Goal: Task Accomplishment & Management: Manage account settings

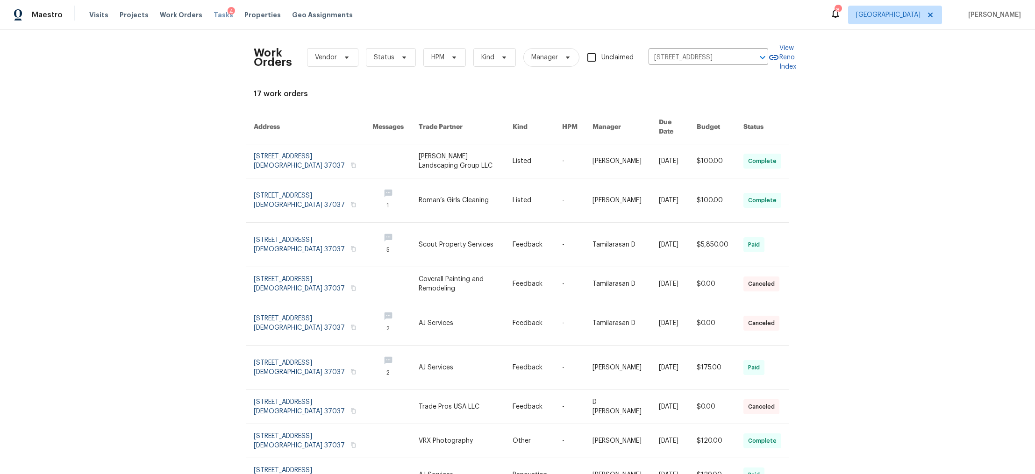
click at [214, 16] on span "Tasks" at bounding box center [224, 15] width 20 height 7
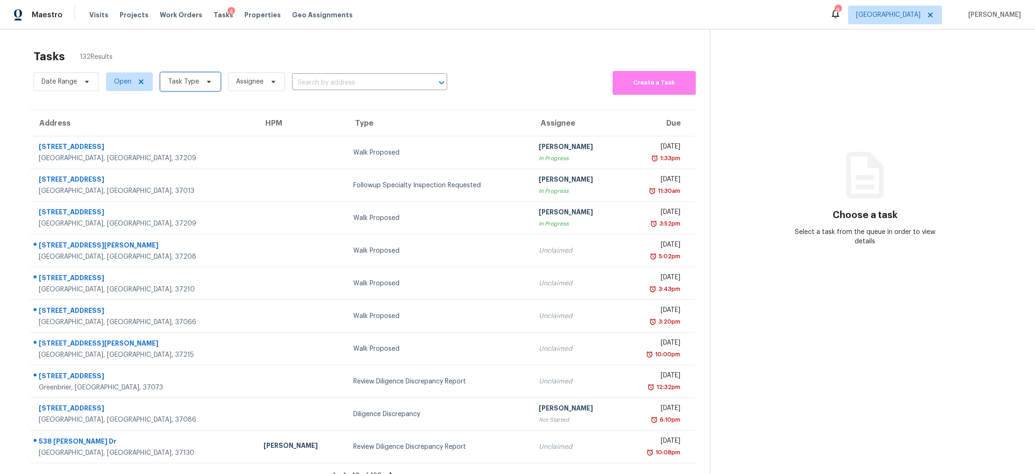
click at [205, 76] on span "Task Type" at bounding box center [190, 81] width 60 height 19
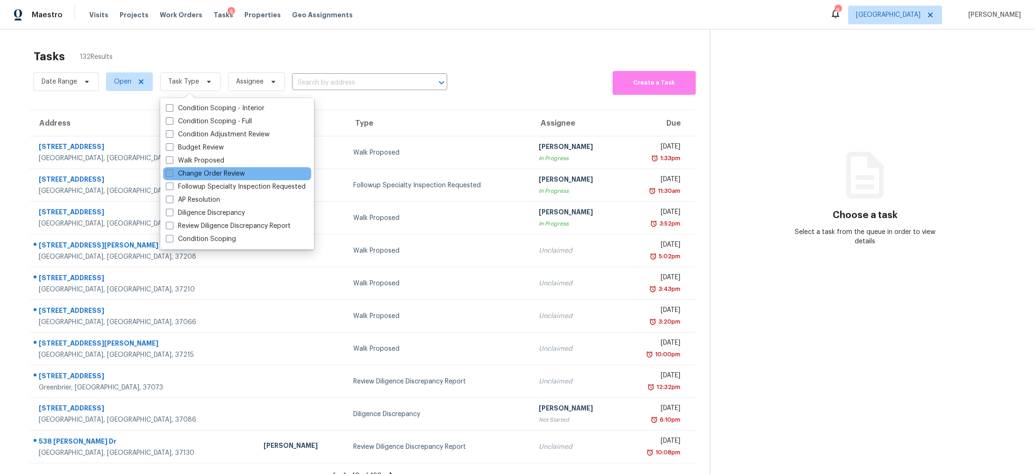
click at [209, 171] on label "Change Order Review" at bounding box center [205, 173] width 79 height 9
click at [172, 171] on input "Change Order Review" at bounding box center [169, 172] width 6 height 6
checkbox input "true"
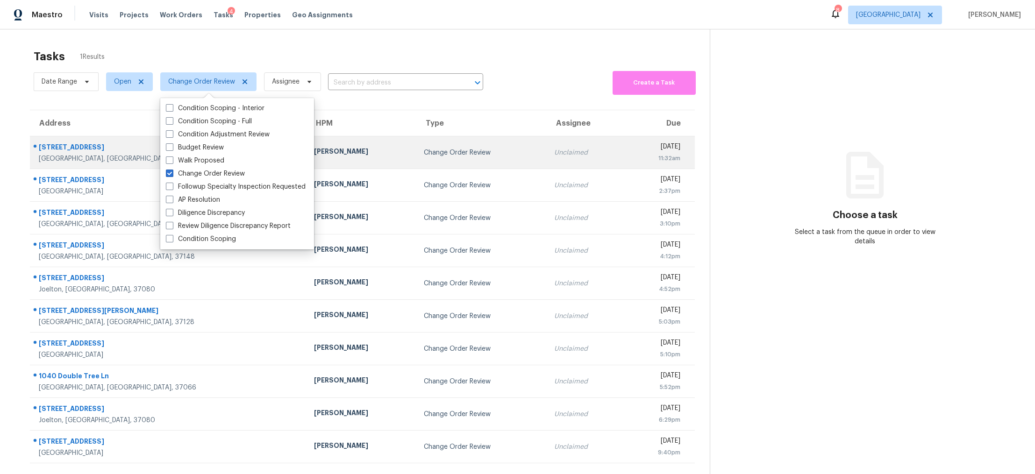
click at [73, 142] on div at bounding box center [164, 148] width 269 height 12
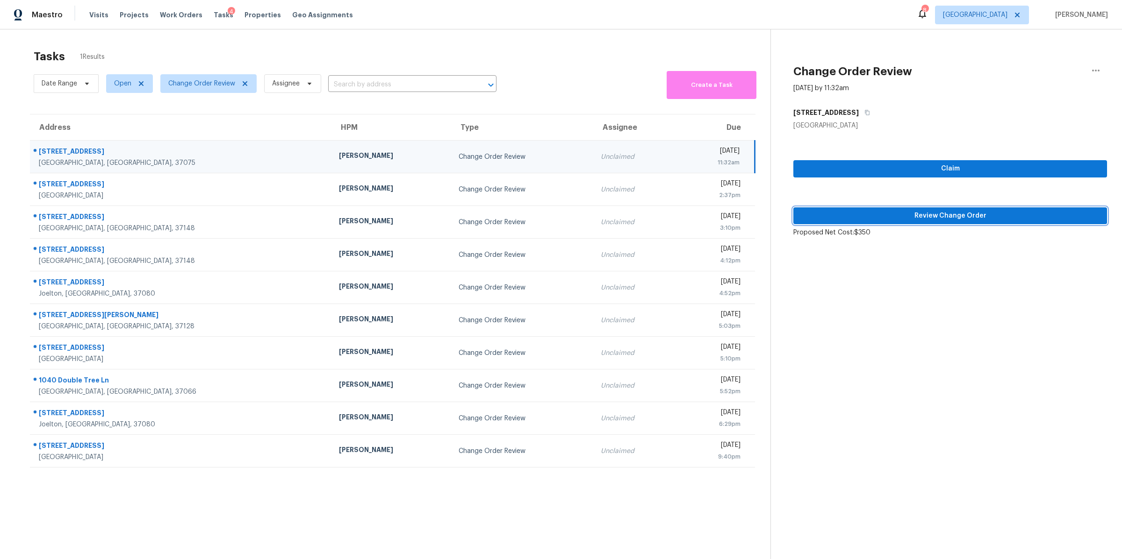
click at [858, 217] on span "Review Change Order" at bounding box center [950, 216] width 299 height 12
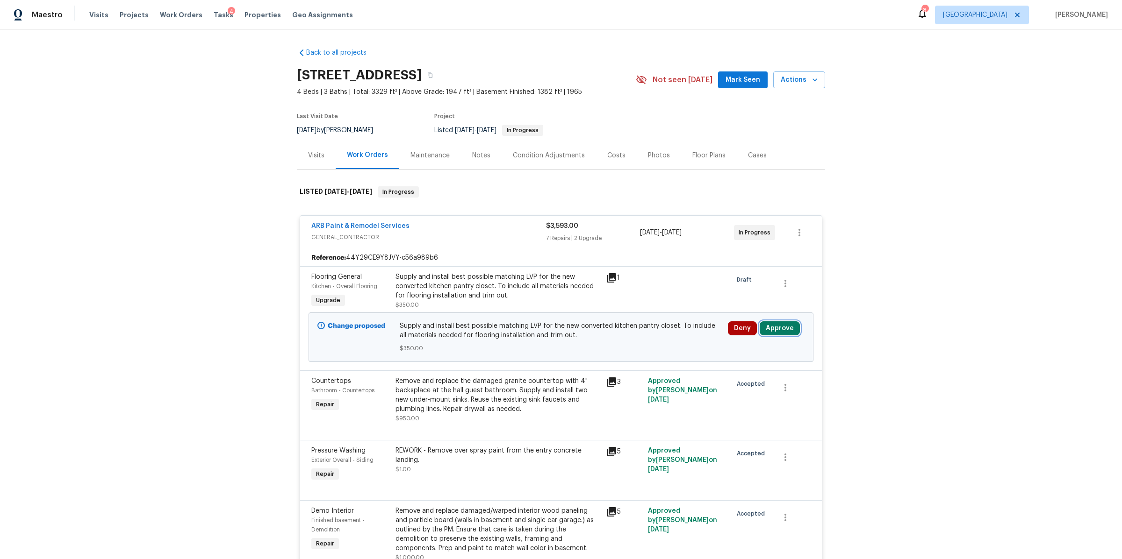
click at [783, 328] on button "Approve" at bounding box center [780, 329] width 40 height 14
click at [645, 332] on button "Approve" at bounding box center [641, 337] width 56 height 19
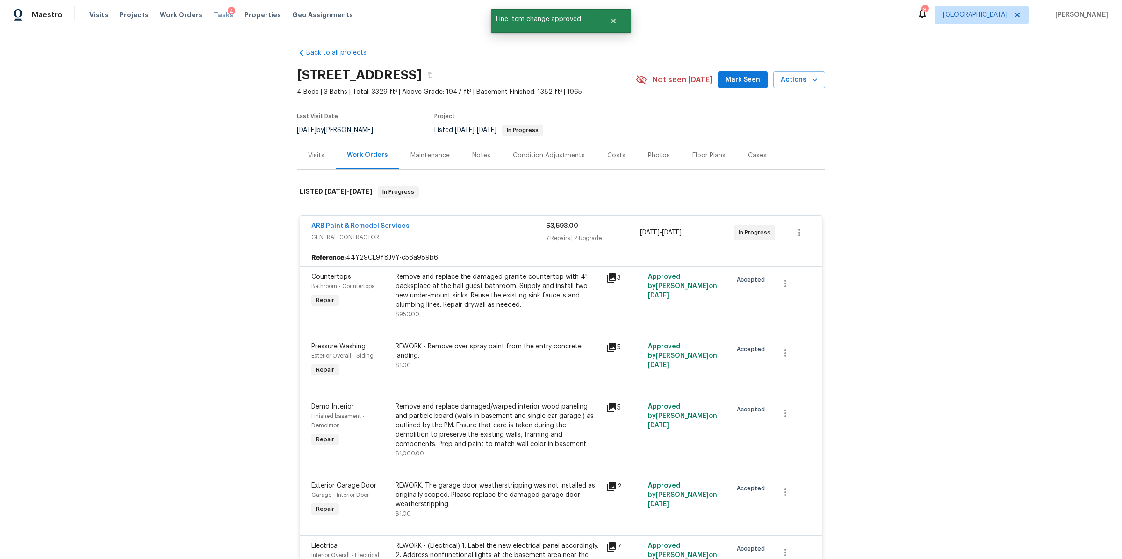
click at [214, 14] on span "Tasks" at bounding box center [224, 15] width 20 height 7
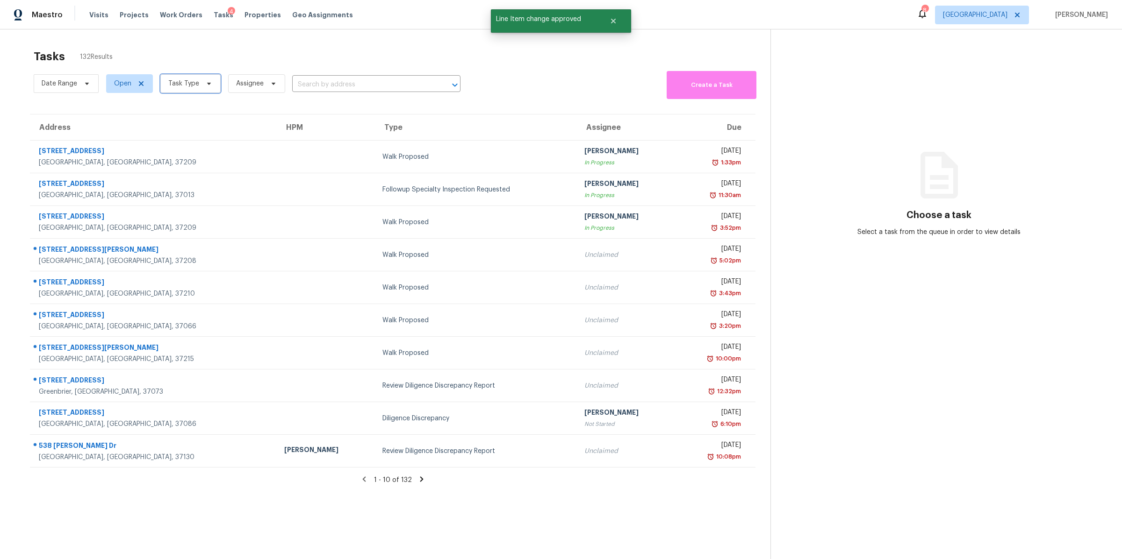
click at [190, 87] on span "Task Type" at bounding box center [183, 83] width 31 height 9
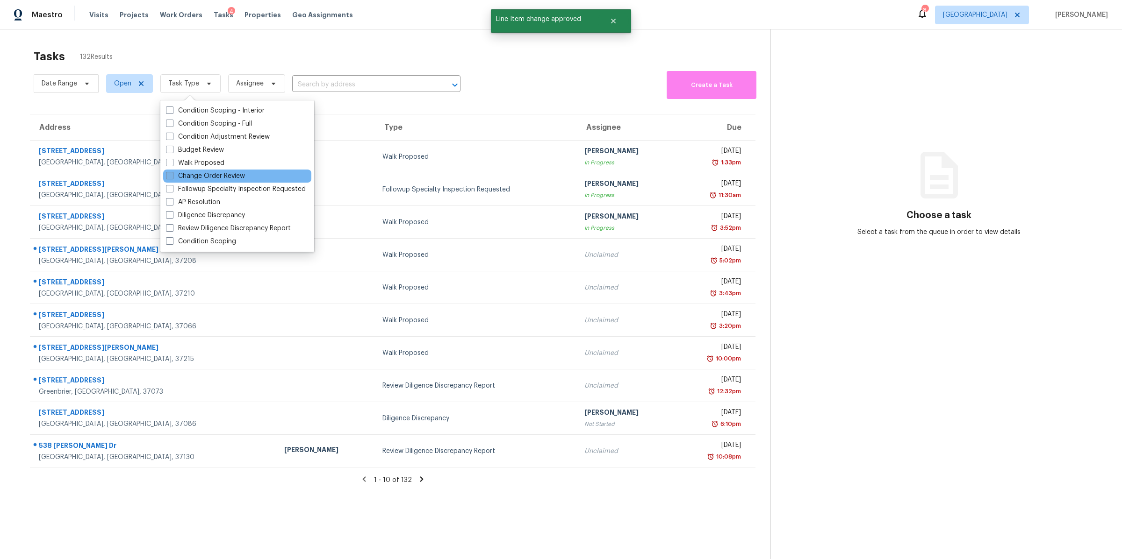
click at [207, 173] on label "Change Order Review" at bounding box center [205, 176] width 79 height 9
click at [172, 173] on input "Change Order Review" at bounding box center [169, 175] width 6 height 6
checkbox input "true"
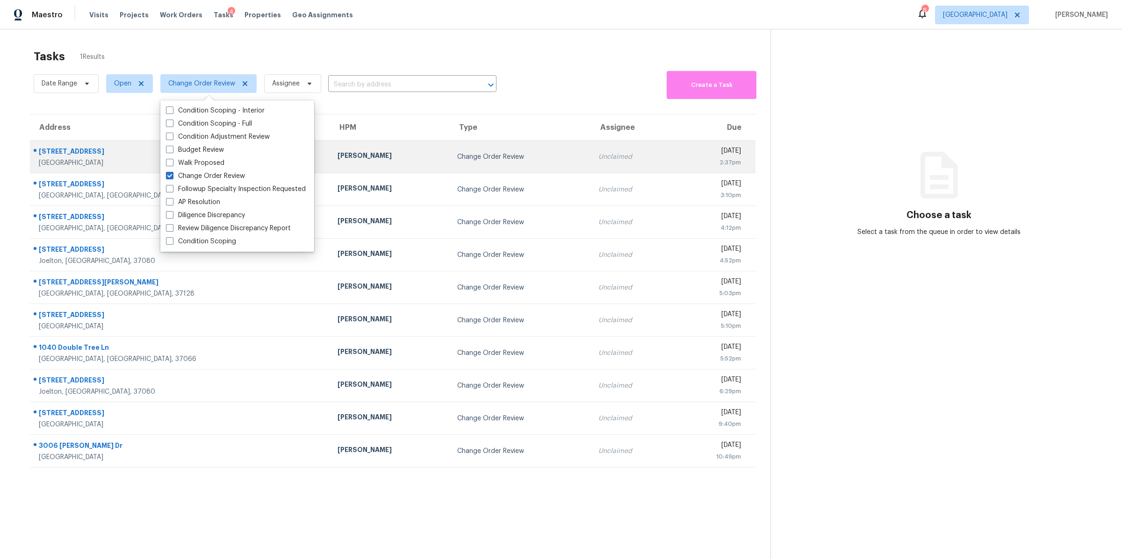
click at [76, 160] on div "[GEOGRAPHIC_DATA]" at bounding box center [181, 162] width 284 height 9
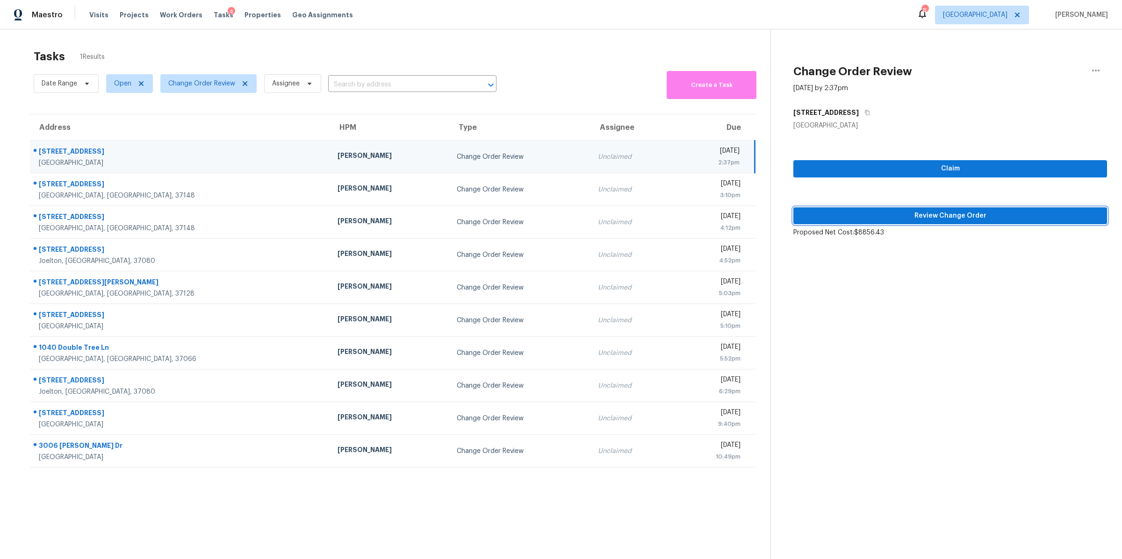
click at [941, 220] on span "Review Change Order" at bounding box center [950, 216] width 299 height 12
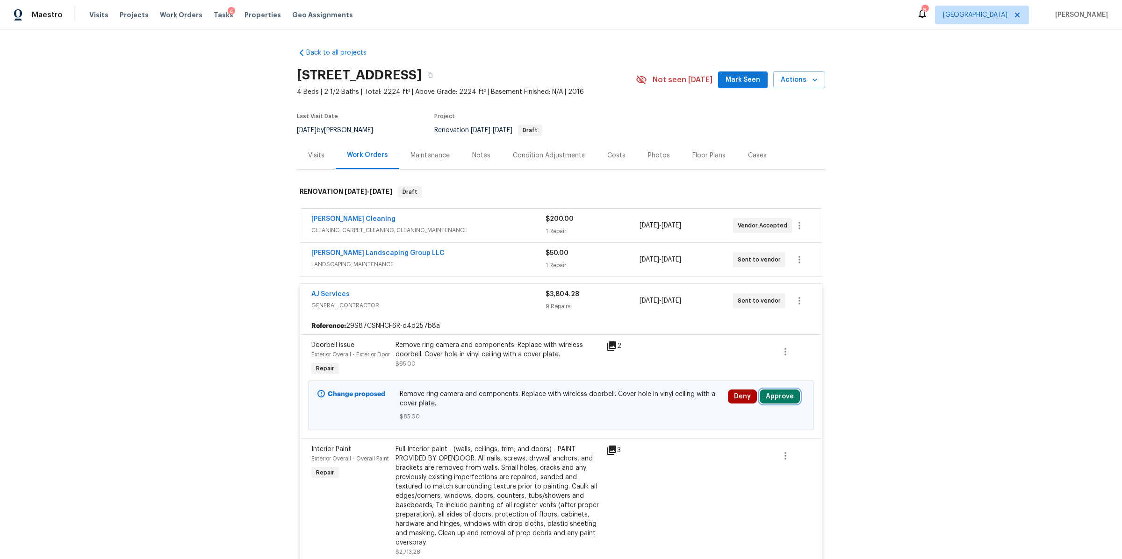
click at [777, 404] on button "Approve" at bounding box center [780, 397] width 40 height 14
click at [741, 373] on span "Approve" at bounding box center [748, 376] width 26 height 7
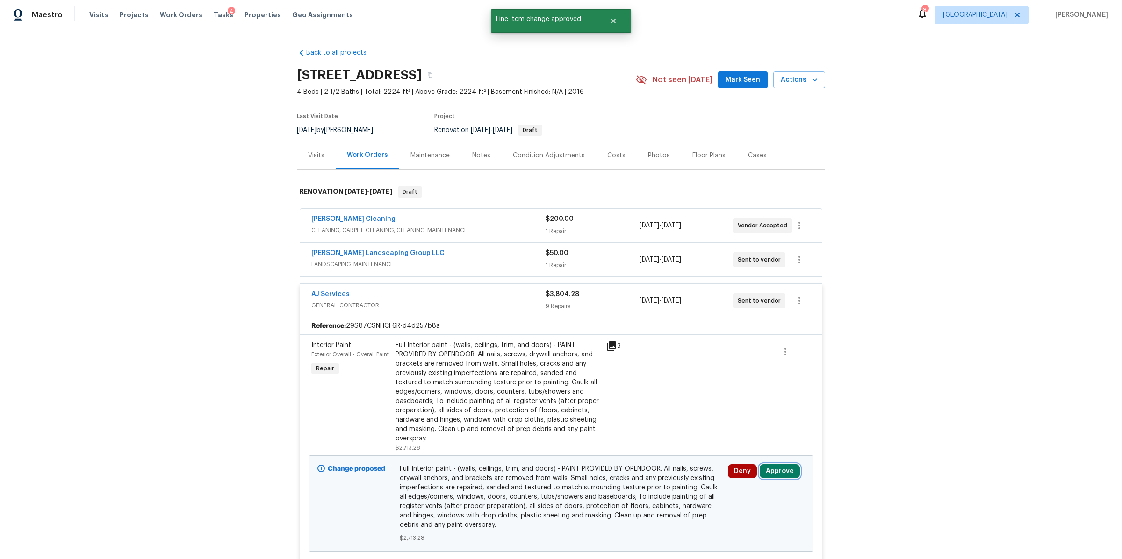
click at [774, 470] on button "Approve" at bounding box center [780, 472] width 40 height 14
click at [739, 445] on span "Approve" at bounding box center [748, 441] width 26 height 7
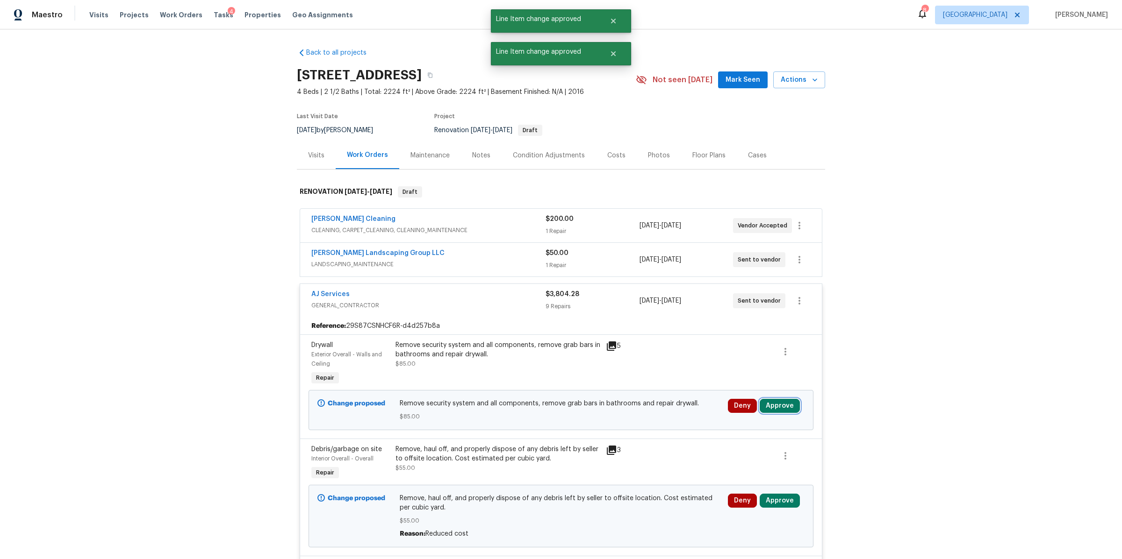
click at [776, 407] on button "Approve" at bounding box center [780, 406] width 40 height 14
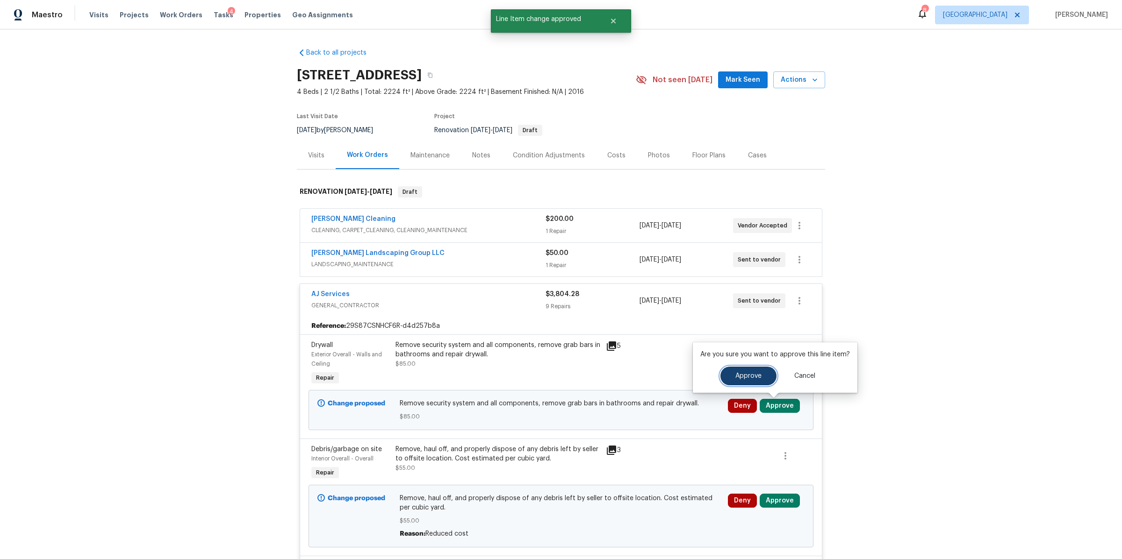
click at [739, 378] on span "Approve" at bounding box center [748, 376] width 26 height 7
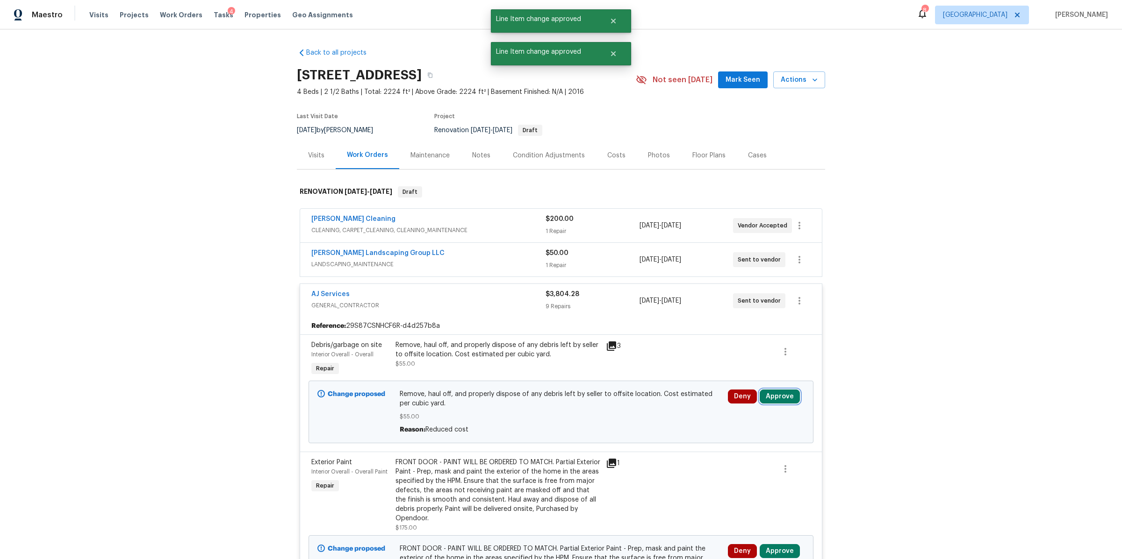
click at [782, 398] on button "Approve" at bounding box center [780, 397] width 40 height 14
click at [744, 367] on span "Approve" at bounding box center [748, 367] width 26 height 7
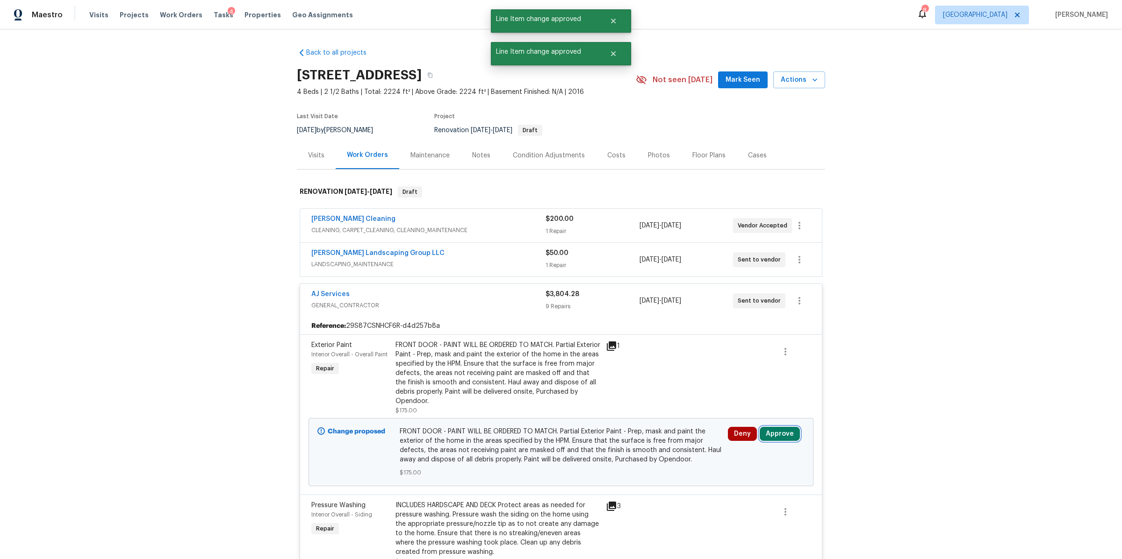
click at [773, 432] on button "Approve" at bounding box center [780, 434] width 40 height 14
click at [741, 406] on span "Approve" at bounding box center [748, 404] width 26 height 7
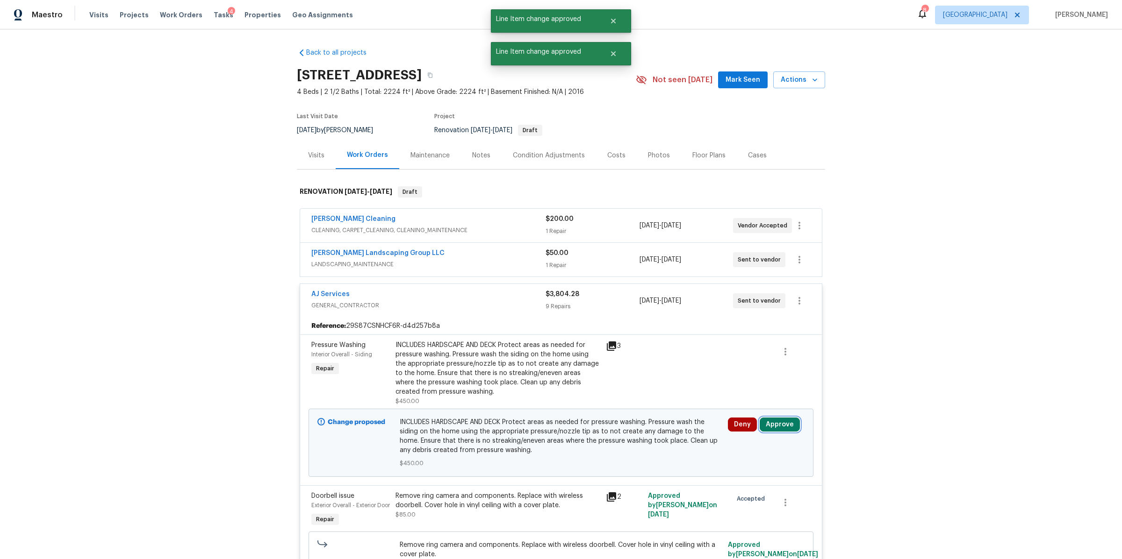
click at [773, 419] on button "Approve" at bounding box center [780, 425] width 40 height 14
click at [736, 395] on span "Approve" at bounding box center [748, 395] width 26 height 7
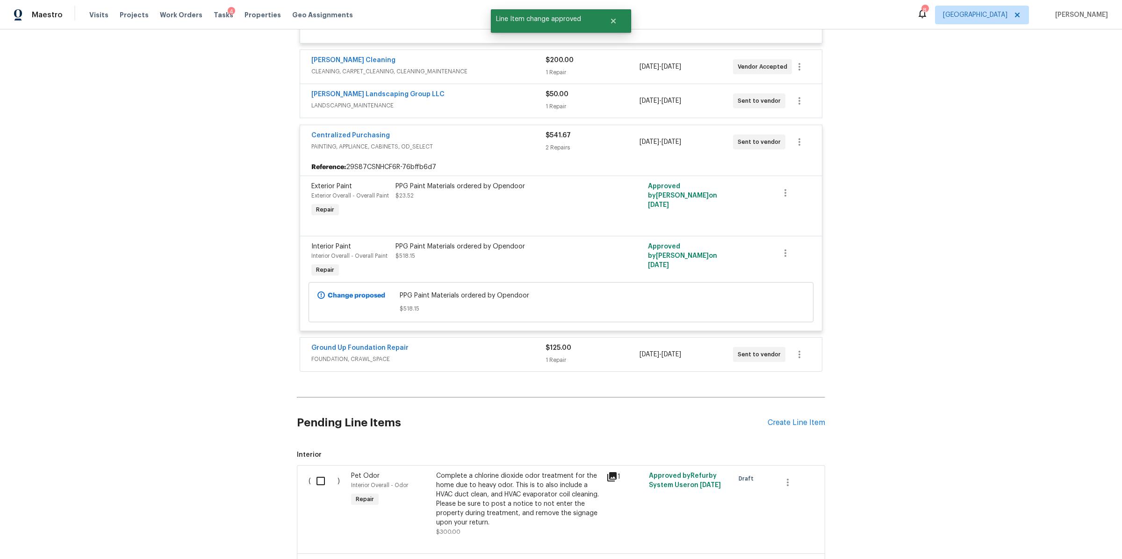
scroll to position [1107, 0]
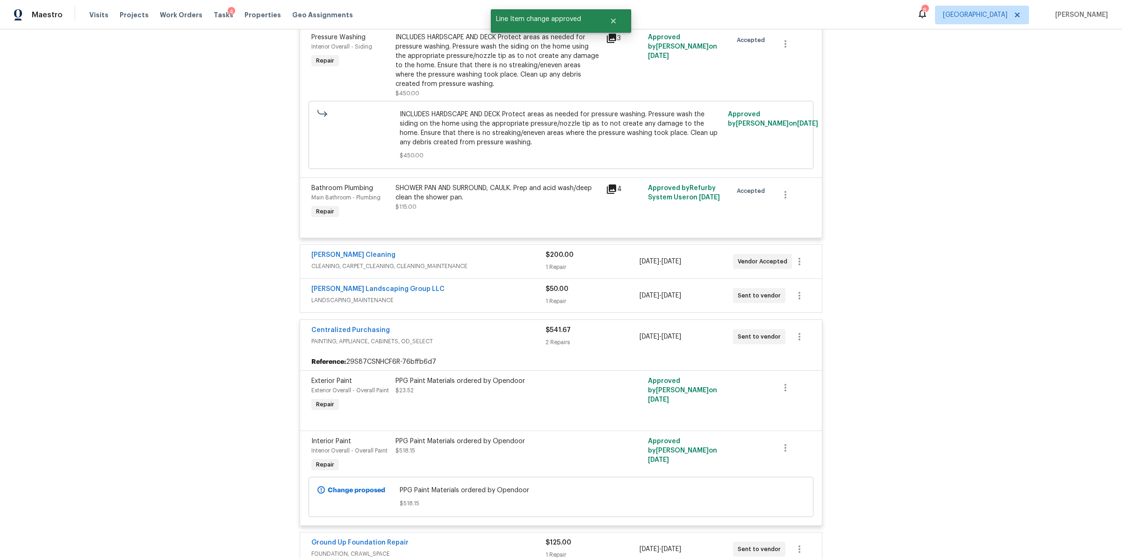
click at [596, 273] on div "$200.00 1 Repair" at bounding box center [591, 262] width 93 height 22
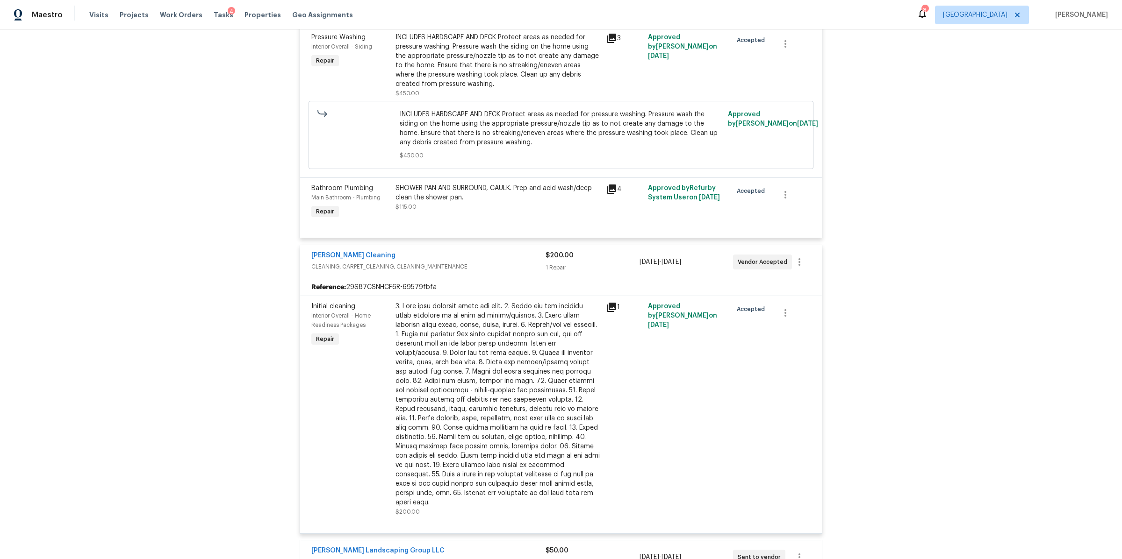
click at [545, 358] on div at bounding box center [497, 405] width 205 height 206
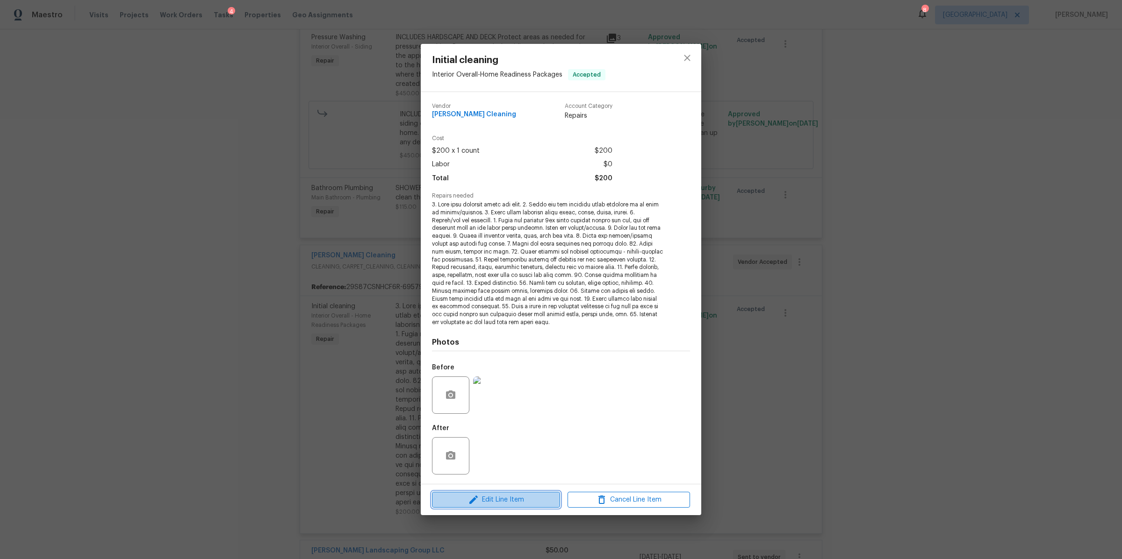
click at [550, 474] on span "Edit Line Item" at bounding box center [496, 500] width 122 height 12
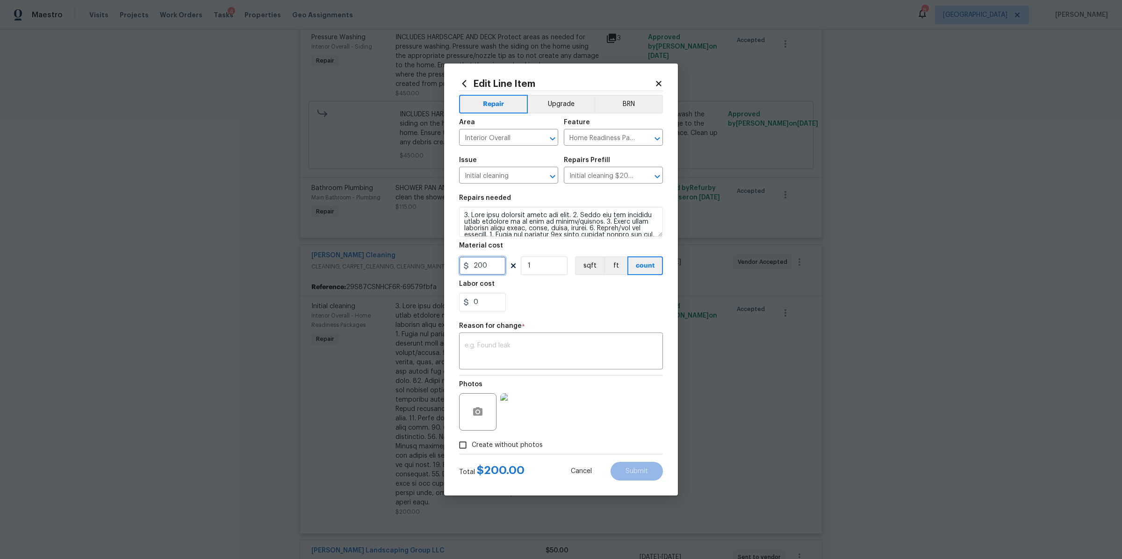
click at [491, 273] on input "200" at bounding box center [482, 266] width 47 height 19
type input "350"
click at [496, 358] on textarea at bounding box center [561, 353] width 193 height 20
type textarea "cost"
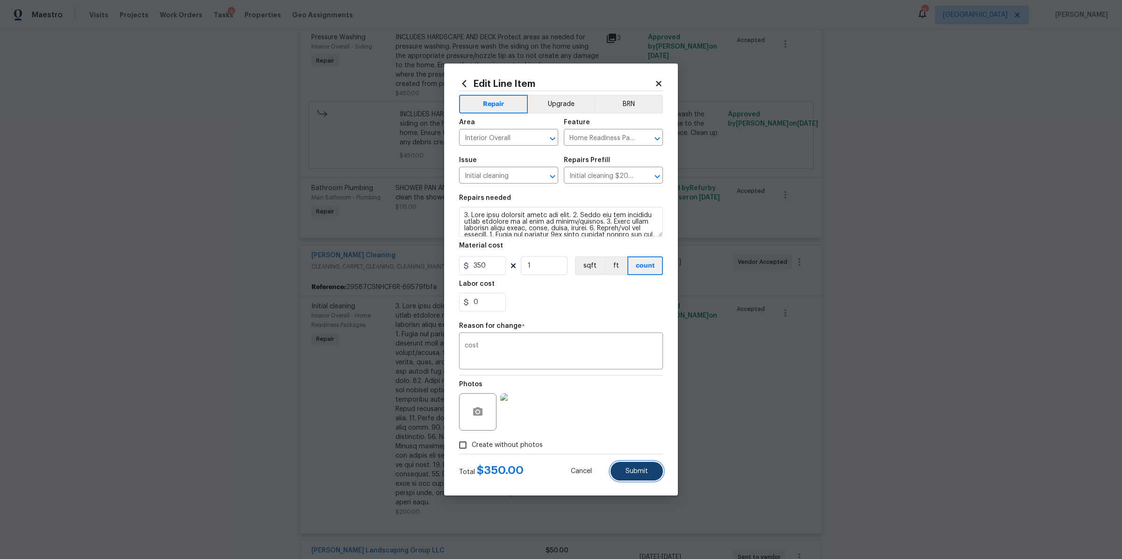
click at [635, 470] on span "Submit" at bounding box center [636, 471] width 22 height 7
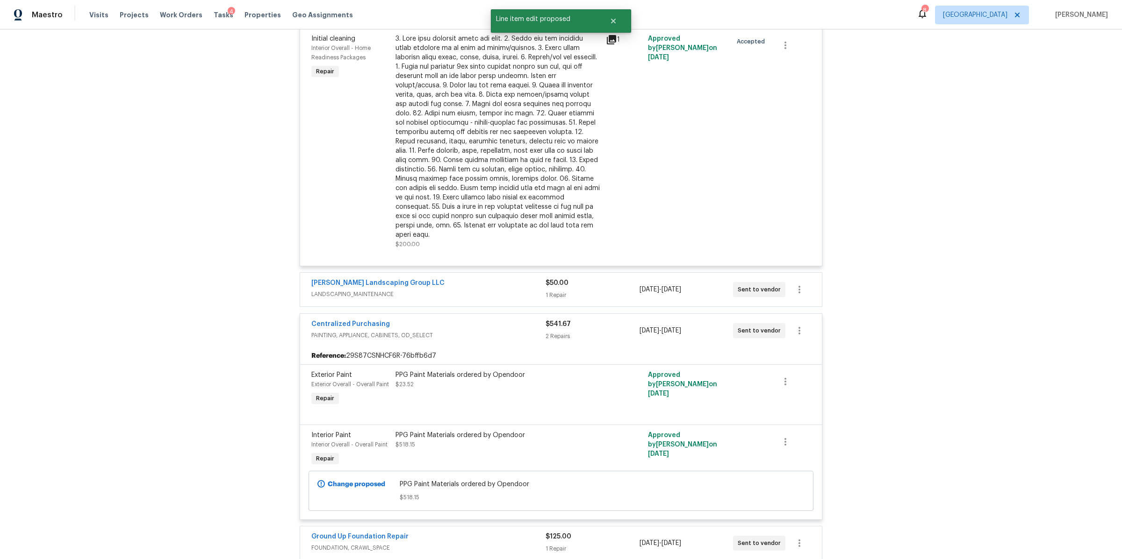
scroll to position [1375, 0]
click at [503, 297] on span "LANDSCAPING_MAINTENANCE" at bounding box center [428, 293] width 234 height 9
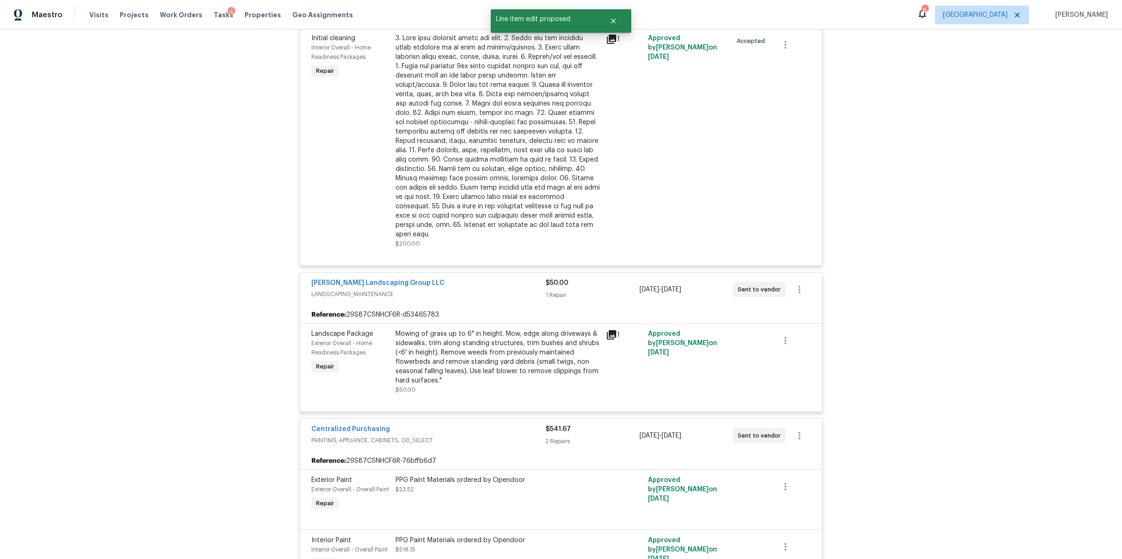
click at [523, 367] on div "Mowing of grass up to 6" in height. Mow, edge along driveways & sidewalks, trim…" at bounding box center [497, 358] width 205 height 56
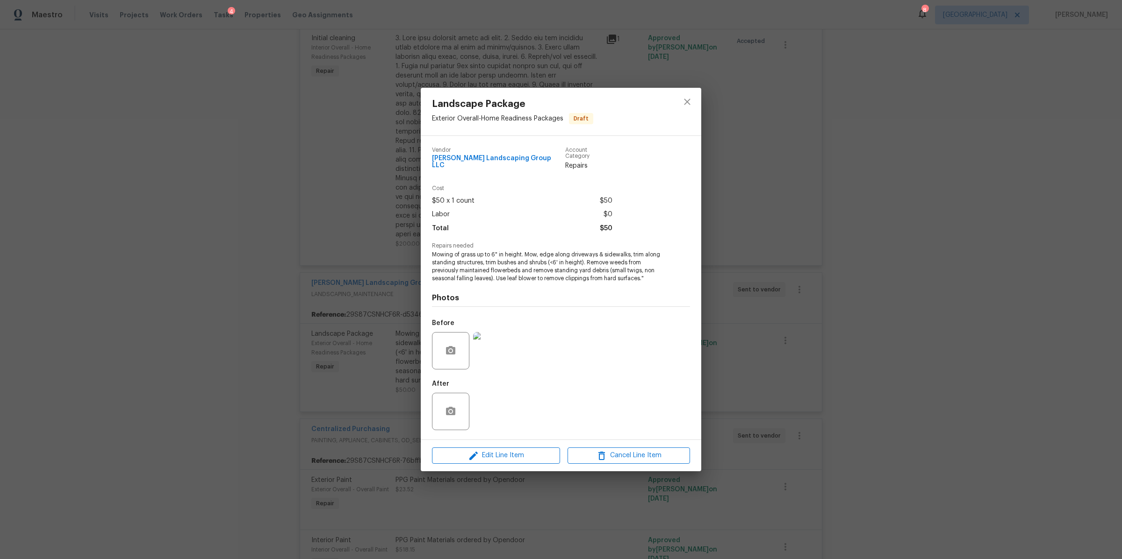
click at [496, 358] on img at bounding box center [491, 350] width 37 height 37
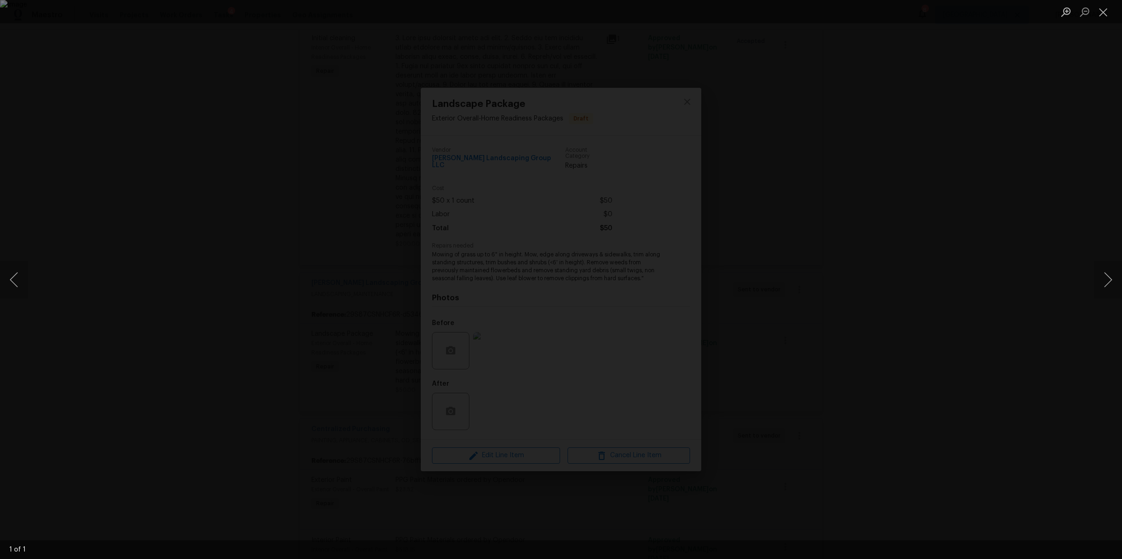
click at [859, 343] on div "Lightbox" at bounding box center [561, 279] width 1122 height 559
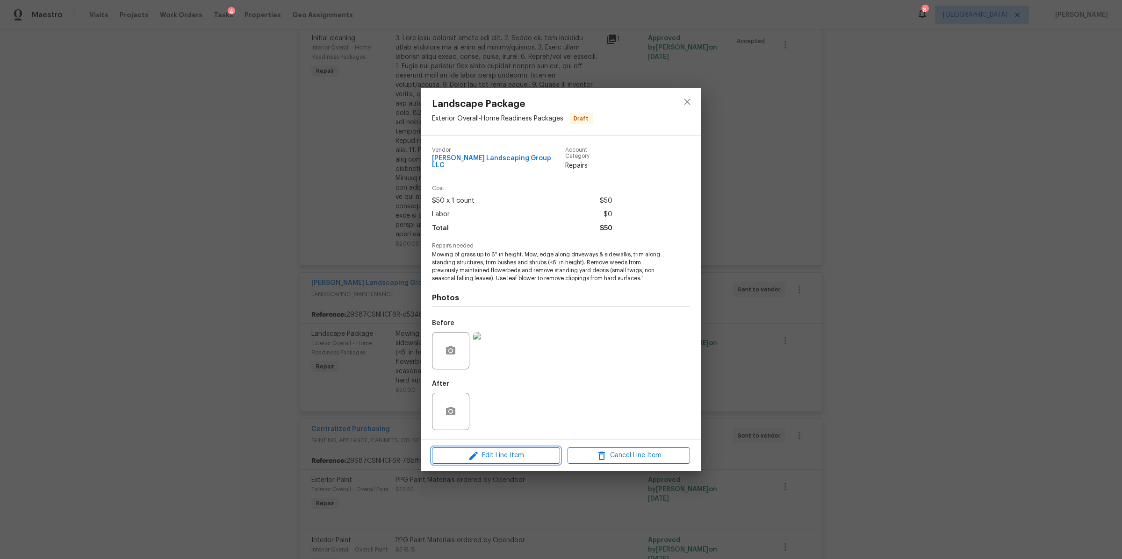
click at [534, 452] on span "Edit Line Item" at bounding box center [496, 456] width 122 height 12
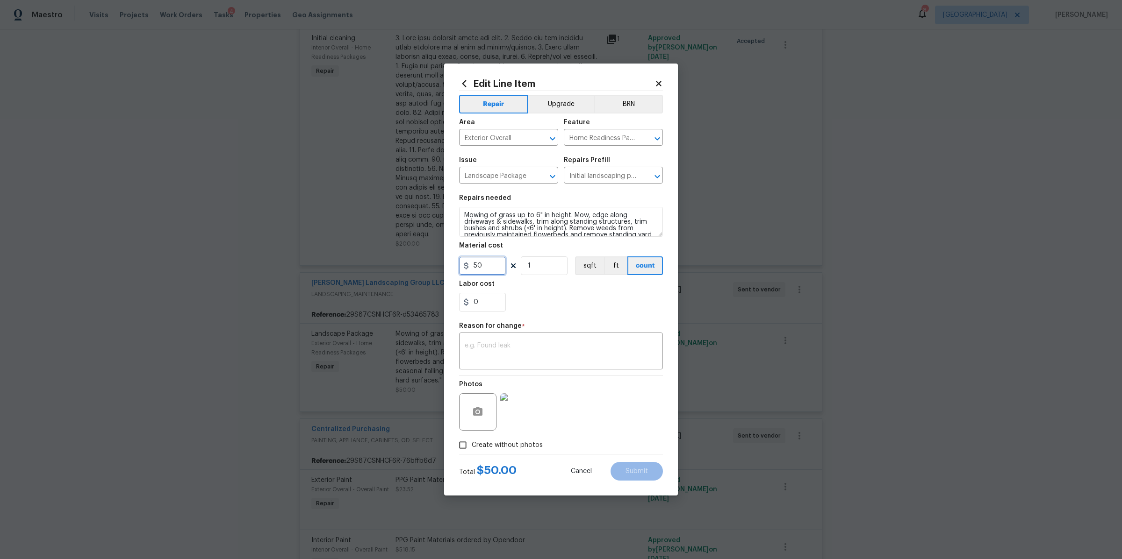
click at [487, 269] on input "50" at bounding box center [482, 266] width 47 height 19
type input "65"
click at [547, 347] on textarea at bounding box center [561, 353] width 193 height 20
type textarea "cost"
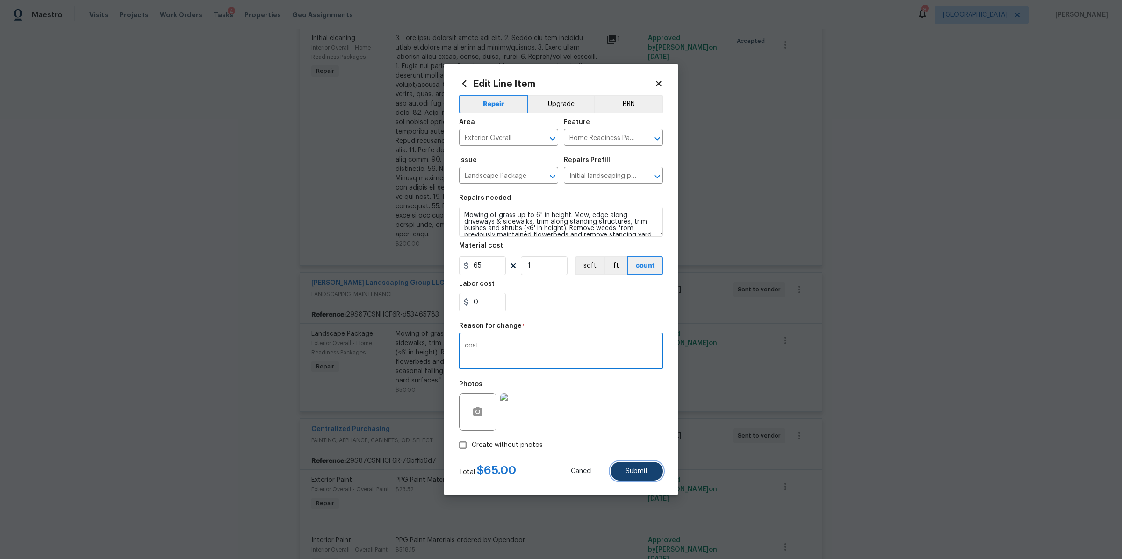
click at [643, 466] on button "Submit" at bounding box center [636, 471] width 52 height 19
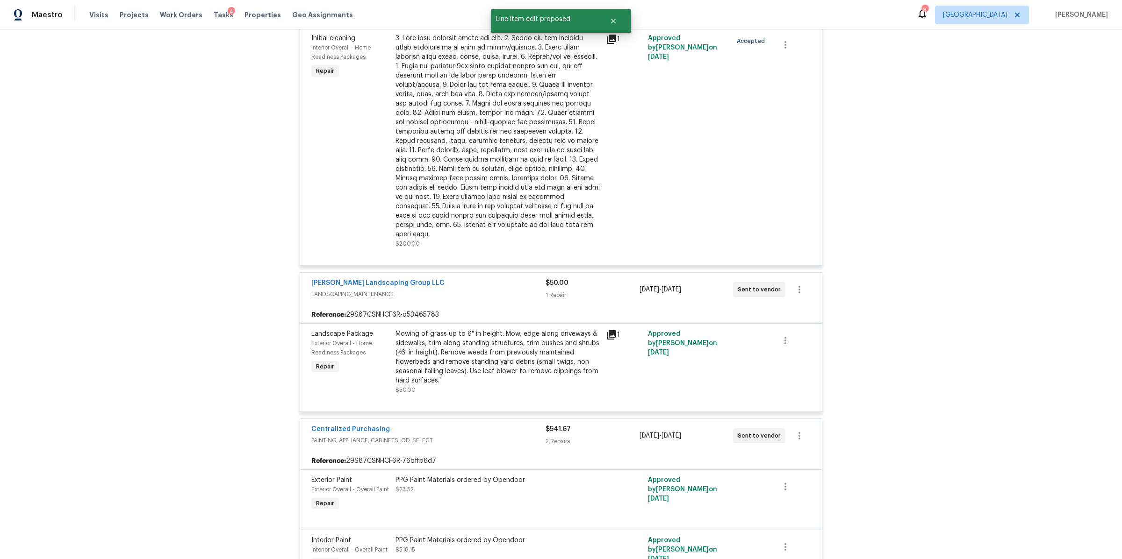
scroll to position [1597, 0]
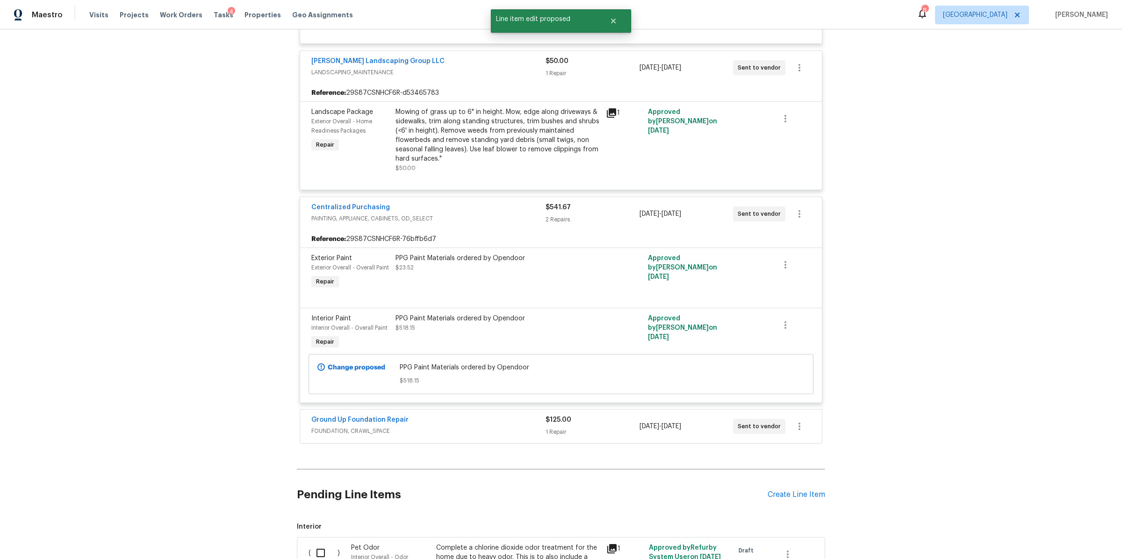
click at [506, 436] on span "FOUNDATION, CRAWL_SPACE" at bounding box center [428, 431] width 234 height 9
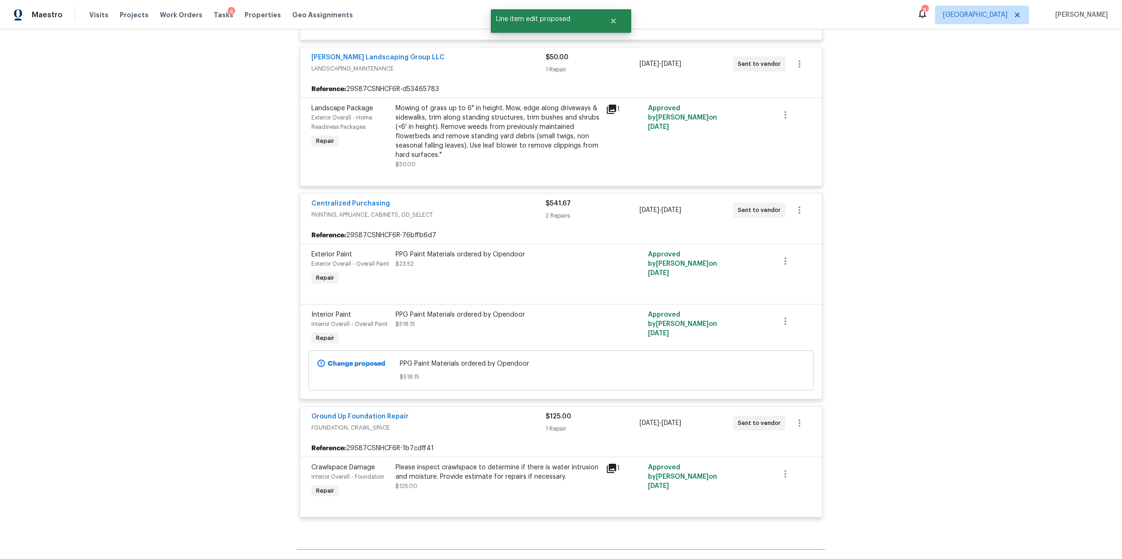
scroll to position [1602, 0]
click at [515, 474] on div "Please inspect crawlspace to determine if there is water intrusion and moisture…" at bounding box center [497, 471] width 205 height 19
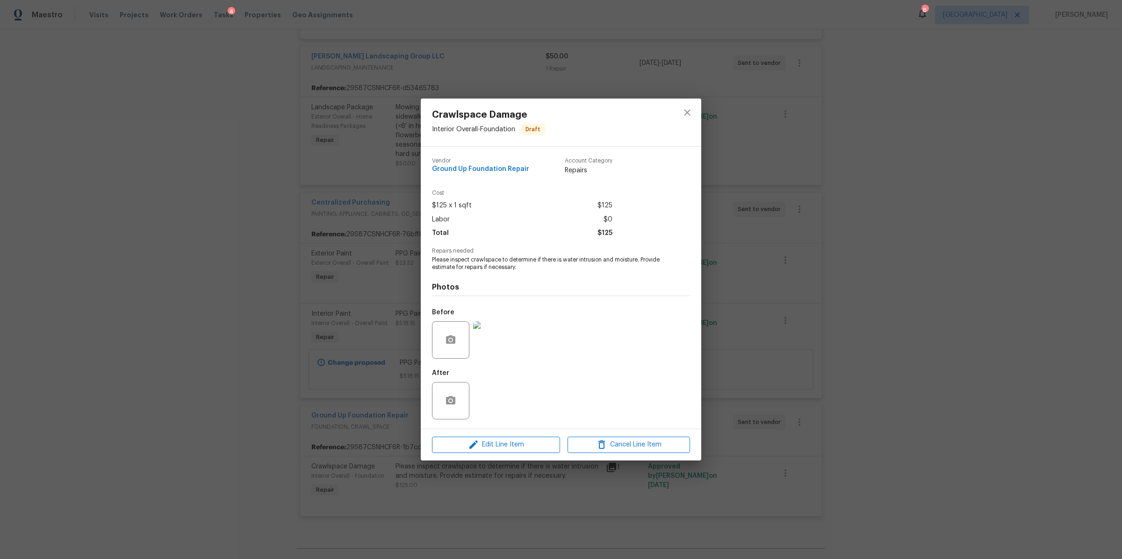
click at [499, 346] on img at bounding box center [491, 340] width 37 height 37
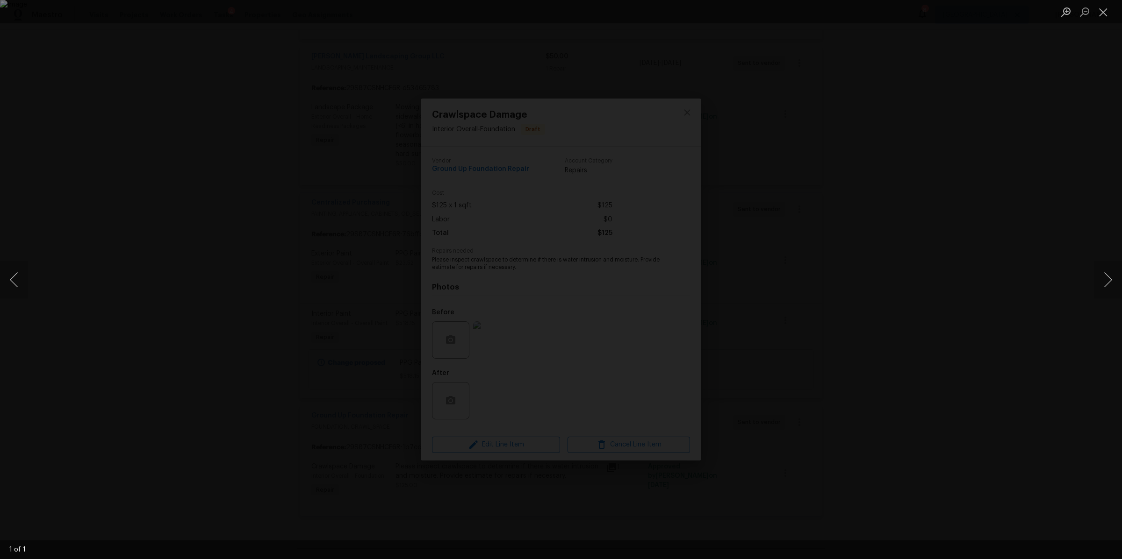
click at [858, 391] on div "Lightbox" at bounding box center [561, 279] width 1122 height 559
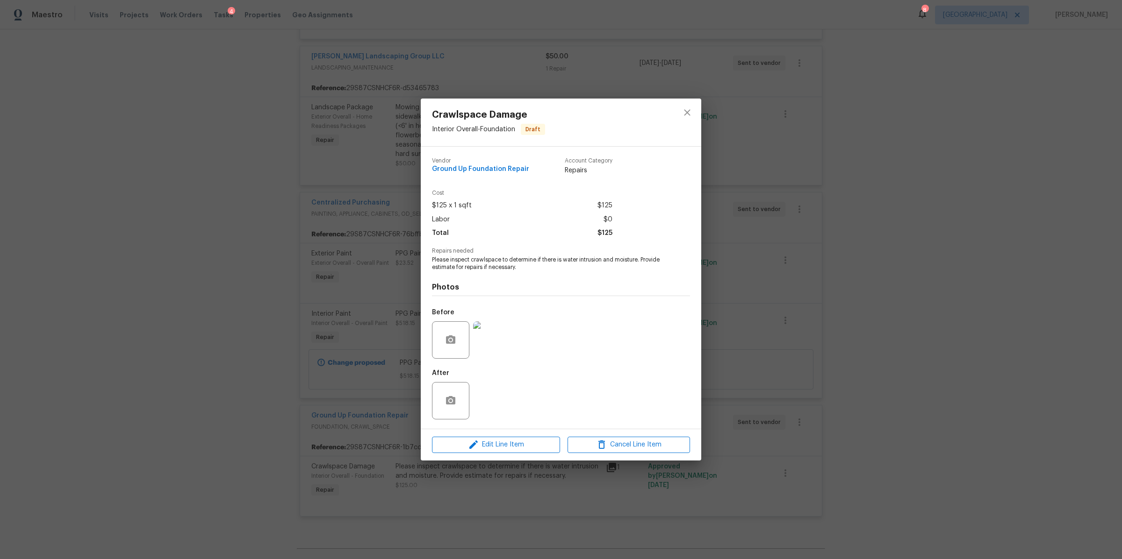
click at [856, 391] on div "Crawlspace Damage Interior Overall - Foundation Draft Vendor Ground Up Foundati…" at bounding box center [561, 279] width 1122 height 559
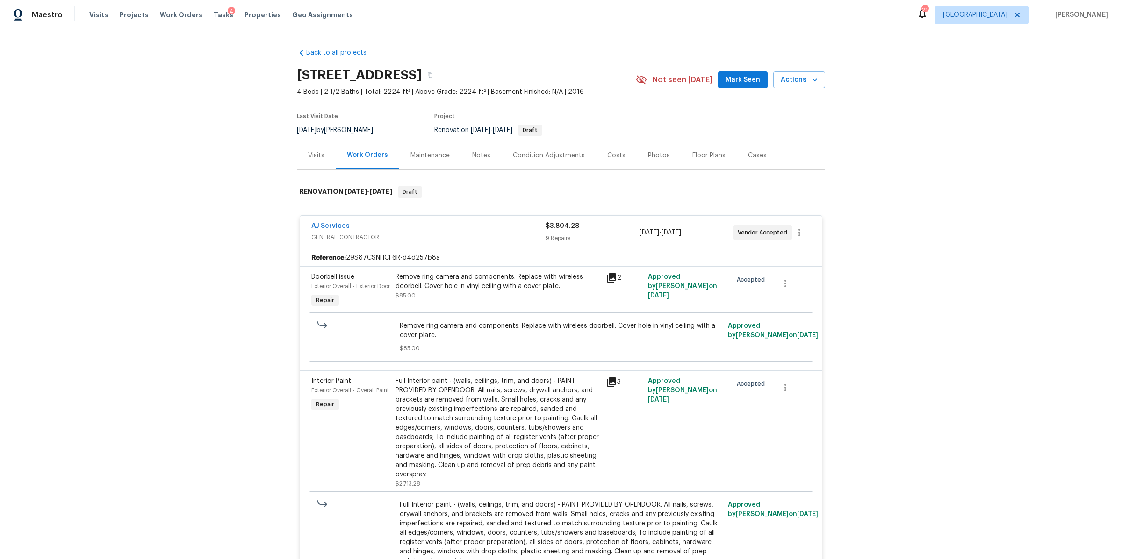
click at [479, 158] on div "Notes" at bounding box center [481, 155] width 18 height 9
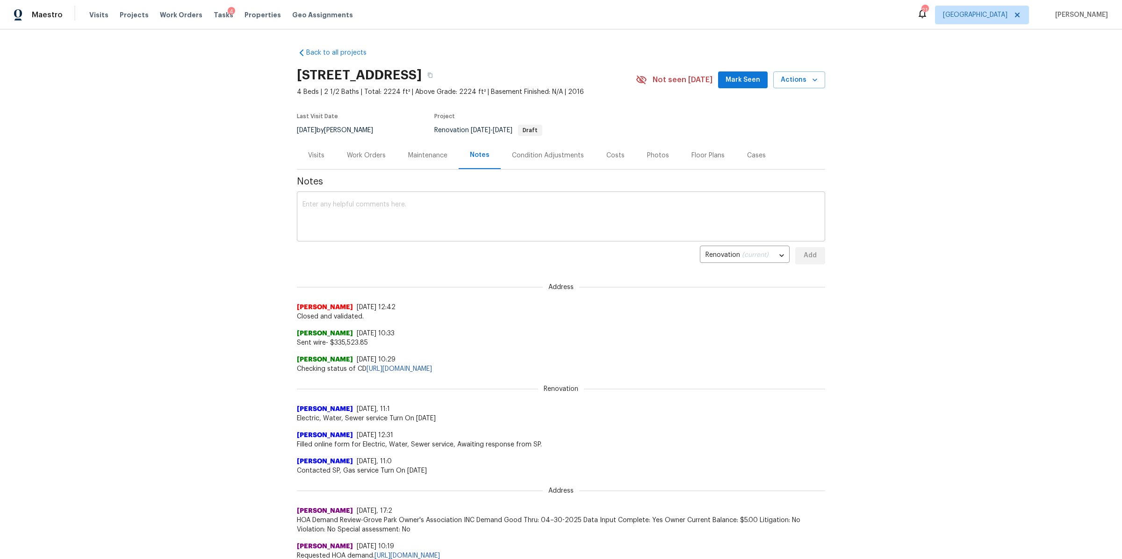
click at [464, 208] on textarea at bounding box center [560, 217] width 517 height 33
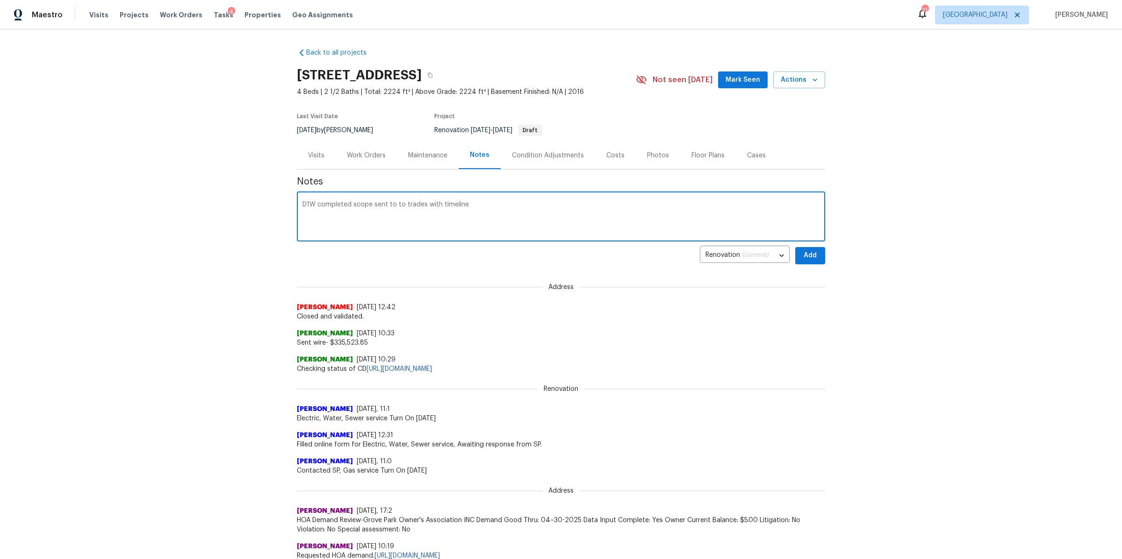
type textarea "D1W completed scope sent to to trades with timeline"
click at [809, 266] on div "Notes D1W completed scope sent to to trades with timeline x ​ Renovation (curre…" at bounding box center [561, 409] width 528 height 479
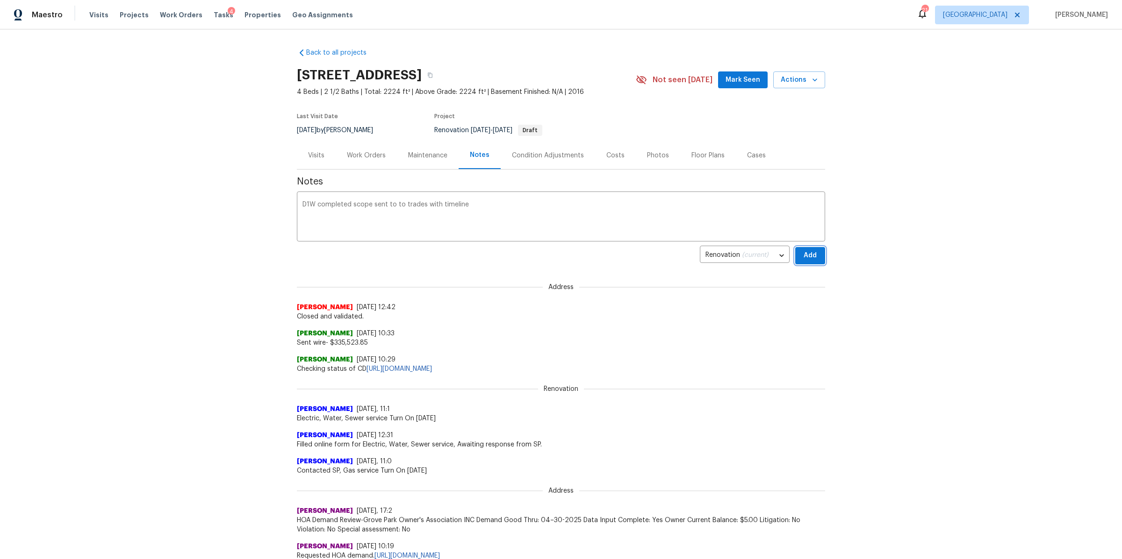
click at [810, 257] on span "Add" at bounding box center [810, 256] width 15 height 12
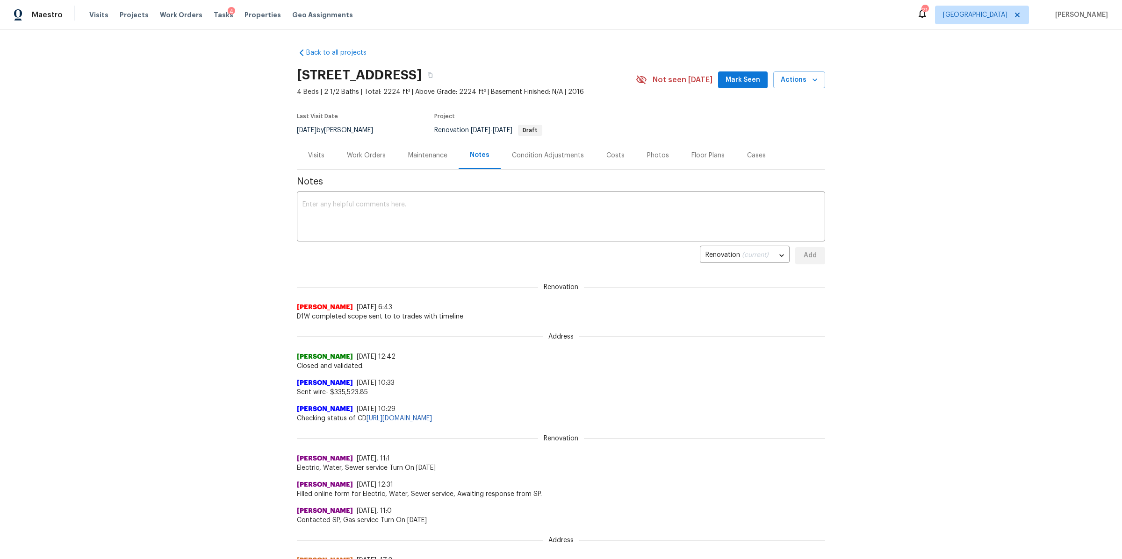
click at [609, 154] on div "Costs" at bounding box center [615, 155] width 18 height 9
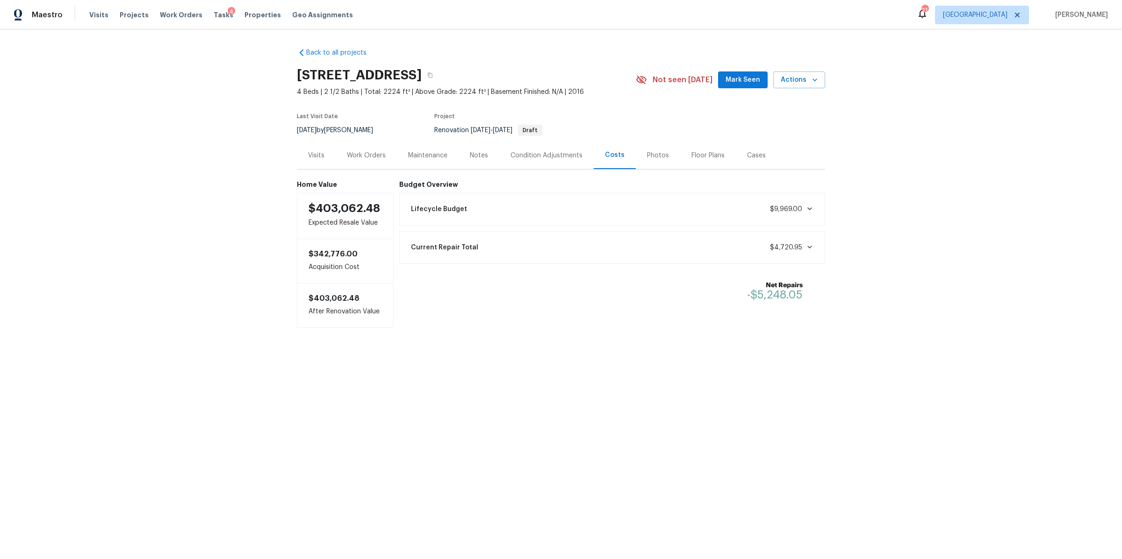
click at [358, 156] on div "Work Orders" at bounding box center [366, 155] width 39 height 9
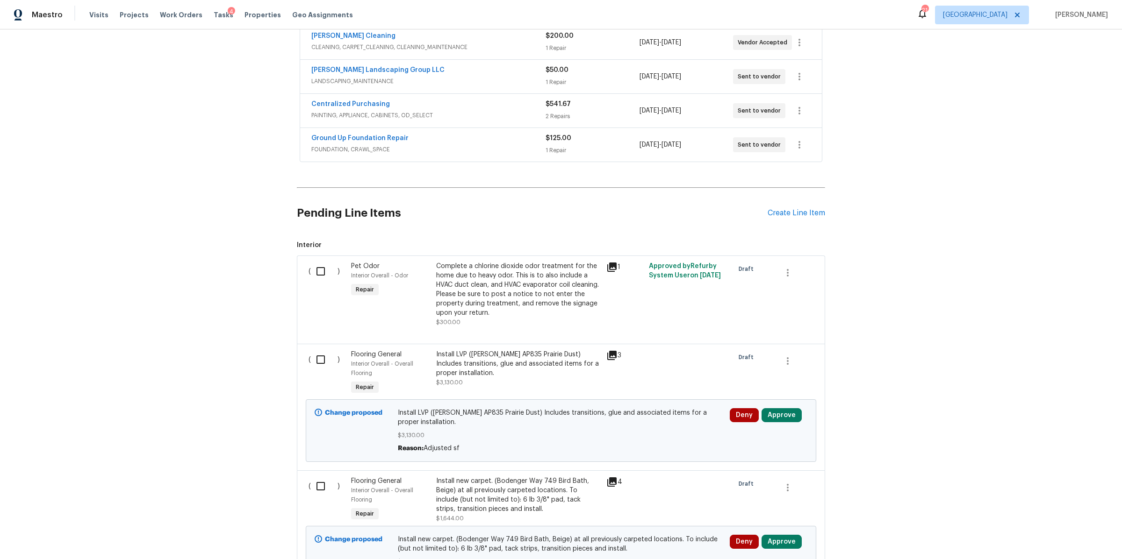
scroll to position [331, 0]
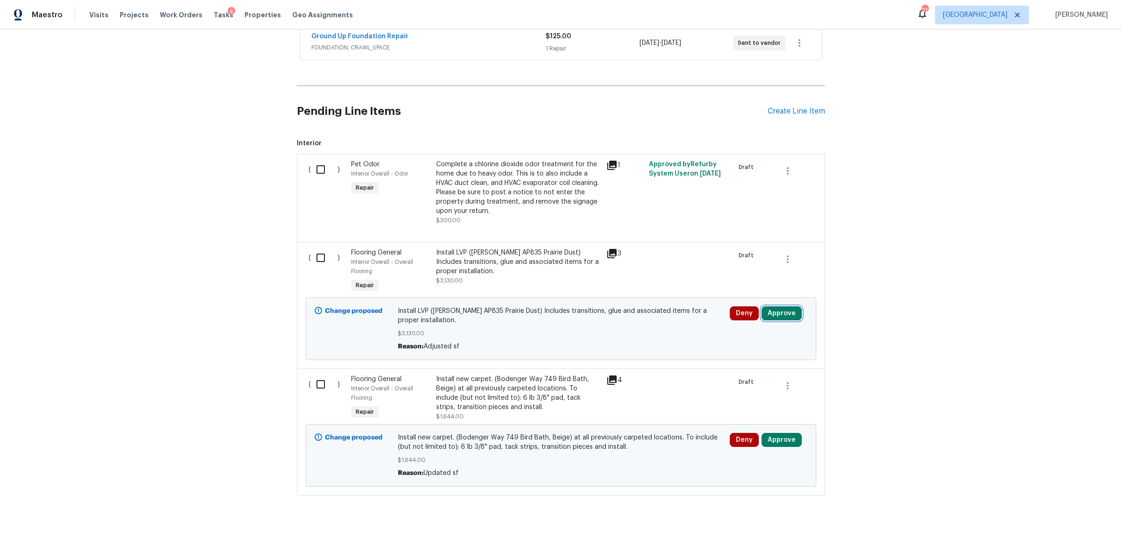
click at [771, 307] on button "Approve" at bounding box center [781, 314] width 40 height 14
click at [642, 314] on span "Approve" at bounding box center [643, 311] width 26 height 7
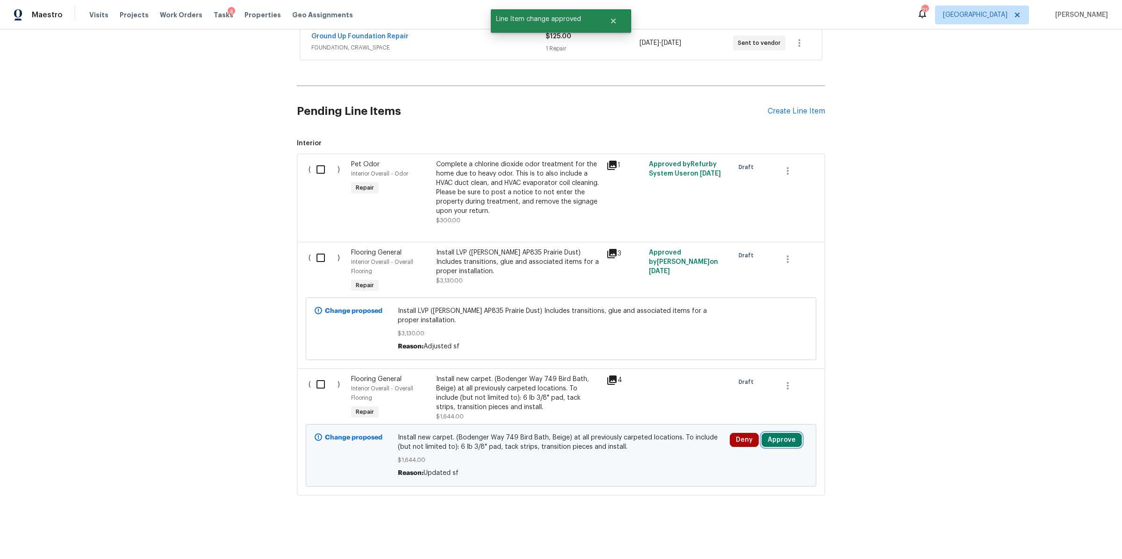
click at [776, 433] on button "Approve" at bounding box center [781, 440] width 40 height 14
click at [738, 396] on span "Approve" at bounding box center [750, 399] width 26 height 7
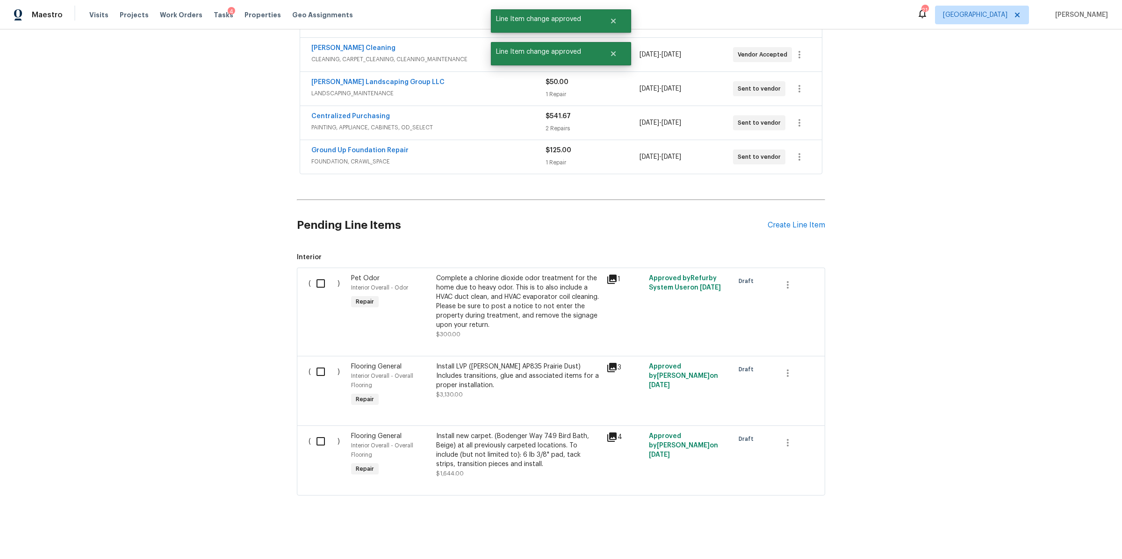
click at [315, 274] on input "checkbox" at bounding box center [324, 284] width 27 height 20
checkbox input "true"
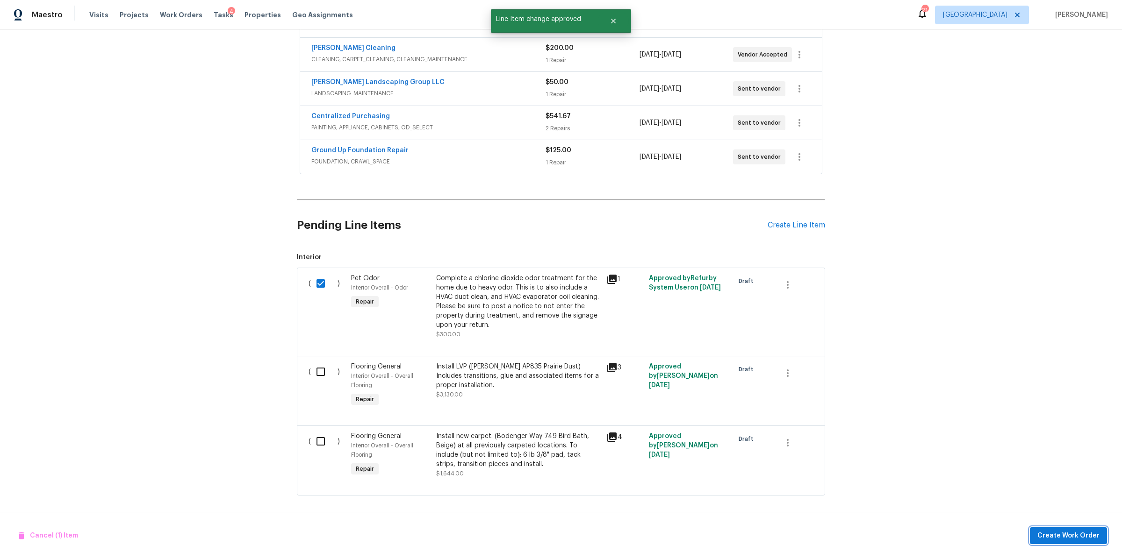
click at [1058, 536] on span "Create Work Order" at bounding box center [1068, 536] width 62 height 12
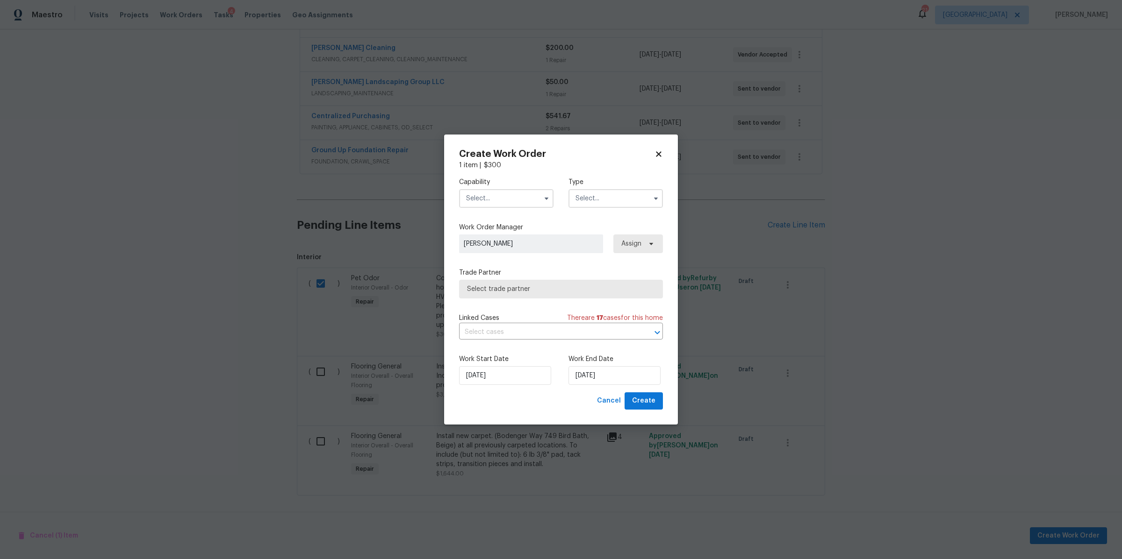
click at [510, 202] on input "text" at bounding box center [506, 198] width 94 height 19
click at [502, 249] on div "Odor Remediation" at bounding box center [506, 240] width 90 height 17
type input "Odor Remediation"
click at [582, 195] on input "text" at bounding box center [615, 198] width 94 height 19
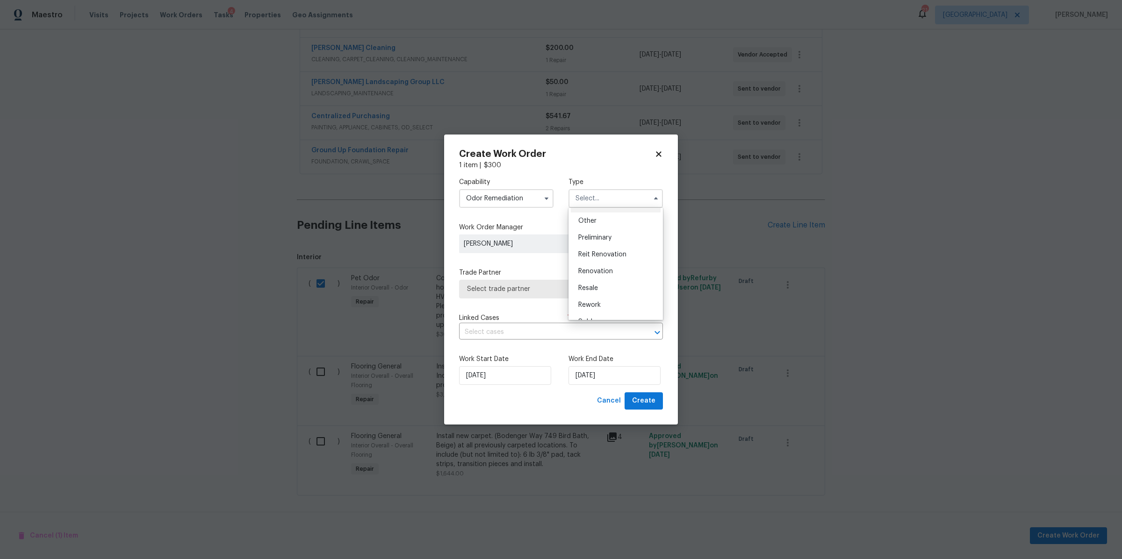
scroll to position [183, 0]
click at [603, 265] on div "Renovation" at bounding box center [616, 271] width 90 height 17
type input "Renovation"
click at [559, 281] on span "Select trade partner" at bounding box center [561, 289] width 204 height 19
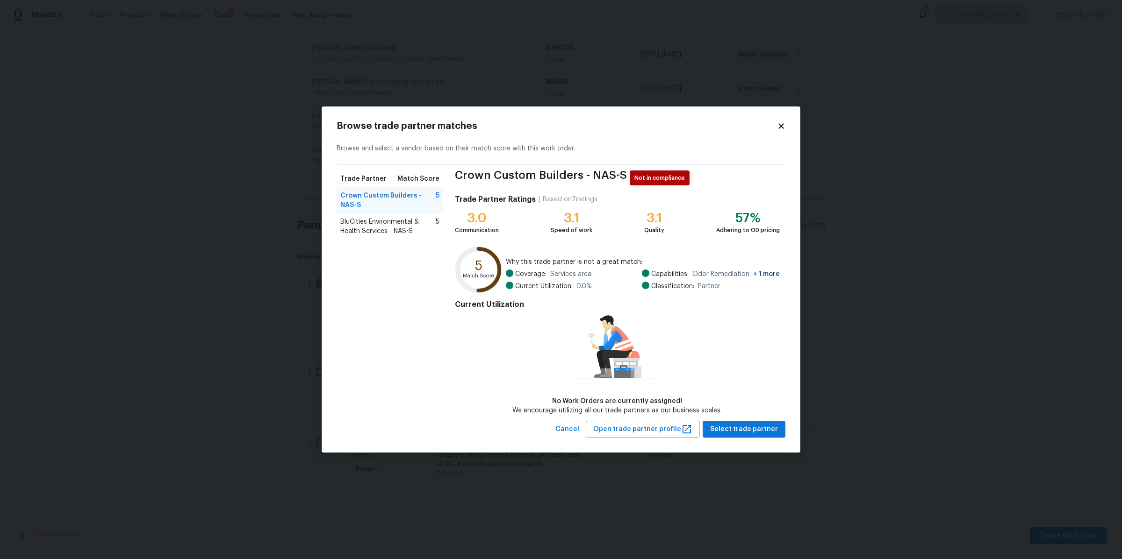
click at [374, 229] on span "BluCities Environmental & Health Services - NAS-S" at bounding box center [387, 226] width 95 height 19
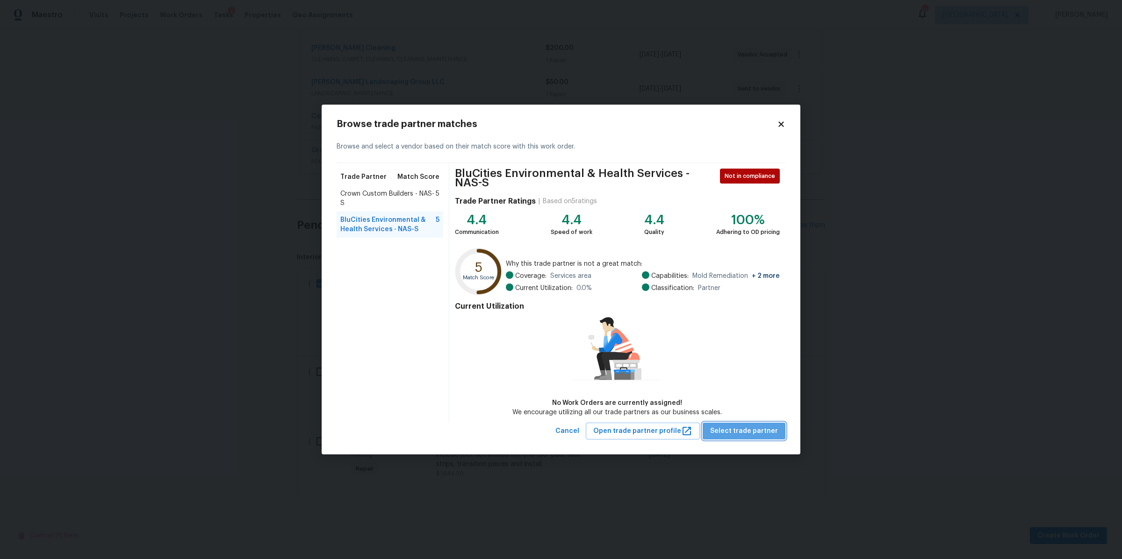
click at [754, 432] on span "Select trade partner" at bounding box center [744, 432] width 68 height 12
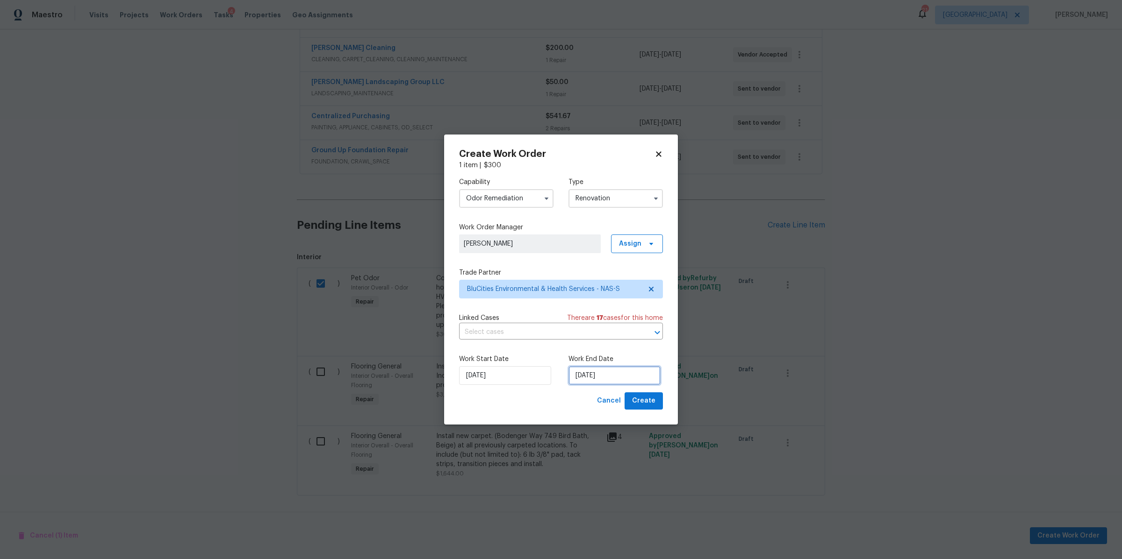
click at [597, 375] on input "[DATE]" at bounding box center [614, 375] width 92 height 19
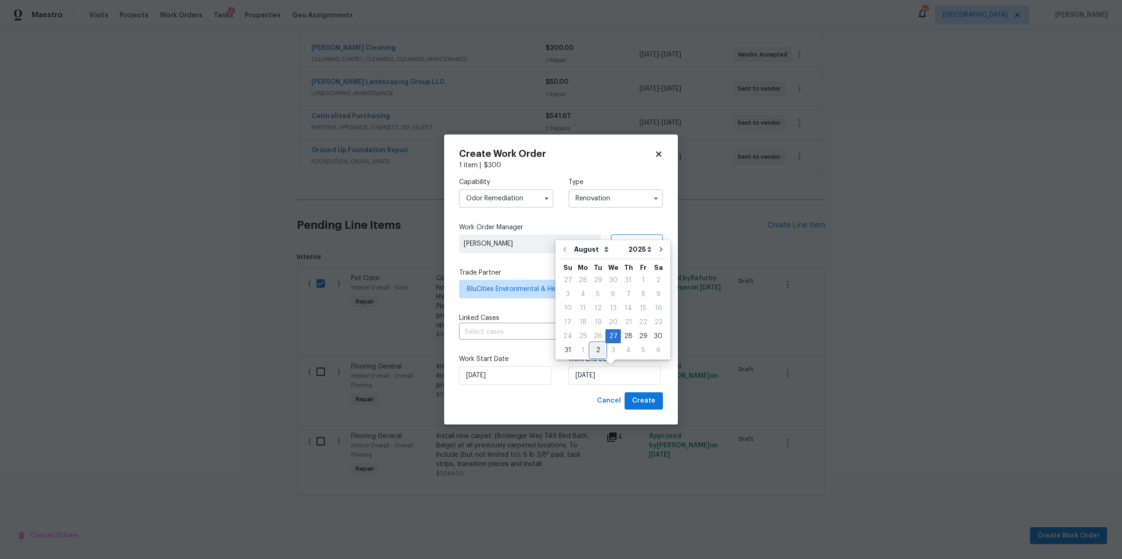
click at [595, 352] on div "2" at bounding box center [597, 350] width 15 height 13
type input "[DATE]"
select select "8"
click at [651, 406] on span "Create" at bounding box center [643, 401] width 23 height 12
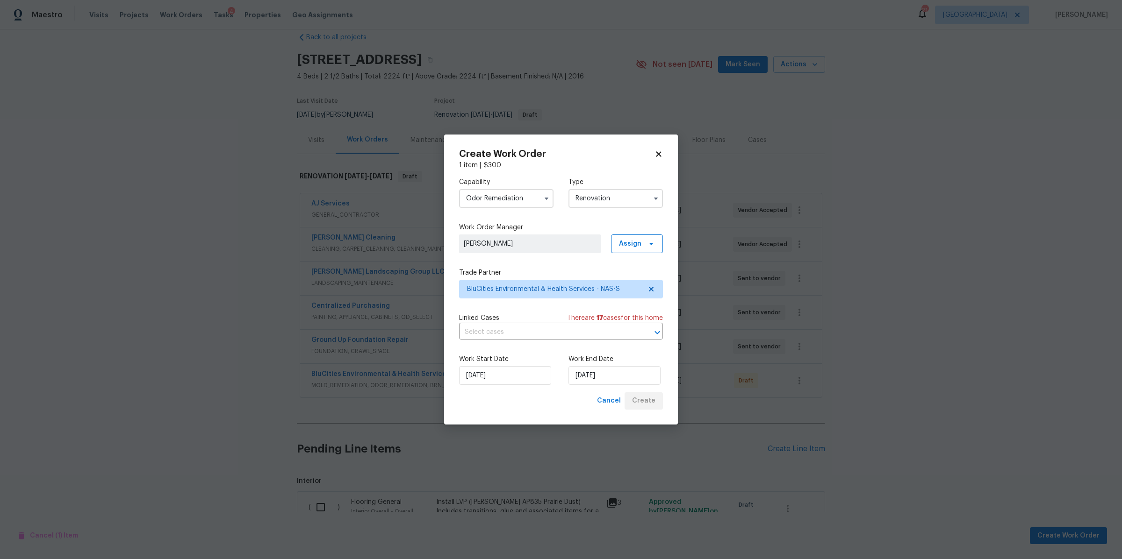
scroll to position [161, 0]
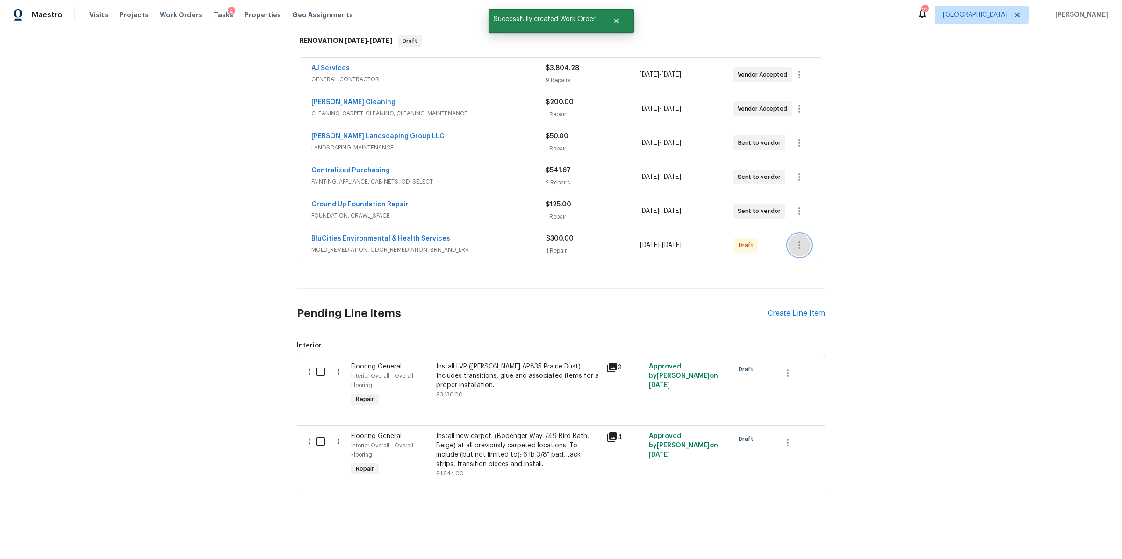
click at [794, 240] on icon "button" at bounding box center [799, 245] width 11 height 11
click at [794, 250] on li "Confirm and Send to Vendor" at bounding box center [835, 251] width 104 height 15
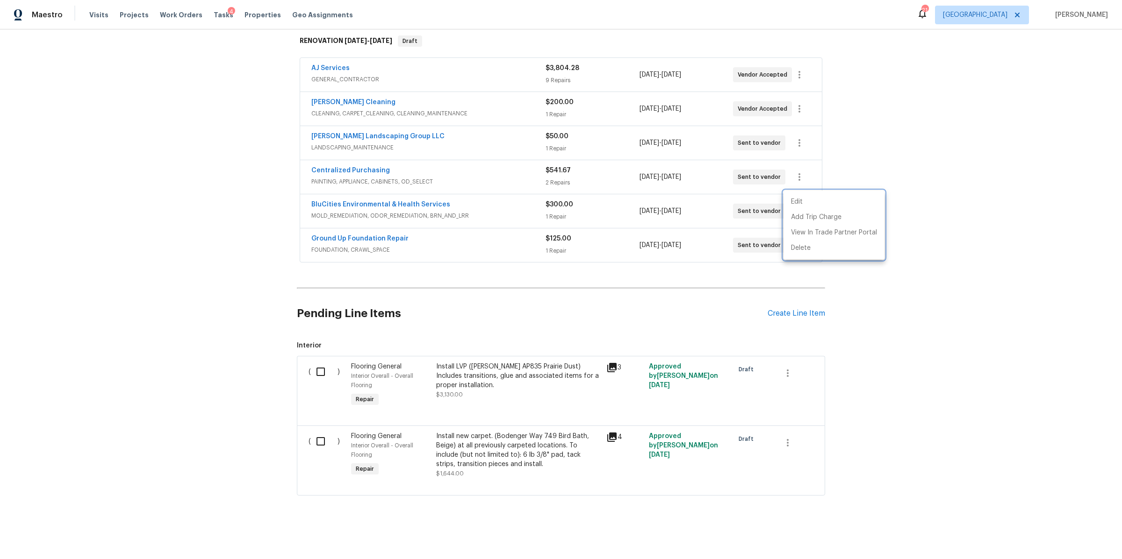
click at [491, 370] on div at bounding box center [561, 279] width 1122 height 559
click at [471, 369] on div "Install LVP ([PERSON_NAME] AP835 Prairie Dust) Includes transitions, glue and a…" at bounding box center [518, 376] width 165 height 28
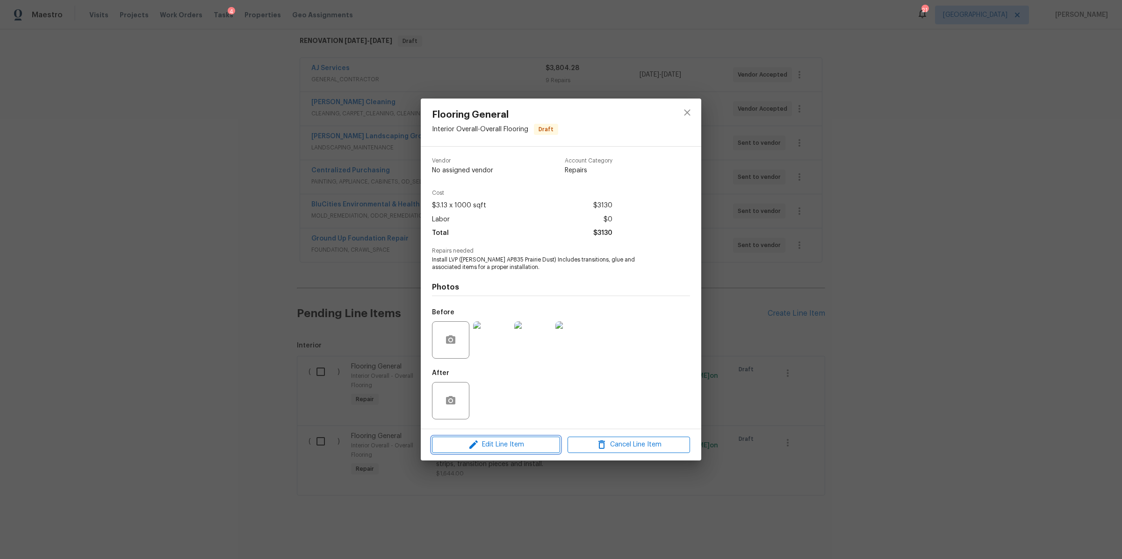
click at [507, 451] on span "Edit Line Item" at bounding box center [496, 445] width 122 height 12
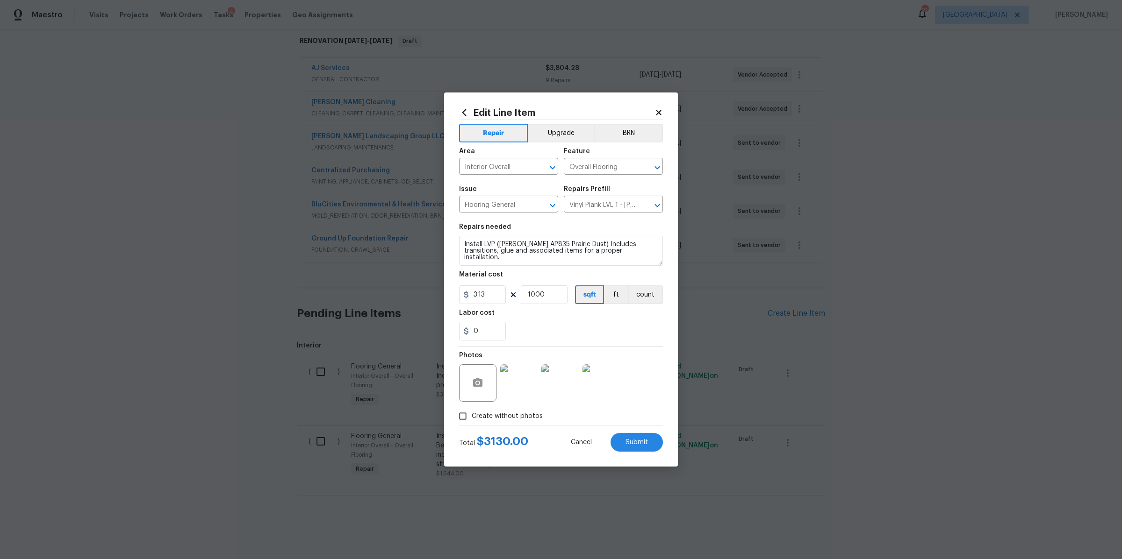
click at [518, 398] on img at bounding box center [518, 383] width 37 height 37
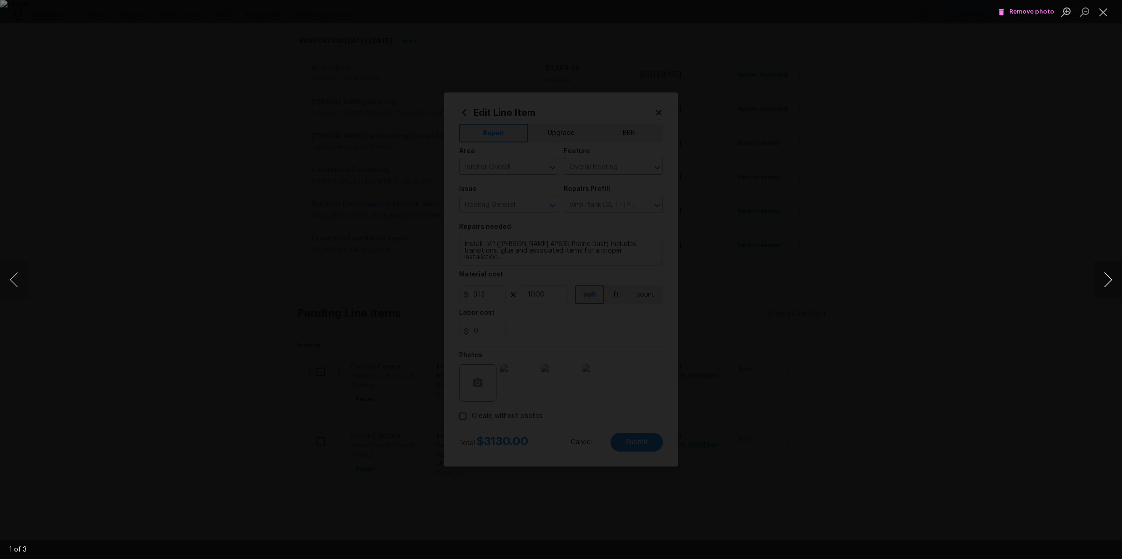
click at [1104, 278] on button "Next image" at bounding box center [1108, 279] width 28 height 37
click at [900, 280] on div "Lightbox" at bounding box center [561, 279] width 1122 height 559
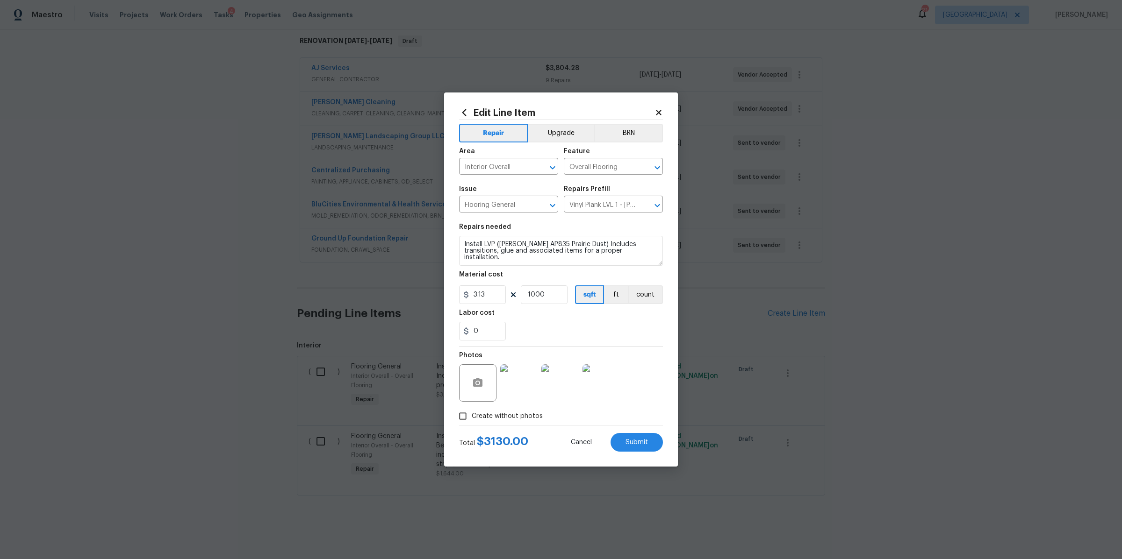
click at [900, 280] on body "Maestro Visits Projects Work Orders Tasks 4 Properties Geo Assignments 21 [GEOG…" at bounding box center [561, 279] width 1122 height 559
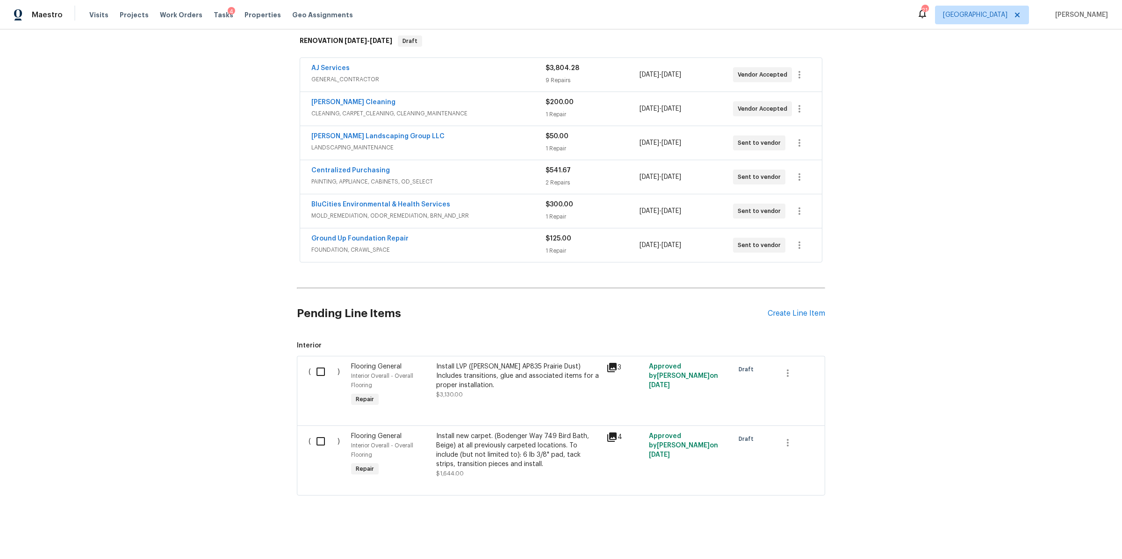
scroll to position [0, 0]
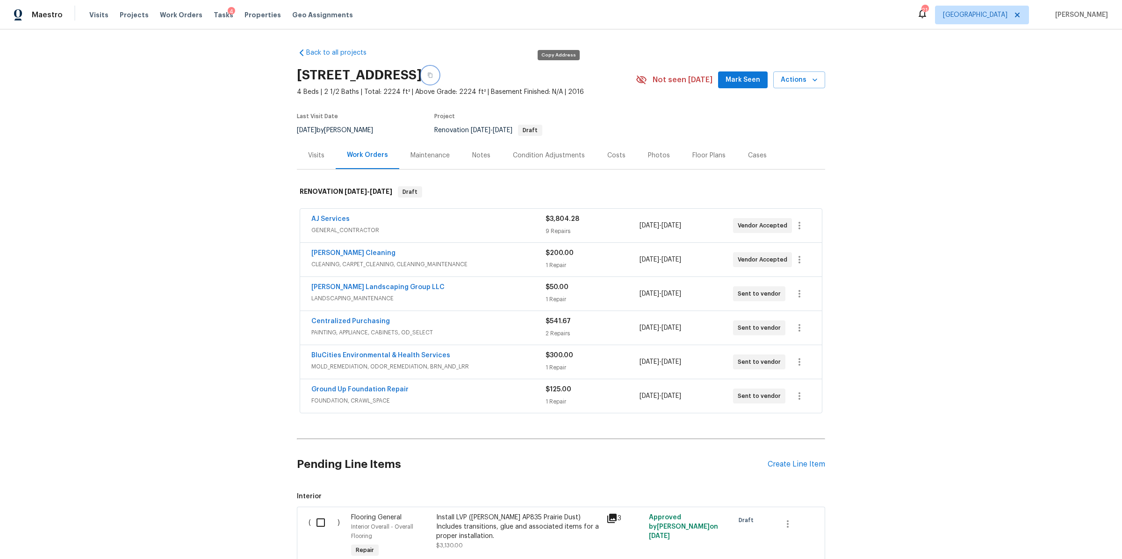
click at [438, 78] on button "button" at bounding box center [430, 75] width 17 height 17
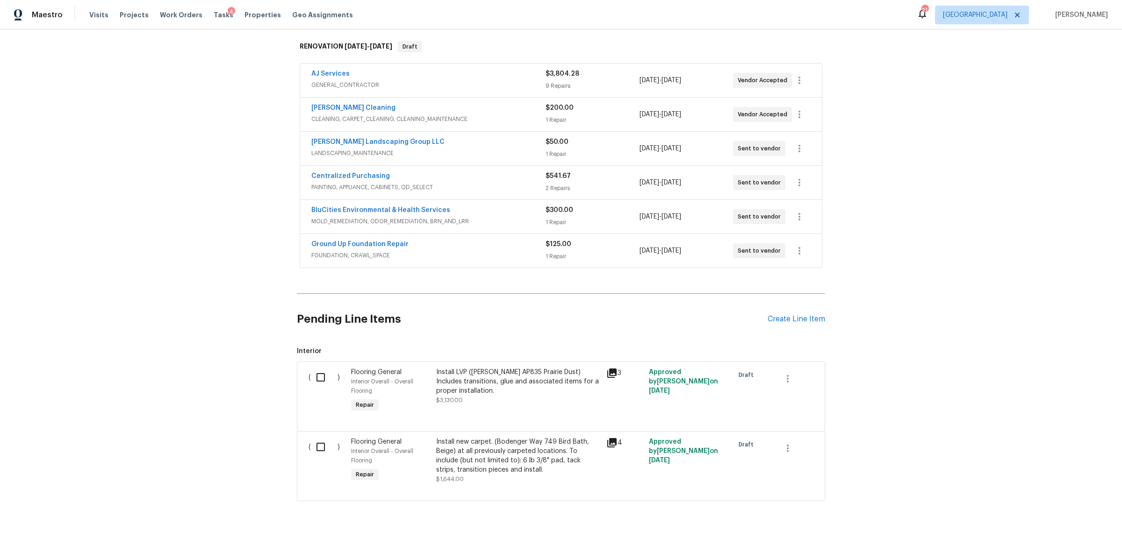
scroll to position [161, 0]
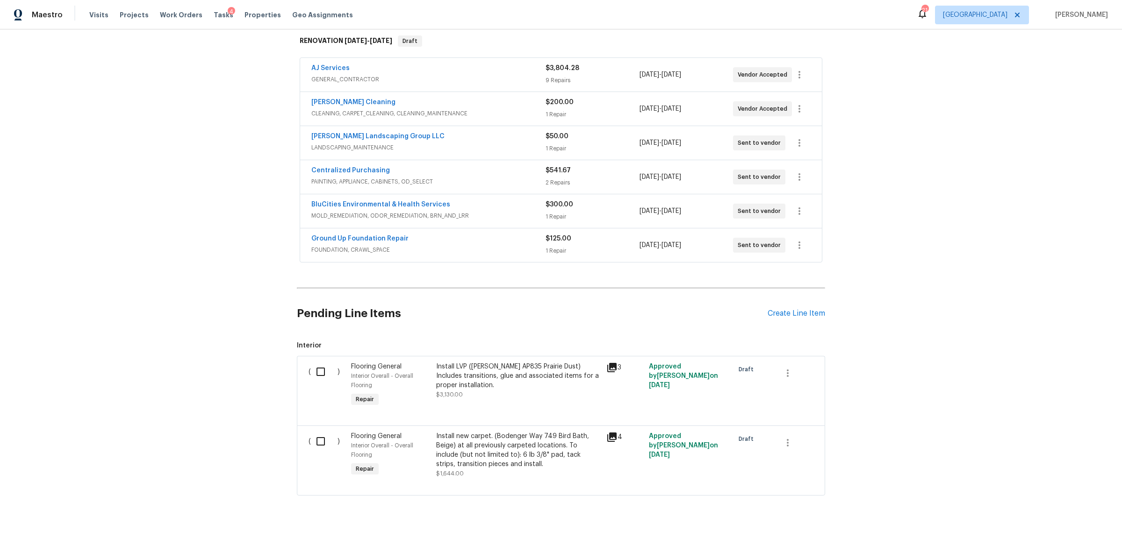
click at [510, 373] on div "Install LVP ([PERSON_NAME] AP835 Prairie Dust) Includes transitions, glue and a…" at bounding box center [518, 376] width 165 height 28
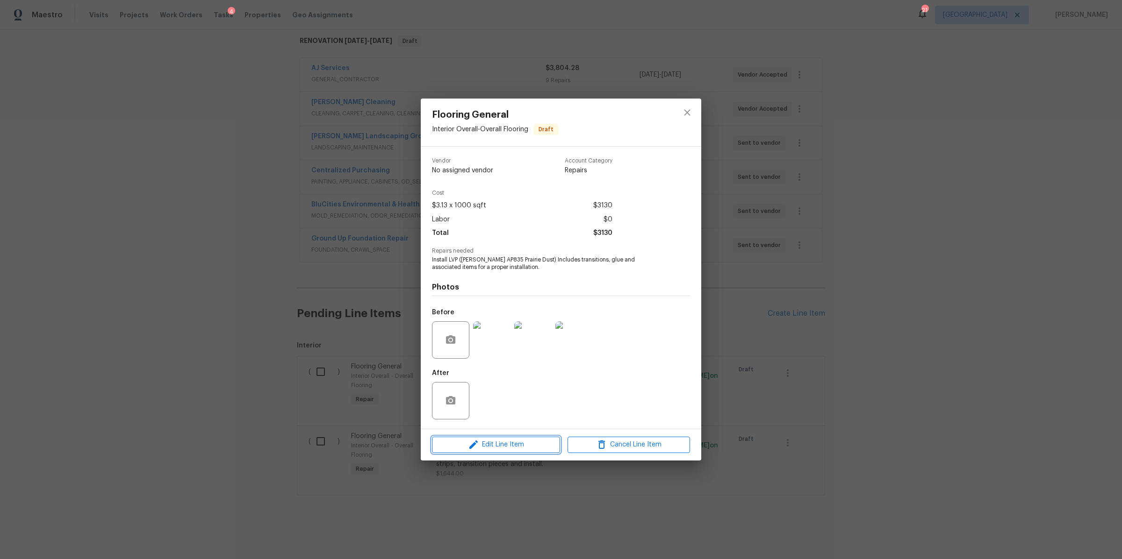
click at [542, 451] on span "Edit Line Item" at bounding box center [496, 445] width 122 height 12
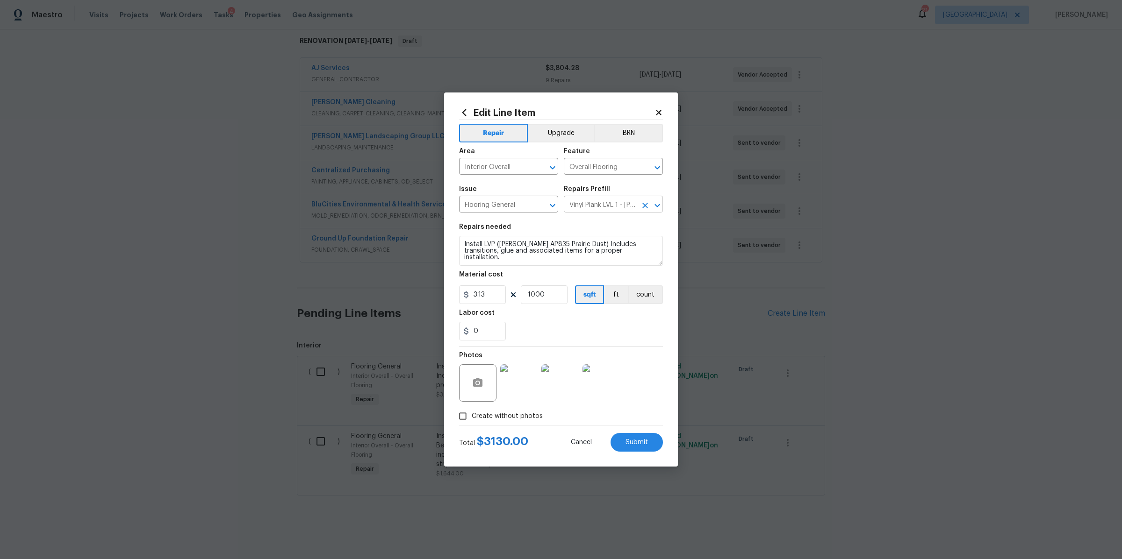
click at [660, 205] on icon "Open" at bounding box center [657, 205] width 11 height 11
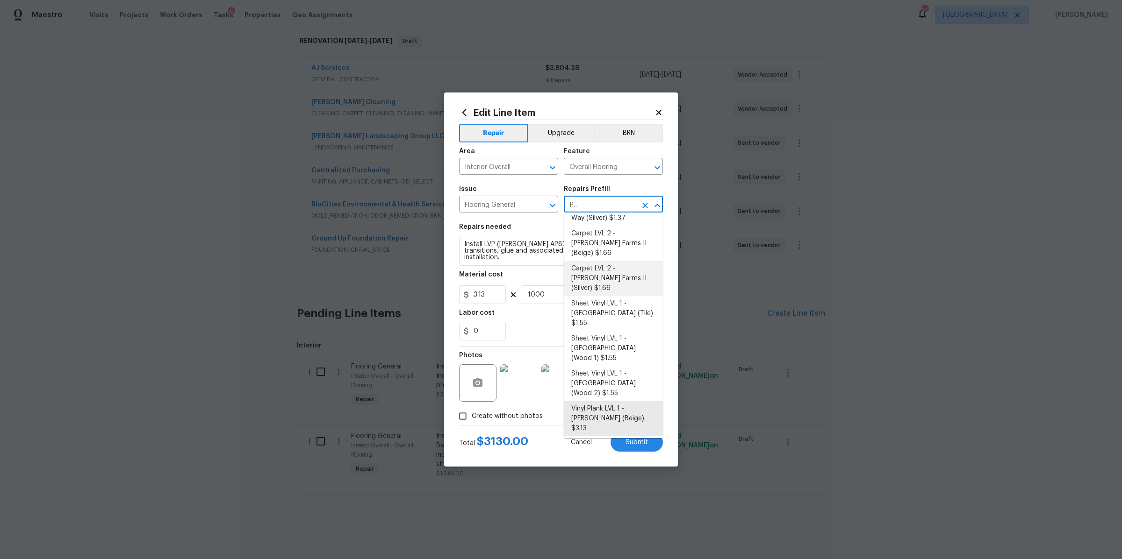
scroll to position [61, 0]
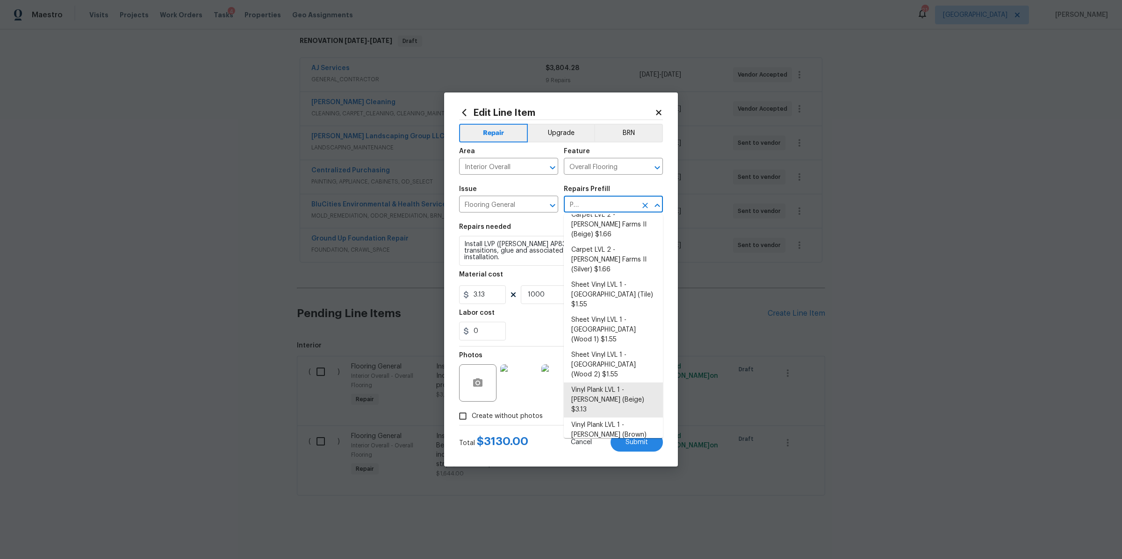
click at [611, 478] on li "Vinyl Plank LVL 2 - Best Door 4.5 (Brown) $3.69" at bounding box center [613, 490] width 99 height 25
type input "Vinyl Plank LVL 1 - [PERSON_NAME] (Beige) $3.13"
type textarea "Install LVP (Best Door 4.5 490 Cuppa [PERSON_NAME]) Includes transitions, glue …"
type input "Vinyl Plank LVL 2 - Best Door 4.5 (Brown) $3.69"
type input "3.69"
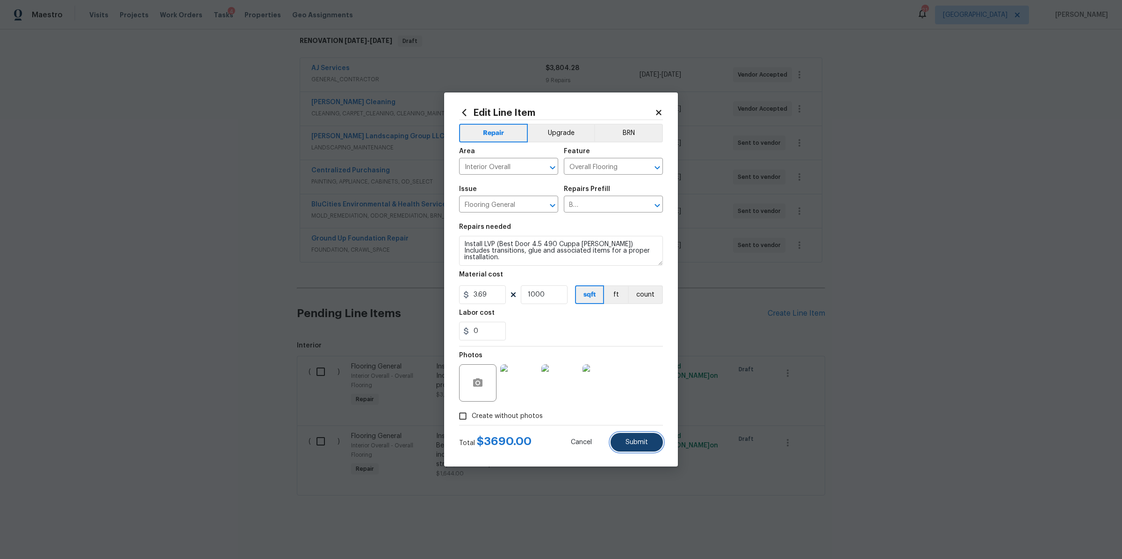
click at [640, 444] on span "Submit" at bounding box center [636, 442] width 22 height 7
type textarea "Install LVP (Knighton AP835 Prairie Dust) Includes transitions, glue and associ…"
type input "Vinyl Plank LVL 1 - Knighton (Beige) $3.13"
type input "3.13"
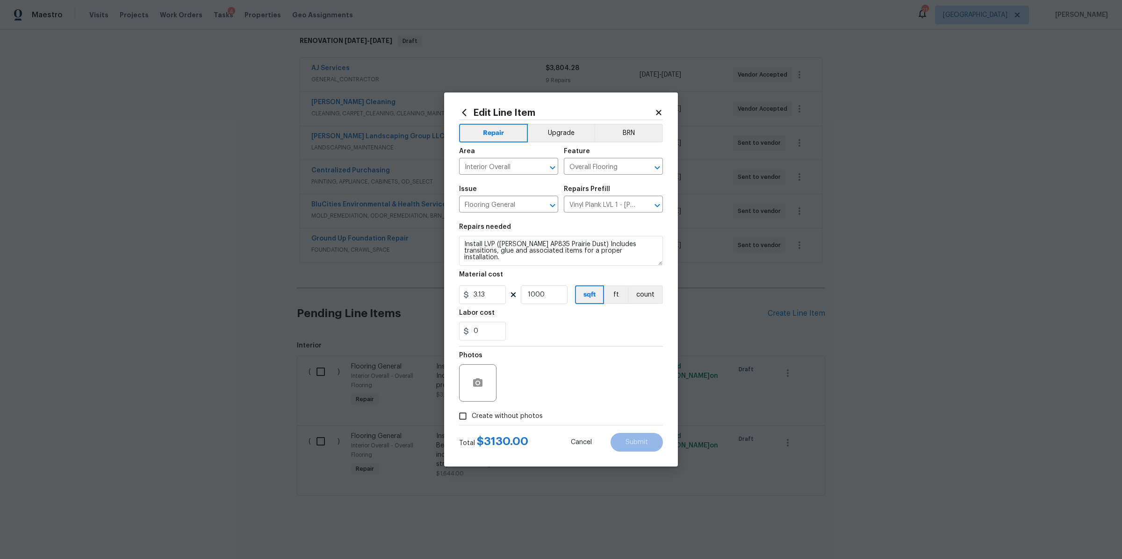
type textarea "Install LVP (Best Door 4.5 490 Cuppa Joe) Includes transitions, glue and associ…"
type input "Vinyl Plank LVL 2 - Best Door 4.5 (Brown) $3.69"
type input "3.69"
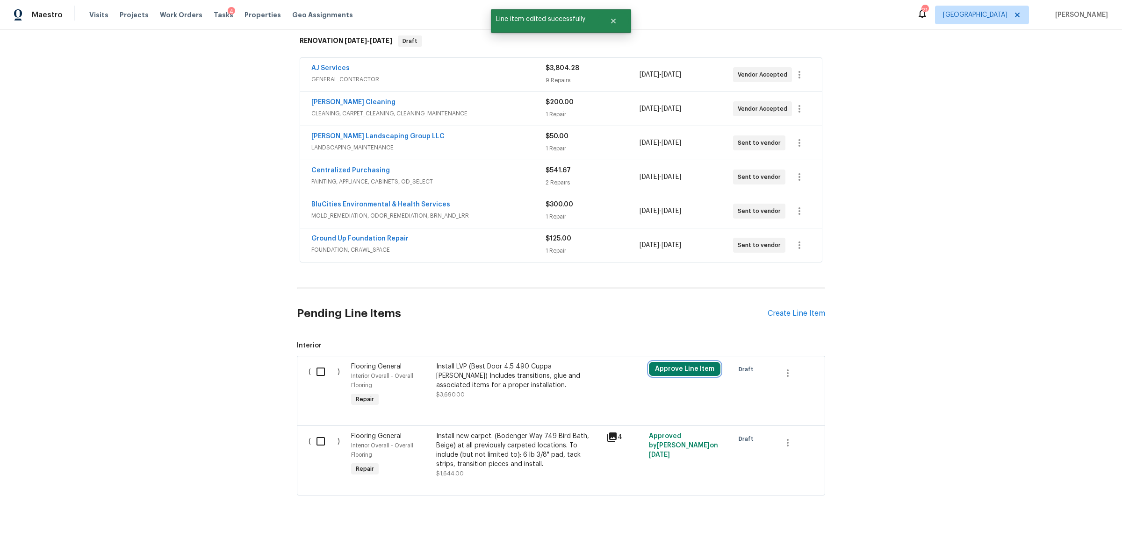
click at [670, 362] on button "Approve Line Item" at bounding box center [685, 369] width 72 height 14
click at [643, 328] on span "Approve" at bounding box center [653, 329] width 26 height 7
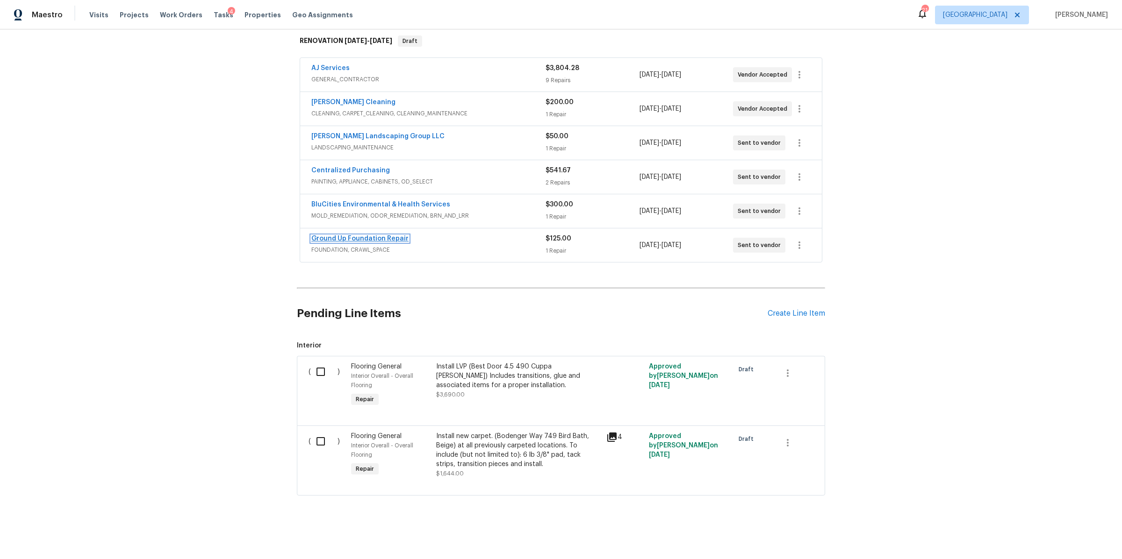
click at [387, 236] on link "Ground Up Foundation Repair" at bounding box center [359, 239] width 97 height 7
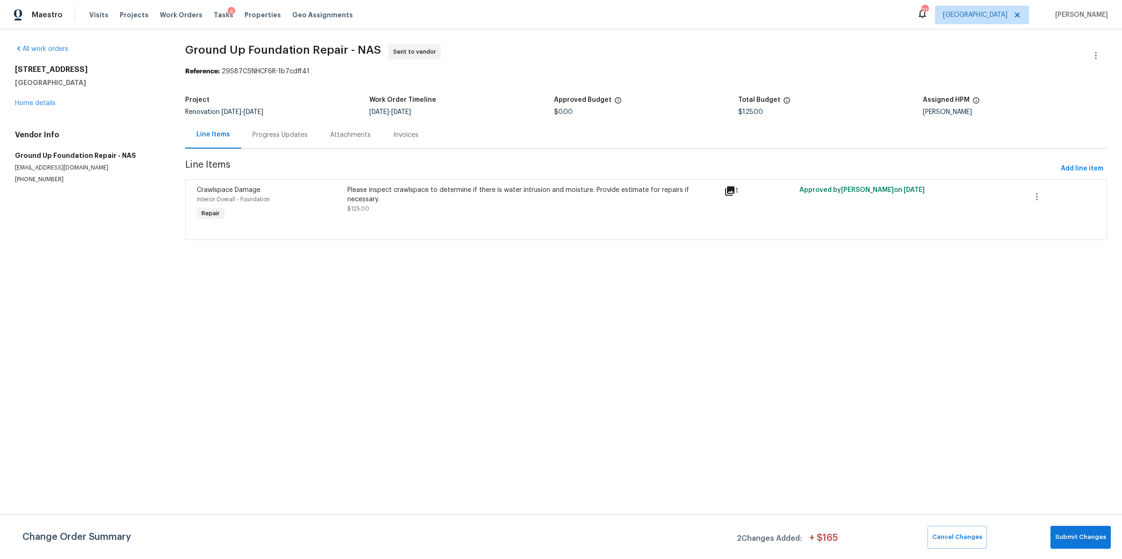
click at [273, 132] on div "Progress Updates" at bounding box center [279, 134] width 55 height 9
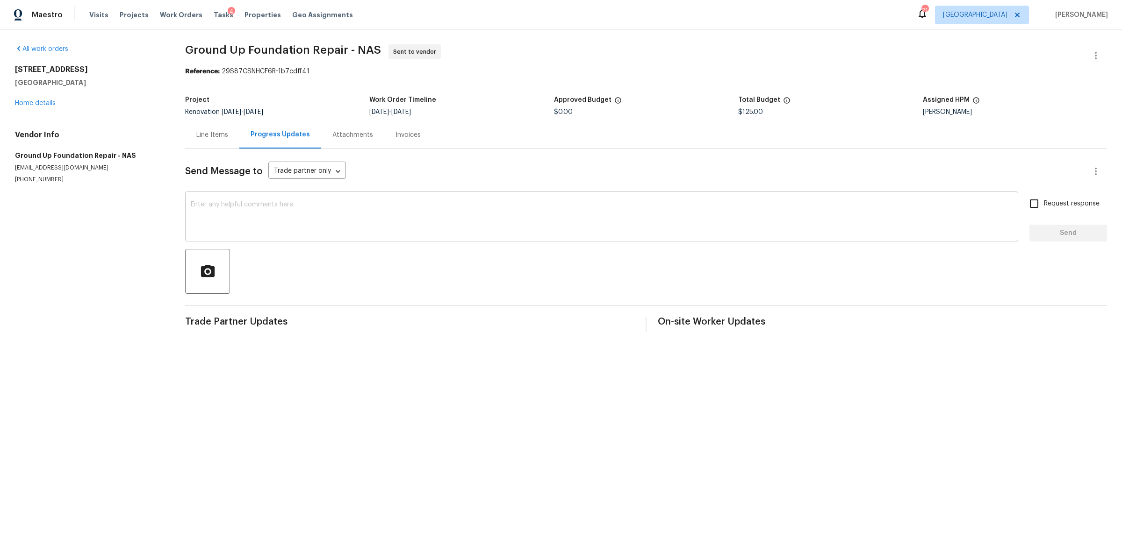
click at [358, 236] on div "x ​" at bounding box center [601, 218] width 833 height 48
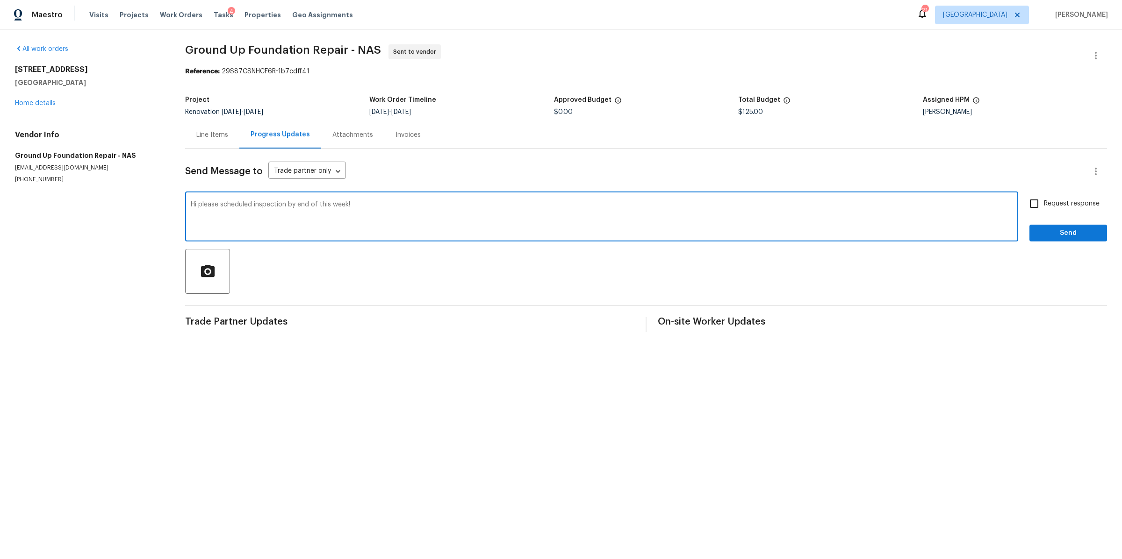
type textarea "Hi please scheduled inspection by end of this week!"
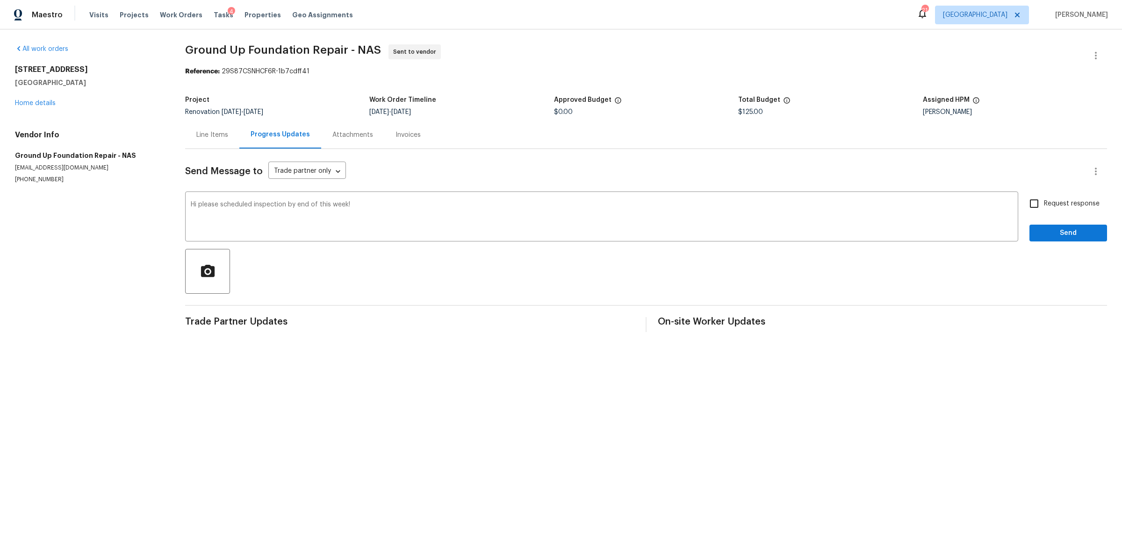
click at [1046, 207] on span "Request response" at bounding box center [1072, 204] width 56 height 10
click at [1044, 207] on input "Request response" at bounding box center [1034, 204] width 20 height 20
checkbox input "true"
click at [1046, 225] on button "Send" at bounding box center [1068, 233] width 78 height 17
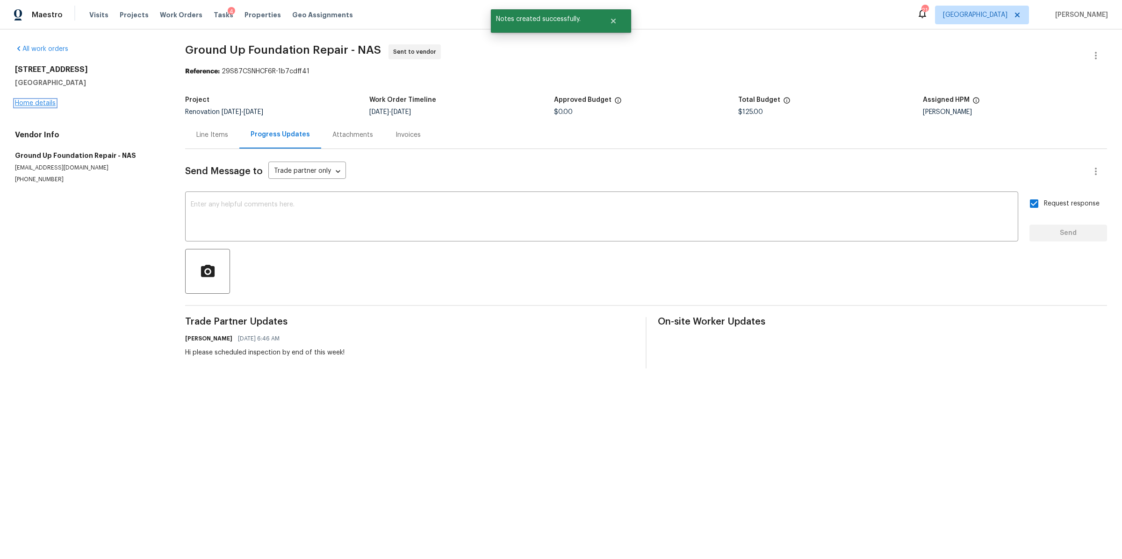
click at [28, 106] on link "Home details" at bounding box center [35, 103] width 41 height 7
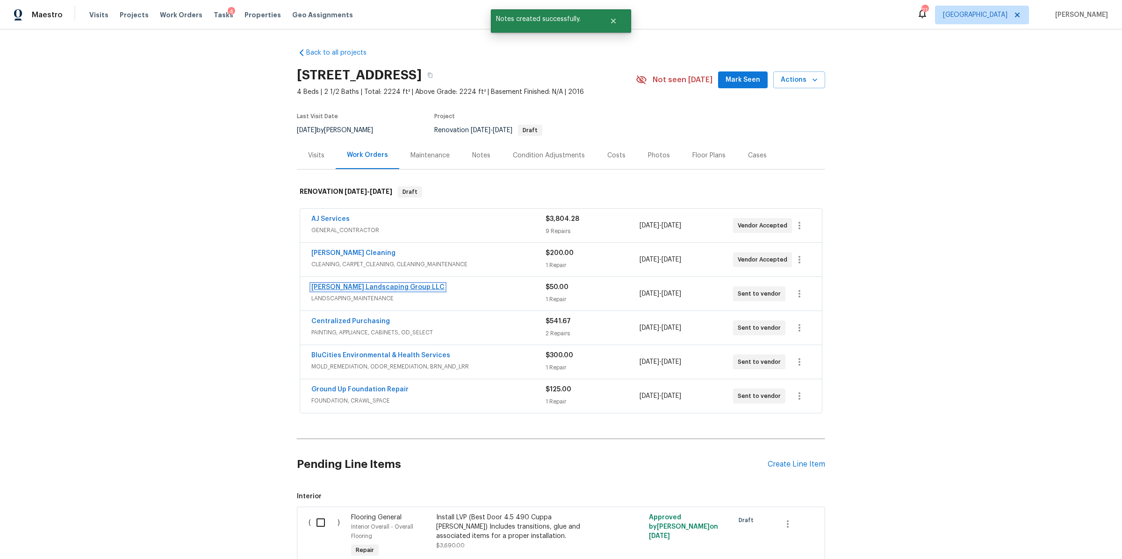
click at [345, 285] on link "[PERSON_NAME] Landscaping Group LLC" at bounding box center [377, 287] width 133 height 7
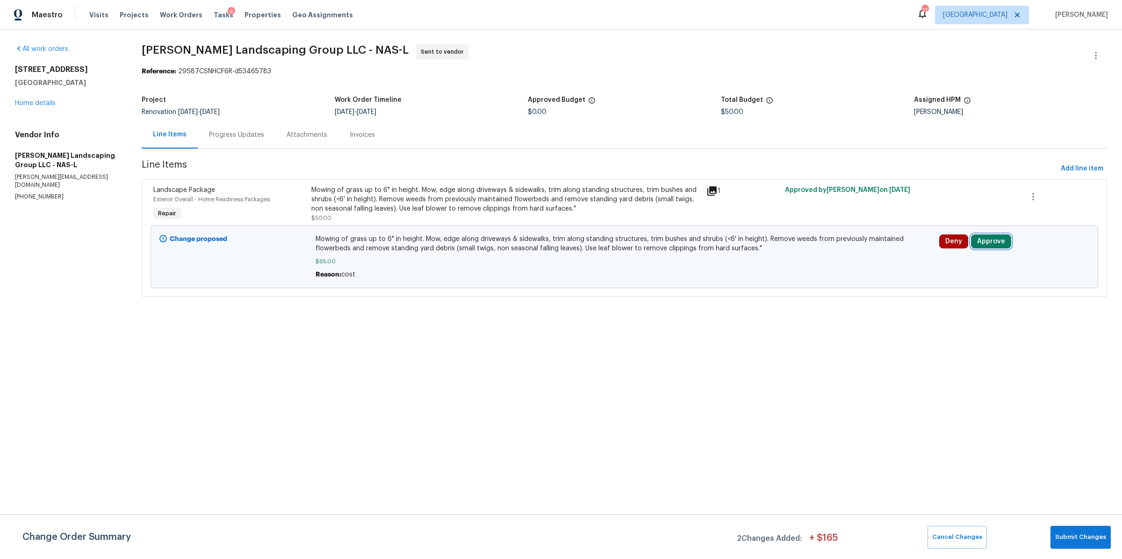
click at [989, 241] on button "Approve" at bounding box center [991, 242] width 40 height 14
click at [852, 243] on button "Approve" at bounding box center [849, 251] width 56 height 19
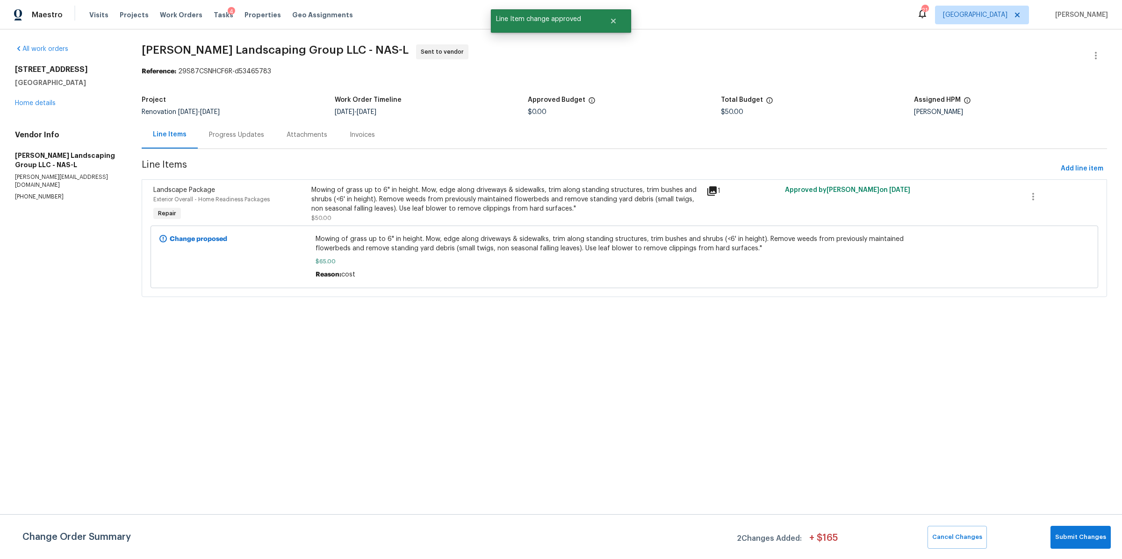
click at [225, 137] on div "Progress Updates" at bounding box center [236, 134] width 55 height 9
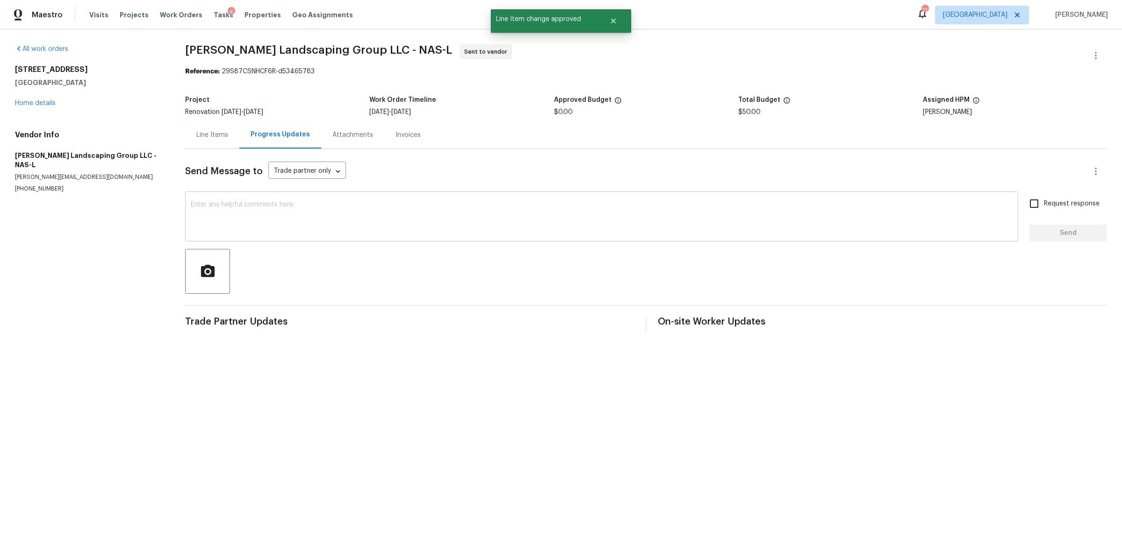
click at [284, 215] on textarea at bounding box center [602, 217] width 822 height 33
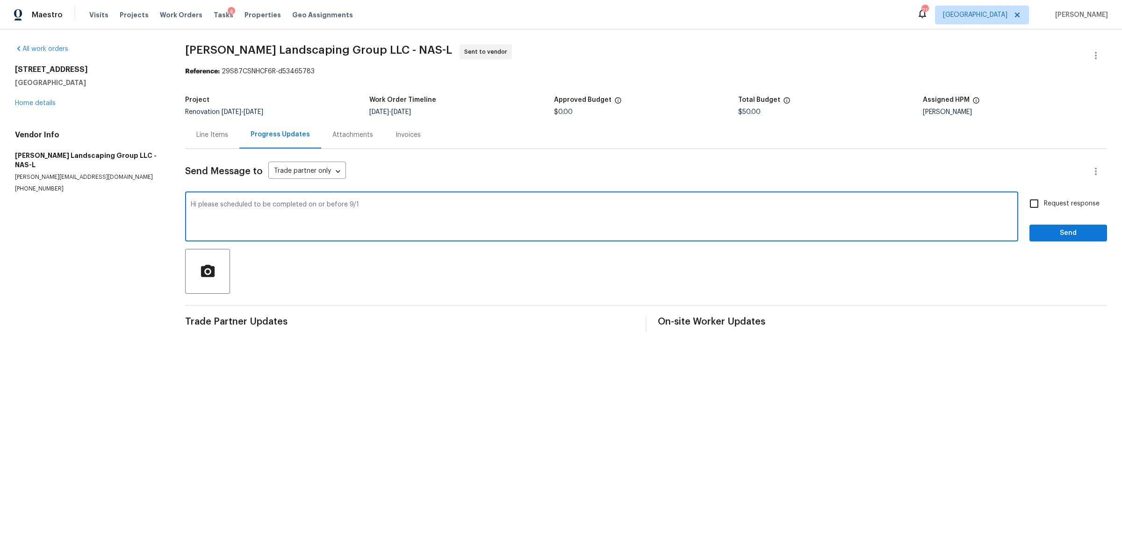
type textarea "Hi please scheduled to be completed on or before 9/1"
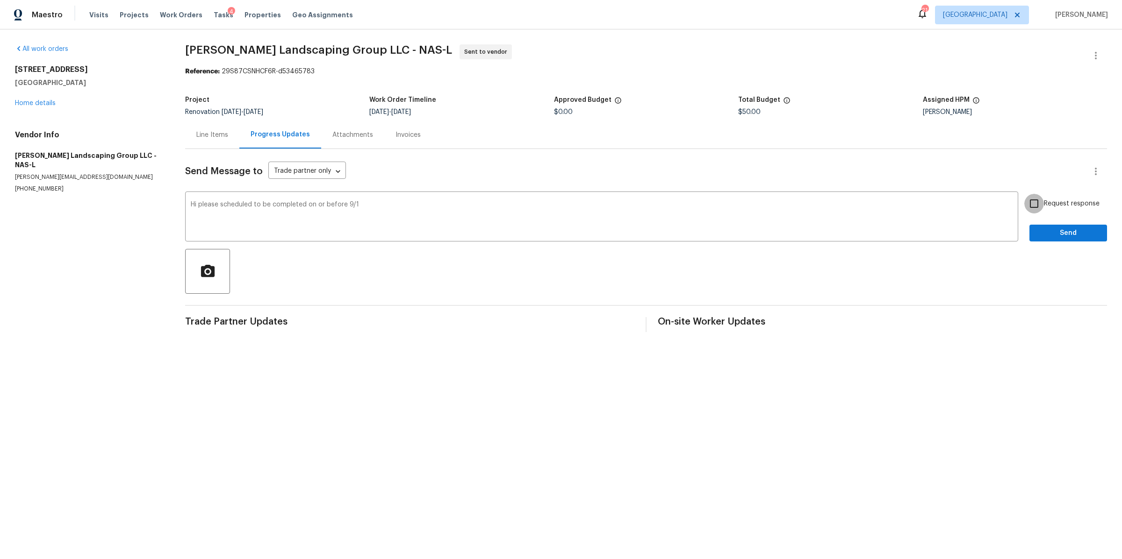
click at [1034, 204] on input "Request response" at bounding box center [1034, 204] width 20 height 20
checkbox input "true"
click at [1034, 227] on button "Send" at bounding box center [1068, 233] width 78 height 17
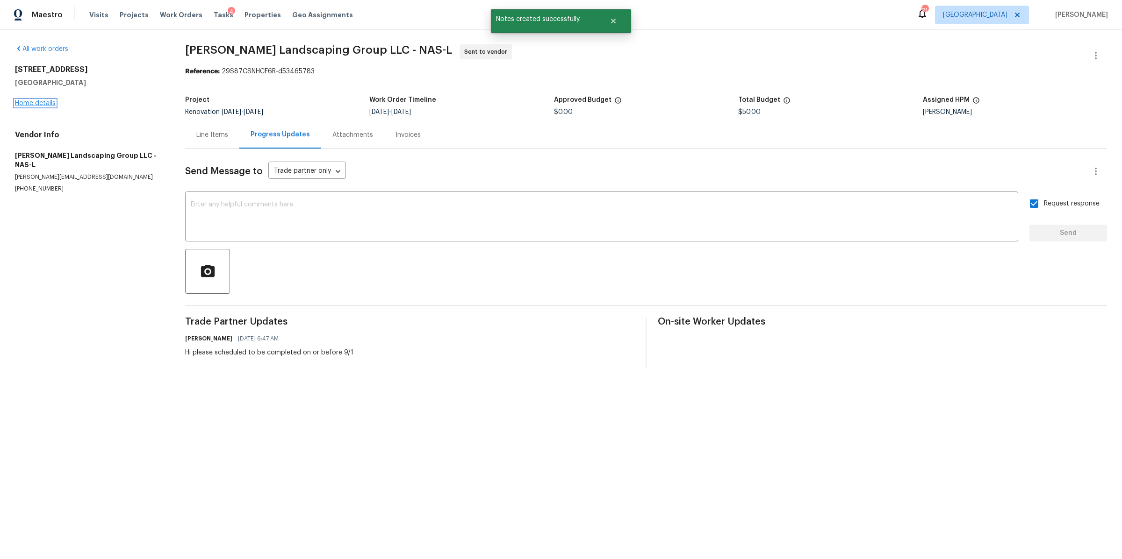
click at [34, 103] on link "Home details" at bounding box center [35, 103] width 41 height 7
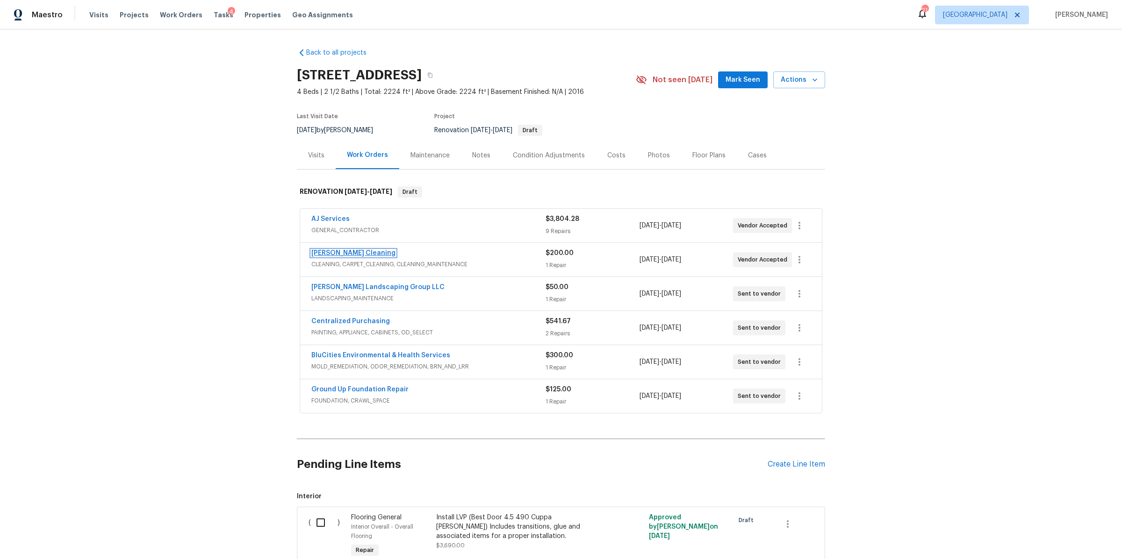
click at [343, 251] on link "[PERSON_NAME] Cleaning" at bounding box center [353, 253] width 84 height 7
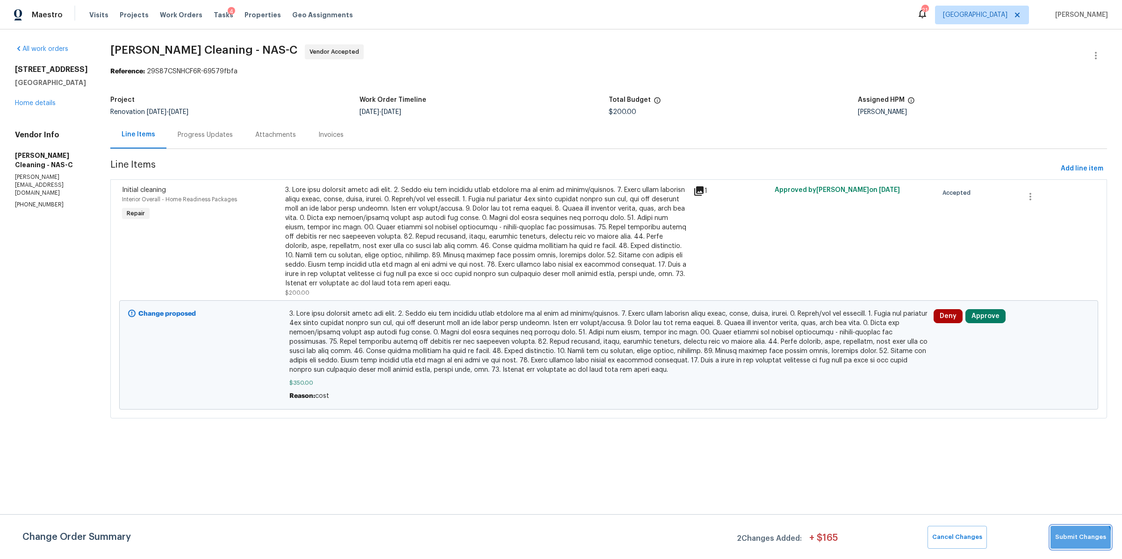
click at [1078, 544] on button "Submit Changes" at bounding box center [1080, 537] width 60 height 23
click at [983, 312] on button "Approve" at bounding box center [985, 316] width 40 height 14
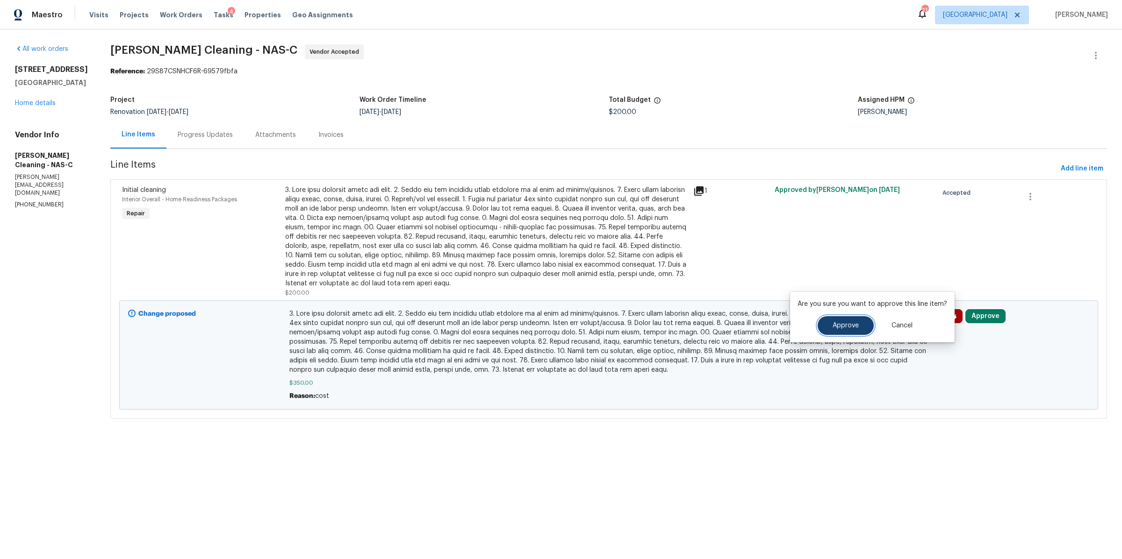
click at [839, 324] on span "Approve" at bounding box center [845, 325] width 26 height 7
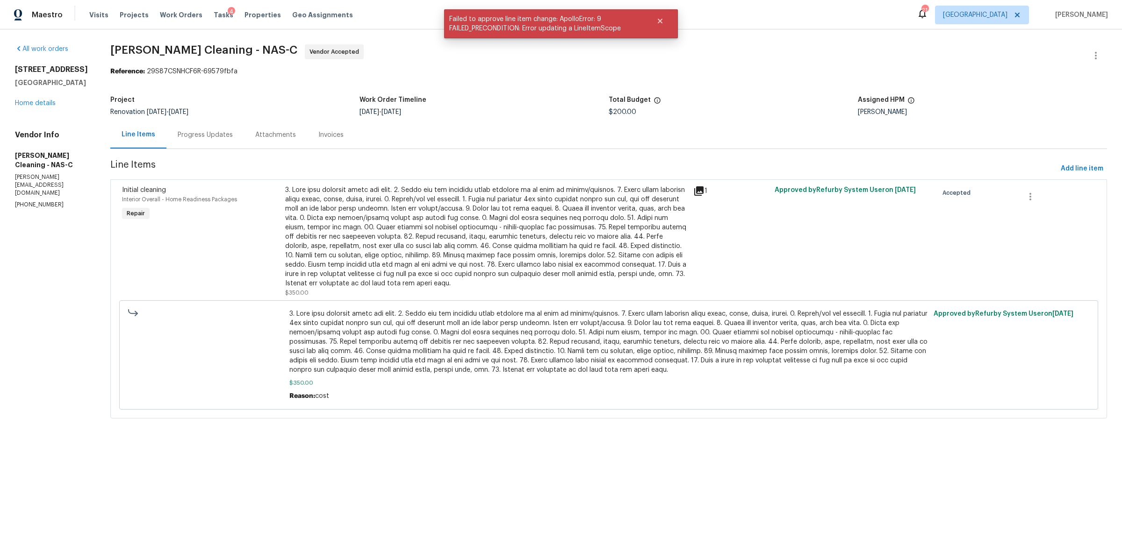
click at [211, 129] on div "Progress Updates" at bounding box center [205, 135] width 78 height 28
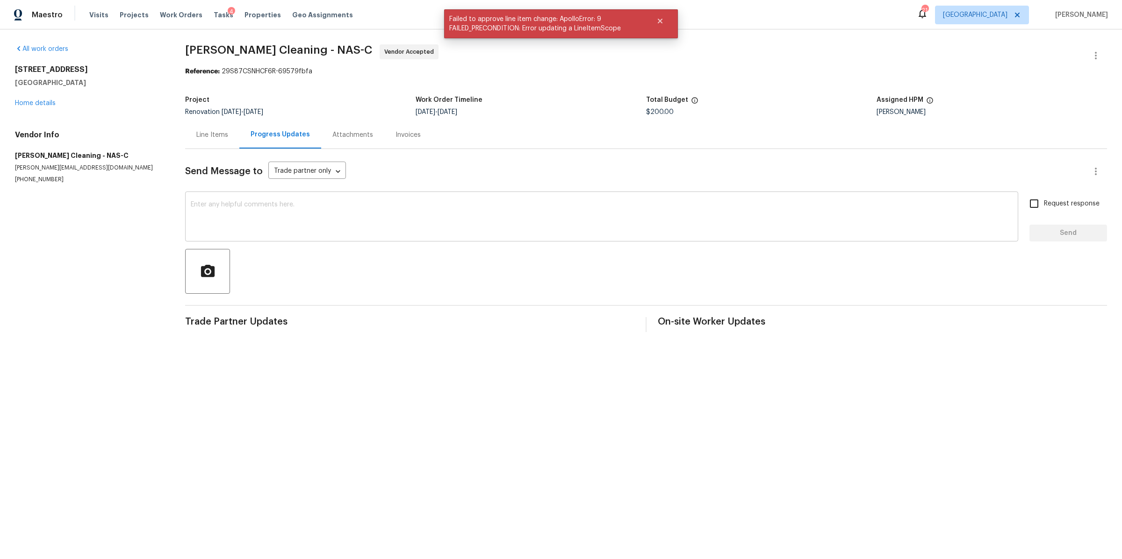
click at [323, 235] on div "x ​" at bounding box center [601, 218] width 833 height 48
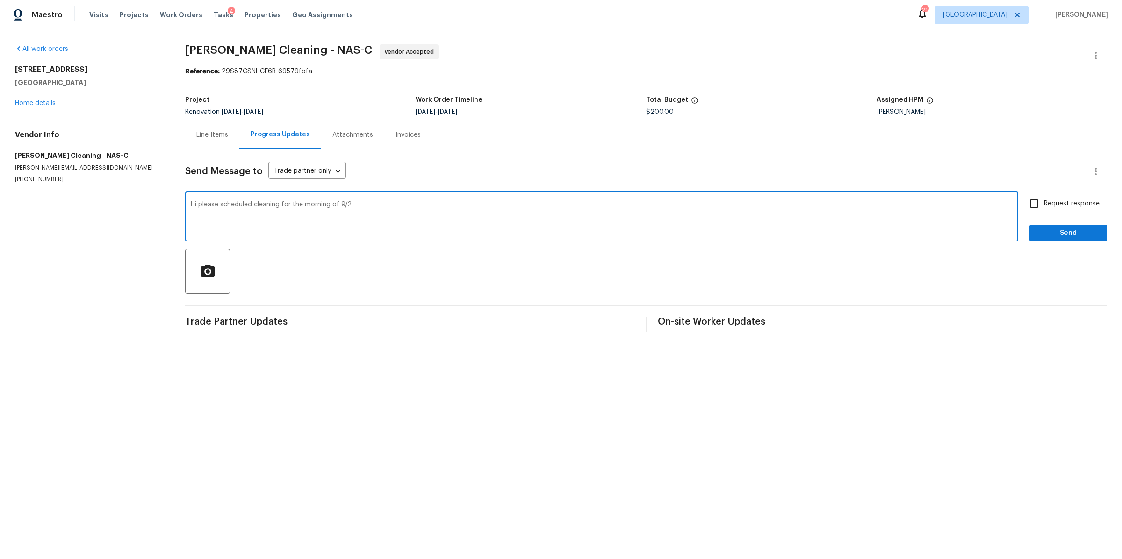
type textarea "Hi please scheduled cleaning for the morning of 9/2"
click at [1057, 205] on span "Request response" at bounding box center [1072, 204] width 56 height 10
click at [1044, 205] on input "Request response" at bounding box center [1034, 204] width 20 height 20
checkbox input "true"
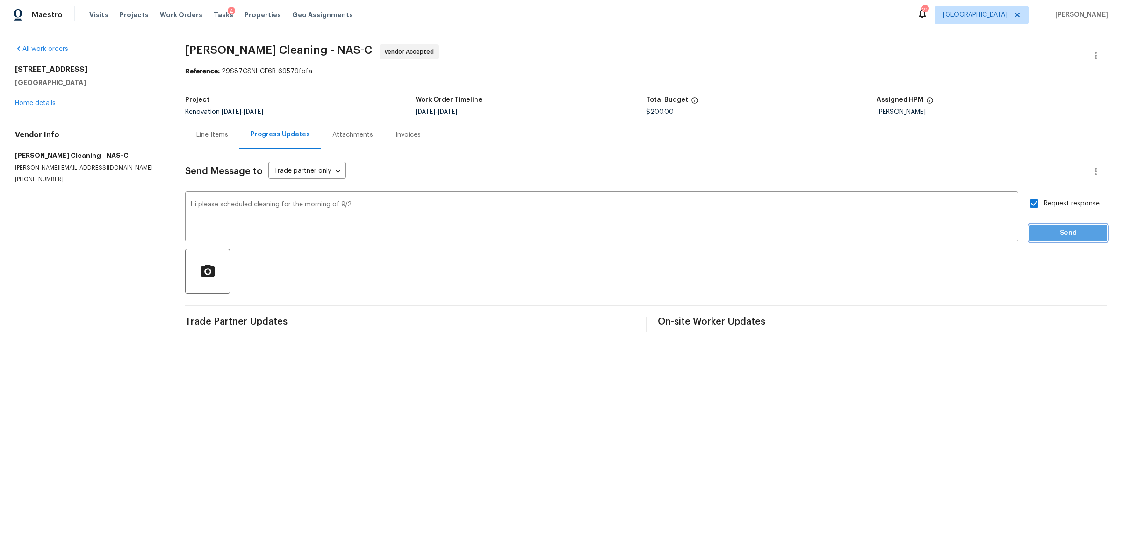
click at [1055, 232] on span "Send" at bounding box center [1068, 234] width 63 height 12
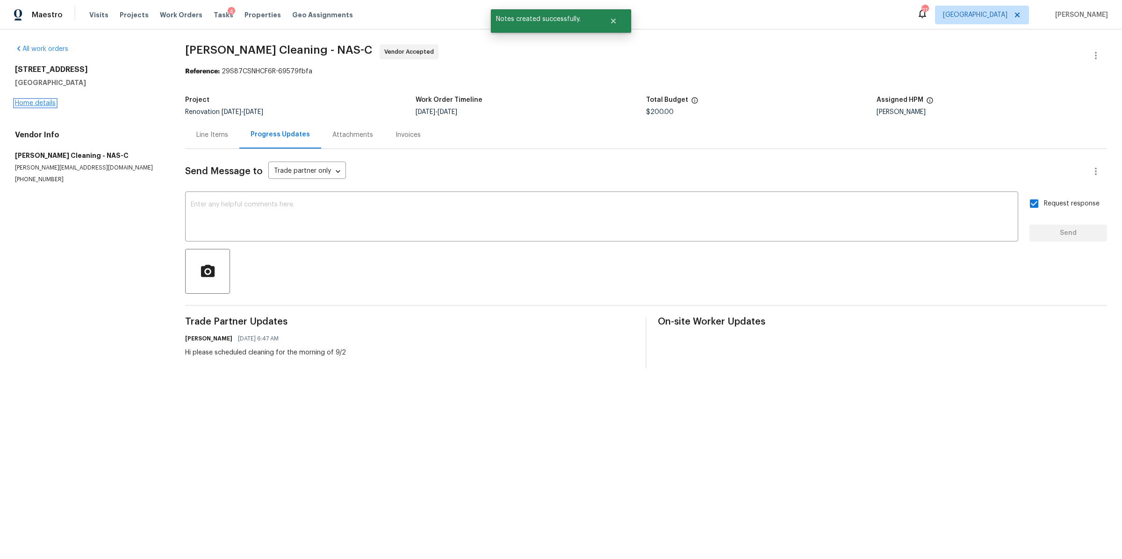
click at [39, 101] on link "Home details" at bounding box center [35, 103] width 41 height 7
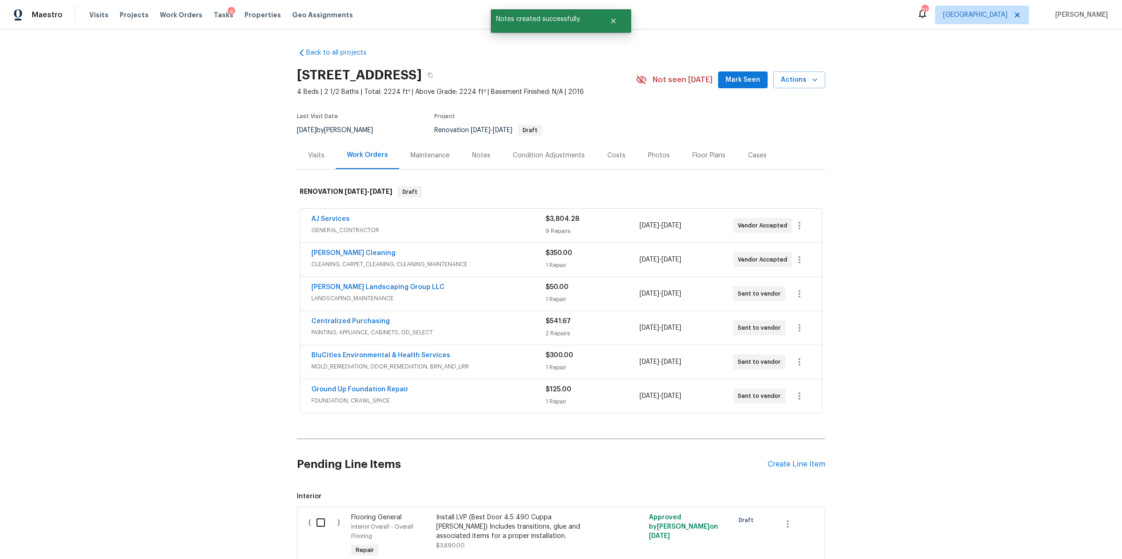
scroll to position [161, 0]
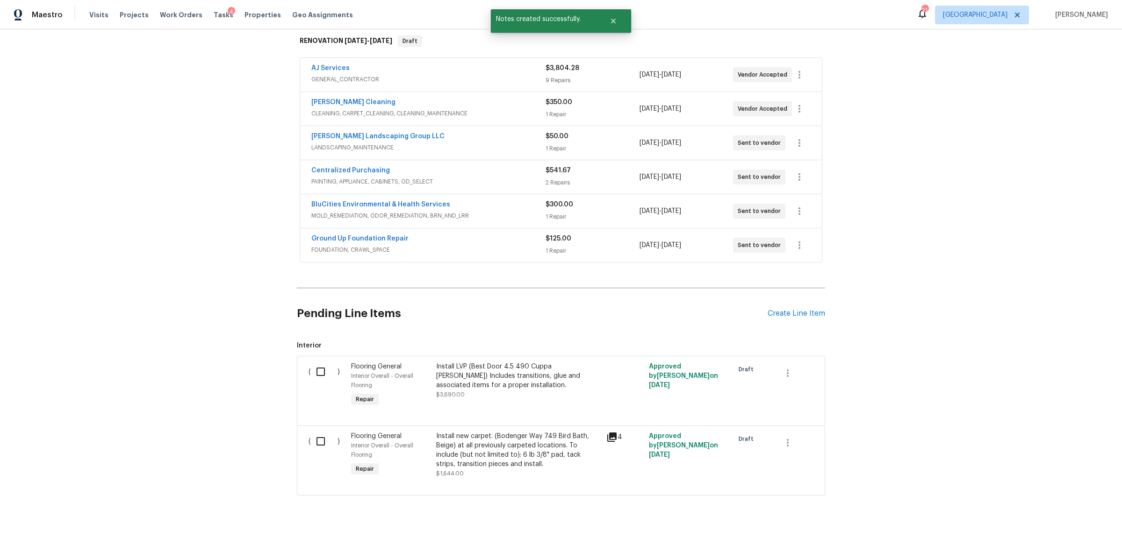
click at [315, 362] on input "checkbox" at bounding box center [324, 372] width 27 height 20
checkbox input "true"
click at [314, 432] on input "checkbox" at bounding box center [324, 442] width 27 height 20
checkbox input "true"
click at [1046, 532] on span "Create Work Order" at bounding box center [1068, 536] width 62 height 12
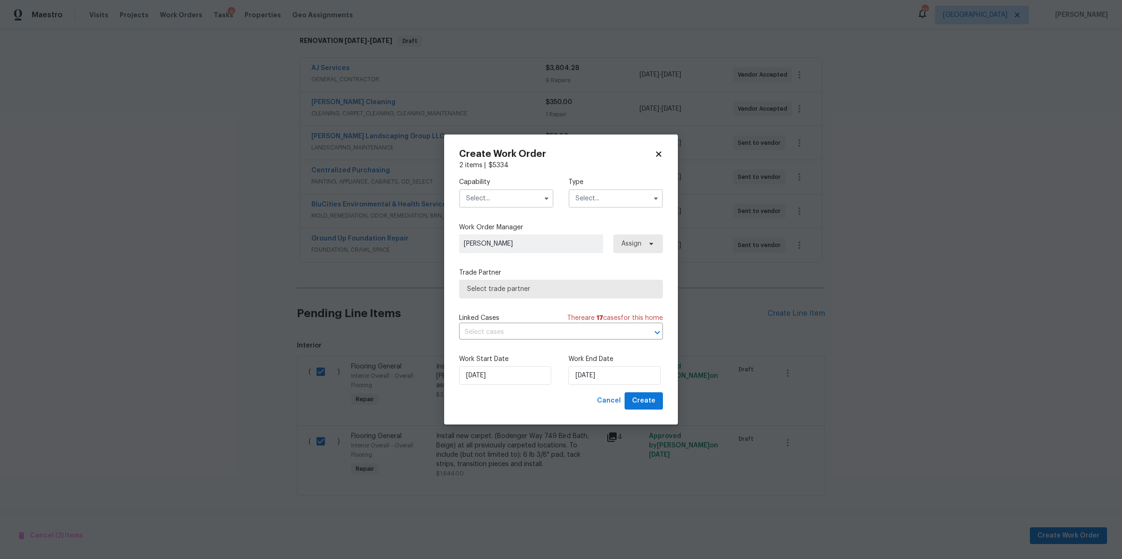
click at [504, 199] on input "text" at bounding box center [506, 198] width 94 height 19
click at [502, 286] on div "Flooring" at bounding box center [506, 277] width 90 height 17
type input "Flooring"
click at [604, 203] on input "text" at bounding box center [615, 198] width 94 height 19
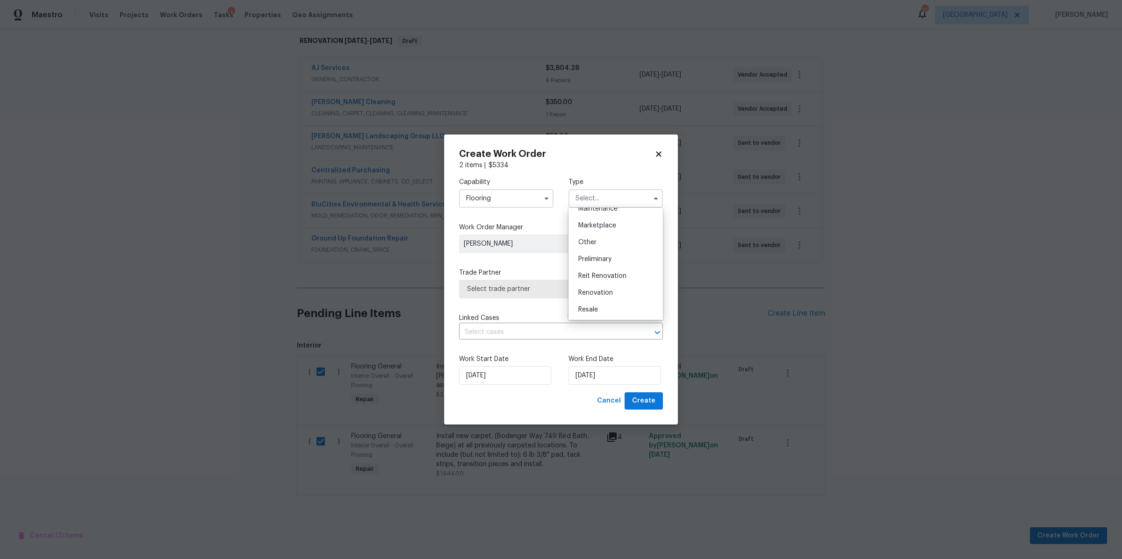
scroll to position [169, 0]
click at [592, 282] on span "Renovation" at bounding box center [595, 285] width 35 height 7
type input "Renovation"
click at [592, 282] on span "Select trade partner" at bounding box center [561, 289] width 204 height 19
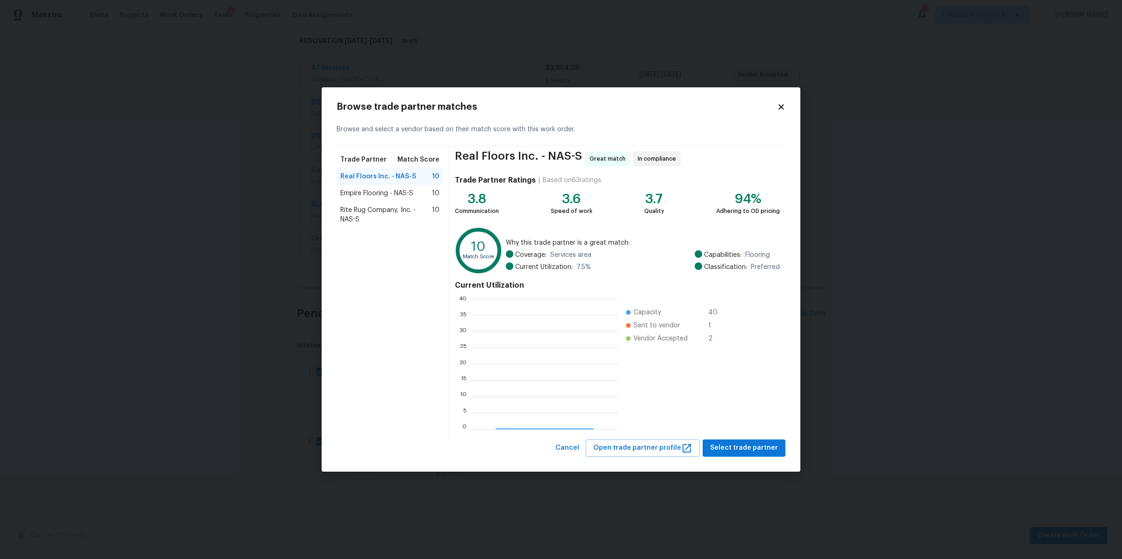
scroll to position [122, 138]
click at [383, 206] on span "Rite Rug Company, Inc. - NAS-S" at bounding box center [386, 215] width 92 height 19
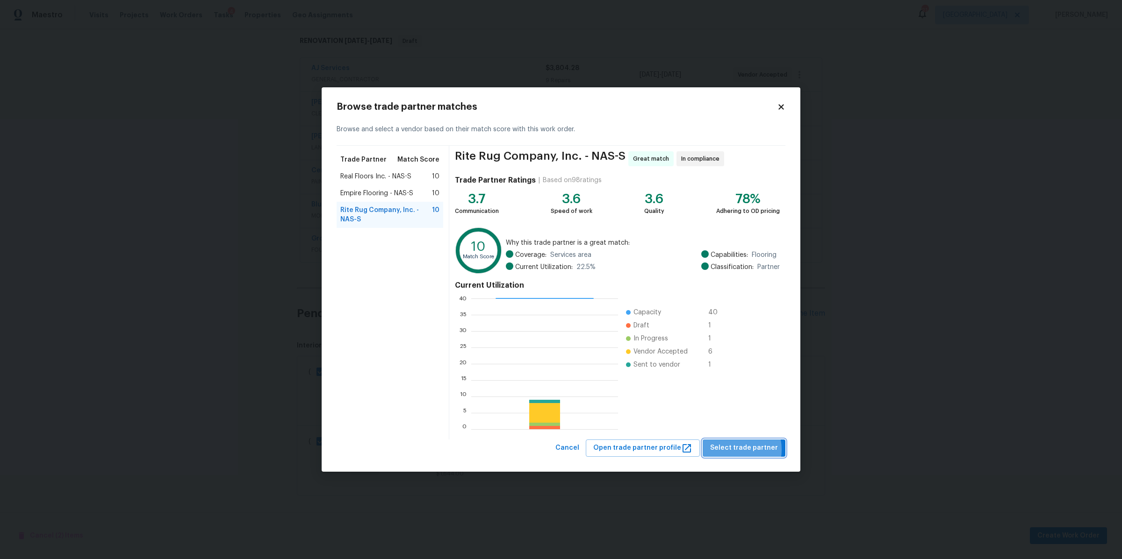
click at [738, 450] on span "Select trade partner" at bounding box center [744, 449] width 68 height 12
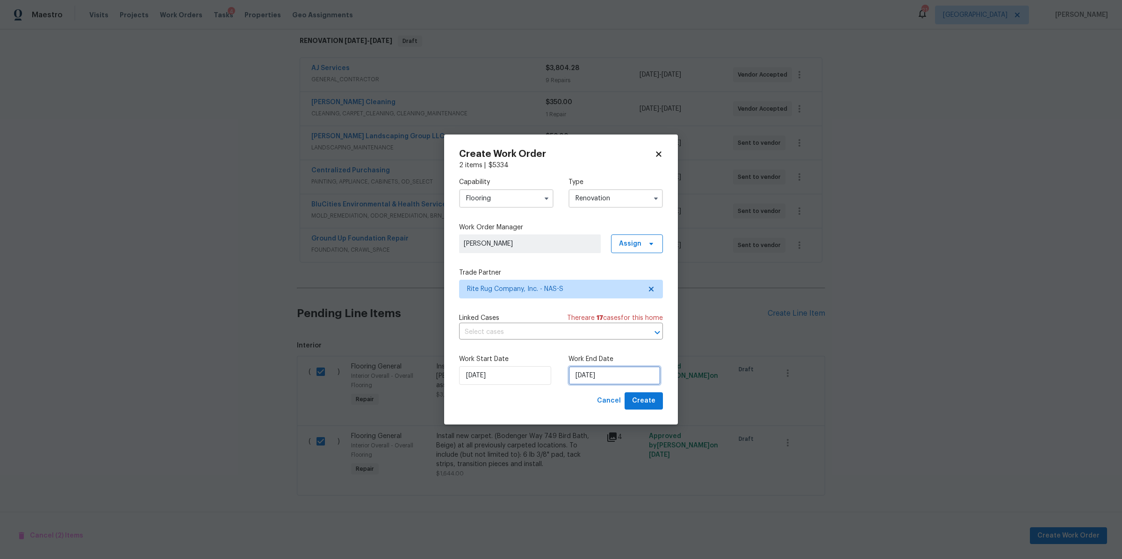
click at [614, 374] on input "[DATE]" at bounding box center [614, 375] width 92 height 19
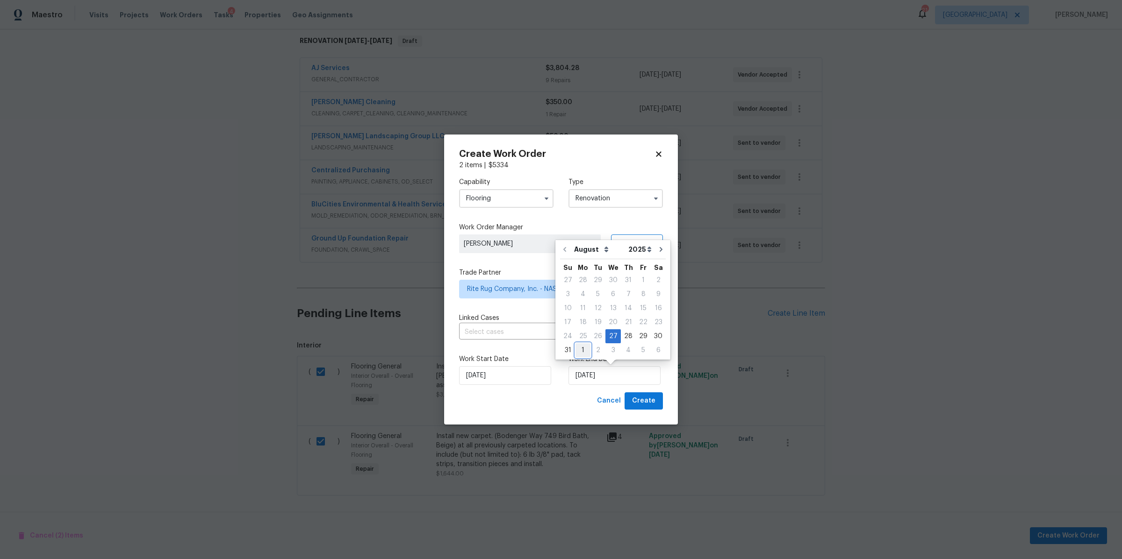
click at [580, 349] on div "1" at bounding box center [582, 350] width 15 height 13
type input "[DATE]"
select select "8"
click at [645, 401] on span "Create" at bounding box center [643, 401] width 23 height 12
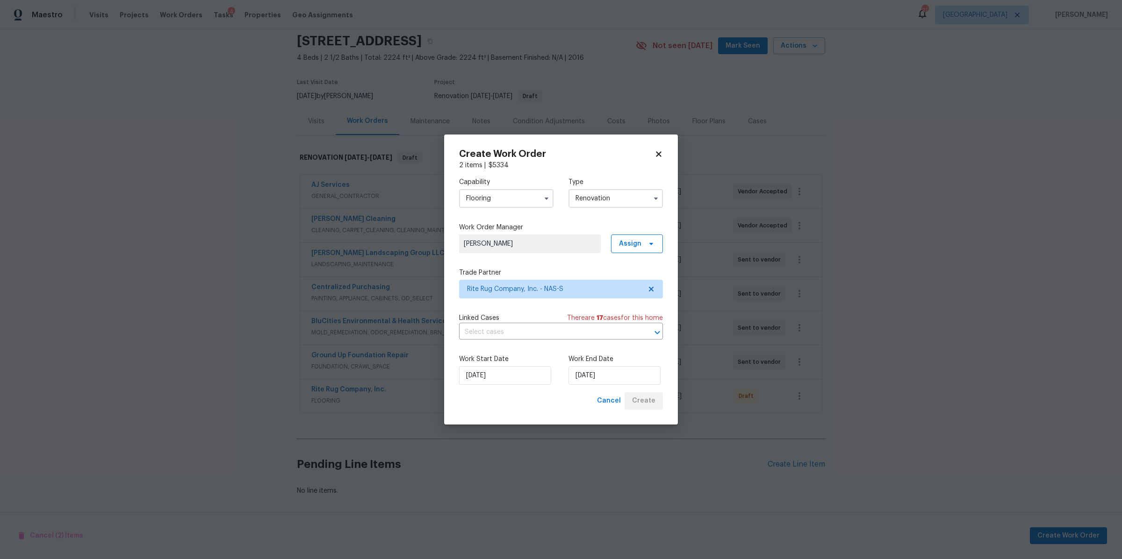
scroll to position [44, 0]
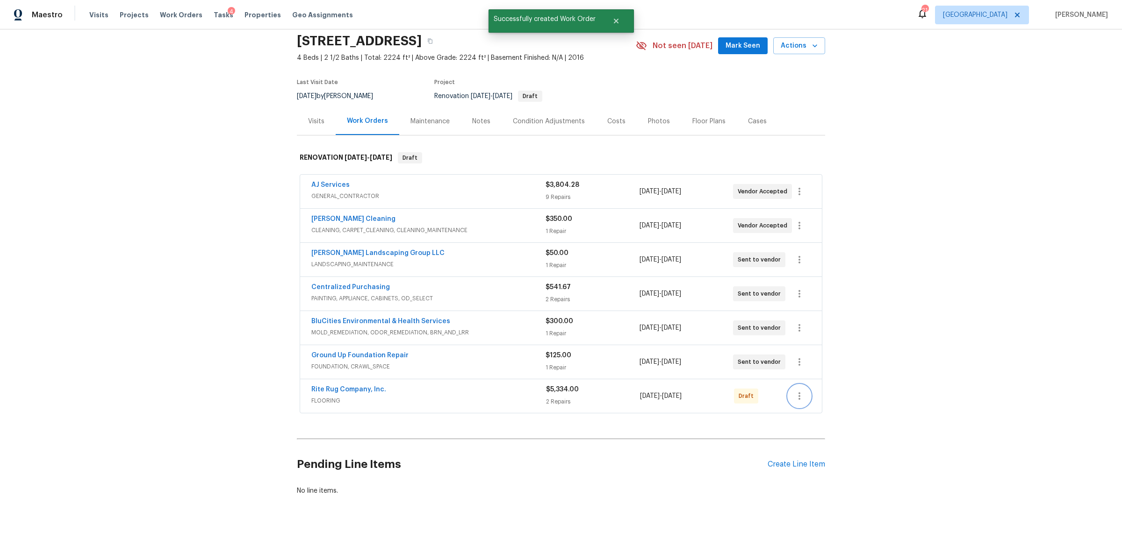
click at [798, 393] on icon "button" at bounding box center [799, 396] width 2 height 7
click at [806, 400] on li "Confirm and Send to Vendor" at bounding box center [835, 402] width 104 height 15
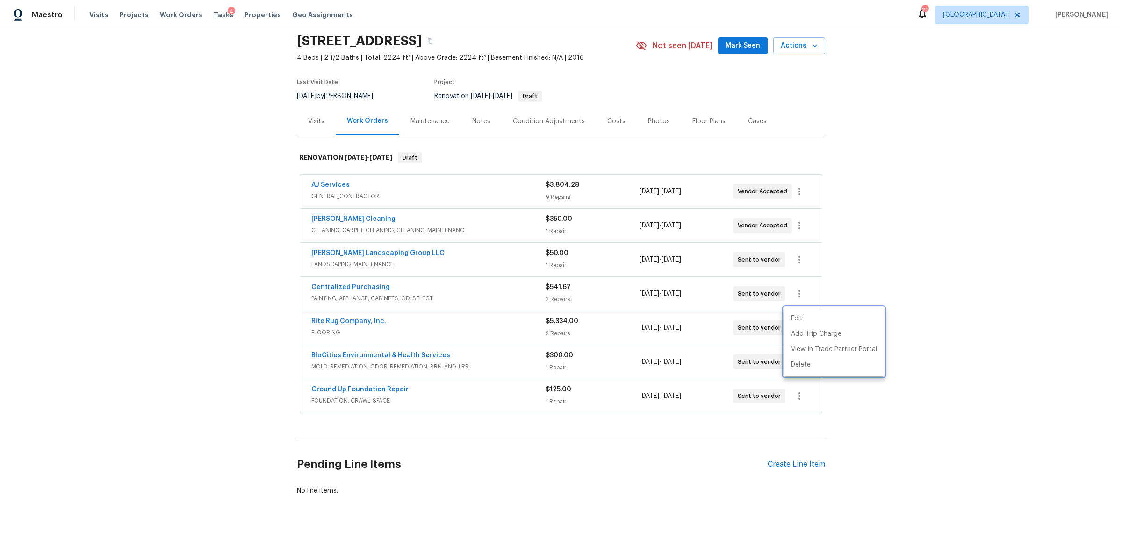
click at [343, 243] on div at bounding box center [561, 279] width 1122 height 559
click at [334, 250] on link "[PERSON_NAME] Landscaping Group LLC" at bounding box center [377, 253] width 133 height 7
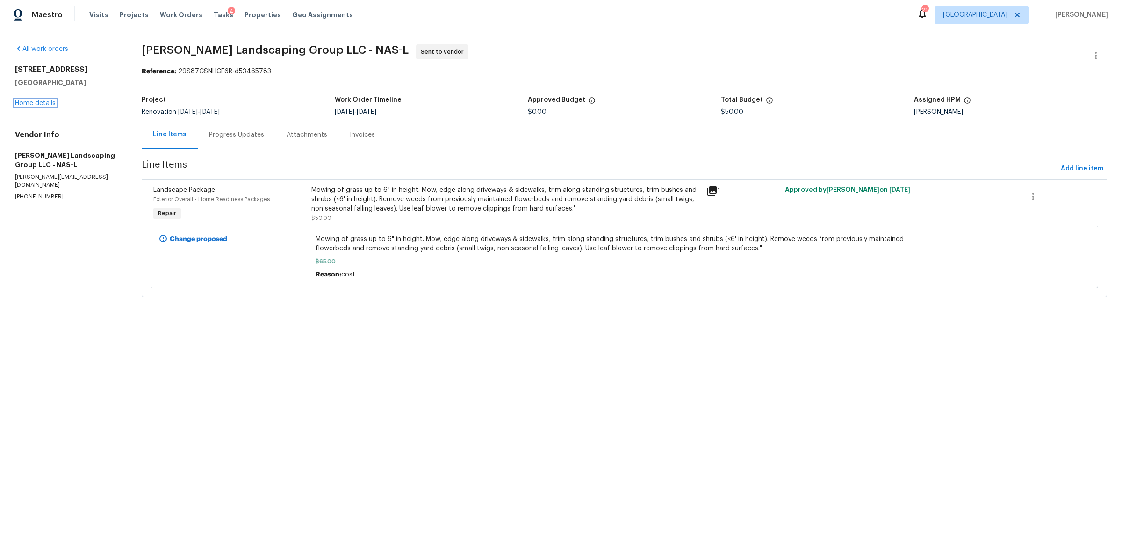
click at [39, 103] on link "Home details" at bounding box center [35, 103] width 41 height 7
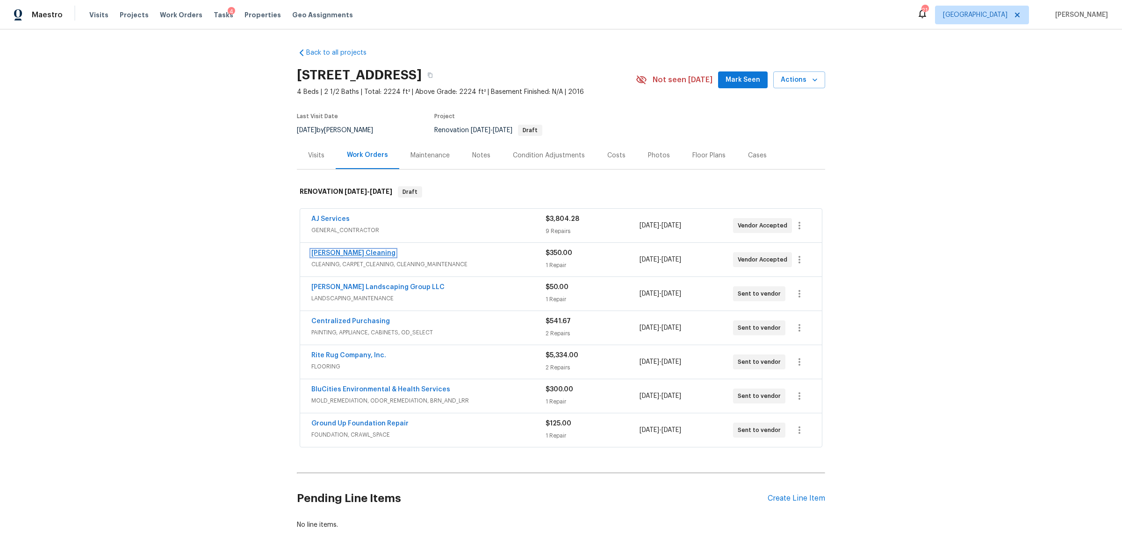
click at [328, 250] on link "[PERSON_NAME] Cleaning" at bounding box center [353, 253] width 84 height 7
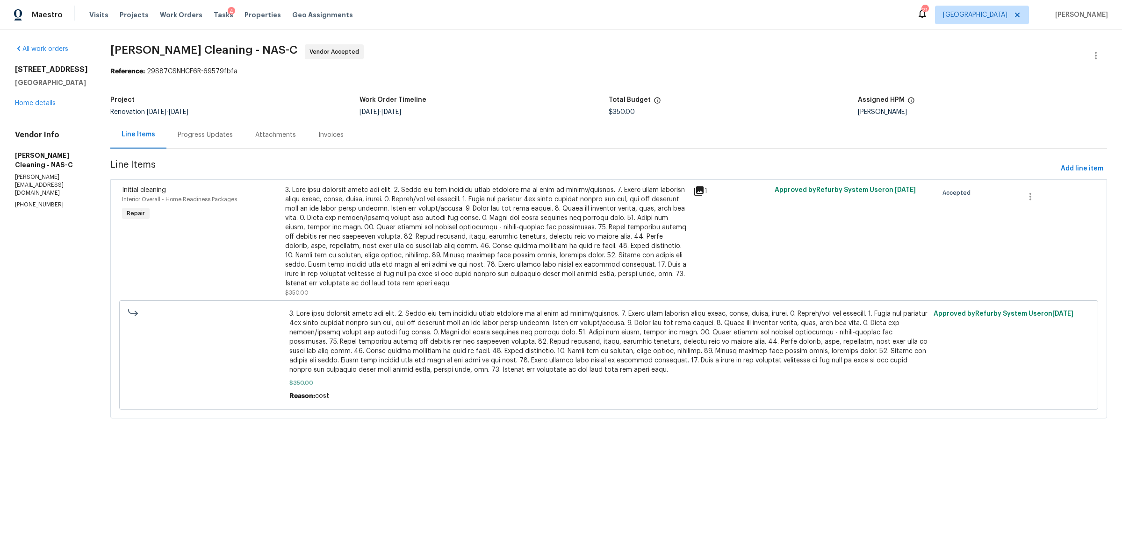
click at [225, 138] on div "Progress Updates" at bounding box center [205, 134] width 55 height 9
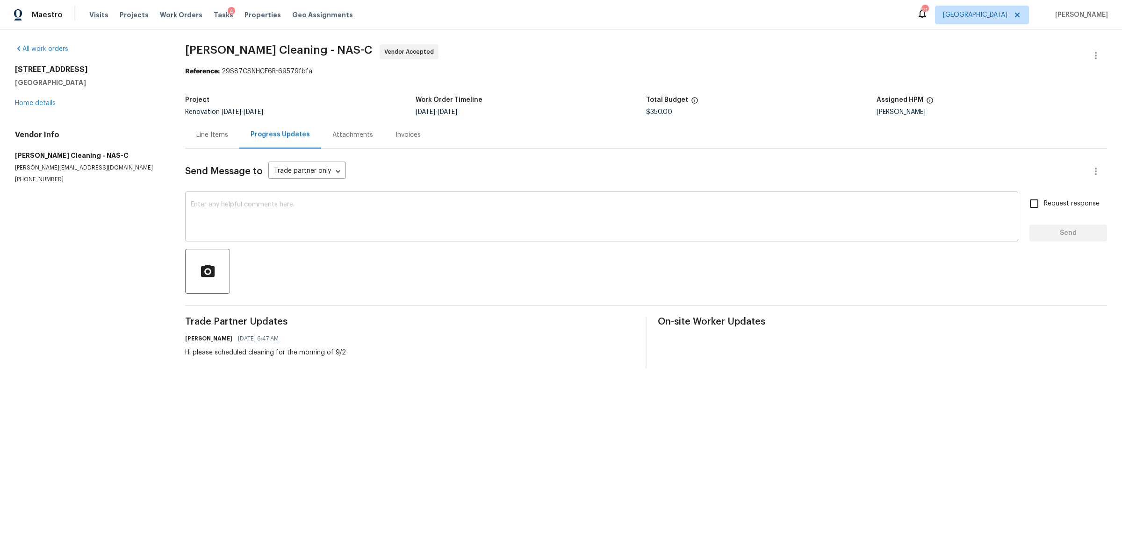
click at [257, 210] on textarea at bounding box center [602, 217] width 822 height 33
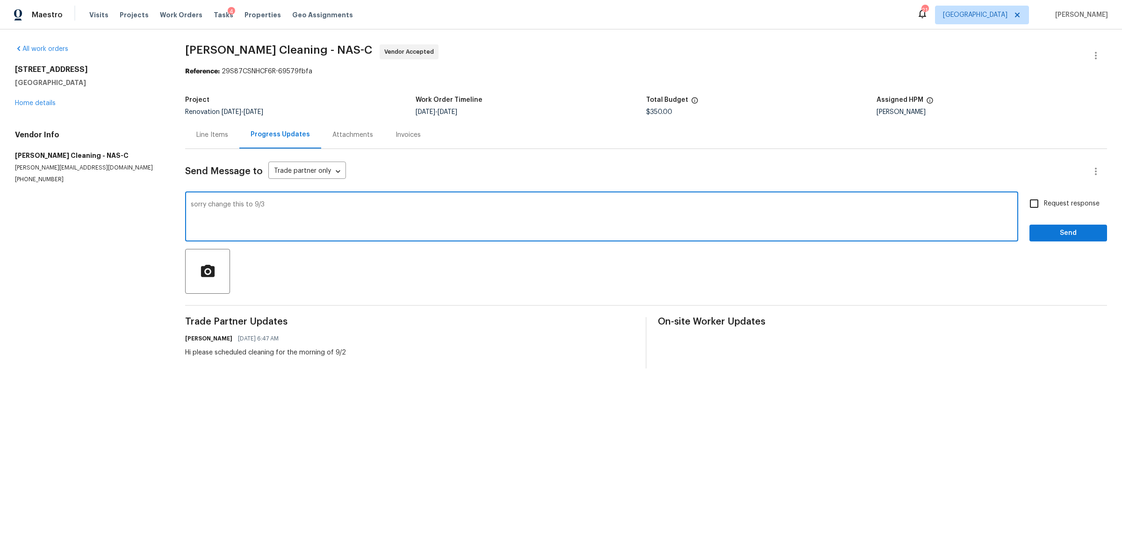
type textarea "sorry change this to 9/3"
click at [1044, 204] on span "Request response" at bounding box center [1072, 204] width 56 height 10
click at [1043, 204] on input "Request response" at bounding box center [1034, 204] width 20 height 20
checkbox input "true"
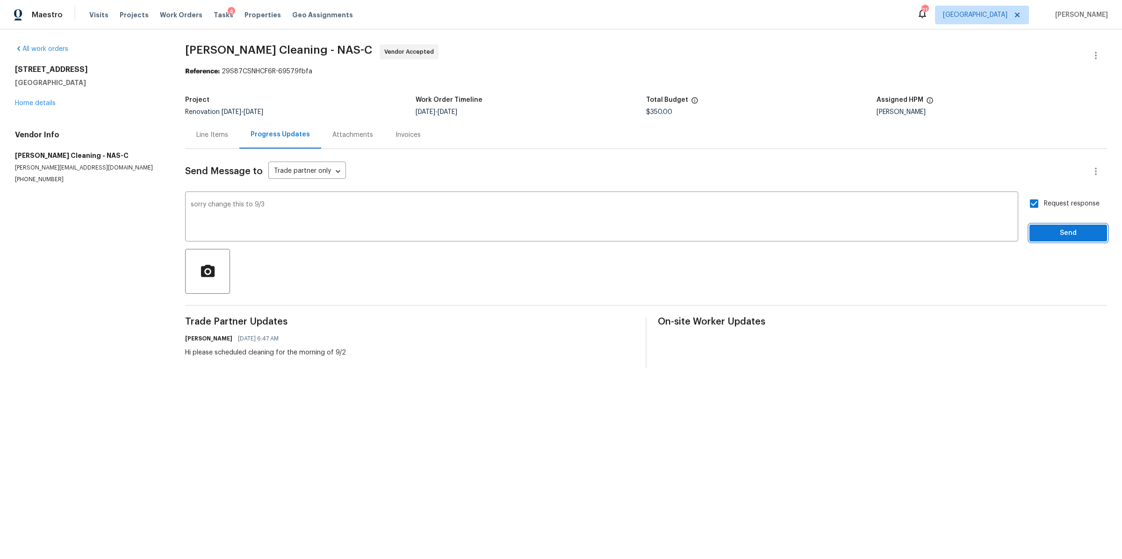
click at [1034, 227] on button "Send" at bounding box center [1068, 233] width 78 height 17
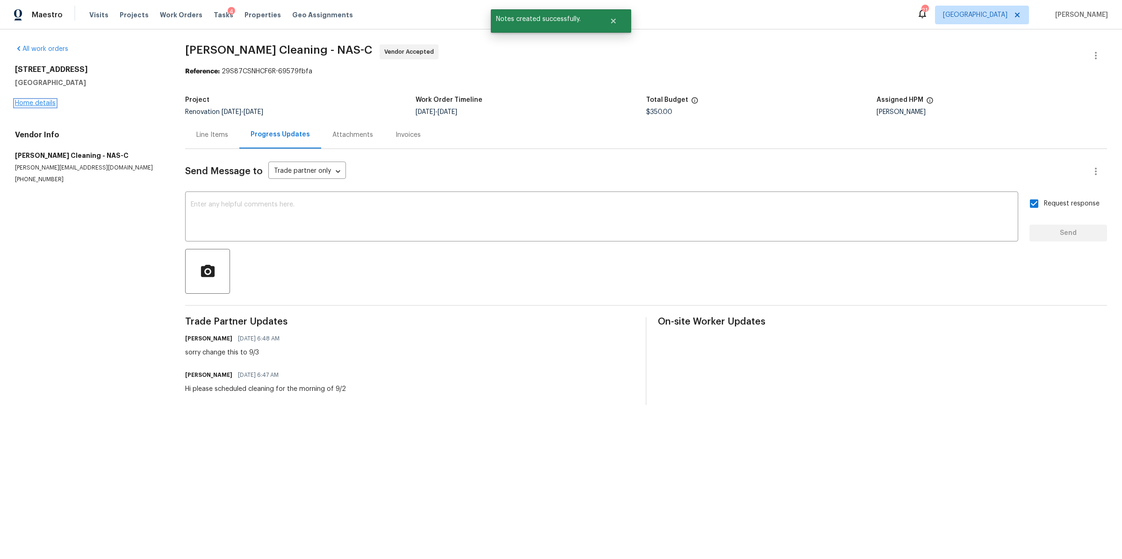
click at [29, 105] on link "Home details" at bounding box center [35, 103] width 41 height 7
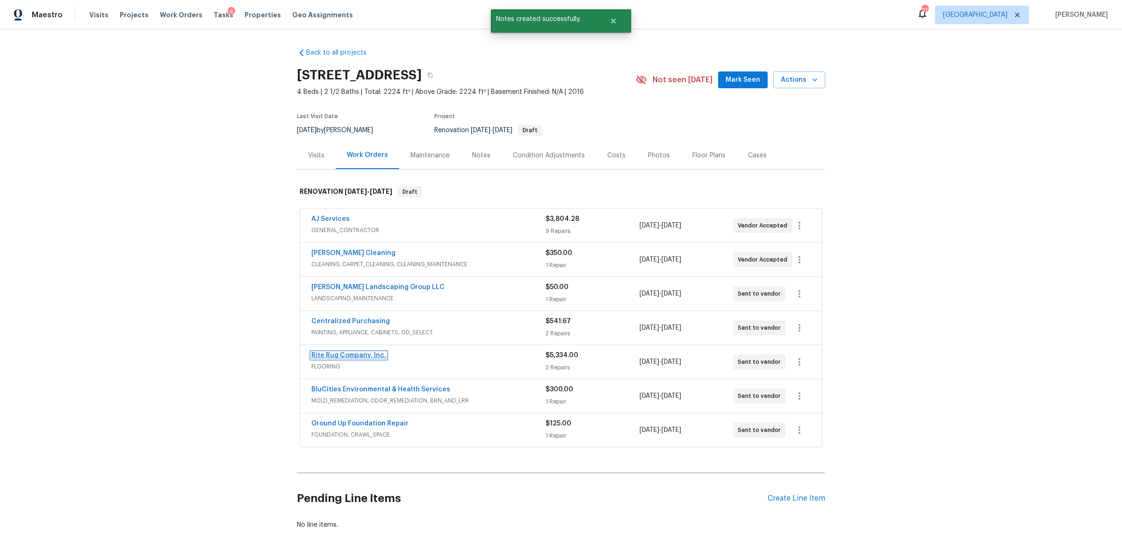
click at [338, 355] on link "Rite Rug Company, Inc." at bounding box center [348, 355] width 75 height 7
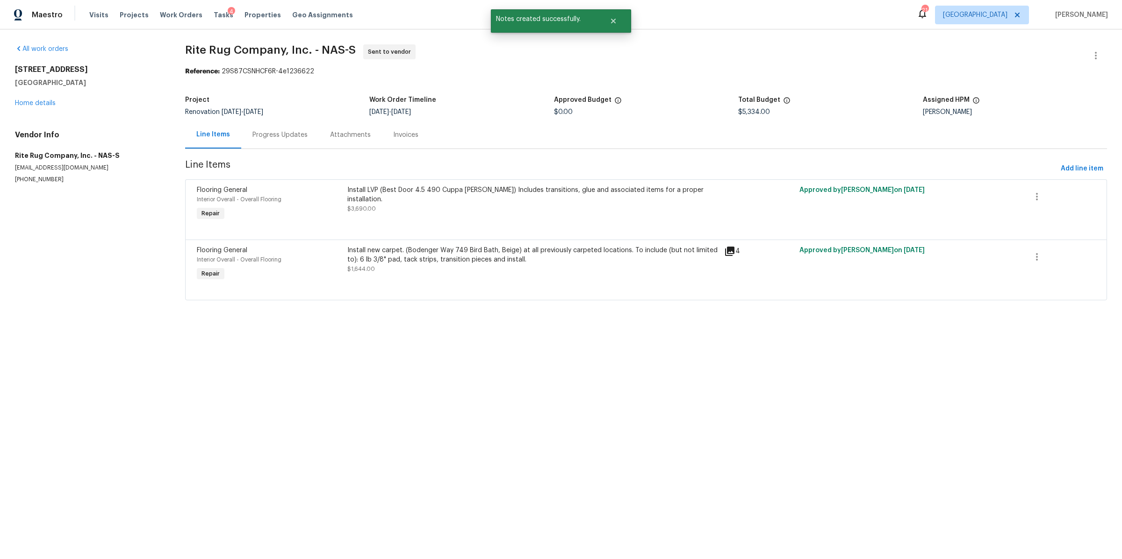
click at [273, 133] on div "Progress Updates" at bounding box center [279, 134] width 55 height 9
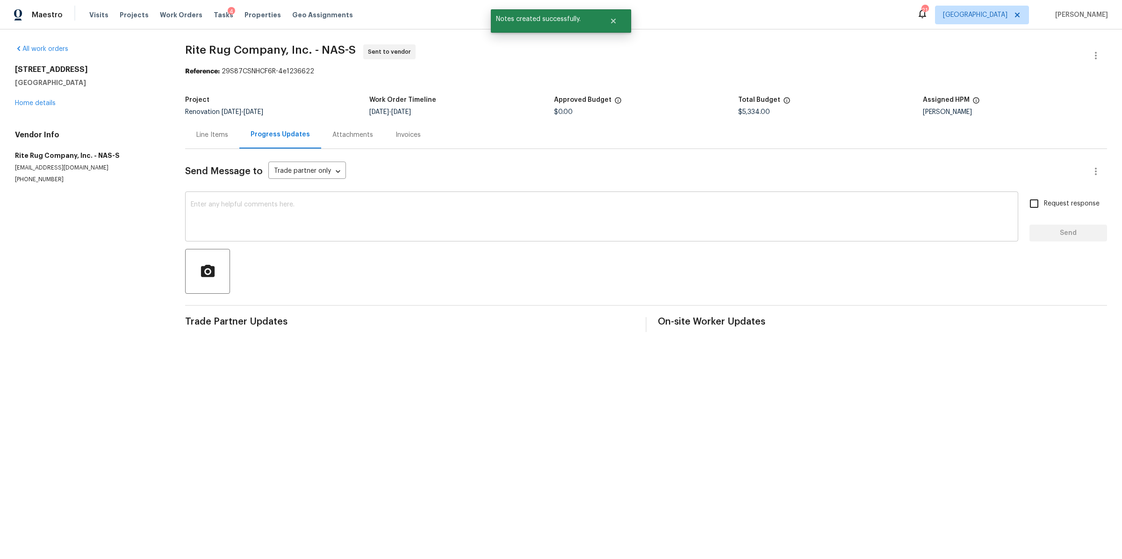
click at [302, 207] on textarea at bounding box center [602, 217] width 822 height 33
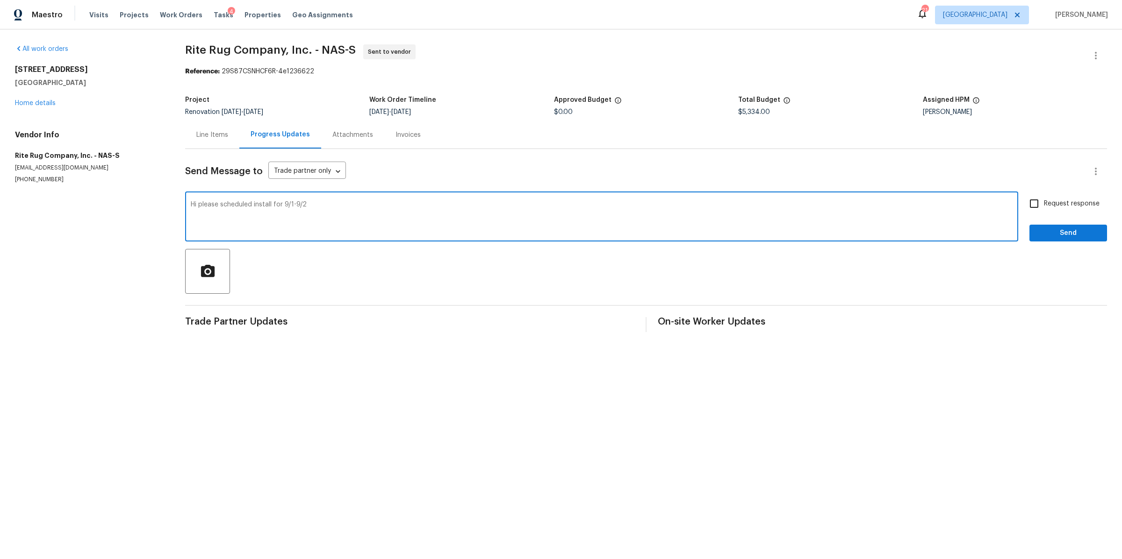
type textarea "Hi please scheduled install for 9/1-9/2"
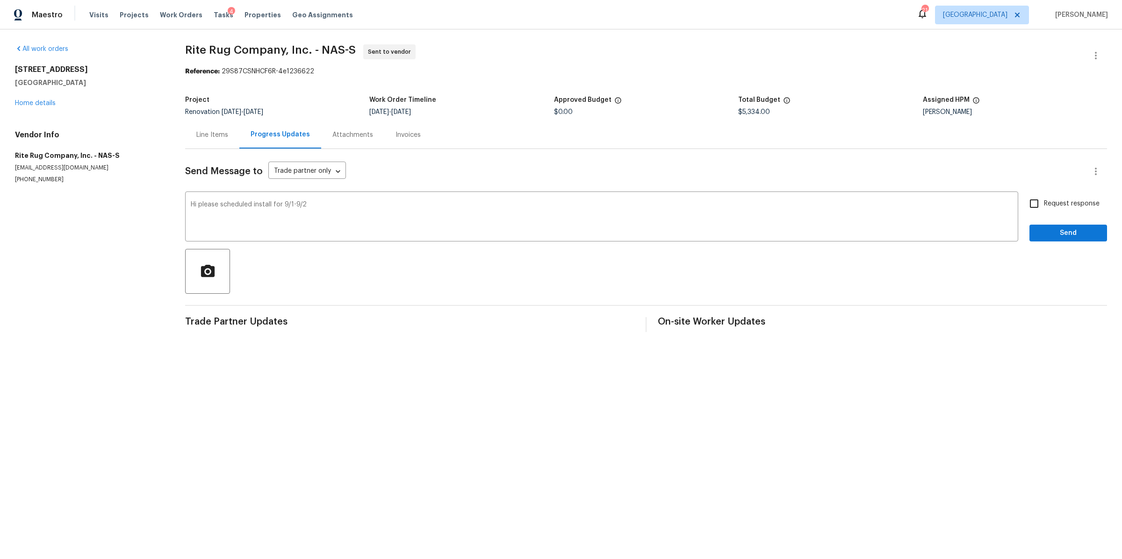
click at [1047, 206] on span "Request response" at bounding box center [1072, 204] width 56 height 10
click at [1044, 206] on input "Request response" at bounding box center [1034, 204] width 20 height 20
checkbox input "true"
click at [1043, 225] on button "Send" at bounding box center [1068, 233] width 78 height 17
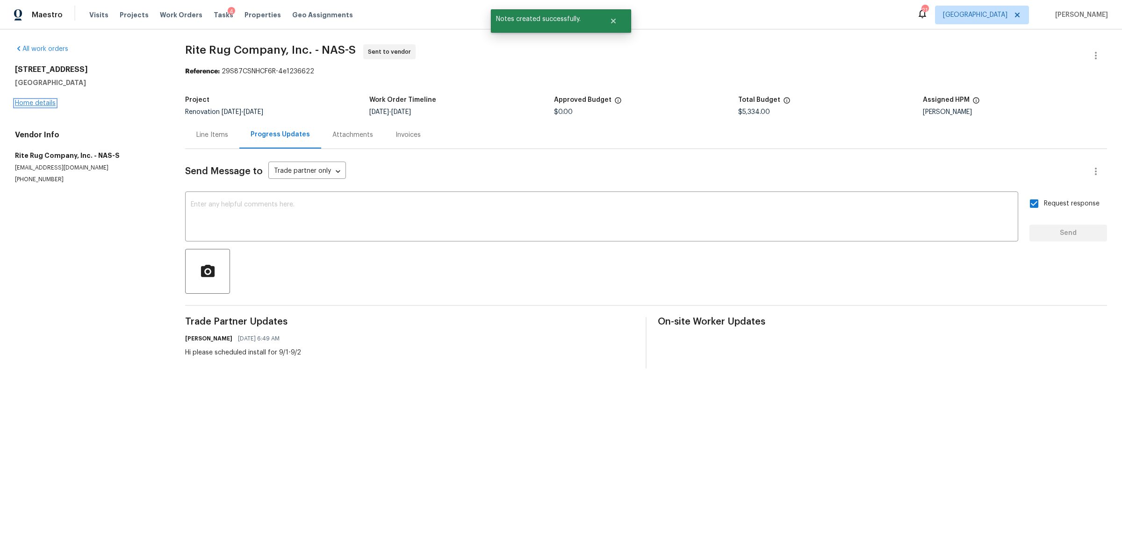
click at [30, 101] on link "Home details" at bounding box center [35, 103] width 41 height 7
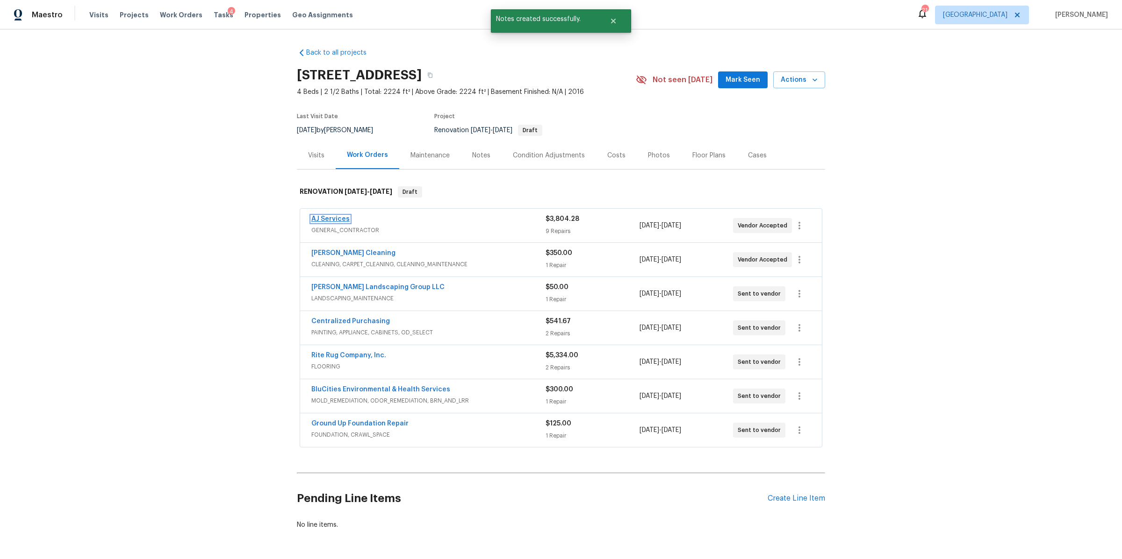
click at [333, 216] on link "AJ Services" at bounding box center [330, 219] width 38 height 7
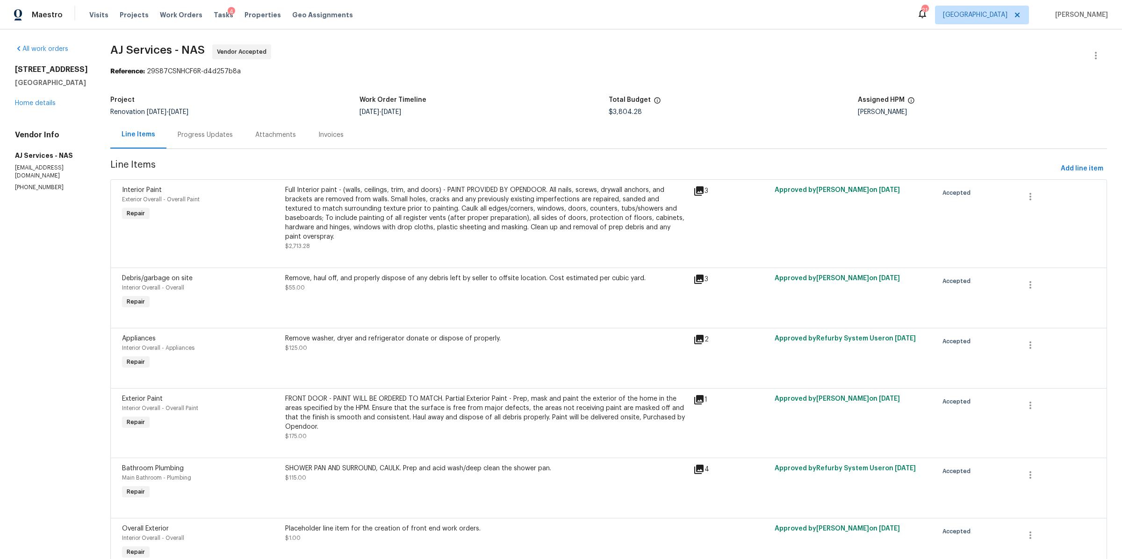
click at [197, 138] on div "Progress Updates" at bounding box center [205, 134] width 55 height 9
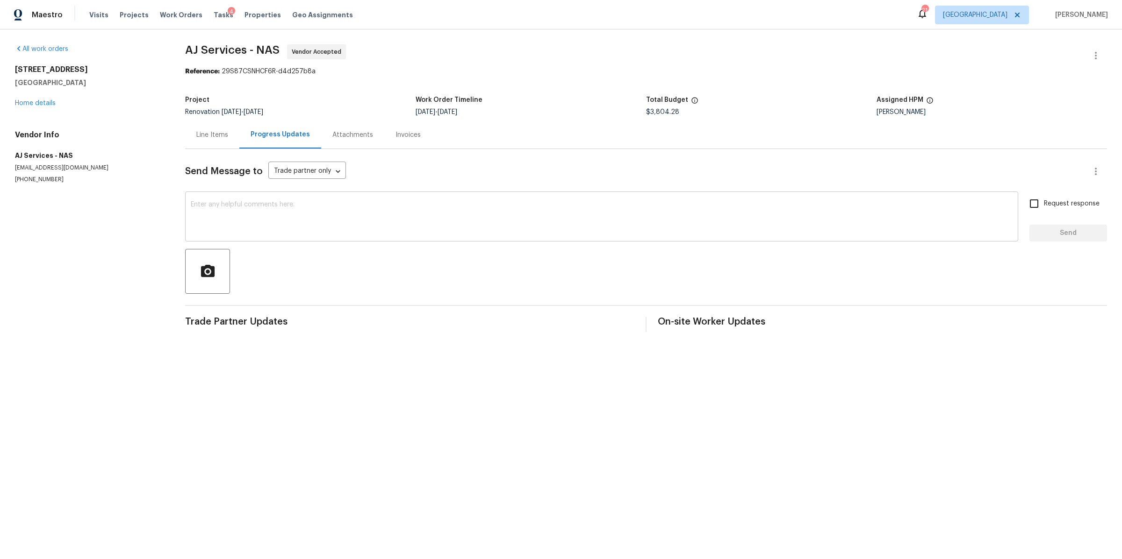
click at [310, 235] on div "x ​" at bounding box center [601, 218] width 833 height 48
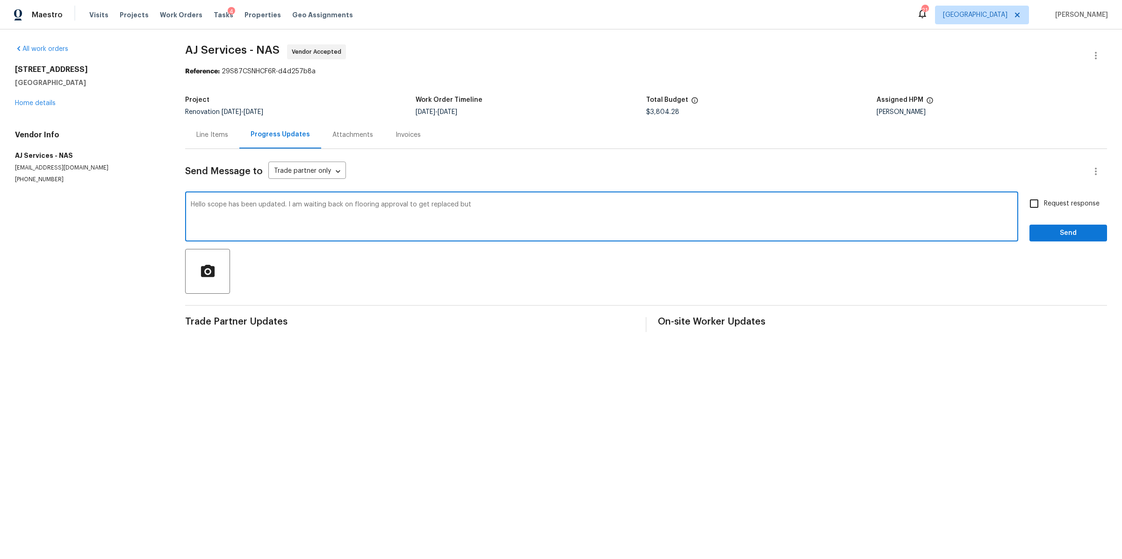
drag, startPoint x: 472, startPoint y: 205, endPoint x: 286, endPoint y: 201, distance: 186.1
click at [286, 201] on div "Hello scope has been updated. I am waiting back on flooring approval to get rep…" at bounding box center [601, 218] width 833 height 48
click at [426, 213] on textarea "Hello scope has been updated. I am waiting back on flooring approval to get rep…" at bounding box center [602, 217] width 822 height 33
drag, startPoint x: 471, startPoint y: 209, endPoint x: 287, endPoint y: 206, distance: 184.2
click at [287, 206] on textarea "Hello scope has been updated. I am waiting back on flooring approval to get rep…" at bounding box center [602, 217] width 822 height 33
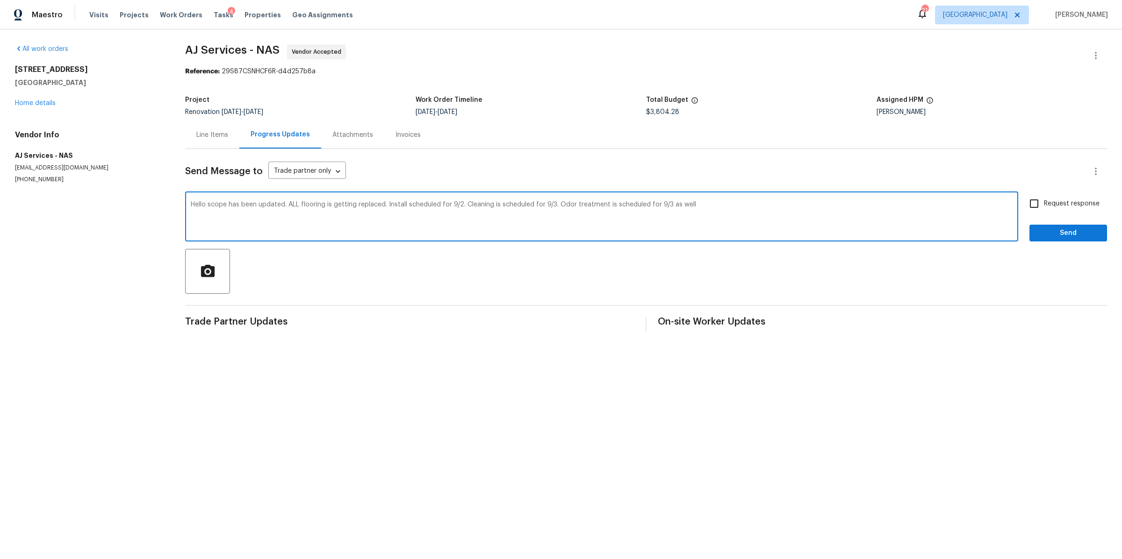
type textarea "Hello scope has been updated. ALL flooring is getting replaced. Install schedul…"
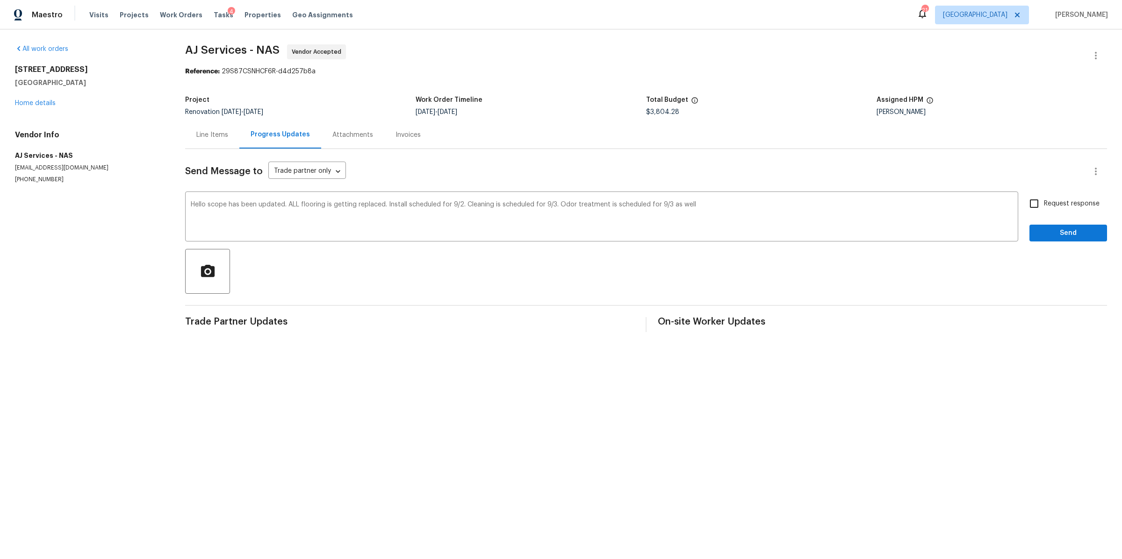
click at [1044, 208] on span "Request response" at bounding box center [1072, 204] width 56 height 10
click at [1042, 208] on input "Request response" at bounding box center [1034, 204] width 20 height 20
checkbox input "true"
click at [1042, 236] on span "Send" at bounding box center [1068, 234] width 63 height 12
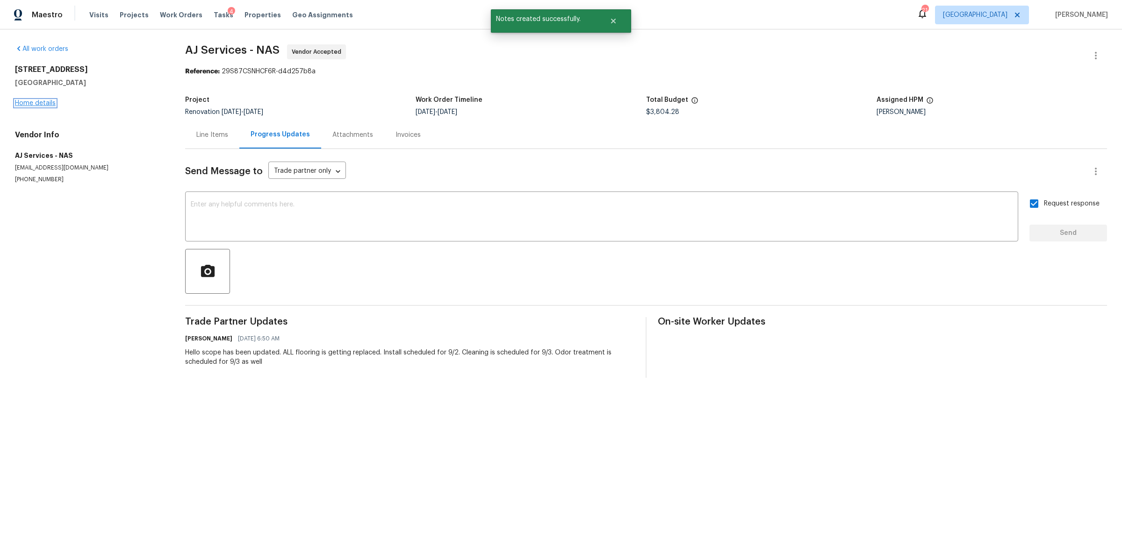
click at [43, 104] on link "Home details" at bounding box center [35, 103] width 41 height 7
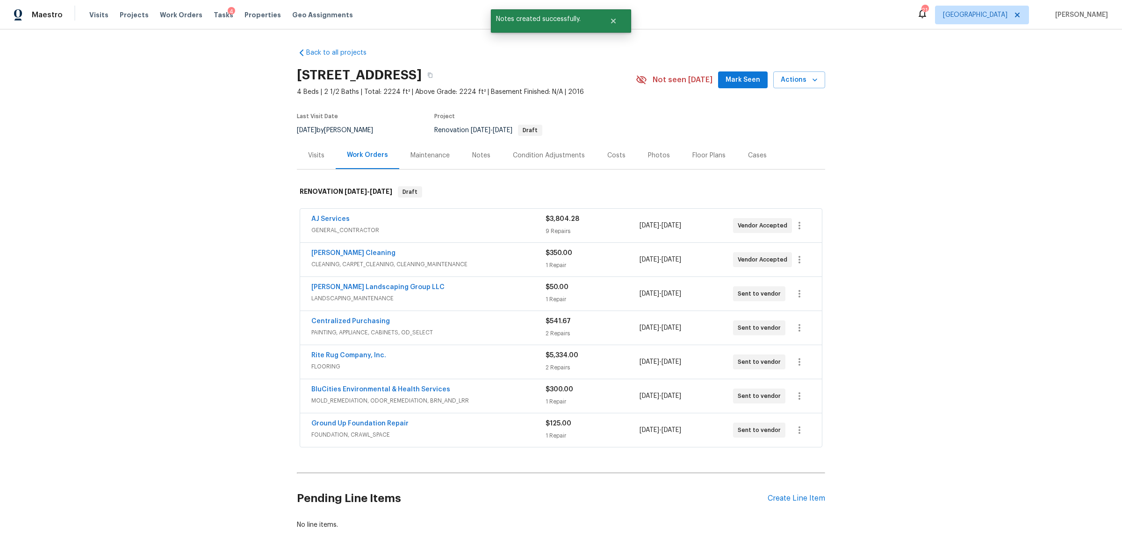
click at [372, 394] on span "BluCities Environmental & Health Services" at bounding box center [380, 389] width 139 height 9
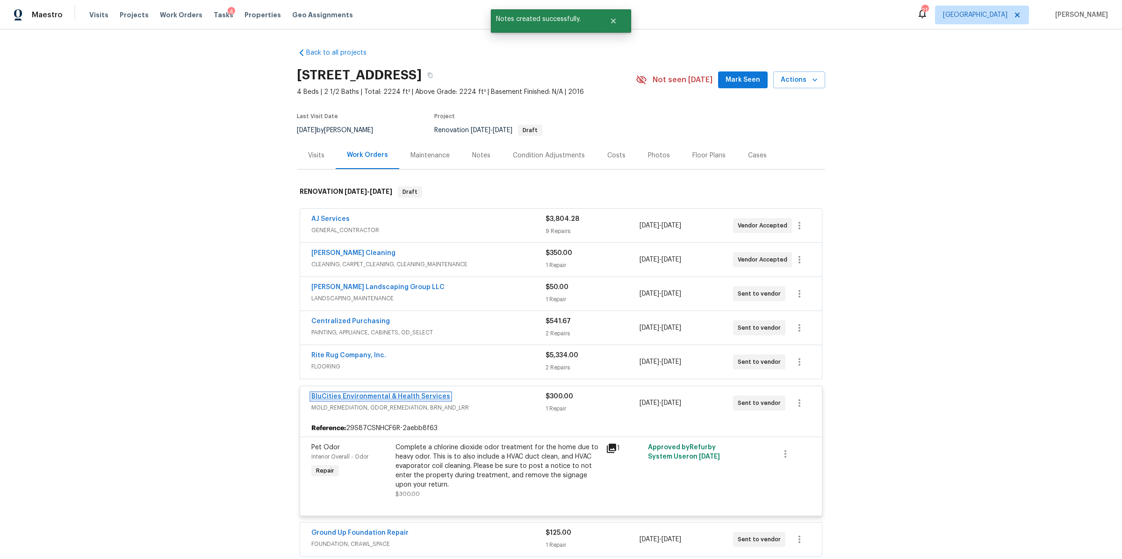
click at [366, 397] on link "BluCities Environmental & Health Services" at bounding box center [380, 397] width 139 height 7
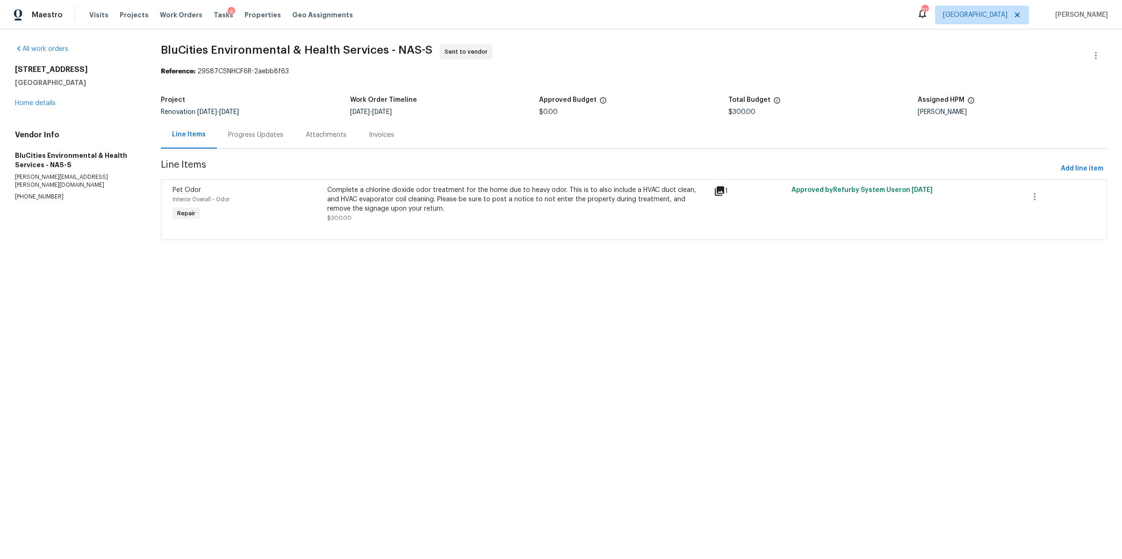
click at [455, 217] on div "Complete a chlorine dioxide odor treatment for the home due to heavy odor. This…" at bounding box center [517, 204] width 381 height 37
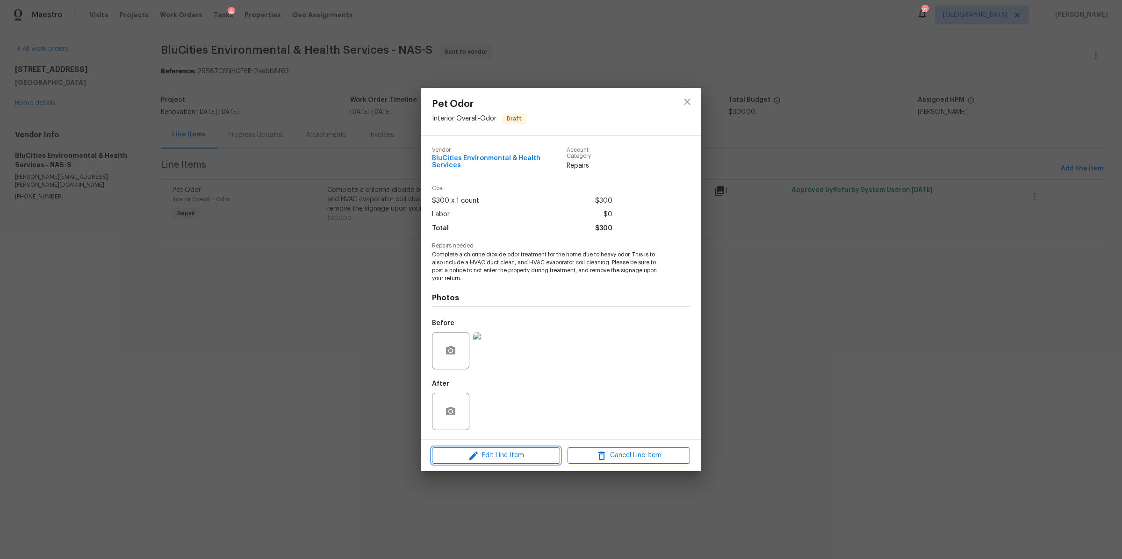
click at [486, 454] on span "Edit Line Item" at bounding box center [496, 456] width 122 height 12
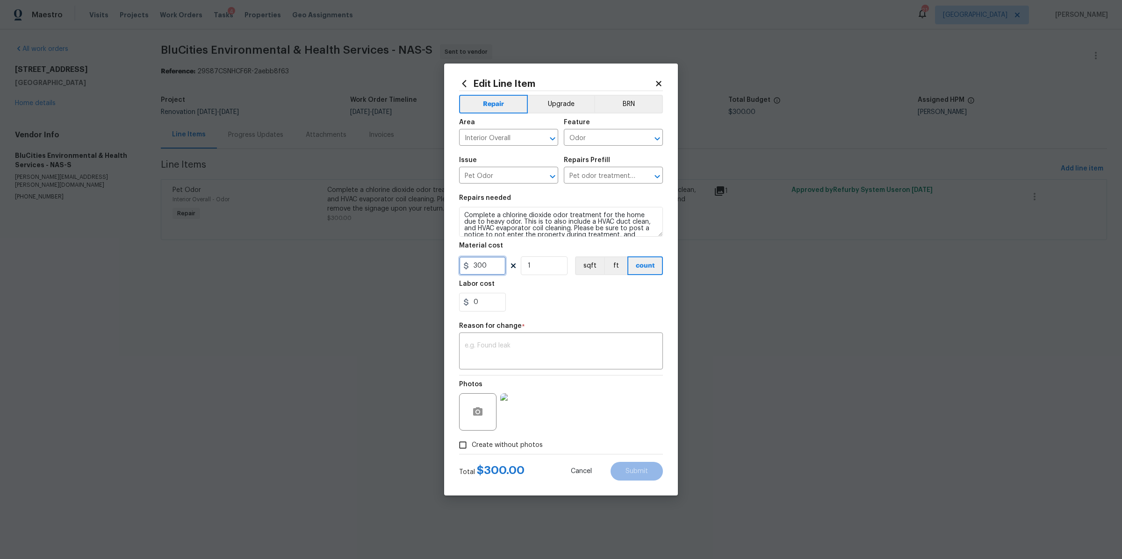
click at [487, 272] on input "300" at bounding box center [482, 266] width 47 height 19
type input "625"
click at [637, 353] on textarea at bounding box center [561, 353] width 193 height 20
type textarea "cost"
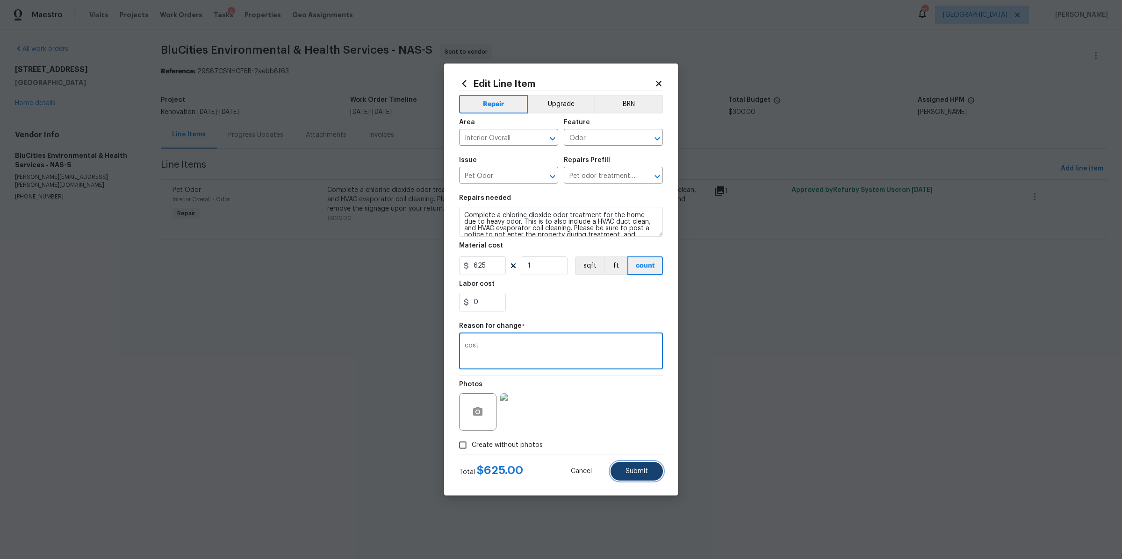
click at [633, 478] on button "Submit" at bounding box center [636, 471] width 52 height 19
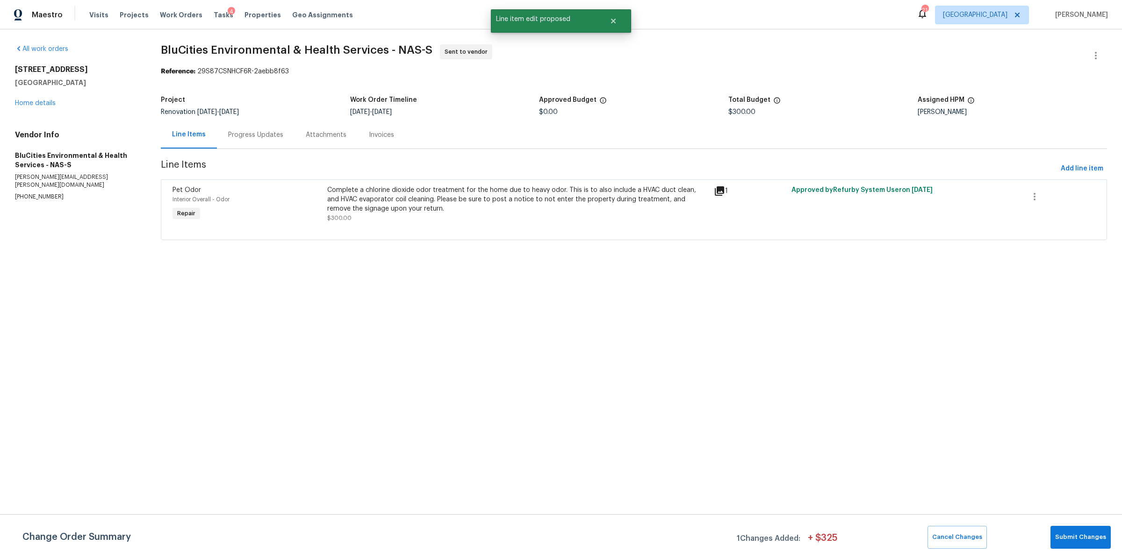
click at [268, 133] on div "Progress Updates" at bounding box center [255, 134] width 55 height 9
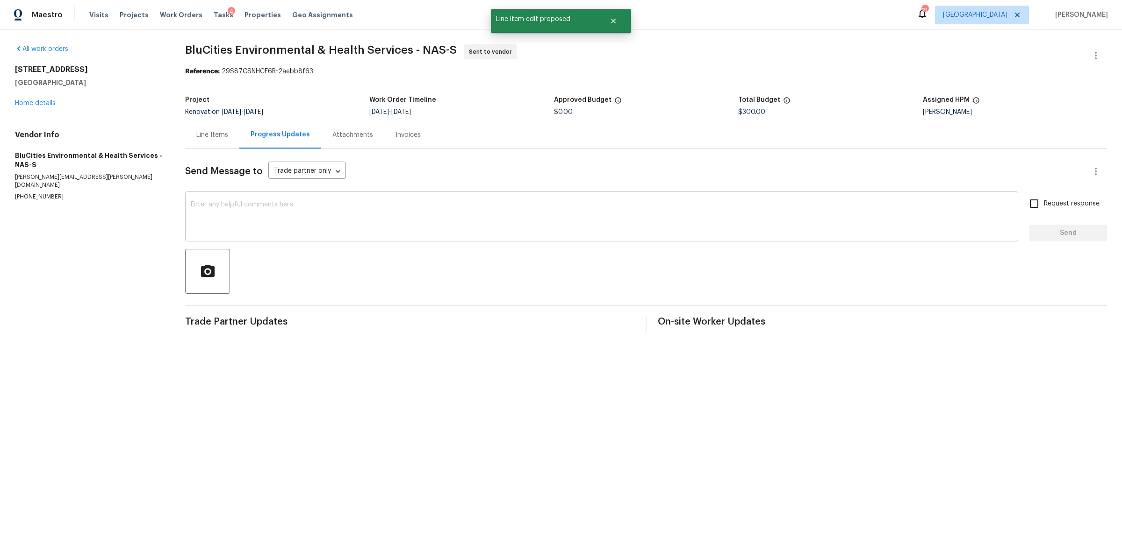
click at [340, 212] on textarea at bounding box center [602, 217] width 822 height 33
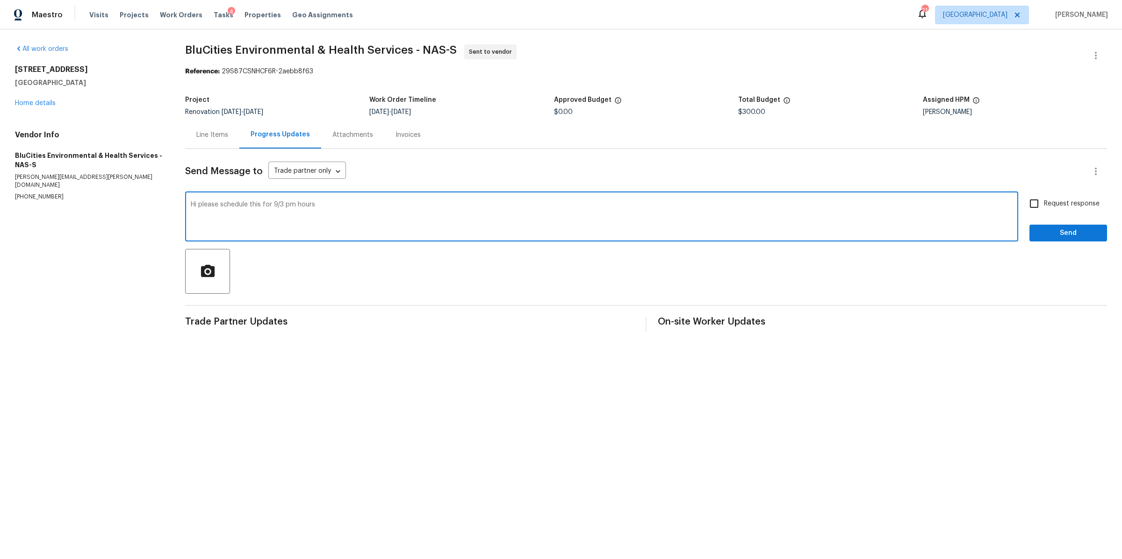
type textarea "Hi please schedule this for 9/3 pm hours"
click at [1052, 202] on span "Request response" at bounding box center [1072, 204] width 56 height 10
click at [1044, 202] on input "Request response" at bounding box center [1034, 204] width 20 height 20
checkbox input "true"
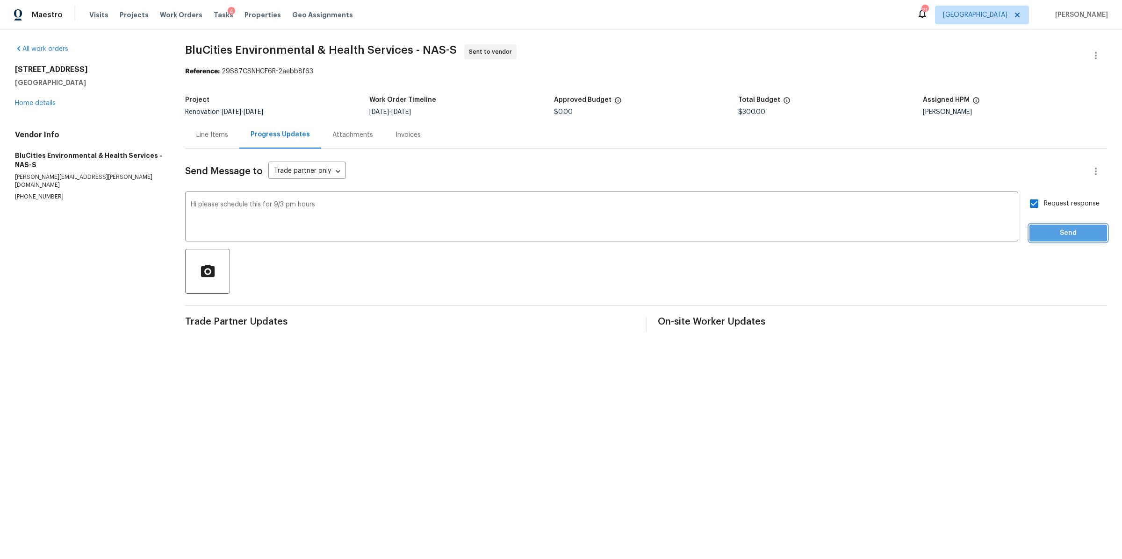
click at [1044, 231] on span "Send" at bounding box center [1068, 234] width 63 height 12
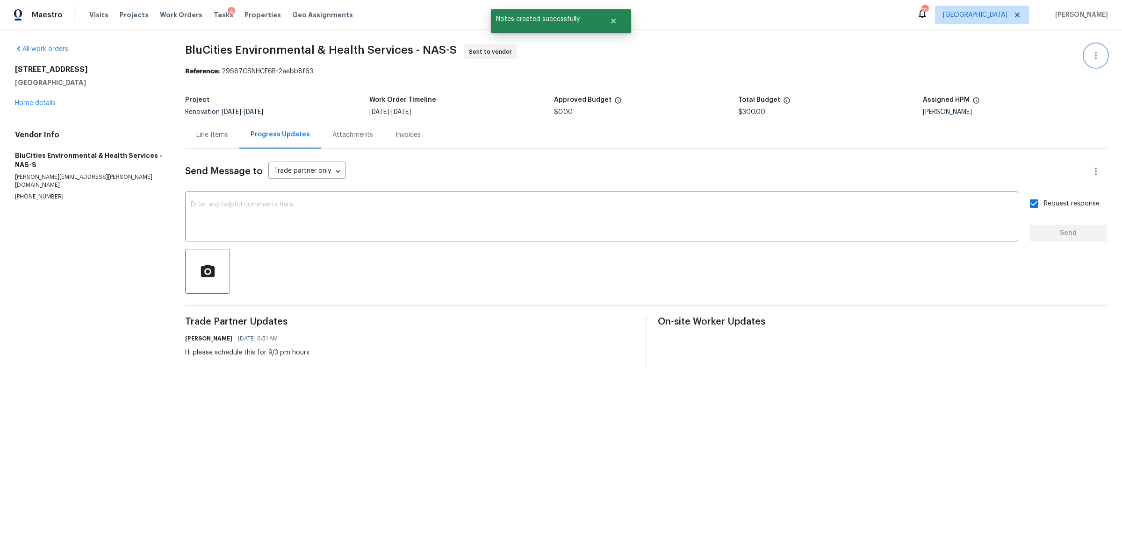
click at [1095, 53] on icon "button" at bounding box center [1096, 55] width 2 height 7
click at [1059, 57] on li "Edit" at bounding box center [1065, 55] width 101 height 15
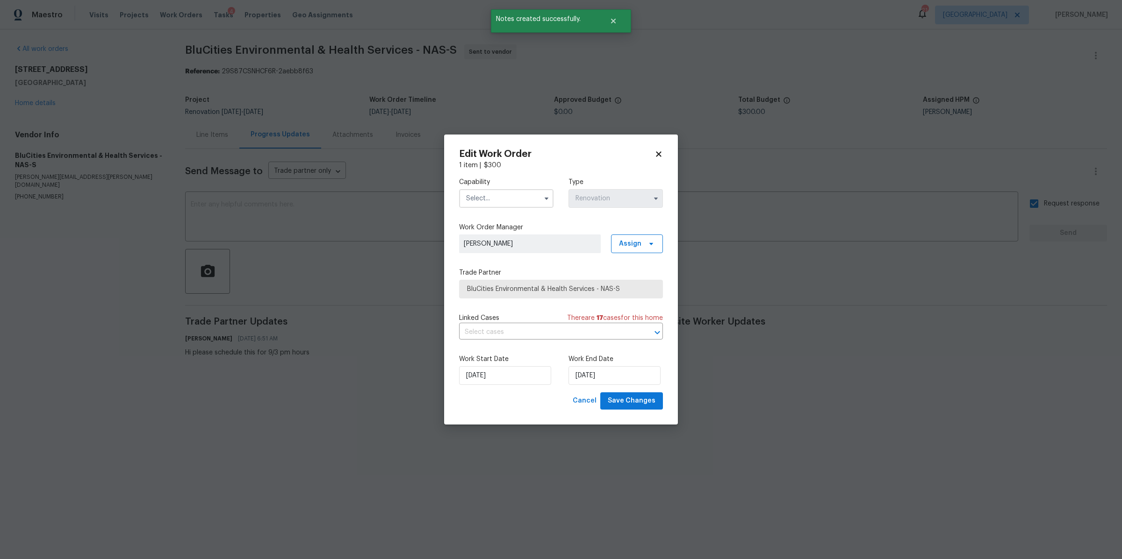
click at [513, 198] on input "text" at bounding box center [506, 198] width 94 height 19
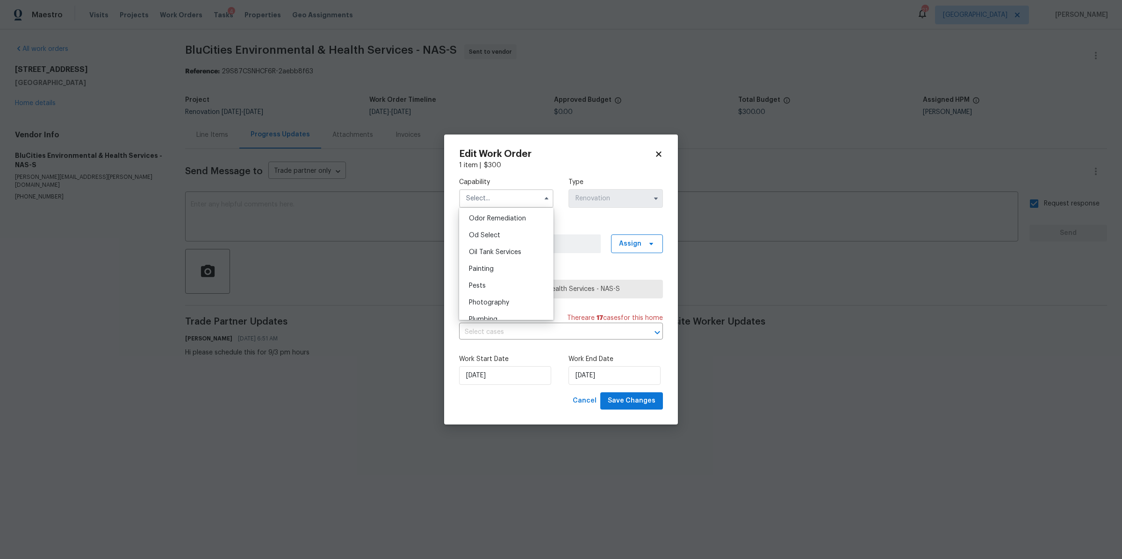
scroll to position [731, 0]
click at [507, 225] on span "Odor Remediation" at bounding box center [497, 222] width 57 height 7
type input "Odor Remediation"
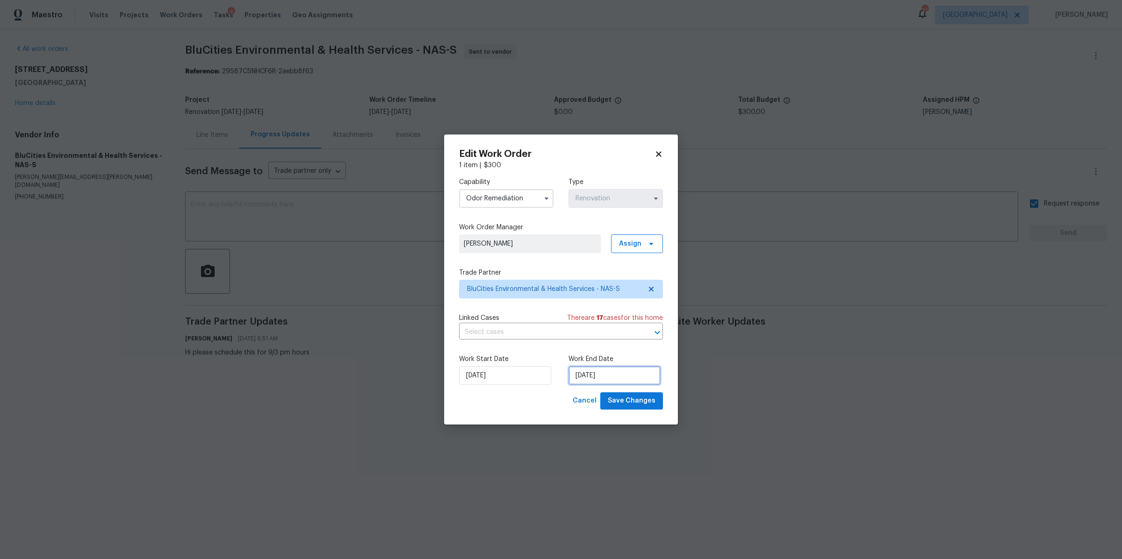
click at [625, 378] on input "9/2/2025" at bounding box center [614, 375] width 92 height 19
select select "8"
click at [611, 291] on div "3" at bounding box center [612, 294] width 15 height 13
type input "9/3/2025"
click at [641, 402] on span "Save Changes" at bounding box center [632, 401] width 48 height 12
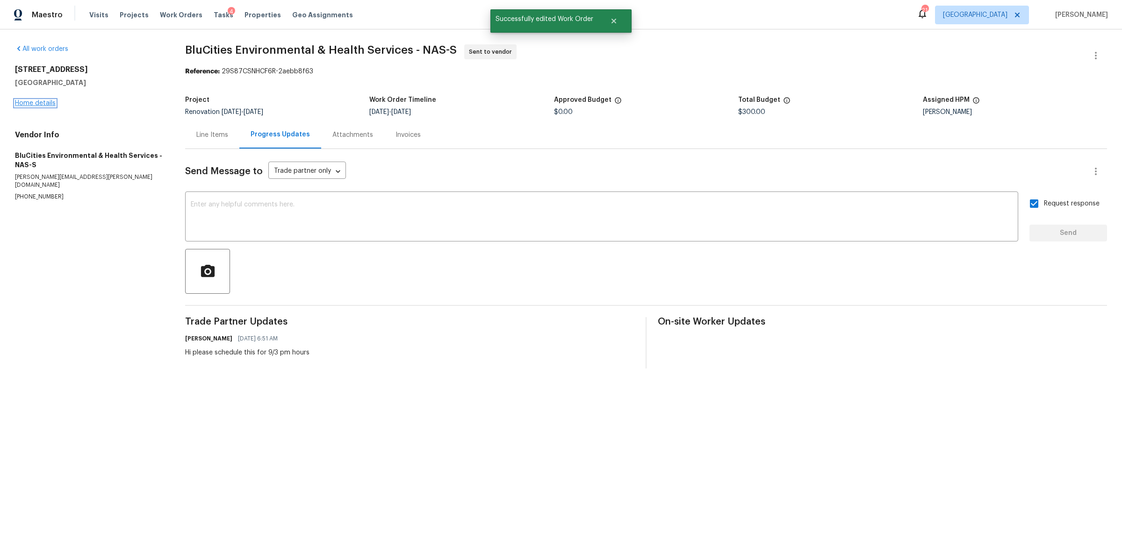
click at [49, 103] on link "Home details" at bounding box center [35, 103] width 41 height 7
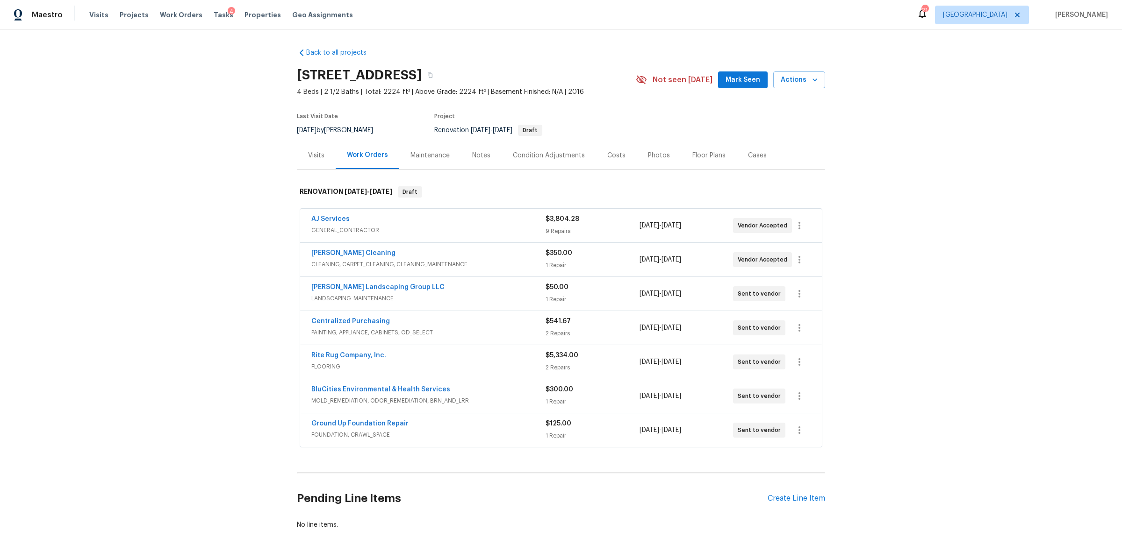
click at [488, 396] on div "BluCities Environmental & Health Services" at bounding box center [428, 390] width 234 height 11
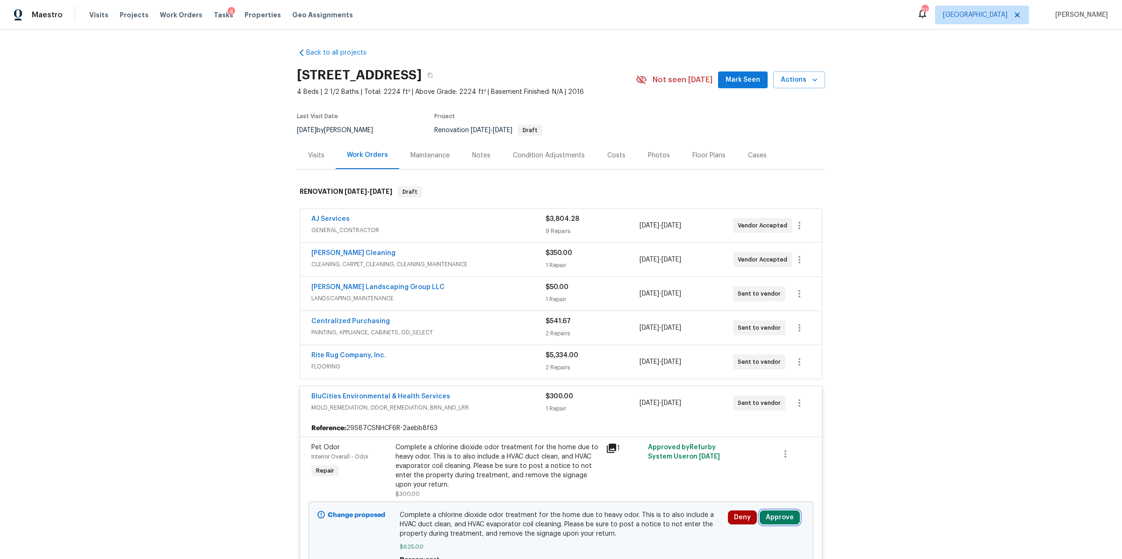
click at [774, 517] on button "Approve" at bounding box center [780, 518] width 40 height 14
click at [727, 484] on button "Approve" at bounding box center [748, 488] width 56 height 19
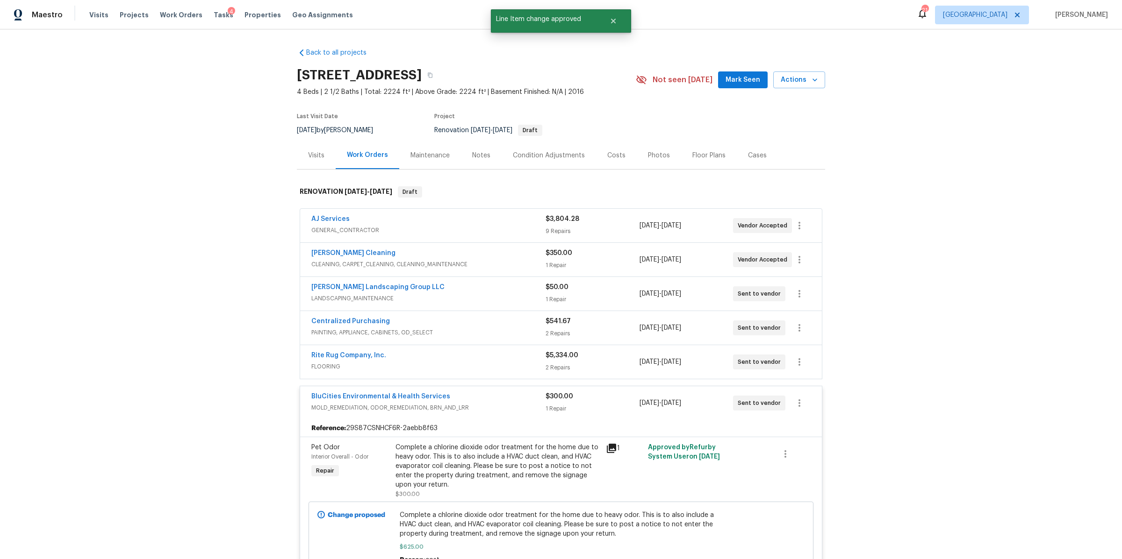
click at [521, 296] on span "LANDSCAPING_MAINTENANCE" at bounding box center [428, 298] width 234 height 9
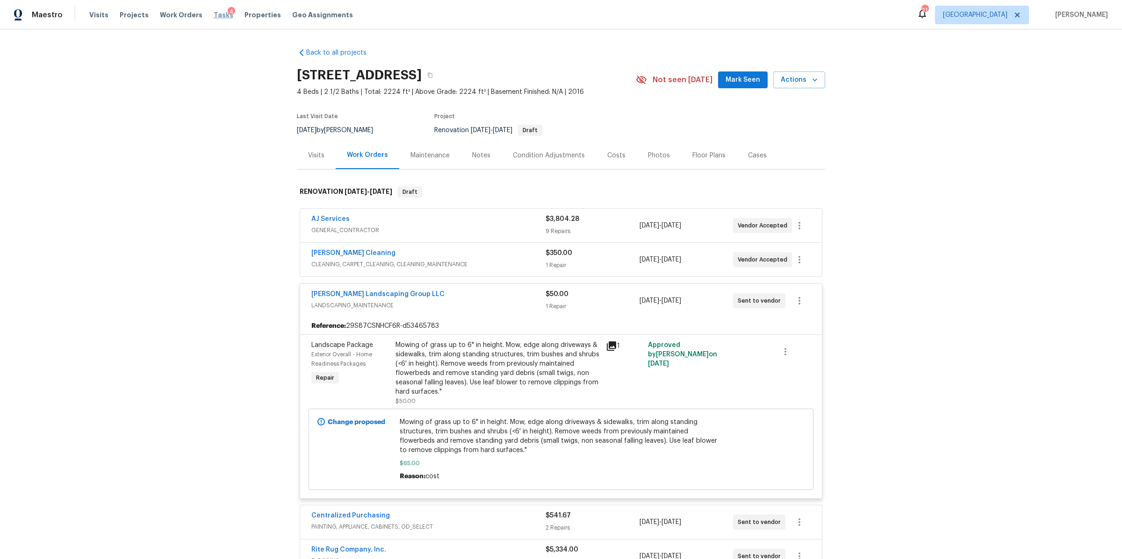
click at [214, 15] on span "Tasks" at bounding box center [224, 15] width 20 height 7
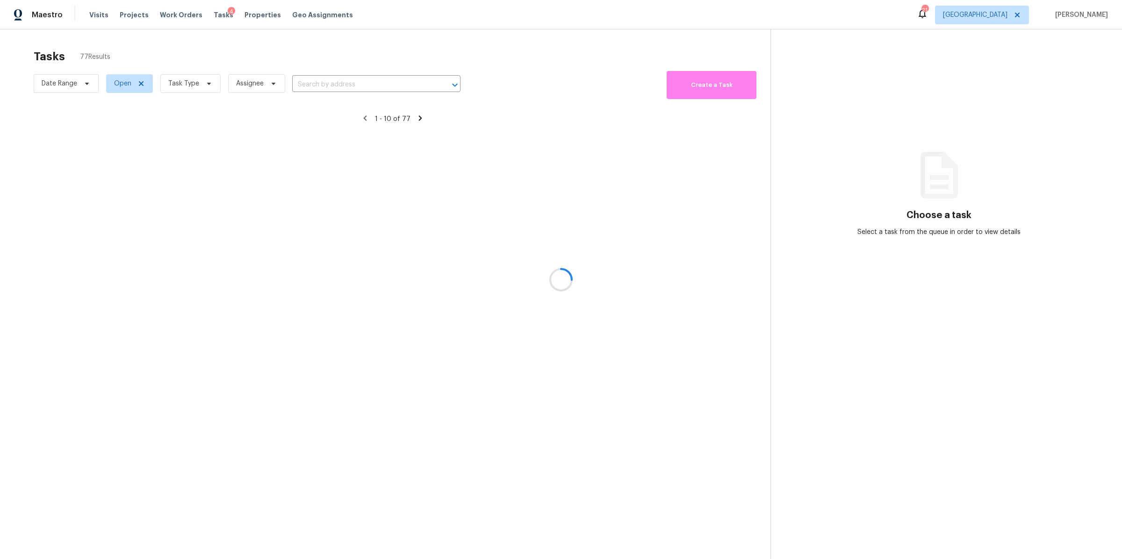
click at [203, 86] on div at bounding box center [561, 279] width 1122 height 559
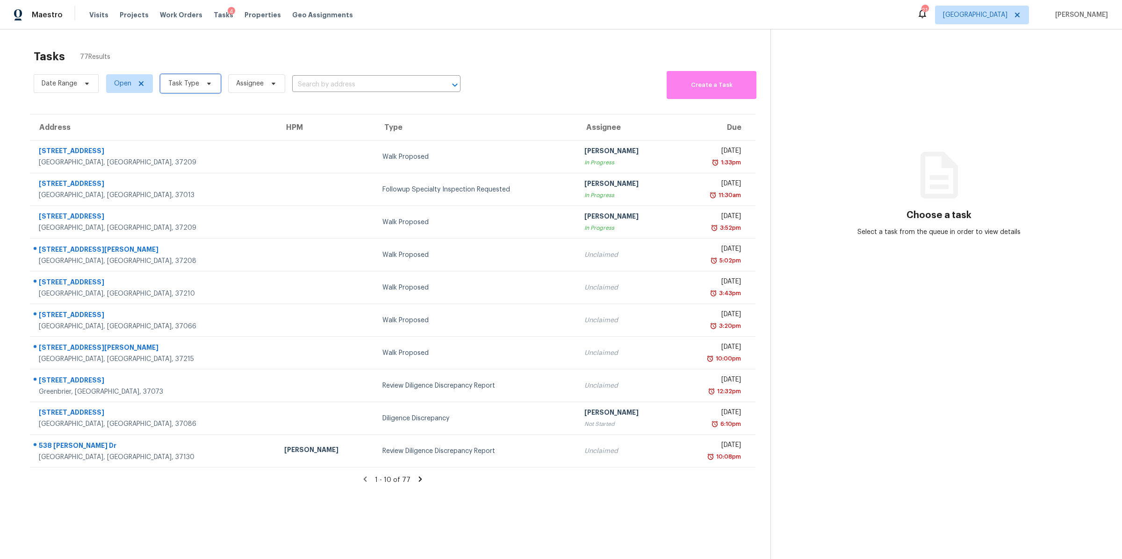
click at [205, 85] on icon at bounding box center [208, 83] width 7 height 7
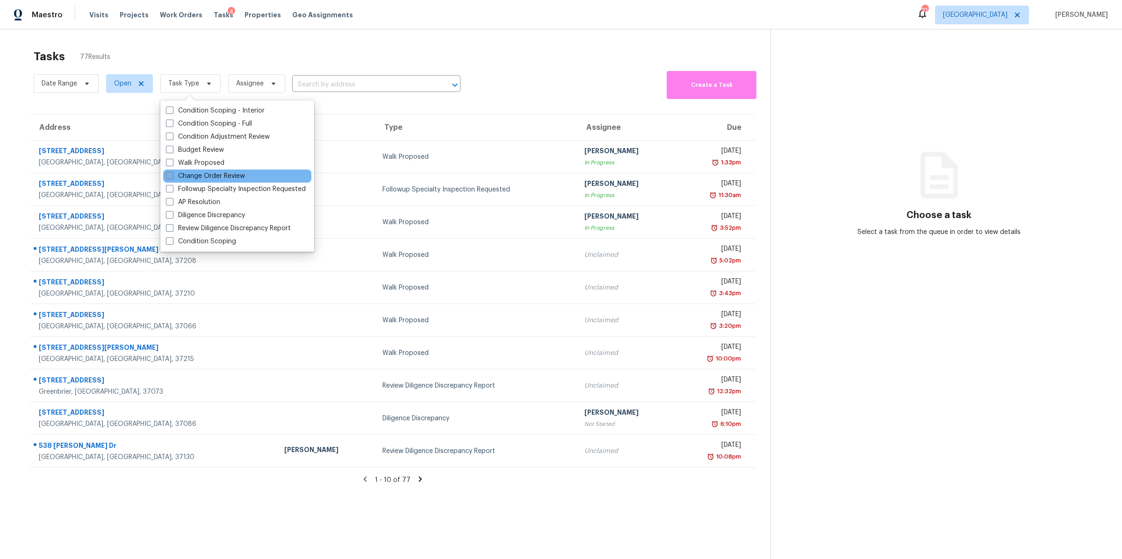
click at [205, 171] on div "Change Order Review" at bounding box center [237, 176] width 148 height 13
click at [190, 173] on label "Change Order Review" at bounding box center [205, 176] width 79 height 9
click at [172, 173] on input "Change Order Review" at bounding box center [169, 175] width 6 height 6
checkbox input "true"
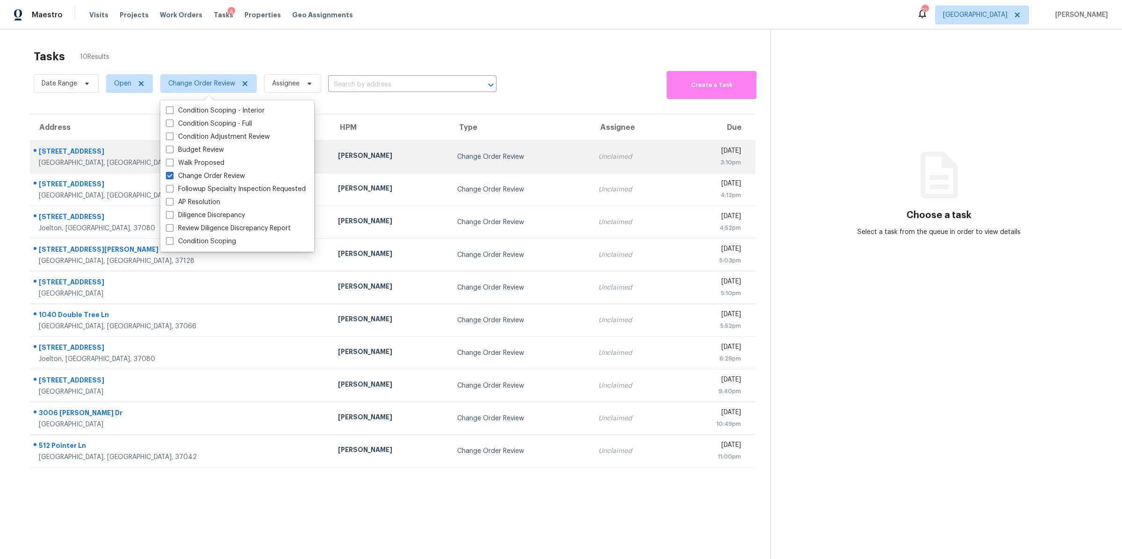
click at [61, 156] on div "1202 52E Hwy" at bounding box center [181, 153] width 284 height 12
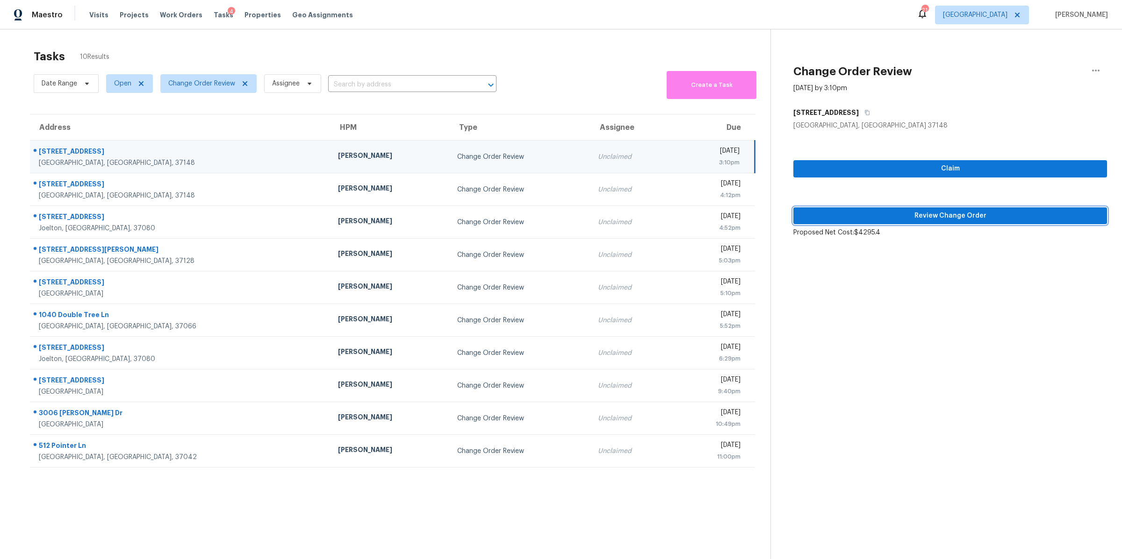
click at [962, 210] on span "Review Change Order" at bounding box center [950, 216] width 299 height 12
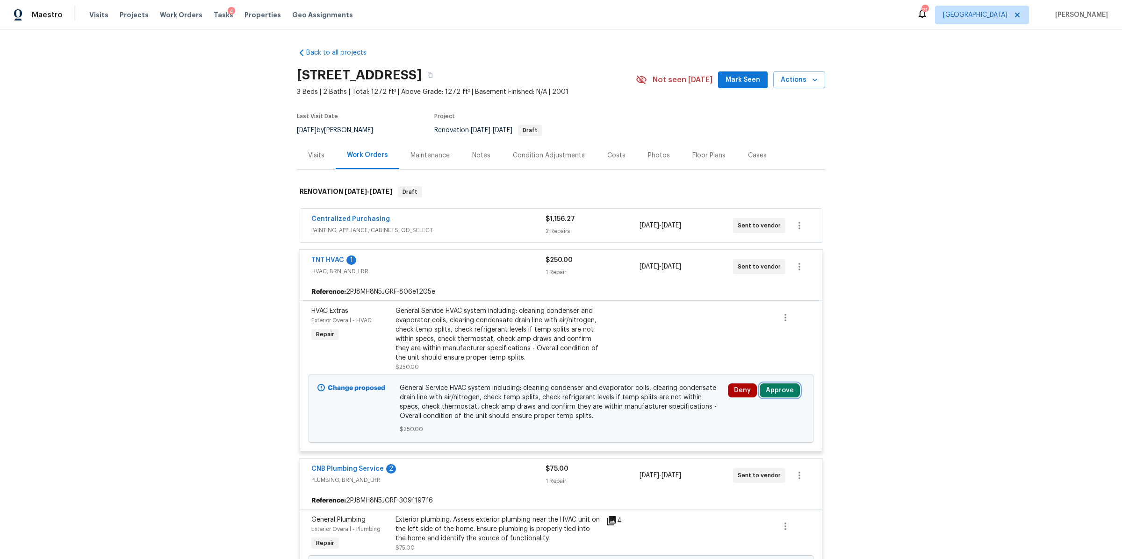
drag, startPoint x: 780, startPoint y: 389, endPoint x: 788, endPoint y: 383, distance: 9.9
click at [781, 389] on button "Approve" at bounding box center [780, 391] width 40 height 14
click at [647, 397] on span "Approve" at bounding box center [641, 400] width 26 height 7
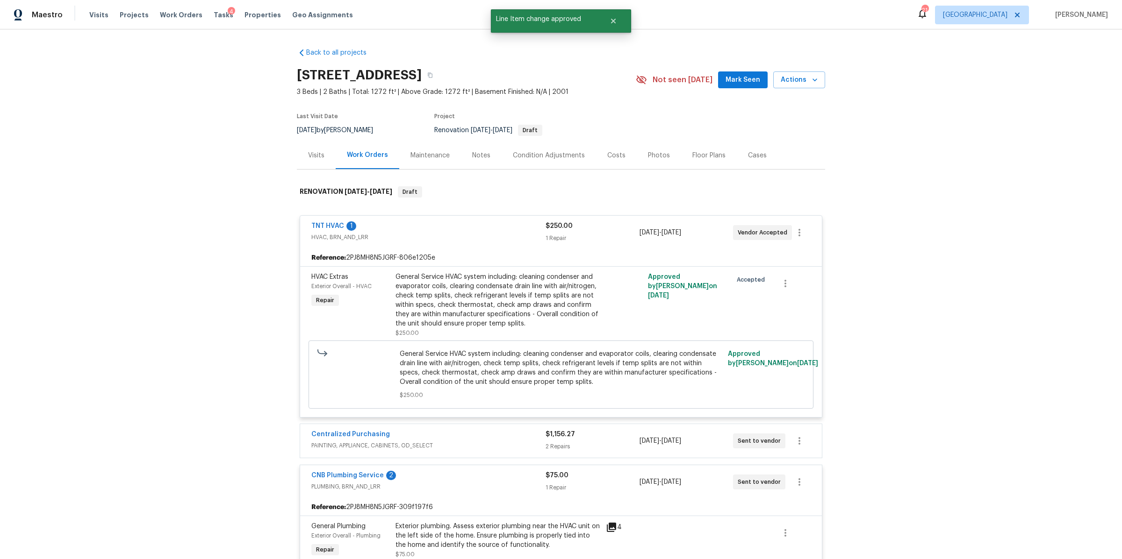
scroll to position [250, 0]
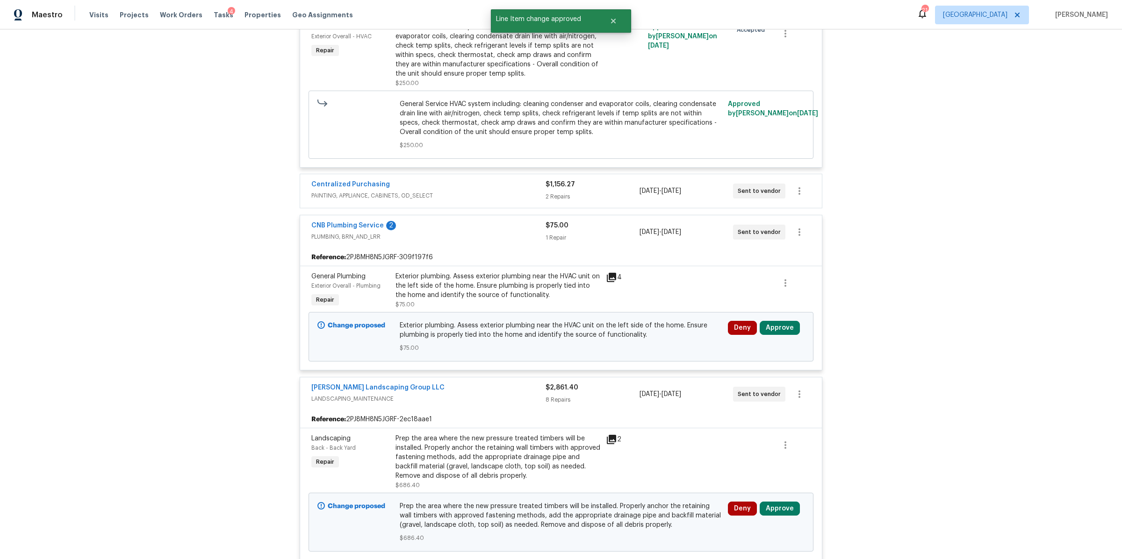
click at [490, 194] on span "PAINTING, APPLIANCE, CABINETS, OD_SELECT" at bounding box center [428, 195] width 234 height 9
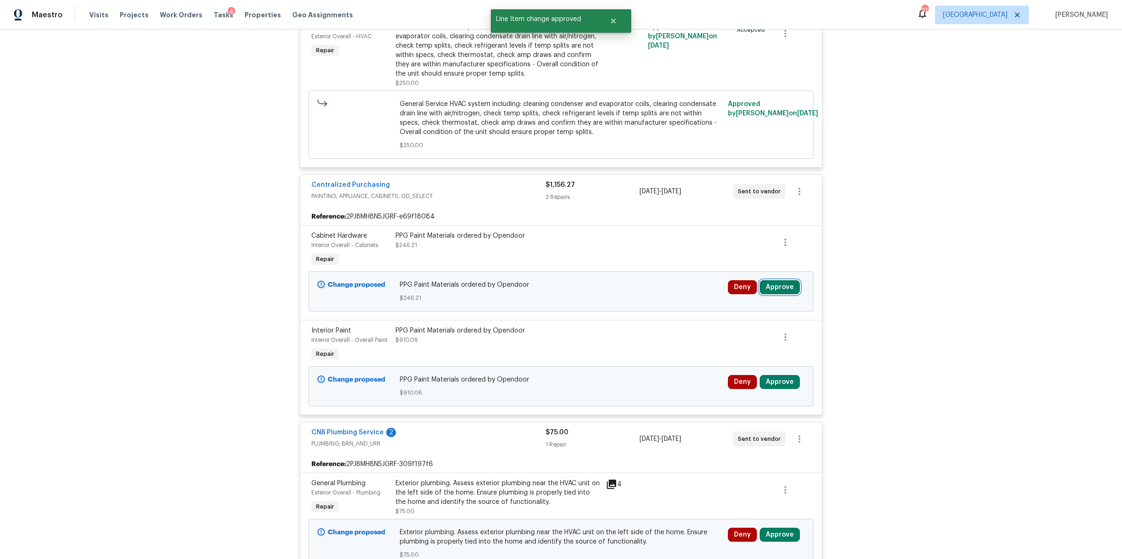
click at [774, 289] on button "Approve" at bounding box center [780, 287] width 40 height 14
click at [649, 295] on span "Approve" at bounding box center [641, 297] width 26 height 7
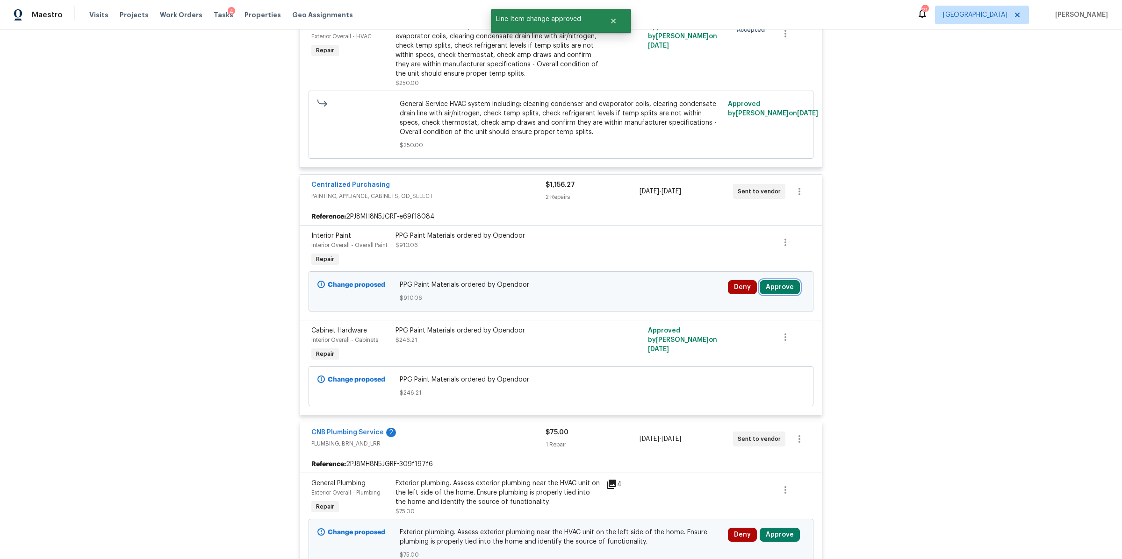
click at [775, 287] on button "Approve" at bounding box center [780, 287] width 40 height 14
click at [632, 301] on button "Approve" at bounding box center [641, 296] width 56 height 19
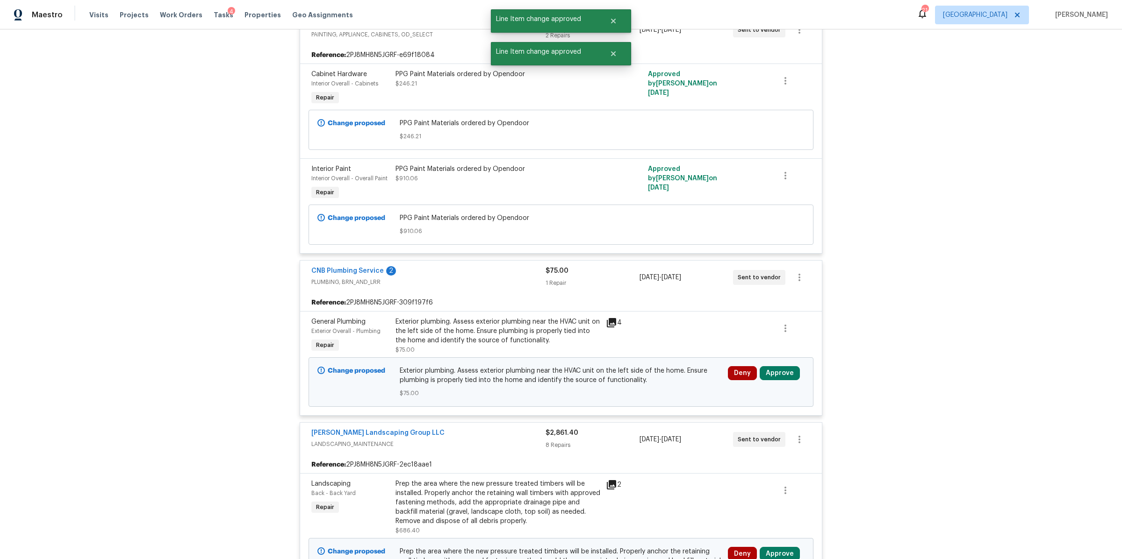
scroll to position [454, 0]
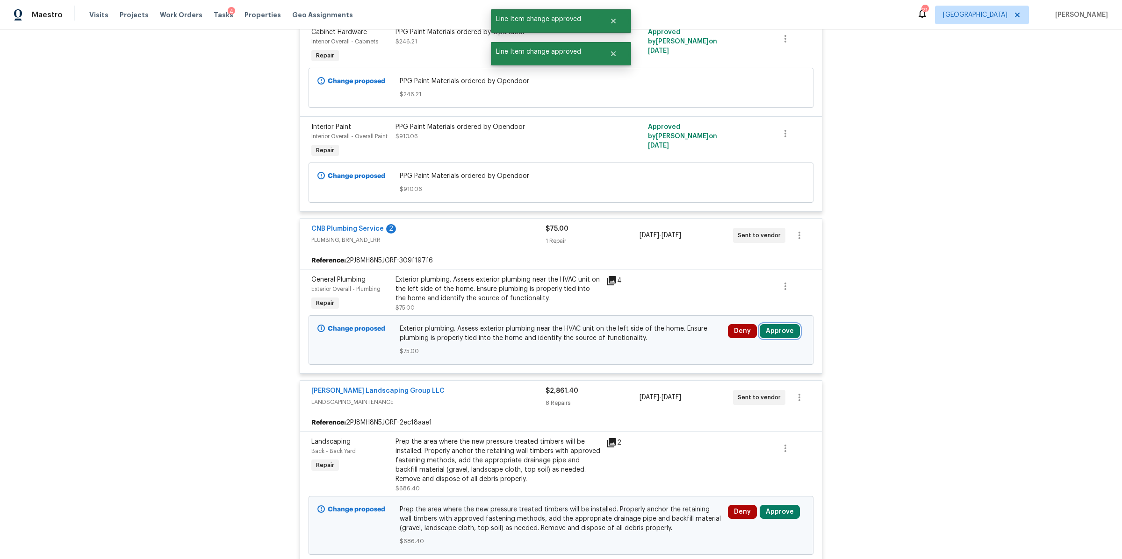
click at [781, 335] on button "Approve" at bounding box center [780, 331] width 40 height 14
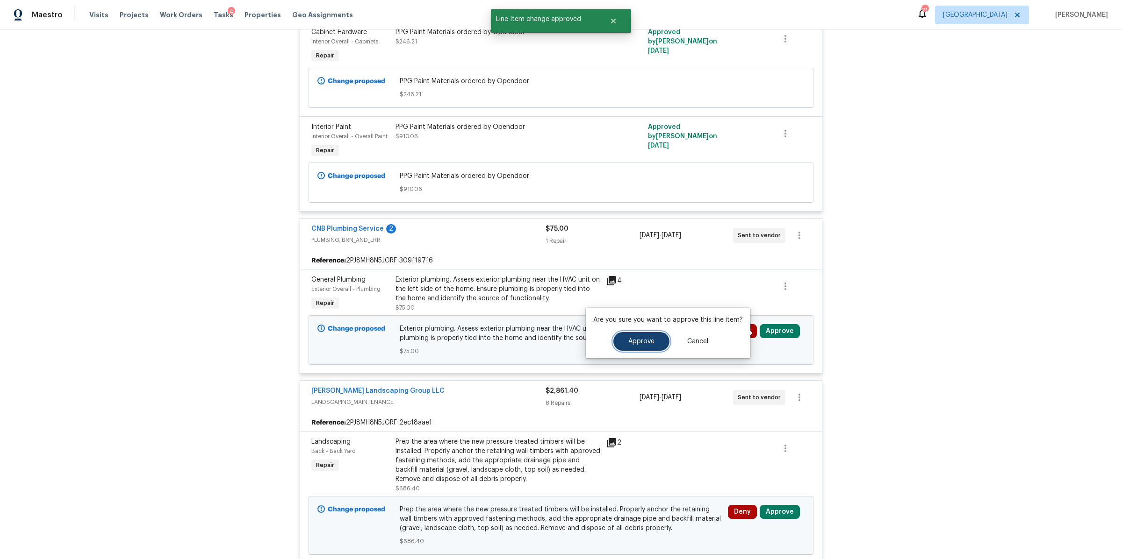
click at [643, 342] on span "Approve" at bounding box center [641, 341] width 26 height 7
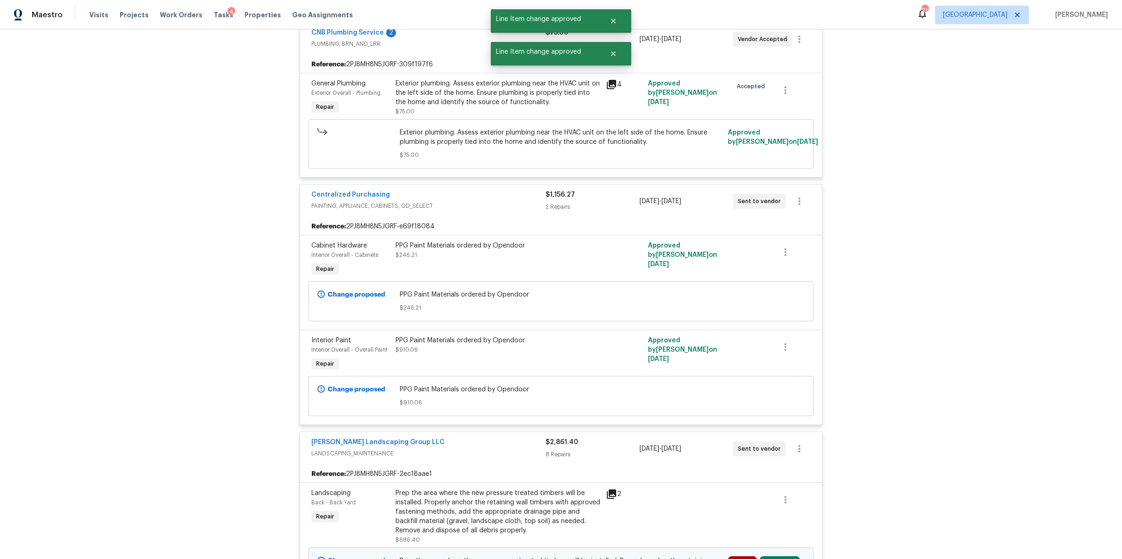
scroll to position [408, 0]
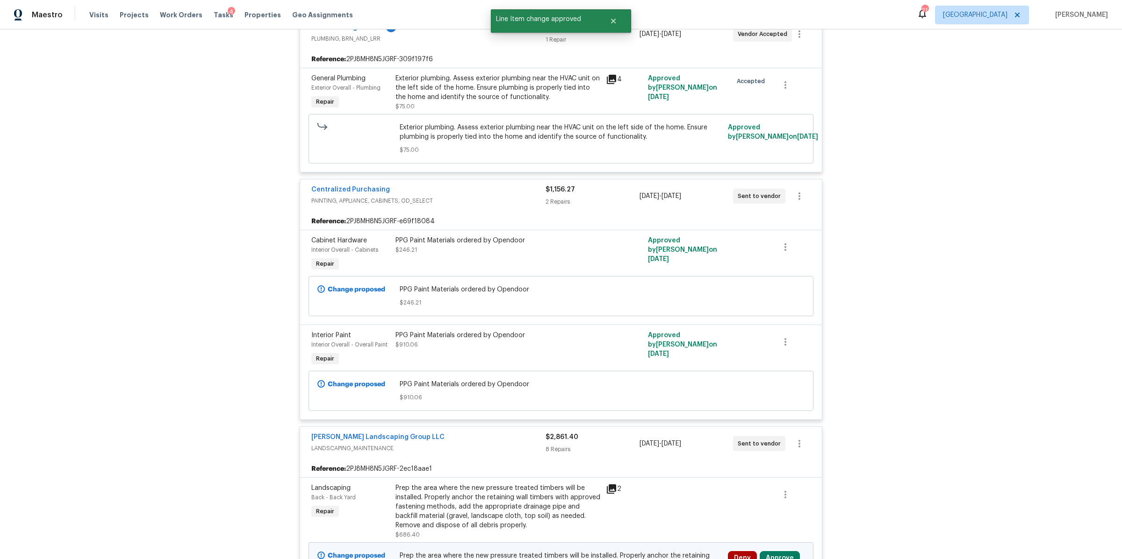
click at [609, 80] on icon at bounding box center [611, 79] width 9 height 9
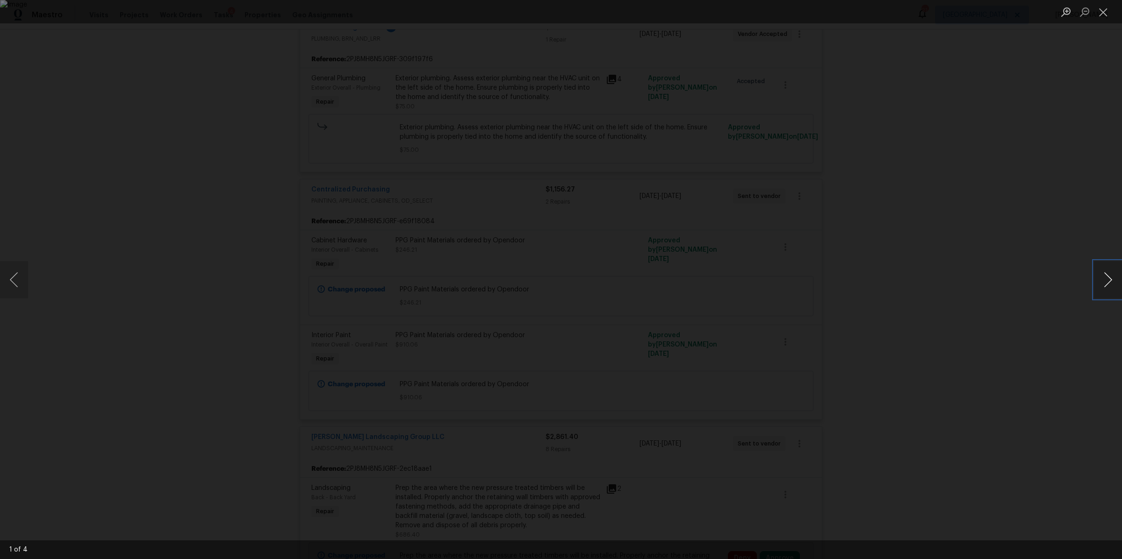
click at [1108, 281] on button "Next image" at bounding box center [1108, 279] width 28 height 37
click at [1107, 281] on button "Next image" at bounding box center [1108, 279] width 28 height 37
click at [1106, 281] on button "Next image" at bounding box center [1108, 279] width 28 height 37
click at [948, 245] on div "Lightbox" at bounding box center [561, 279] width 1122 height 559
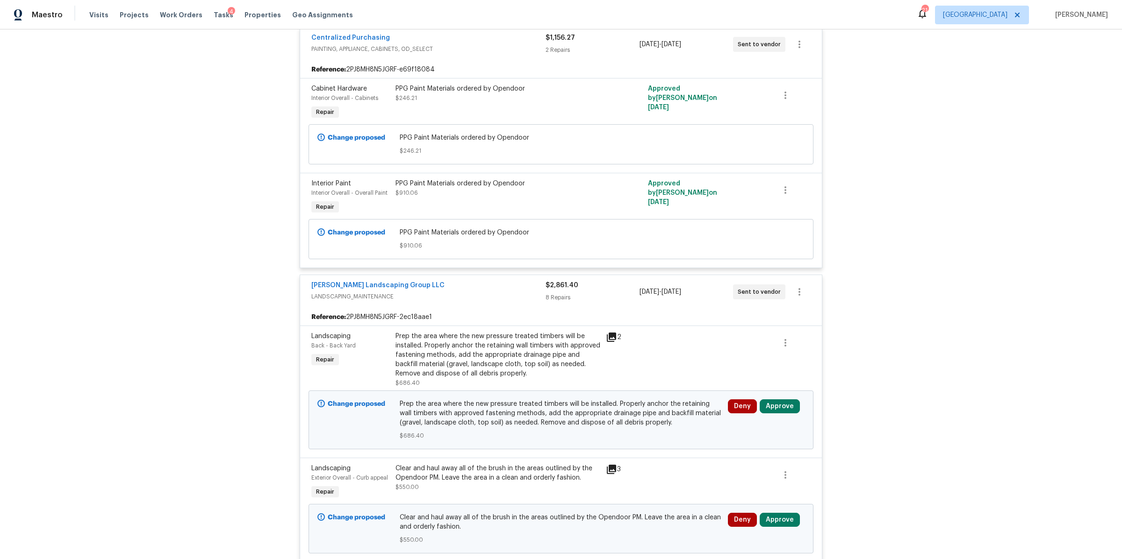
scroll to position [693, 0]
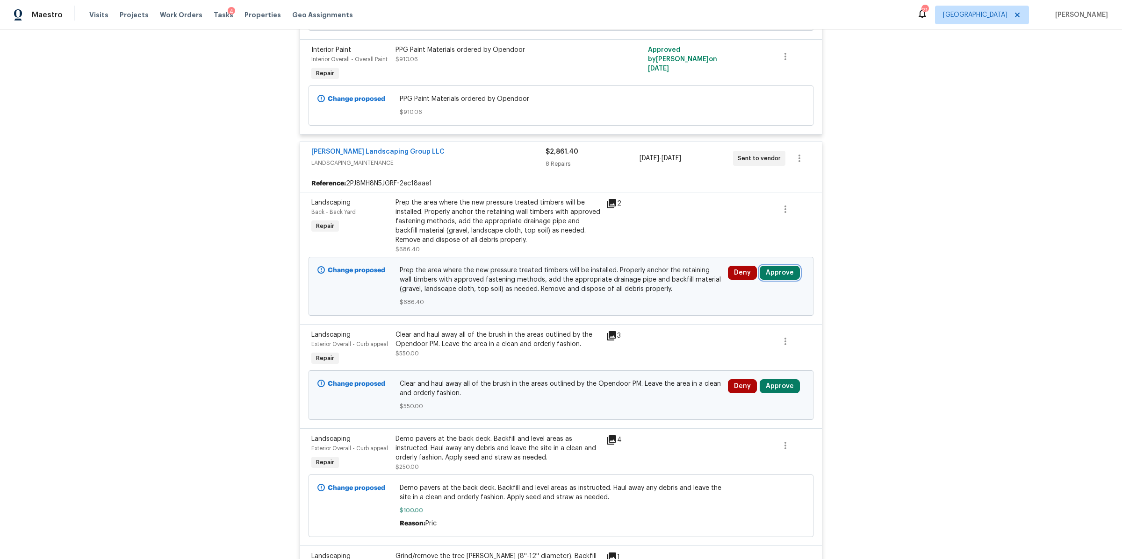
click at [782, 275] on button "Approve" at bounding box center [780, 273] width 40 height 14
click at [640, 280] on span "Approve" at bounding box center [641, 283] width 26 height 7
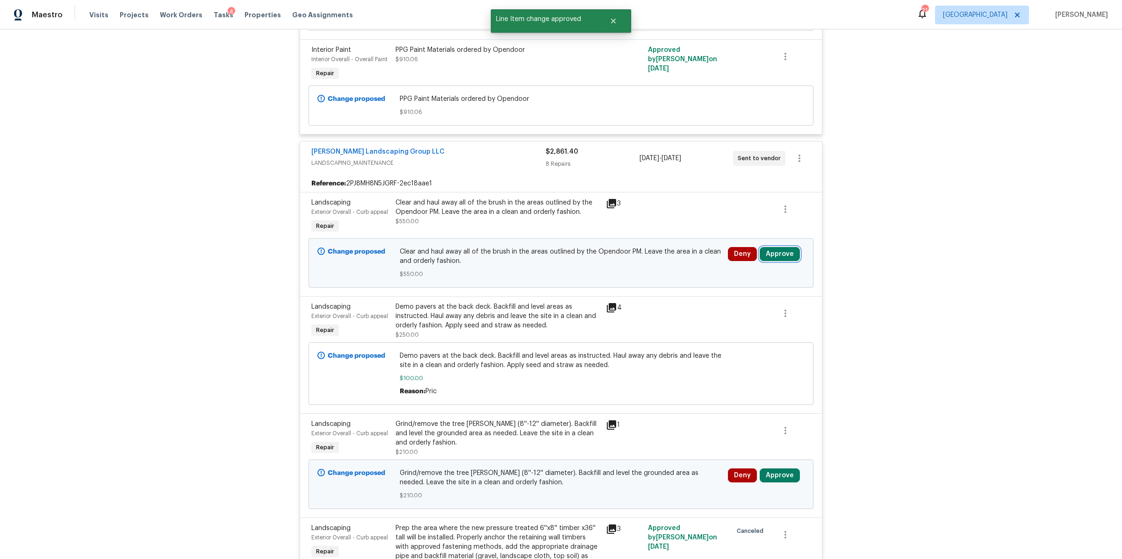
click at [778, 256] on button "Approve" at bounding box center [780, 254] width 40 height 14
click at [645, 268] on button "Approve" at bounding box center [641, 264] width 56 height 19
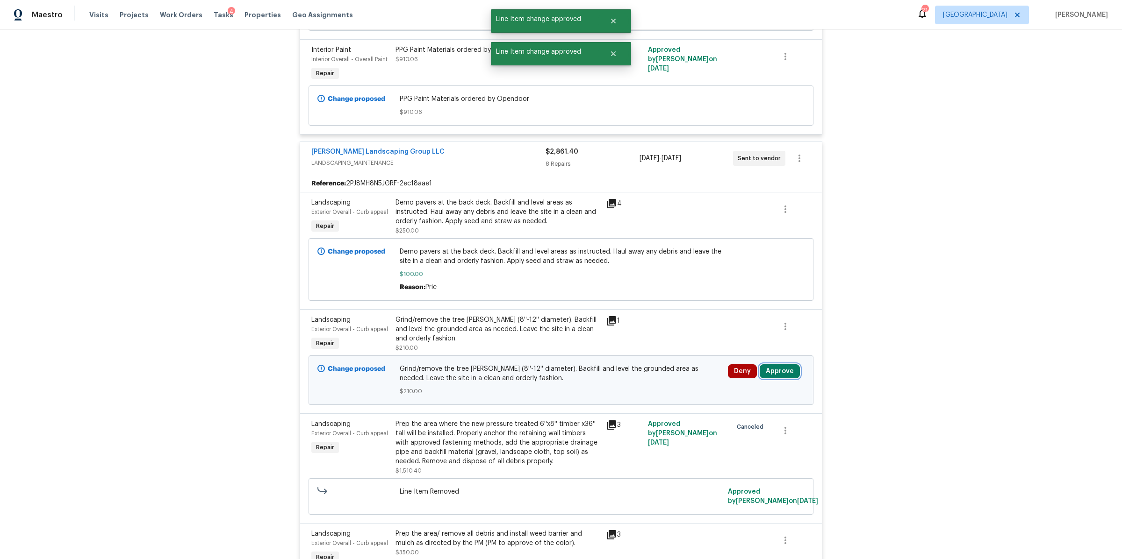
click at [774, 376] on button "Approve" at bounding box center [780, 372] width 40 height 14
drag, startPoint x: 660, startPoint y: 384, endPoint x: 669, endPoint y: 378, distance: 11.1
click at [660, 384] on button "Approve" at bounding box center [641, 382] width 56 height 19
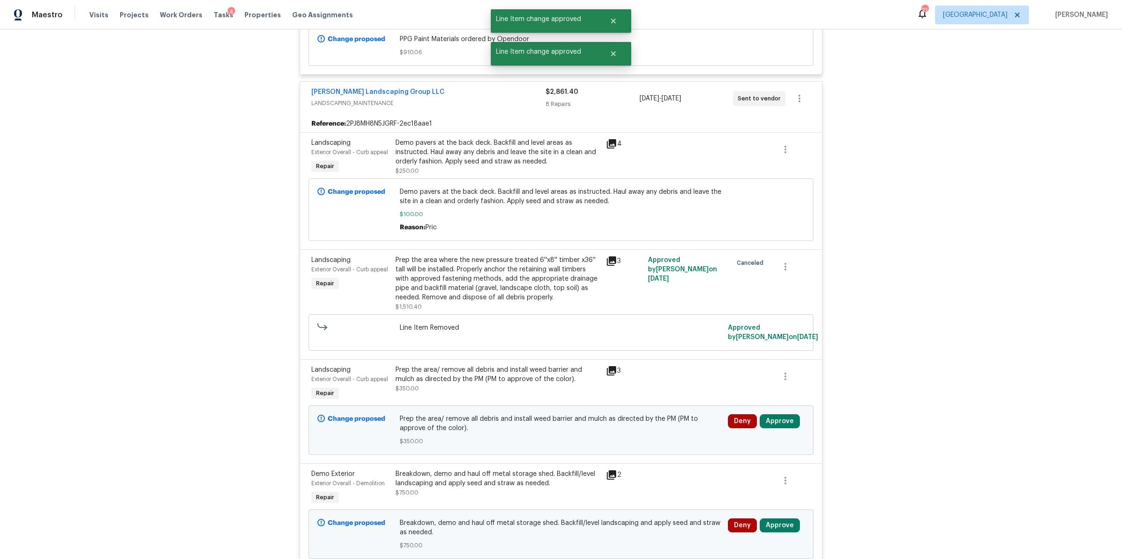
scroll to position [919, 0]
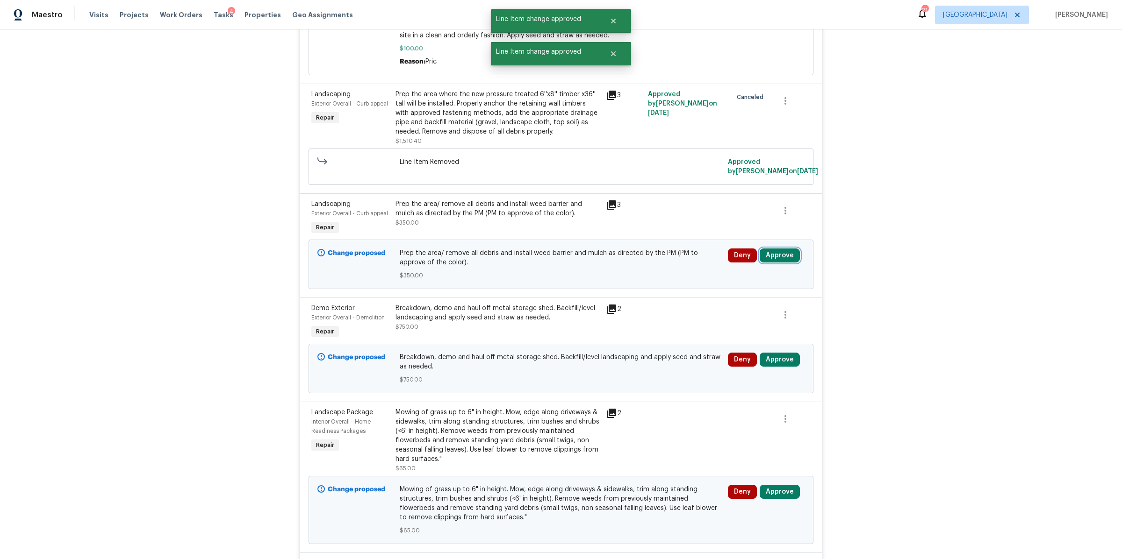
click at [774, 260] on button "Approve" at bounding box center [780, 256] width 40 height 14
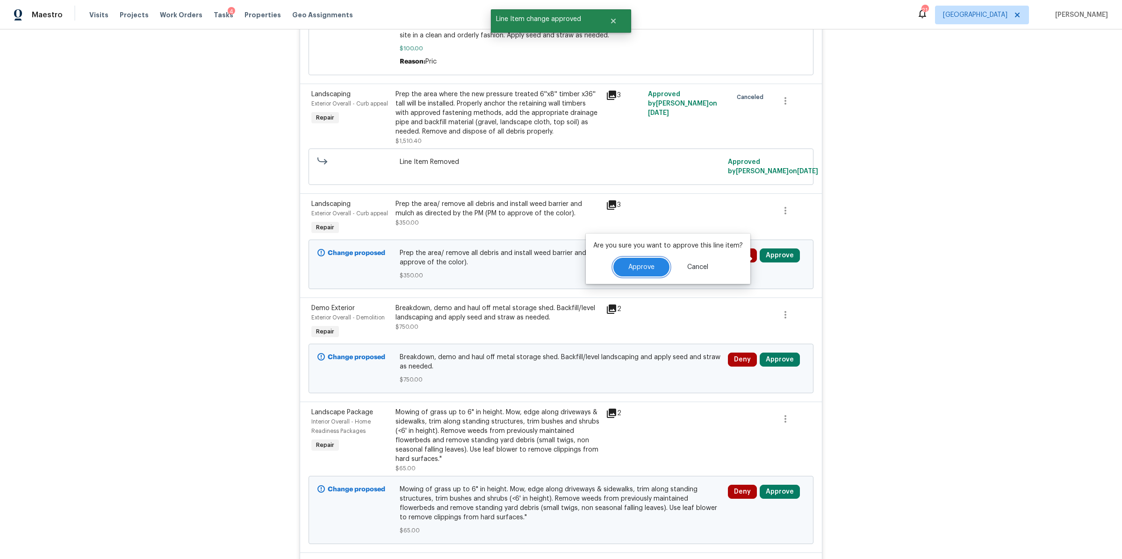
click at [657, 271] on button "Approve" at bounding box center [641, 267] width 56 height 19
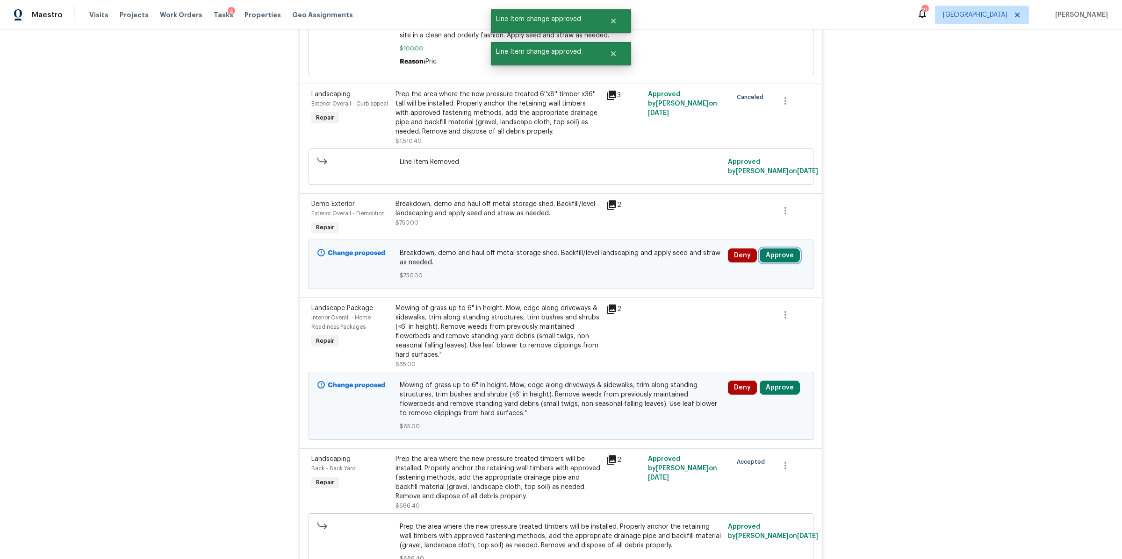
click at [776, 255] on button "Approve" at bounding box center [780, 256] width 40 height 14
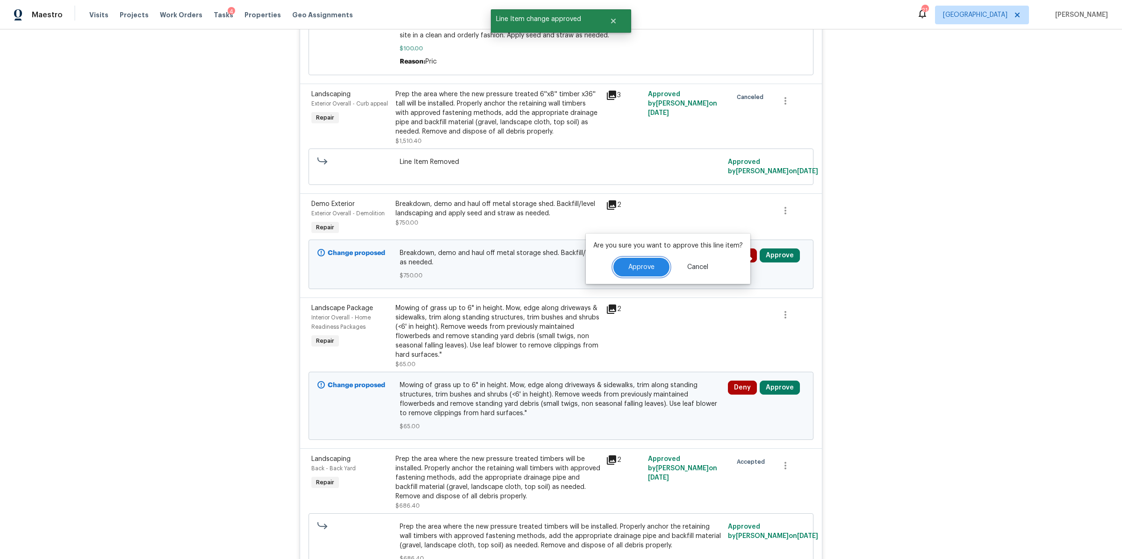
click at [649, 268] on span "Approve" at bounding box center [641, 267] width 26 height 7
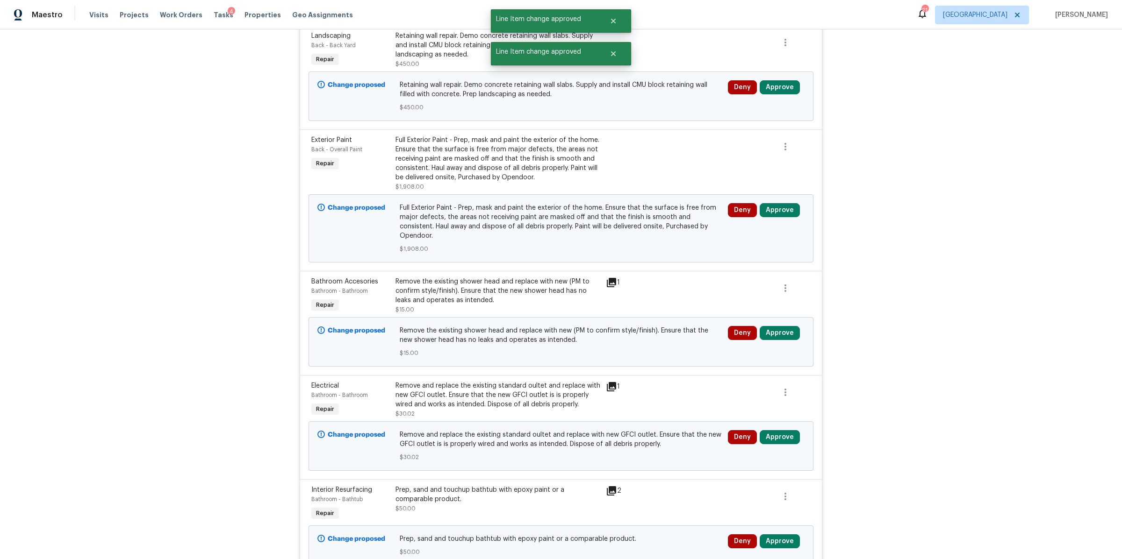
scroll to position [812, 0]
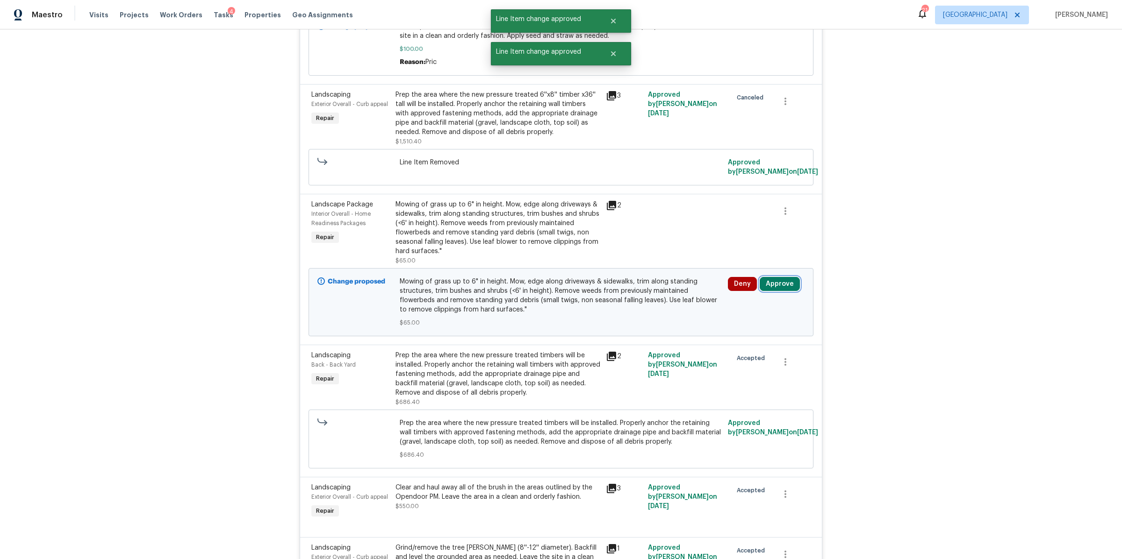
click at [775, 288] on button "Approve" at bounding box center [780, 284] width 40 height 14
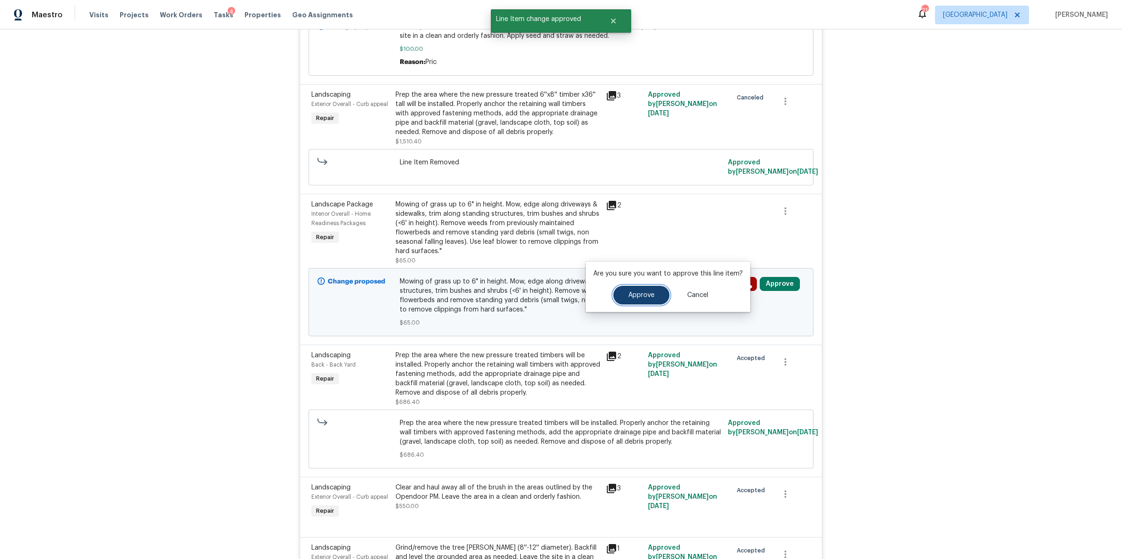
click at [645, 298] on span "Approve" at bounding box center [641, 295] width 26 height 7
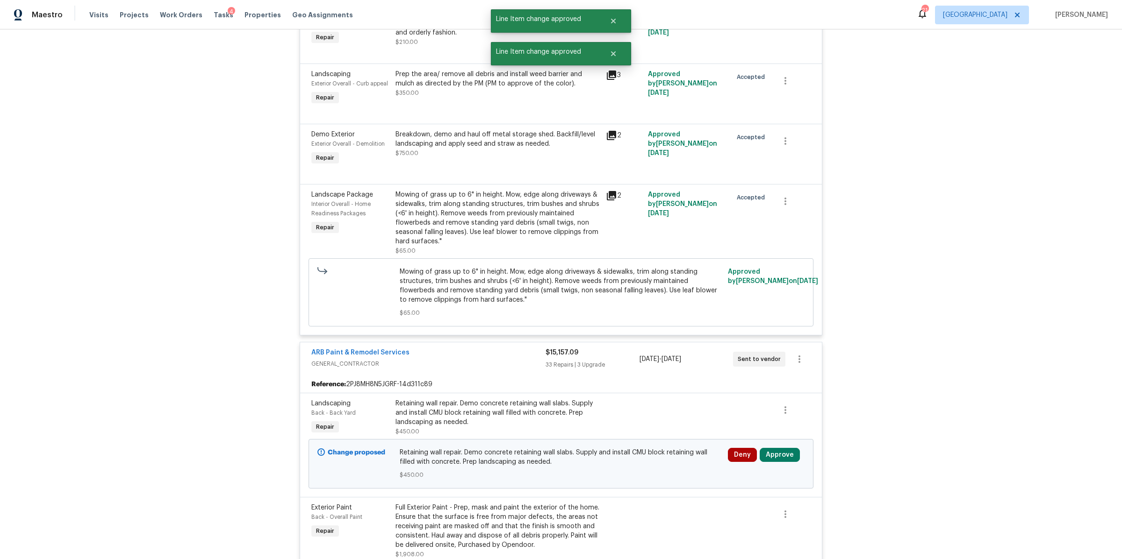
scroll to position [1412, 0]
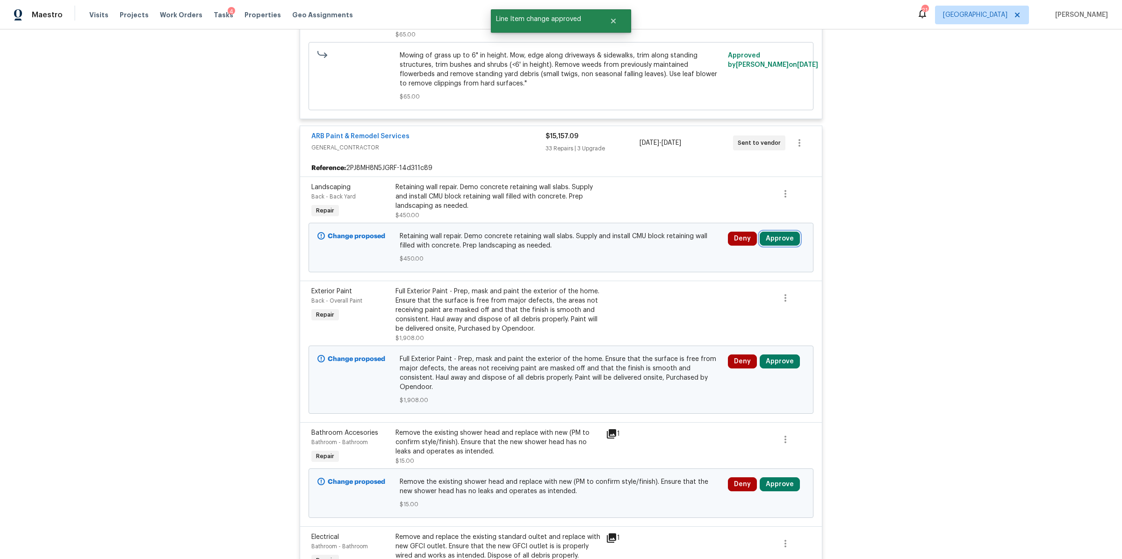
click at [776, 245] on button "Approve" at bounding box center [780, 239] width 40 height 14
click at [649, 251] on span "Approve" at bounding box center [641, 251] width 26 height 7
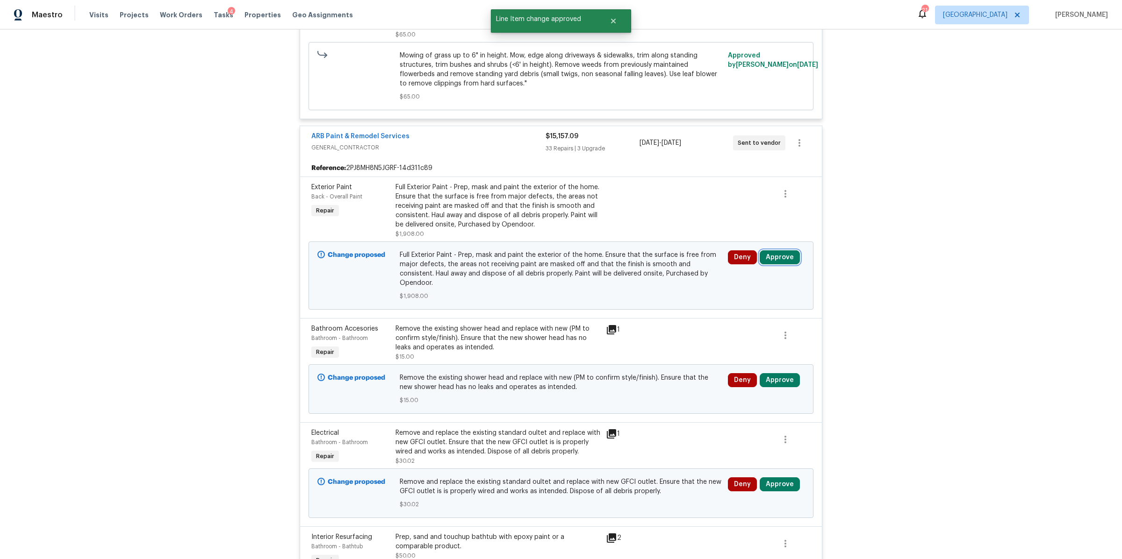
click at [771, 258] on button "Approve" at bounding box center [780, 258] width 40 height 14
click at [631, 268] on span "Approve" at bounding box center [641, 270] width 26 height 7
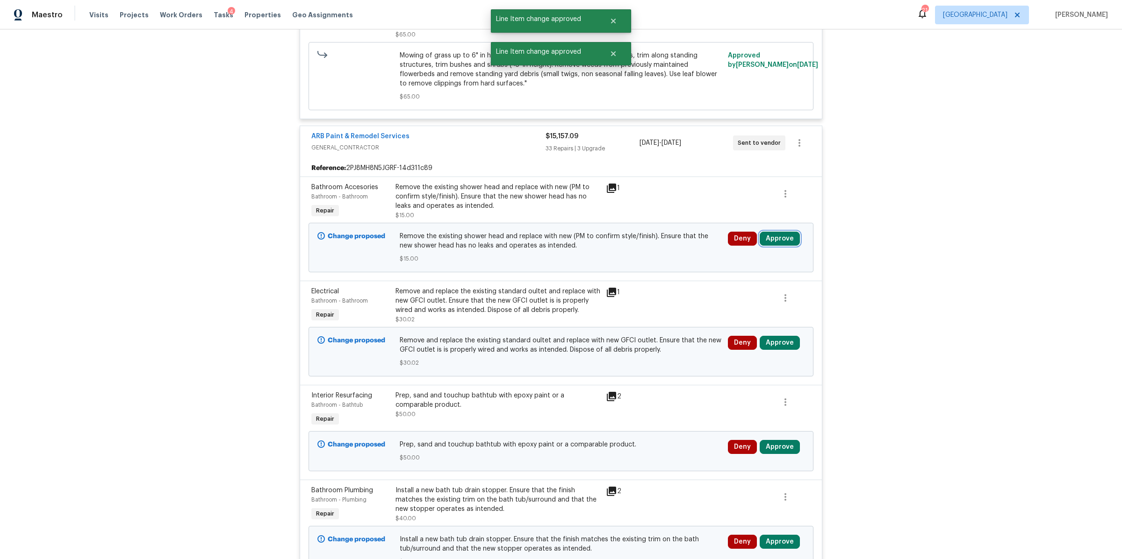
click at [767, 242] on button "Approve" at bounding box center [780, 239] width 40 height 14
click at [655, 248] on button "Approve" at bounding box center [641, 251] width 56 height 19
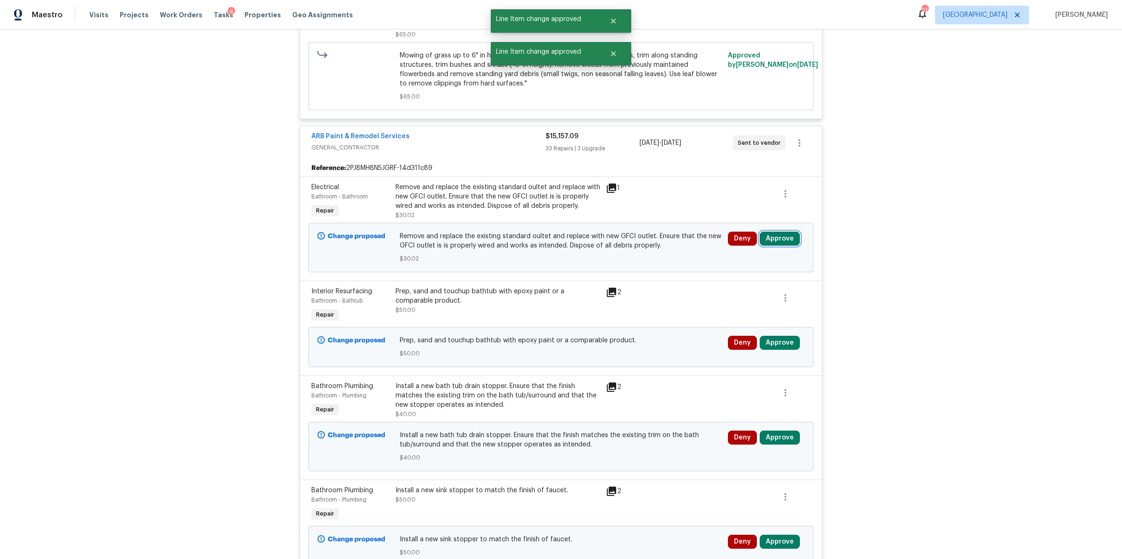
click at [779, 244] on button "Approve" at bounding box center [780, 239] width 40 height 14
click at [654, 245] on button "Approve" at bounding box center [641, 251] width 56 height 19
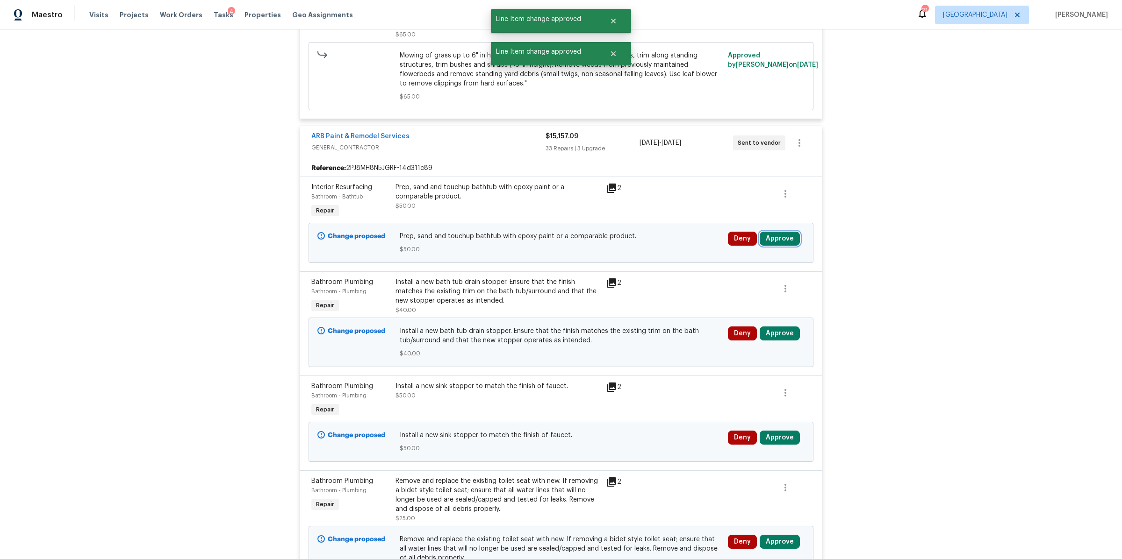
click at [776, 245] on button "Approve" at bounding box center [780, 239] width 40 height 14
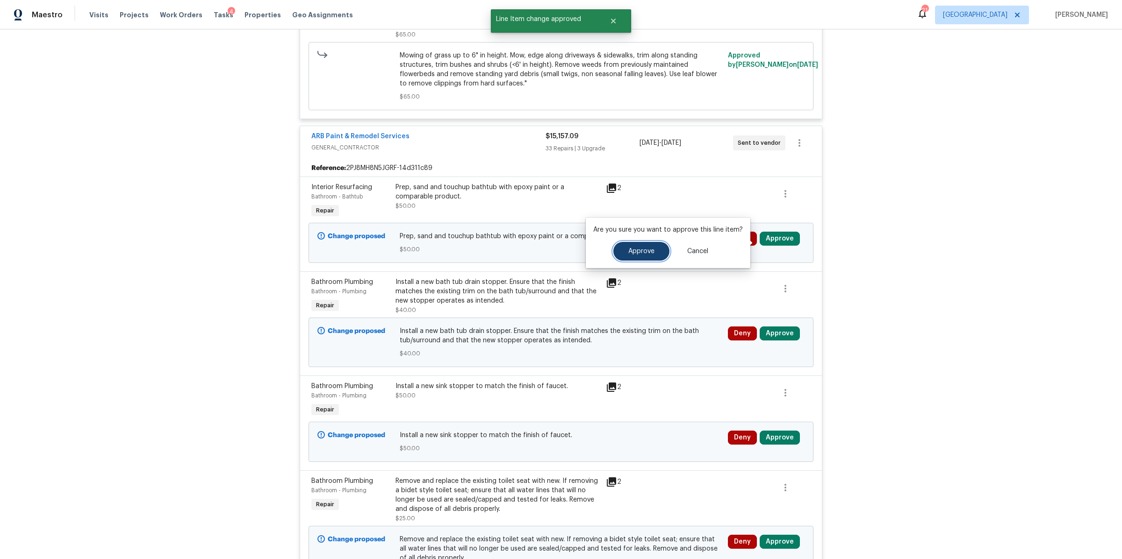
click at [659, 255] on button "Approve" at bounding box center [641, 251] width 56 height 19
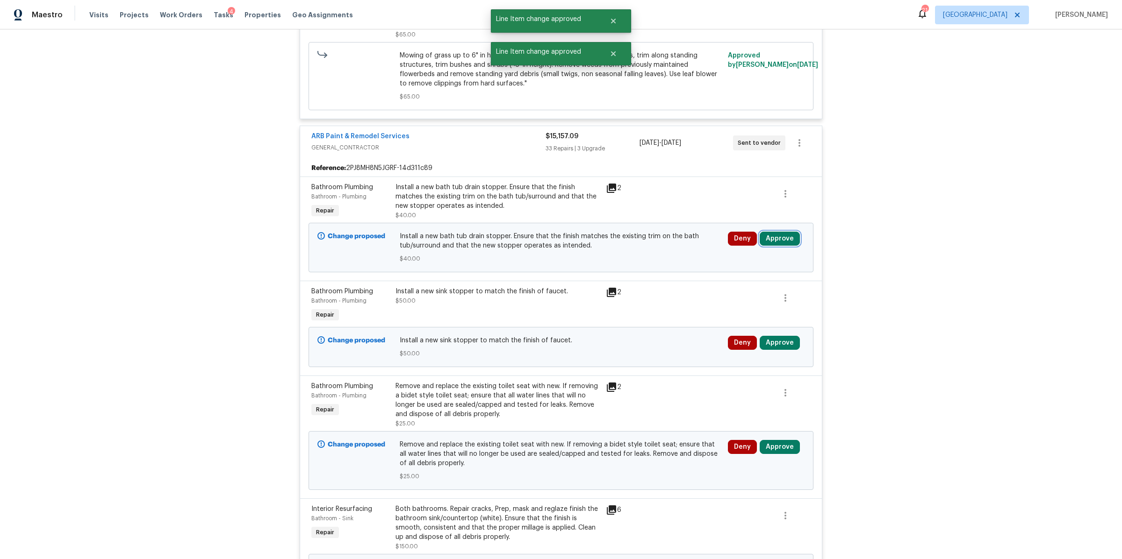
click at [772, 246] on button "Approve" at bounding box center [780, 239] width 40 height 14
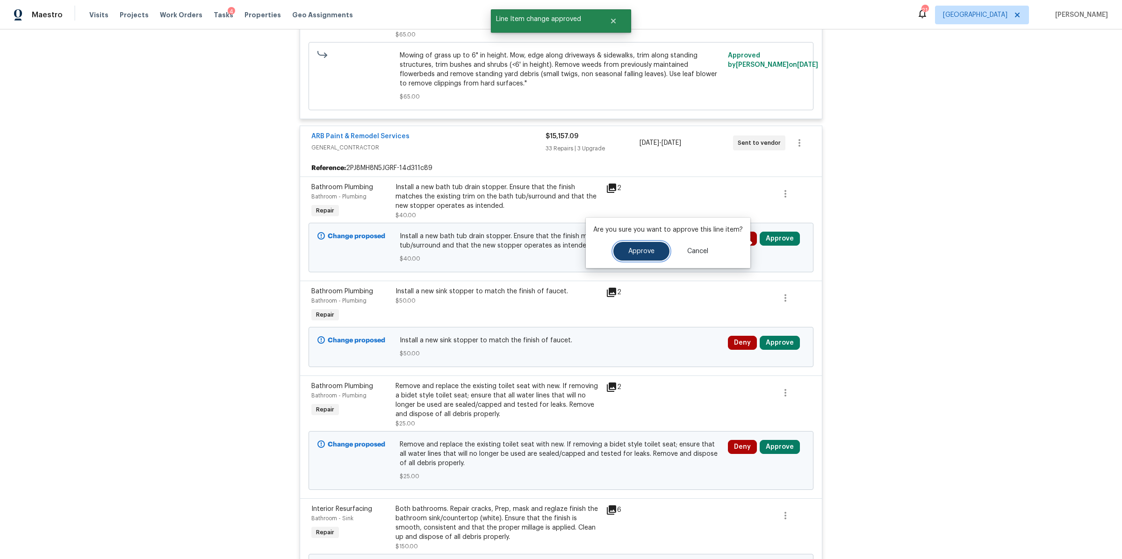
click at [654, 251] on button "Approve" at bounding box center [641, 251] width 56 height 19
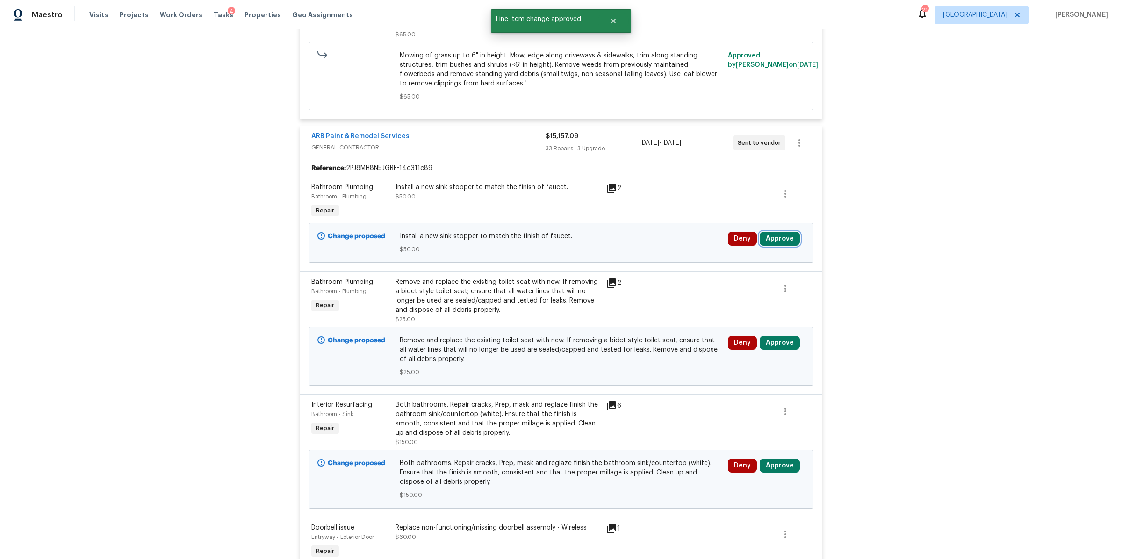
click at [779, 244] on button "Approve" at bounding box center [780, 239] width 40 height 14
click at [659, 248] on button "Approve" at bounding box center [641, 251] width 56 height 19
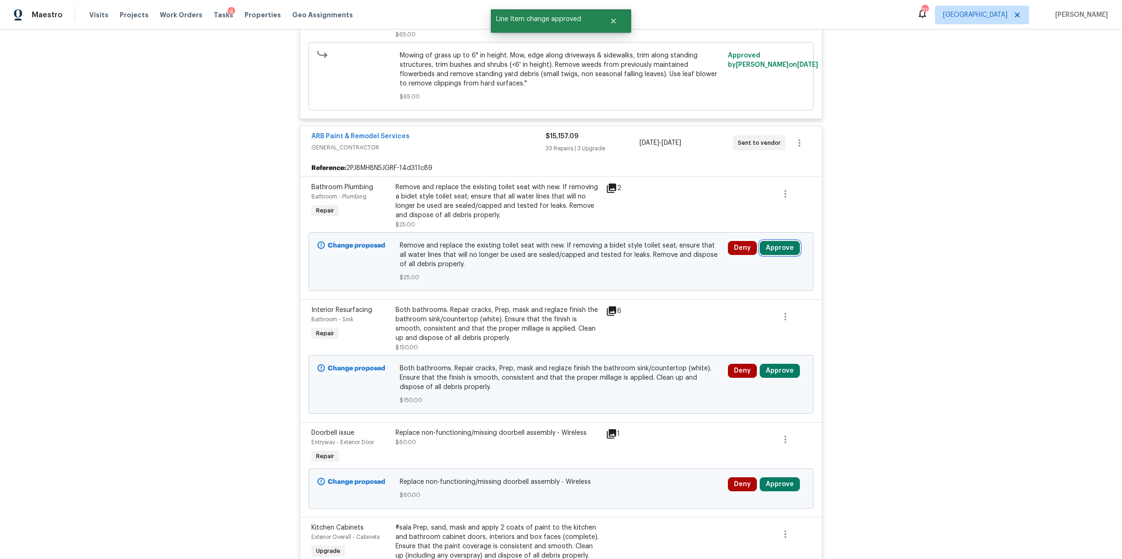
click at [774, 248] on button "Approve" at bounding box center [780, 248] width 40 height 14
click at [636, 260] on span "Approve" at bounding box center [641, 261] width 26 height 7
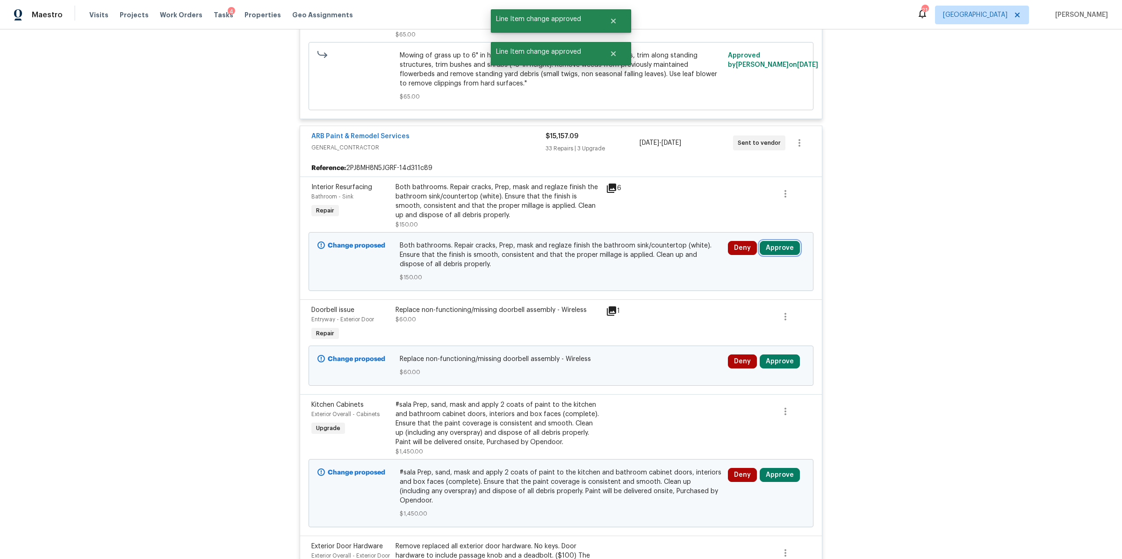
click at [774, 250] on button "Approve" at bounding box center [780, 248] width 40 height 14
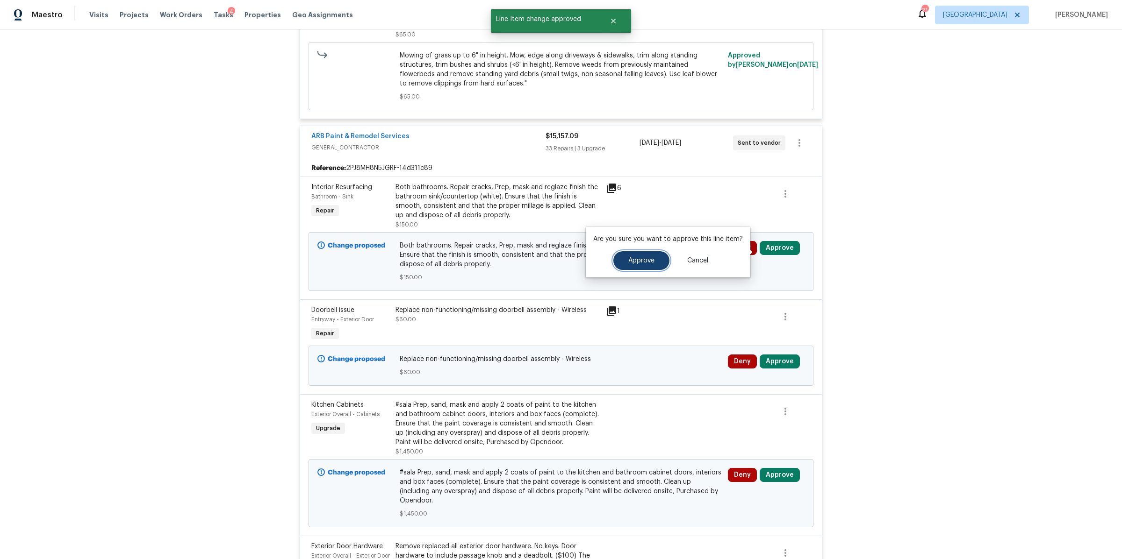
click at [641, 265] on button "Approve" at bounding box center [641, 260] width 56 height 19
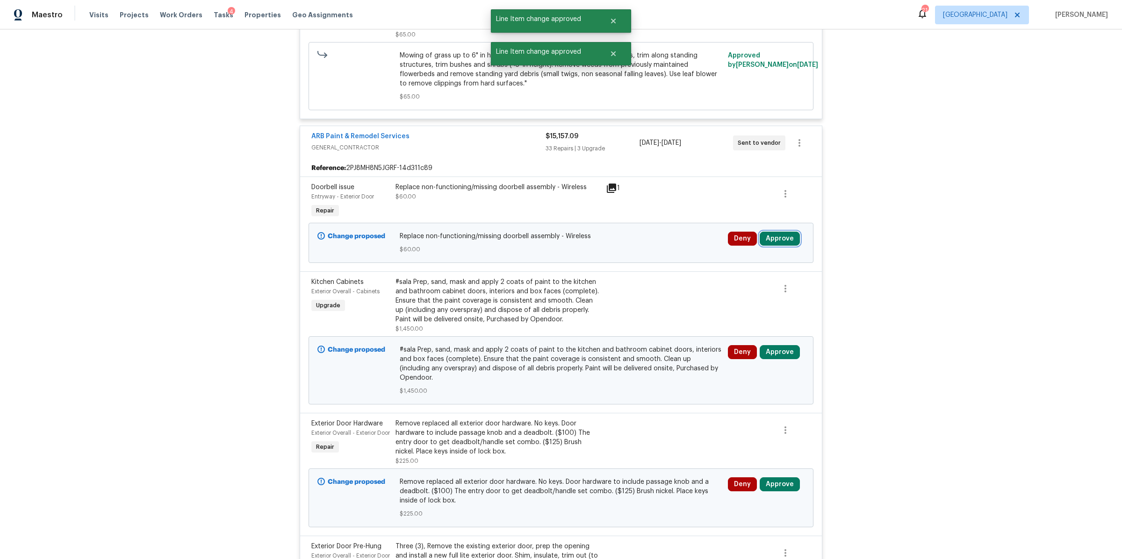
click at [777, 239] on button "Approve" at bounding box center [780, 239] width 40 height 14
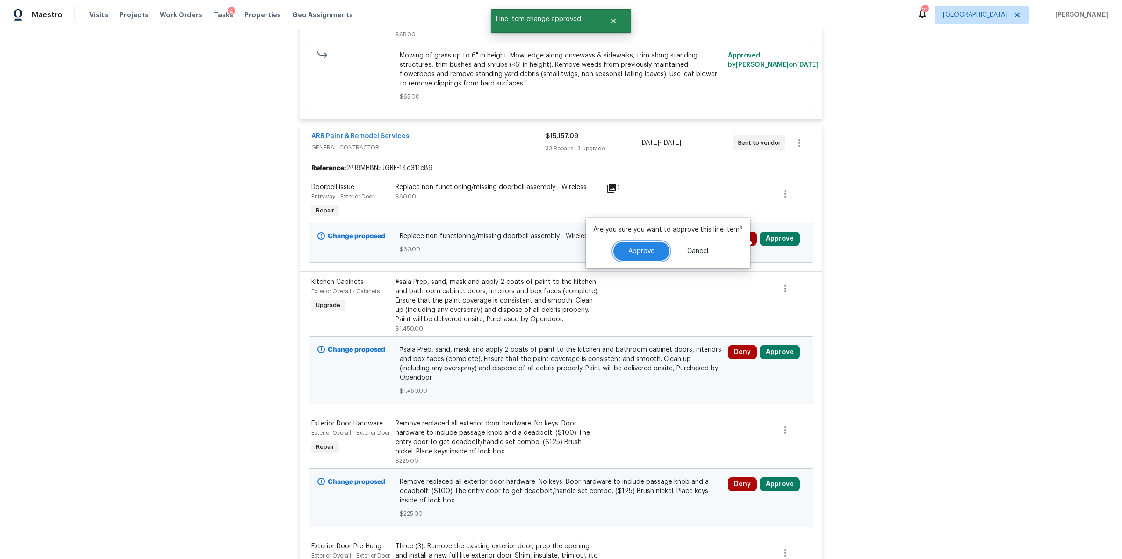
click at [657, 250] on button "Approve" at bounding box center [641, 251] width 56 height 19
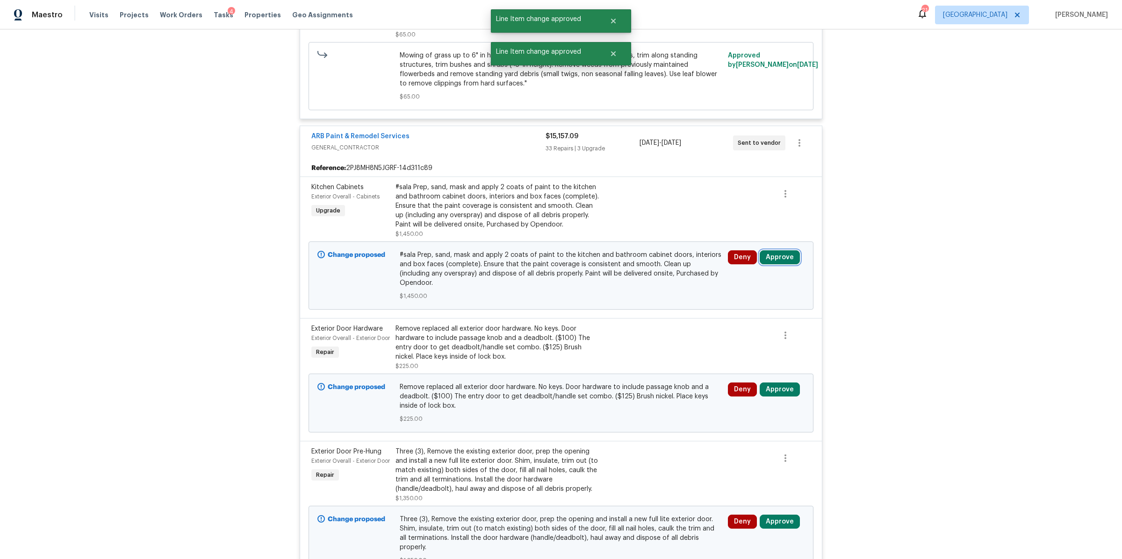
click at [778, 262] on button "Approve" at bounding box center [780, 258] width 40 height 14
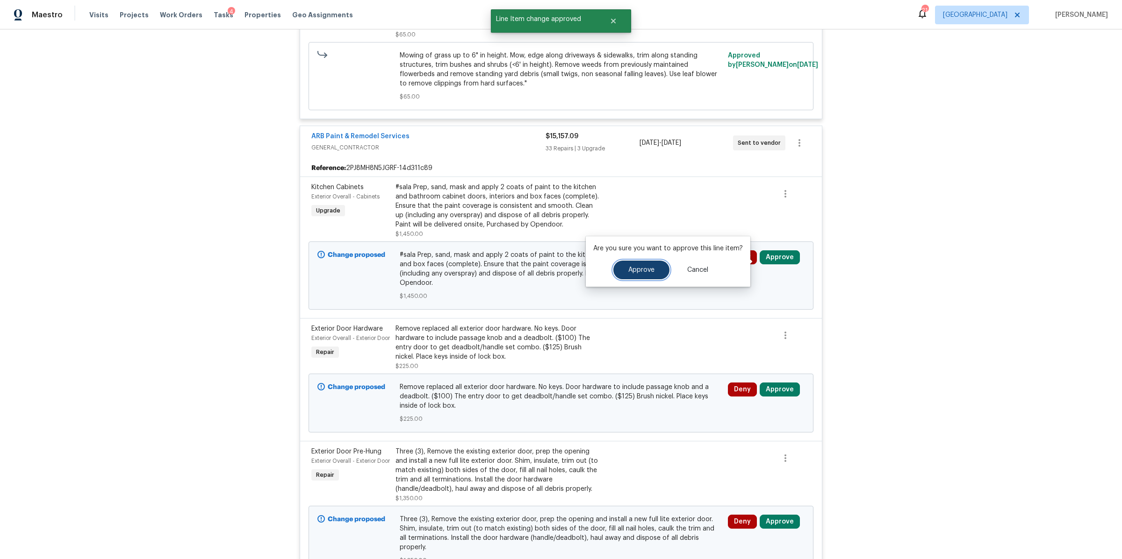
click at [644, 272] on span "Approve" at bounding box center [641, 270] width 26 height 7
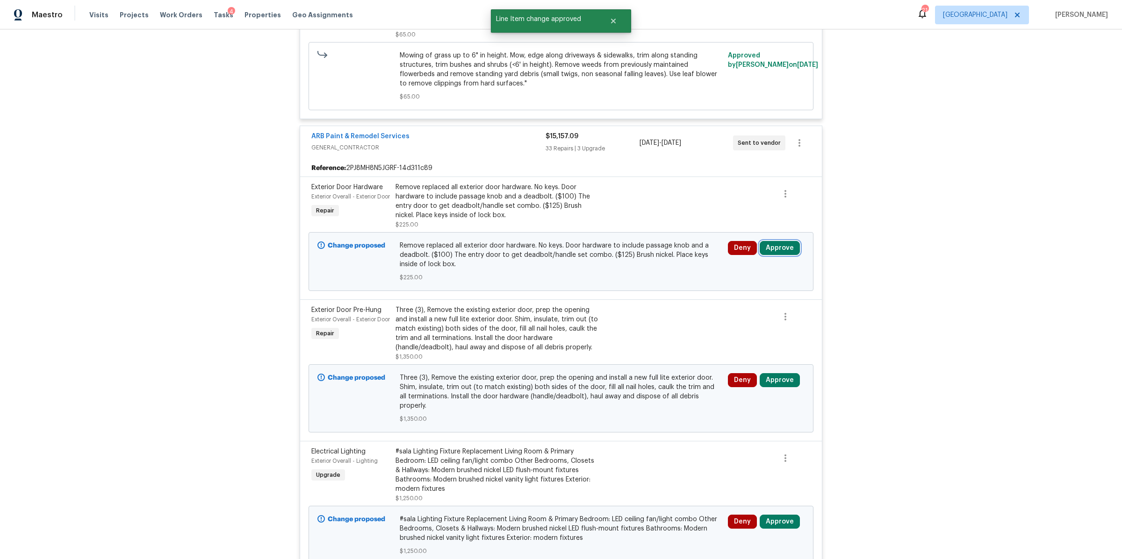
click at [776, 245] on button "Approve" at bounding box center [780, 248] width 40 height 14
click at [652, 258] on span "Approve" at bounding box center [641, 261] width 26 height 7
click at [784, 255] on button "Approve" at bounding box center [780, 248] width 40 height 14
click at [657, 260] on button "Approve" at bounding box center [641, 260] width 56 height 19
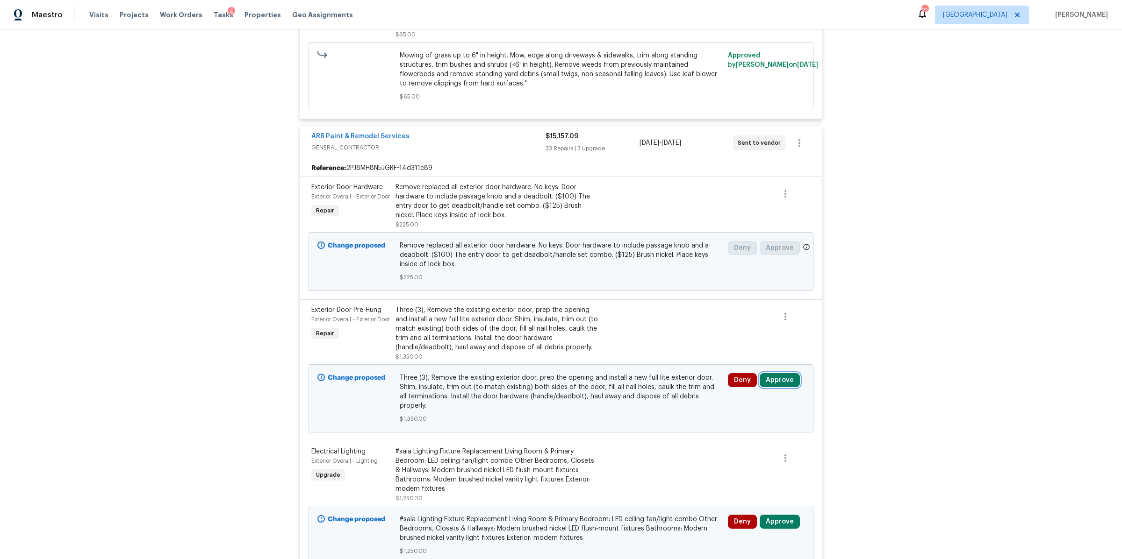
click at [778, 383] on button "Approve" at bounding box center [780, 380] width 40 height 14
click at [639, 393] on span "Approve" at bounding box center [641, 393] width 26 height 7
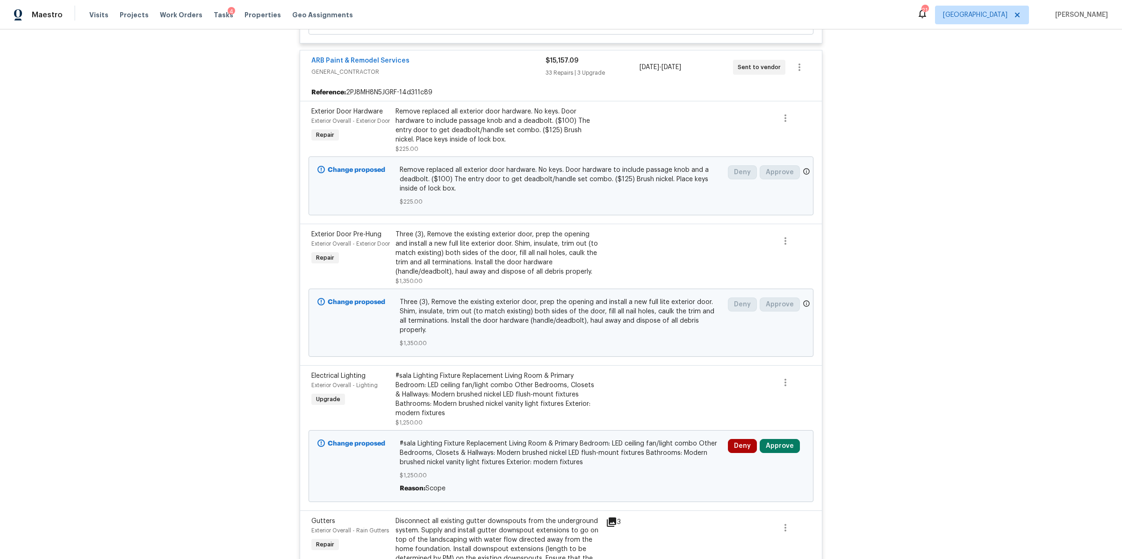
scroll to position [1502, 0]
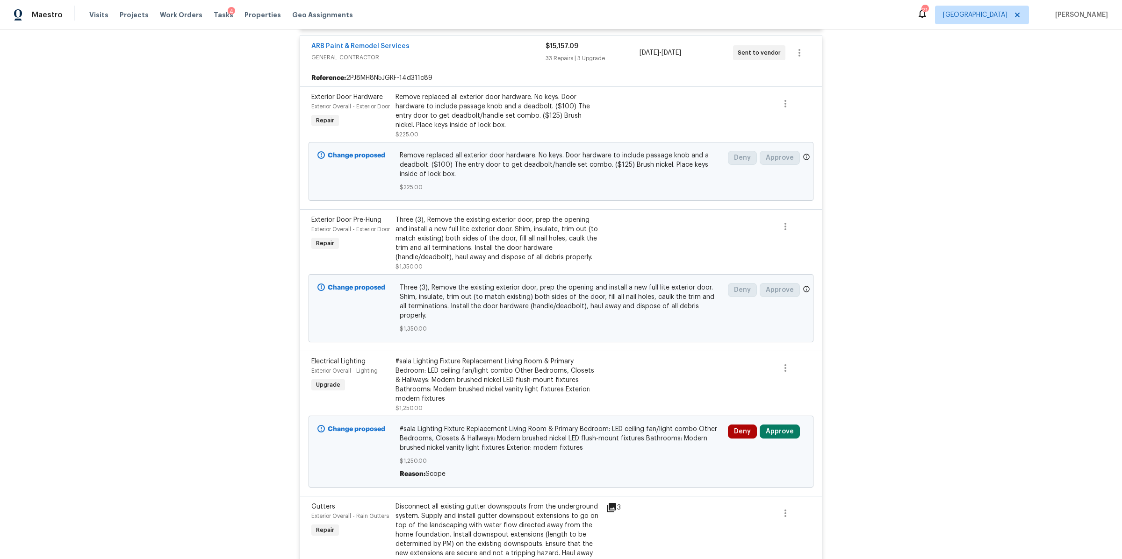
click at [552, 252] on div "Three (3), Remove the existing exterior door, prep the opening and install a ne…" at bounding box center [497, 238] width 205 height 47
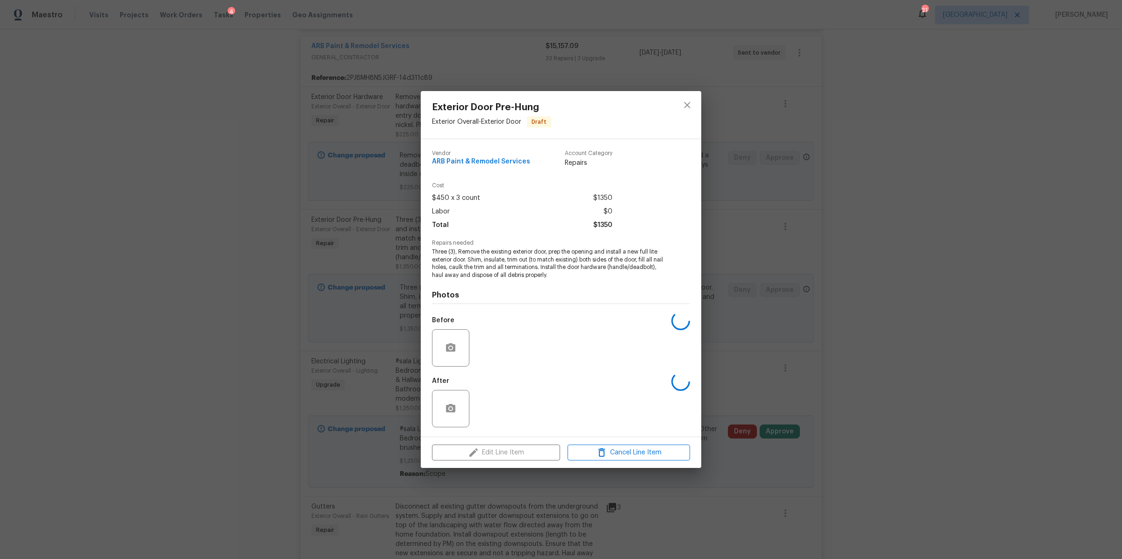
click at [711, 256] on div "Exterior Door Pre-Hung Exterior Overall - Exterior Door Draft Vendor ARB Paint …" at bounding box center [561, 279] width 1122 height 559
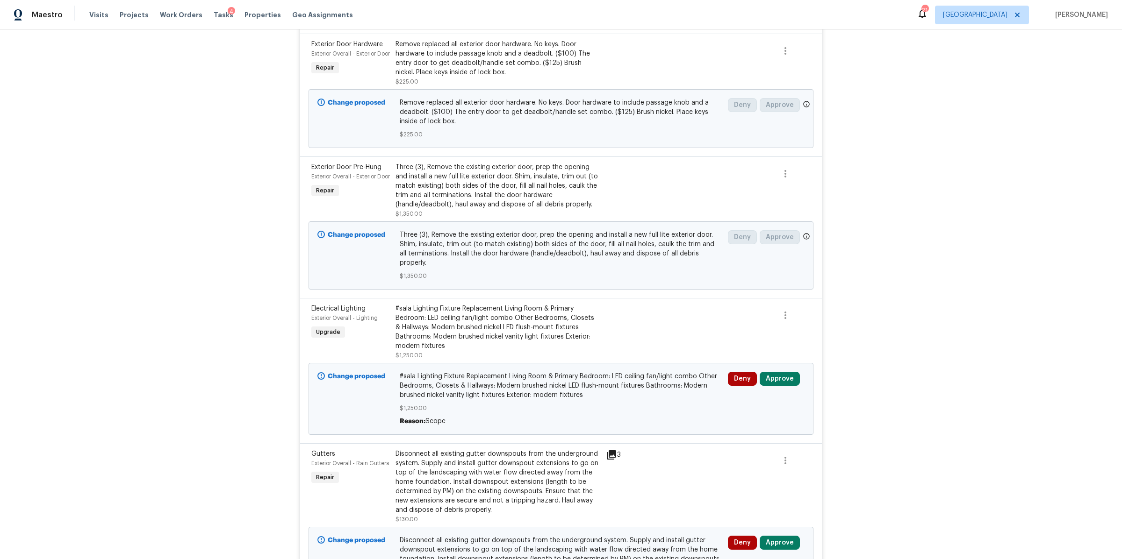
scroll to position [1562, 0]
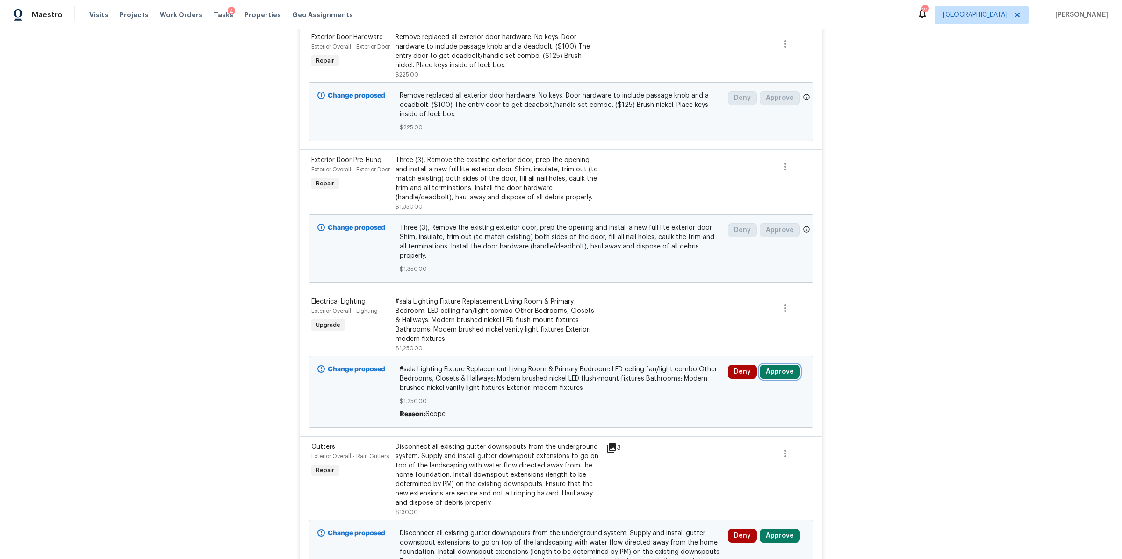
click at [772, 366] on button "Approve" at bounding box center [780, 372] width 40 height 14
click at [636, 374] on span "Approve" at bounding box center [641, 376] width 26 height 7
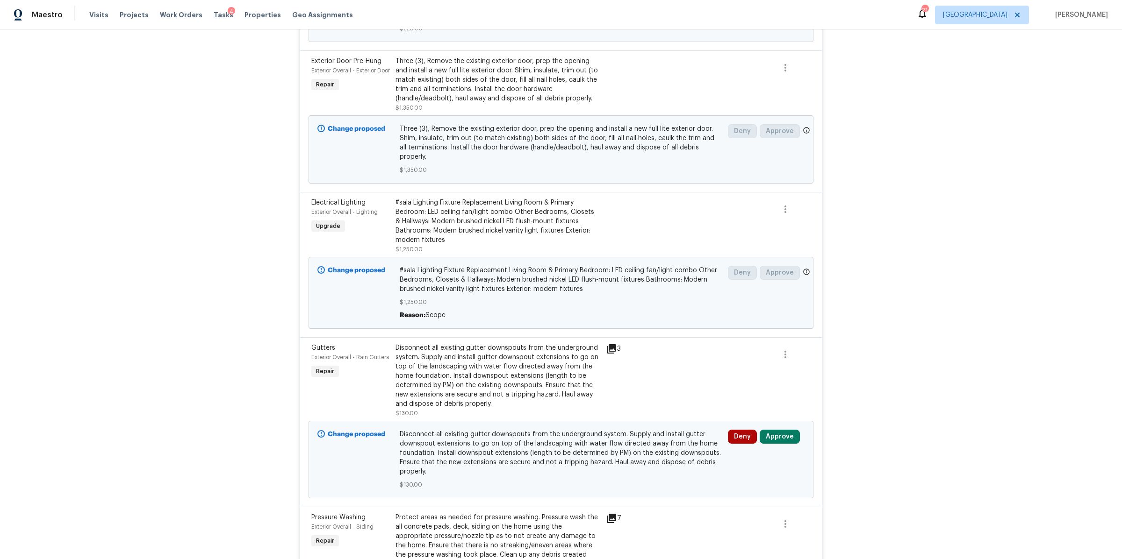
scroll to position [1762, 0]
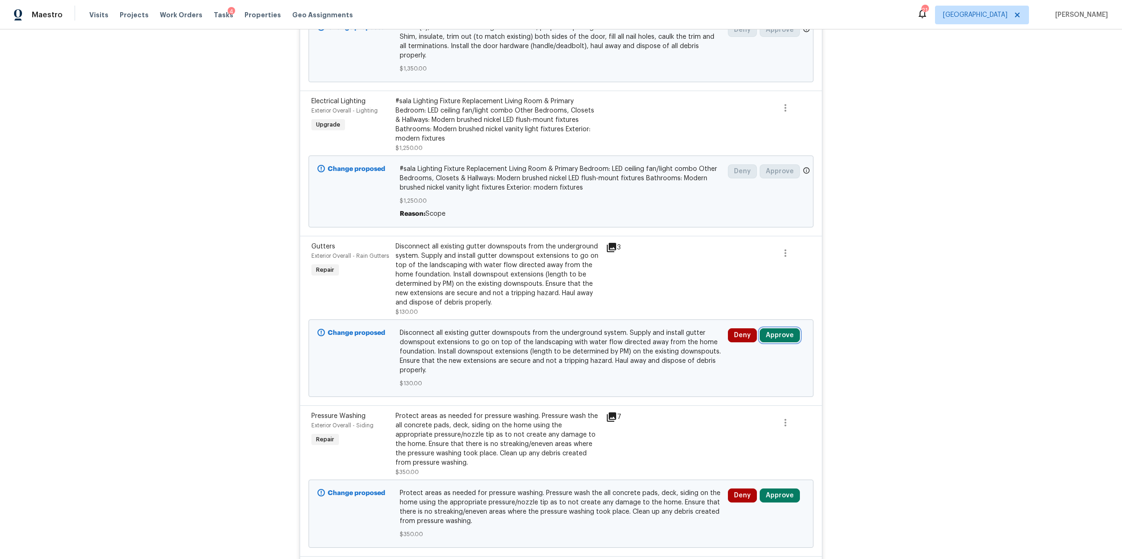
click at [776, 332] on button "Approve" at bounding box center [780, 336] width 40 height 14
click at [646, 337] on button "Approve" at bounding box center [641, 340] width 56 height 19
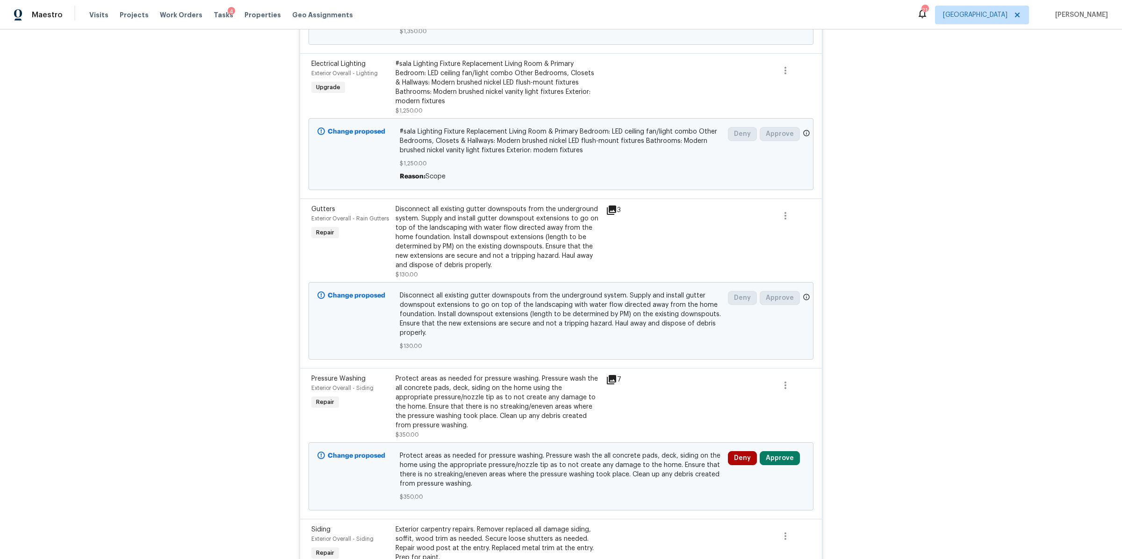
scroll to position [1878, 0]
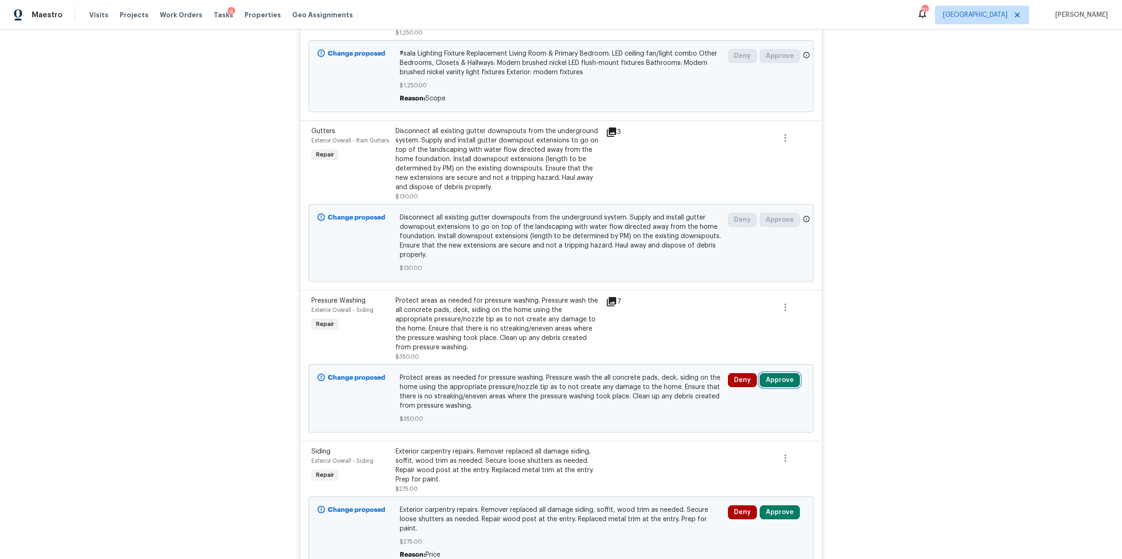
click at [771, 377] on button "Approve" at bounding box center [780, 380] width 40 height 14
click at [654, 378] on button "Approve" at bounding box center [641, 385] width 56 height 19
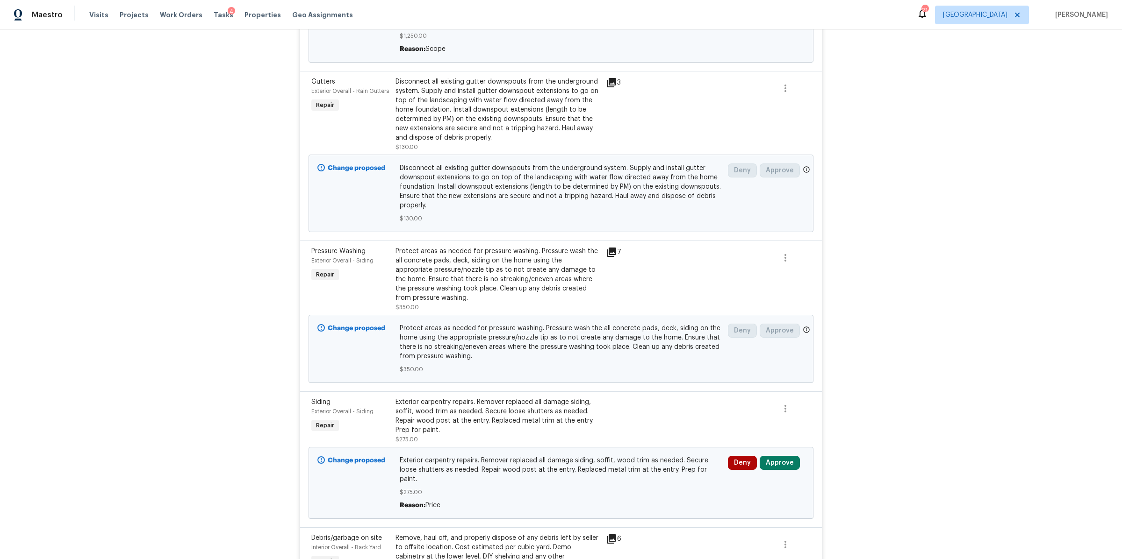
scroll to position [2095, 0]
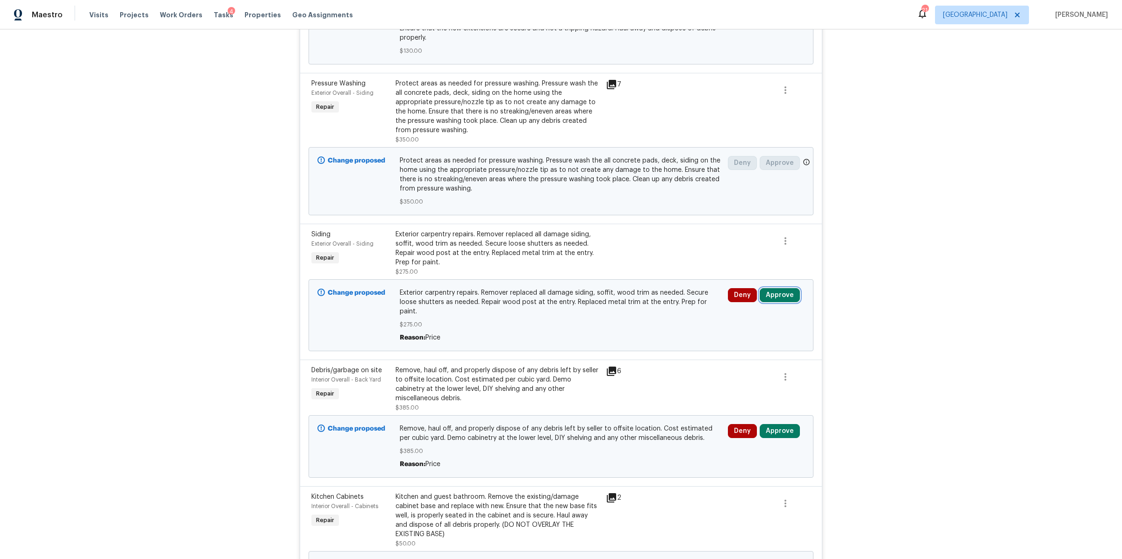
click at [778, 292] on button "Approve" at bounding box center [780, 295] width 40 height 14
click at [647, 301] on span "Approve" at bounding box center [641, 300] width 26 height 7
click at [782, 424] on button "Approve" at bounding box center [780, 431] width 40 height 14
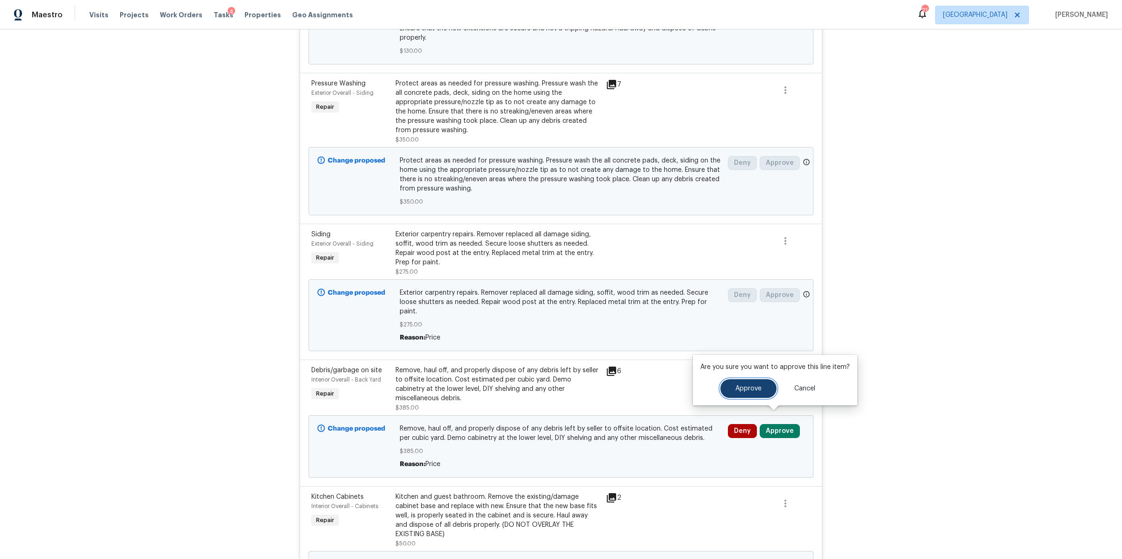
click at [735, 386] on span "Approve" at bounding box center [748, 389] width 26 height 7
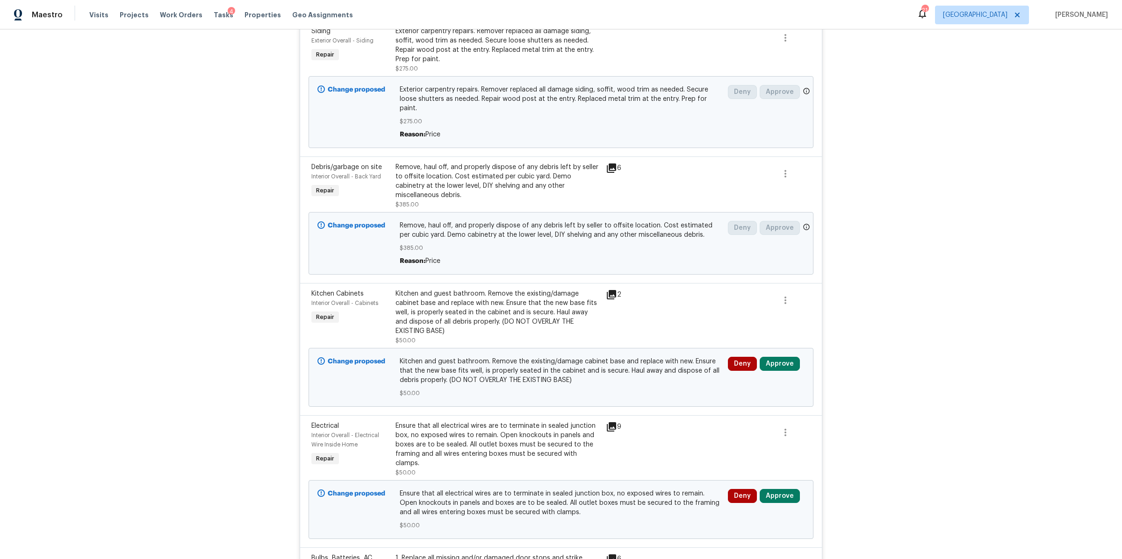
scroll to position [2374, 0]
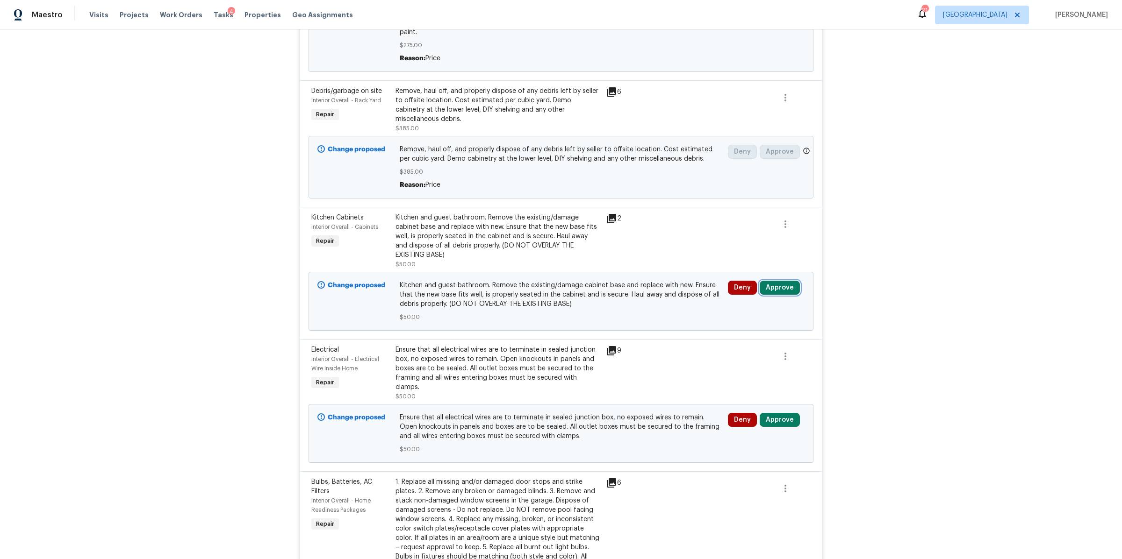
click at [770, 281] on button "Approve" at bounding box center [780, 288] width 40 height 14
click at [653, 289] on button "Approve" at bounding box center [641, 286] width 56 height 19
click at [781, 413] on button "Approve" at bounding box center [780, 420] width 40 height 14
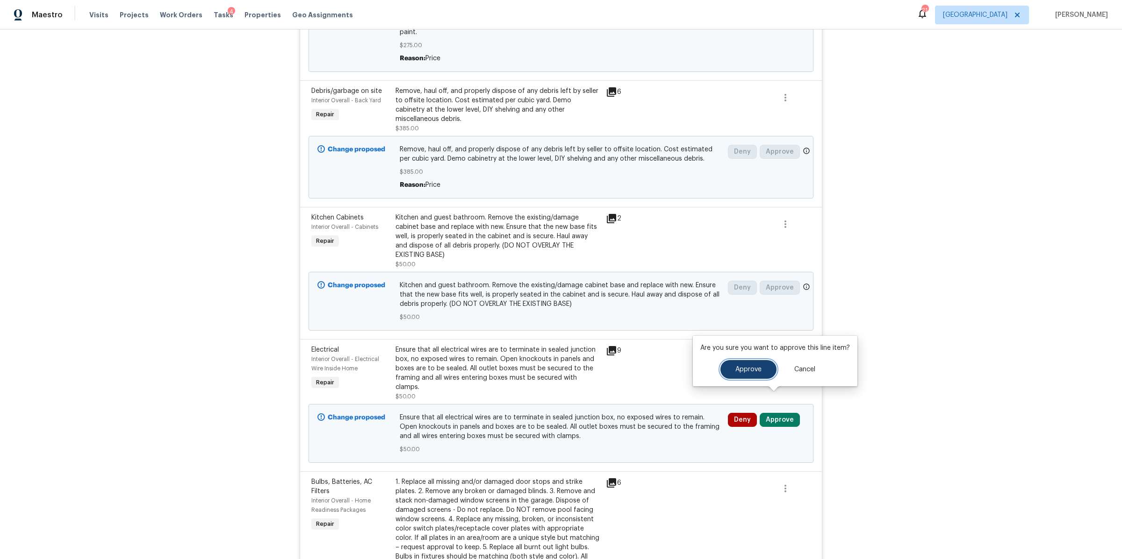
click at [724, 371] on button "Approve" at bounding box center [748, 369] width 56 height 19
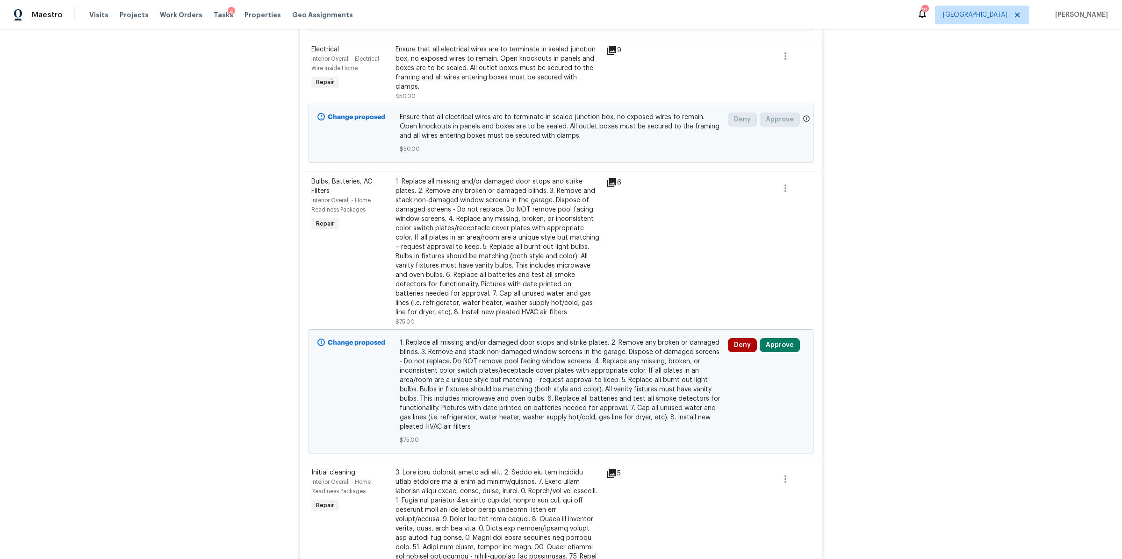
scroll to position [2679, 0]
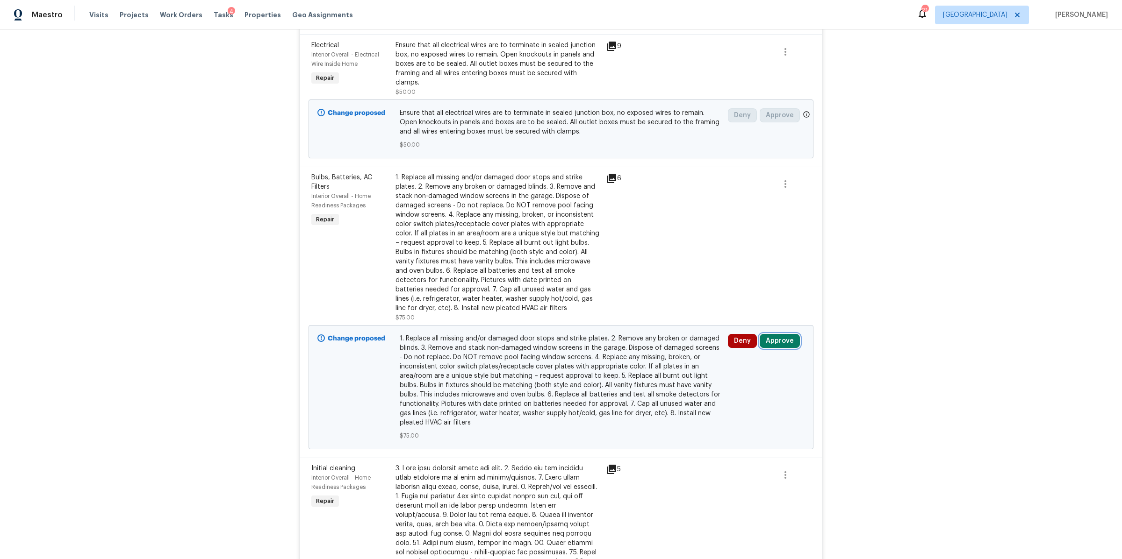
click at [773, 334] on button "Approve" at bounding box center [780, 341] width 40 height 14
drag, startPoint x: 641, startPoint y: 327, endPoint x: 647, endPoint y: 326, distance: 6.6
click at [641, 327] on span "Approve" at bounding box center [641, 330] width 26 height 7
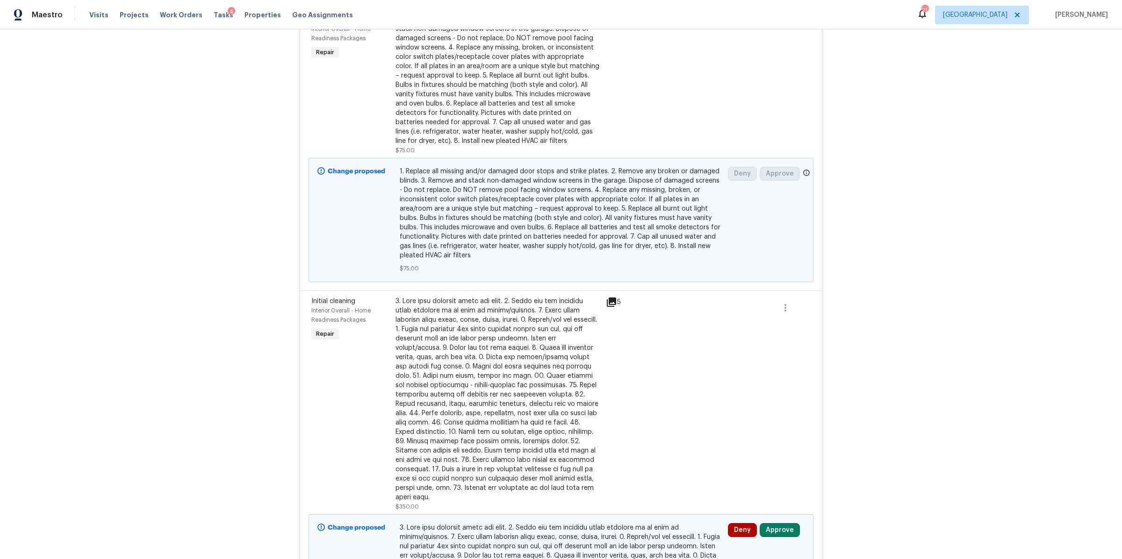
scroll to position [2852, 0]
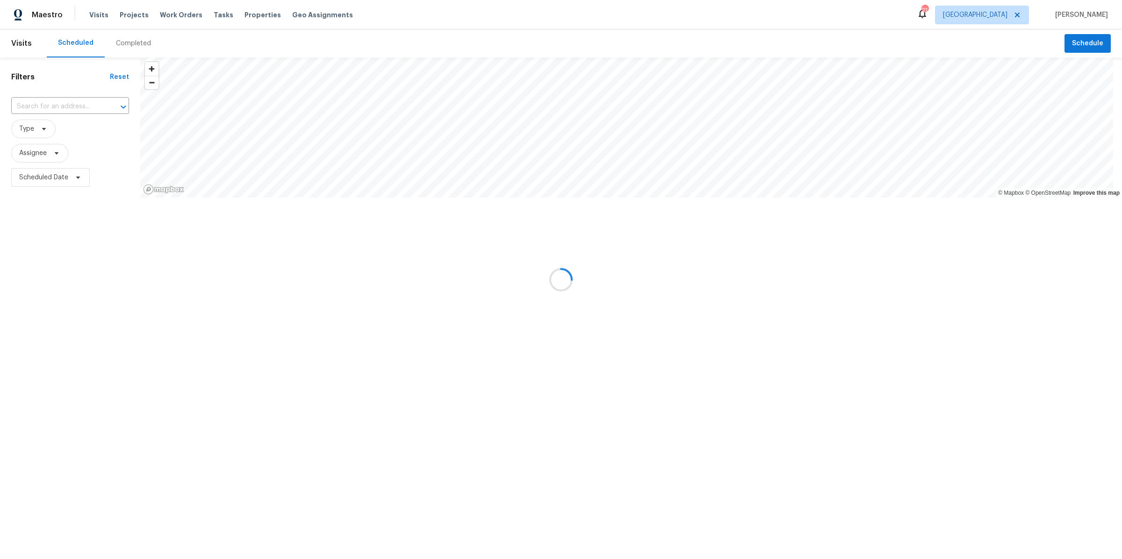
click at [210, 13] on div at bounding box center [561, 279] width 1122 height 559
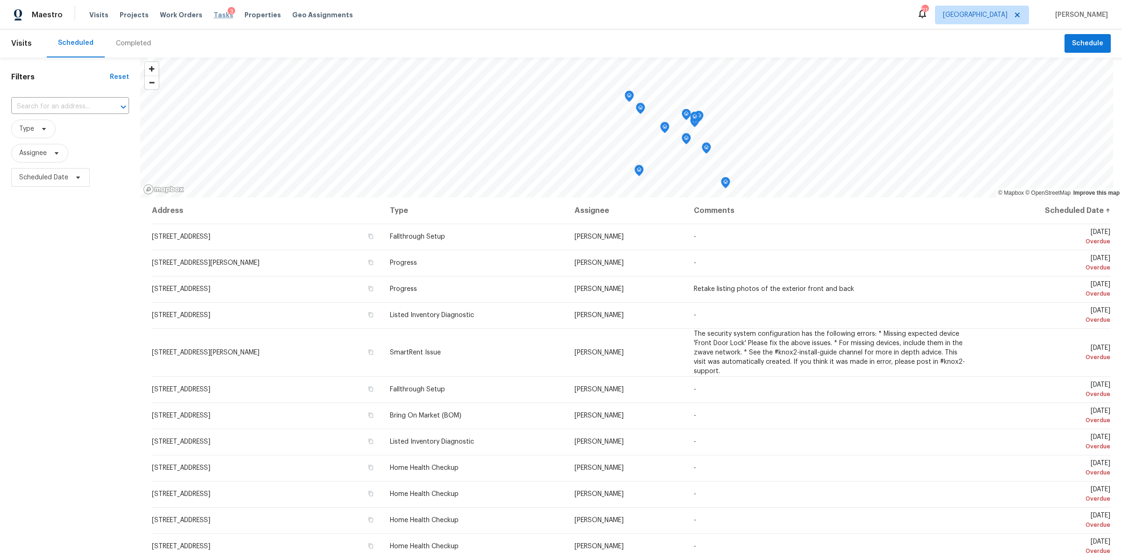
click at [214, 15] on span "Tasks" at bounding box center [224, 15] width 20 height 7
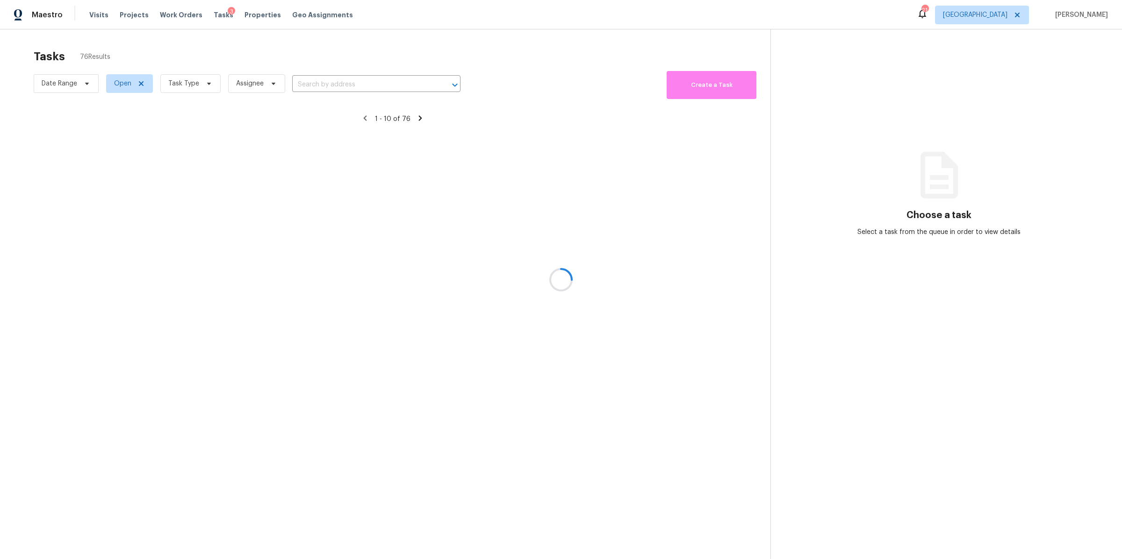
click at [195, 86] on div at bounding box center [561, 279] width 1122 height 559
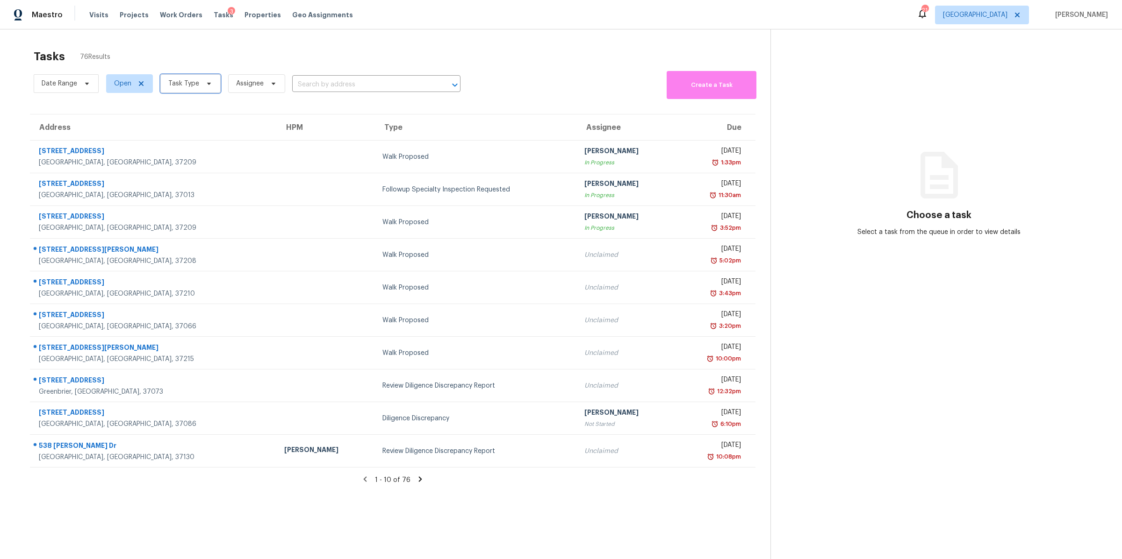
click at [195, 82] on span "Task Type" at bounding box center [183, 83] width 31 height 9
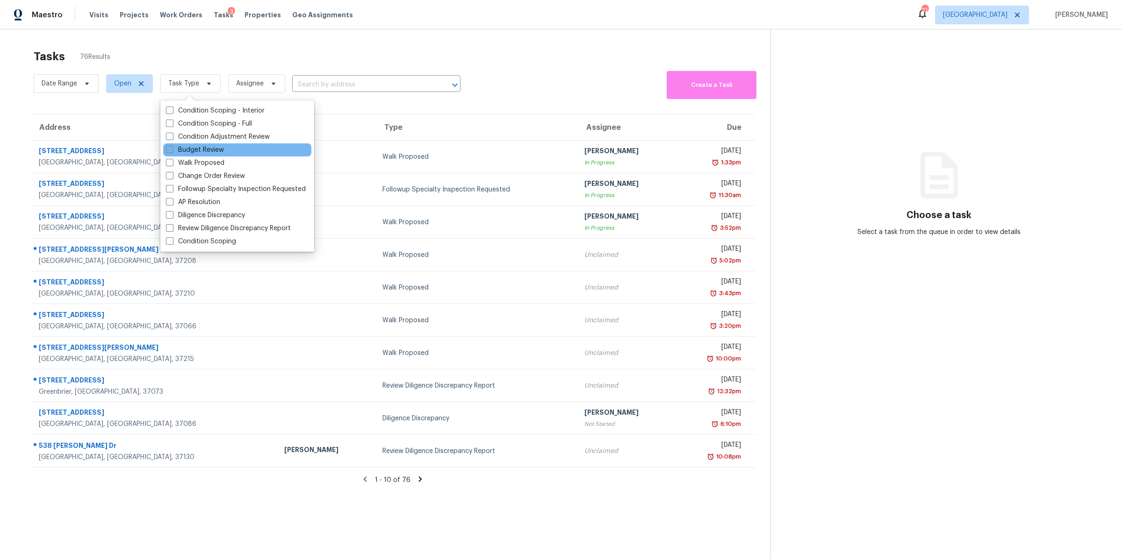
click at [203, 148] on label "Budget Review" at bounding box center [195, 149] width 58 height 9
click at [172, 148] on input "Budget Review" at bounding box center [169, 148] width 6 height 6
checkbox input "true"
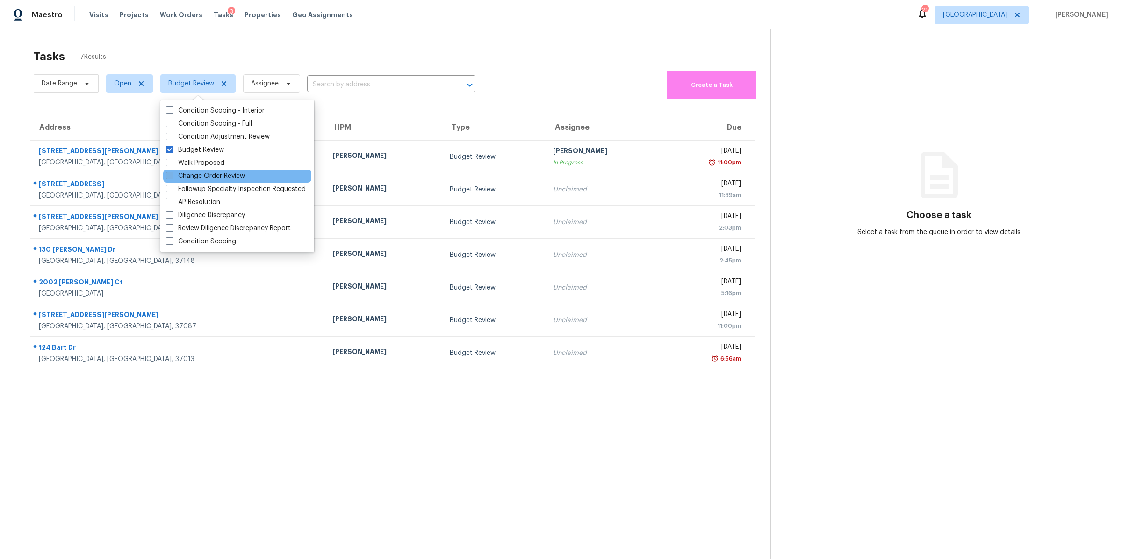
click at [199, 173] on label "Change Order Review" at bounding box center [205, 176] width 79 height 9
click at [172, 173] on input "Change Order Review" at bounding box center [169, 175] width 6 height 6
checkbox input "true"
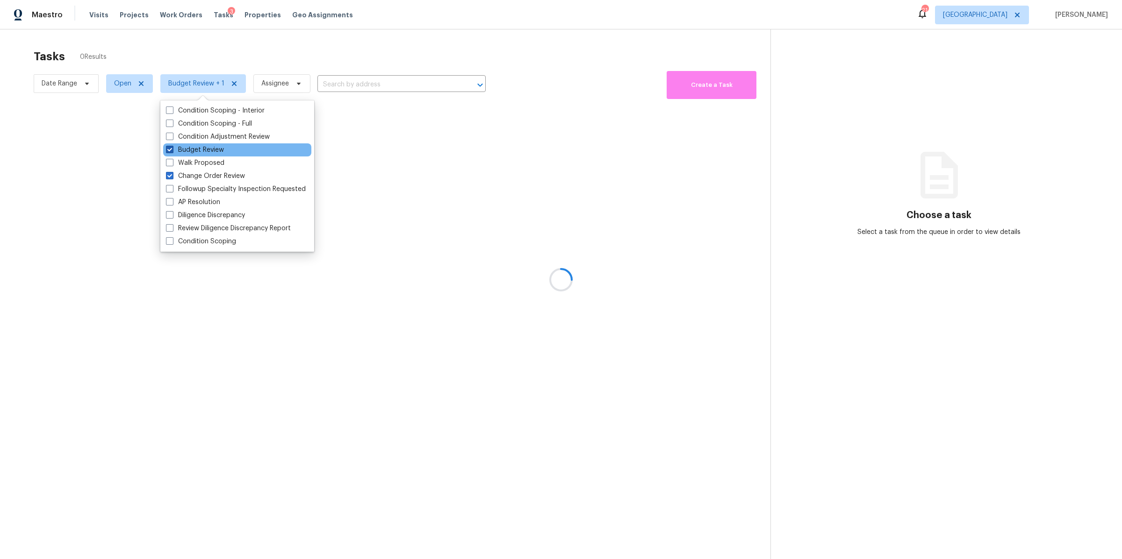
click at [197, 150] on label "Budget Review" at bounding box center [195, 149] width 58 height 9
click at [172, 150] on input "Budget Review" at bounding box center [169, 148] width 6 height 6
checkbox input "false"
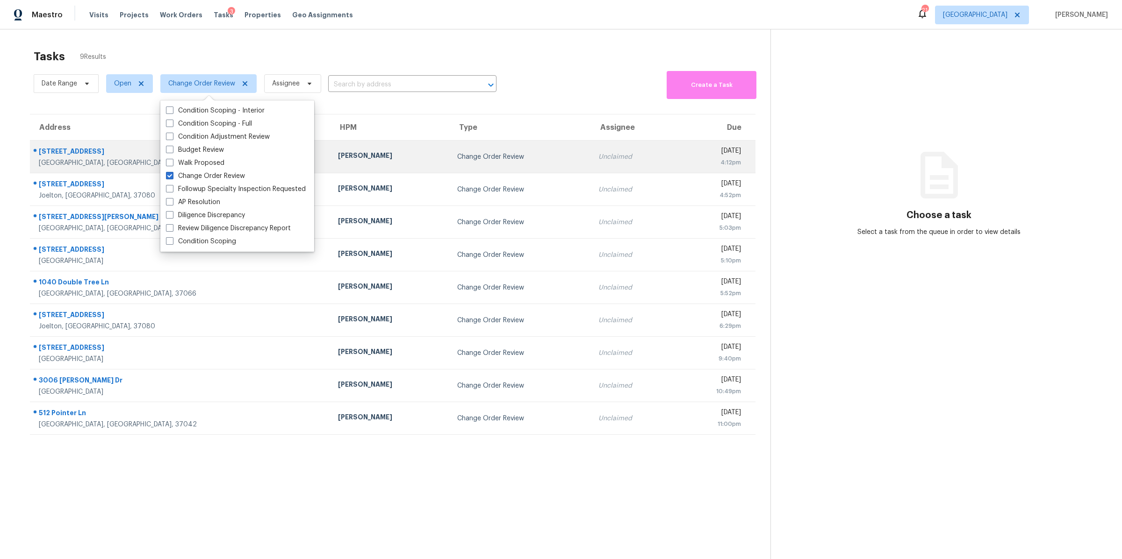
click at [69, 150] on div "[STREET_ADDRESS]" at bounding box center [181, 153] width 284 height 12
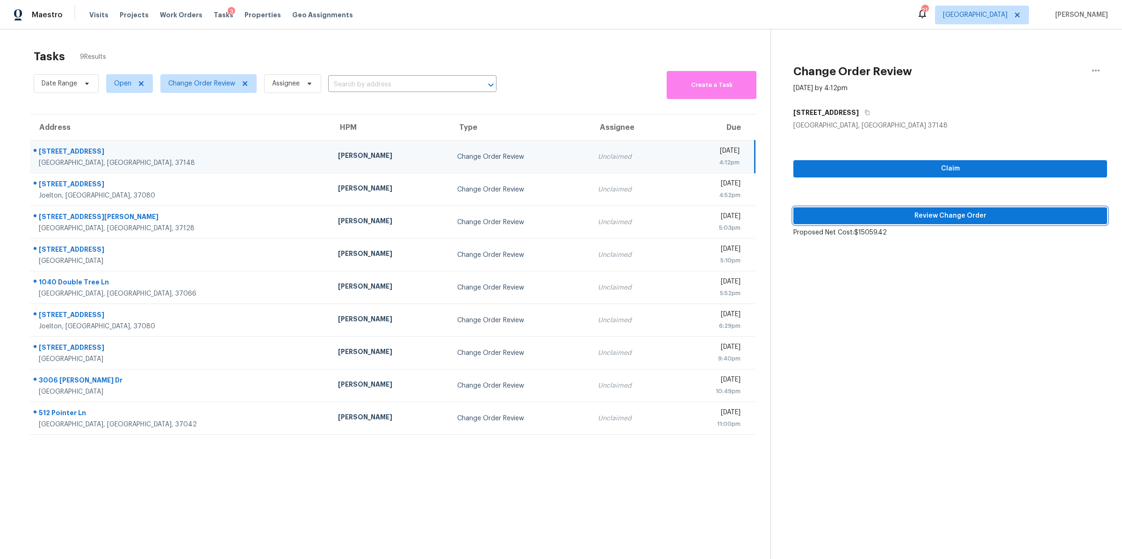
click at [829, 210] on span "Review Change Order" at bounding box center [950, 216] width 299 height 12
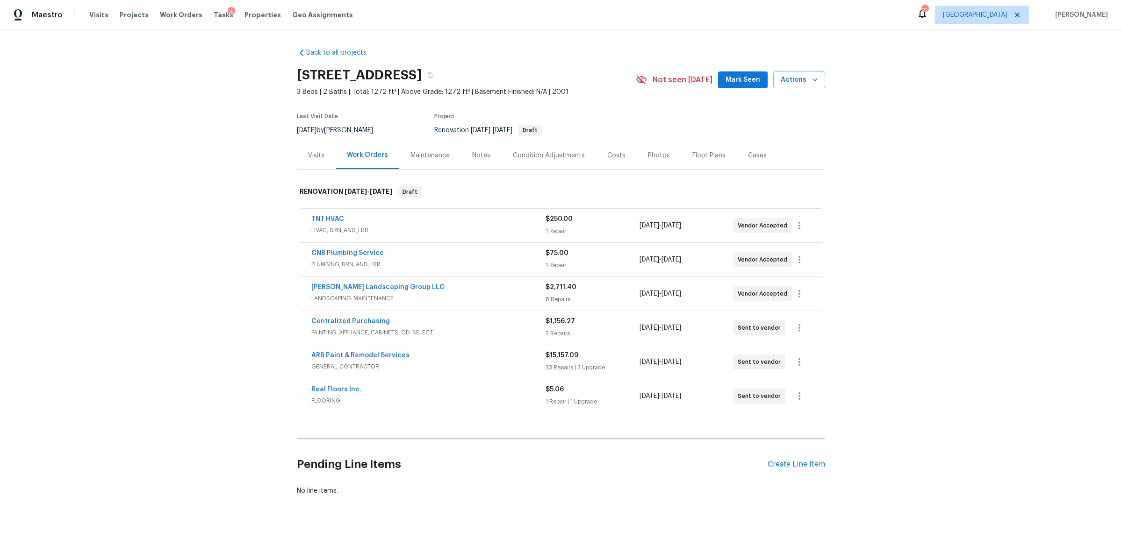
click at [612, 161] on div "Costs" at bounding box center [616, 156] width 41 height 28
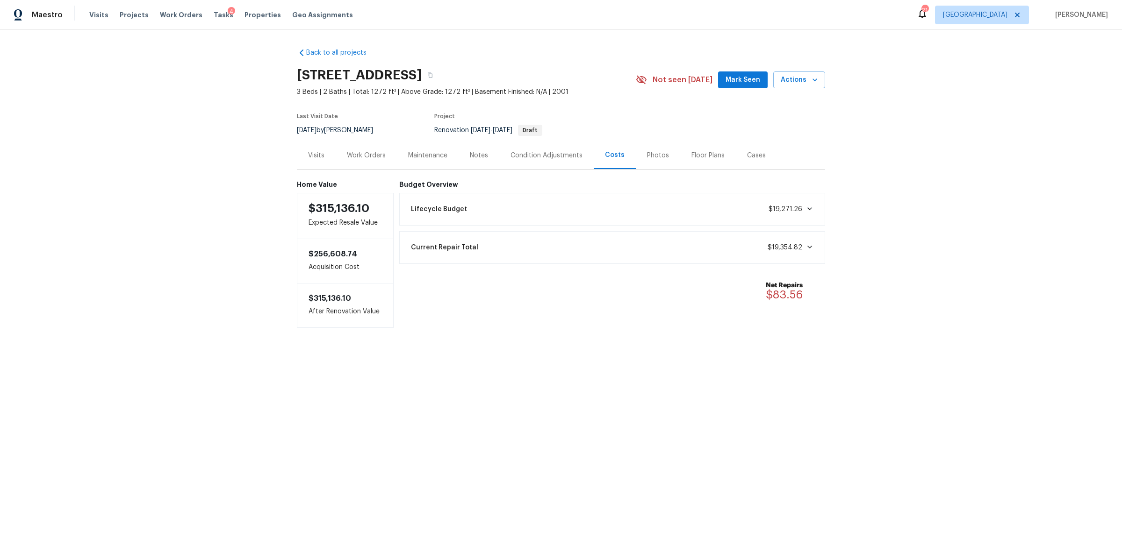
click at [378, 151] on div "Work Orders" at bounding box center [366, 155] width 39 height 9
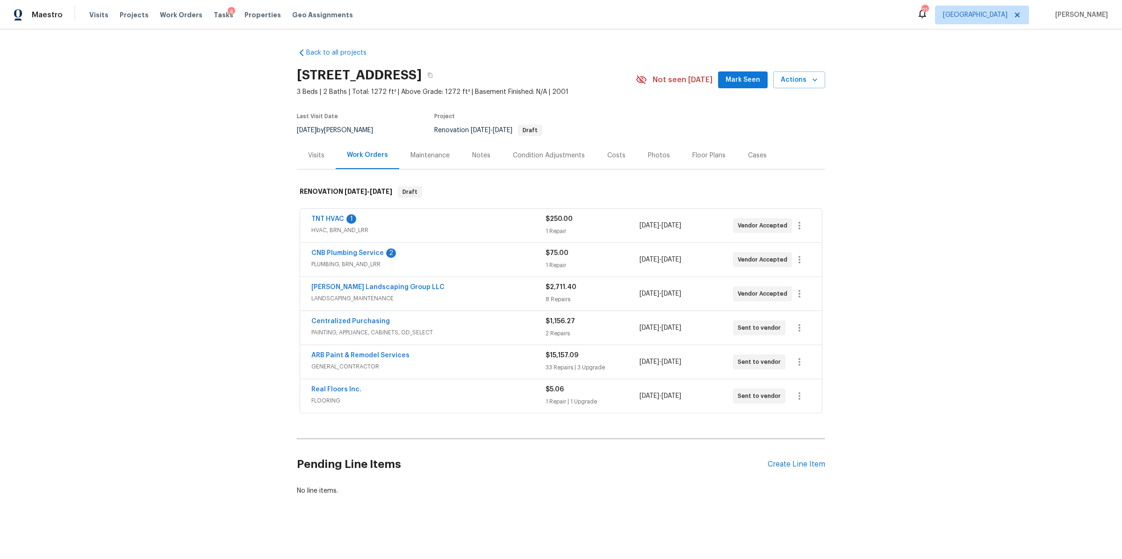
click at [492, 393] on div "Real Floors Inc." at bounding box center [428, 390] width 234 height 11
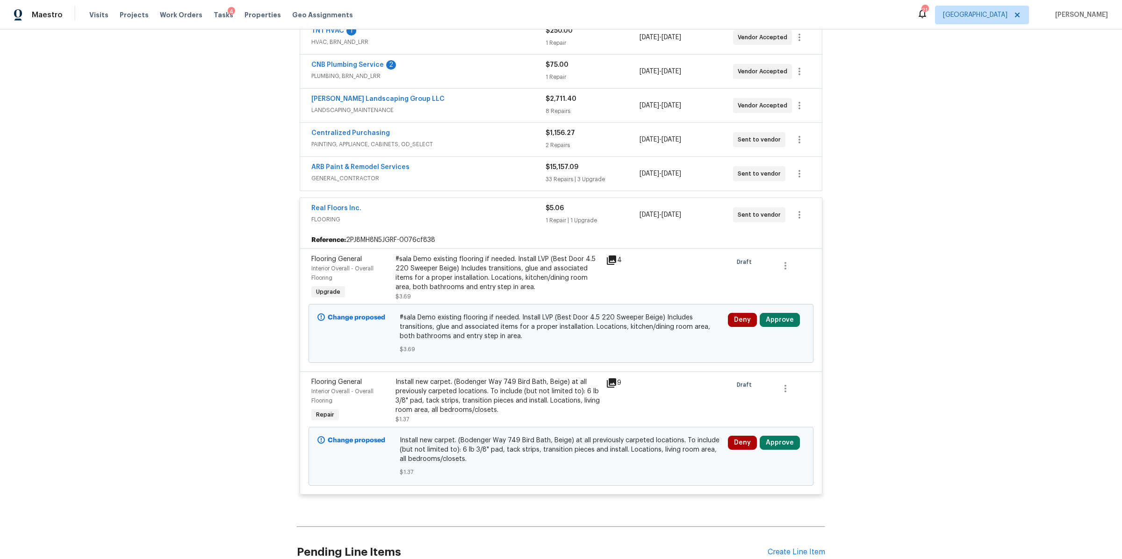
scroll to position [223, 0]
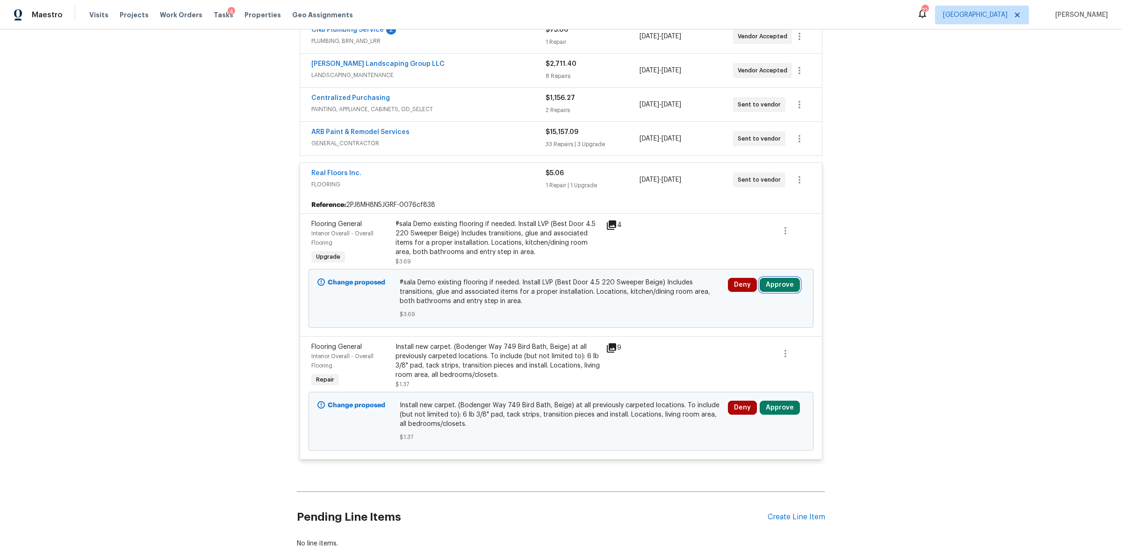
click at [774, 285] on button "Approve" at bounding box center [780, 285] width 40 height 14
click at [652, 290] on button "Approve" at bounding box center [641, 295] width 56 height 19
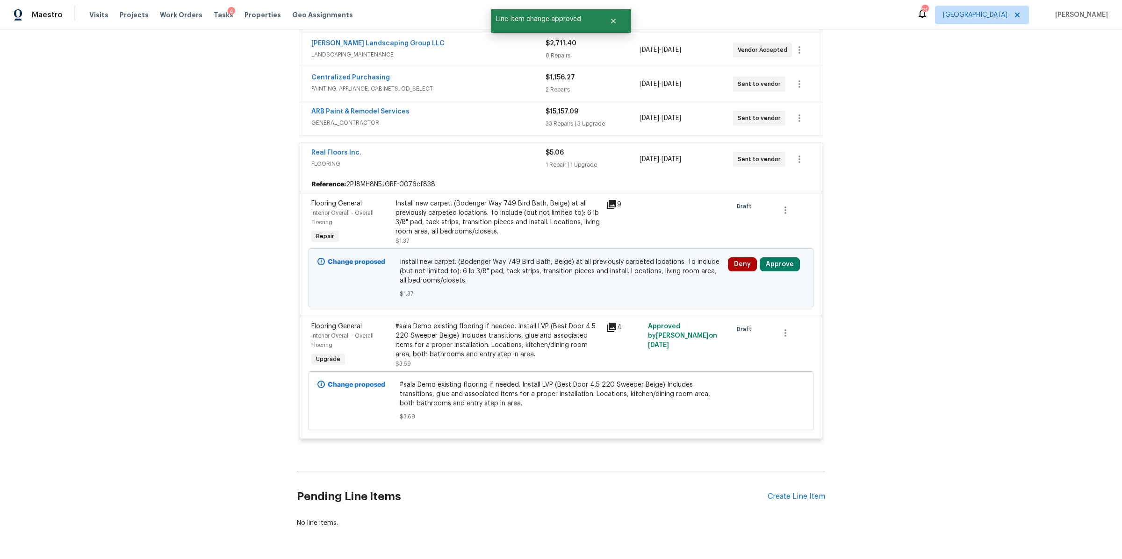
scroll to position [244, 0]
click at [775, 266] on button "Approve" at bounding box center [780, 264] width 40 height 14
click at [646, 277] on button "Approve" at bounding box center [641, 274] width 56 height 19
click at [507, 119] on span "GENERAL_CONTRACTOR" at bounding box center [428, 122] width 234 height 9
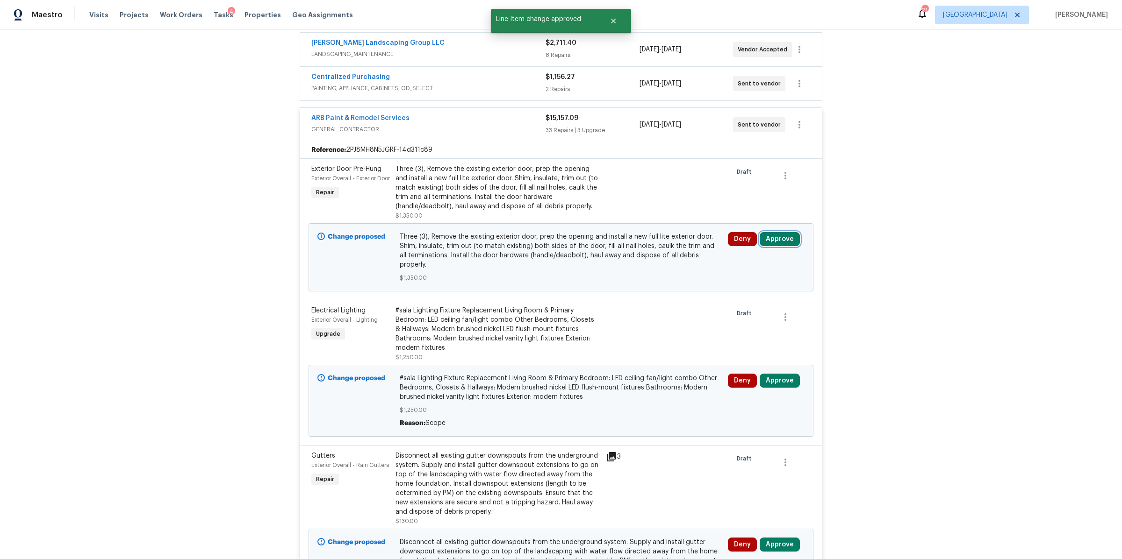
click at [774, 243] on button "Approve" at bounding box center [780, 239] width 40 height 14
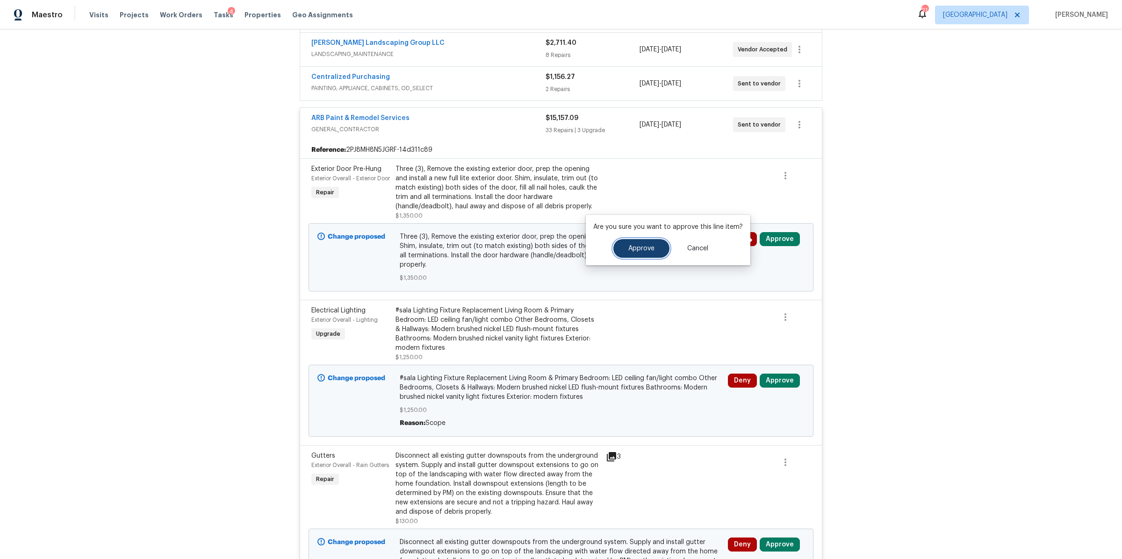
click at [654, 247] on button "Approve" at bounding box center [641, 248] width 56 height 19
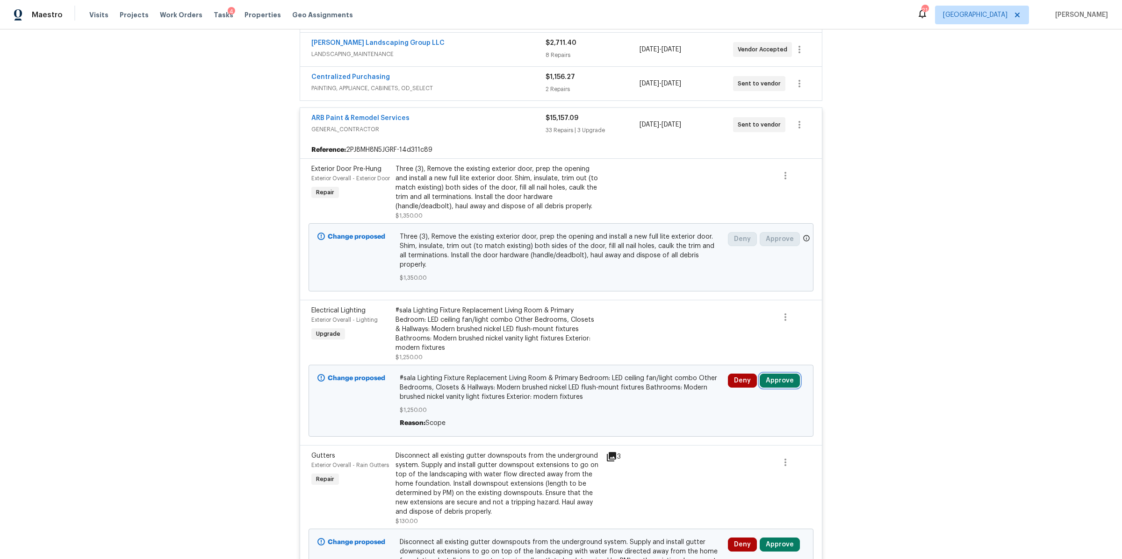
click at [777, 374] on button "Approve" at bounding box center [780, 381] width 40 height 14
click at [631, 383] on span "Approve" at bounding box center [641, 381] width 26 height 7
click at [777, 538] on button "Approve" at bounding box center [780, 545] width 40 height 14
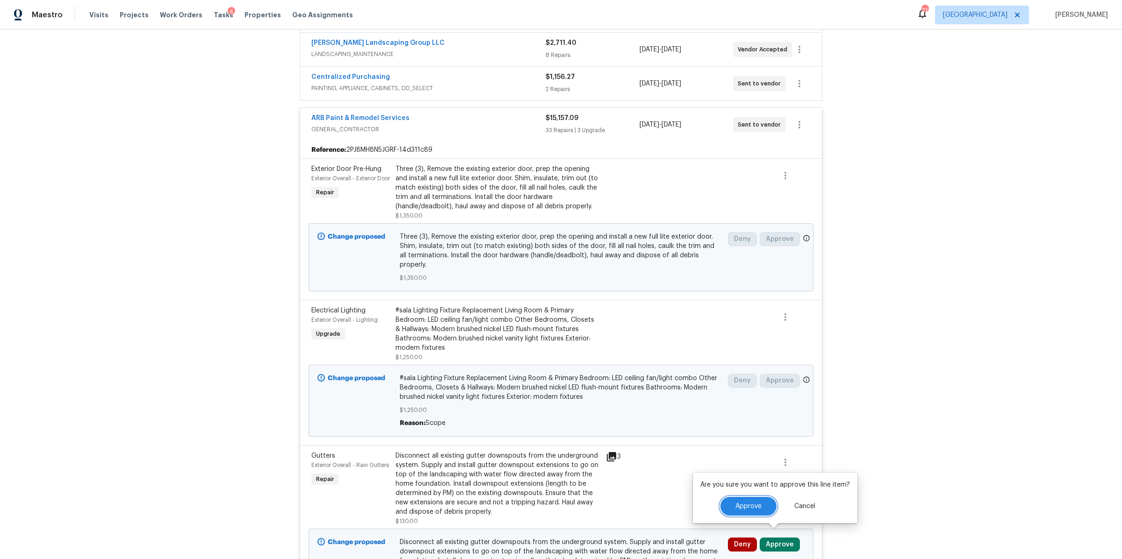
click at [737, 509] on span "Approve" at bounding box center [748, 506] width 26 height 7
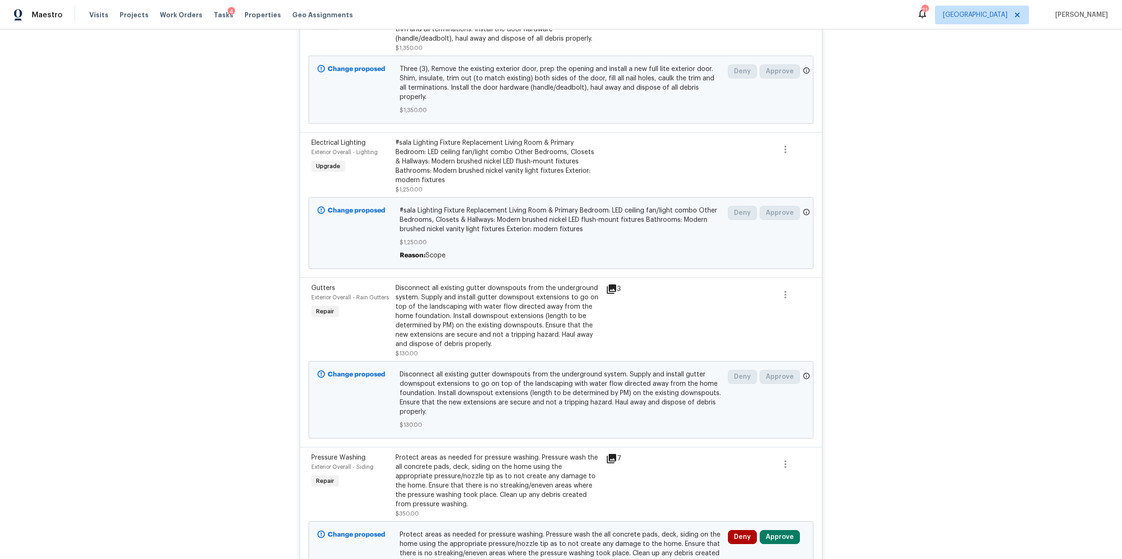
scroll to position [447, 0]
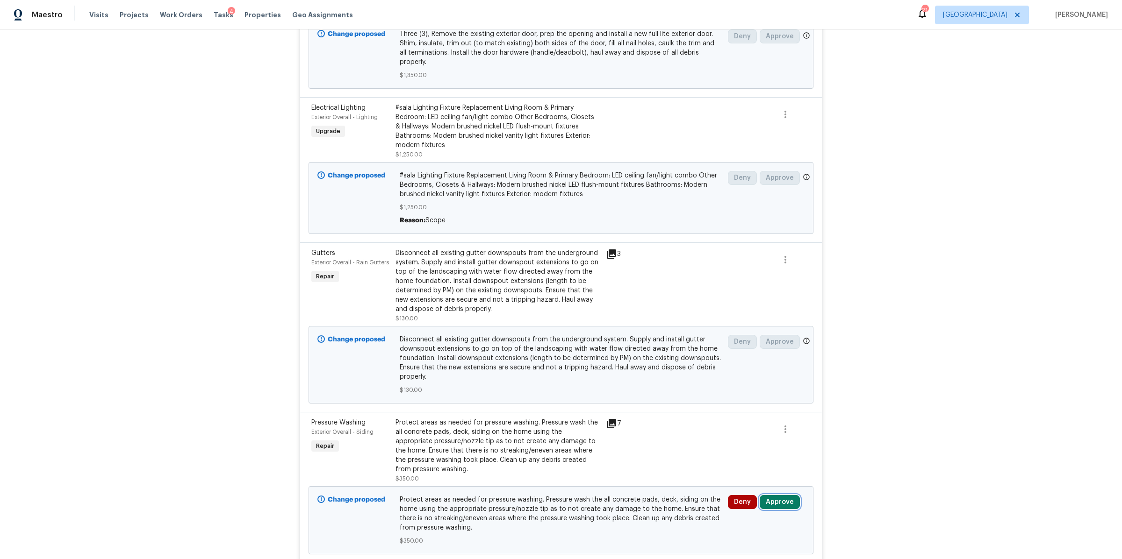
click at [773, 495] on button "Approve" at bounding box center [780, 502] width 40 height 14
click at [742, 462] on span "Approve" at bounding box center [748, 464] width 26 height 7
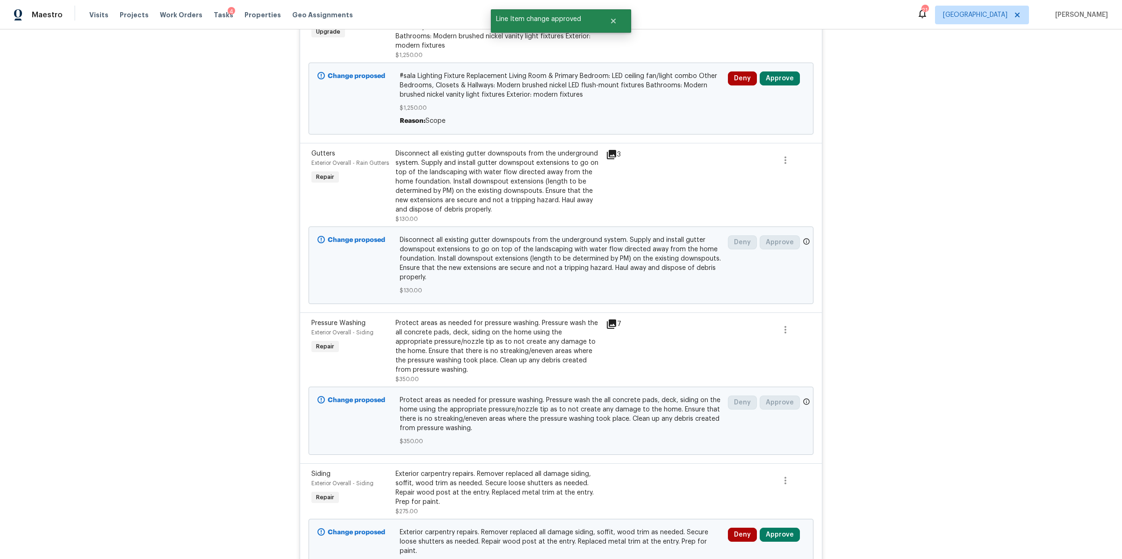
scroll to position [690, 0]
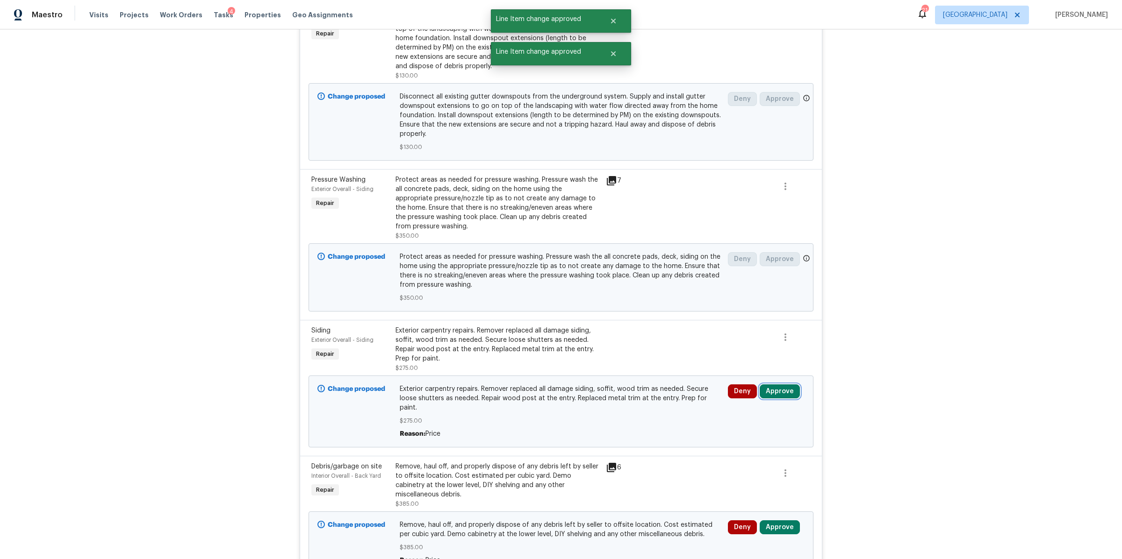
click at [773, 386] on button "Approve" at bounding box center [780, 392] width 40 height 14
drag, startPoint x: 640, startPoint y: 396, endPoint x: 682, endPoint y: 424, distance: 50.7
click at [640, 396] on span "Approve" at bounding box center [641, 393] width 26 height 7
click at [779, 521] on button "Approve" at bounding box center [780, 528] width 40 height 14
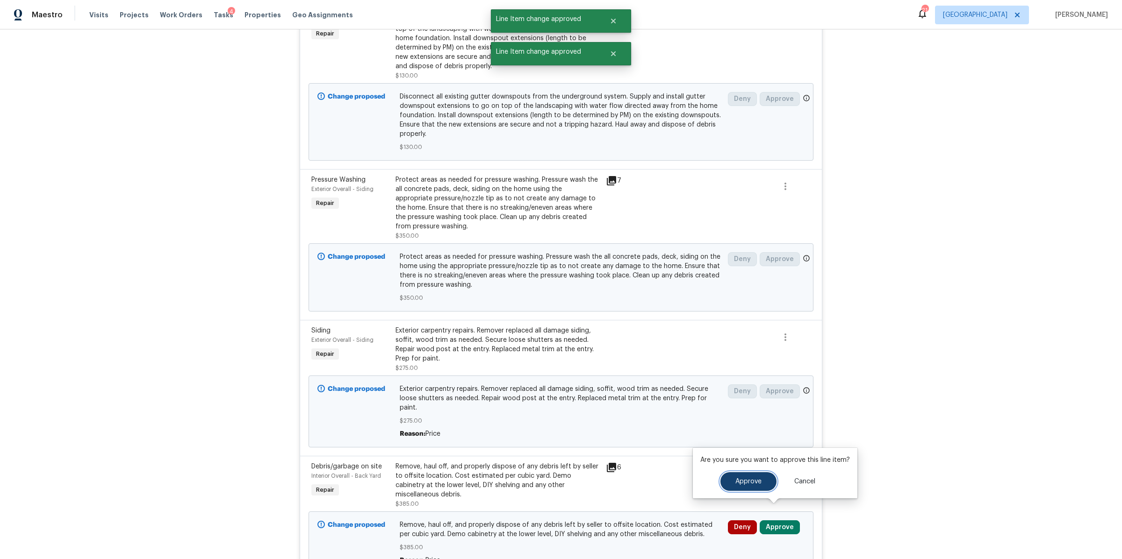
click at [724, 485] on button "Approve" at bounding box center [748, 482] width 56 height 19
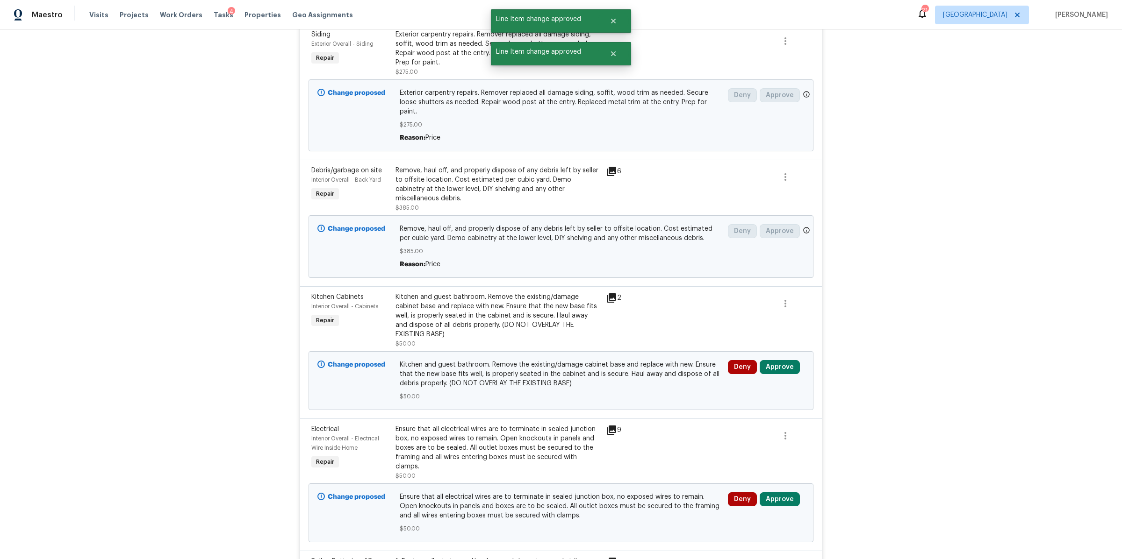
scroll to position [1076, 0]
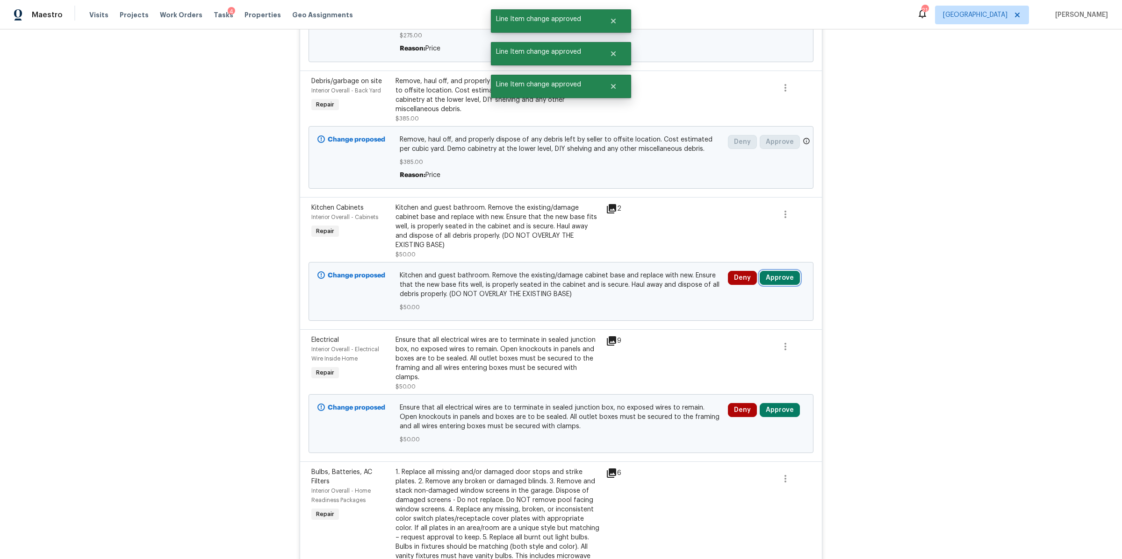
click at [772, 271] on button "Approve" at bounding box center [780, 278] width 40 height 14
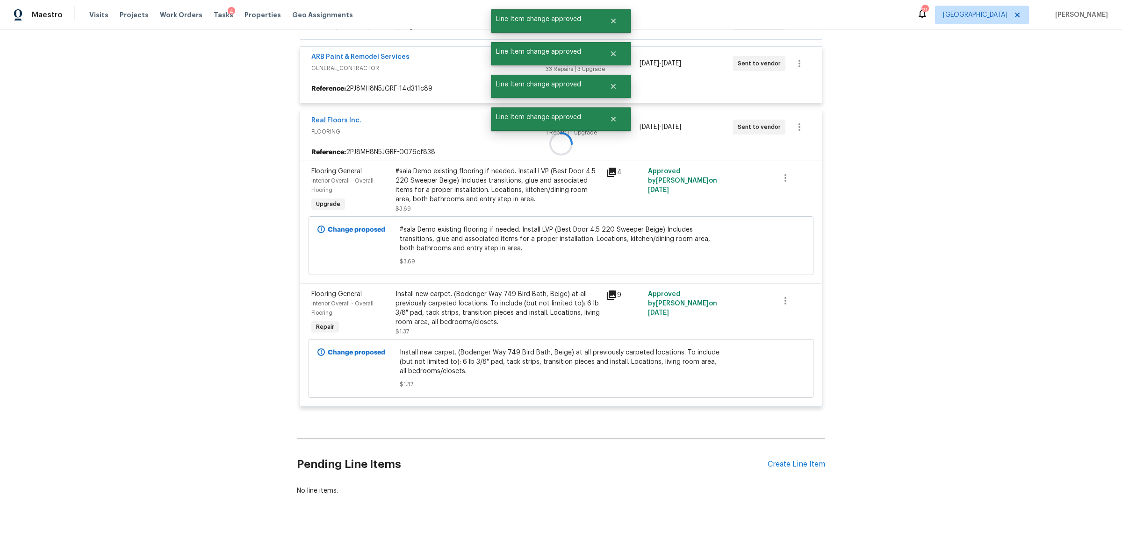
scroll to position [215, 0]
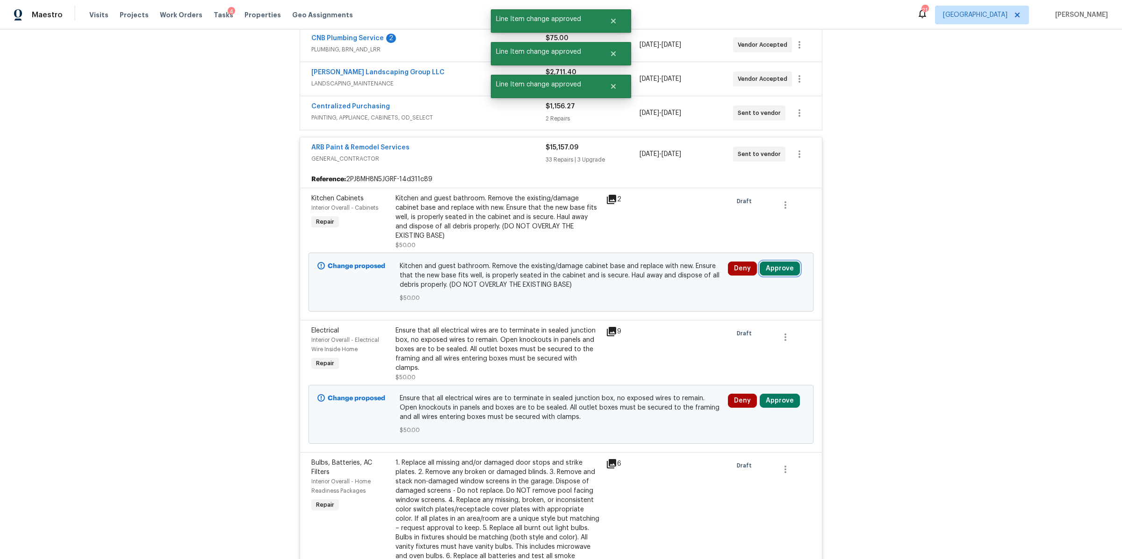
click at [781, 269] on button "Approve" at bounding box center [780, 269] width 40 height 14
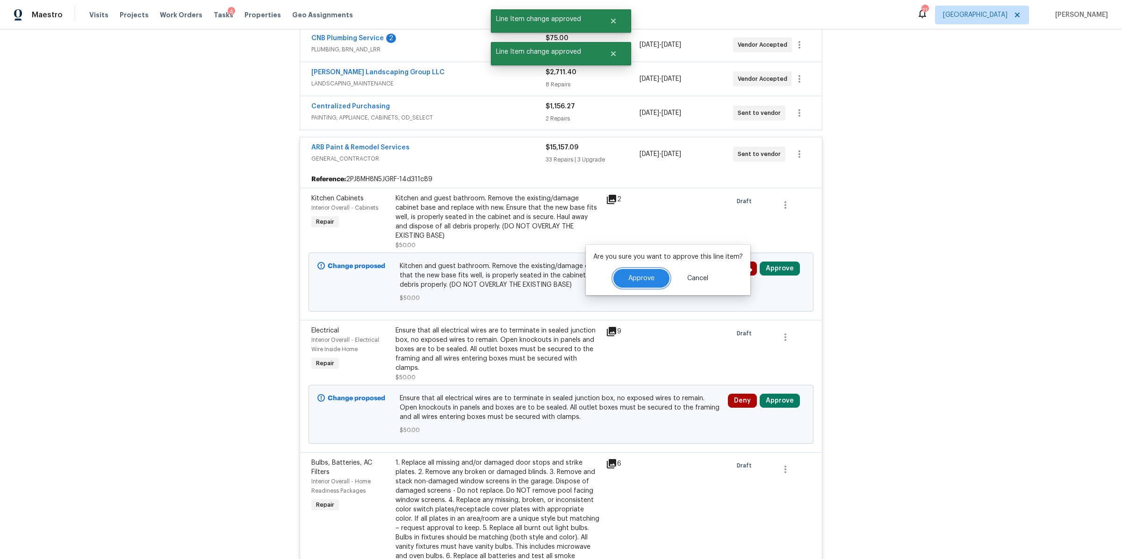
click at [655, 276] on button "Approve" at bounding box center [641, 278] width 56 height 19
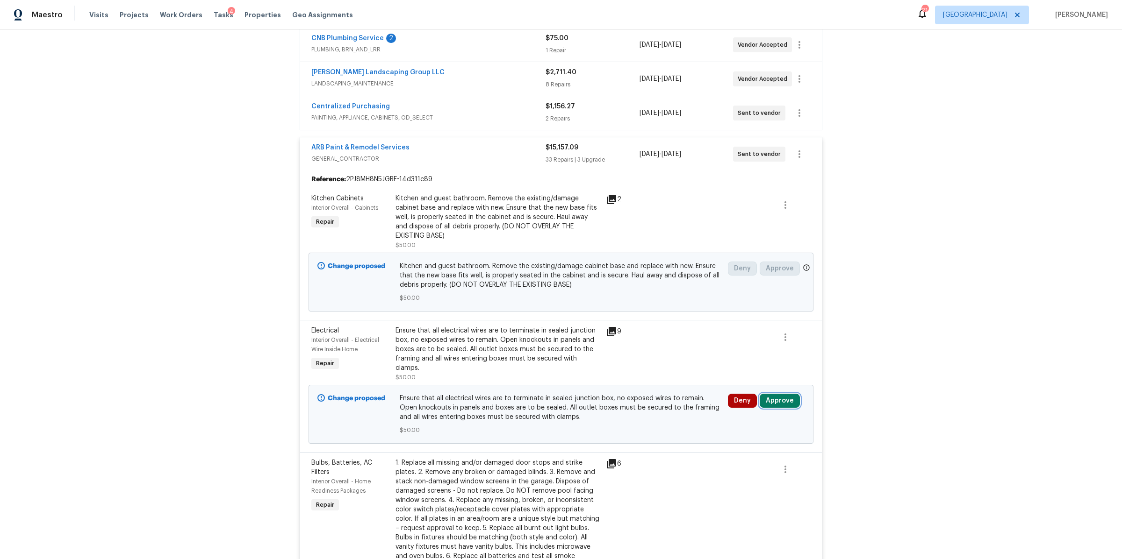
click at [775, 394] on button "Approve" at bounding box center [780, 401] width 40 height 14
click at [726, 366] on button "Approve" at bounding box center [748, 362] width 56 height 19
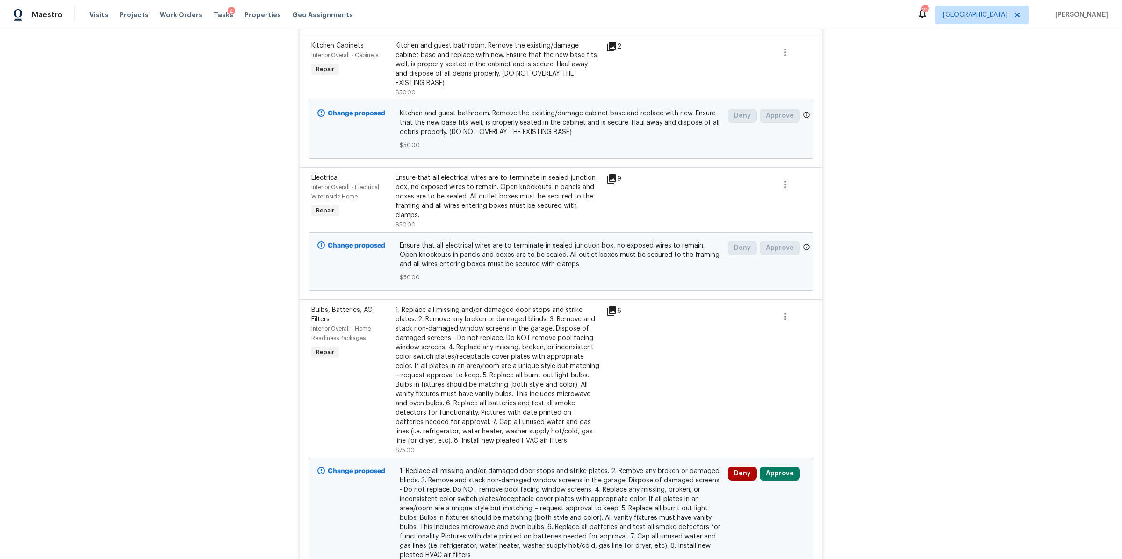
scroll to position [456, 0]
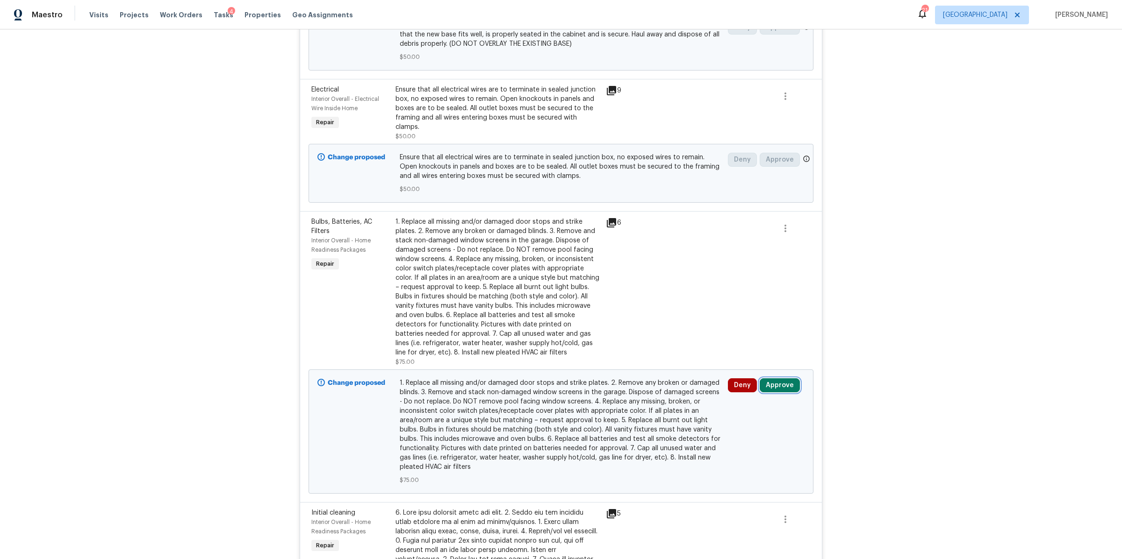
drag, startPoint x: 781, startPoint y: 377, endPoint x: 750, endPoint y: 367, distance: 32.7
click at [781, 379] on button "Approve" at bounding box center [780, 386] width 40 height 14
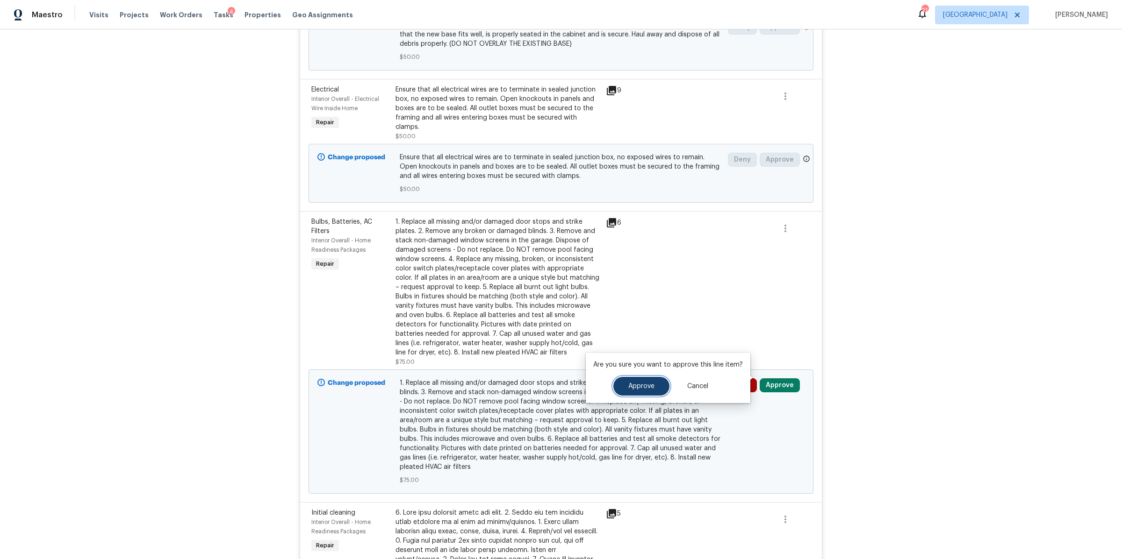
click at [659, 382] on button "Approve" at bounding box center [641, 386] width 56 height 19
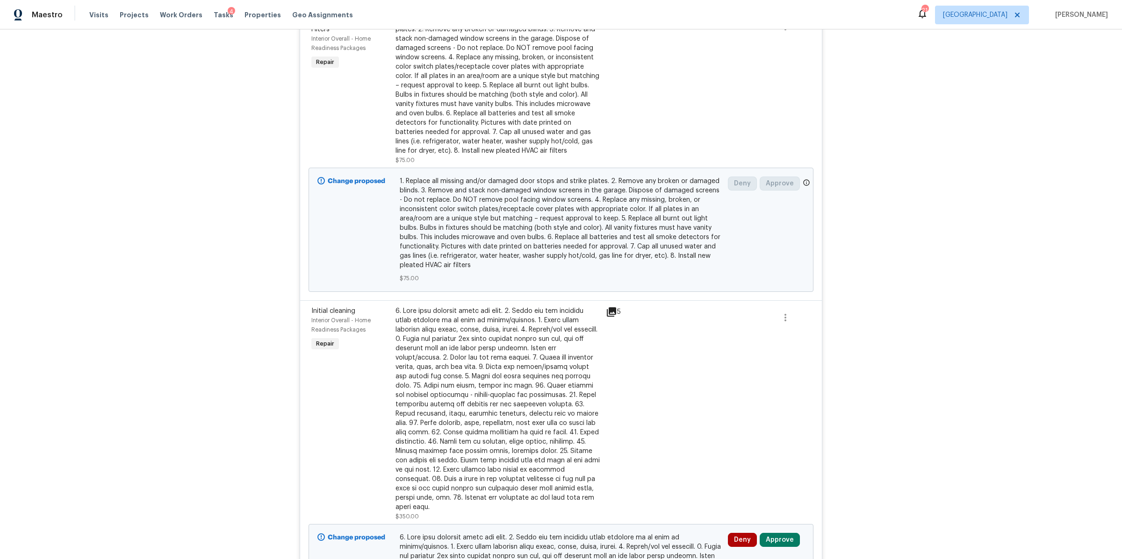
scroll to position [772, 0]
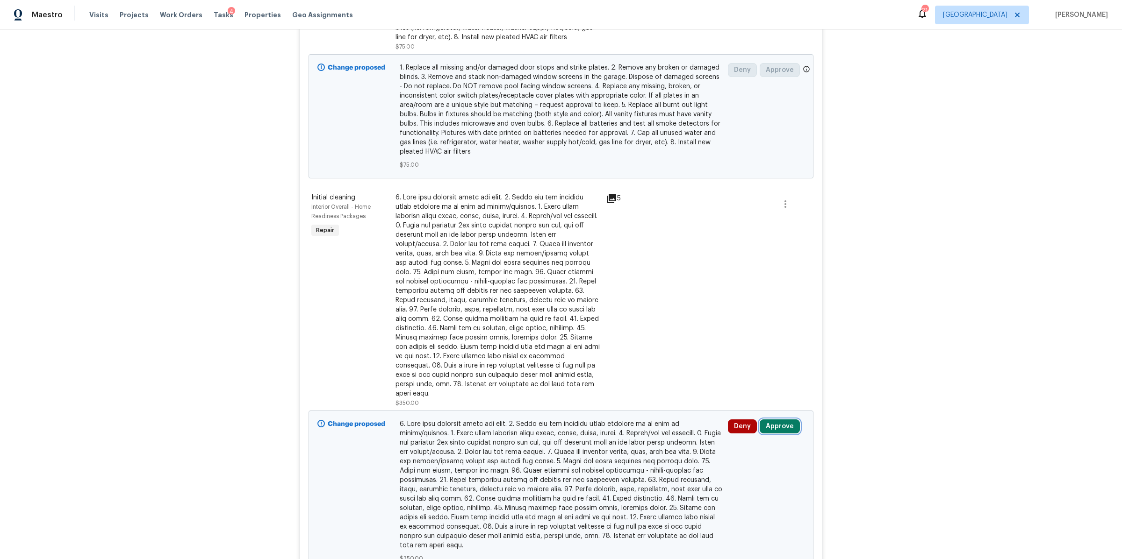
click at [775, 420] on button "Approve" at bounding box center [780, 427] width 40 height 14
click at [736, 382] on button "Approve" at bounding box center [748, 379] width 56 height 19
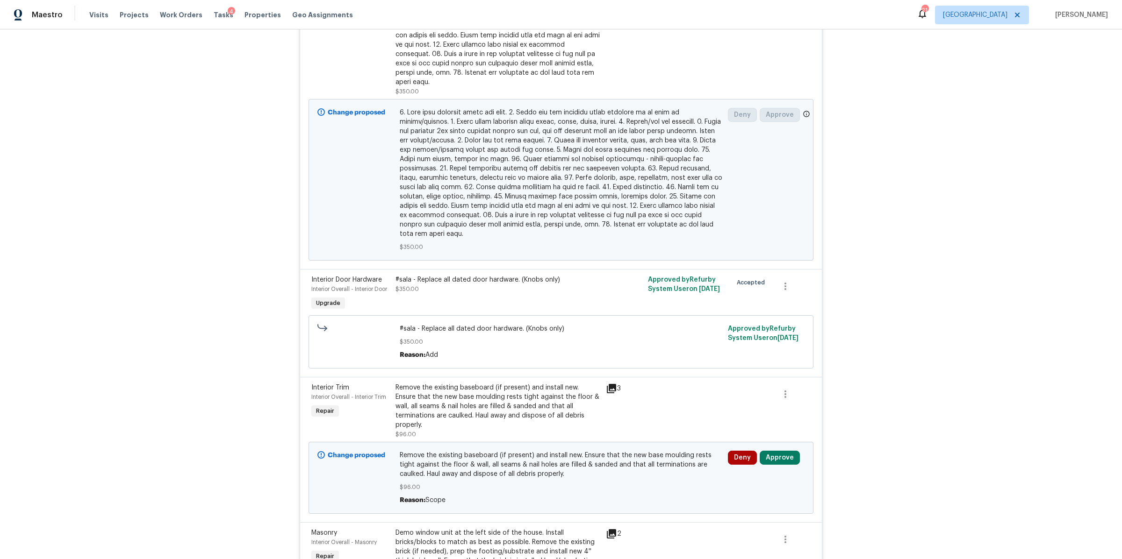
scroll to position [1314, 0]
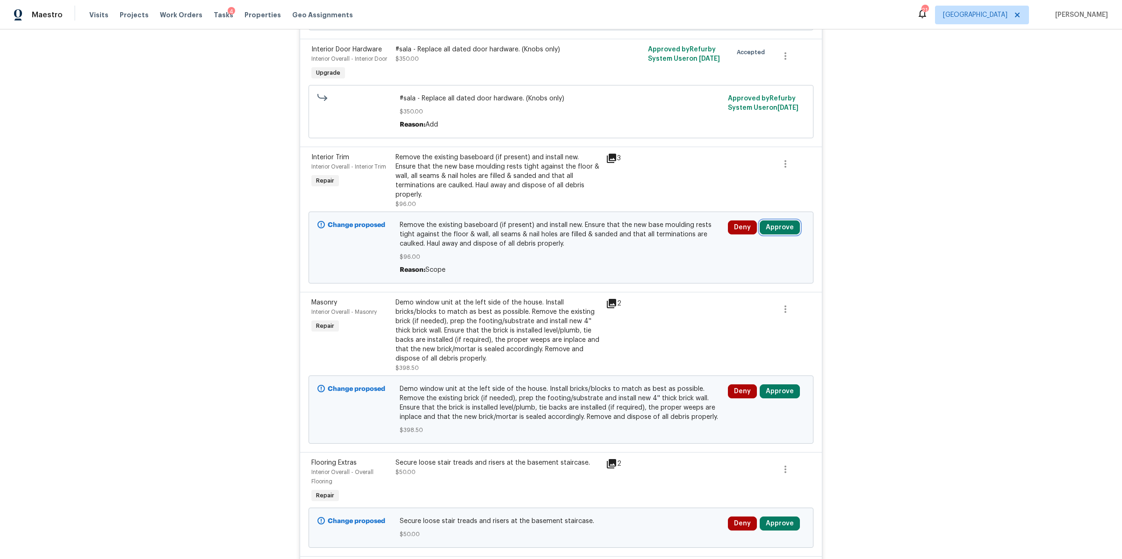
click at [772, 221] on button "Approve" at bounding box center [780, 228] width 40 height 14
click at [659, 213] on button "Approve" at bounding box center [641, 211] width 56 height 19
click at [775, 385] on button "Approve" at bounding box center [780, 392] width 40 height 14
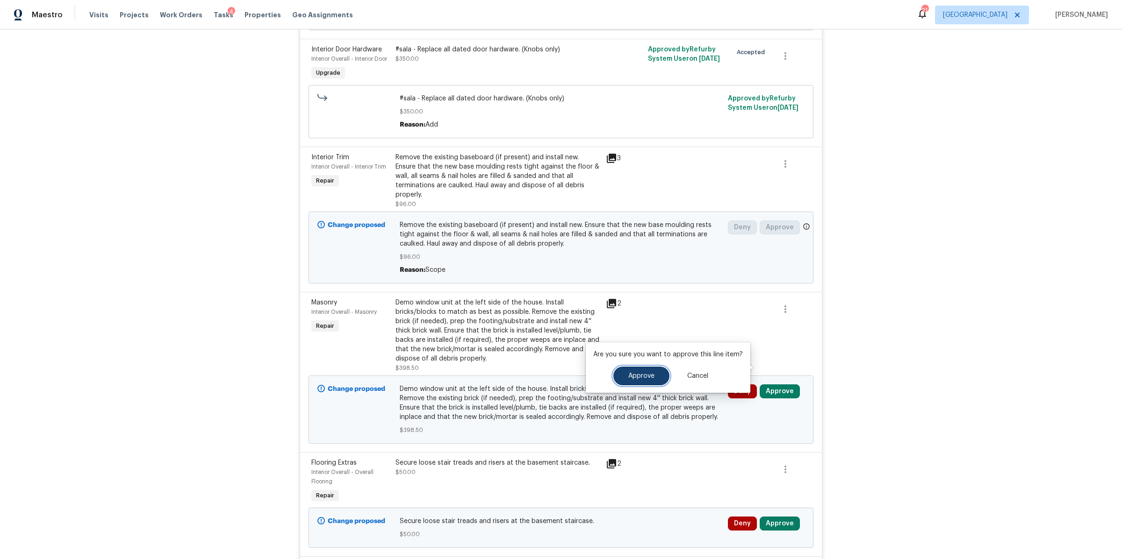
click at [643, 377] on span "Approve" at bounding box center [641, 376] width 26 height 7
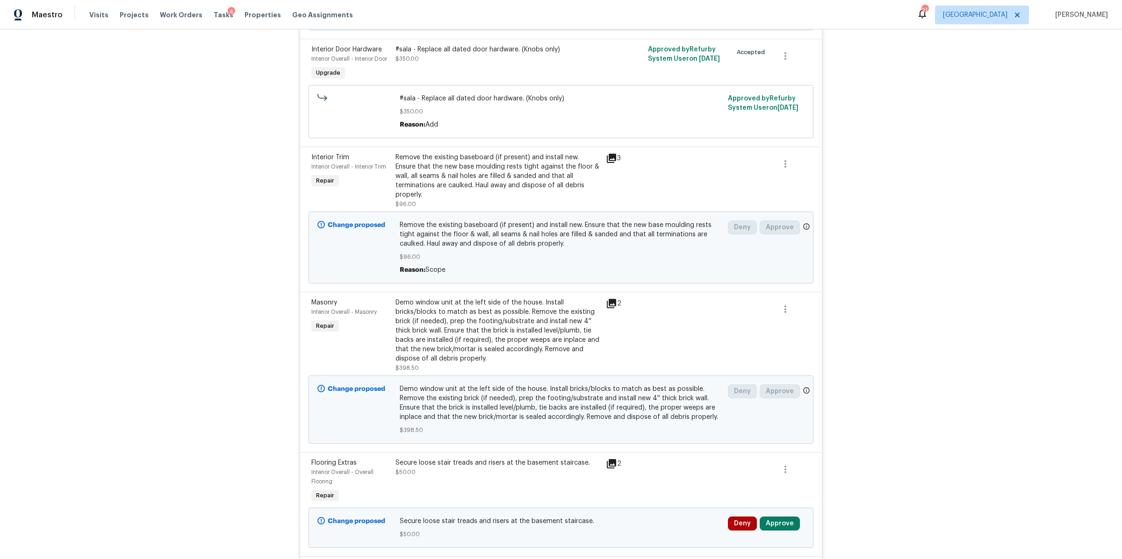
scroll to position [1422, 0]
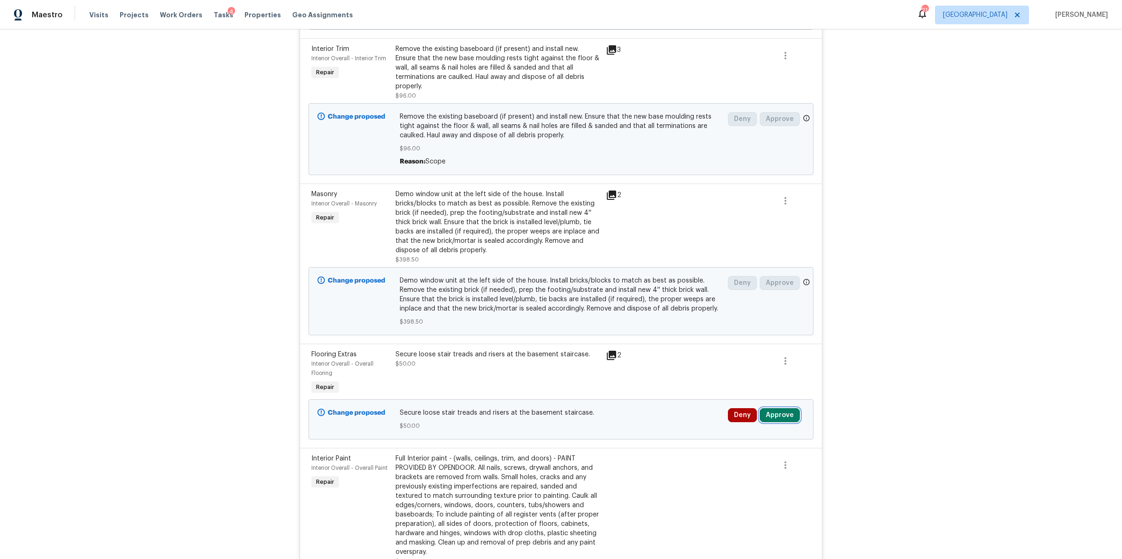
click at [775, 408] on button "Approve" at bounding box center [780, 415] width 40 height 14
click at [727, 357] on button "Approve" at bounding box center [748, 360] width 56 height 19
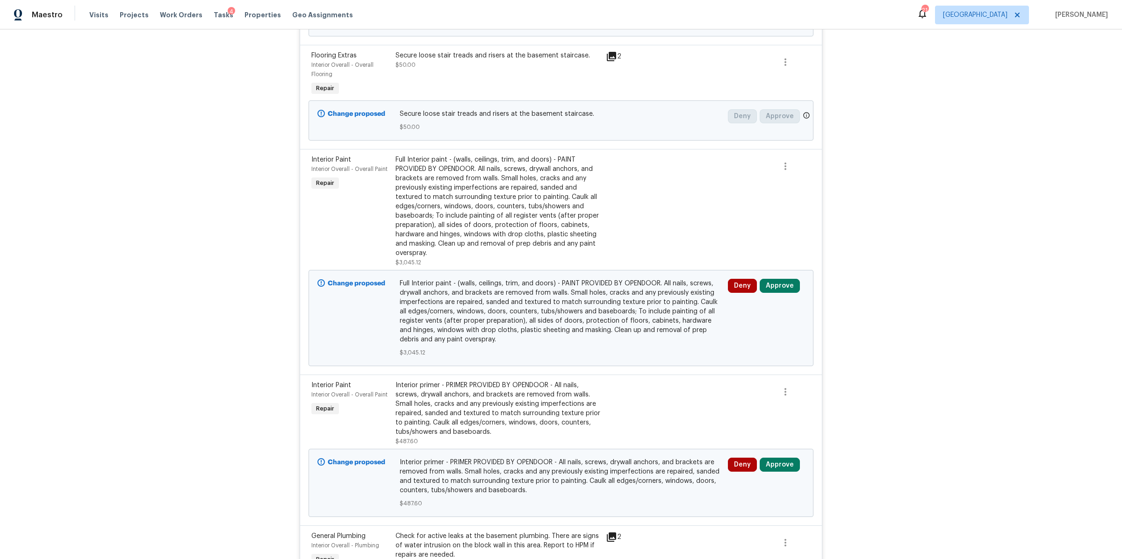
scroll to position [1781, 0]
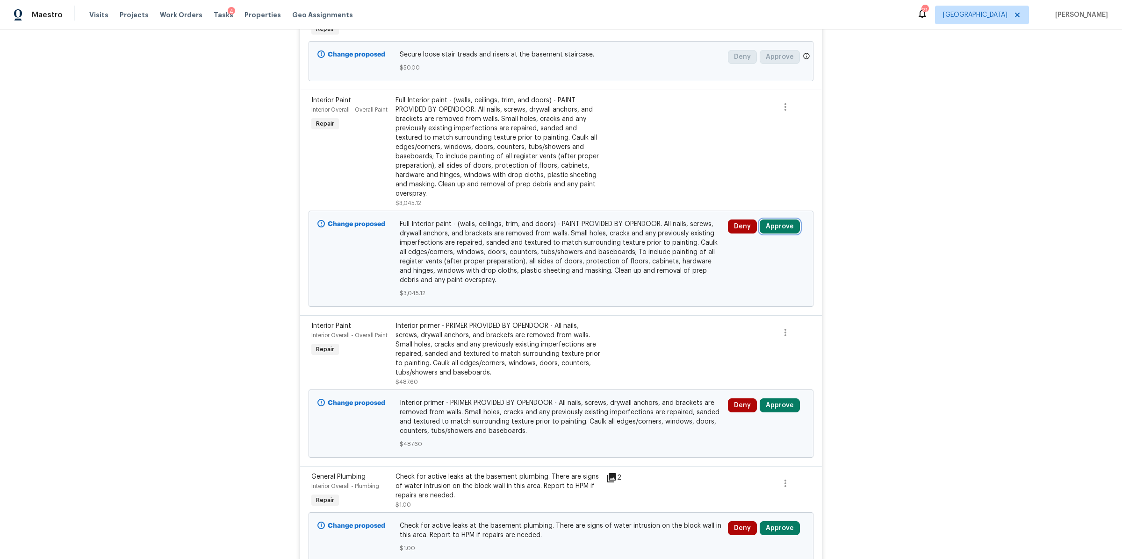
click at [766, 220] on button "Approve" at bounding box center [780, 227] width 40 height 14
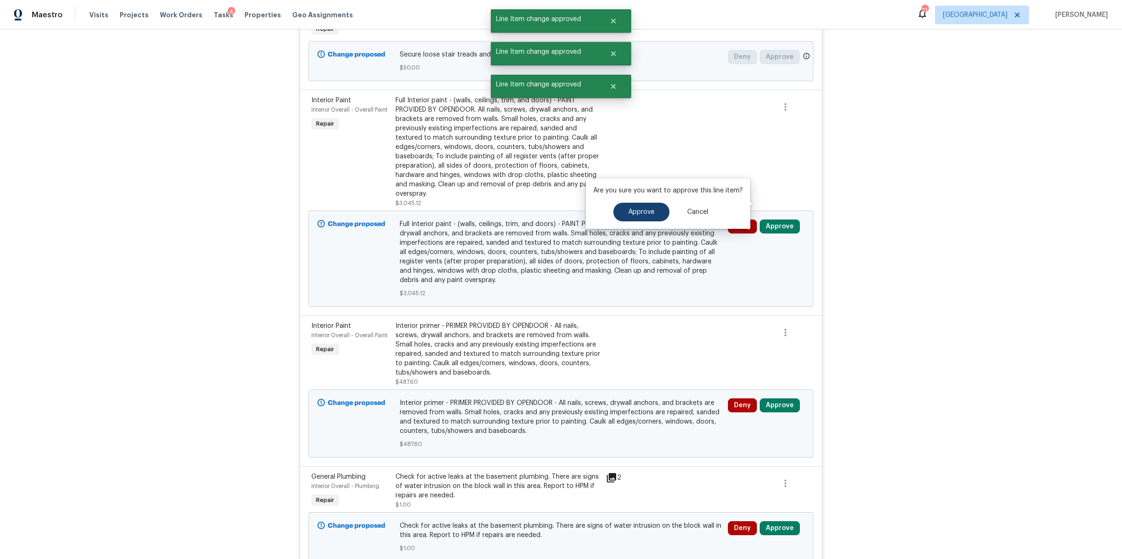
scroll to position [316, 0]
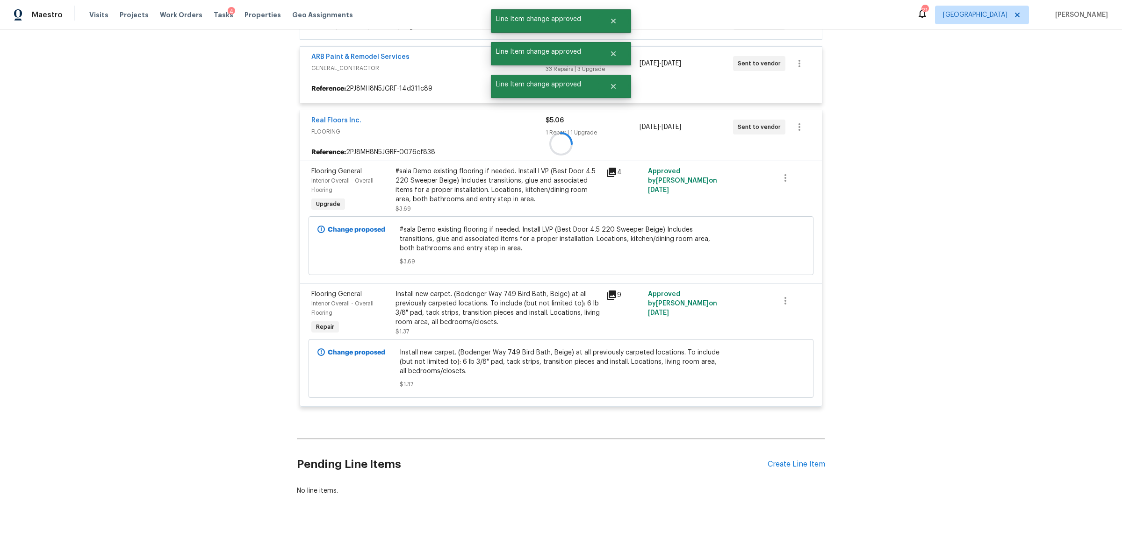
click at [638, 219] on div at bounding box center [561, 143] width 528 height 545
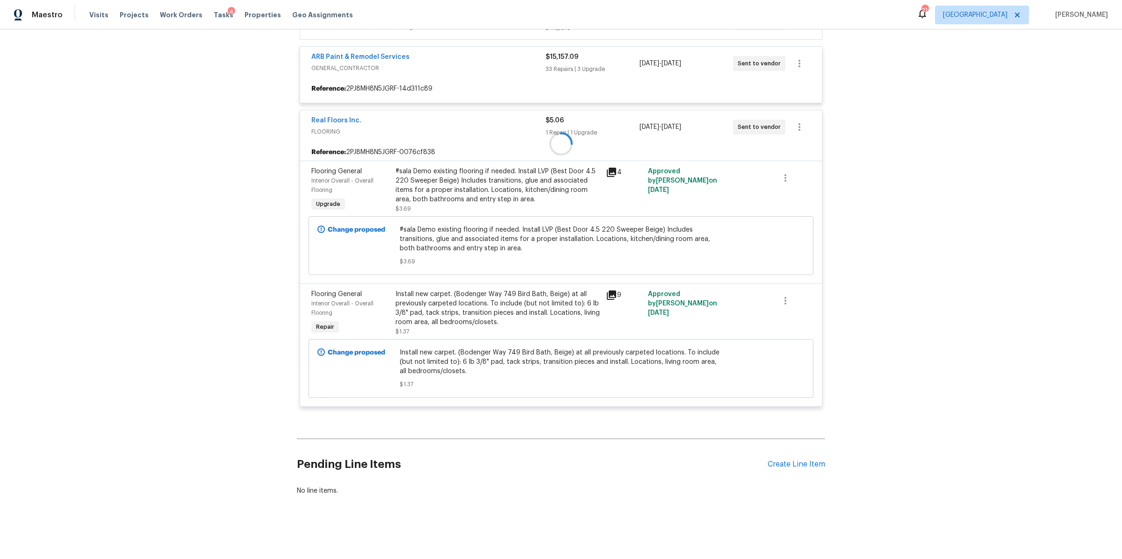
click at [715, 56] on div at bounding box center [561, 143] width 528 height 545
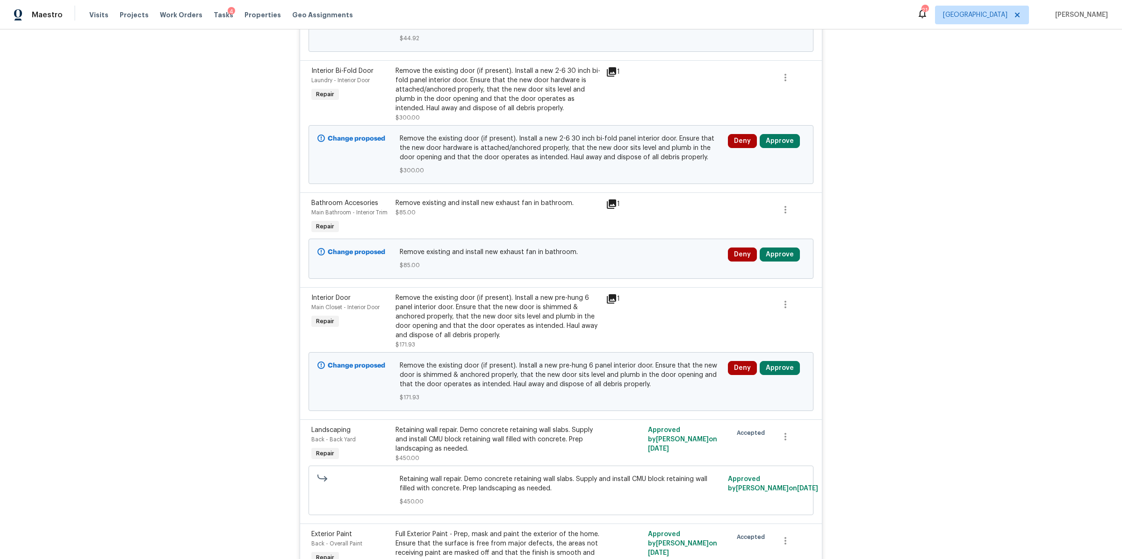
scroll to position [1511, 0]
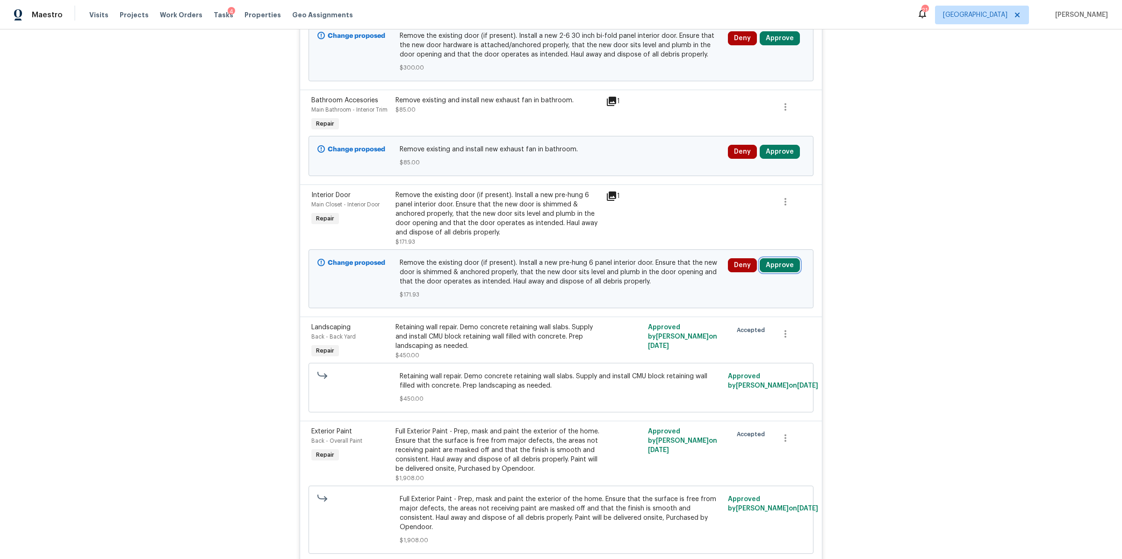
click at [782, 261] on button "Approve" at bounding box center [780, 265] width 40 height 14
click at [652, 270] on button "Approve" at bounding box center [641, 269] width 56 height 19
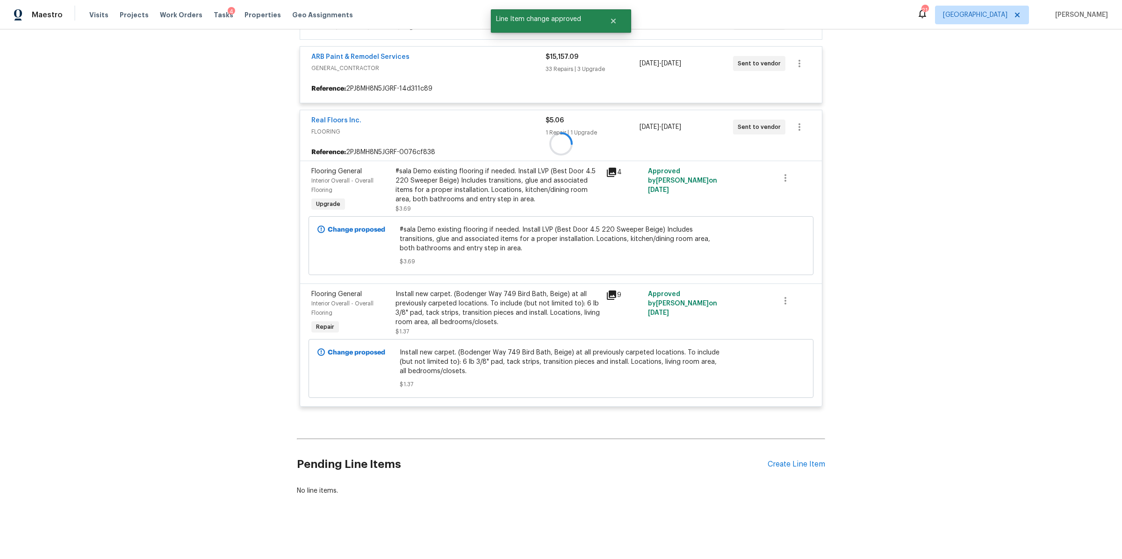
click at [613, 194] on div at bounding box center [561, 143] width 528 height 545
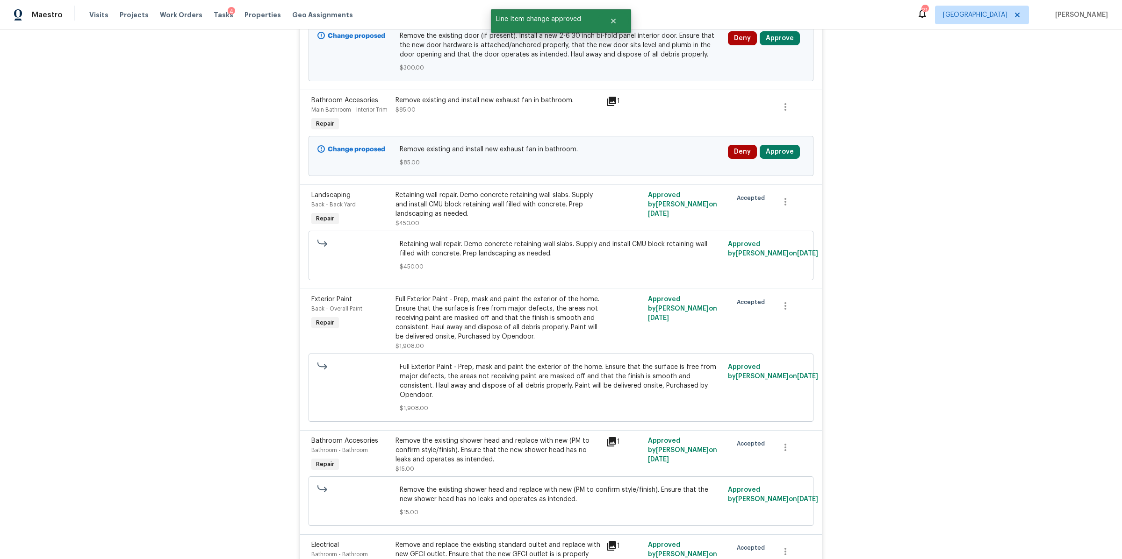
click at [612, 98] on div "1" at bounding box center [624, 101] width 36 height 11
click at [608, 97] on icon at bounding box center [611, 101] width 9 height 9
click at [774, 148] on button "Approve" at bounding box center [780, 152] width 40 height 14
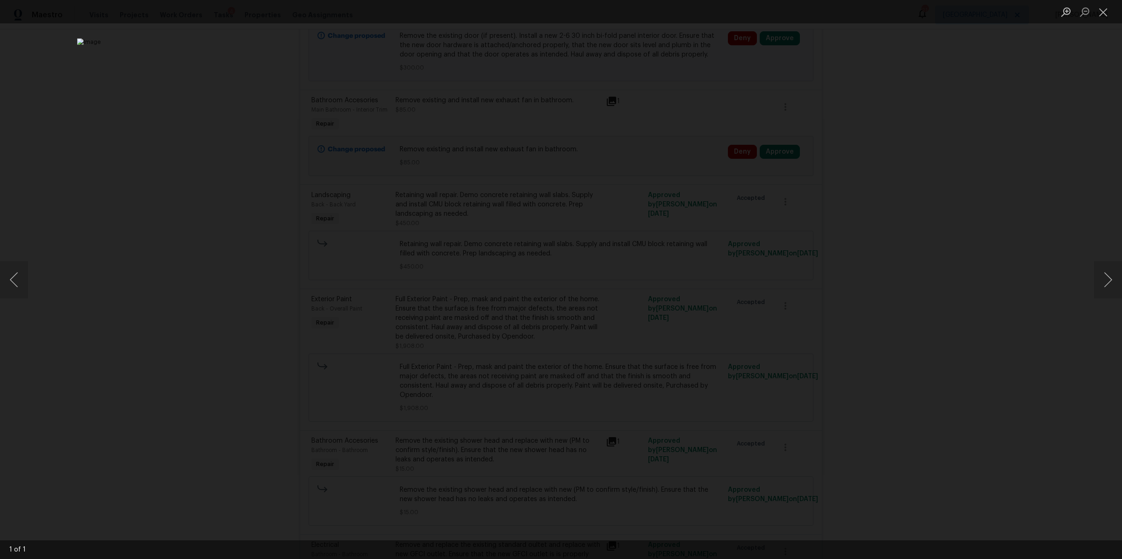
click at [1046, 118] on div "Lightbox" at bounding box center [561, 279] width 1122 height 559
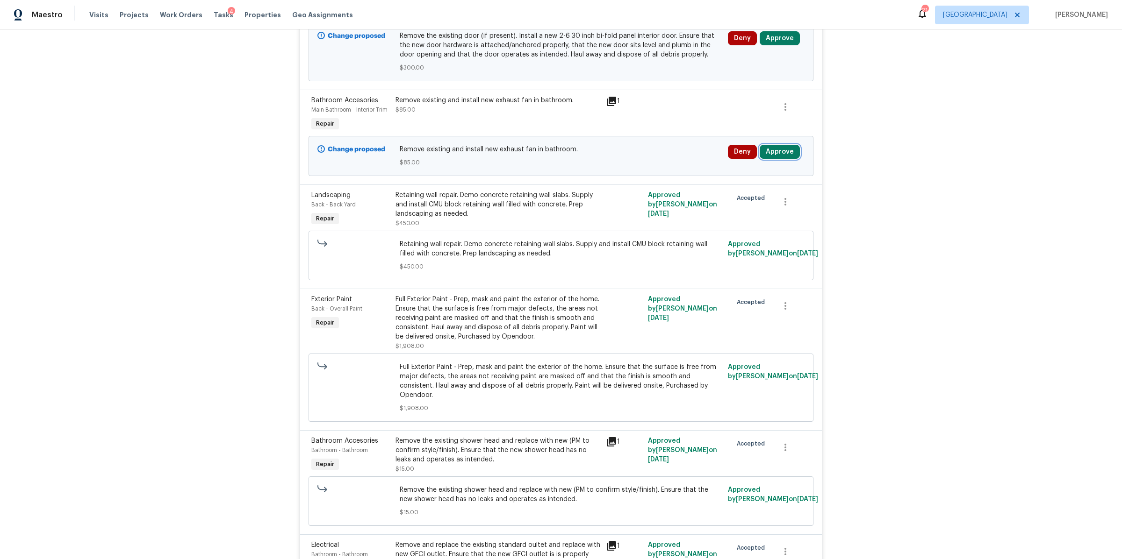
click at [774, 147] on button "Approve" at bounding box center [780, 152] width 40 height 14
click at [738, 202] on button "Approve" at bounding box center [748, 195] width 56 height 19
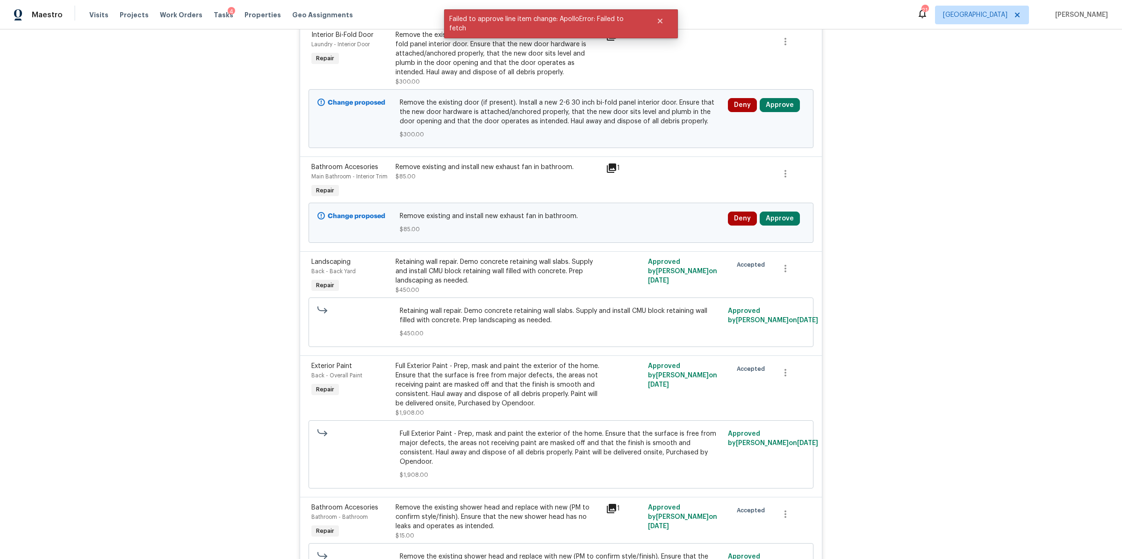
scroll to position [1409, 0]
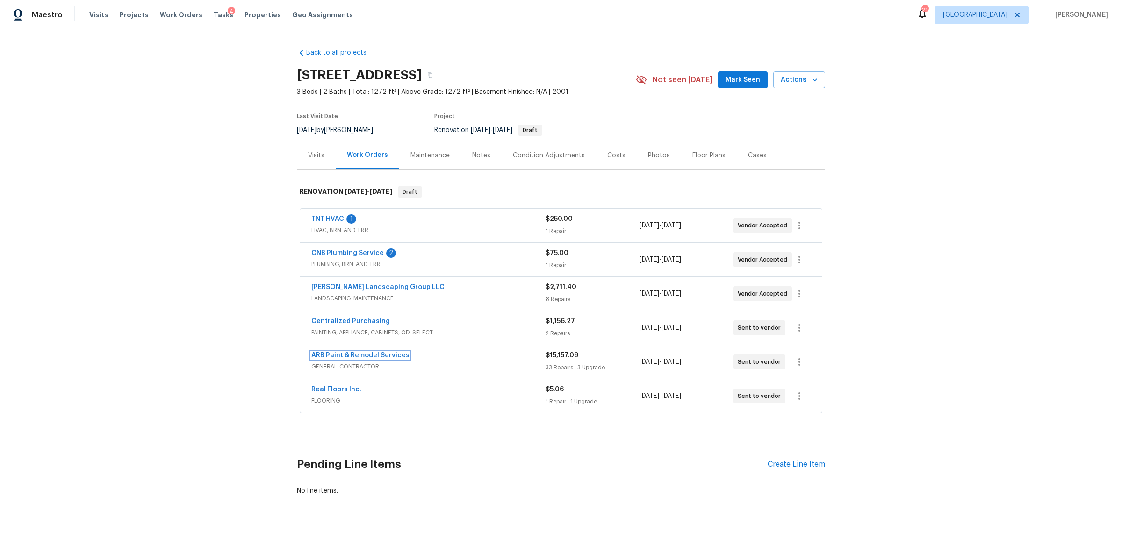
click at [377, 354] on link "ARB Paint & Remodel Services" at bounding box center [360, 355] width 98 height 7
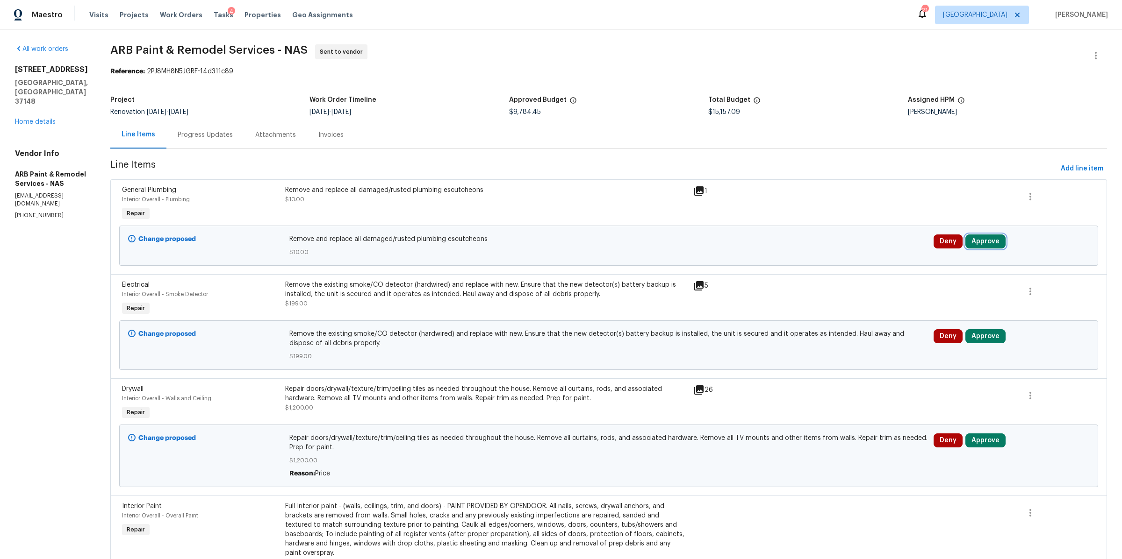
click at [979, 238] on button "Approve" at bounding box center [985, 242] width 40 height 14
click at [846, 249] on span "Approve" at bounding box center [842, 251] width 26 height 7
click at [977, 336] on button "Approve" at bounding box center [985, 337] width 40 height 14
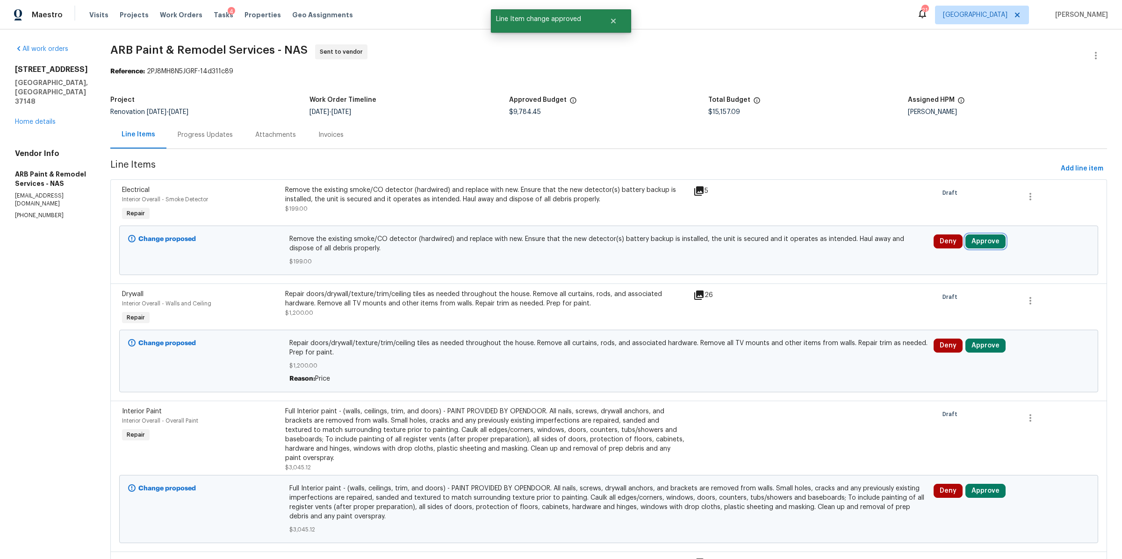
click at [975, 240] on button "Approve" at bounding box center [985, 242] width 40 height 14
click at [846, 248] on span "Approve" at bounding box center [842, 251] width 26 height 7
click at [975, 344] on button "Approve" at bounding box center [985, 346] width 40 height 14
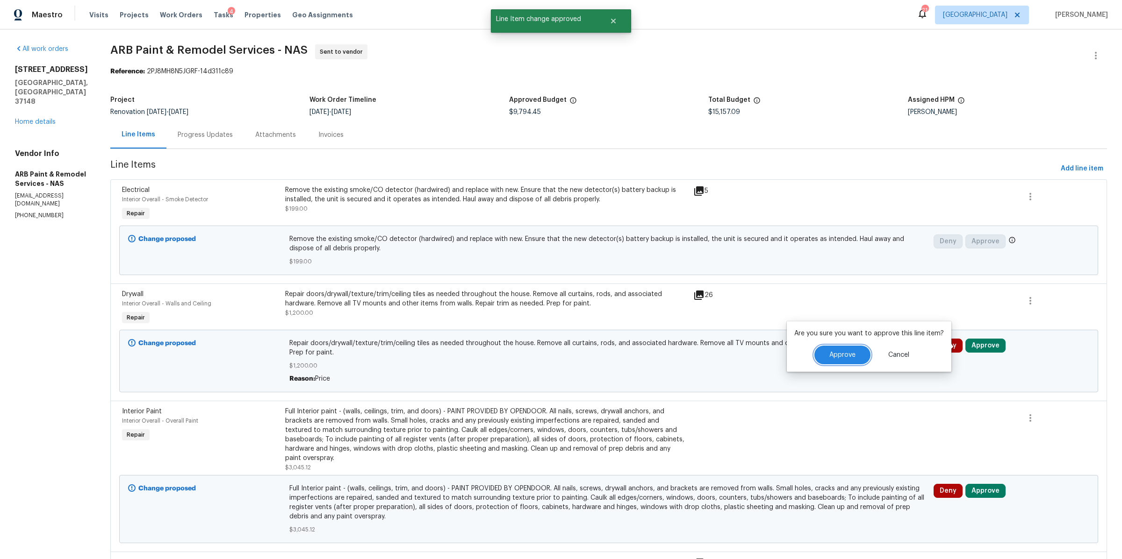
drag, startPoint x: 851, startPoint y: 348, endPoint x: 878, endPoint y: 341, distance: 27.7
click at [852, 348] on button "Approve" at bounding box center [842, 355] width 56 height 19
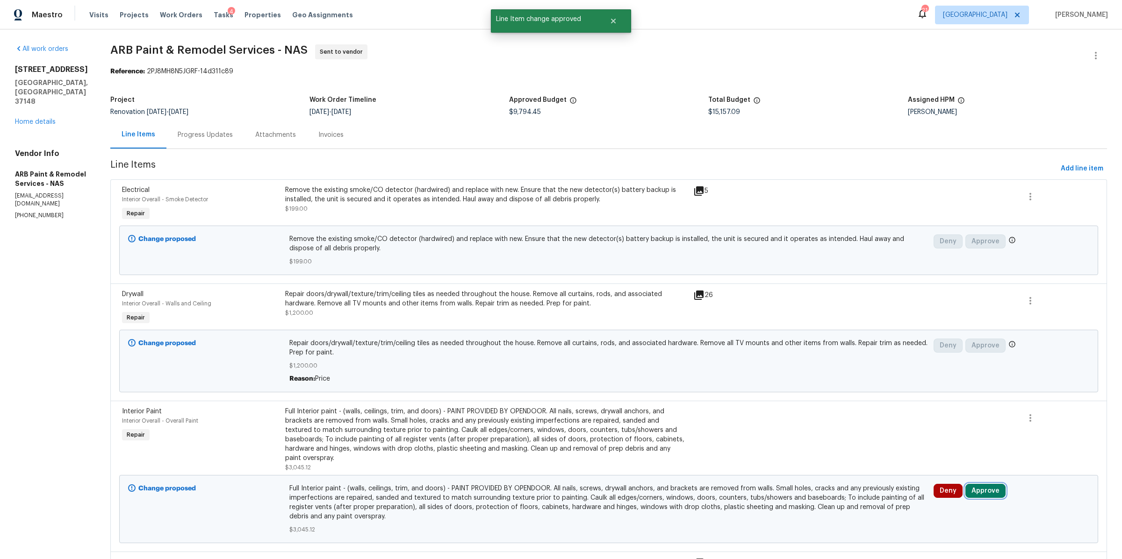
click at [975, 484] on button "Approve" at bounding box center [985, 491] width 40 height 14
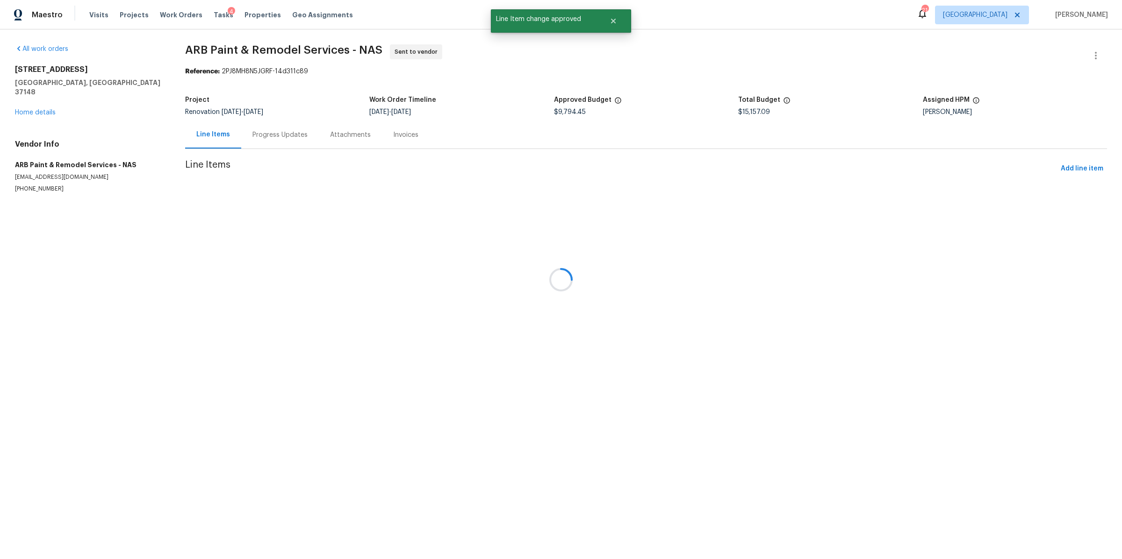
click at [854, 483] on div at bounding box center [561, 279] width 1122 height 559
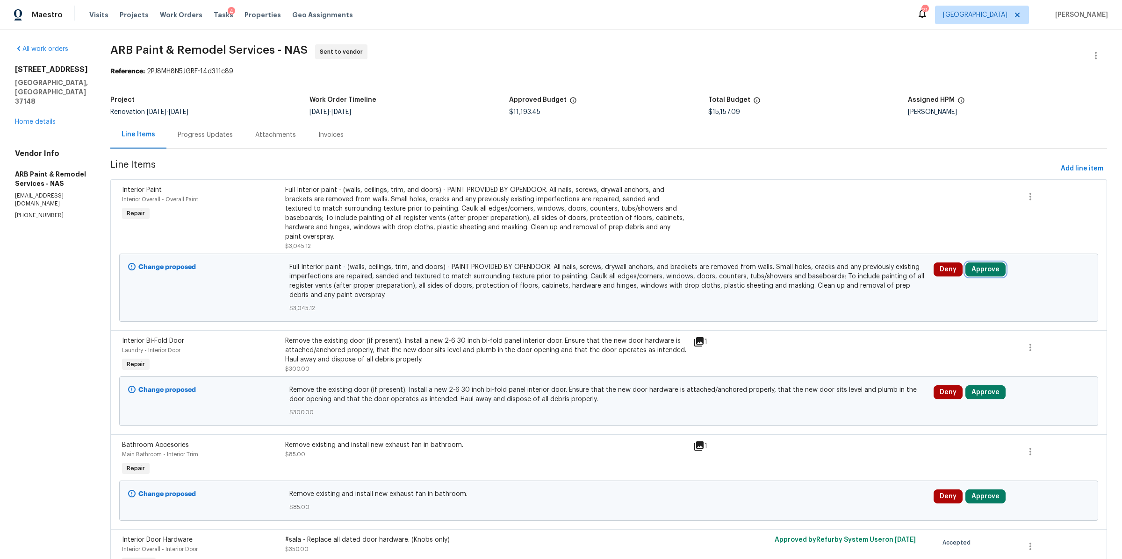
drag, startPoint x: 978, startPoint y: 261, endPoint x: 957, endPoint y: 261, distance: 21.0
click at [978, 263] on button "Approve" at bounding box center [985, 270] width 40 height 14
click at [843, 266] on span "Approve" at bounding box center [842, 269] width 26 height 7
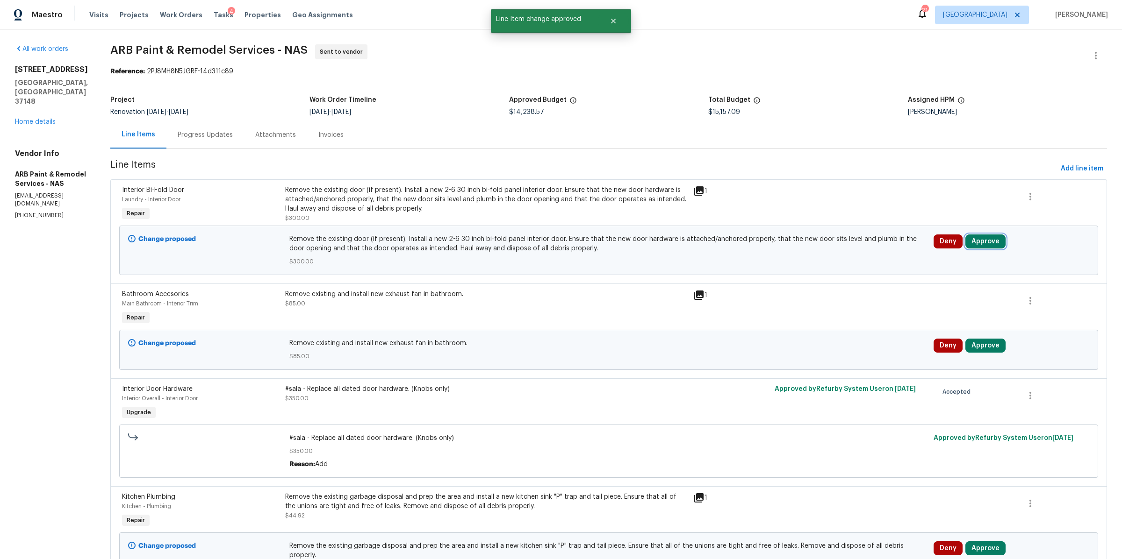
click at [974, 238] on button "Approve" at bounding box center [985, 242] width 40 height 14
click at [852, 245] on button "Approve" at bounding box center [842, 251] width 56 height 19
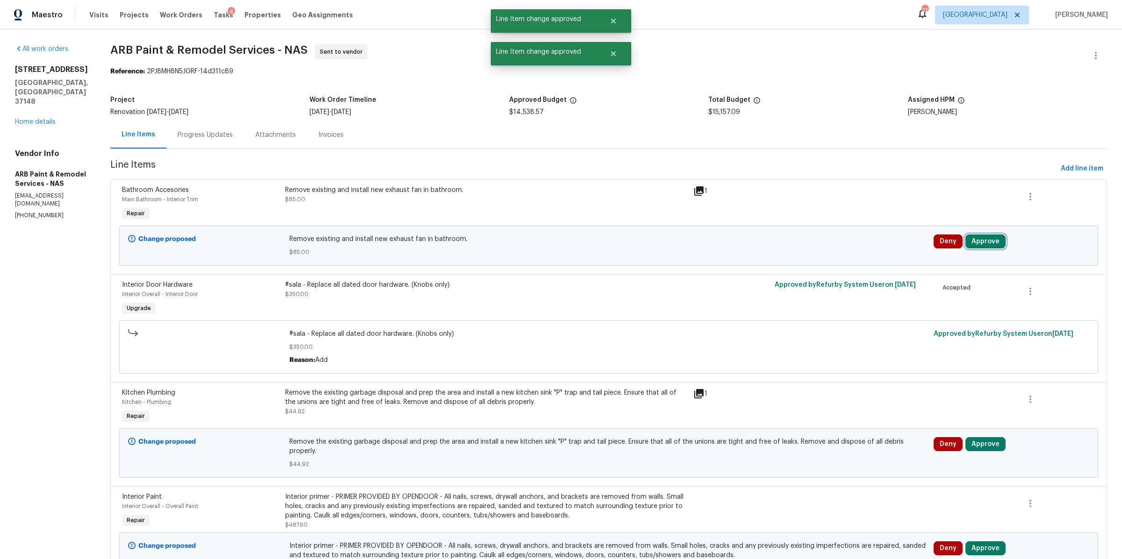
click at [978, 244] on button "Approve" at bounding box center [985, 242] width 40 height 14
click at [850, 256] on button "Approve" at bounding box center [842, 251] width 56 height 19
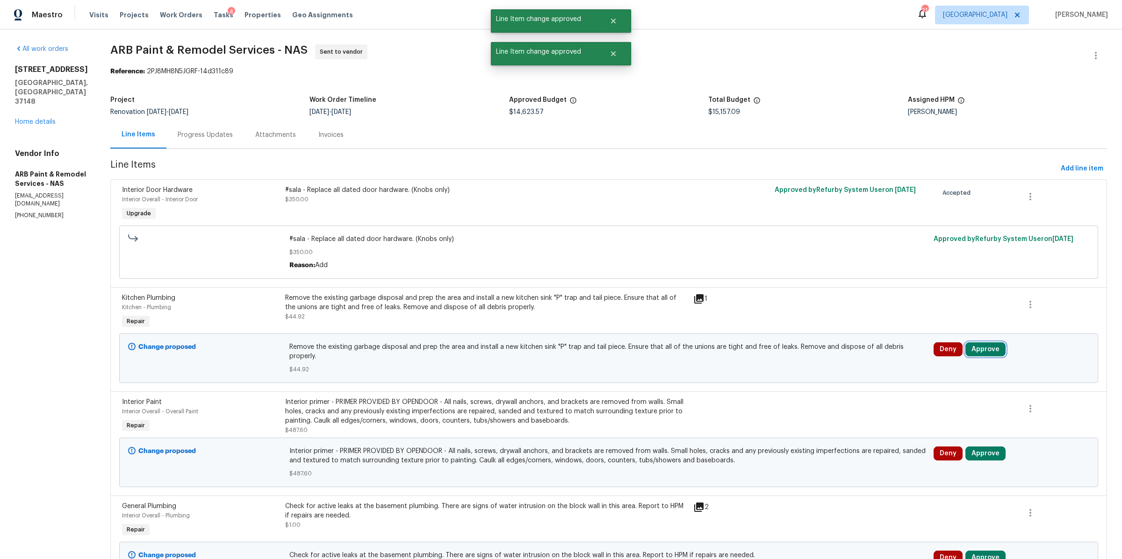
click at [982, 352] on button "Approve" at bounding box center [985, 350] width 40 height 14
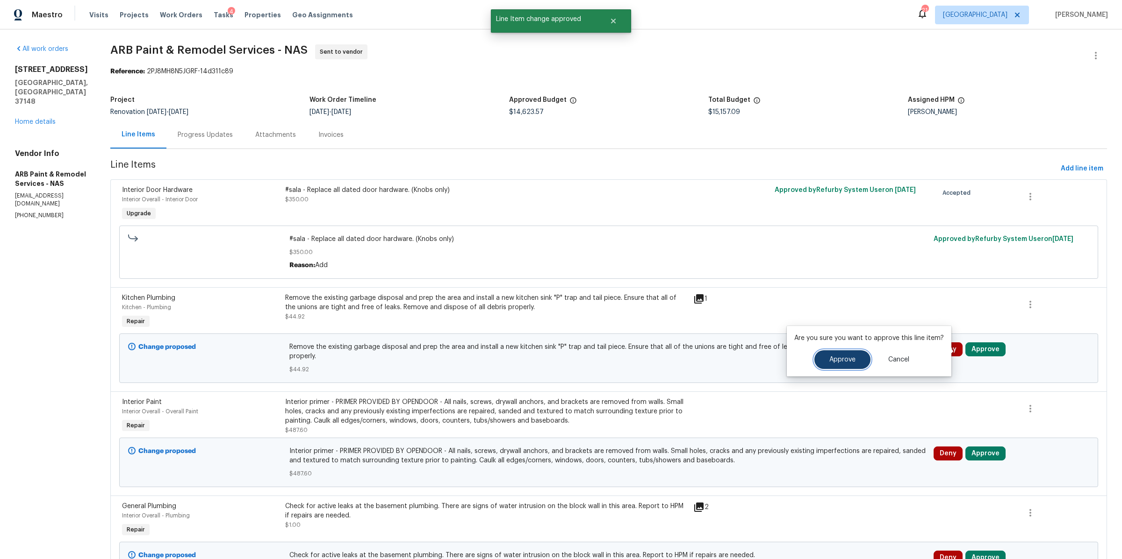
click at [847, 363] on button "Approve" at bounding box center [842, 360] width 56 height 19
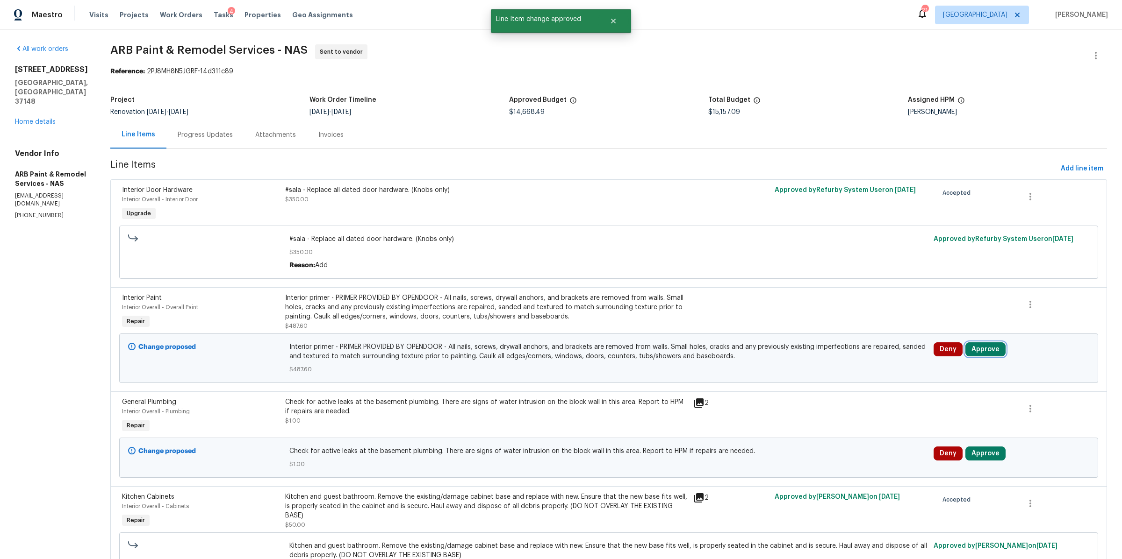
click at [980, 349] on button "Approve" at bounding box center [985, 350] width 40 height 14
click at [847, 362] on span "Approve" at bounding box center [842, 360] width 26 height 7
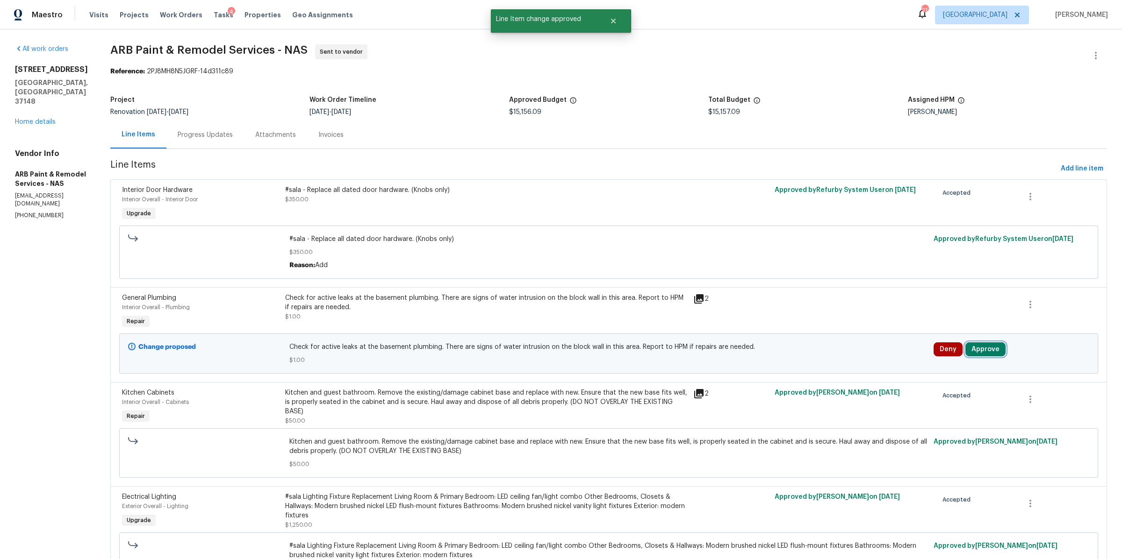
click at [974, 351] on button "Approve" at bounding box center [985, 350] width 40 height 14
click at [847, 353] on button "Approve" at bounding box center [842, 360] width 56 height 19
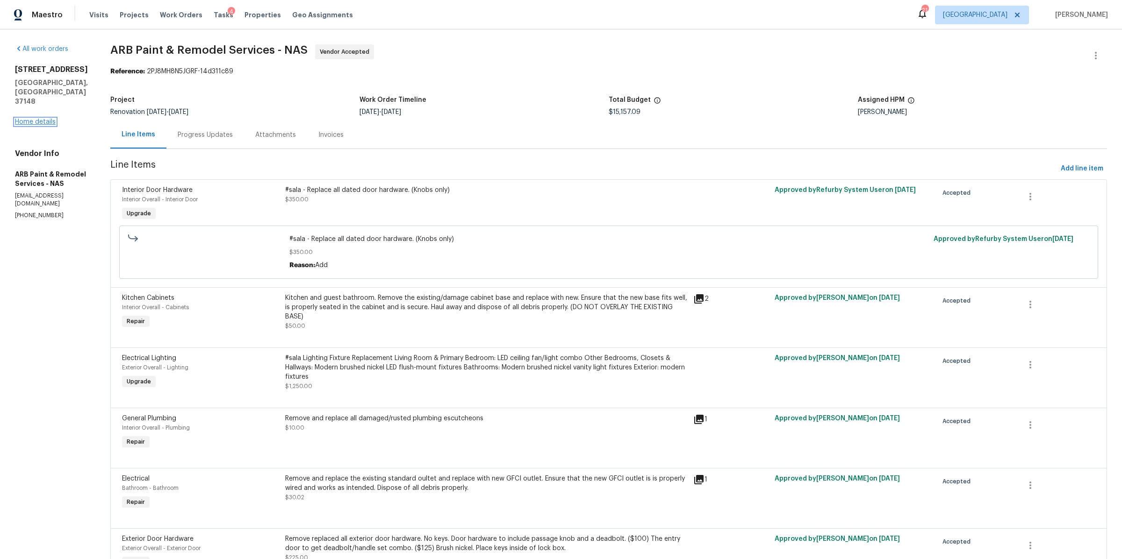
click at [31, 119] on link "Home details" at bounding box center [35, 122] width 41 height 7
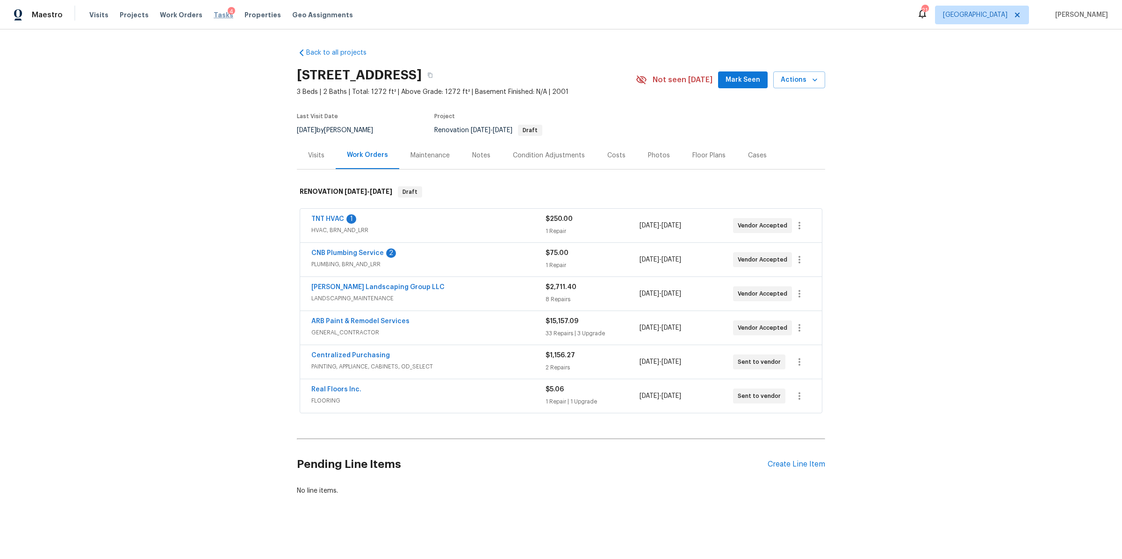
click at [214, 15] on span "Tasks" at bounding box center [224, 15] width 20 height 7
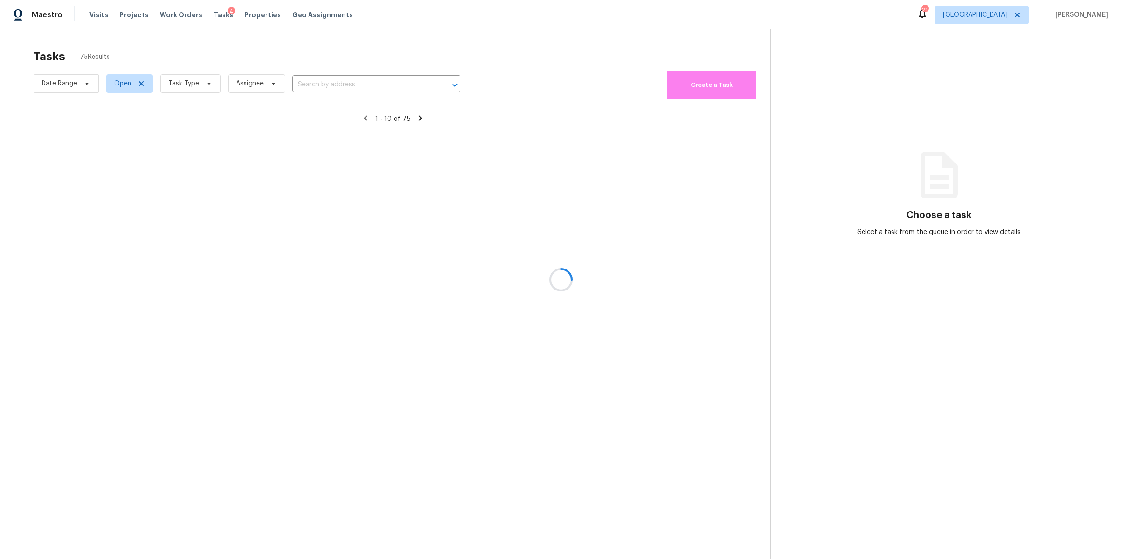
click at [199, 85] on div at bounding box center [561, 279] width 1122 height 559
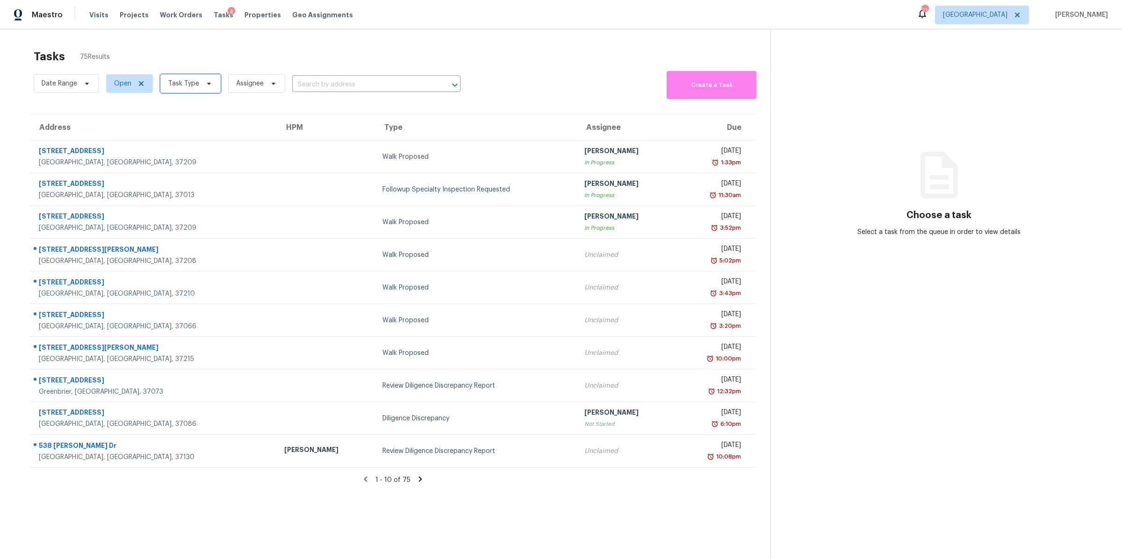
click at [195, 82] on span "Task Type" at bounding box center [183, 83] width 31 height 9
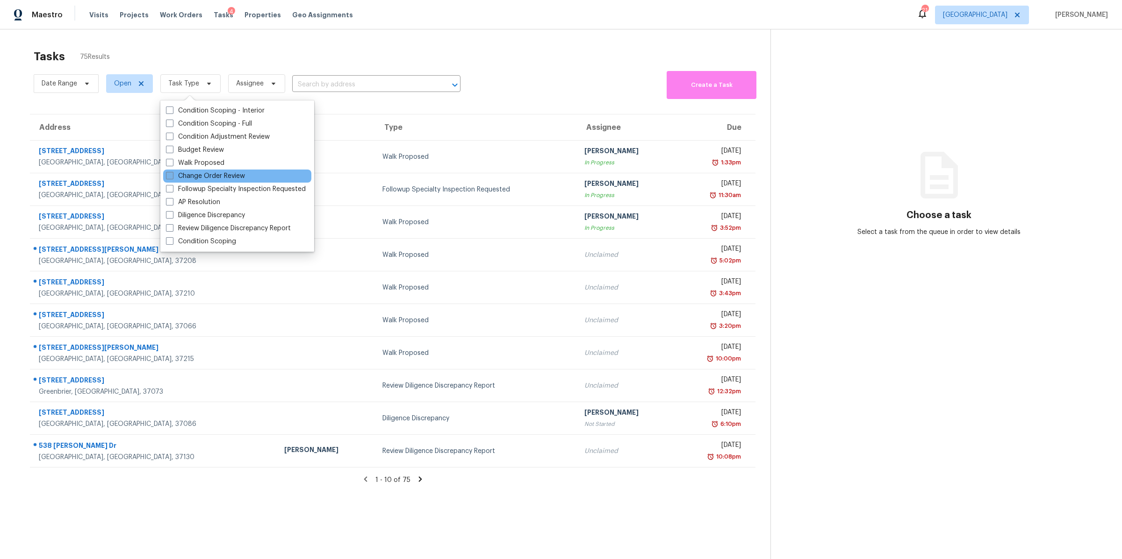
click at [211, 173] on label "Change Order Review" at bounding box center [205, 176] width 79 height 9
click at [172, 173] on input "Change Order Review" at bounding box center [169, 175] width 6 height 6
checkbox input "true"
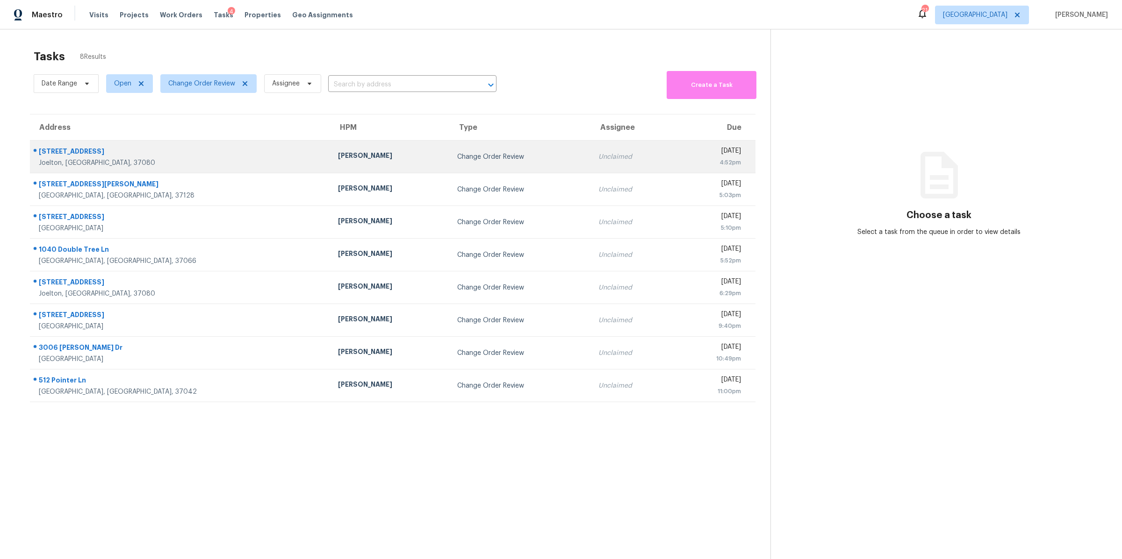
click at [74, 157] on div "[STREET_ADDRESS]" at bounding box center [181, 153] width 284 height 12
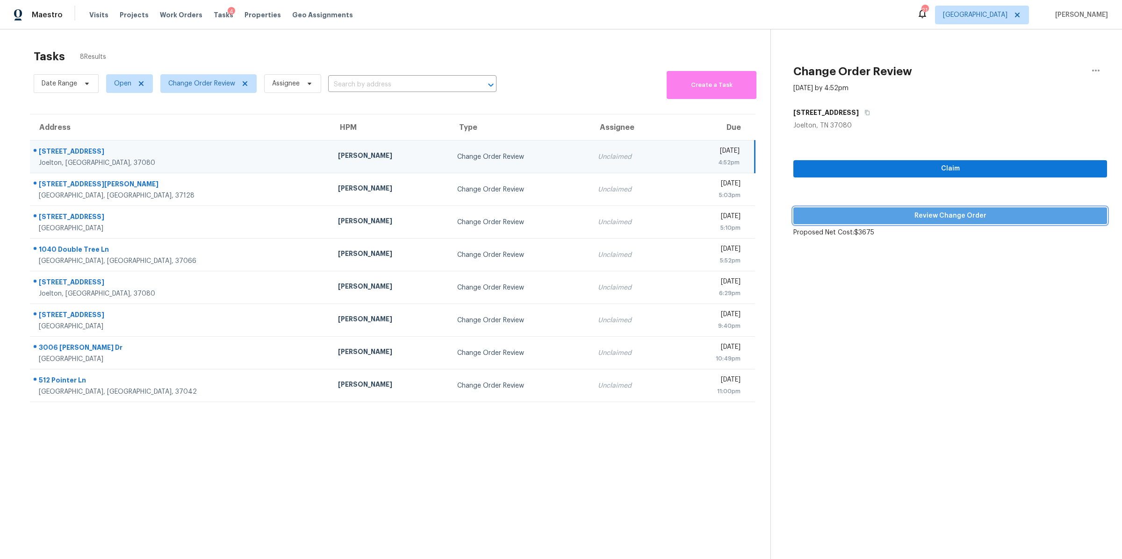
click at [903, 217] on span "Review Change Order" at bounding box center [950, 216] width 299 height 12
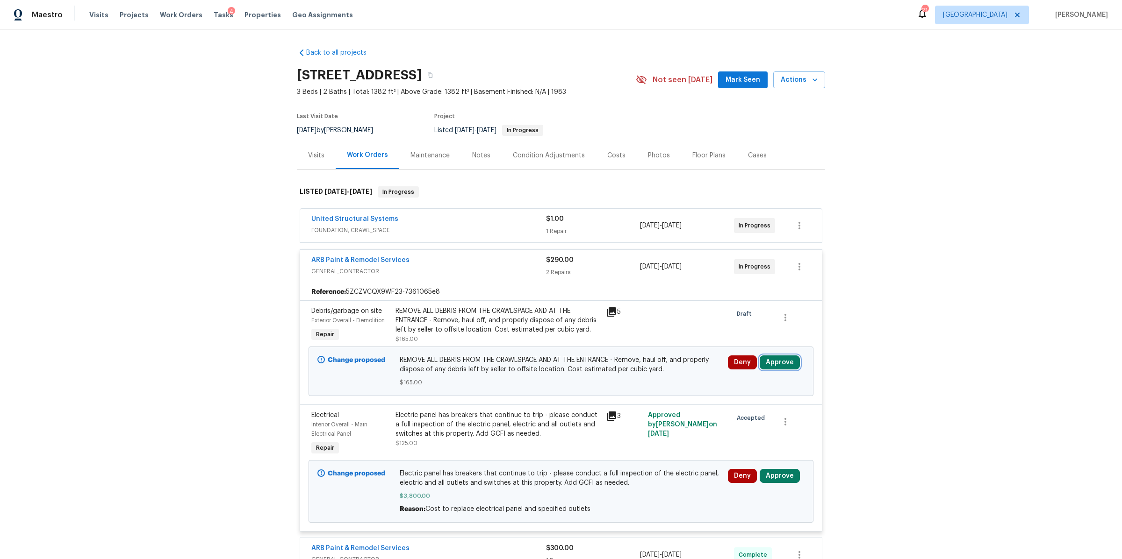
click at [781, 362] on button "Approve" at bounding box center [780, 363] width 40 height 14
click at [645, 369] on span "Approve" at bounding box center [641, 372] width 26 height 7
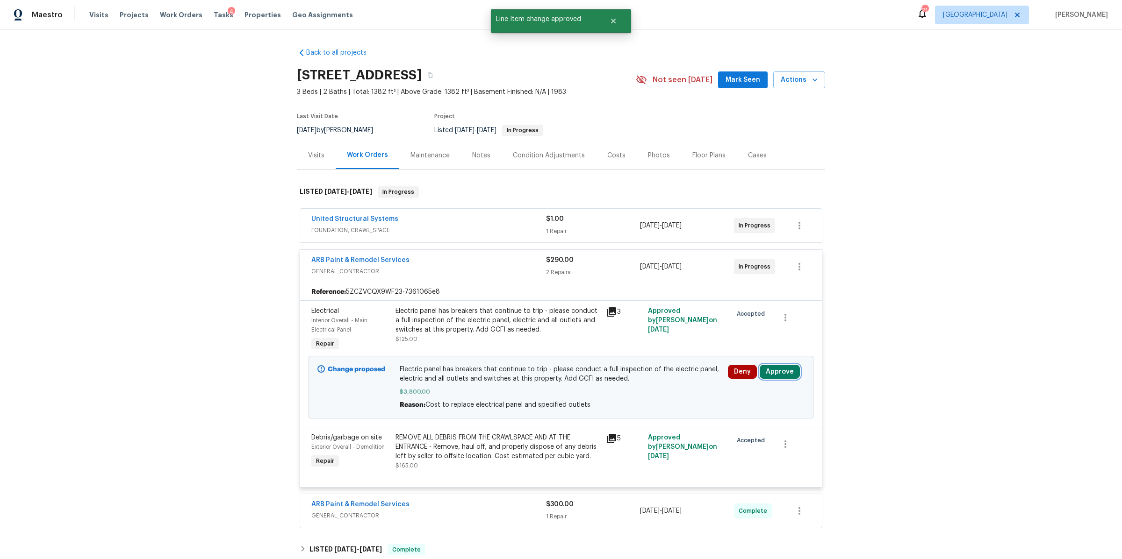
click at [781, 371] on button "Approve" at bounding box center [780, 372] width 40 height 14
click at [651, 383] on span "Approve" at bounding box center [641, 381] width 26 height 7
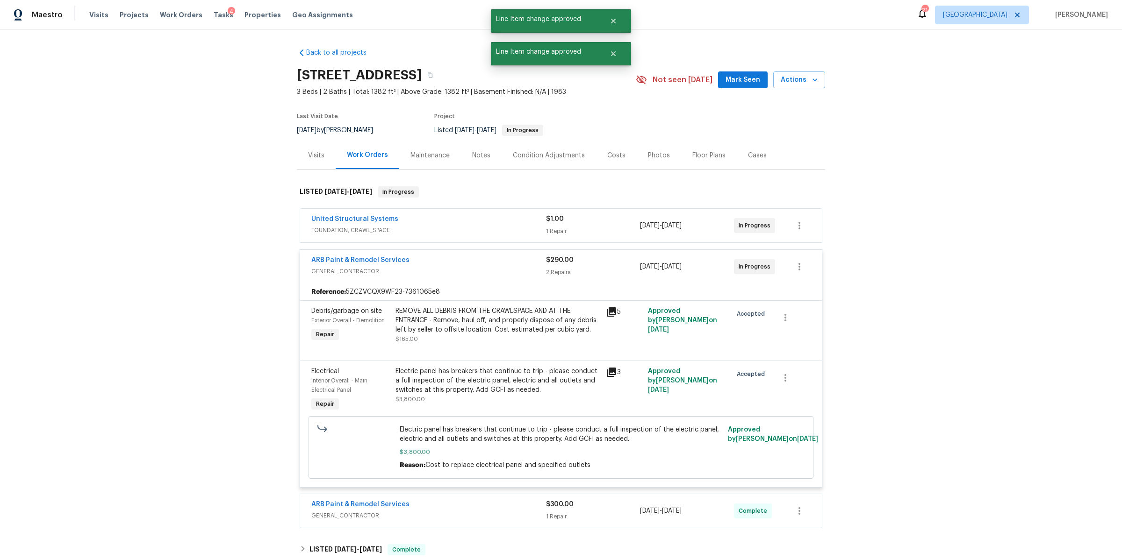
click at [494, 230] on span "FOUNDATION, CRAWL_SPACE" at bounding box center [428, 230] width 235 height 9
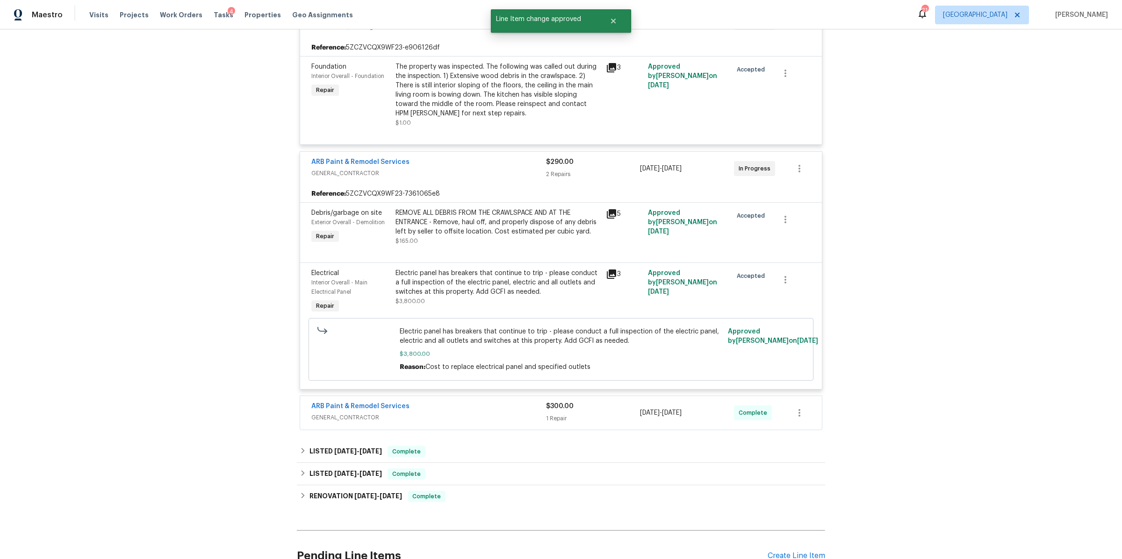
scroll to position [226, 0]
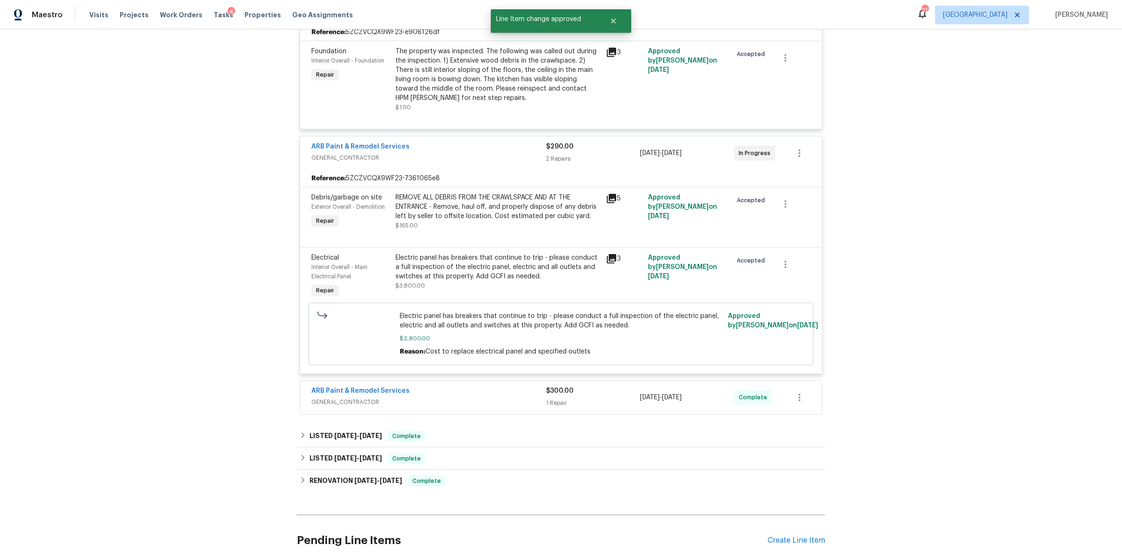
click at [510, 386] on div "ARB Paint & Remodel Services GENERAL_CONTRACTOR $300.00 1 Repair 8/20/2025 - 8/…" at bounding box center [561, 398] width 522 height 34
click at [509, 399] on span "GENERAL_CONTRACTOR" at bounding box center [428, 402] width 235 height 9
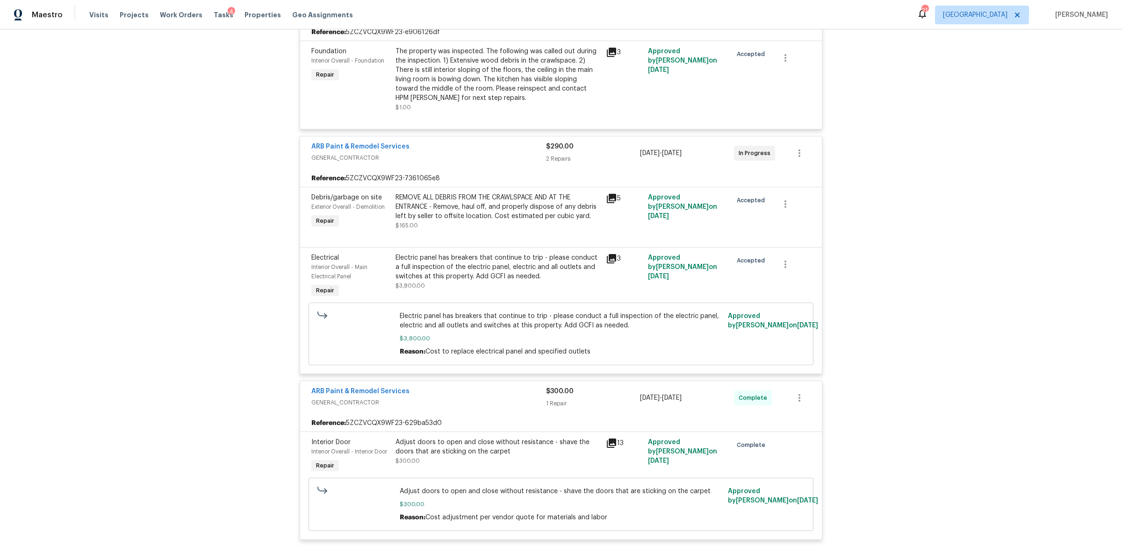
scroll to position [0, 0]
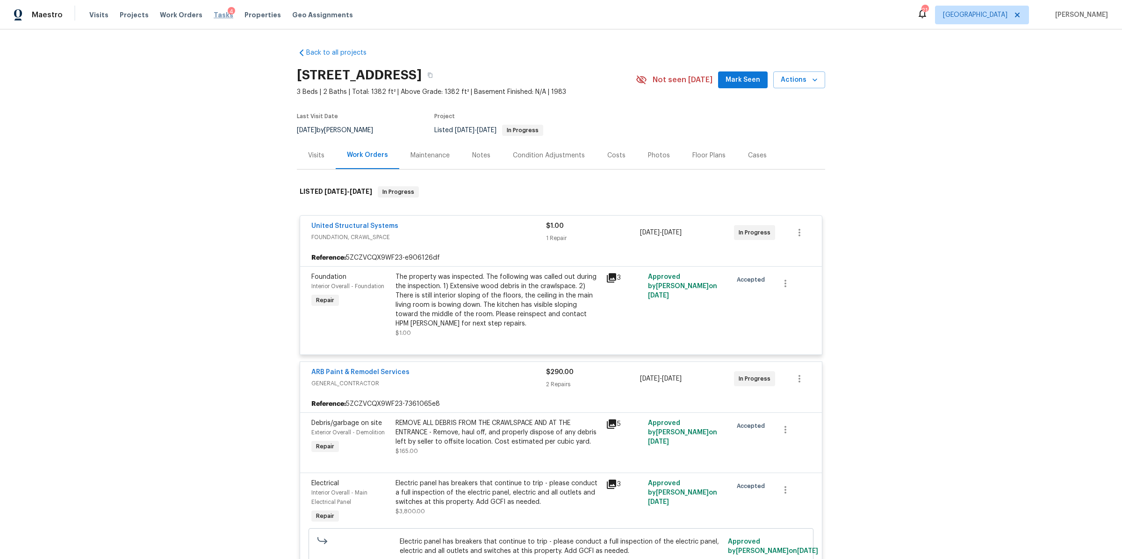
click at [214, 14] on span "Tasks" at bounding box center [224, 15] width 20 height 7
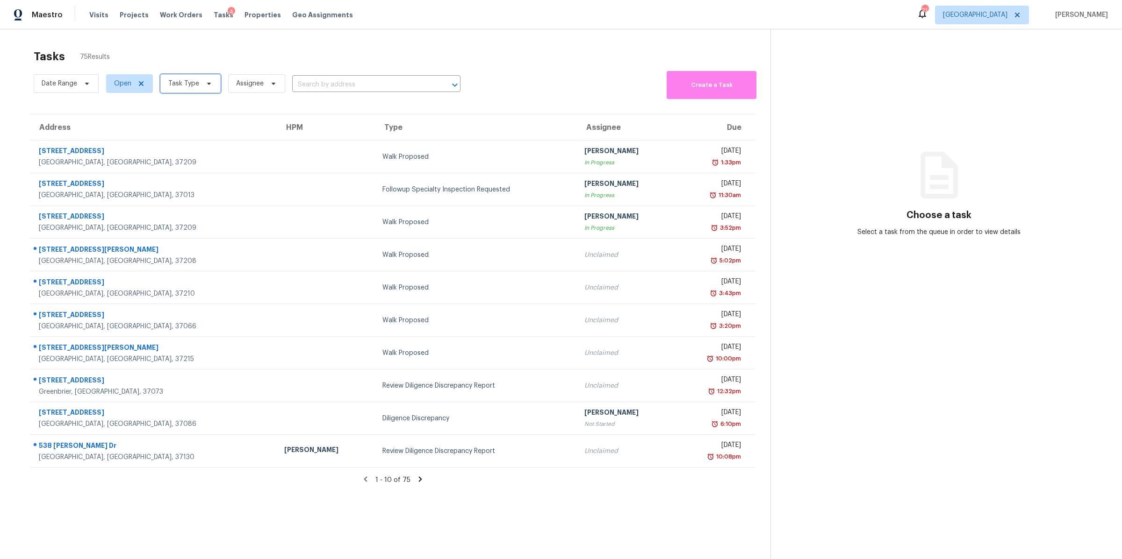
click at [194, 85] on span "Task Type" at bounding box center [183, 83] width 31 height 9
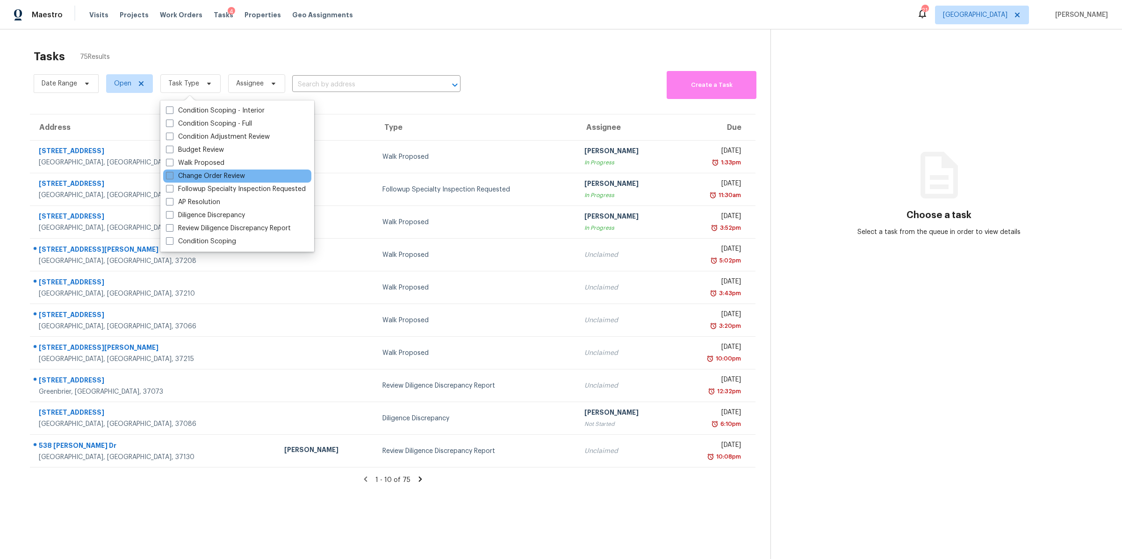
click at [191, 176] on label "Change Order Review" at bounding box center [205, 176] width 79 height 9
click at [172, 176] on input "Change Order Review" at bounding box center [169, 175] width 6 height 6
checkbox input "true"
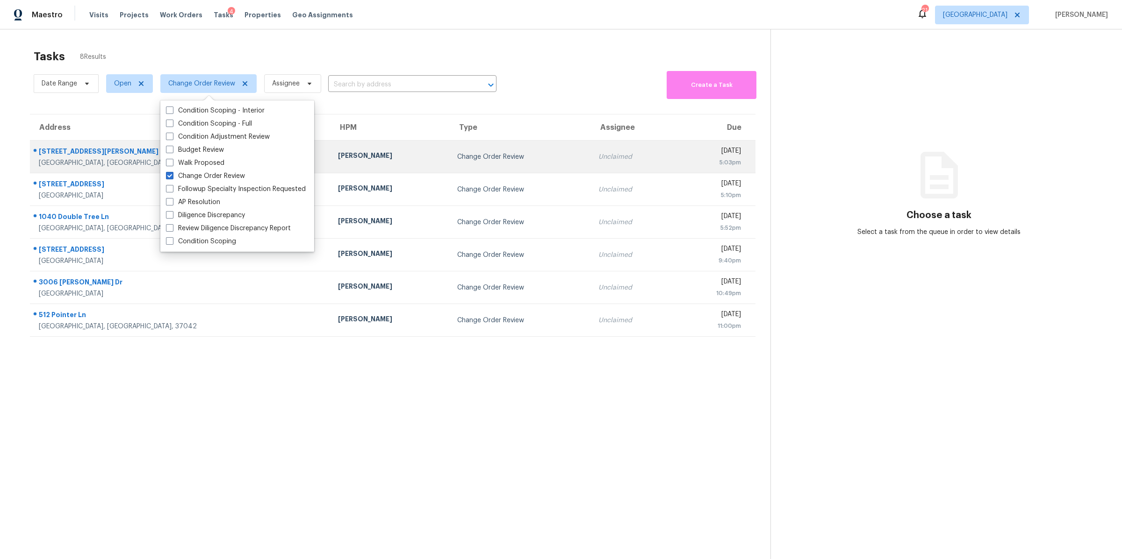
click at [72, 151] on div "[STREET_ADDRESS][PERSON_NAME]" at bounding box center [181, 153] width 284 height 12
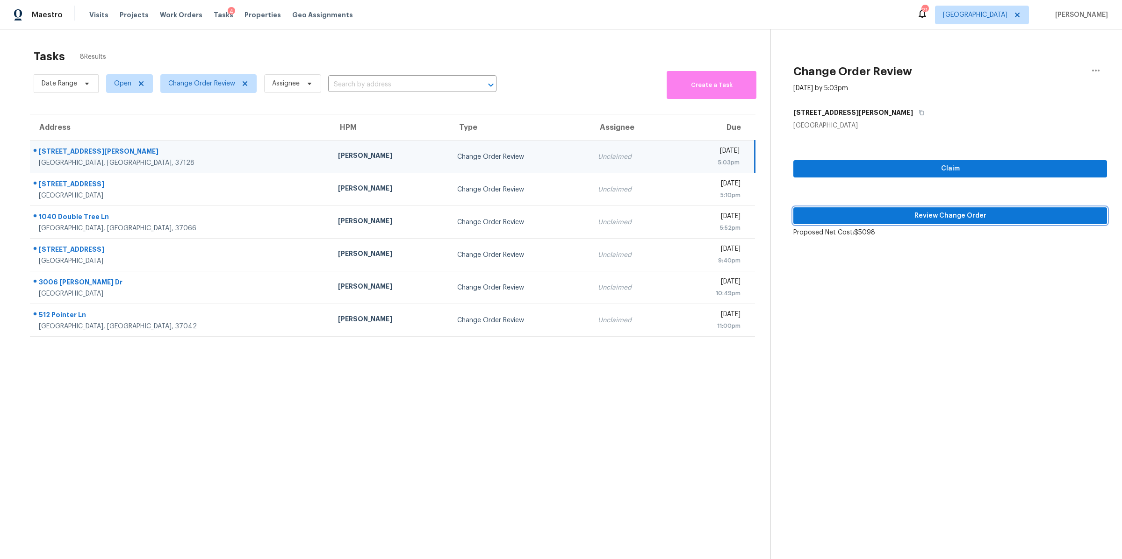
click at [905, 214] on span "Review Change Order" at bounding box center [950, 216] width 299 height 12
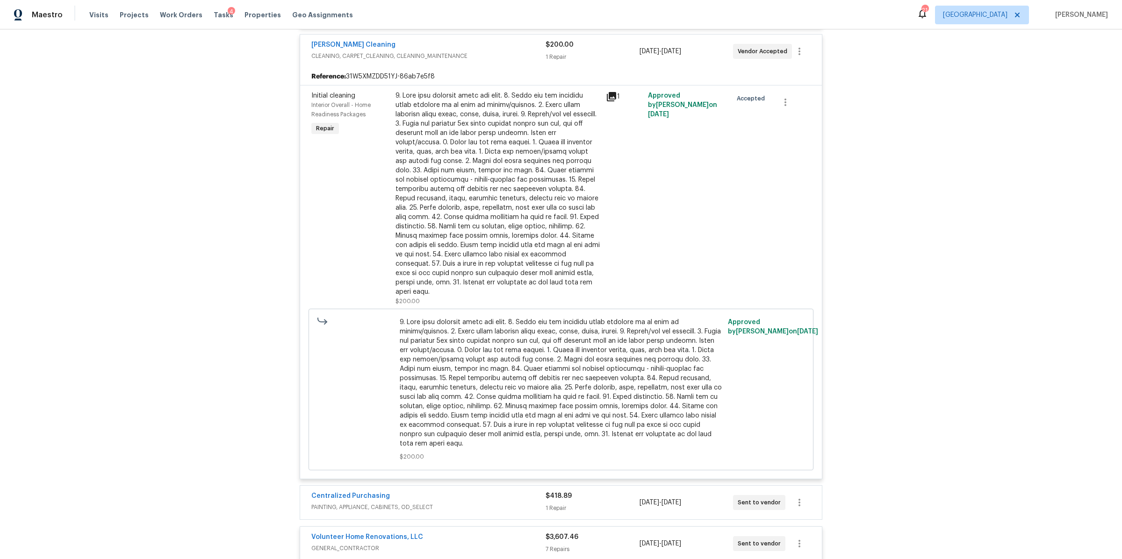
scroll to position [330, 0]
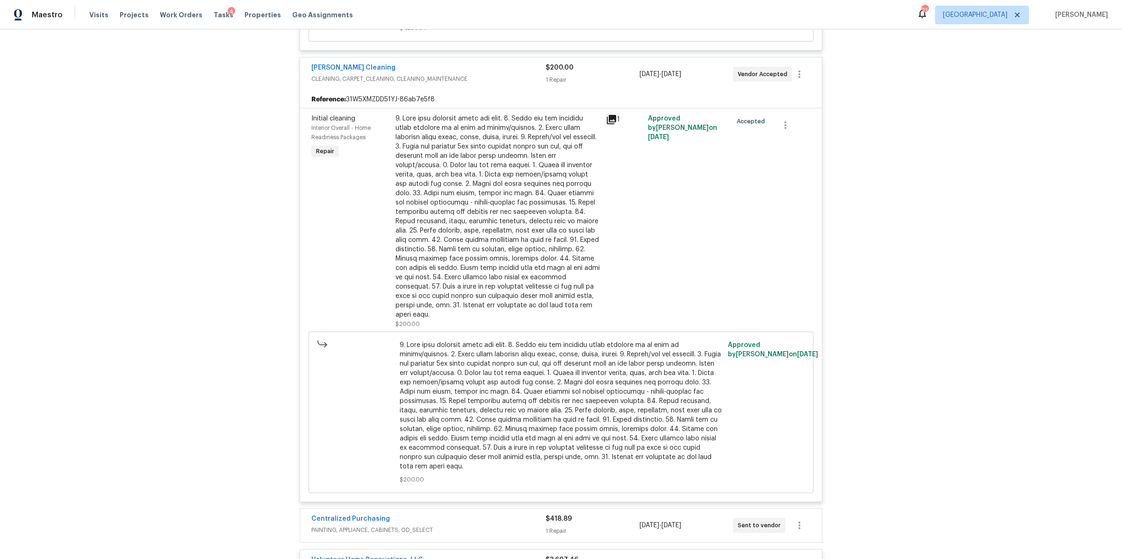
click at [520, 231] on div at bounding box center [497, 217] width 205 height 206
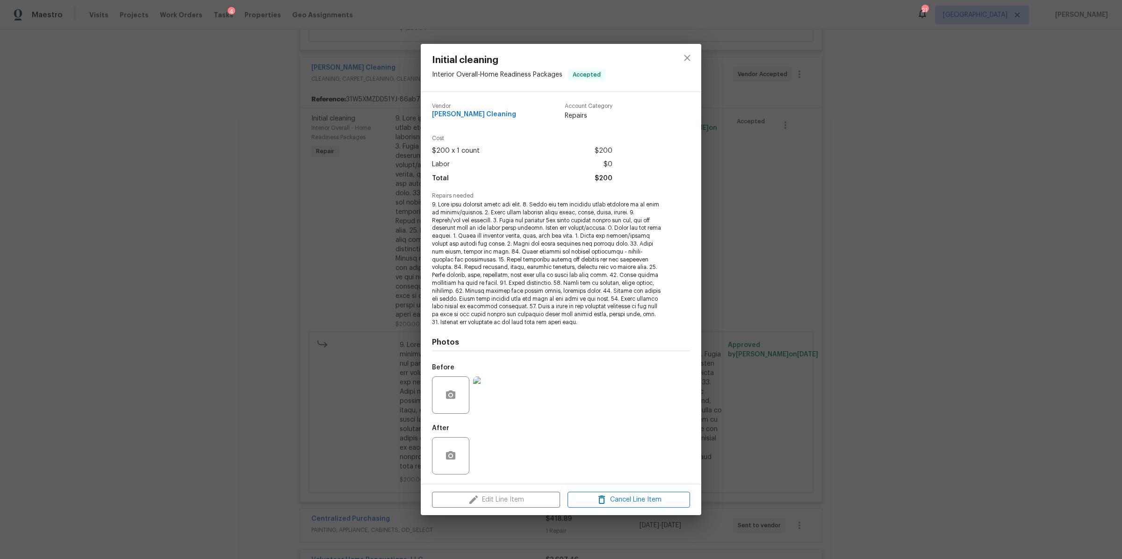
click at [825, 374] on div "Initial cleaning Interior Overall - Home Readiness Packages Accepted Vendor Sol…" at bounding box center [561, 279] width 1122 height 559
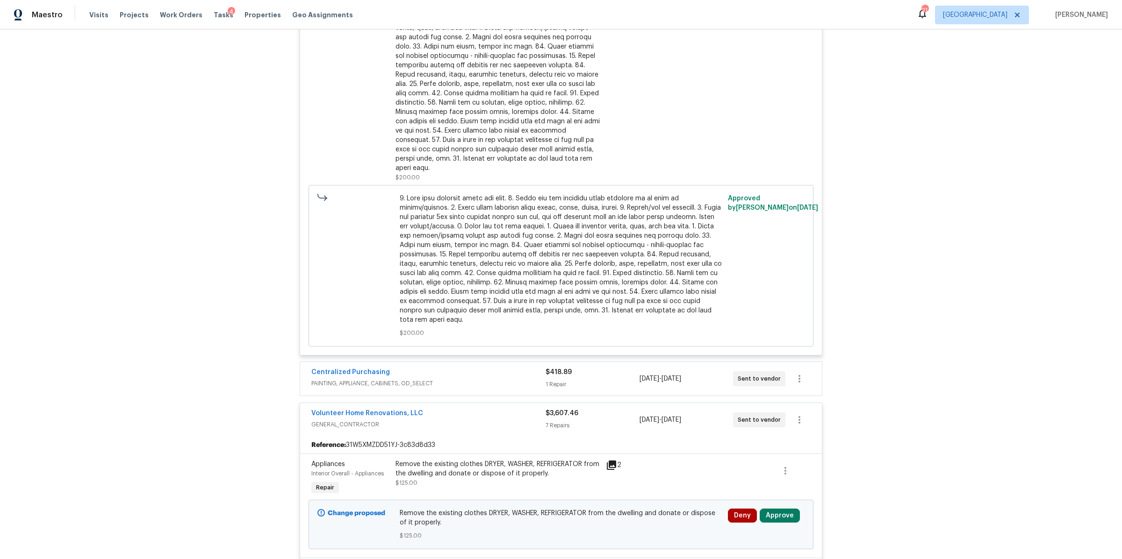
scroll to position [618, 0]
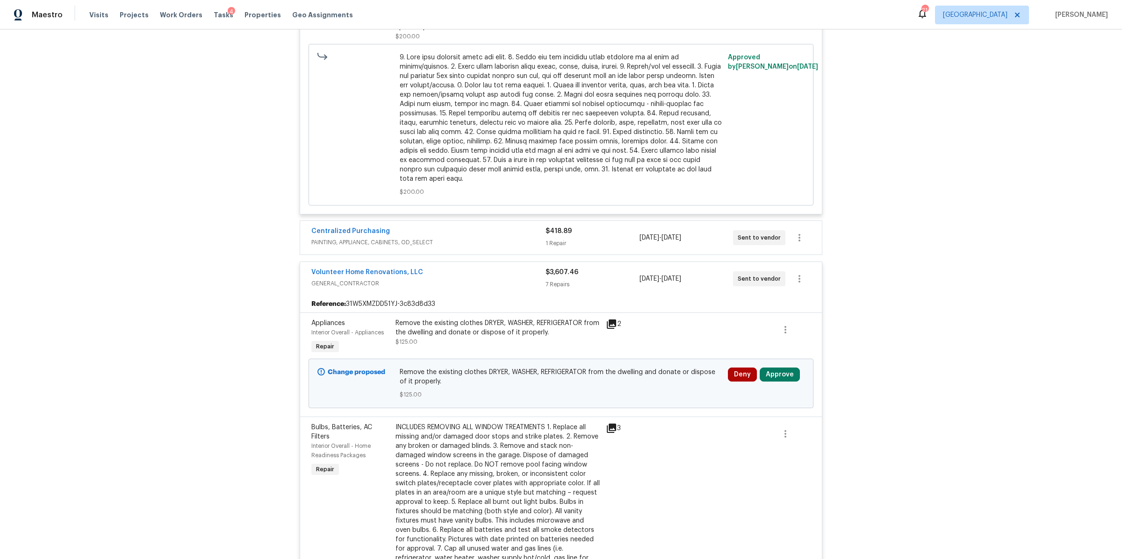
click at [603, 239] on div "1 Repair" at bounding box center [591, 243] width 93 height 9
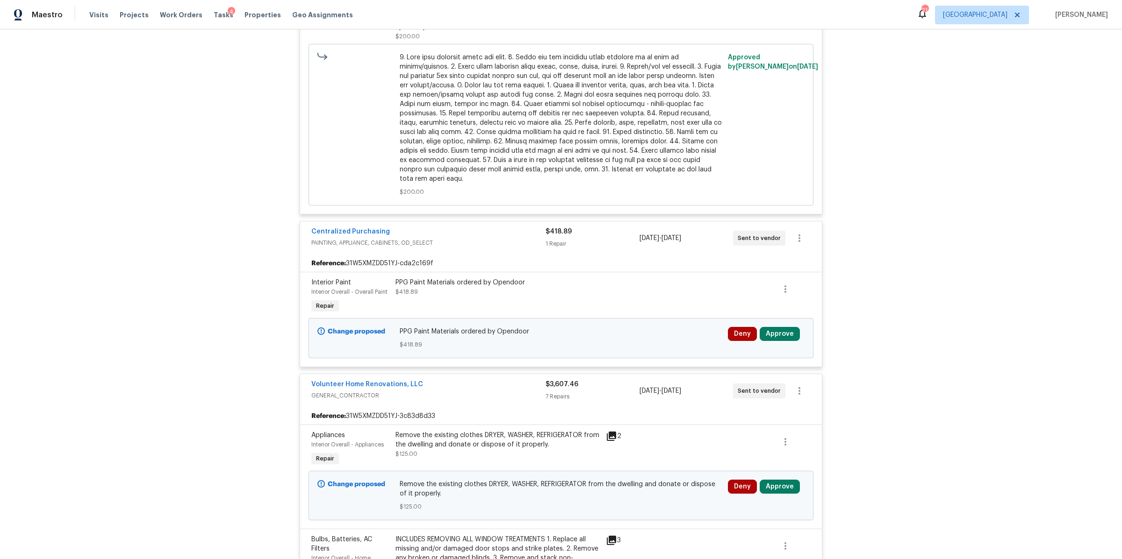
scroll to position [711, 0]
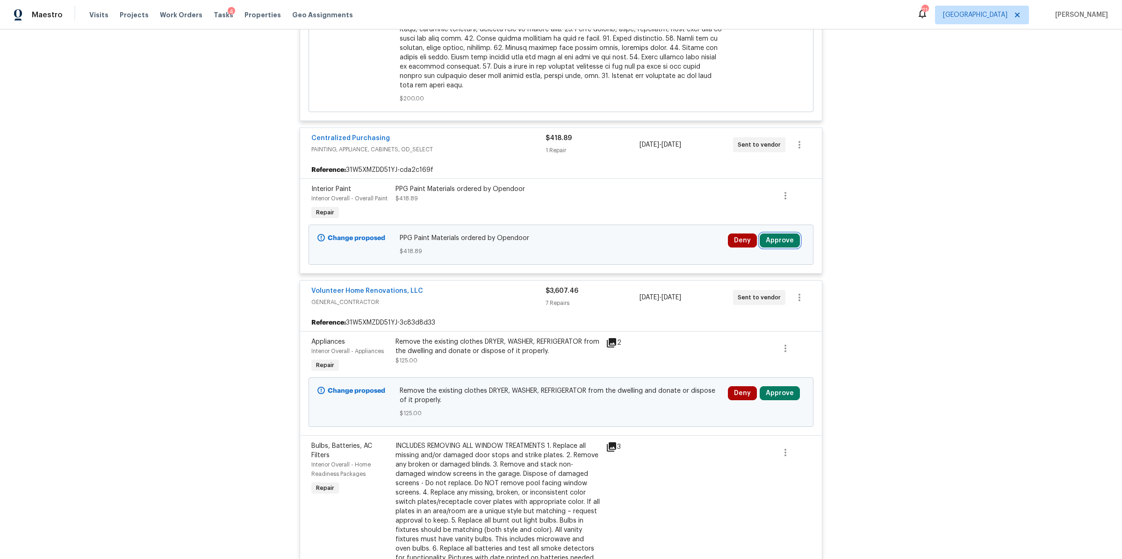
click at [782, 234] on button "Approve" at bounding box center [780, 241] width 40 height 14
click at [652, 242] on button "Approve" at bounding box center [641, 241] width 56 height 19
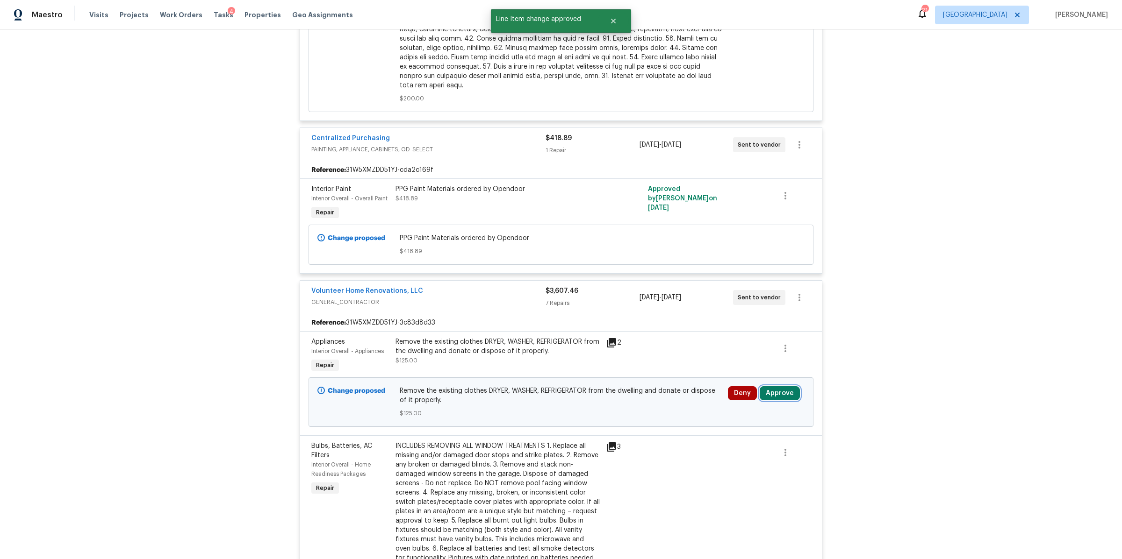
click at [780, 387] on button "Approve" at bounding box center [780, 394] width 40 height 14
click at [648, 393] on span "Approve" at bounding box center [641, 394] width 26 height 7
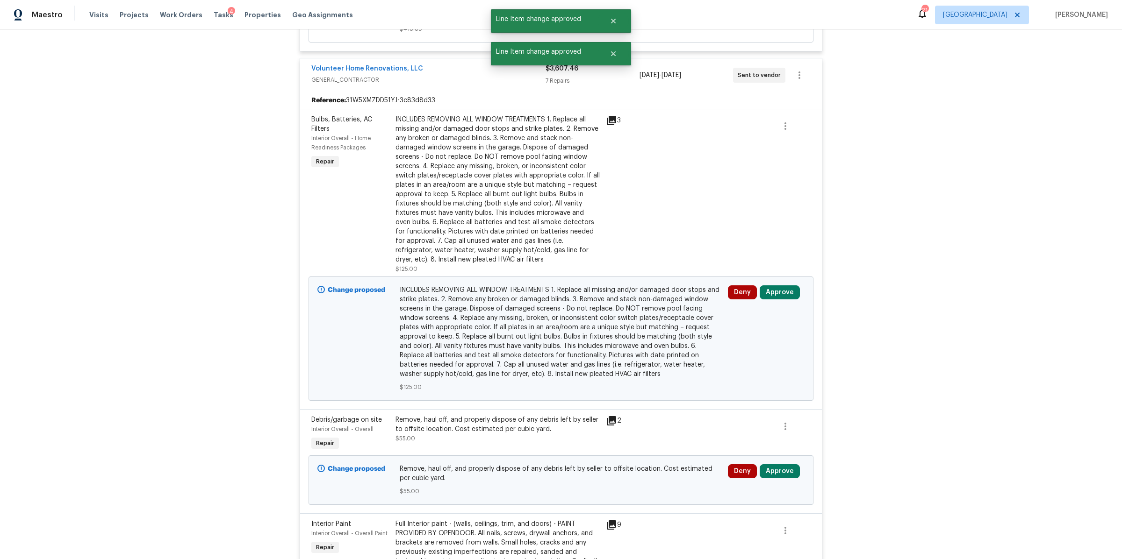
scroll to position [956, 0]
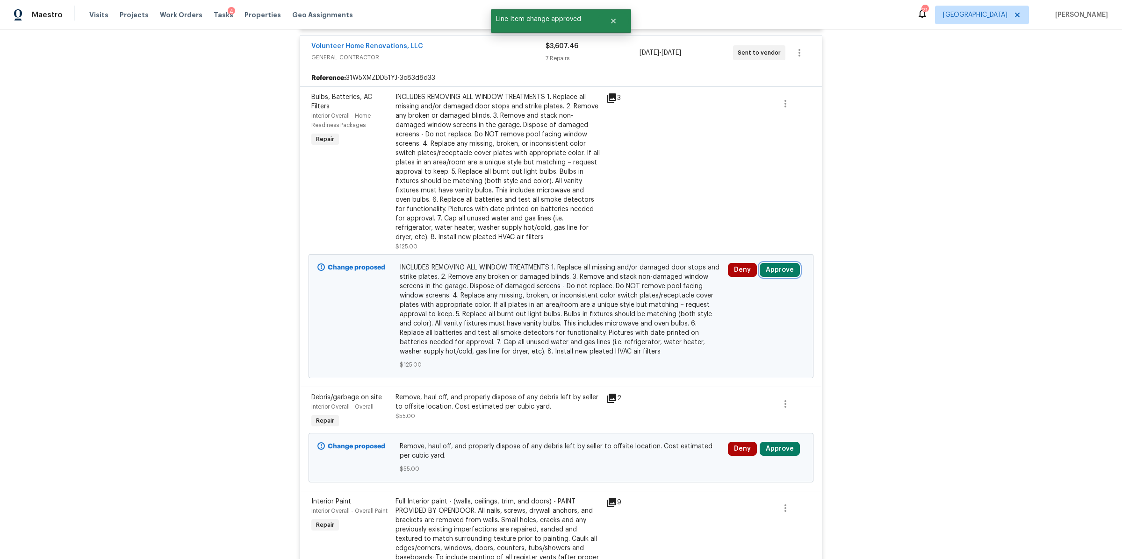
click at [775, 265] on button "Approve" at bounding box center [780, 270] width 40 height 14
click at [653, 274] on button "Approve" at bounding box center [641, 271] width 56 height 19
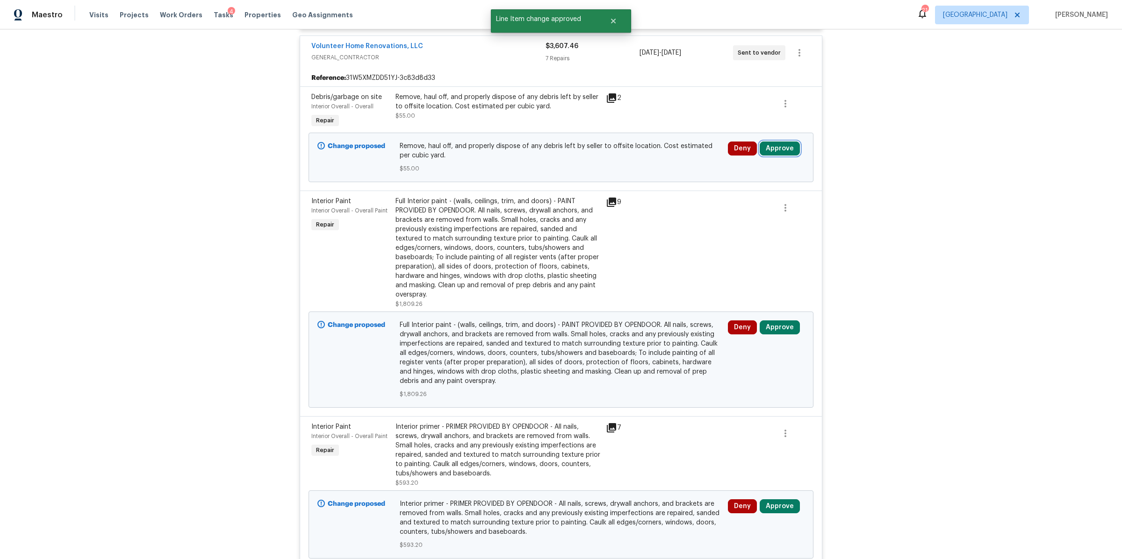
click at [767, 142] on button "Approve" at bounding box center [780, 149] width 40 height 14
click at [735, 194] on button "Approve" at bounding box center [748, 188] width 56 height 19
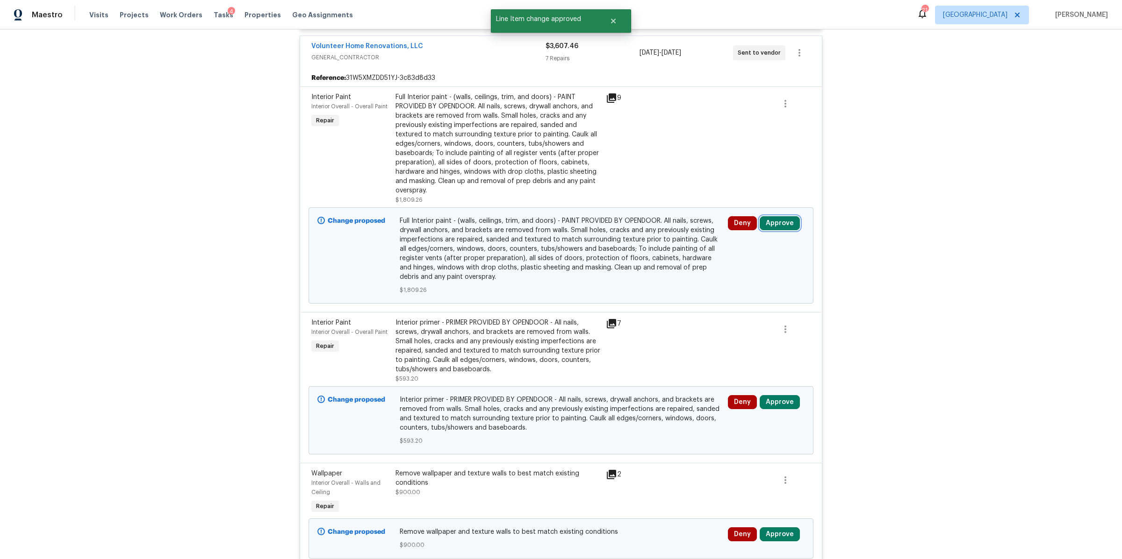
click at [785, 216] on button "Approve" at bounding box center [780, 223] width 40 height 14
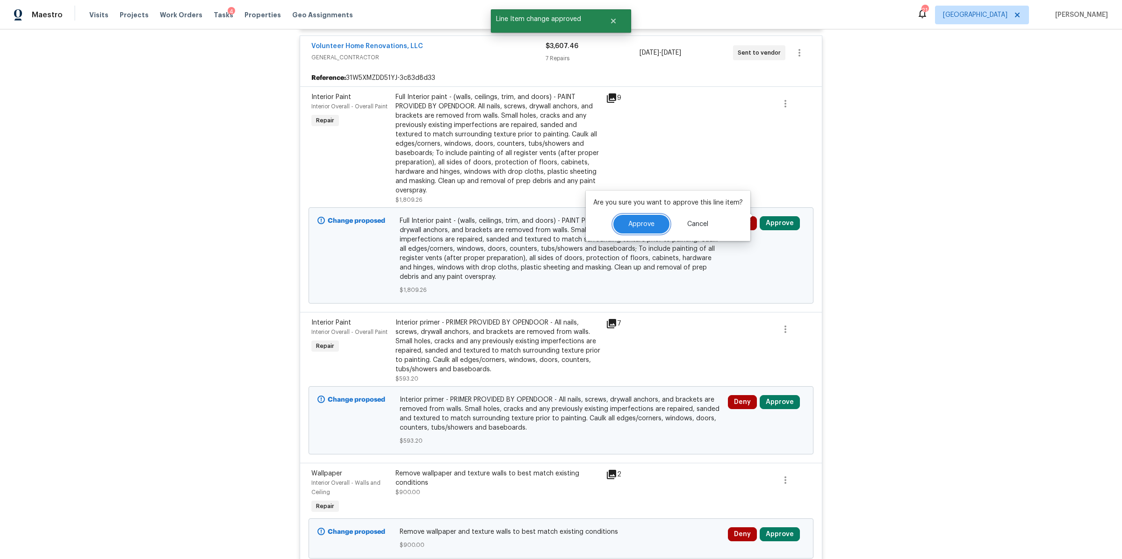
click at [652, 229] on button "Approve" at bounding box center [641, 224] width 56 height 19
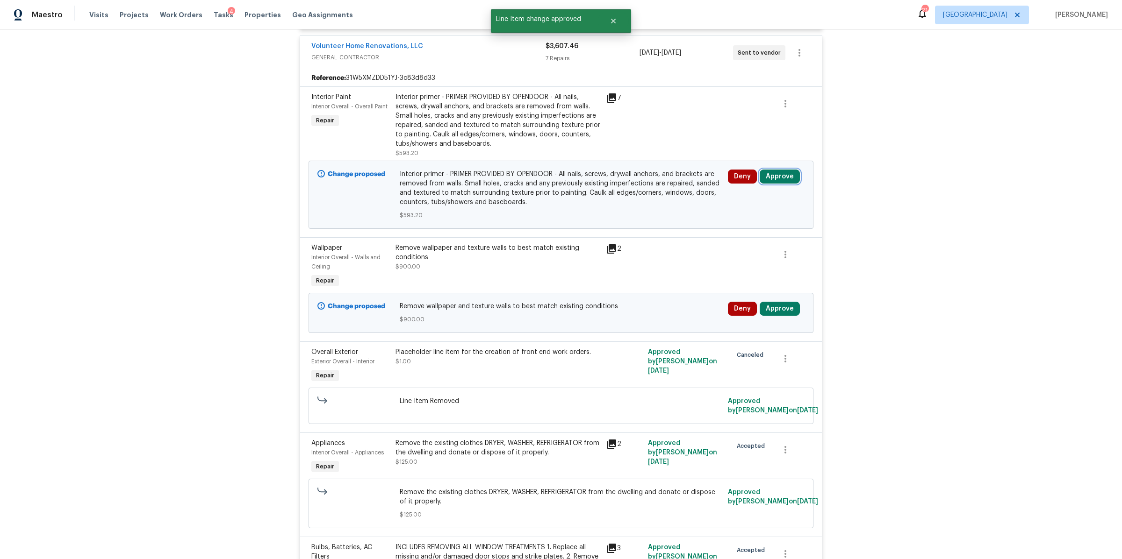
click at [767, 170] on button "Approve" at bounding box center [780, 177] width 40 height 14
click at [744, 214] on span "Approve" at bounding box center [748, 217] width 26 height 7
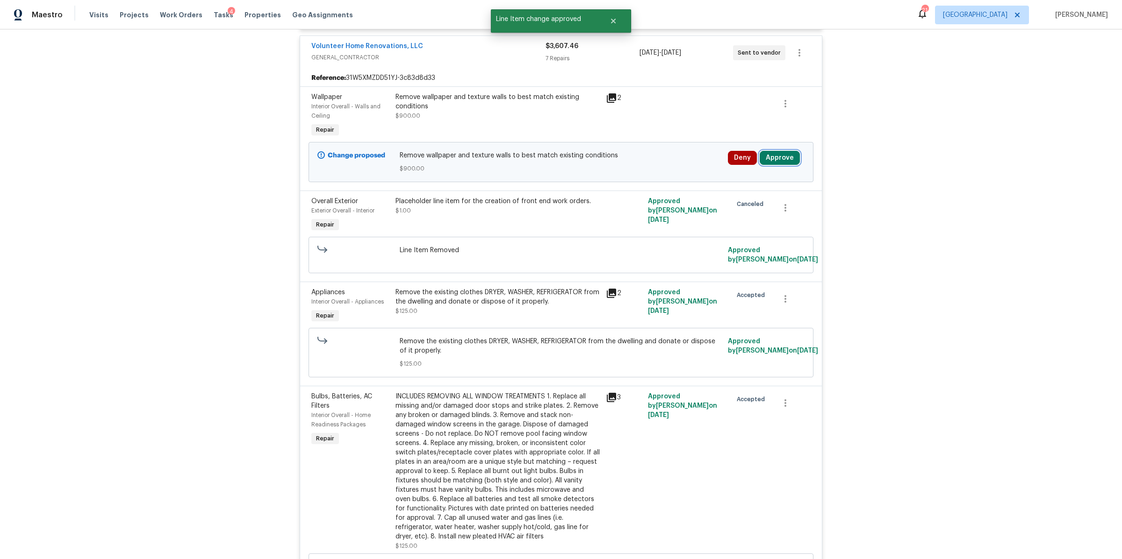
click at [772, 152] on button "Approve" at bounding box center [780, 158] width 40 height 14
click at [744, 197] on span "Approve" at bounding box center [748, 198] width 26 height 7
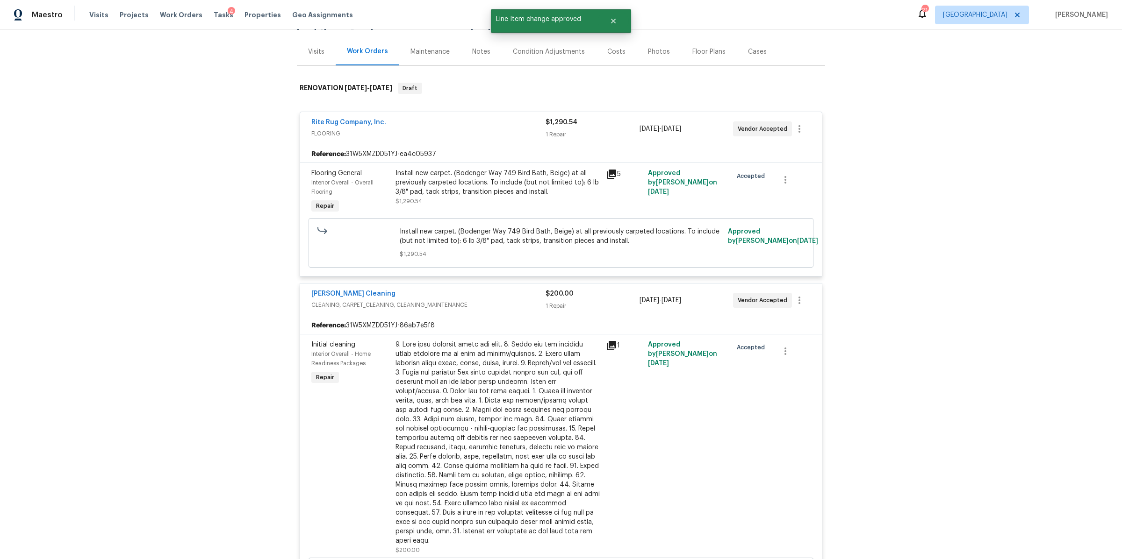
scroll to position [0, 0]
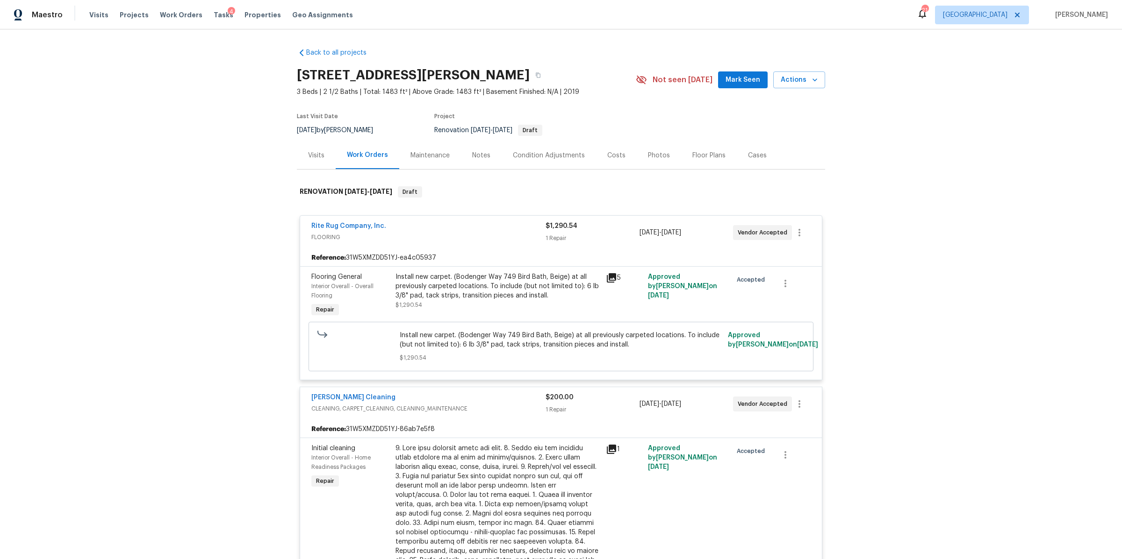
click at [607, 276] on icon at bounding box center [611, 277] width 9 height 9
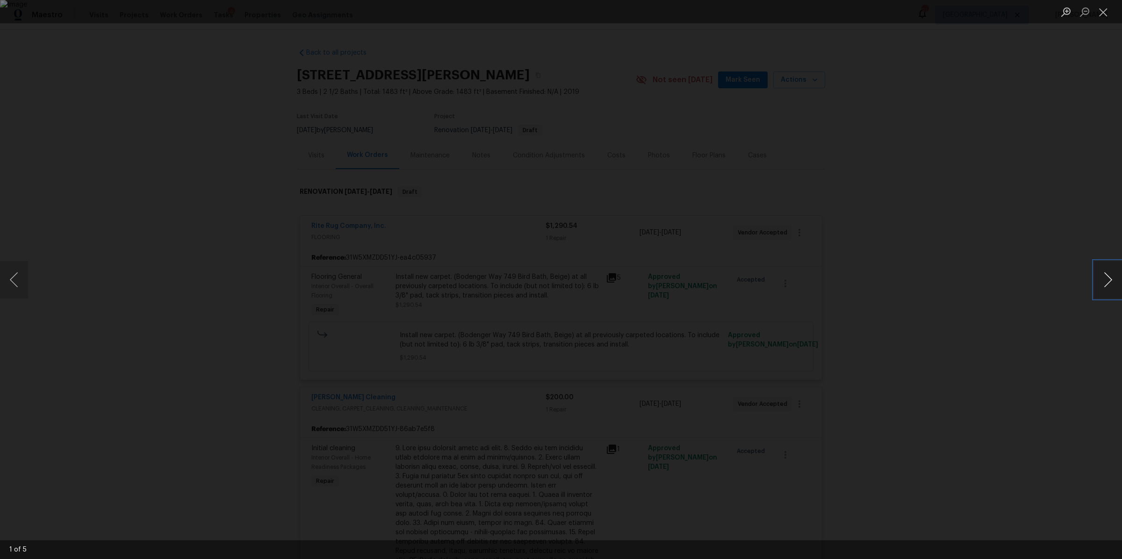
click at [1101, 274] on button "Next image" at bounding box center [1108, 279] width 28 height 37
click at [1099, 274] on button "Next image" at bounding box center [1108, 279] width 28 height 37
click at [928, 239] on div "Lightbox" at bounding box center [561, 279] width 1122 height 559
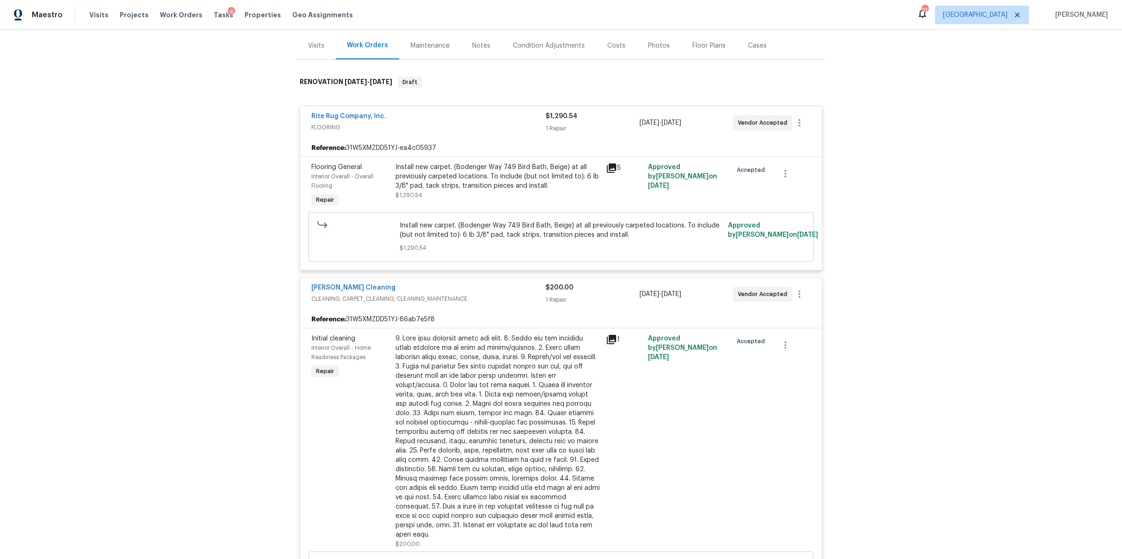
scroll to position [167, 0]
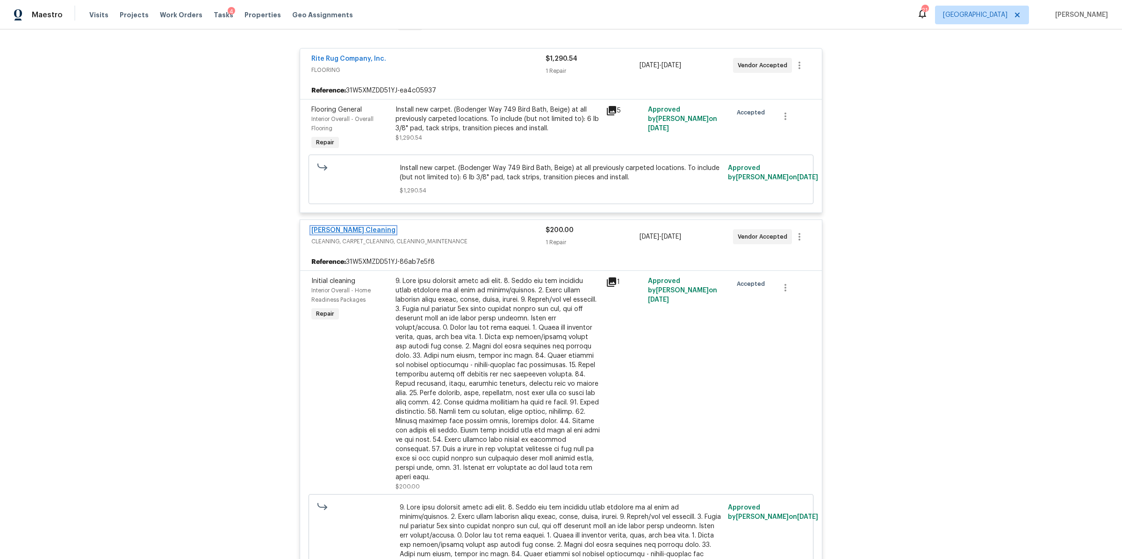
click at [343, 231] on link "[PERSON_NAME] Cleaning" at bounding box center [353, 230] width 84 height 7
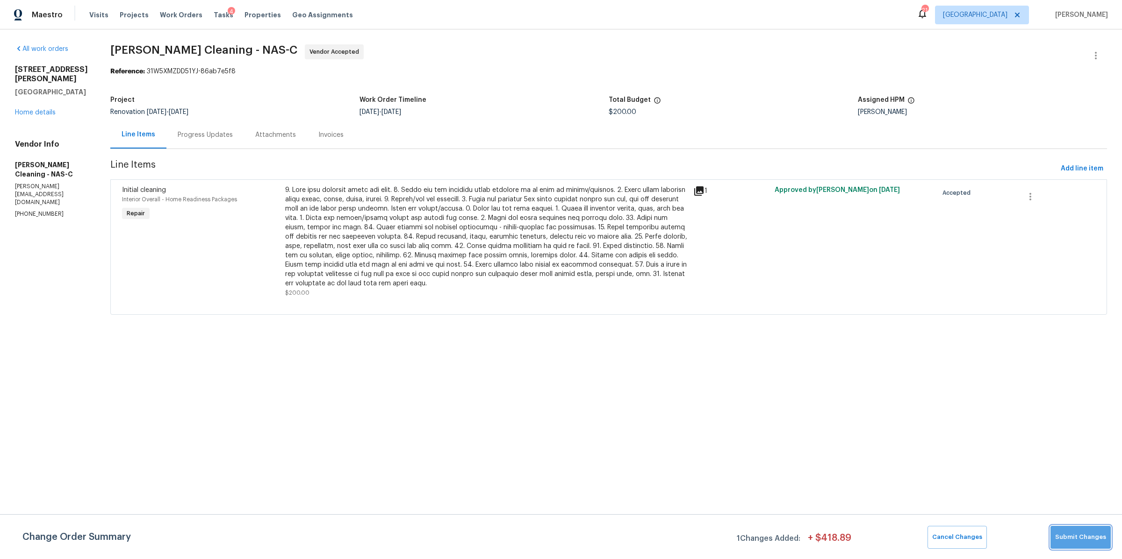
click at [1084, 537] on span "Submit Changes" at bounding box center [1080, 537] width 51 height 11
click at [463, 222] on div at bounding box center [486, 237] width 402 height 103
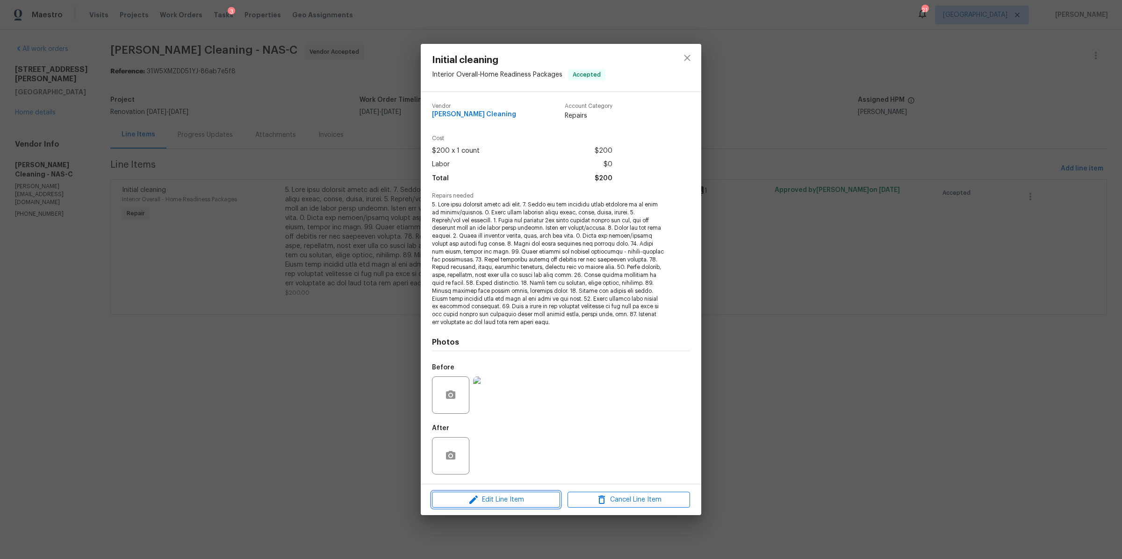
click at [536, 498] on span "Edit Line Item" at bounding box center [496, 500] width 122 height 12
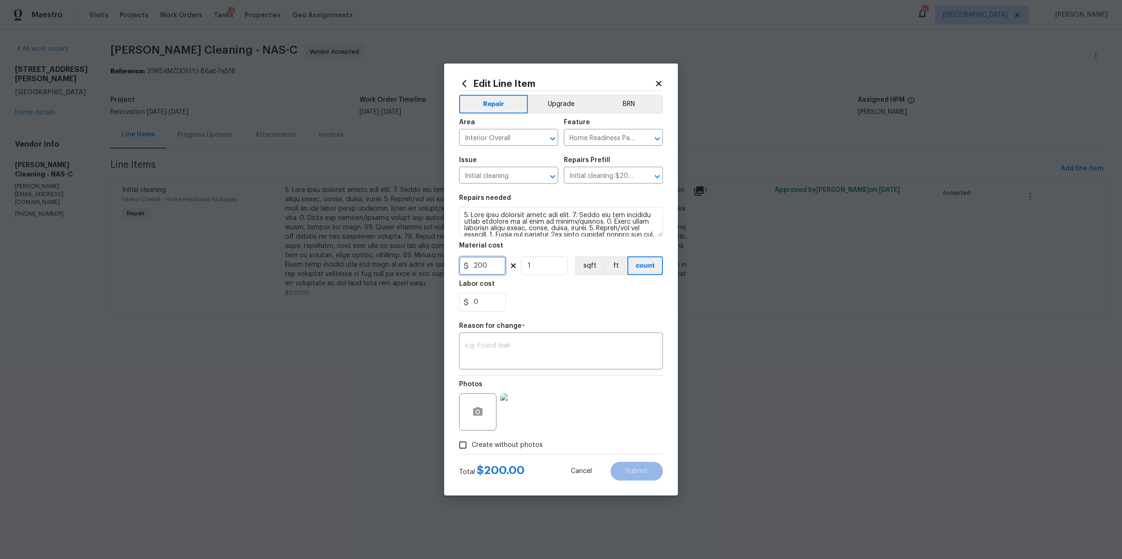
click at [482, 269] on input "200" at bounding box center [482, 266] width 47 height 19
type input "350"
click at [627, 420] on div "Photos" at bounding box center [561, 406] width 204 height 61
click at [609, 366] on div "x ​" at bounding box center [561, 352] width 204 height 35
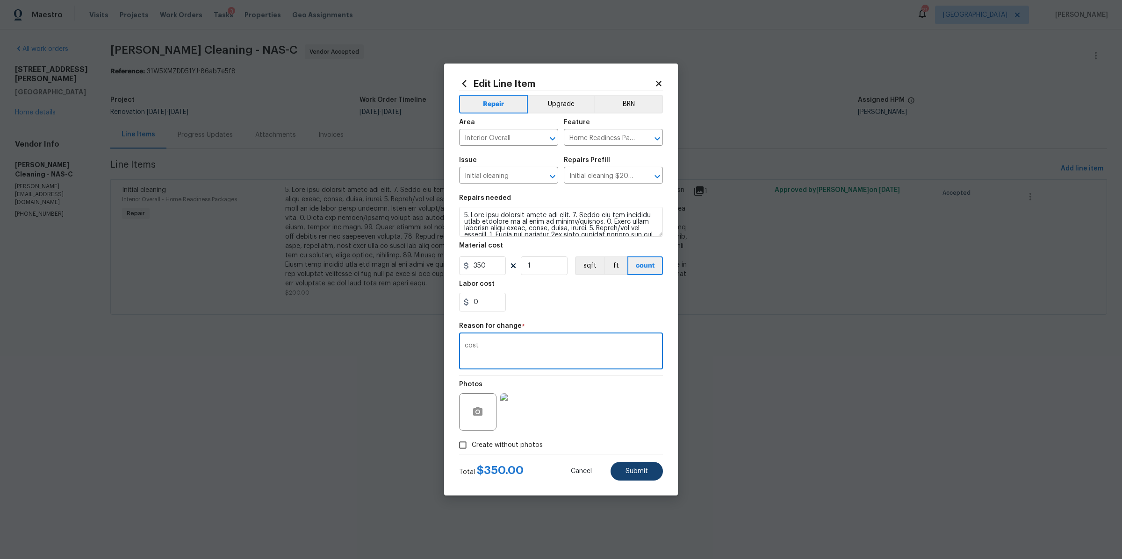
type textarea "cost"
click at [639, 474] on span "Submit" at bounding box center [636, 471] width 22 height 7
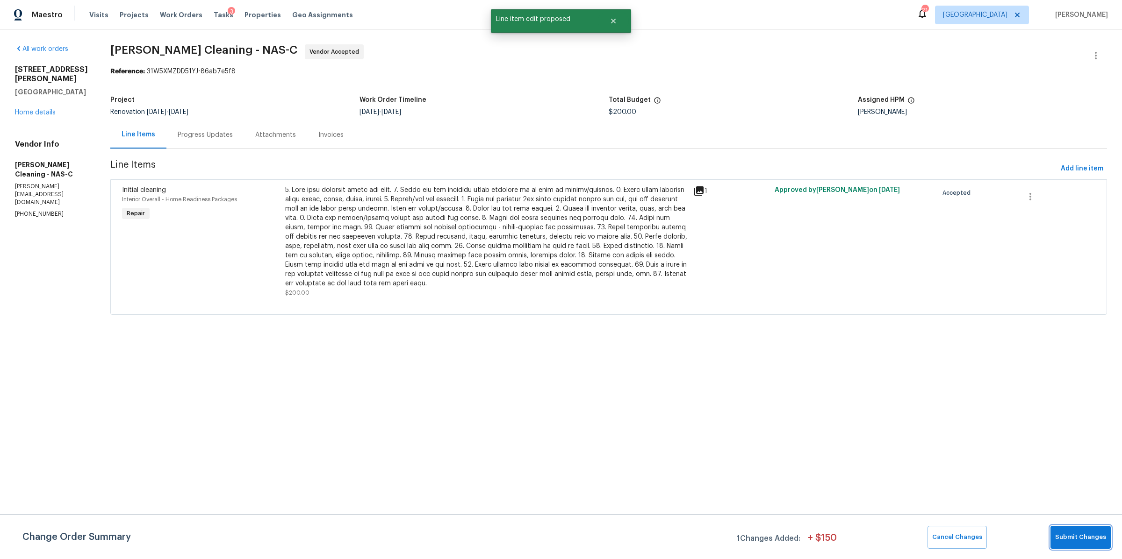
click at [1093, 532] on span "Submit Changes" at bounding box center [1080, 537] width 51 height 11
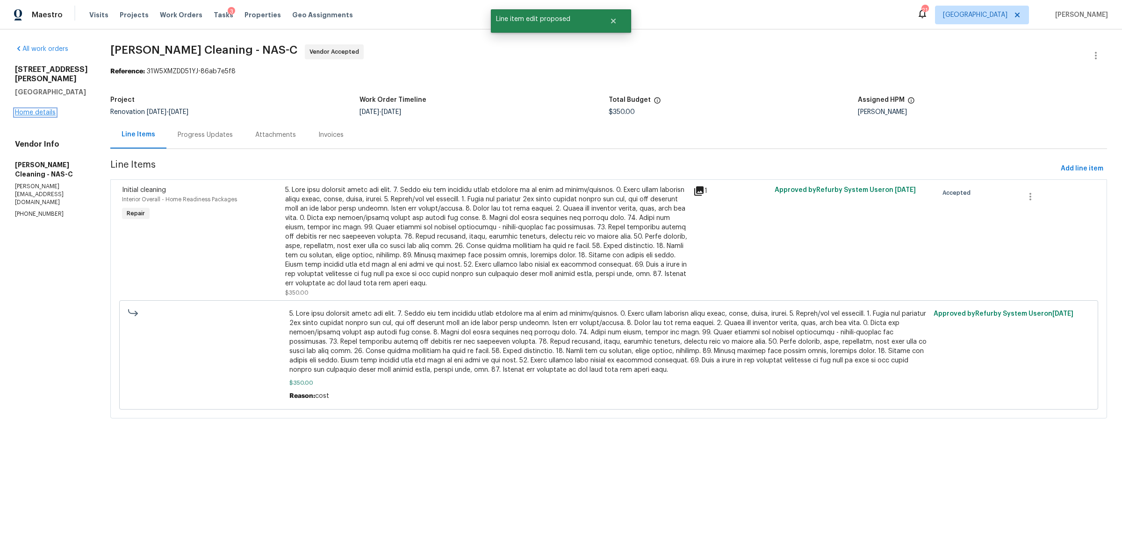
click at [36, 109] on link "Home details" at bounding box center [35, 112] width 41 height 7
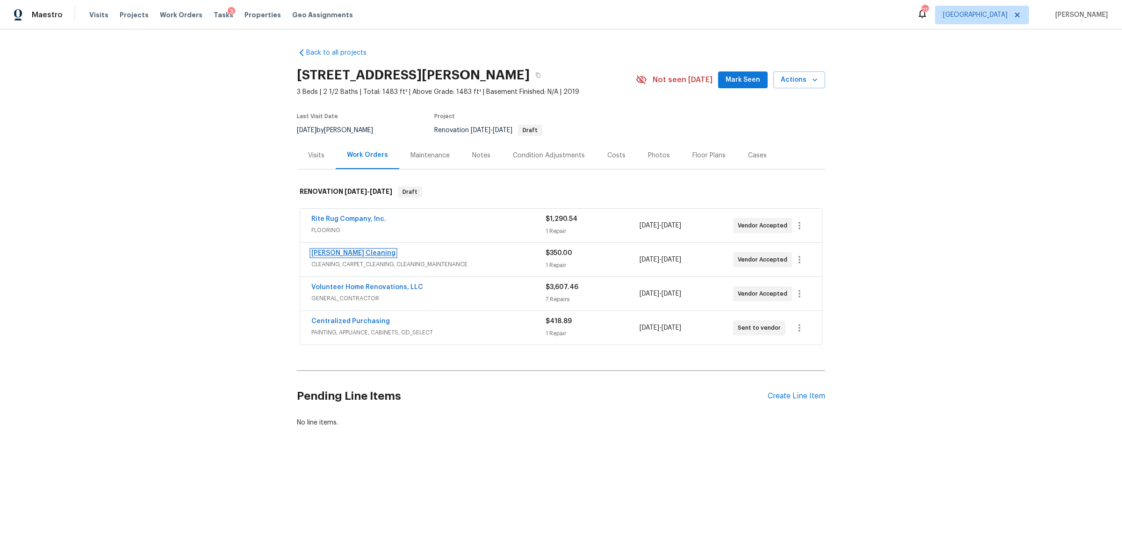
click at [340, 253] on link "[PERSON_NAME] Cleaning" at bounding box center [353, 253] width 84 height 7
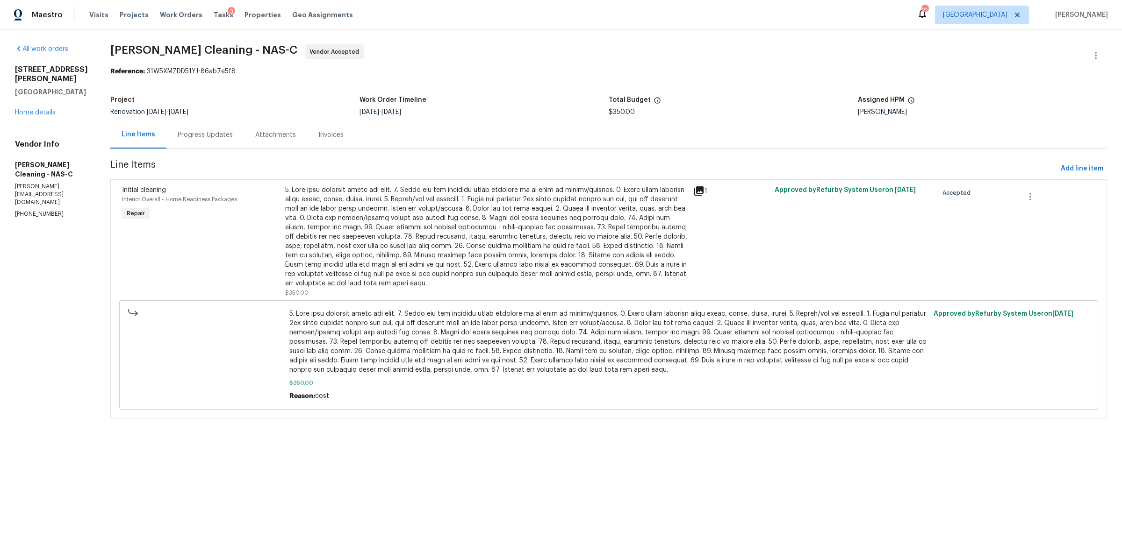
click at [201, 132] on div "Progress Updates" at bounding box center [205, 134] width 55 height 9
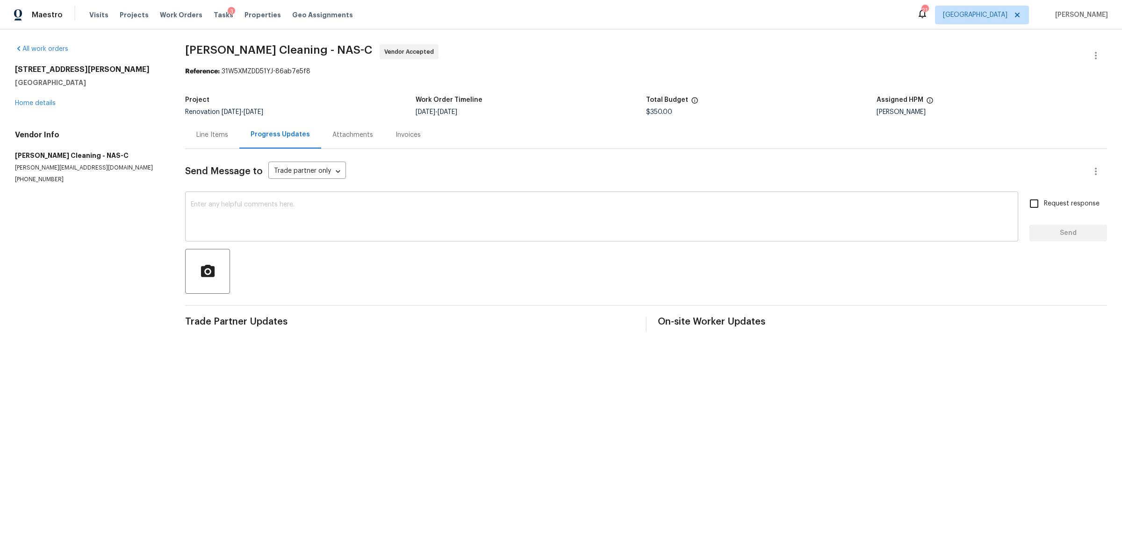
click at [251, 210] on textarea at bounding box center [602, 217] width 822 height 33
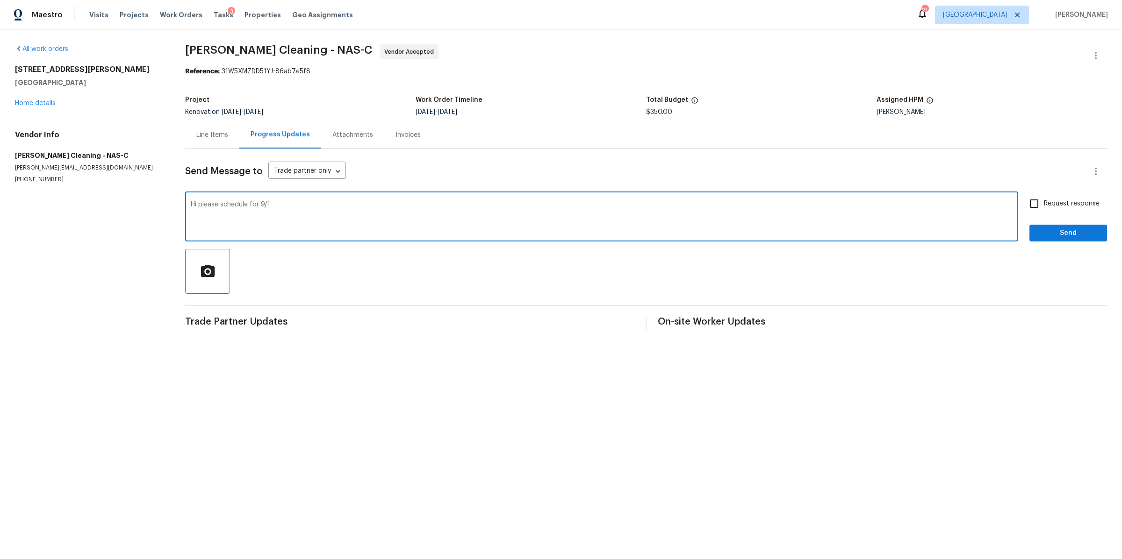
type textarea "Hi please schedule for 9/1"
click at [1030, 200] on input "Request response" at bounding box center [1034, 204] width 20 height 20
checkbox input "true"
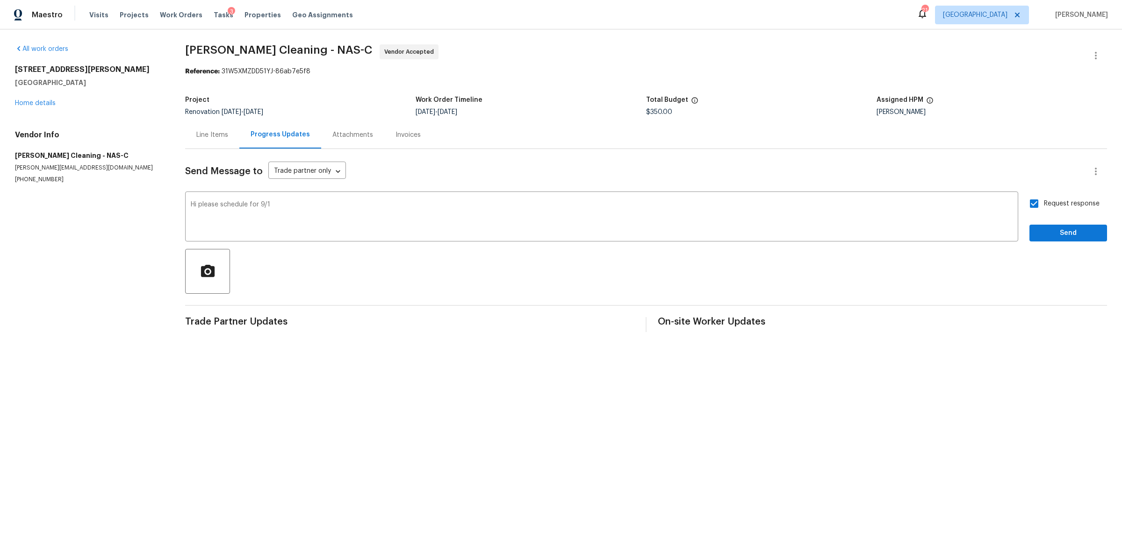
click at [1045, 245] on div "Send Message to Trade partner only Trade partner only ​ Hi please schedule for …" at bounding box center [646, 240] width 922 height 183
click at [1049, 237] on span "Send" at bounding box center [1068, 234] width 63 height 12
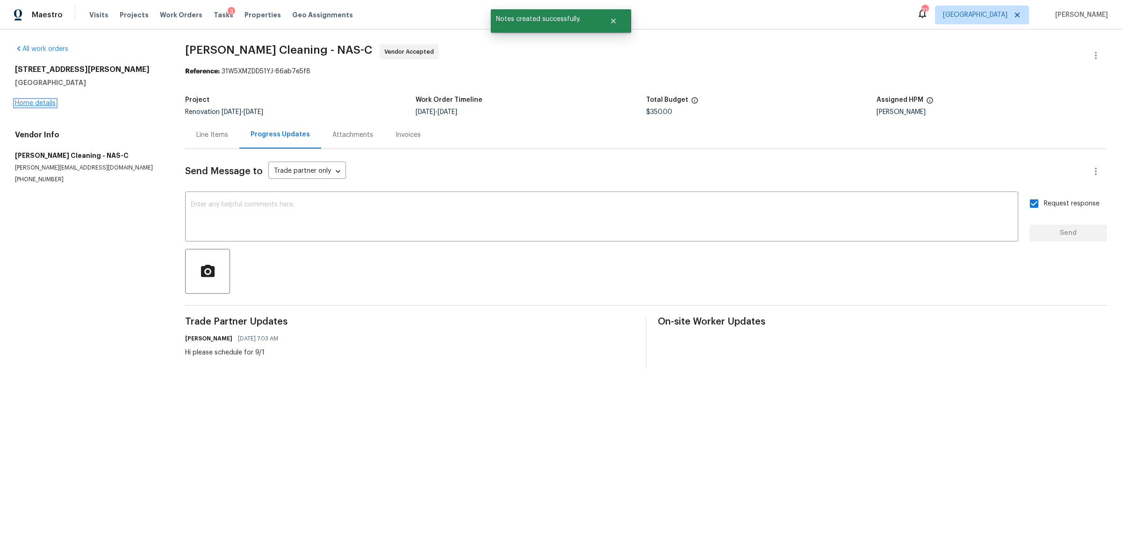
click at [27, 100] on link "Home details" at bounding box center [35, 103] width 41 height 7
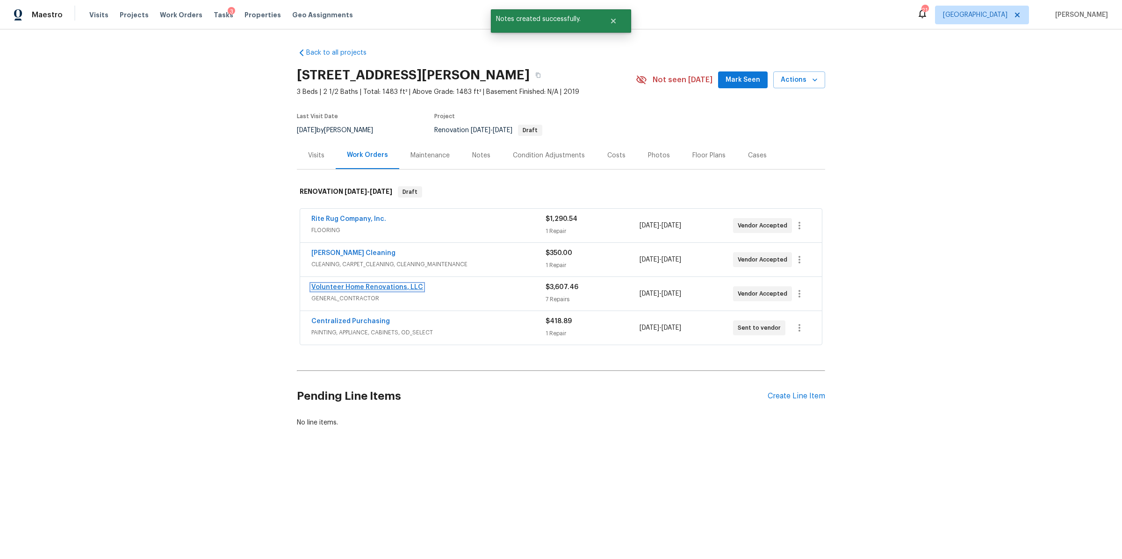
click at [380, 286] on link "Volunteer Home Renovations, LLC" at bounding box center [367, 287] width 112 height 7
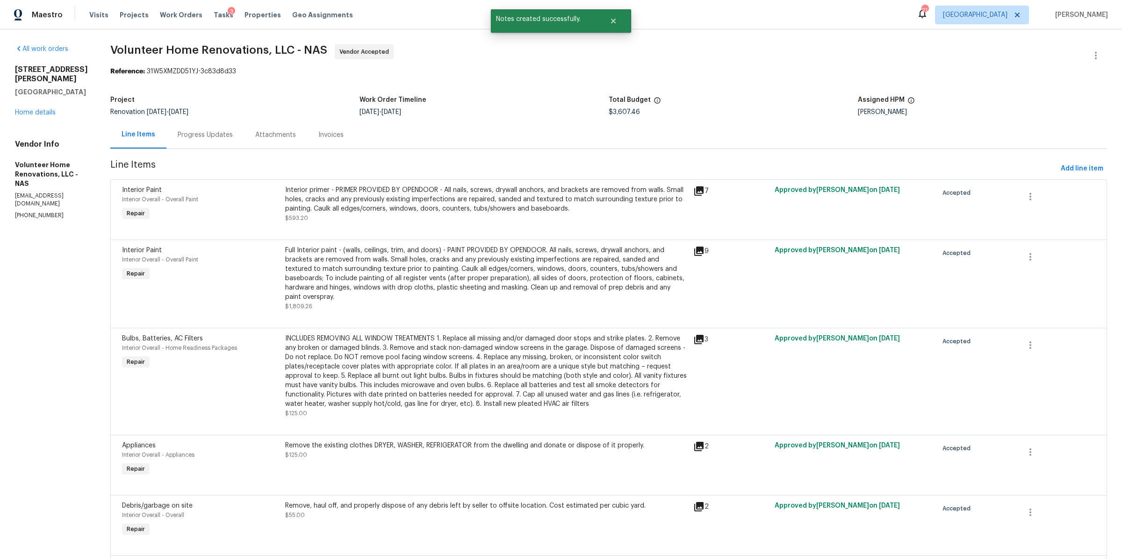
click at [233, 132] on div "Progress Updates" at bounding box center [205, 134] width 55 height 9
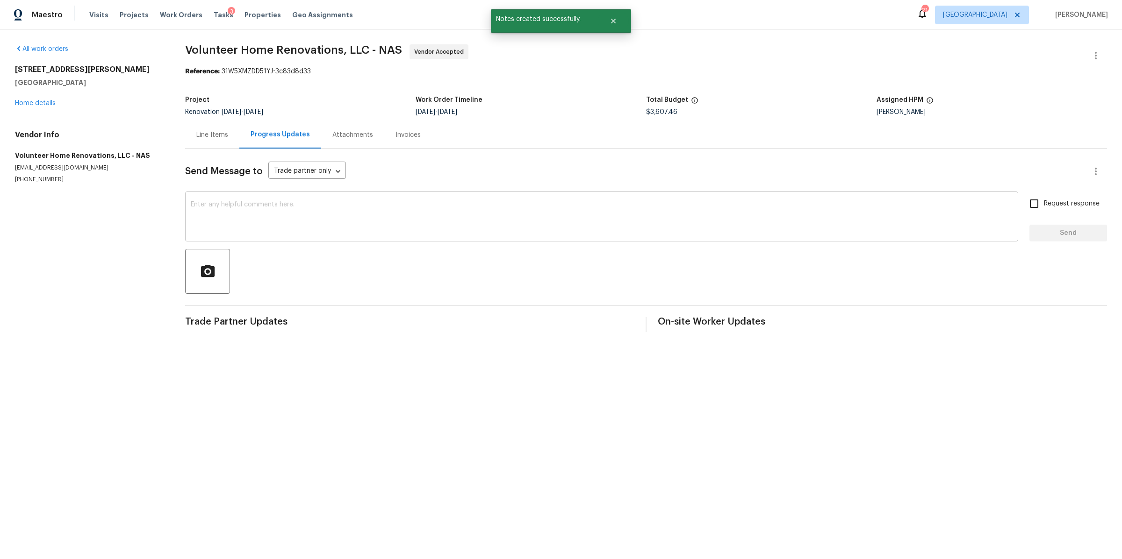
click at [273, 226] on textarea at bounding box center [602, 217] width 822 height 33
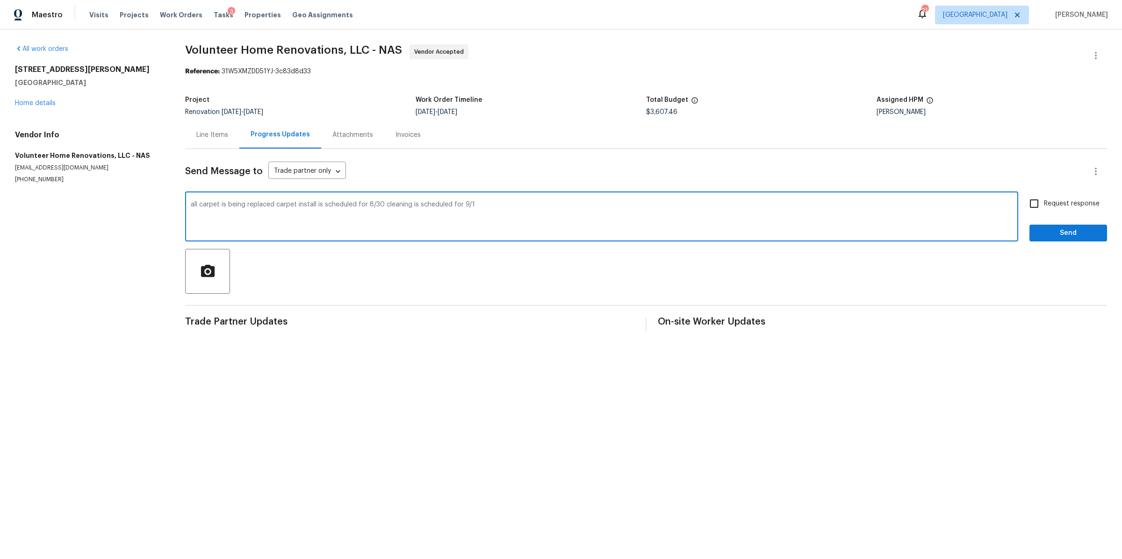
type textarea "all carpet is being replaced carpet install is scheduled for 8/30 cleaning is s…"
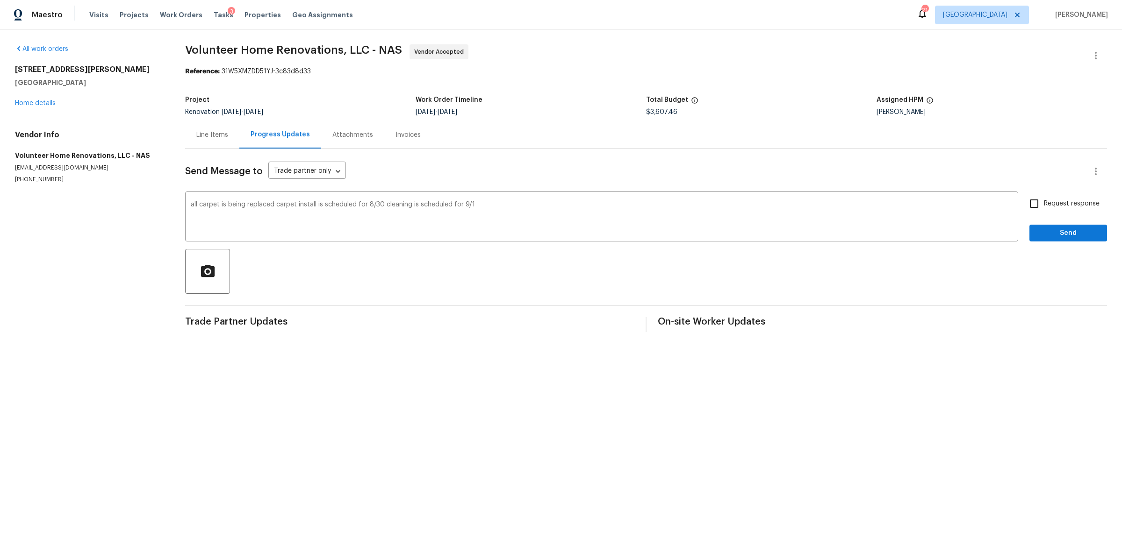
click at [1044, 205] on span "Request response" at bounding box center [1072, 204] width 56 height 10
click at [1037, 205] on input "Request response" at bounding box center [1034, 204] width 20 height 20
checkbox input "true"
click at [1037, 229] on span "Send" at bounding box center [1068, 234] width 63 height 12
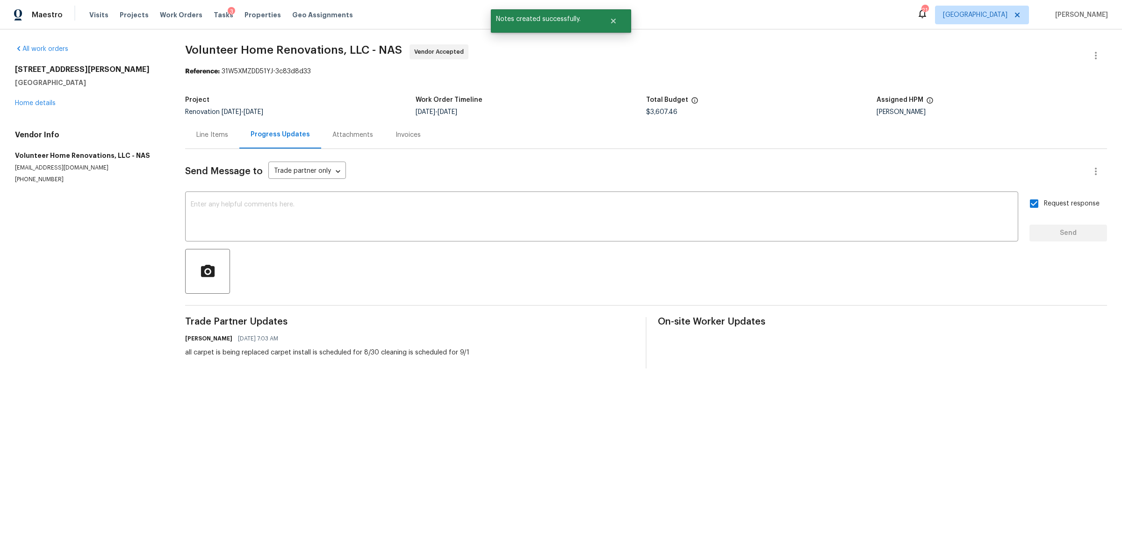
click at [11, 95] on div "All work orders 3726 Selina Dr Murfreesboro, TN 37128 Home details Vendor Info …" at bounding box center [561, 206] width 1122 height 354
click at [16, 98] on div "3726 Selina Dr Murfreesboro, TN 37128 Home details" at bounding box center [89, 86] width 148 height 43
click at [31, 102] on link "Home details" at bounding box center [35, 103] width 41 height 7
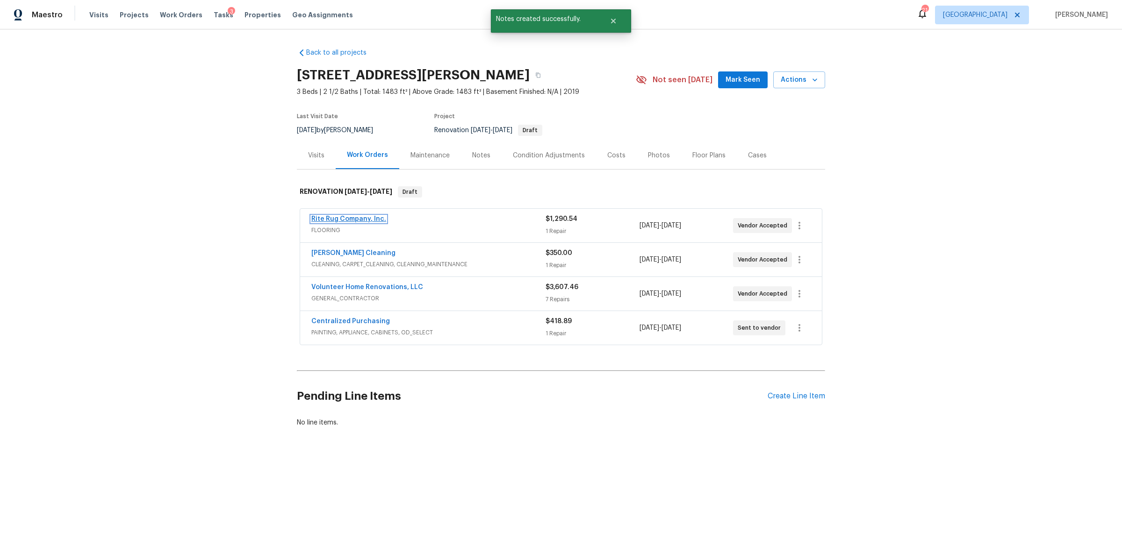
click at [335, 217] on link "Rite Rug Company, Inc." at bounding box center [348, 219] width 75 height 7
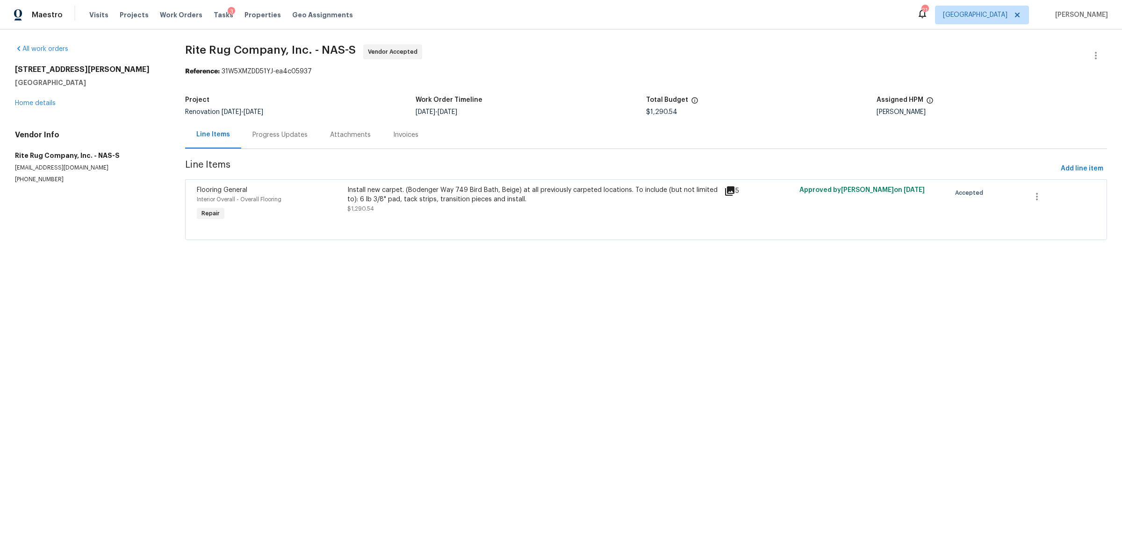
click at [266, 143] on div "Progress Updates" at bounding box center [280, 135] width 78 height 28
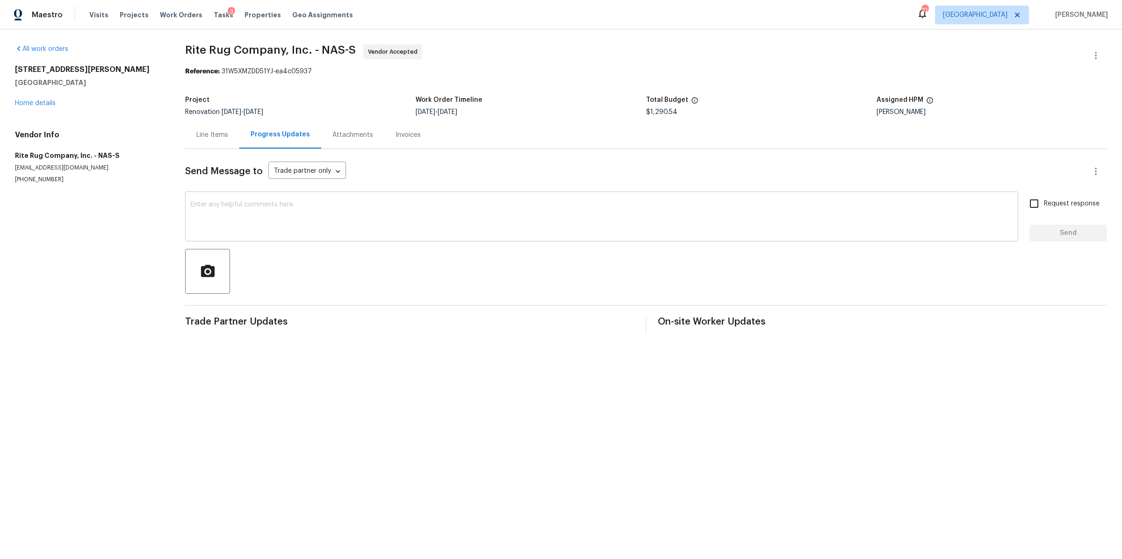
click at [268, 210] on textarea at bounding box center [602, 217] width 822 height 33
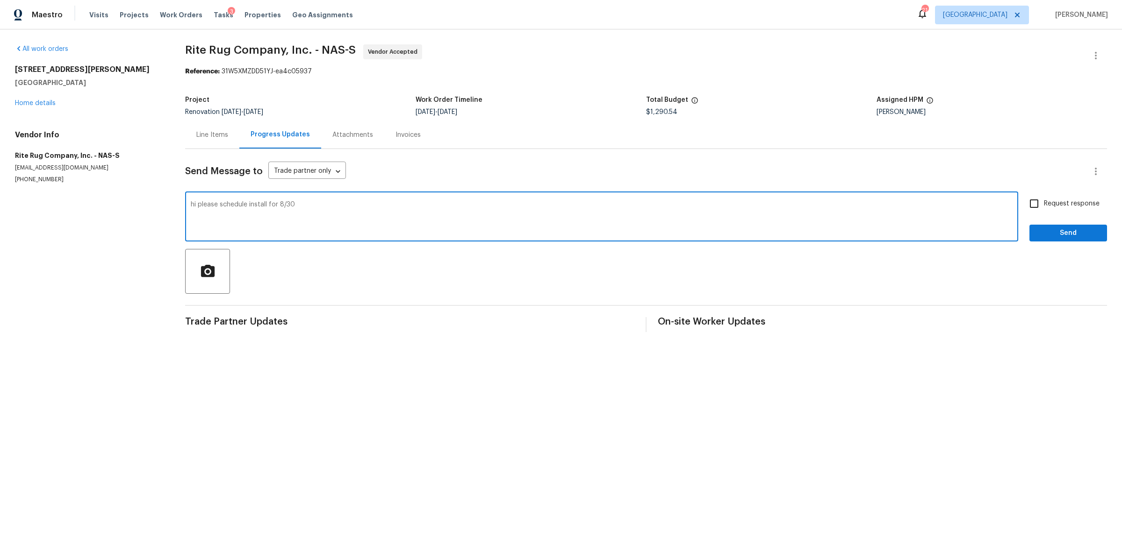
type textarea "hi please schedule install for 8/30"
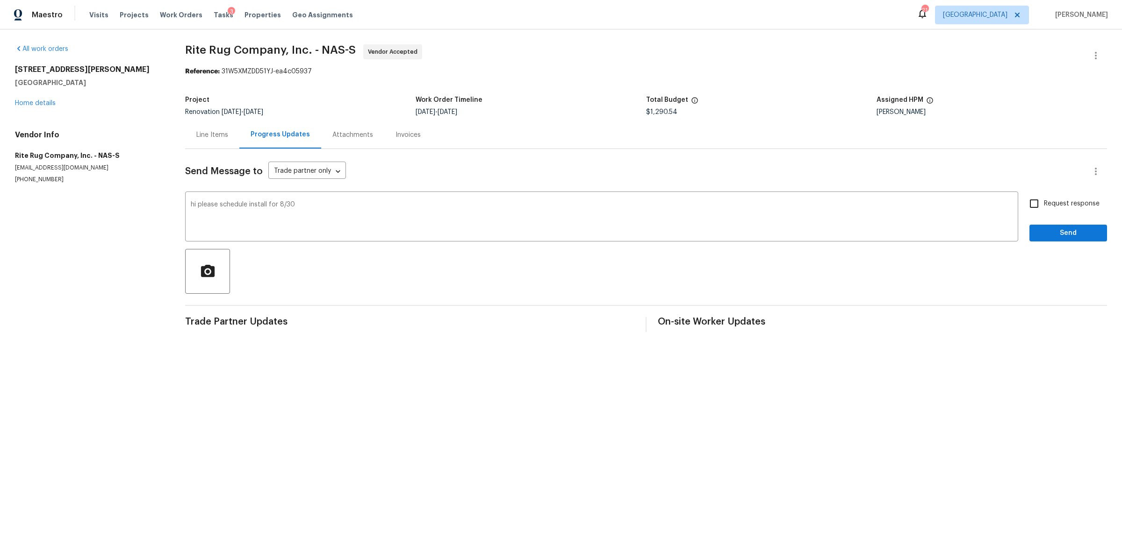
click at [1045, 203] on span "Request response" at bounding box center [1072, 204] width 56 height 10
click at [1044, 203] on input "Request response" at bounding box center [1034, 204] width 20 height 20
checkbox input "true"
click at [1037, 232] on span "Send" at bounding box center [1068, 234] width 63 height 12
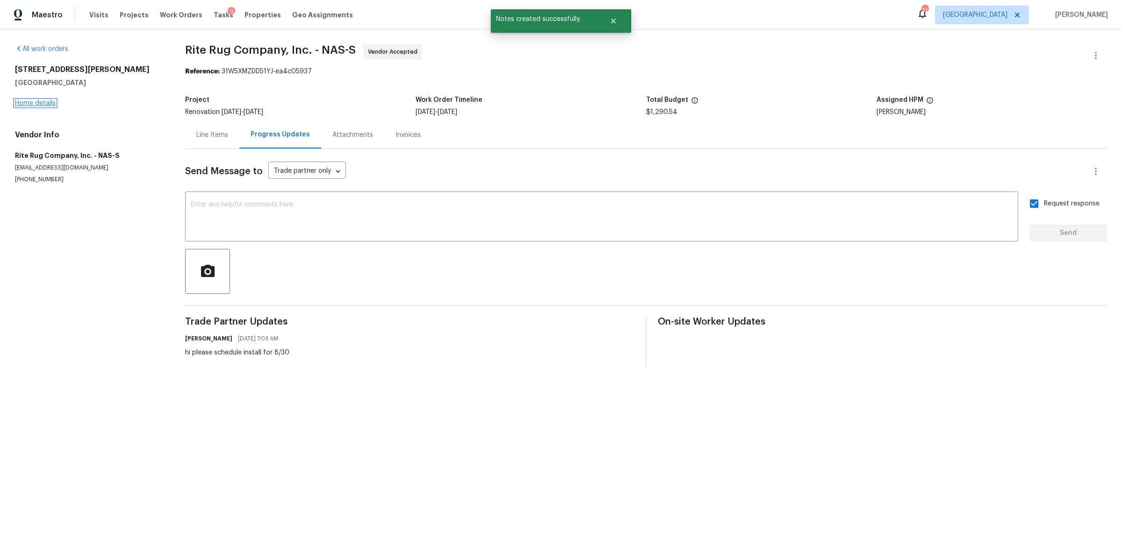
click at [37, 100] on link "Home details" at bounding box center [35, 103] width 41 height 7
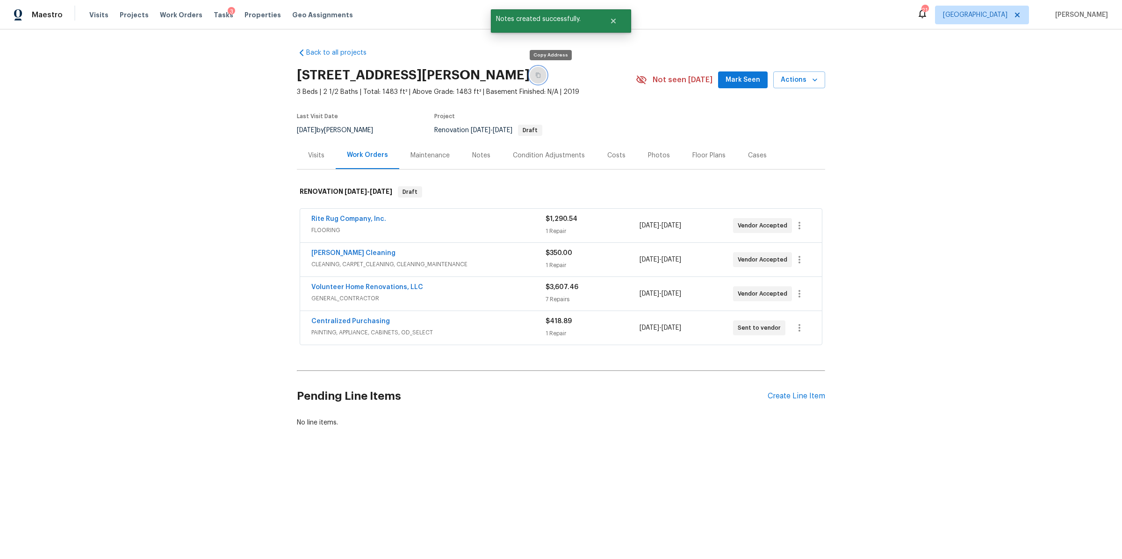
click at [540, 74] on icon "button" at bounding box center [538, 75] width 5 height 5
click at [479, 160] on div "Notes" at bounding box center [481, 156] width 41 height 28
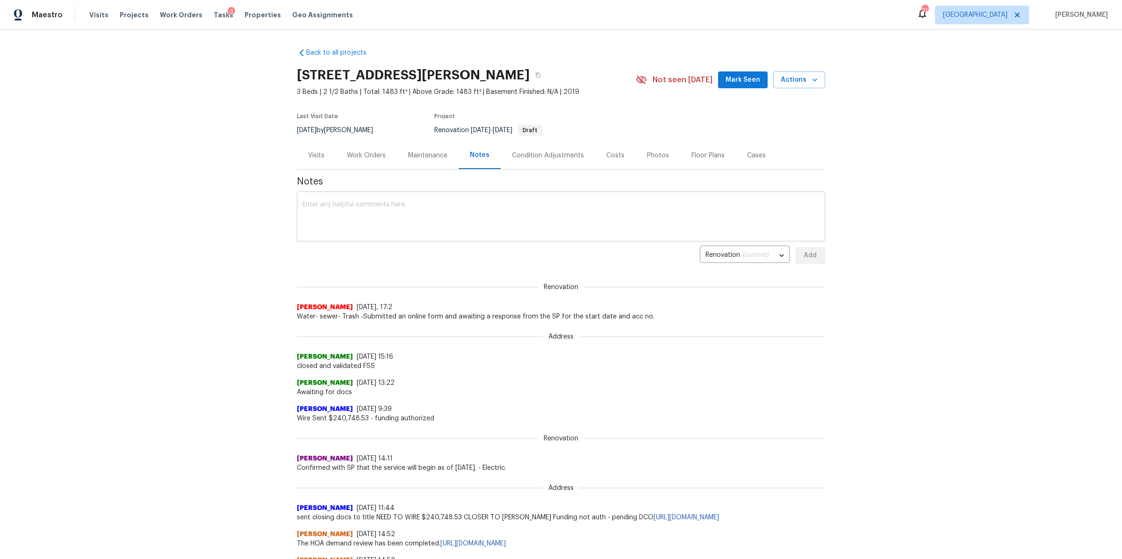
click at [466, 213] on textarea at bounding box center [560, 217] width 517 height 33
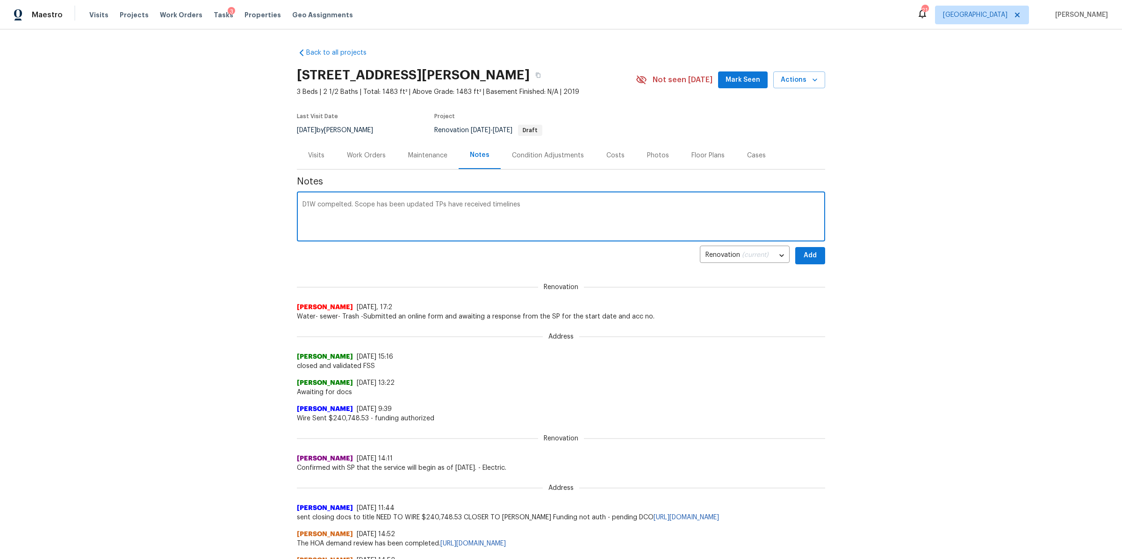
type textarea "D1W compelted. Scope has been updated TPs have received timelines"
click at [795, 255] on button "Add" at bounding box center [810, 255] width 30 height 17
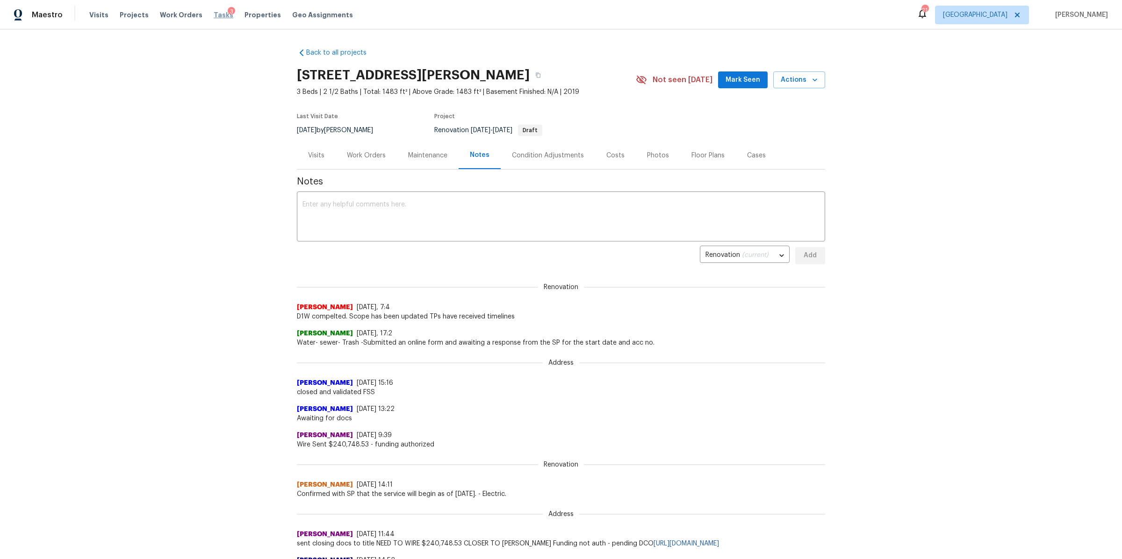
click at [214, 14] on span "Tasks" at bounding box center [224, 15] width 20 height 7
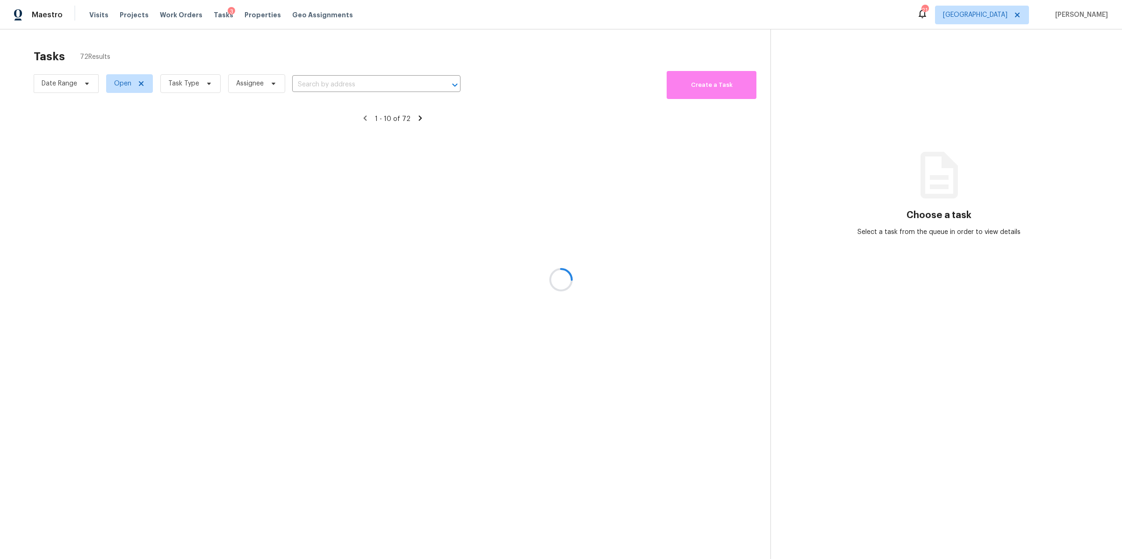
click at [202, 83] on div at bounding box center [561, 279] width 1122 height 559
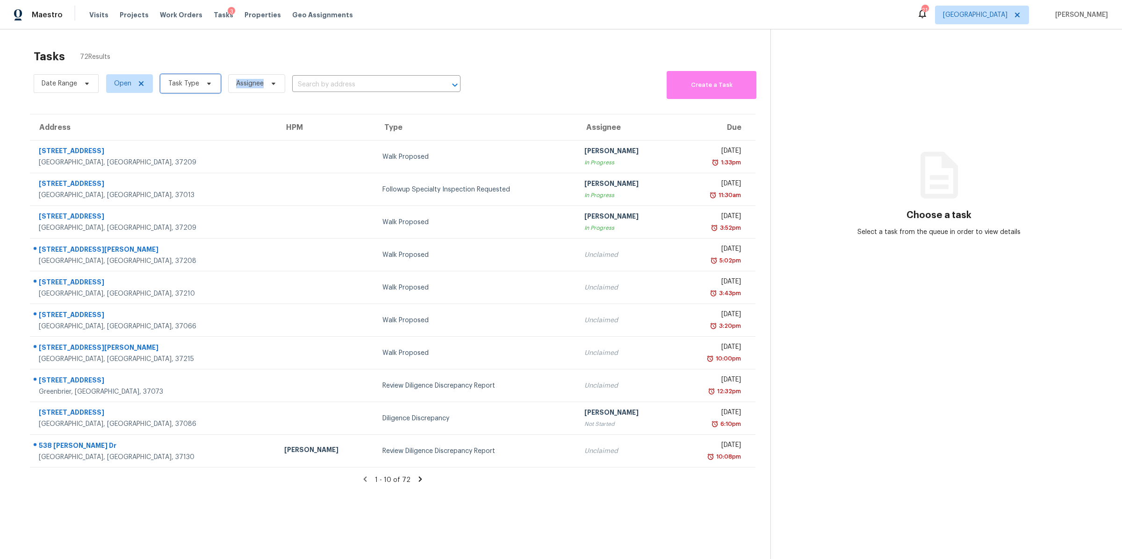
click at [203, 83] on span at bounding box center [207, 83] width 10 height 7
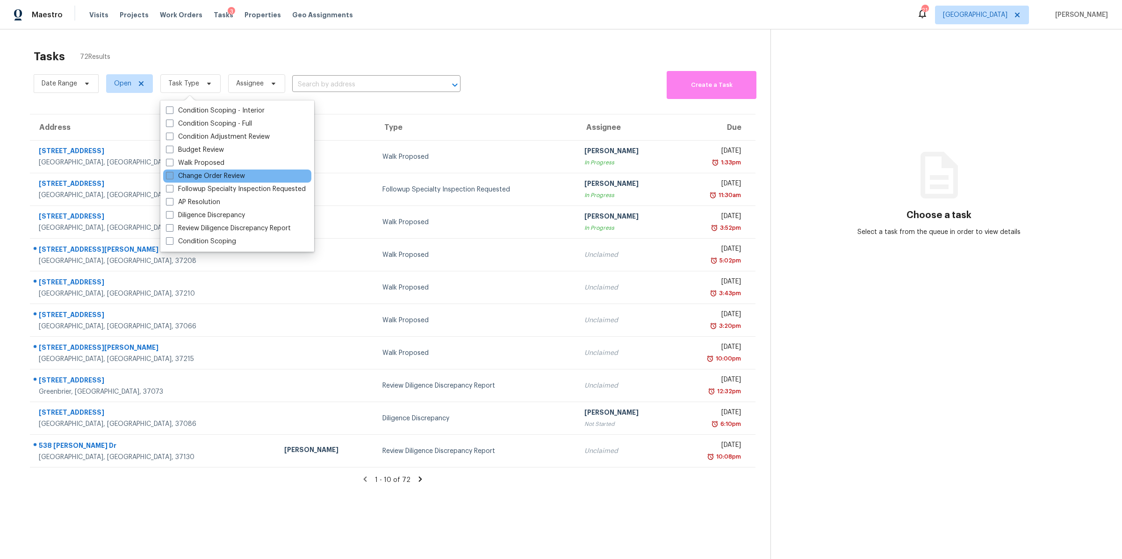
click at [209, 174] on label "Change Order Review" at bounding box center [205, 176] width 79 height 9
click at [172, 174] on input "Change Order Review" at bounding box center [169, 175] width 6 height 6
checkbox input "true"
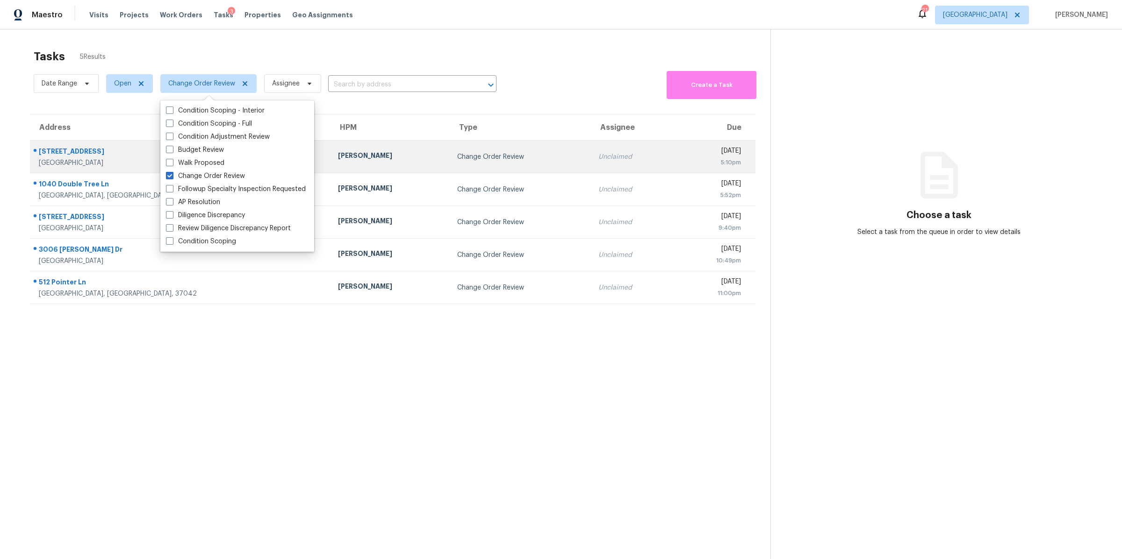
click at [76, 160] on div "Clarksville, TN, 37040" at bounding box center [181, 162] width 284 height 9
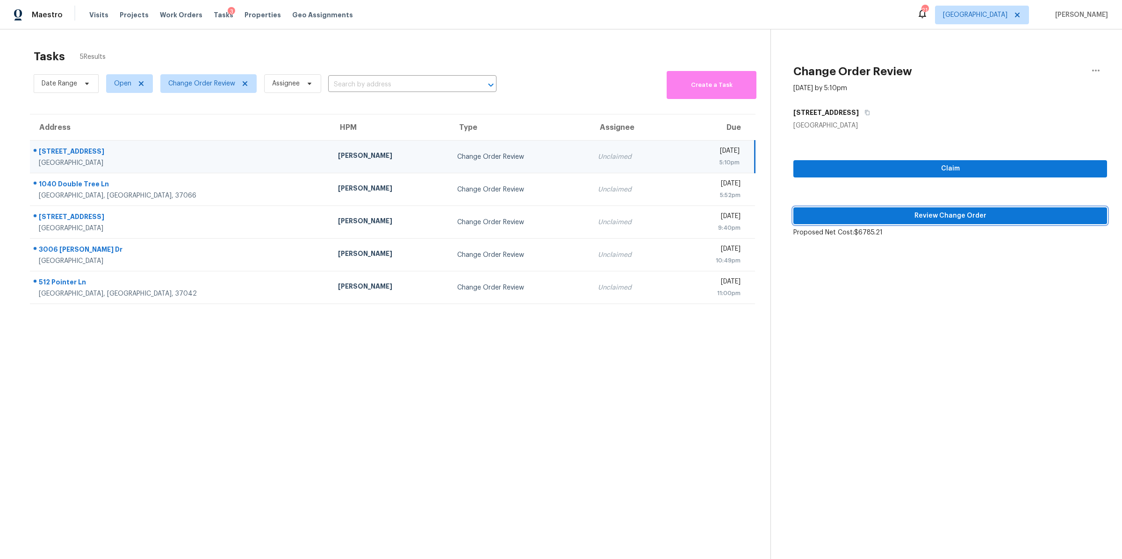
click at [879, 213] on span "Review Change Order" at bounding box center [950, 216] width 299 height 12
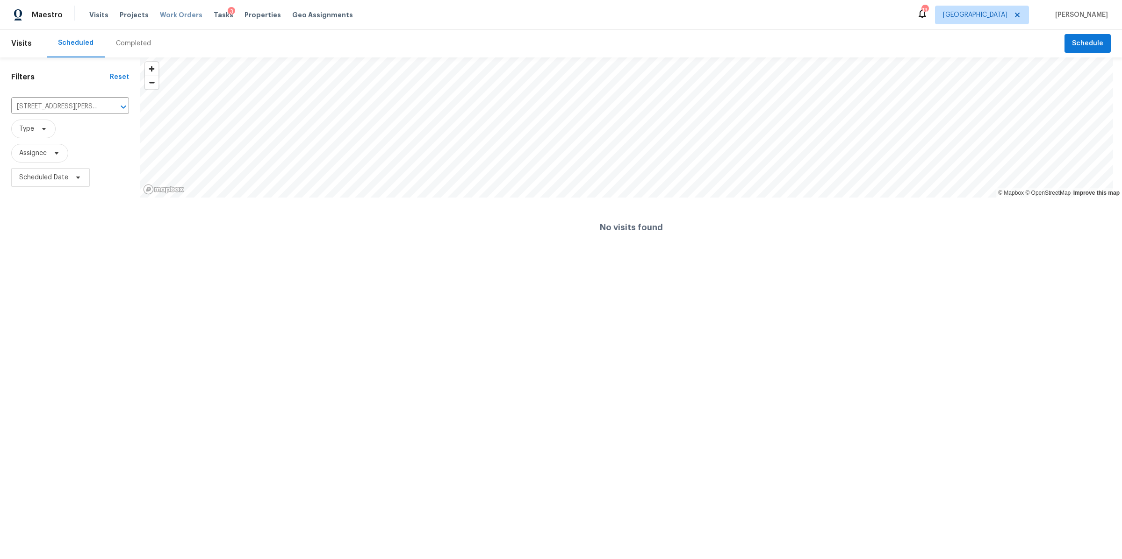
click at [177, 14] on span "Work Orders" at bounding box center [181, 14] width 43 height 9
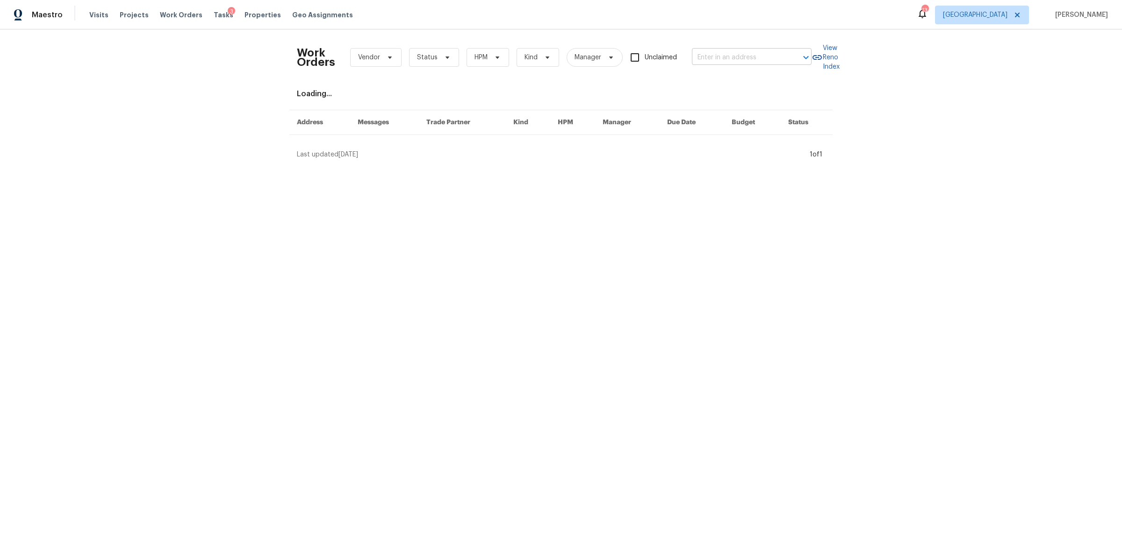
click at [710, 56] on input "text" at bounding box center [738, 57] width 93 height 14
type input "1907 s"
click at [712, 84] on li "1907 Secretariate Ct, Clarksville, TN 37042" at bounding box center [749, 78] width 120 height 15
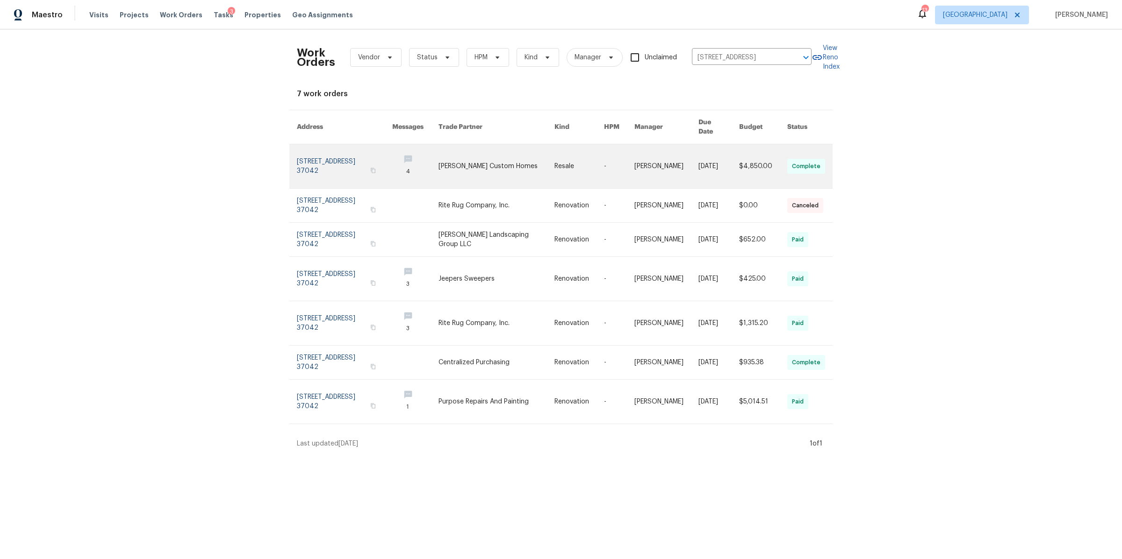
click at [347, 153] on link at bounding box center [344, 166] width 95 height 44
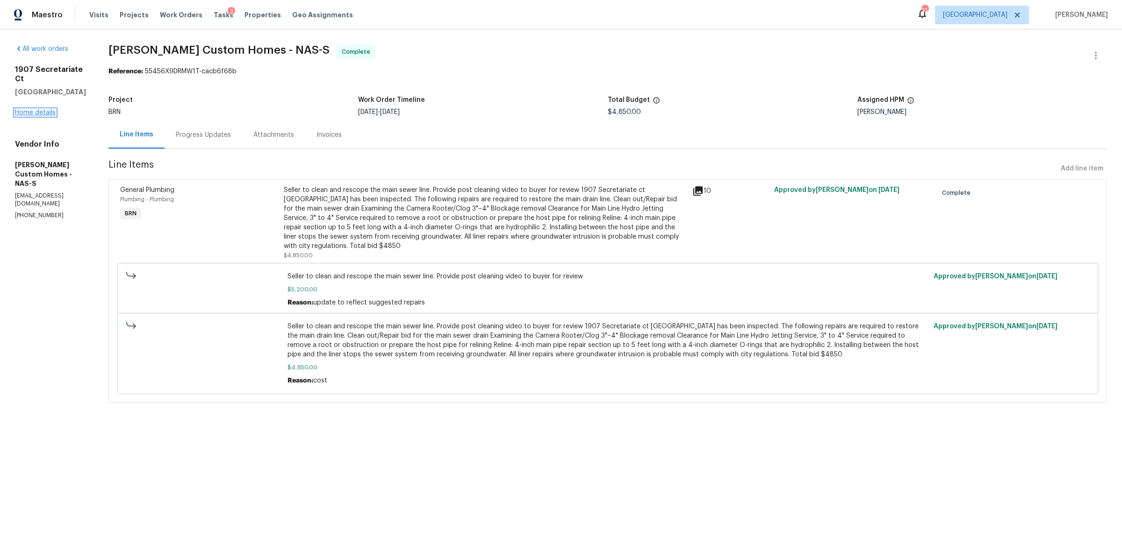
click at [38, 109] on link "Home details" at bounding box center [35, 112] width 41 height 7
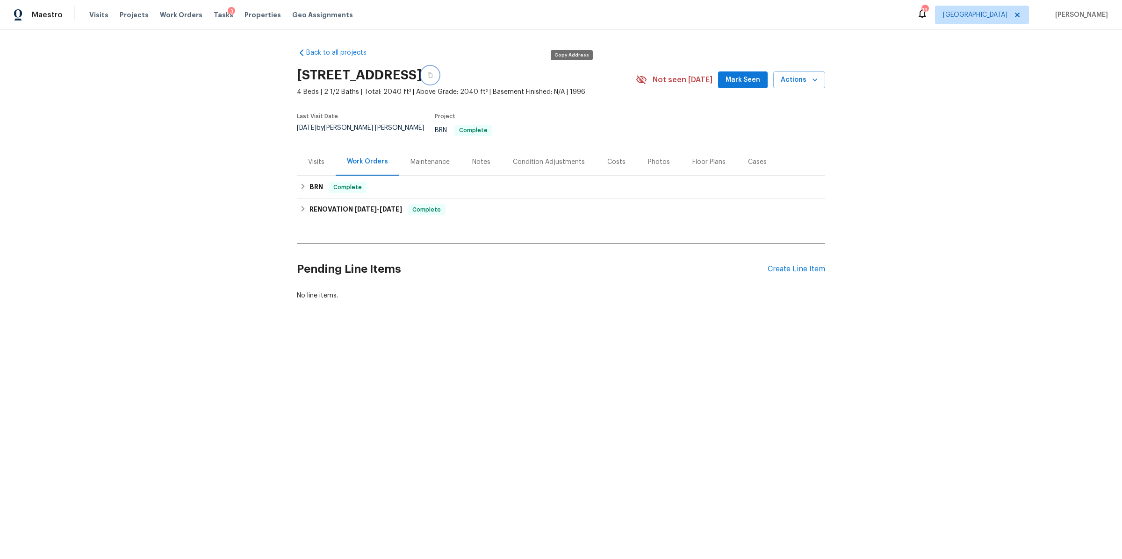
click at [432, 75] on icon "button" at bounding box center [430, 75] width 5 height 5
click at [96, 17] on span "Visits" at bounding box center [98, 14] width 19 height 9
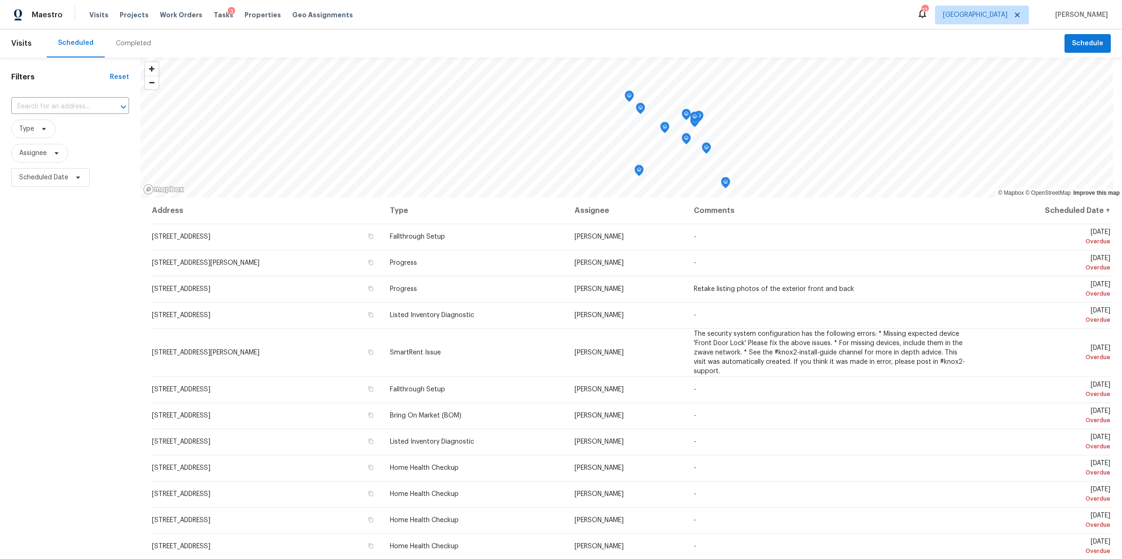
click at [133, 41] on div "Completed" at bounding box center [133, 43] width 35 height 9
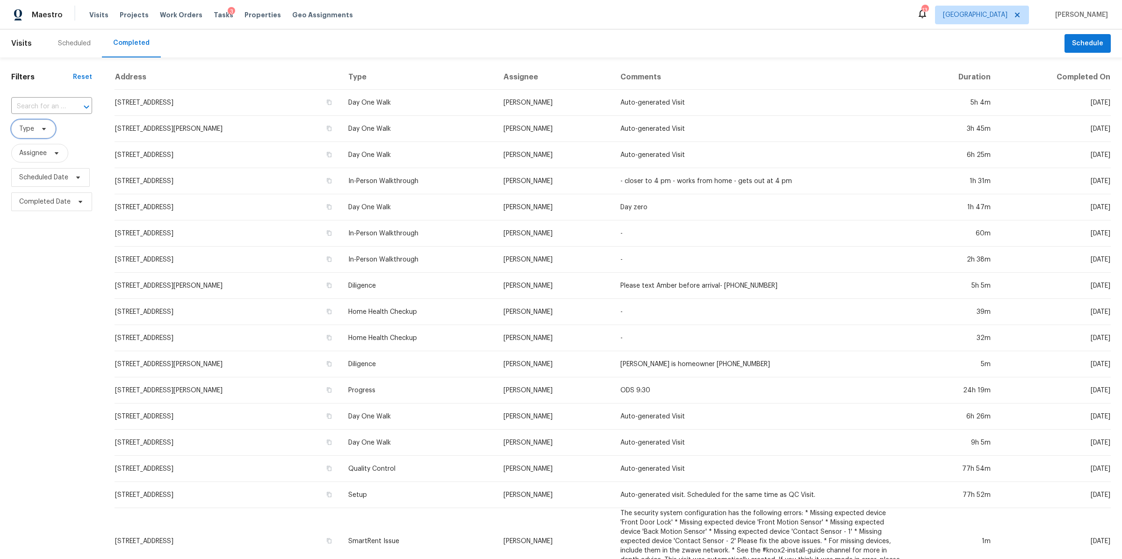
click at [42, 127] on icon at bounding box center [43, 128] width 7 height 7
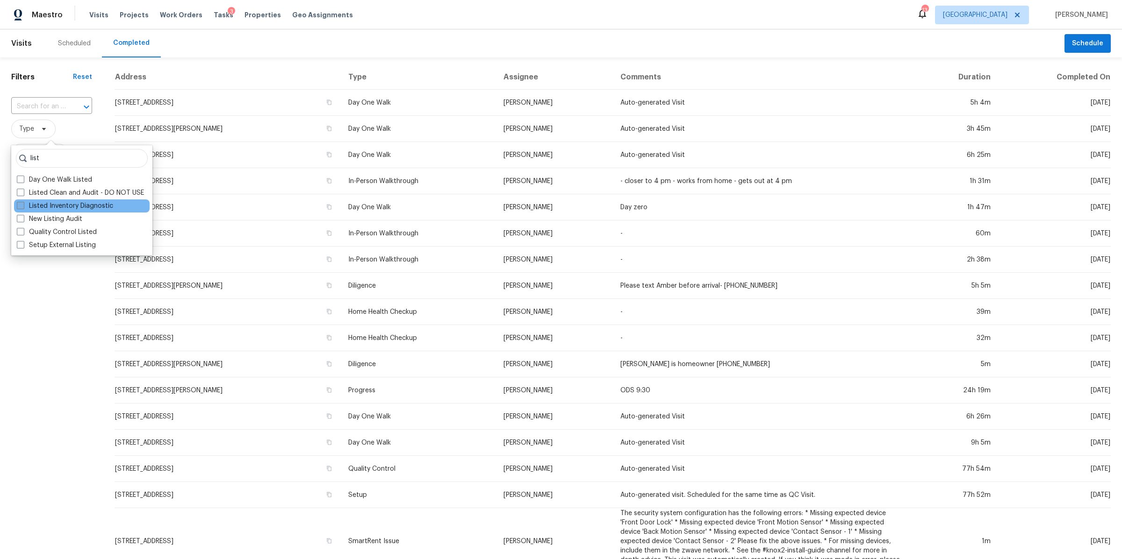
type input "list"
click at [43, 201] on label "Listed Inventory Diagnostic" at bounding box center [65, 205] width 96 height 9
click at [23, 201] on input "Listed Inventory Diagnostic" at bounding box center [20, 204] width 6 height 6
checkbox input "true"
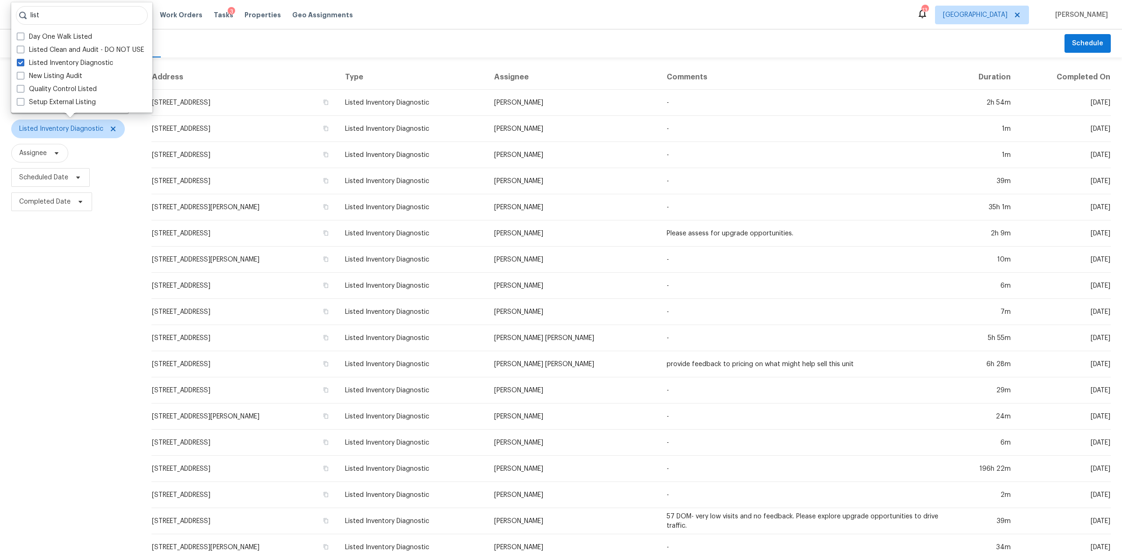
click at [44, 279] on div "Filters Reset ​ Listed Inventory Diagnostic Assignee Scheduled Date Completed D…" at bounding box center [70, 347] width 140 height 580
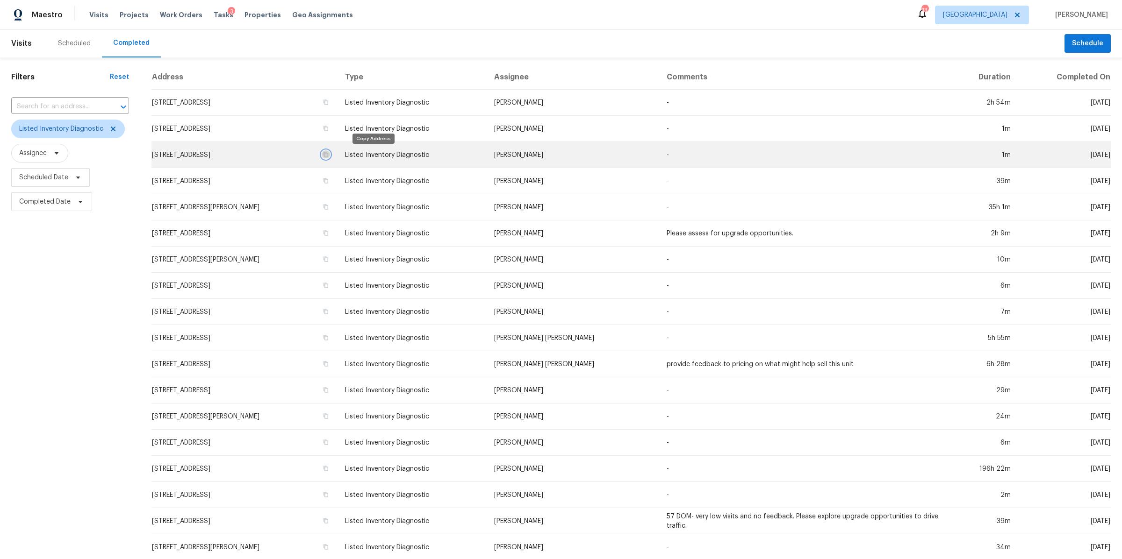
click at [328, 152] on icon "button" at bounding box center [325, 154] width 5 height 5
click at [202, 154] on td "2002 Arum Ct, Spring Hill, TN 37174" at bounding box center [244, 155] width 186 height 26
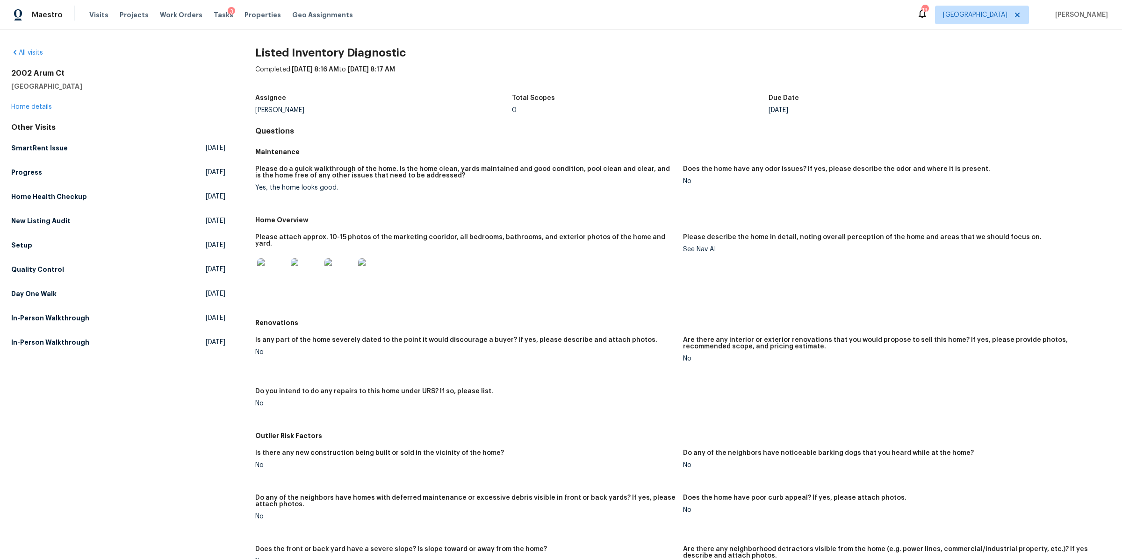
click at [268, 267] on img at bounding box center [272, 273] width 30 height 30
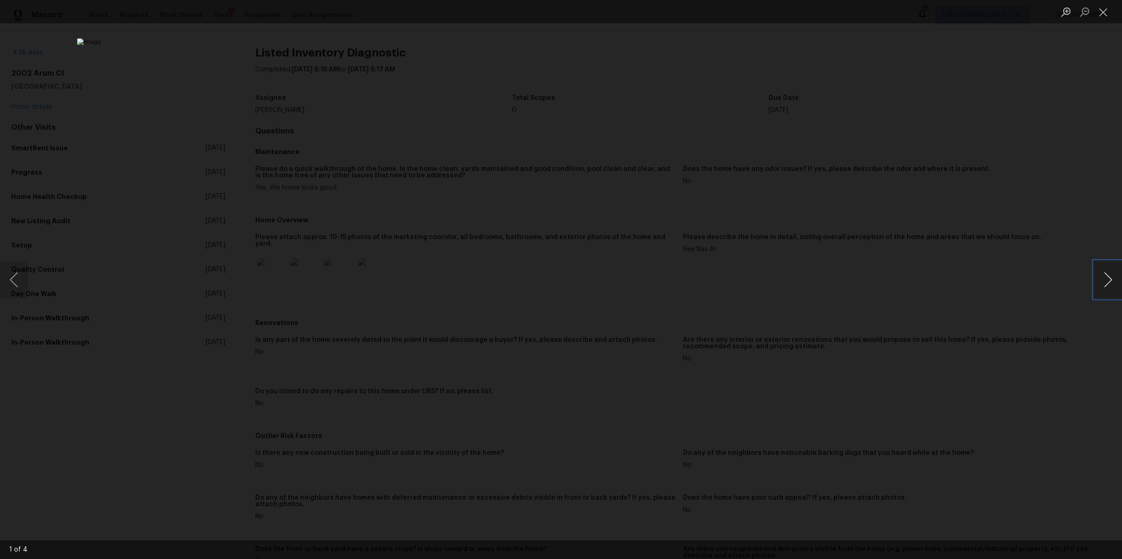
click at [1105, 279] on button "Next image" at bounding box center [1108, 279] width 28 height 37
click at [985, 293] on div "Lightbox" at bounding box center [561, 279] width 1122 height 559
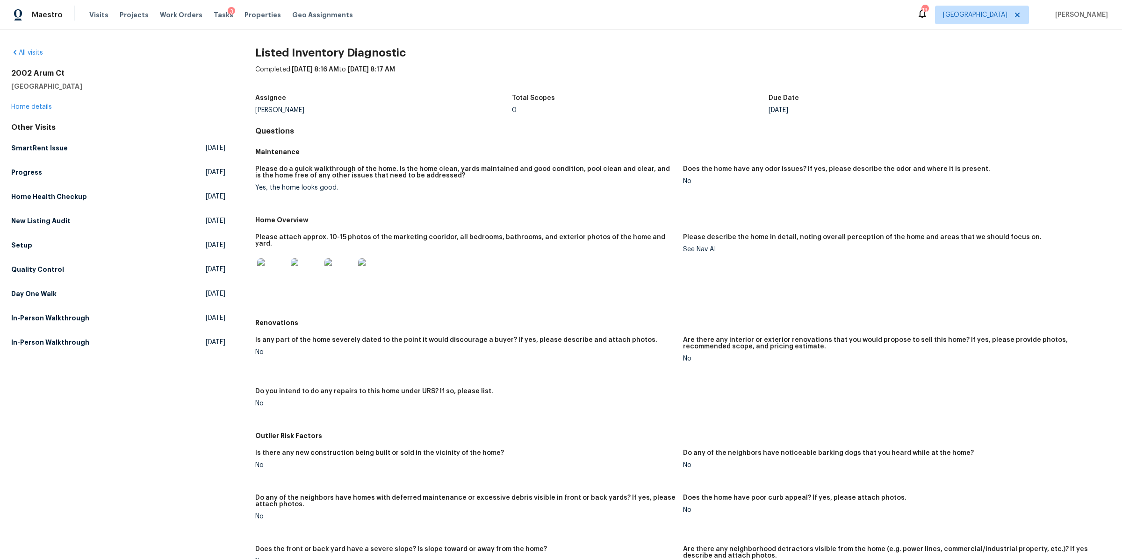
click at [985, 293] on figure "Please describe the home in detail, noting overall perception of the home and a…" at bounding box center [897, 271] width 428 height 75
click at [23, 106] on link "Home details" at bounding box center [31, 107] width 41 height 7
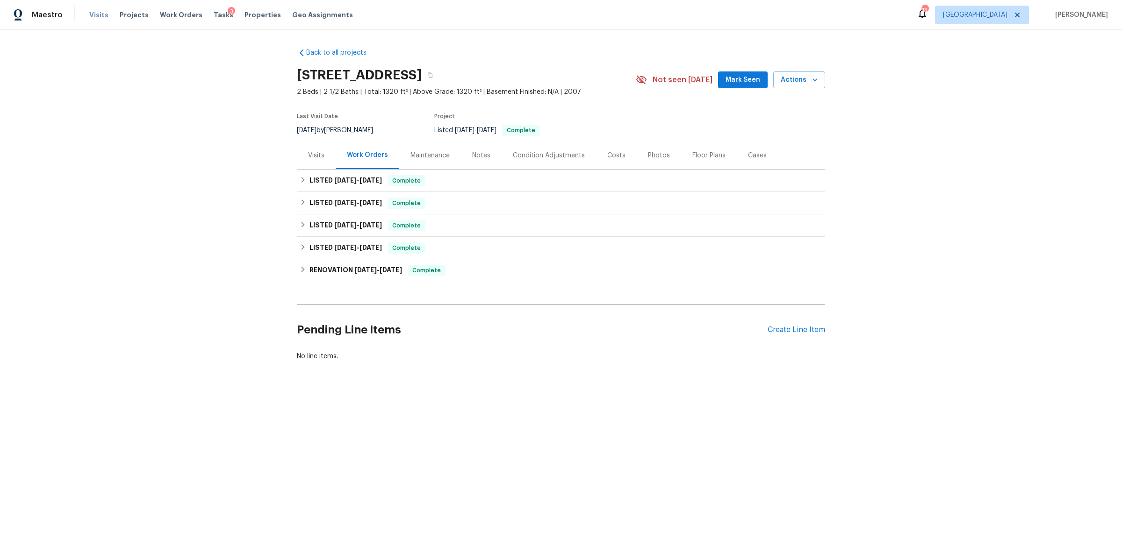
click at [97, 16] on span "Visits" at bounding box center [98, 14] width 19 height 9
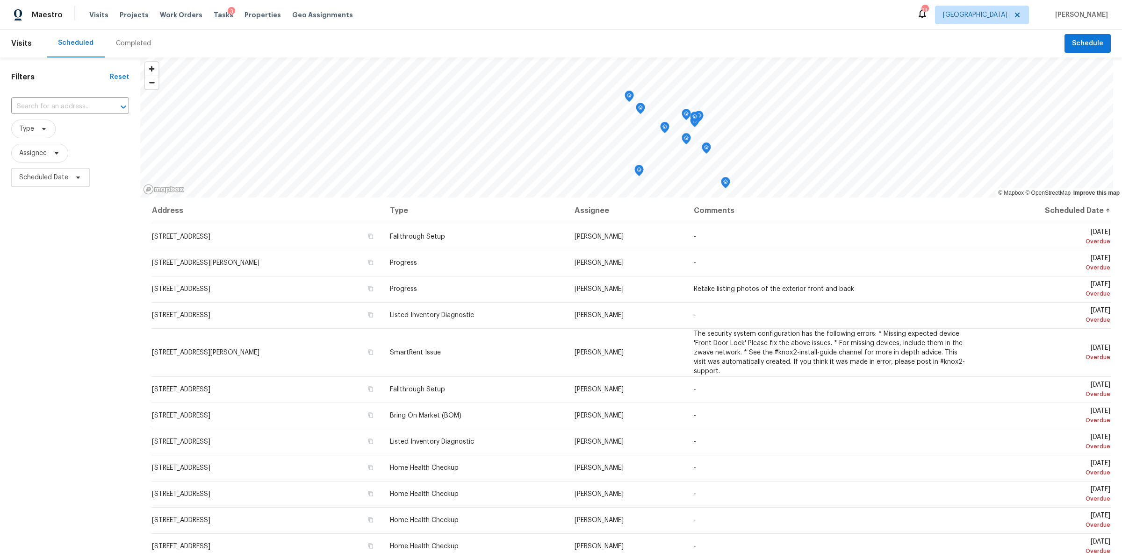
click at [120, 43] on div "Completed" at bounding box center [133, 43] width 35 height 9
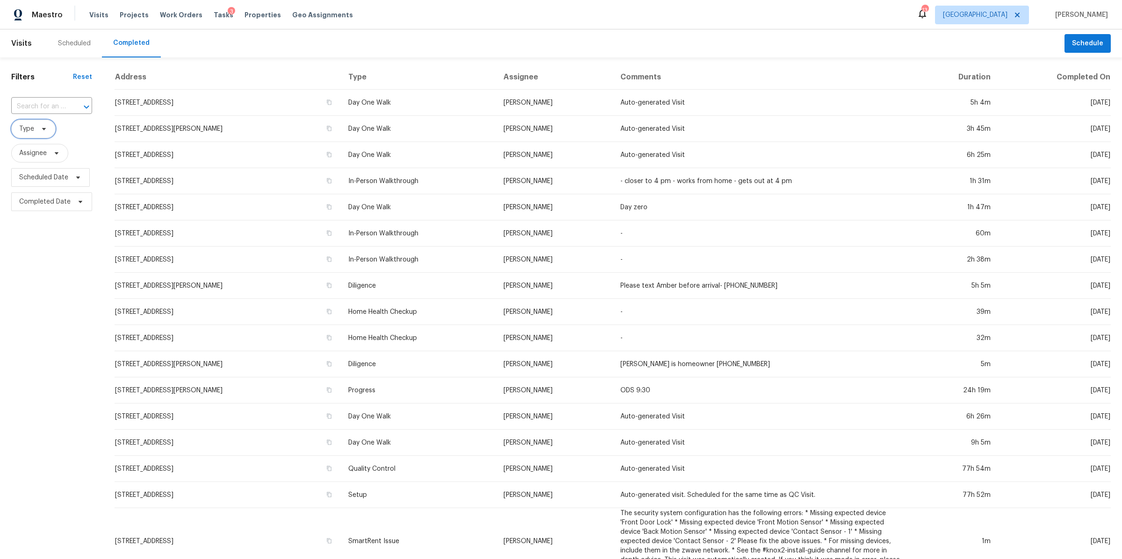
click at [43, 129] on icon at bounding box center [44, 129] width 4 height 2
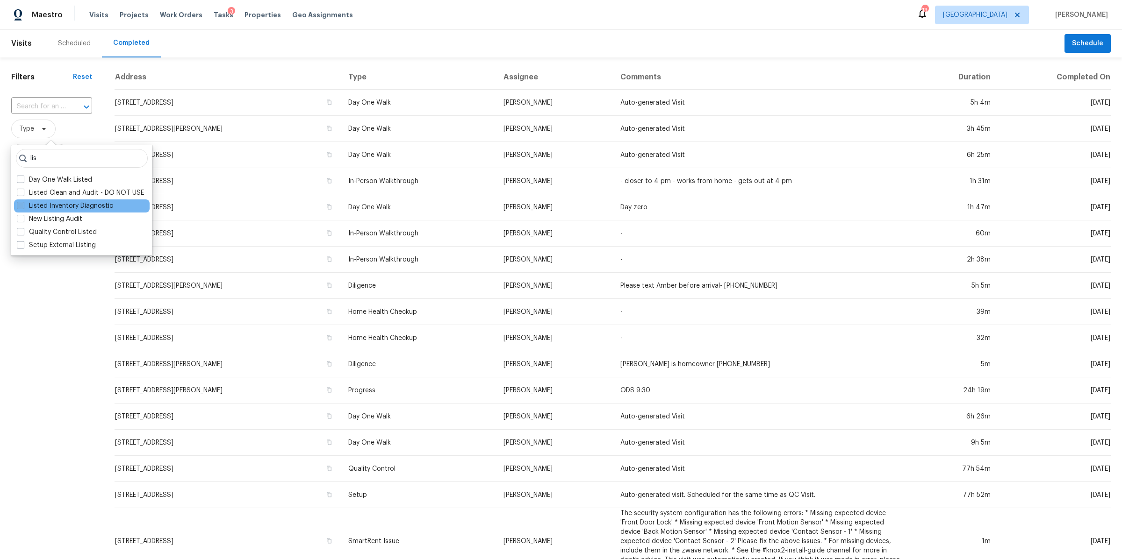
type input "lis"
click at [54, 205] on label "Listed Inventory Diagnostic" at bounding box center [65, 205] width 96 height 9
click at [23, 205] on input "Listed Inventory Diagnostic" at bounding box center [20, 204] width 6 height 6
checkbox input "true"
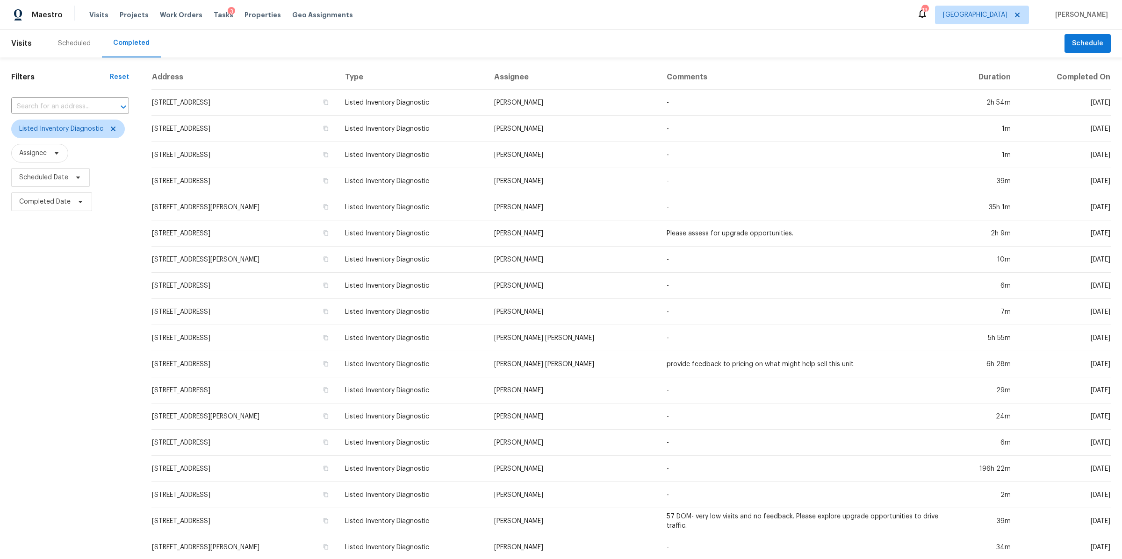
click at [59, 332] on div "Filters Reset ​ Listed Inventory Diagnostic Assignee Scheduled Date Completed D…" at bounding box center [70, 347] width 140 height 580
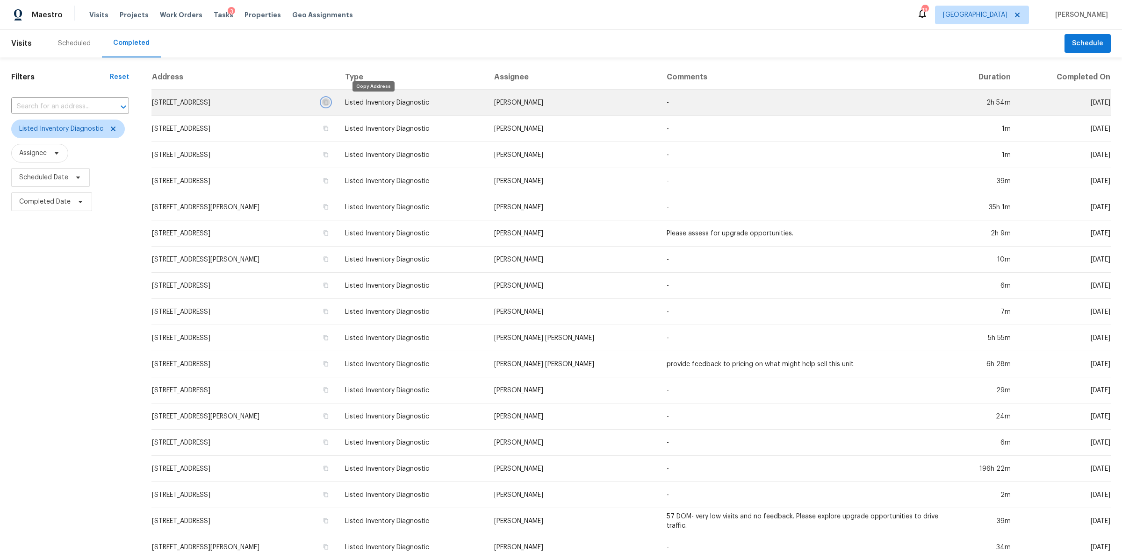
click at [328, 103] on icon "button" at bounding box center [325, 102] width 5 height 5
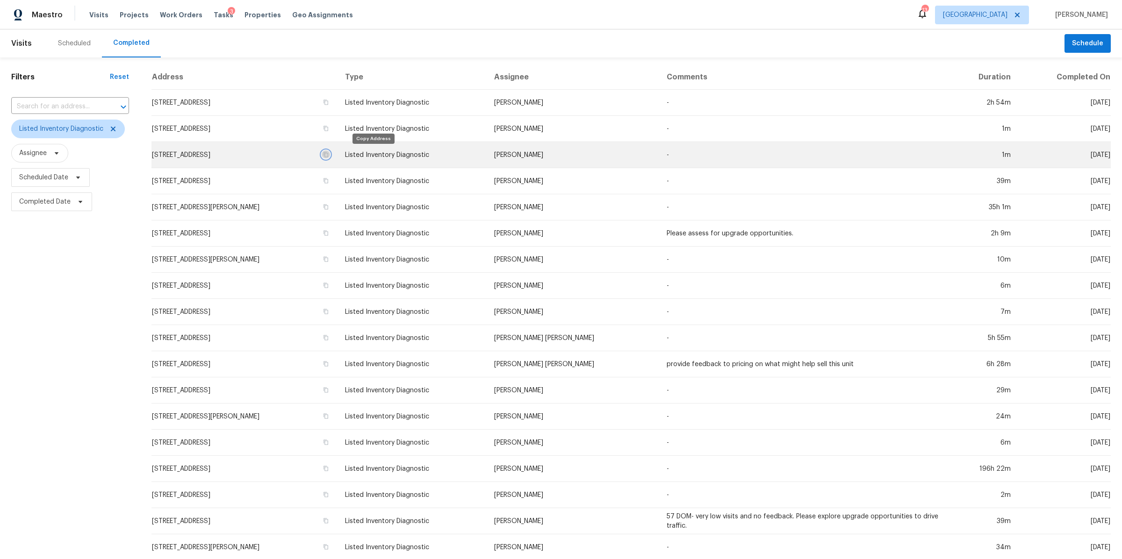
click at [329, 155] on icon "button" at bounding box center [326, 155] width 6 height 6
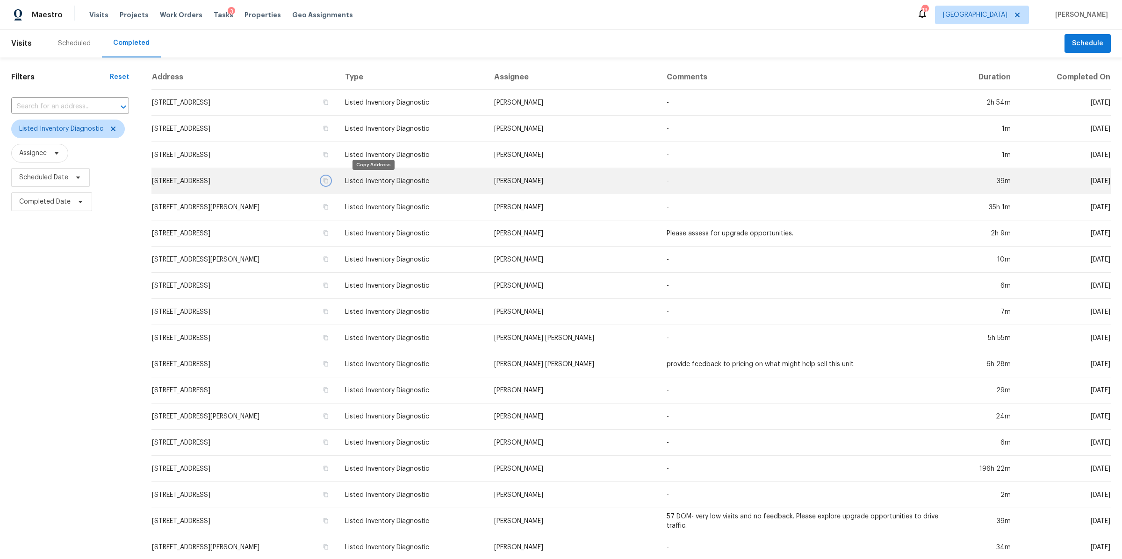
click at [329, 178] on icon "button" at bounding box center [326, 181] width 6 height 6
click at [215, 181] on td "210 Old Hickory Blvd Apt 7, Nashville, TN 37221" at bounding box center [244, 181] width 186 height 26
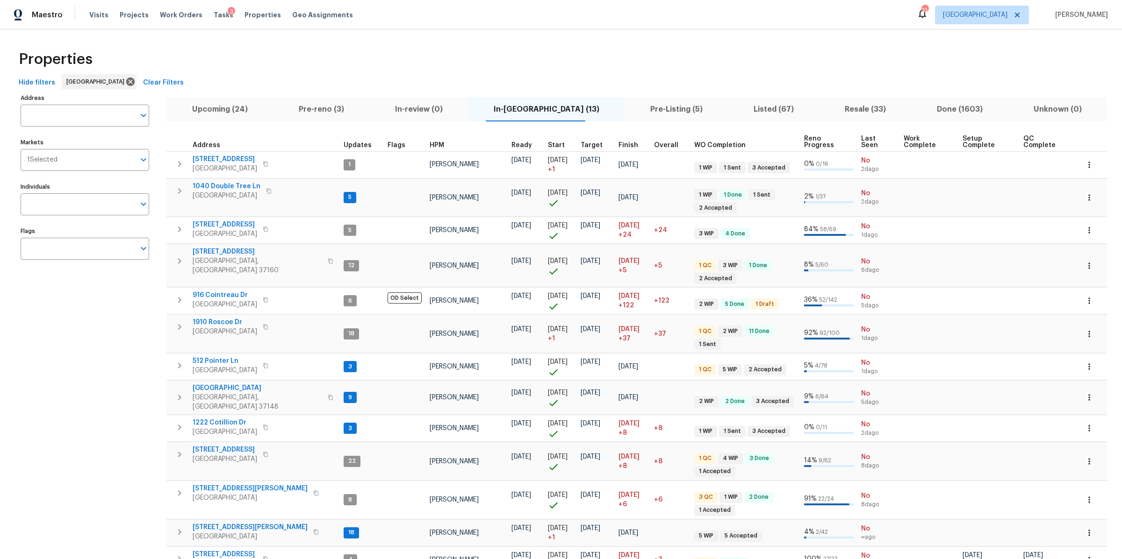
scroll to position [40, 0]
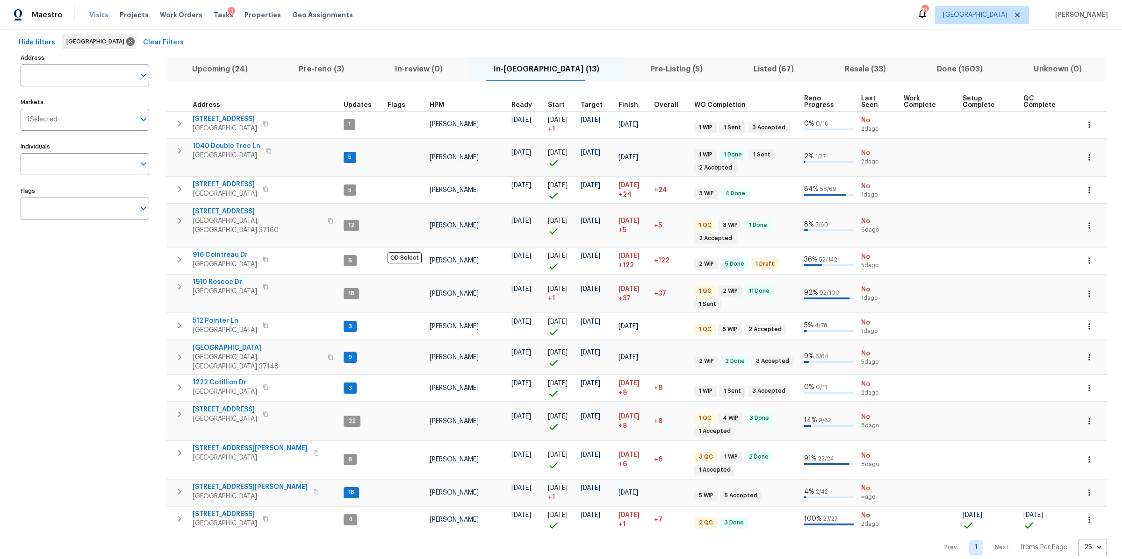
click at [93, 12] on span "Visits" at bounding box center [98, 14] width 19 height 9
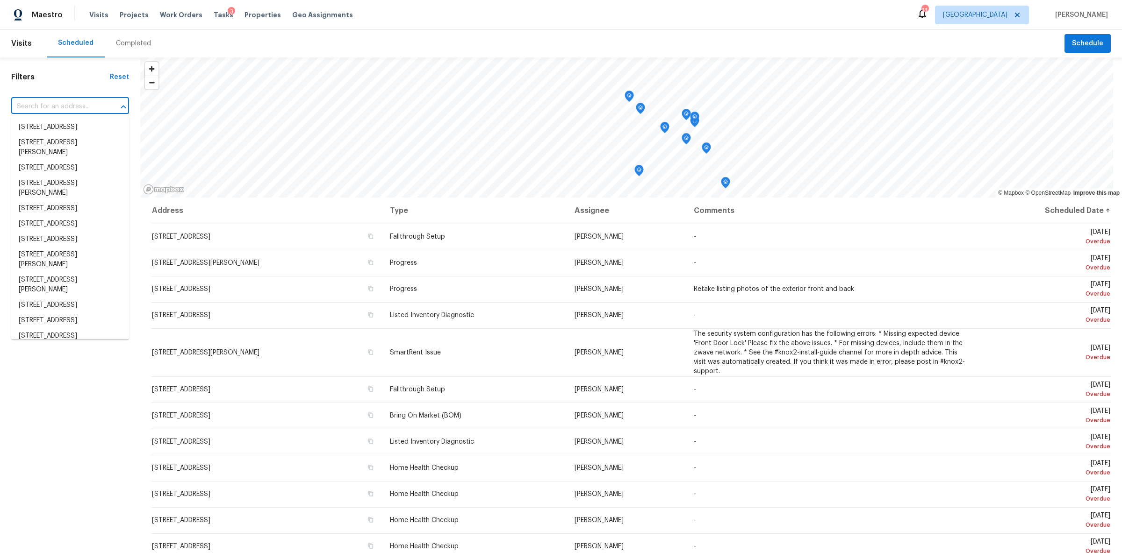
click at [69, 106] on input "text" at bounding box center [57, 107] width 92 height 14
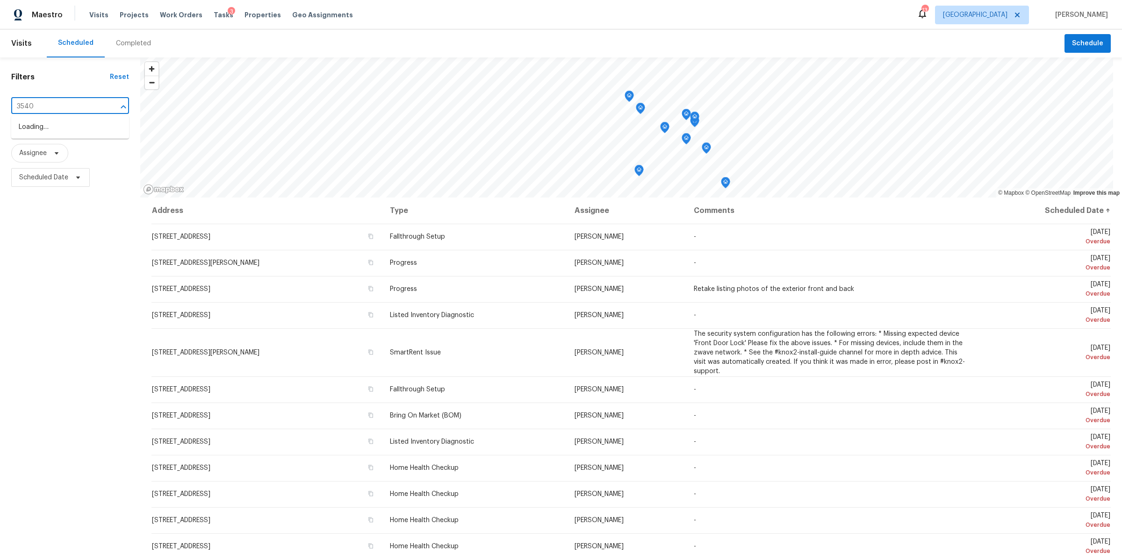
type input "3540"
click at [47, 150] on li "[STREET_ADDRESS]" at bounding box center [70, 142] width 118 height 15
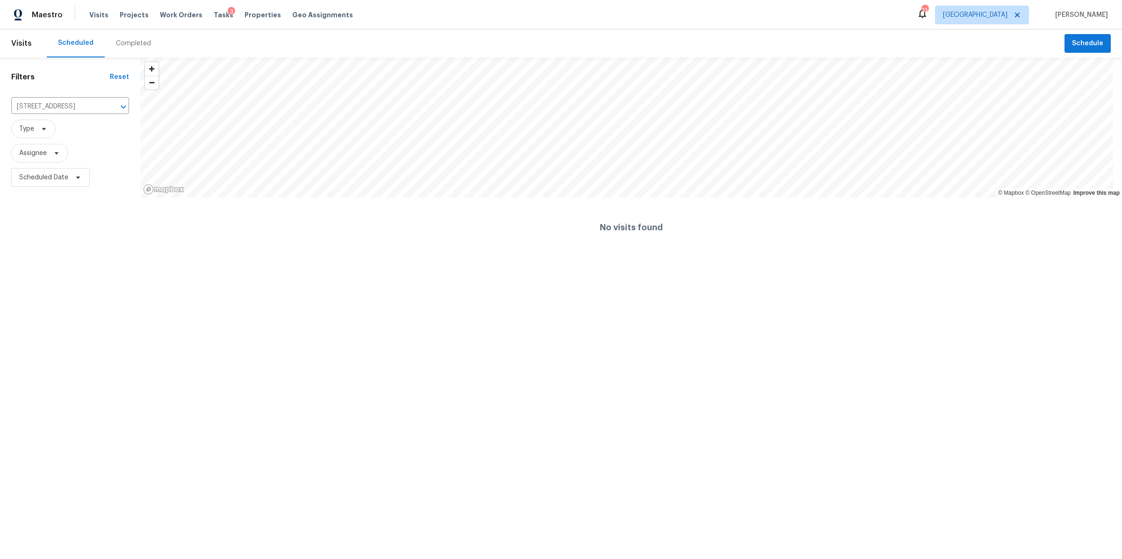
click at [119, 39] on div "Completed" at bounding box center [133, 43] width 35 height 9
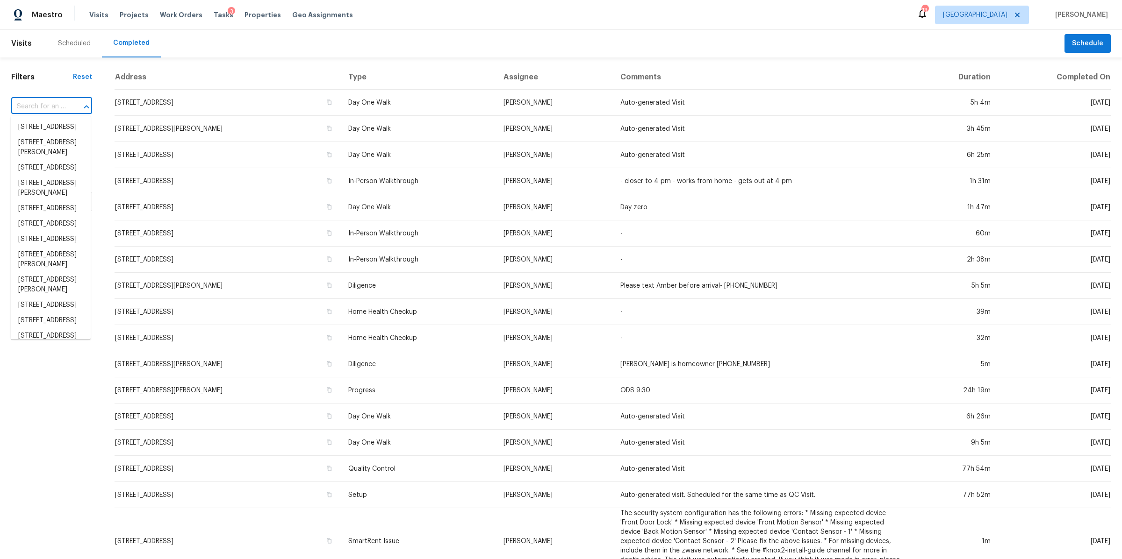
click at [29, 104] on input "text" at bounding box center [38, 107] width 55 height 14
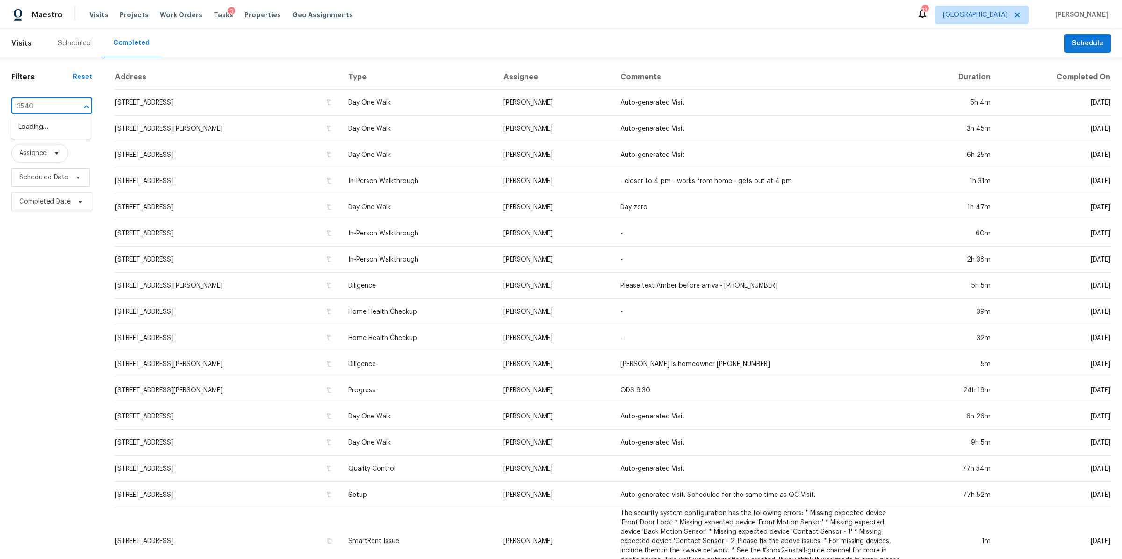
type input "3540"
click at [44, 150] on li "[STREET_ADDRESS]" at bounding box center [51, 142] width 80 height 15
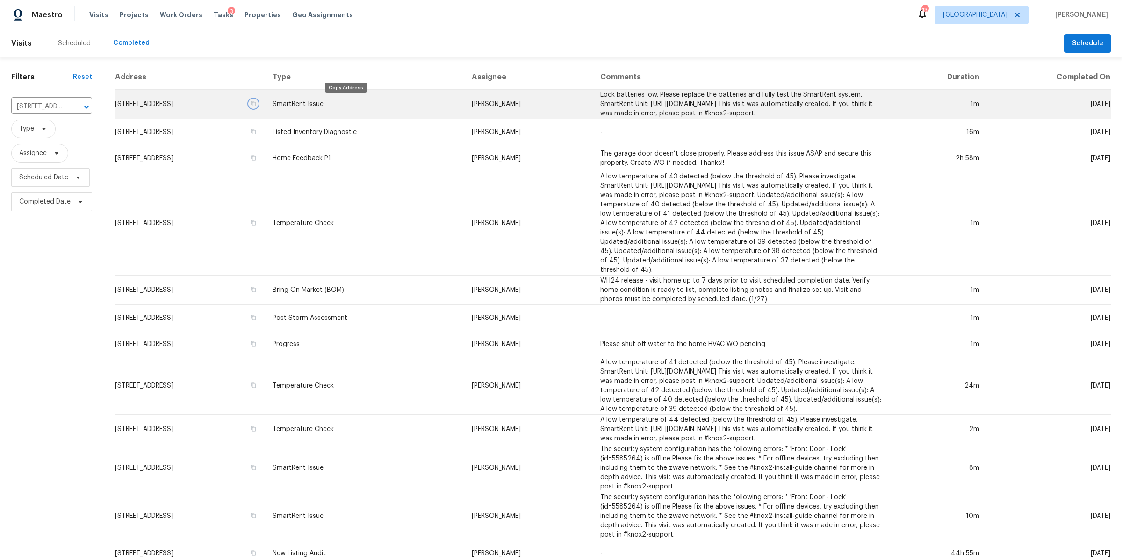
click at [256, 101] on icon "button" at bounding box center [253, 103] width 5 height 5
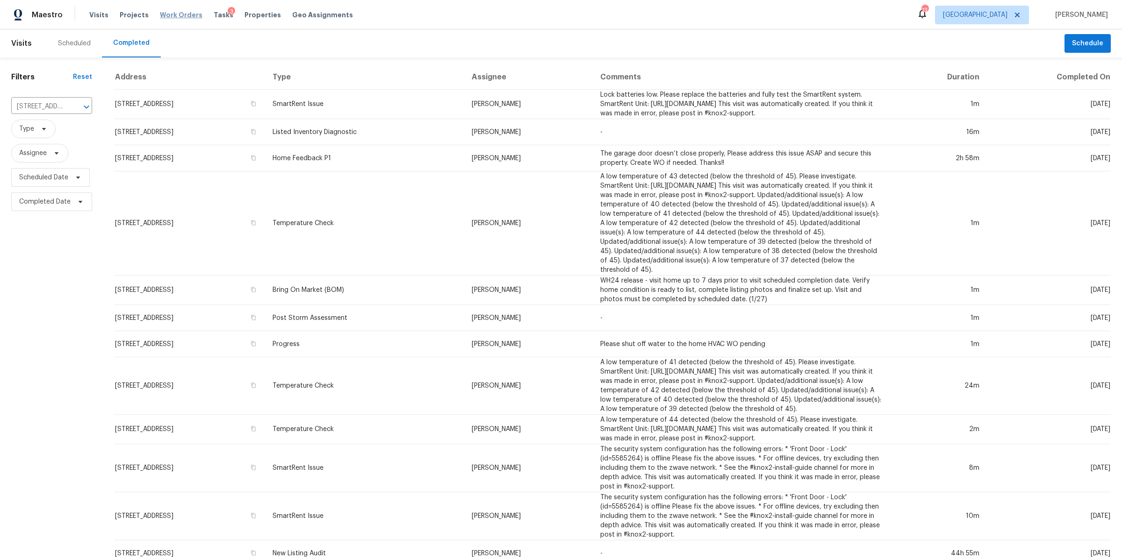
click at [177, 13] on span "Work Orders" at bounding box center [181, 14] width 43 height 9
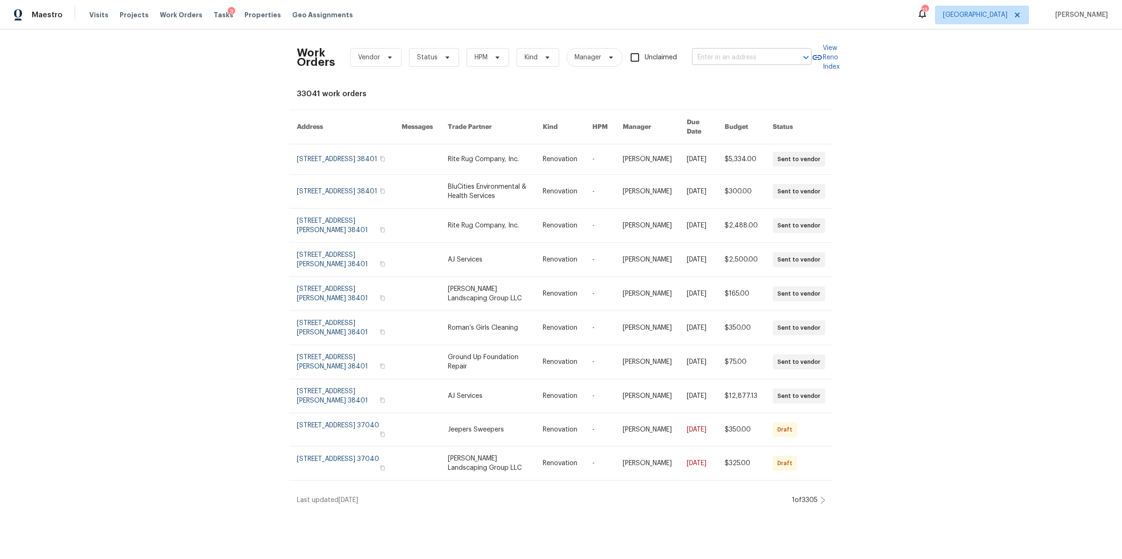
click at [718, 57] on input "text" at bounding box center [738, 57] width 93 height 14
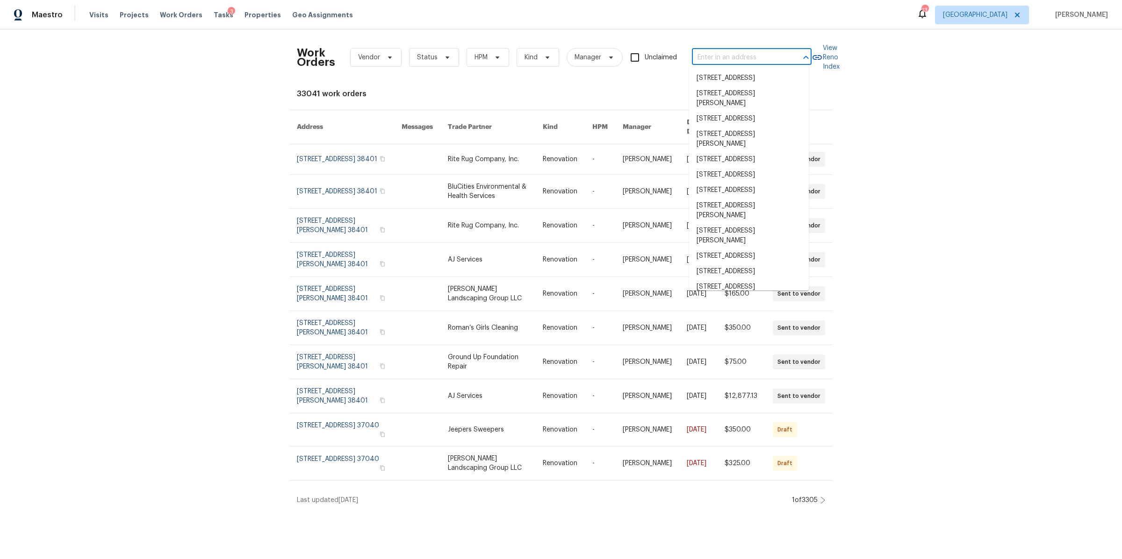
paste input "[STREET_ADDRESS]"
type input "[STREET_ADDRESS]"
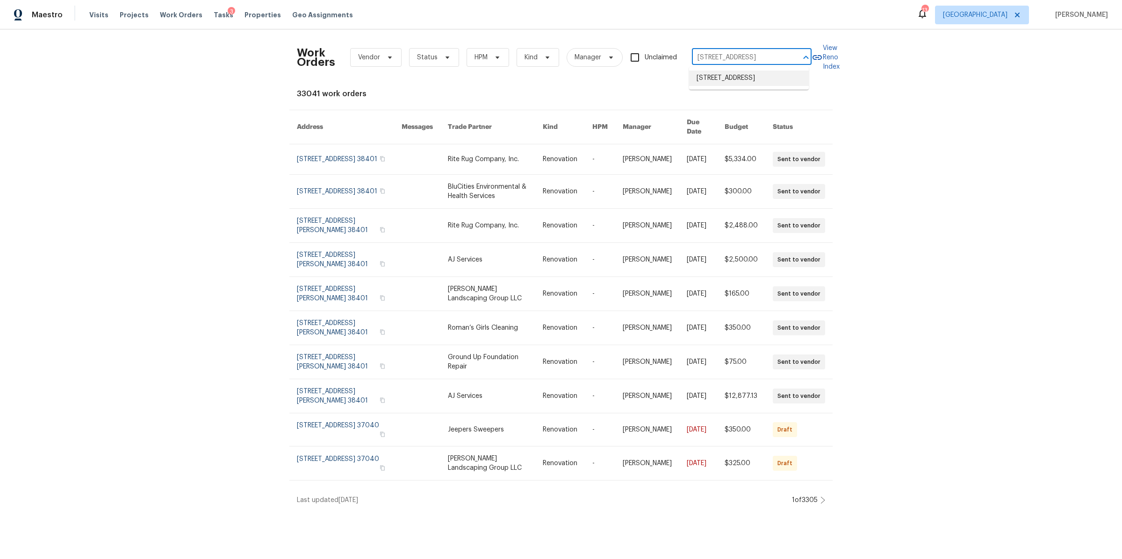
click at [721, 79] on li "[STREET_ADDRESS]" at bounding box center [749, 78] width 120 height 15
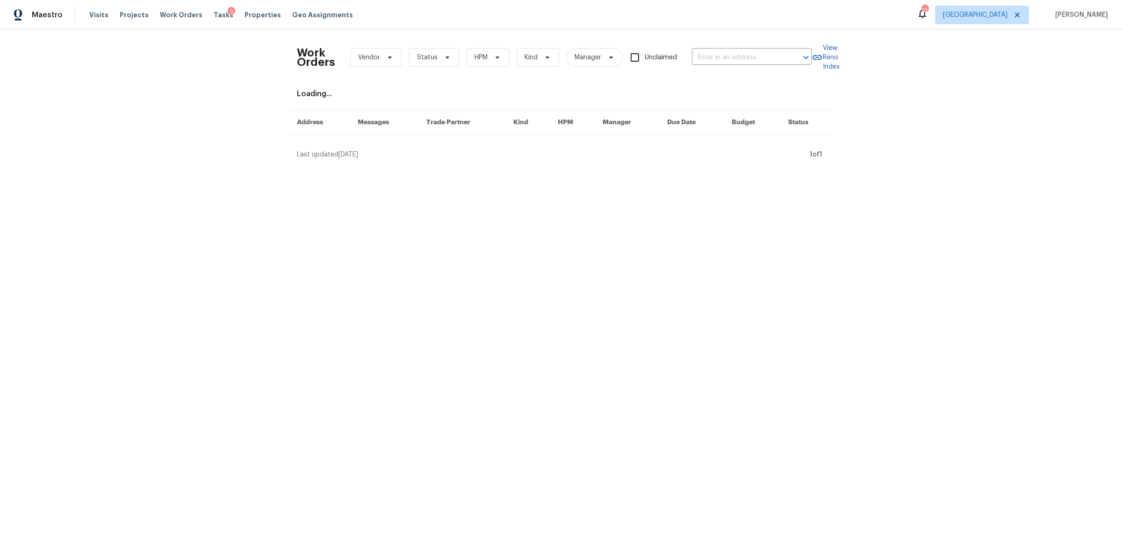
type input "[STREET_ADDRESS]"
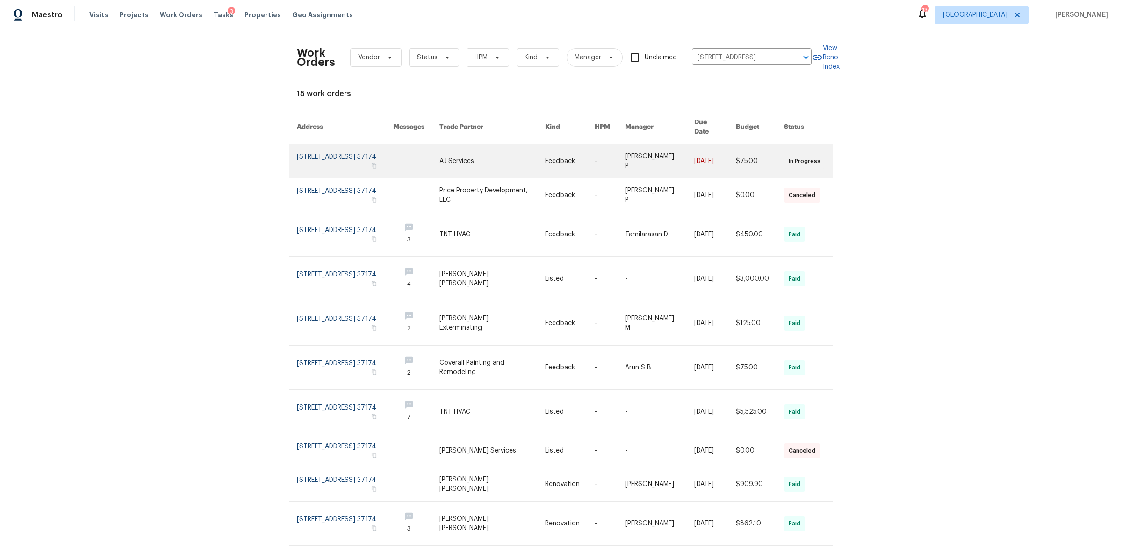
click at [340, 144] on link at bounding box center [345, 161] width 96 height 34
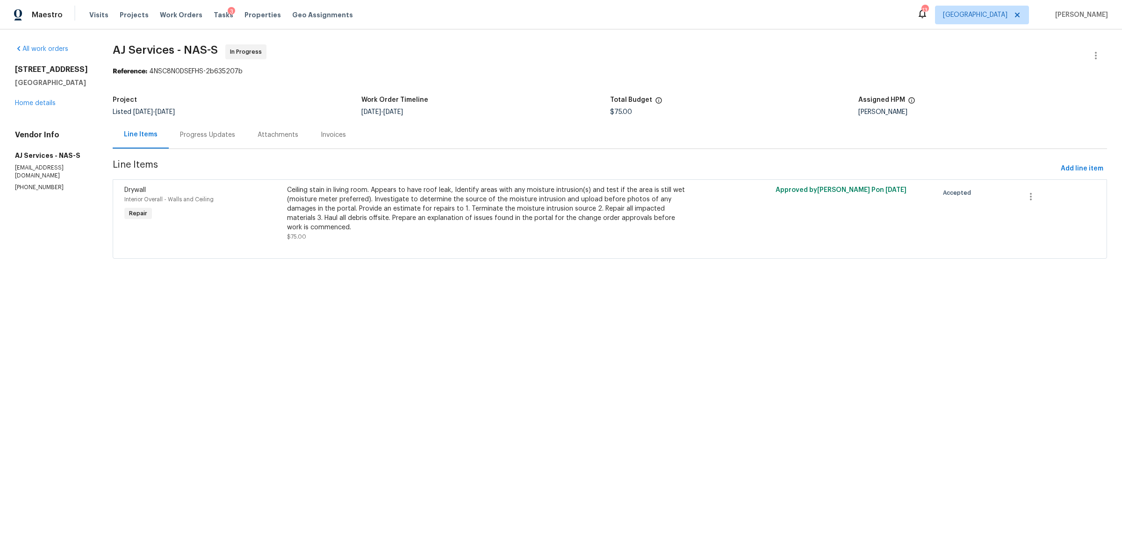
click at [218, 137] on div "Progress Updates" at bounding box center [207, 134] width 55 height 9
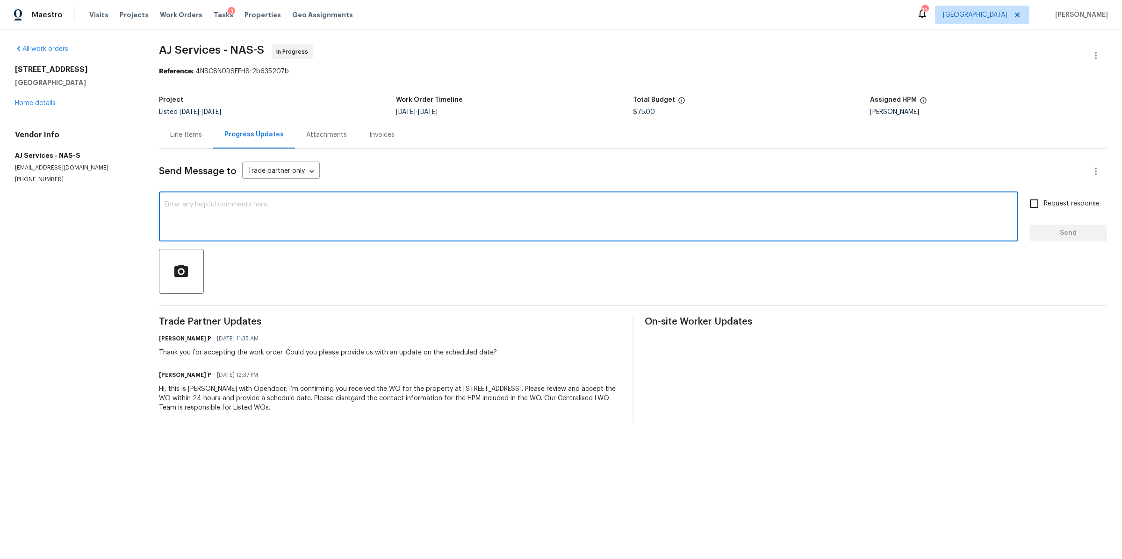
click at [256, 206] on textarea at bounding box center [589, 217] width 848 height 33
type textarea "Update?"
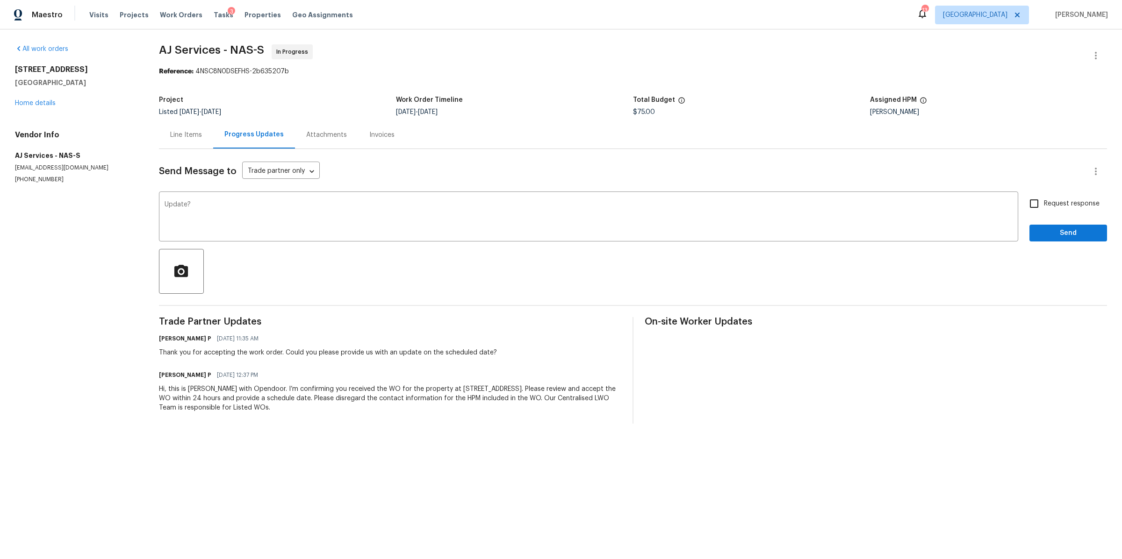
click at [1064, 203] on span "Request response" at bounding box center [1072, 204] width 56 height 10
click at [1044, 203] on input "Request response" at bounding box center [1034, 204] width 20 height 20
checkbox input "true"
click at [1051, 229] on span "Send" at bounding box center [1068, 234] width 63 height 12
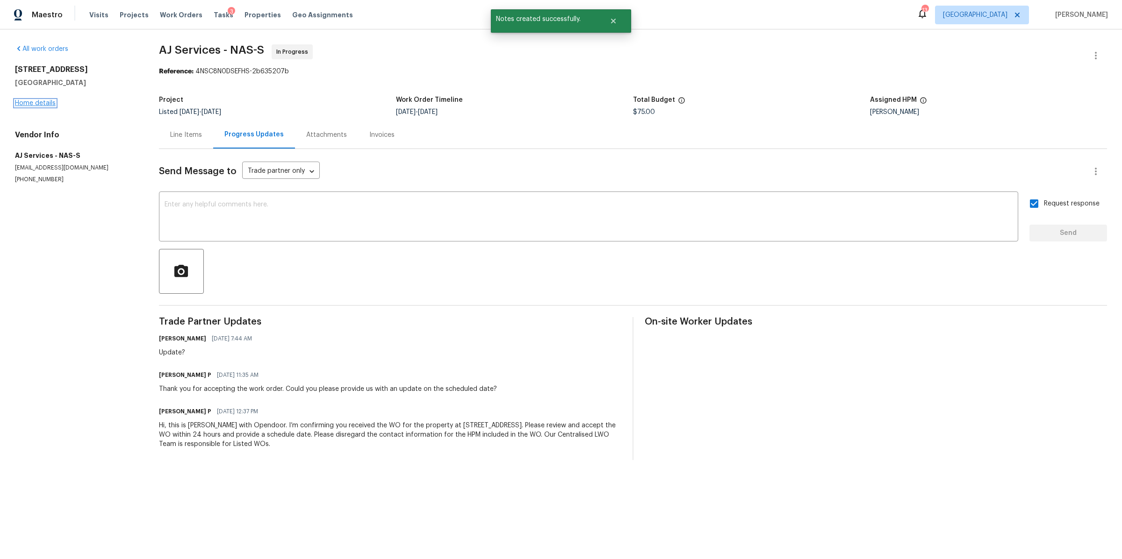
click at [35, 100] on link "Home details" at bounding box center [35, 103] width 41 height 7
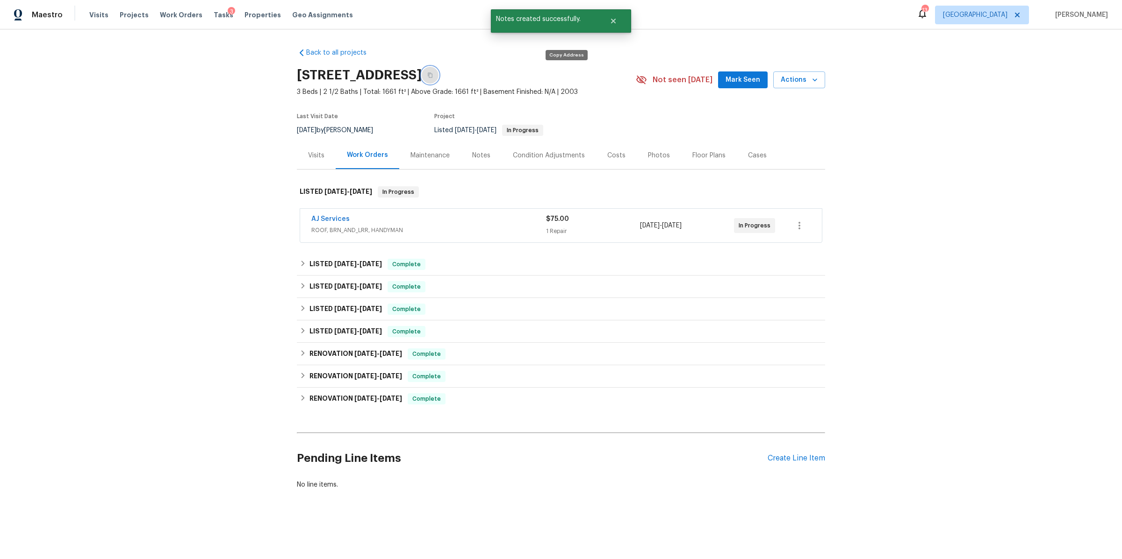
click at [438, 70] on button "button" at bounding box center [430, 75] width 17 height 17
click at [739, 78] on span "Mark Seen" at bounding box center [742, 80] width 35 height 12
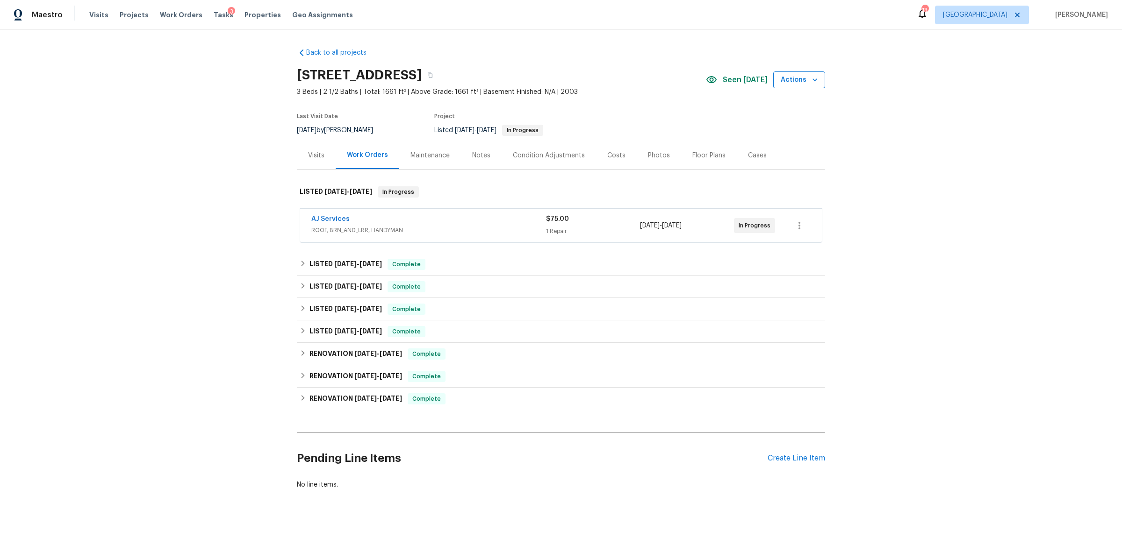
click at [803, 85] on span "Actions" at bounding box center [799, 80] width 37 height 12
click at [758, 116] on p "Schedule a visit" at bounding box center [761, 116] width 48 height 10
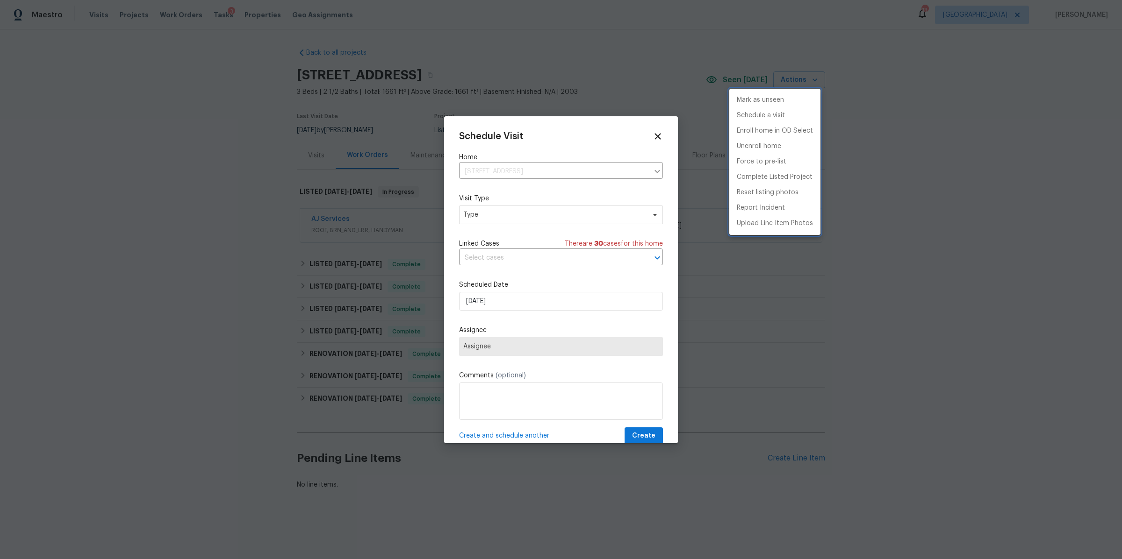
click at [543, 222] on div at bounding box center [561, 279] width 1122 height 559
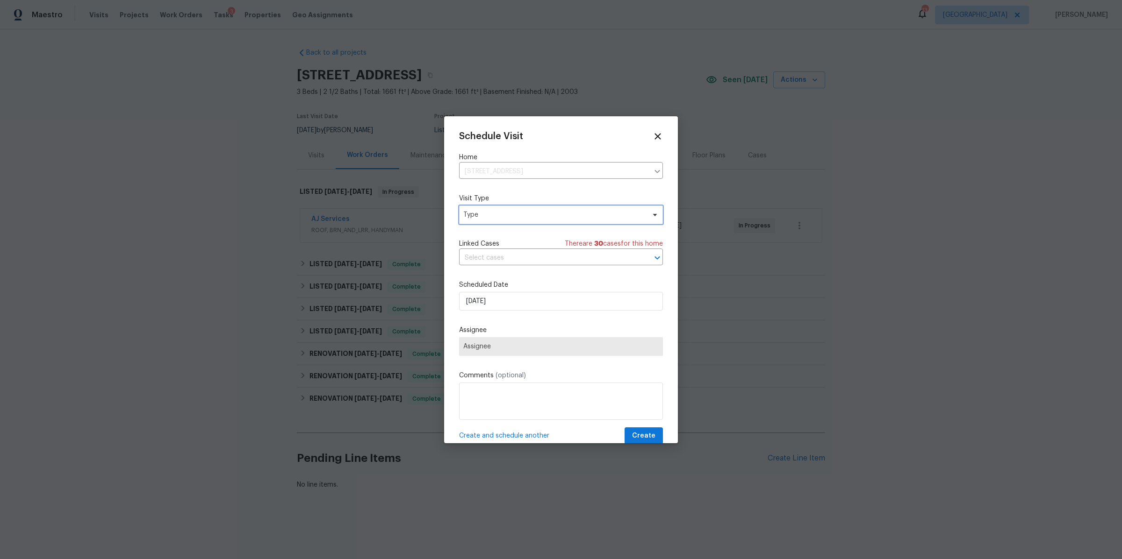
click at [545, 212] on span "Type" at bounding box center [554, 214] width 182 height 9
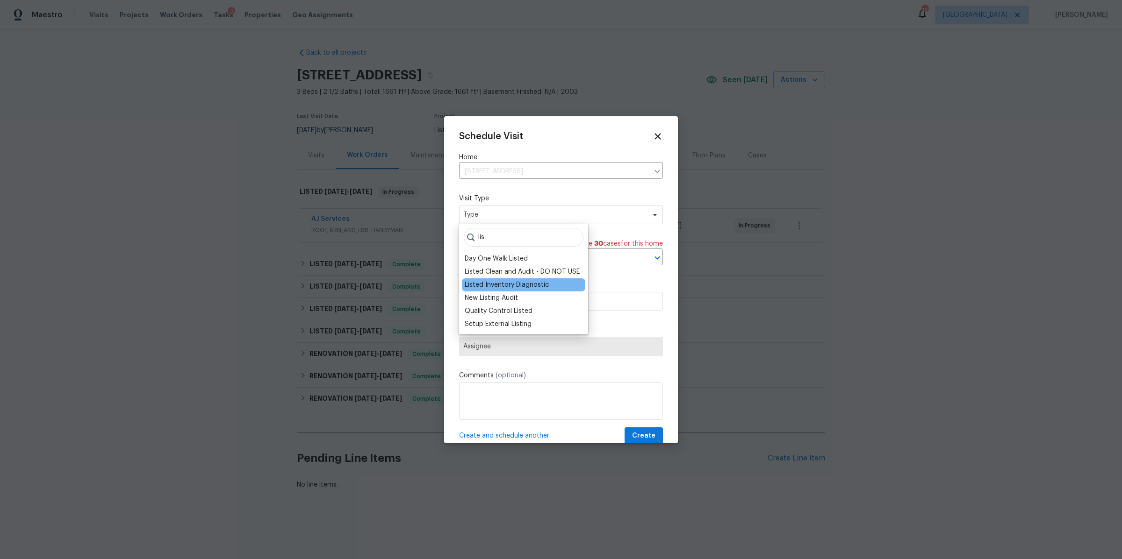
type input "lis"
click at [506, 282] on div "Listed Inventory Diagnostic" at bounding box center [507, 284] width 84 height 9
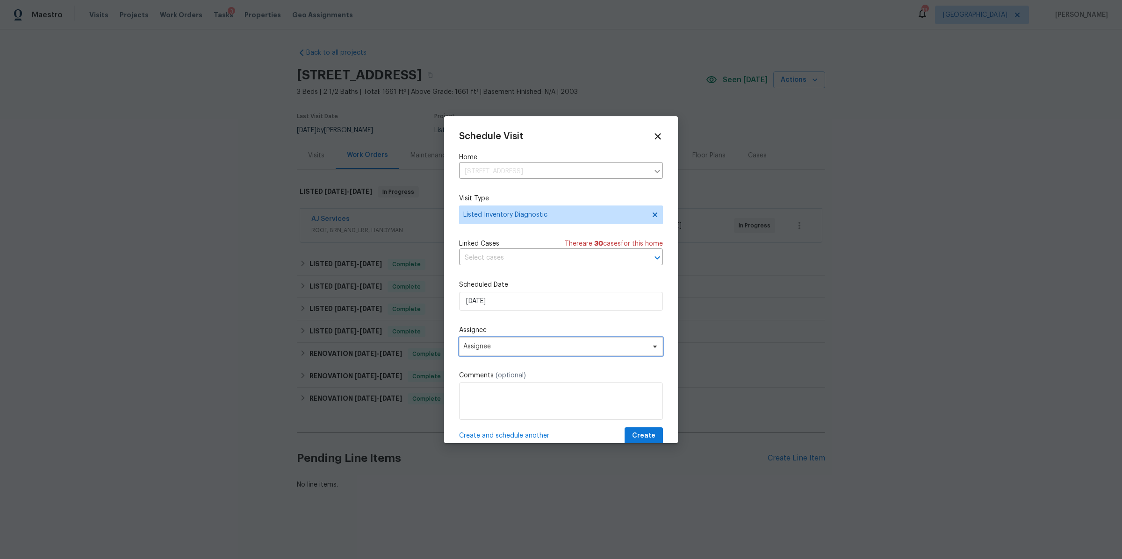
click at [518, 345] on span "Assignee" at bounding box center [554, 346] width 183 height 7
type input "[PERSON_NAME]"
click at [492, 401] on div "[PERSON_NAME]" at bounding box center [489, 398] width 49 height 9
click at [640, 435] on span "Create" at bounding box center [643, 436] width 23 height 12
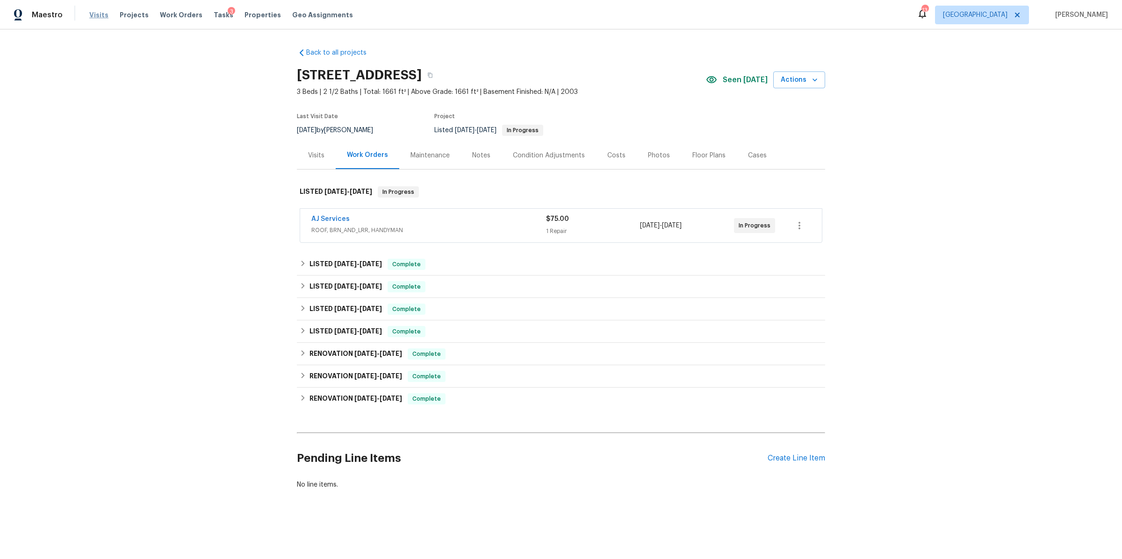
click at [90, 16] on span "Visits" at bounding box center [98, 14] width 19 height 9
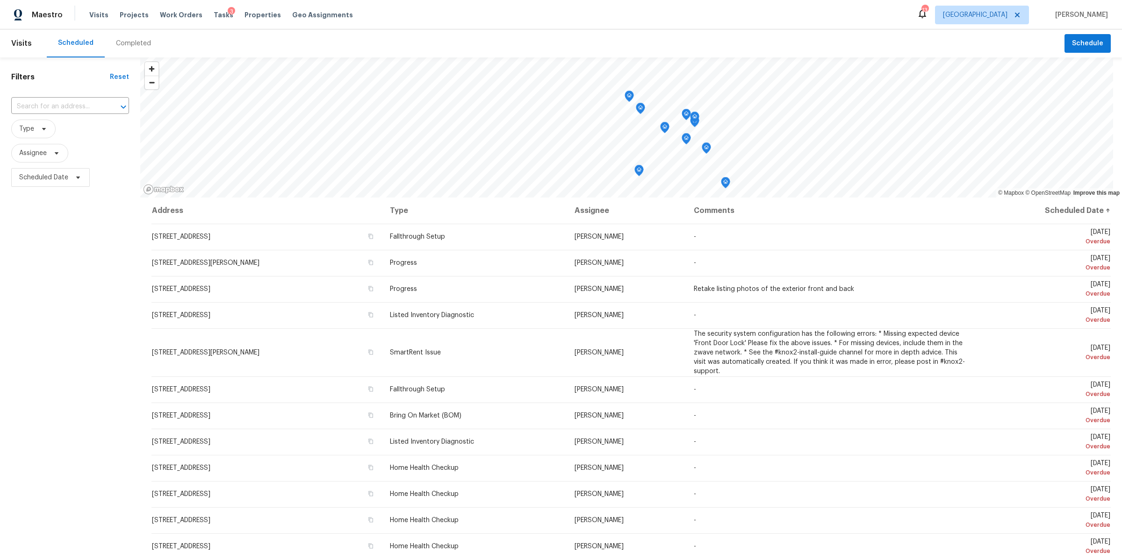
click at [130, 47] on div "Completed" at bounding box center [133, 43] width 35 height 9
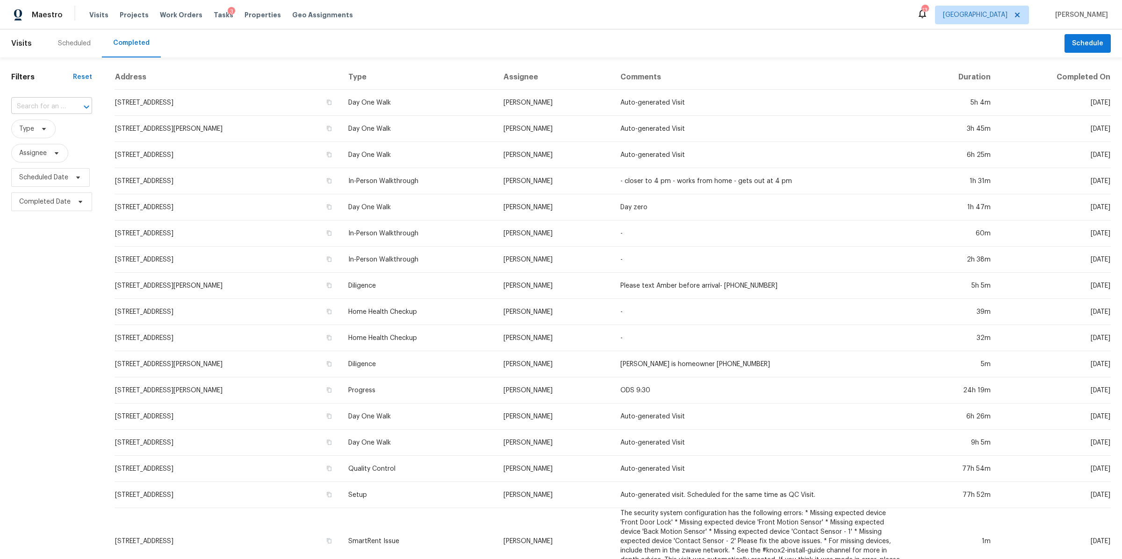
click at [52, 111] on input "text" at bounding box center [38, 107] width 55 height 14
type input "324 p"
click at [46, 150] on li "[STREET_ADDRESS]" at bounding box center [51, 142] width 80 height 15
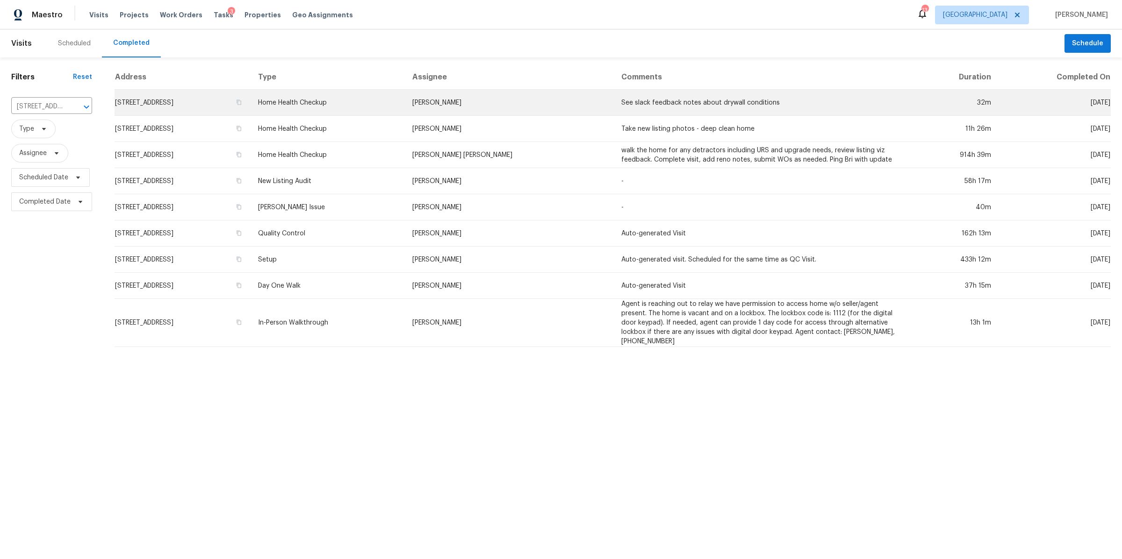
click at [178, 101] on td "[STREET_ADDRESS]" at bounding box center [183, 103] width 136 height 26
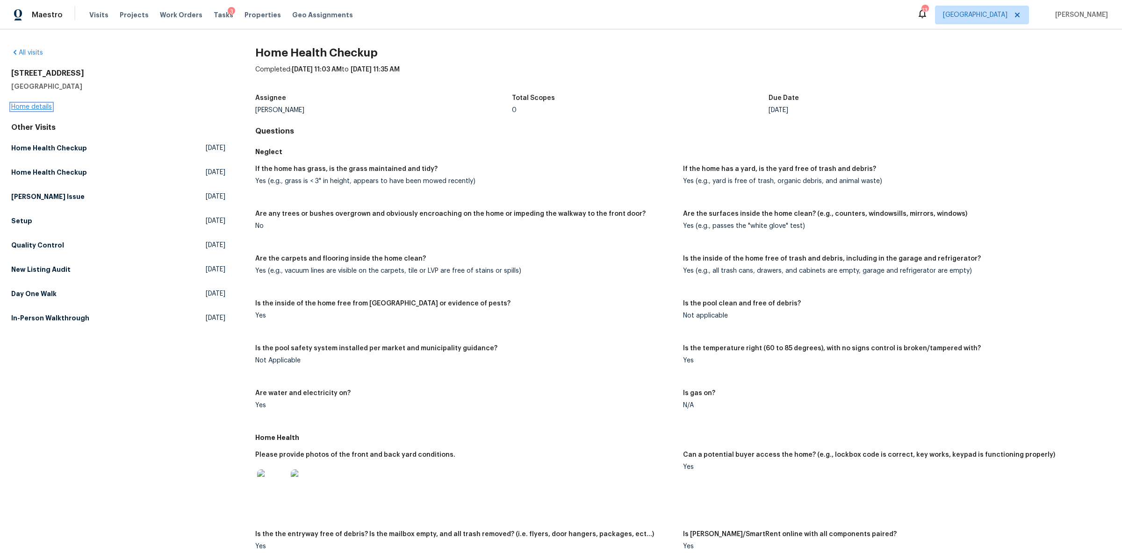
click at [22, 105] on link "Home details" at bounding box center [31, 107] width 41 height 7
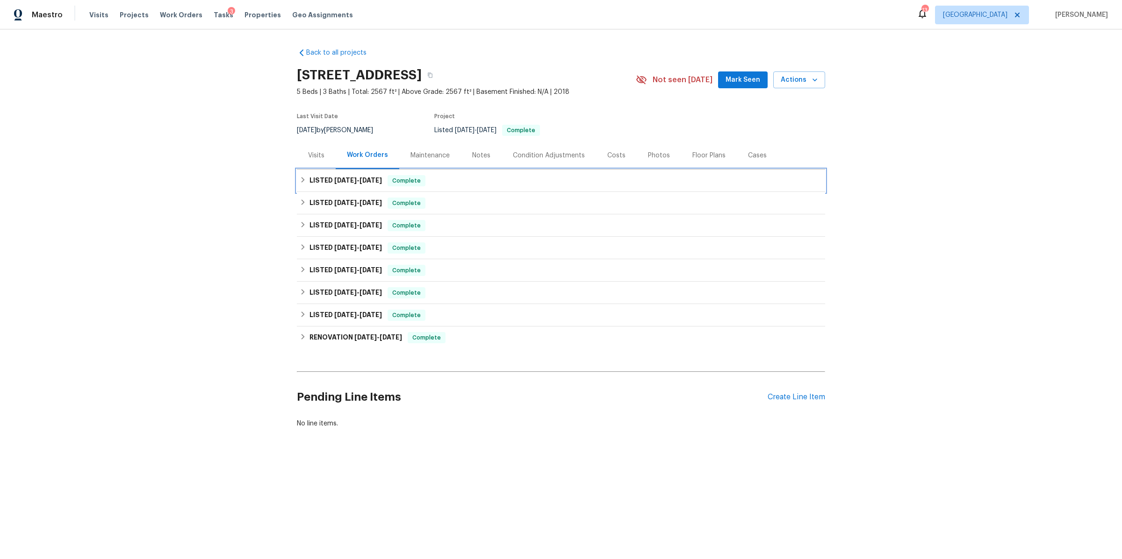
click at [530, 181] on div "LISTED [DATE] - [DATE] Complete" at bounding box center [561, 180] width 523 height 11
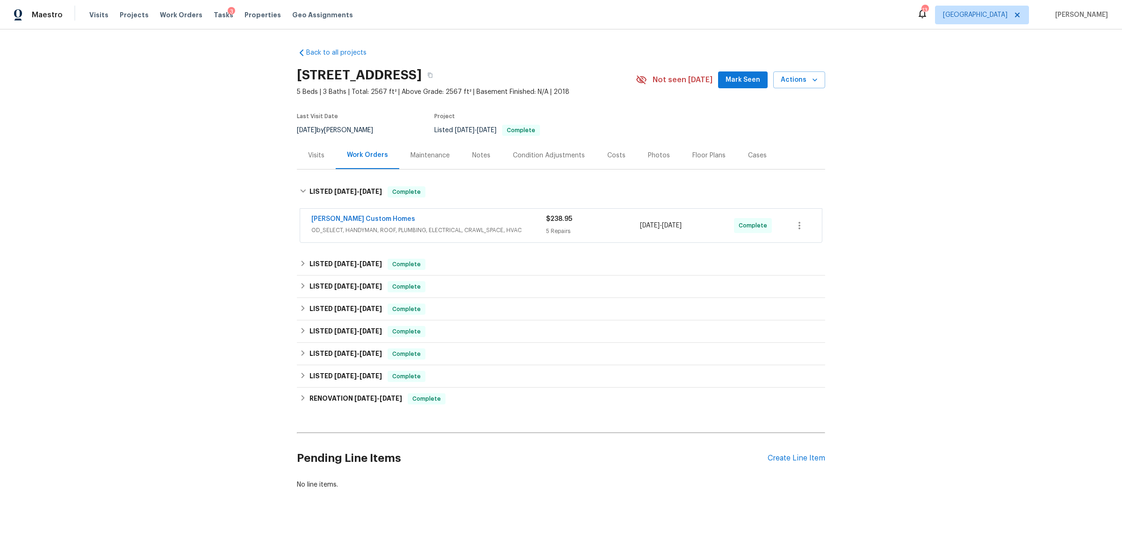
click at [622, 226] on div "$238.95 5 Repairs" at bounding box center [593, 226] width 94 height 22
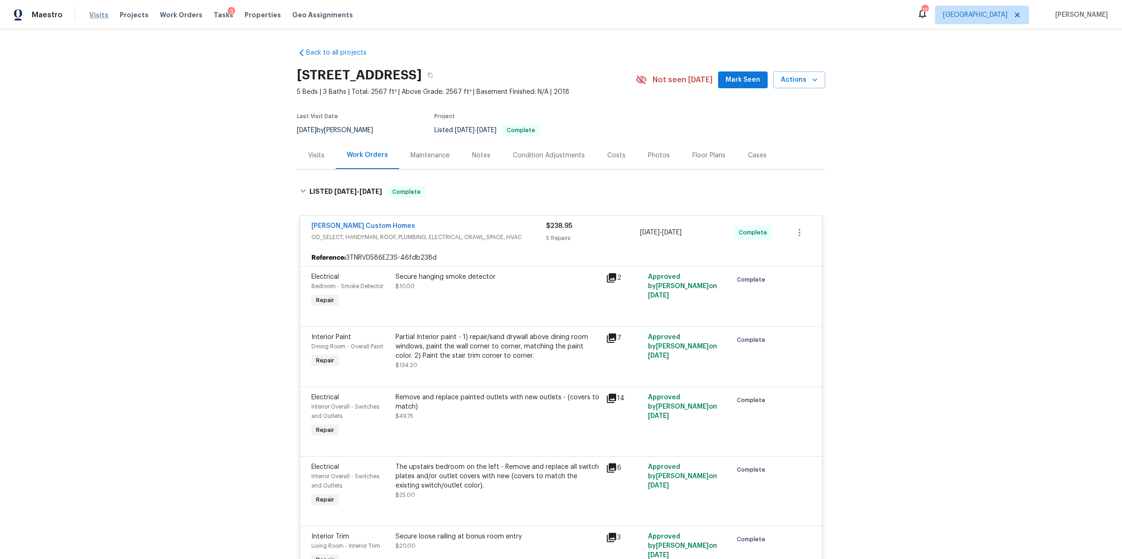
click at [97, 14] on span "Visits" at bounding box center [98, 14] width 19 height 9
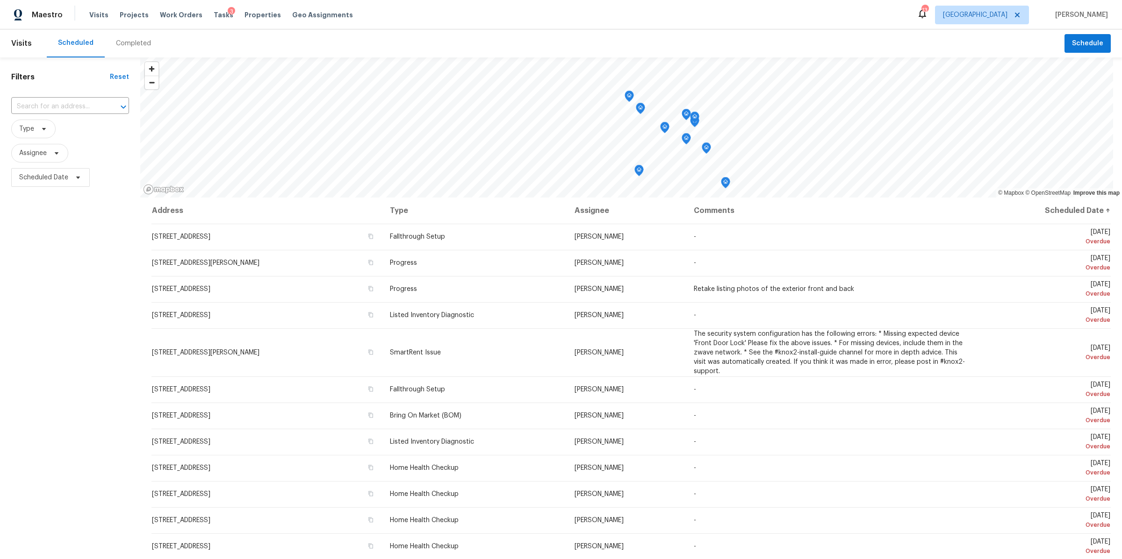
click at [132, 43] on div "Completed" at bounding box center [133, 43] width 35 height 9
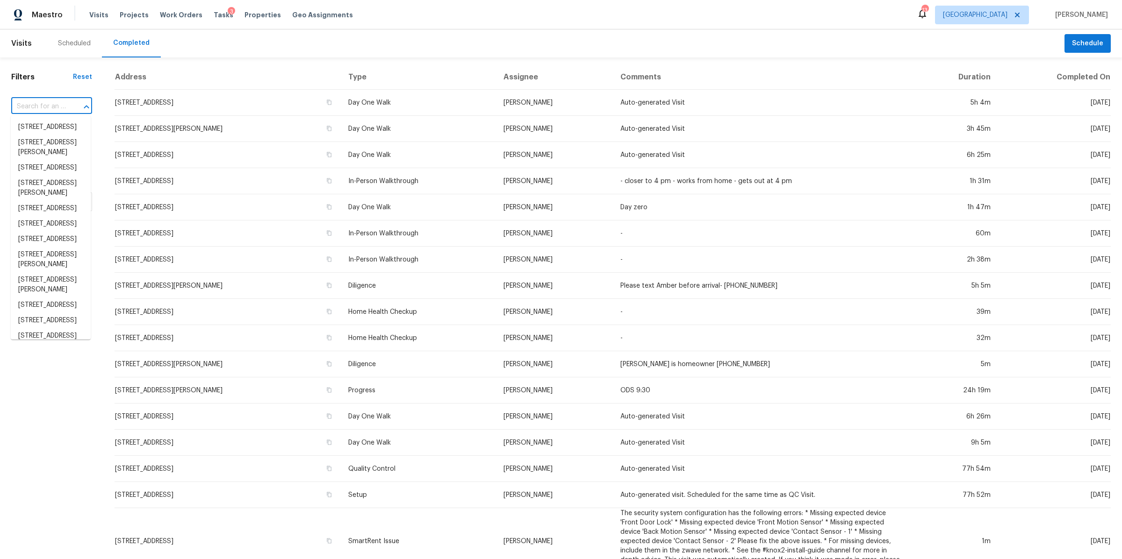
click at [54, 103] on input "text" at bounding box center [38, 107] width 55 height 14
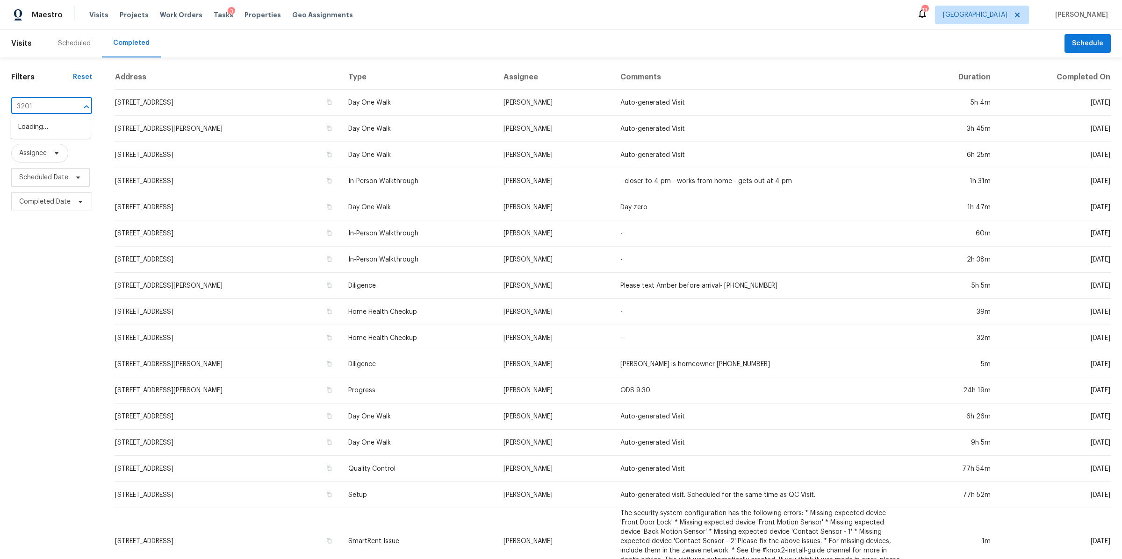
type input "3201"
click at [51, 166] on li "3201 Veranda Cir, Clarksville, TN 37042" at bounding box center [51, 157] width 80 height 15
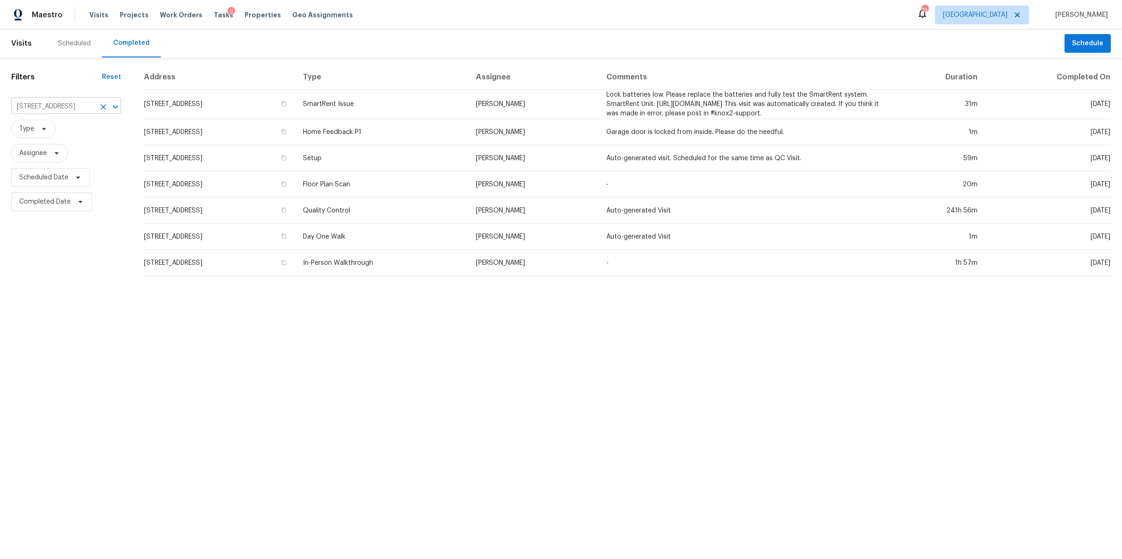
click at [40, 103] on input "3201 Veranda Cir, Clarksville, TN 37042" at bounding box center [53, 107] width 84 height 14
type input "1230 c"
click at [24, 129] on li "1230 Chapmansboro Rd, Chapmansboro, TN 37035" at bounding box center [58, 127] width 95 height 15
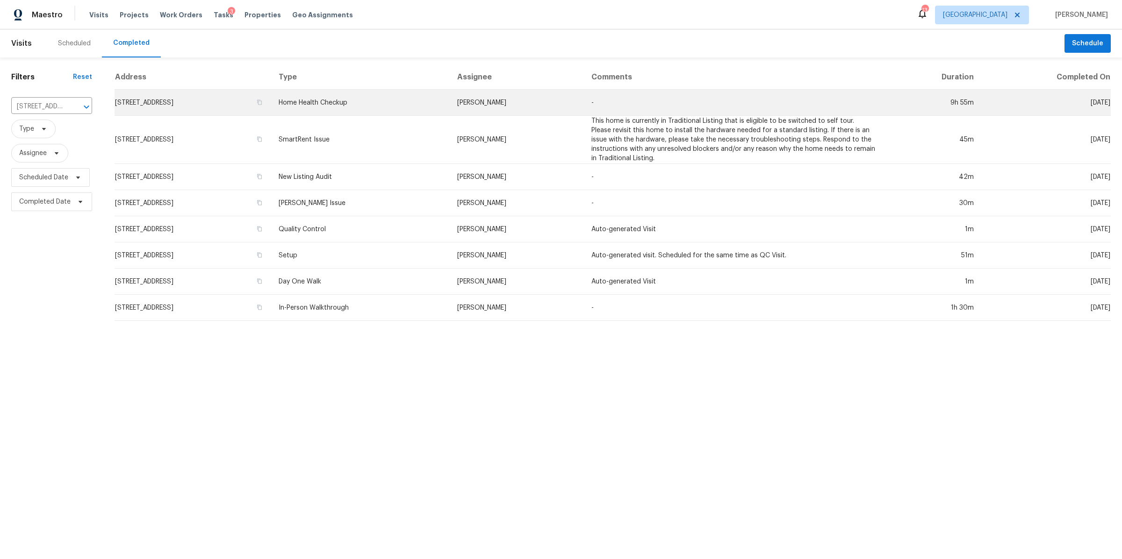
click at [238, 100] on td "1230 Chapmansboro Rd, Chapmansboro, TN 37035" at bounding box center [193, 103] width 157 height 26
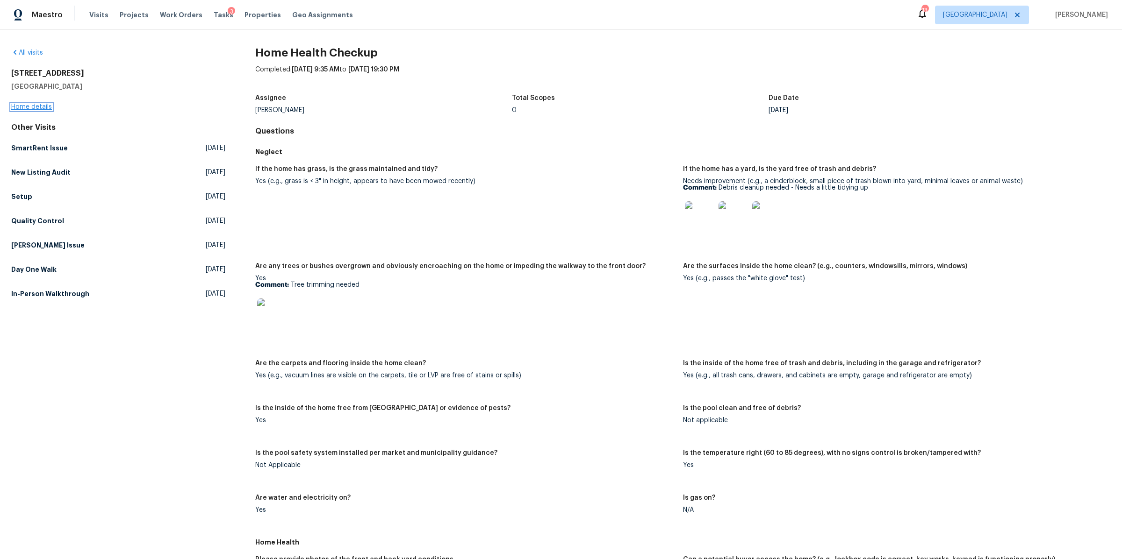
click at [24, 104] on link "Home details" at bounding box center [31, 107] width 41 height 7
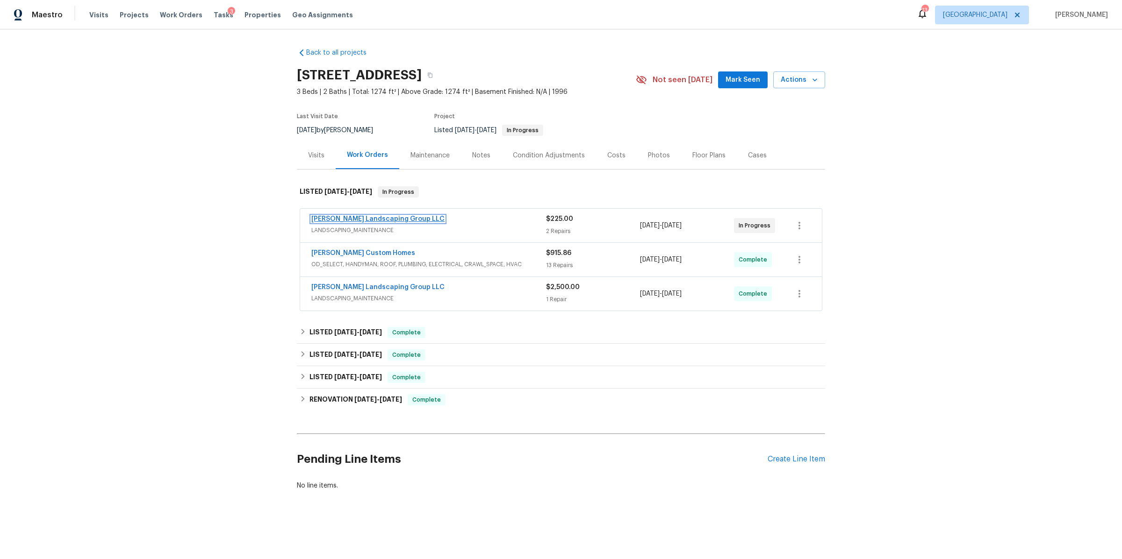
click at [362, 218] on link "[PERSON_NAME] Landscaping Group LLC" at bounding box center [377, 219] width 133 height 7
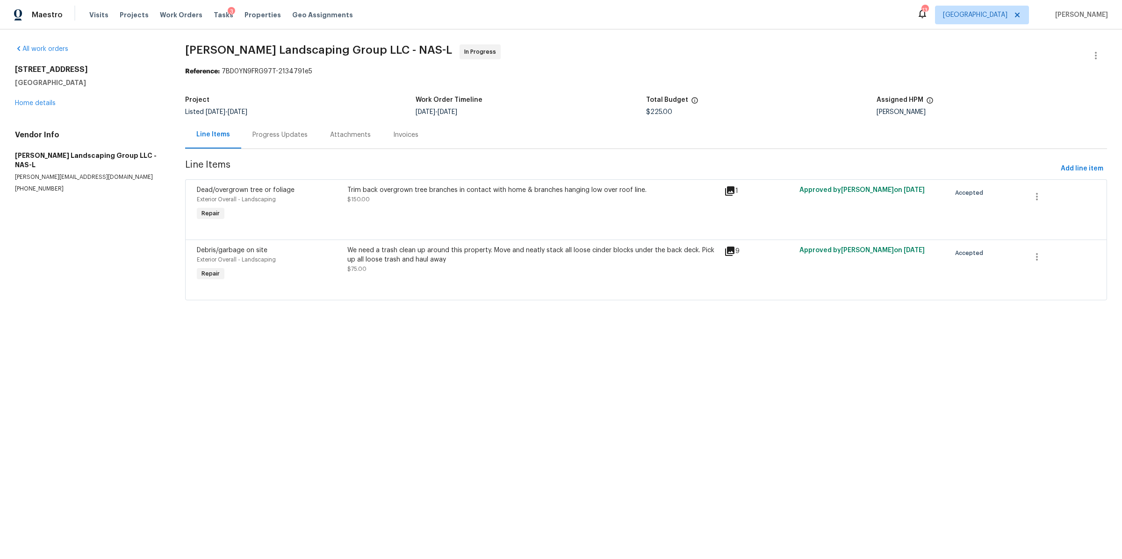
click at [263, 137] on div "Progress Updates" at bounding box center [279, 134] width 55 height 9
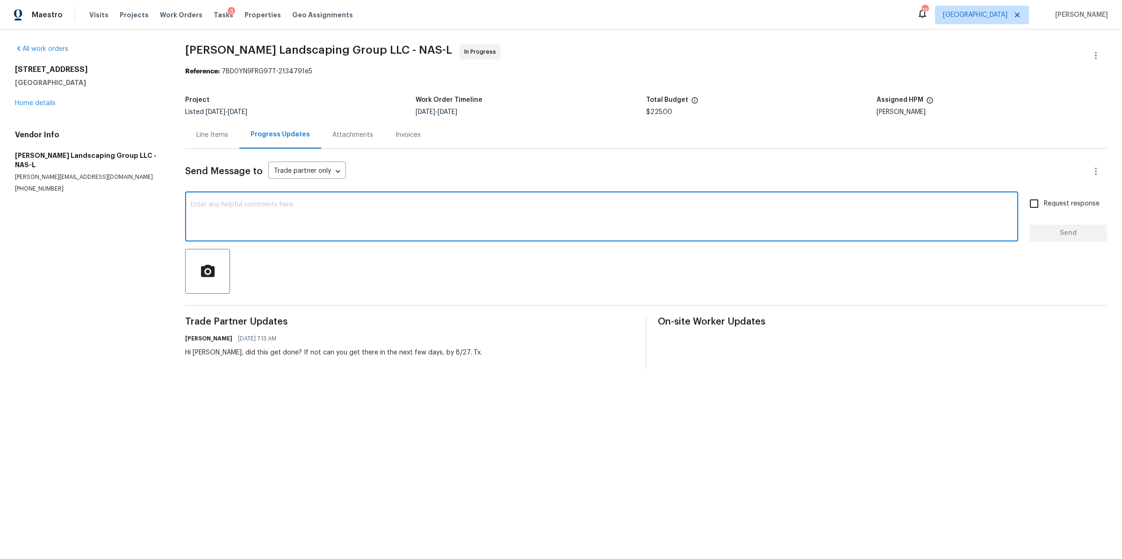
click at [349, 218] on textarea at bounding box center [602, 217] width 822 height 33
type textarea "Hi just check in"
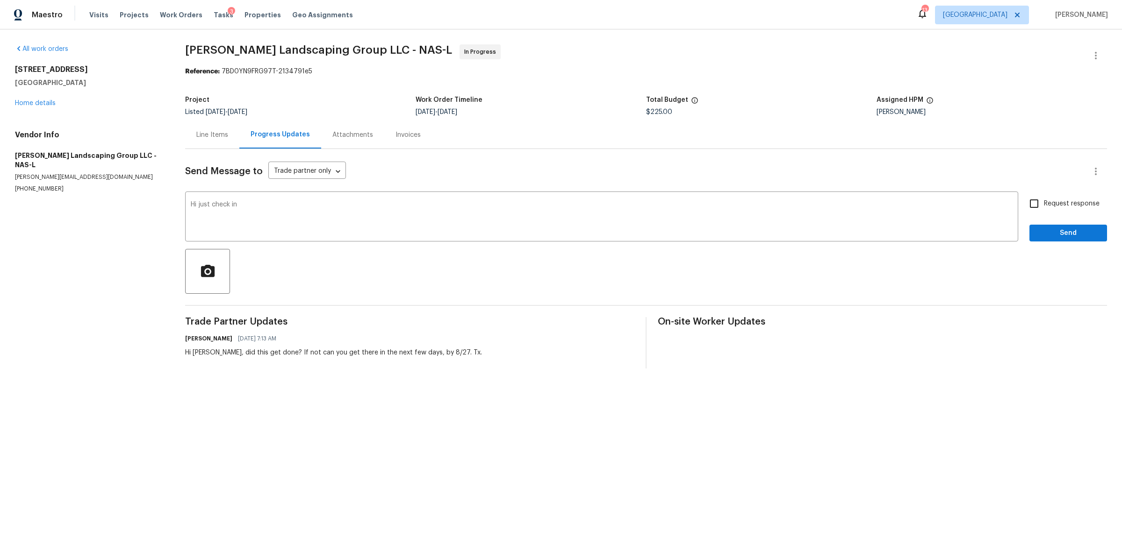
click at [1054, 205] on span "Request response" at bounding box center [1072, 204] width 56 height 10
click at [1044, 205] on input "Request response" at bounding box center [1034, 204] width 20 height 20
checkbox input "true"
click at [1051, 229] on span "Send" at bounding box center [1068, 234] width 63 height 12
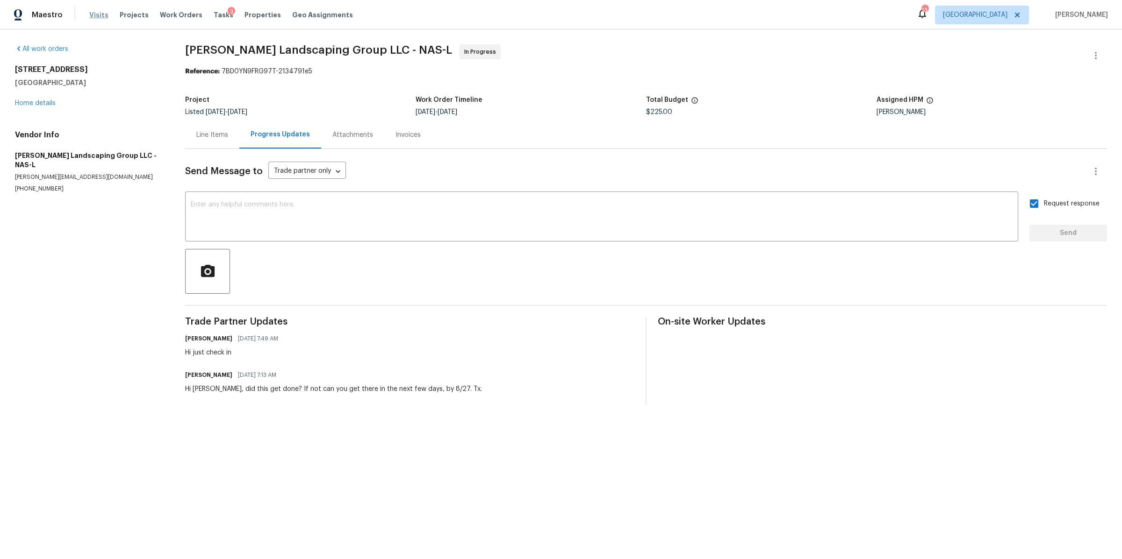
click at [96, 17] on span "Visits" at bounding box center [98, 14] width 19 height 9
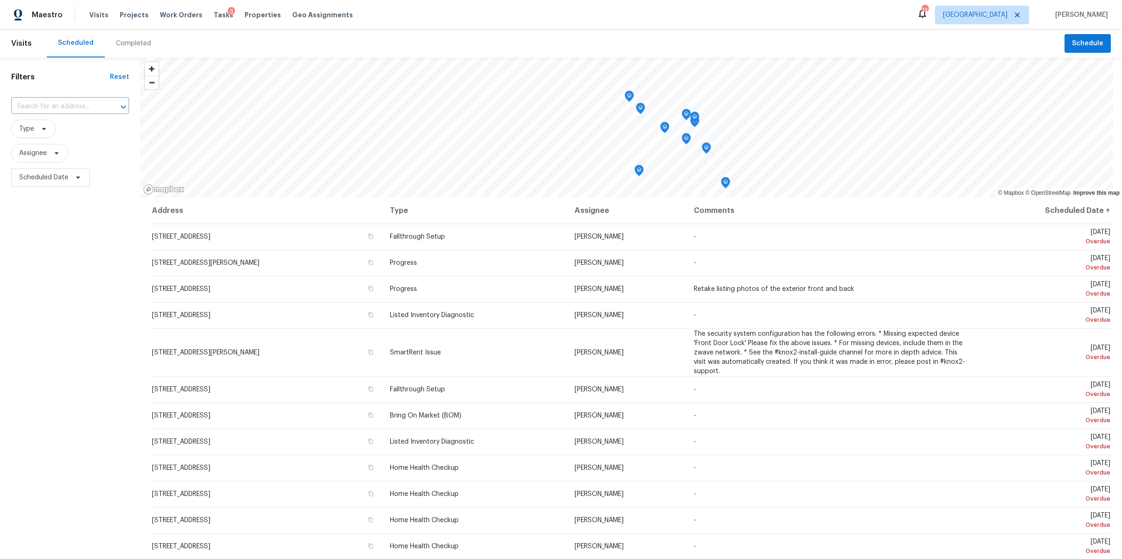
click at [127, 43] on div "Completed" at bounding box center [133, 43] width 35 height 9
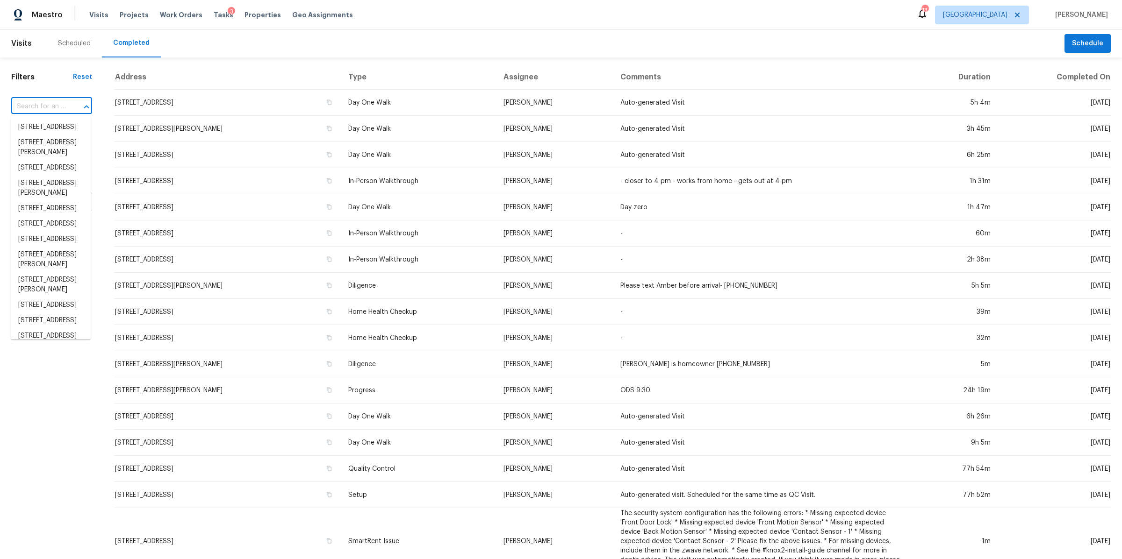
click at [48, 108] on input "text" at bounding box center [38, 107] width 55 height 14
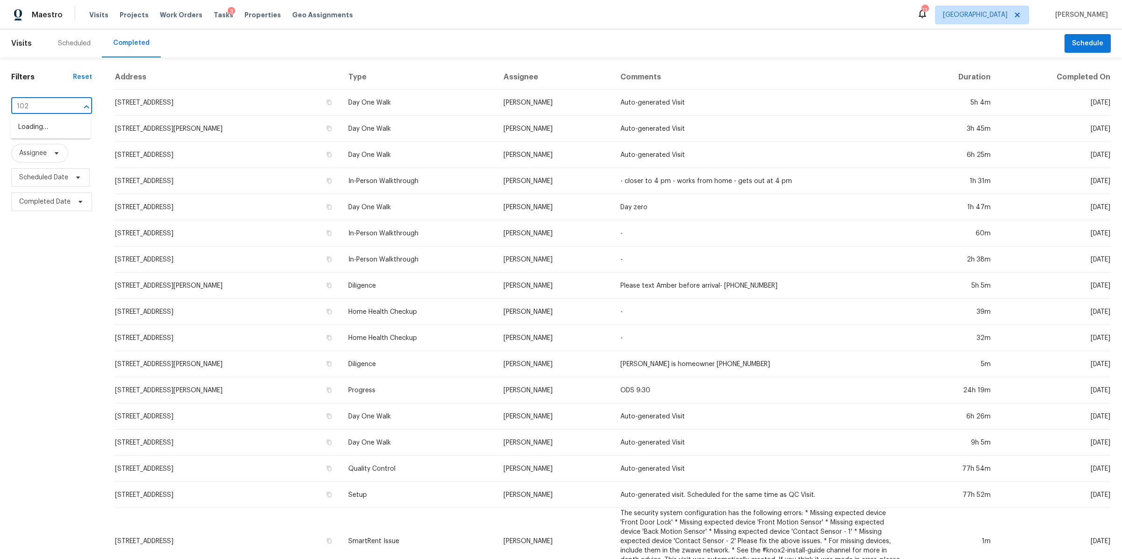
type input "102 t"
click at [50, 160] on li "1102 Taylor Pl, Murfreesboro, TN 37129" at bounding box center [51, 147] width 80 height 25
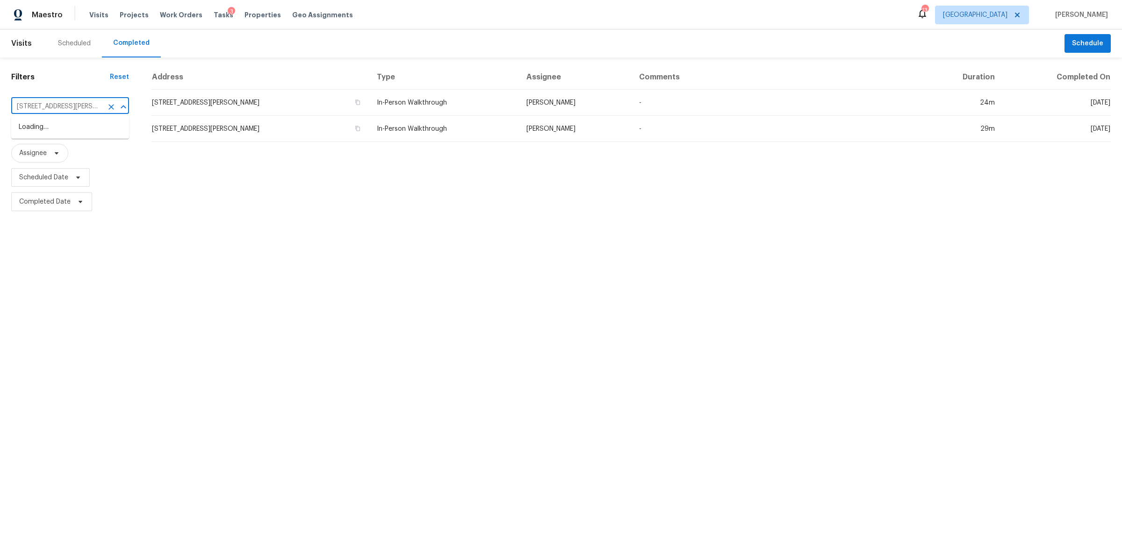
click at [54, 101] on input "1102 Taylor Pl, Murfreesboro, TN 37129" at bounding box center [57, 107] width 92 height 14
type input "tyn"
click at [48, 181] on li "120 Tyne Dr, Franklin, TN 37064" at bounding box center [70, 173] width 118 height 15
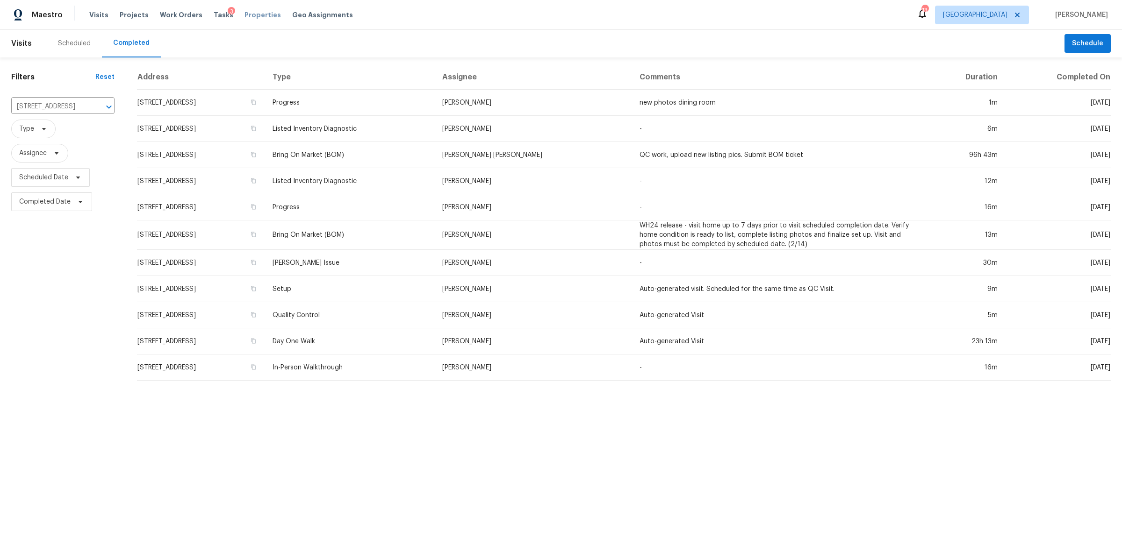
click at [244, 14] on span "Properties" at bounding box center [262, 14] width 36 height 9
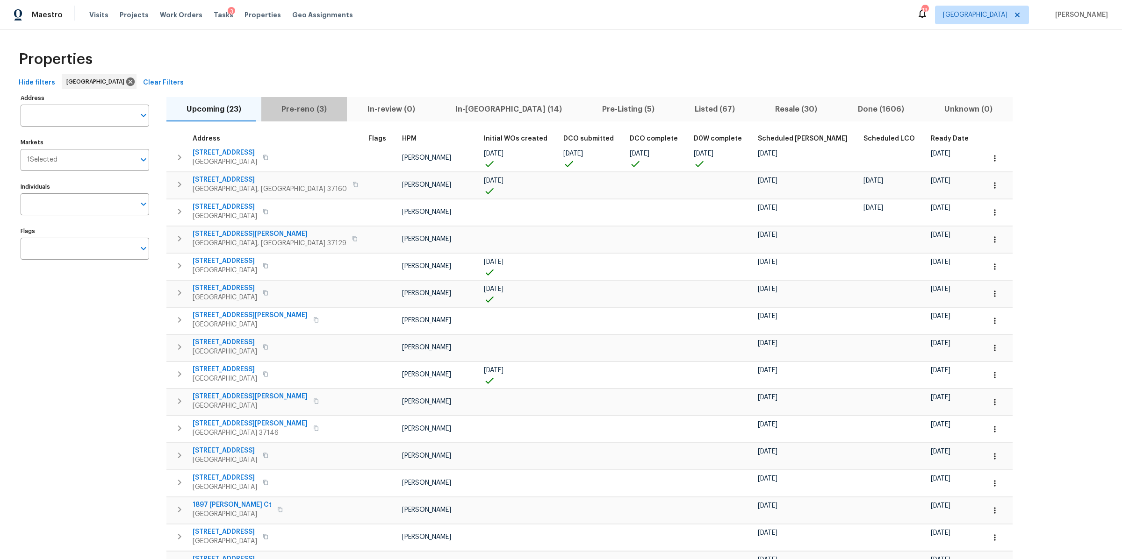
click at [300, 105] on span "Pre-reno (3)" at bounding box center [304, 109] width 74 height 13
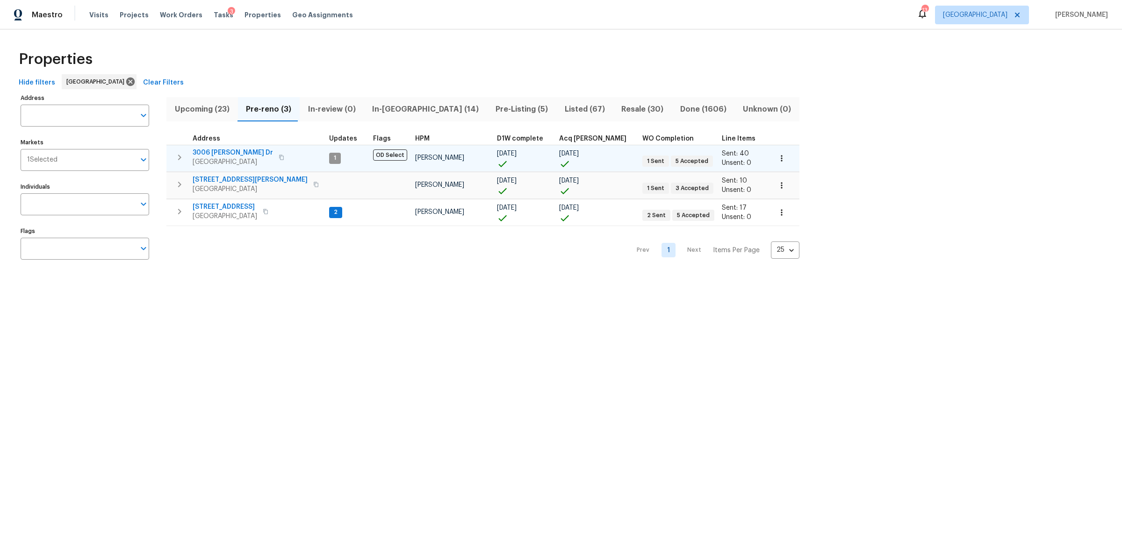
click at [176, 161] on icon "button" at bounding box center [179, 157] width 11 height 11
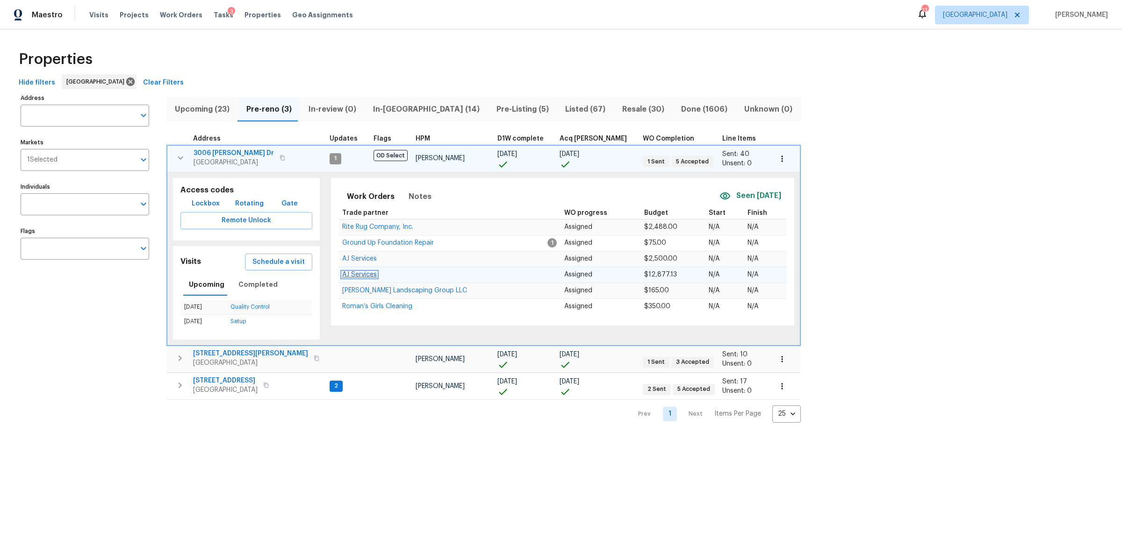
click at [345, 274] on span "AJ Services" at bounding box center [359, 275] width 35 height 7
click at [178, 357] on icon "button" at bounding box center [179, 358] width 11 height 11
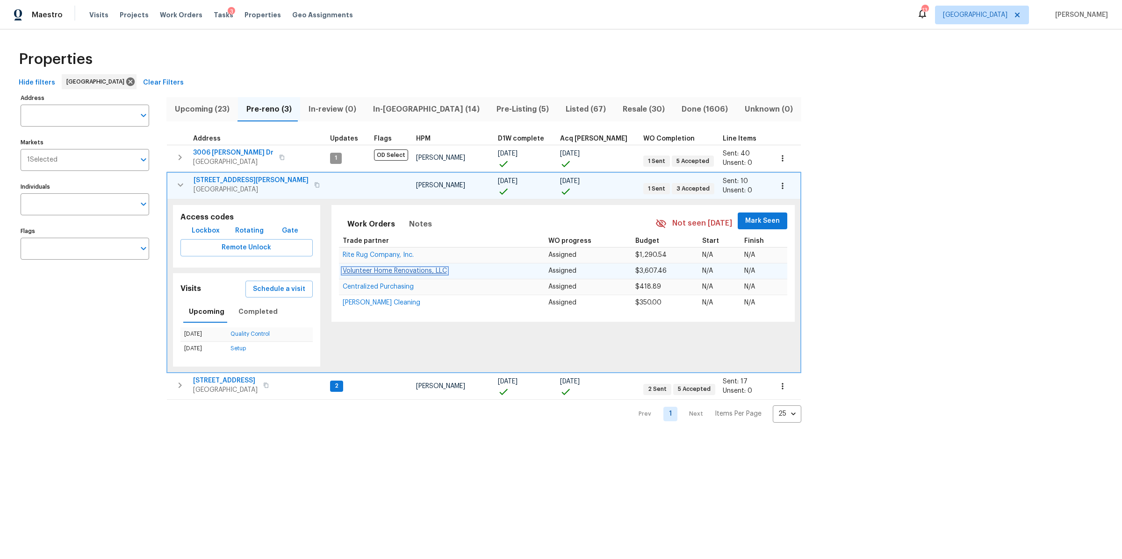
click at [364, 270] on span "Volunteer Home Renovations, LLC" at bounding box center [395, 271] width 104 height 7
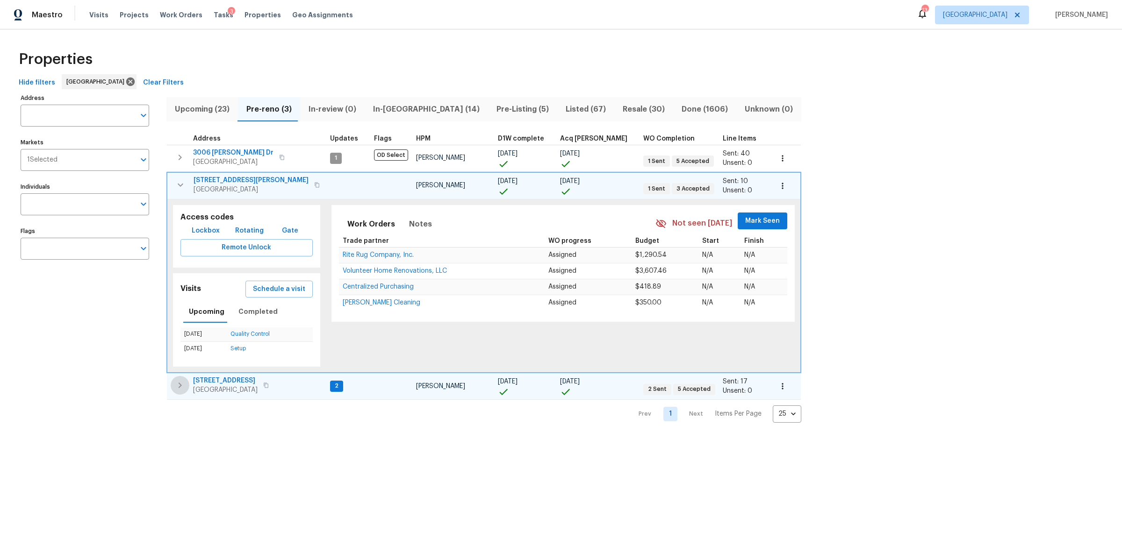
click at [177, 387] on icon "button" at bounding box center [179, 385] width 11 height 11
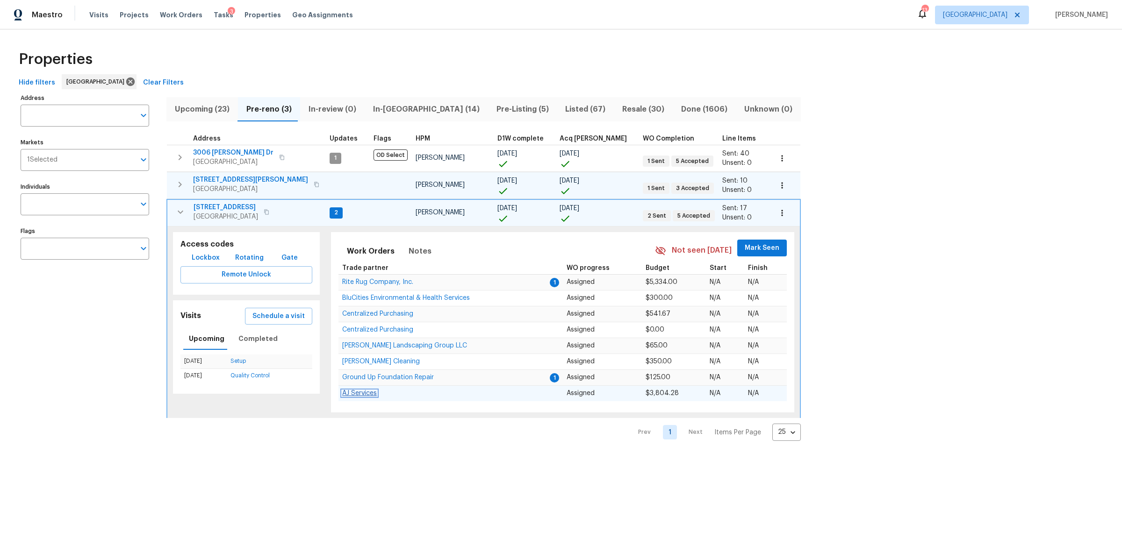
click at [346, 395] on span "AJ Services" at bounding box center [359, 393] width 35 height 7
drag, startPoint x: 464, startPoint y: 105, endPoint x: 472, endPoint y: 100, distance: 9.3
click at [494, 106] on span "Pre-Listing (5)" at bounding box center [523, 109] width 58 height 13
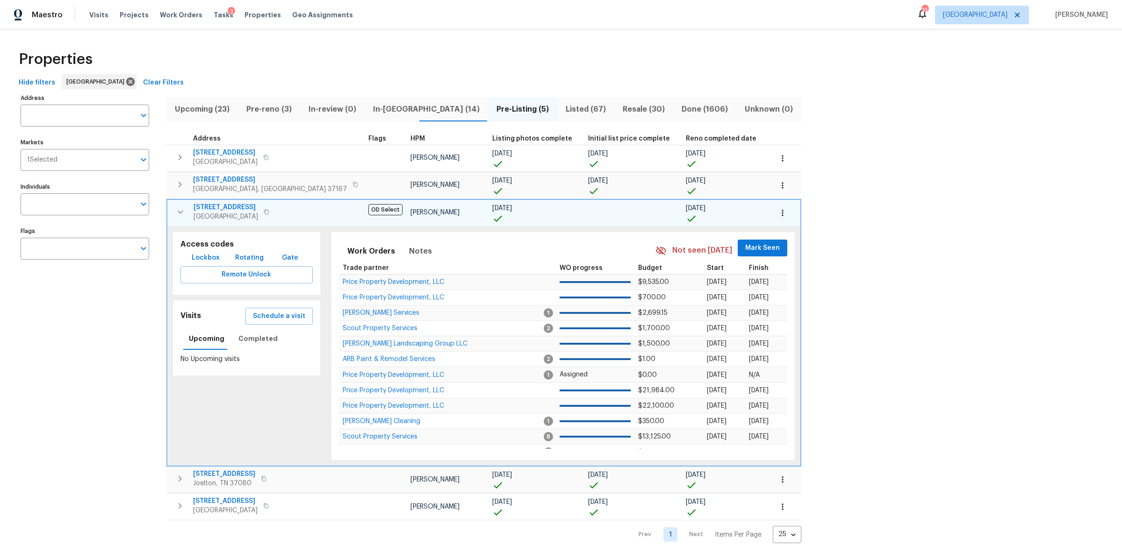
click at [177, 212] on icon "button" at bounding box center [180, 212] width 11 height 11
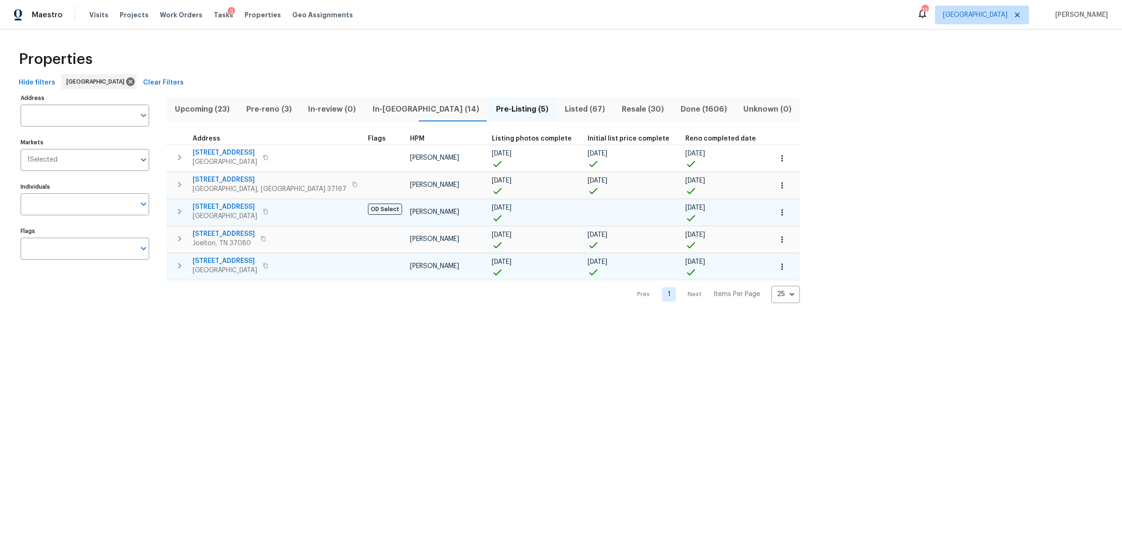
click at [268, 265] on icon "button" at bounding box center [265, 265] width 5 height 5
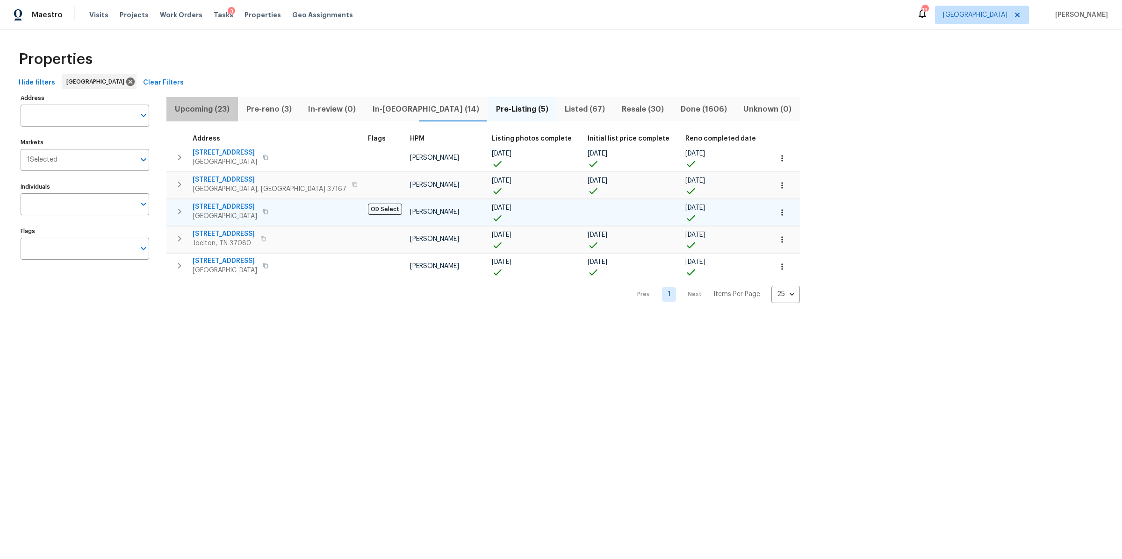
click at [192, 108] on span "Upcoming (23)" at bounding box center [202, 109] width 60 height 13
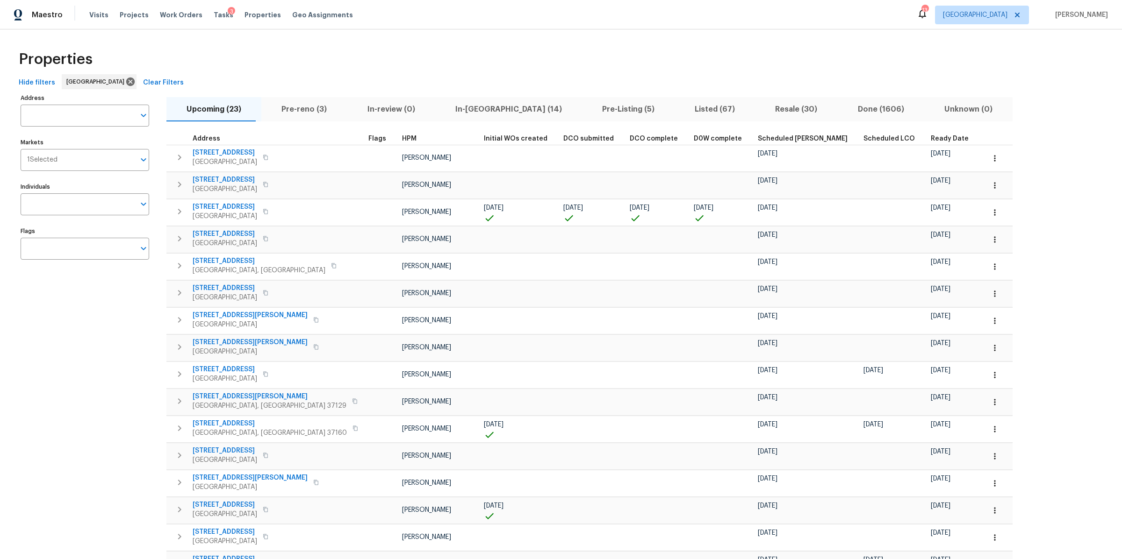
click at [931, 140] on span "Ready Date" at bounding box center [950, 139] width 38 height 7
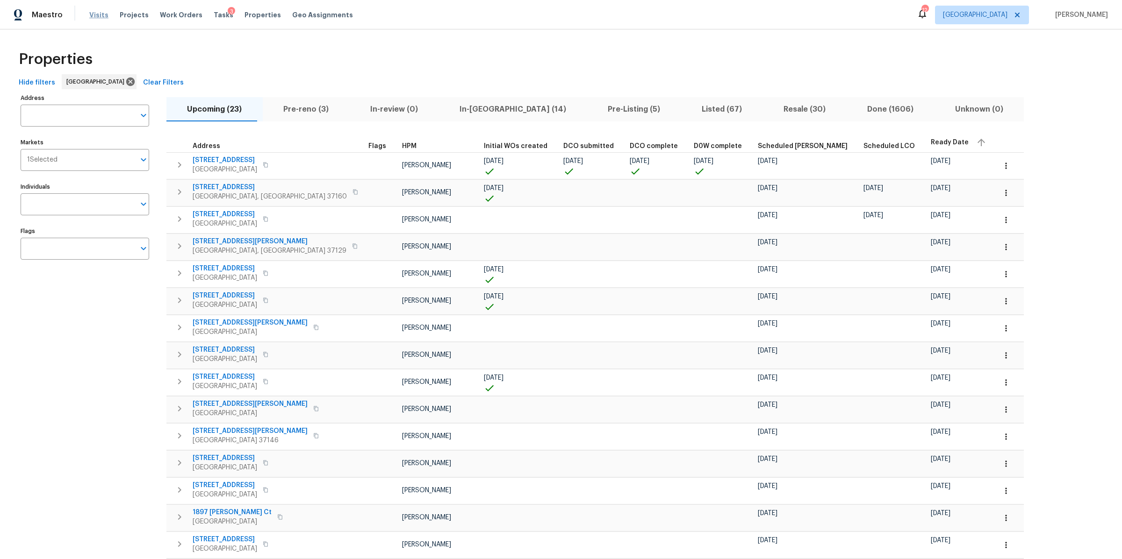
click at [99, 14] on span "Visits" at bounding box center [98, 14] width 19 height 9
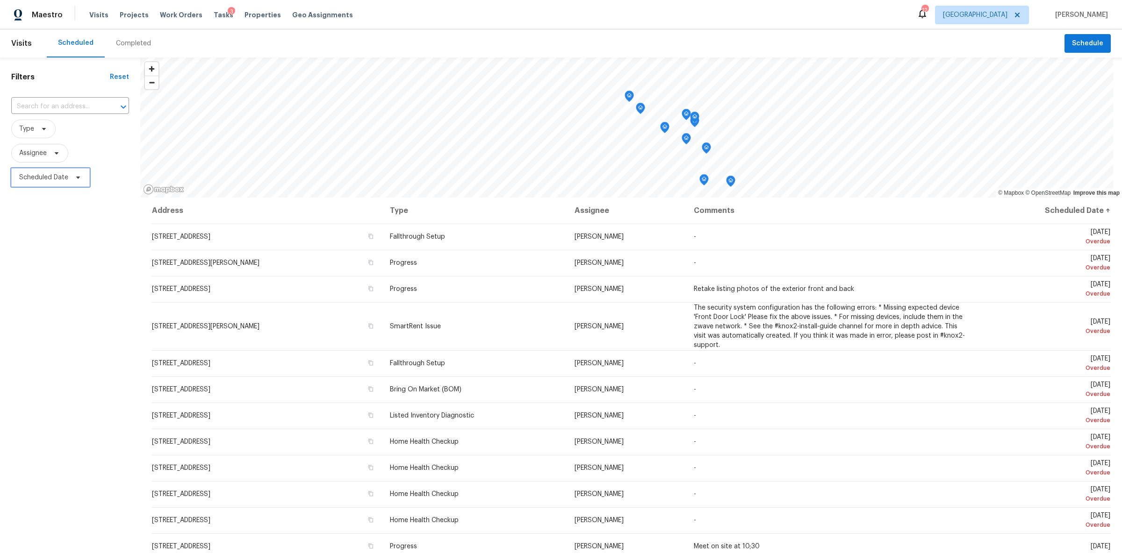
click at [65, 169] on span "Scheduled Date" at bounding box center [50, 177] width 79 height 19
click at [66, 206] on input "text" at bounding box center [63, 209] width 92 height 19
select select "7"
select select "2025"
select select "8"
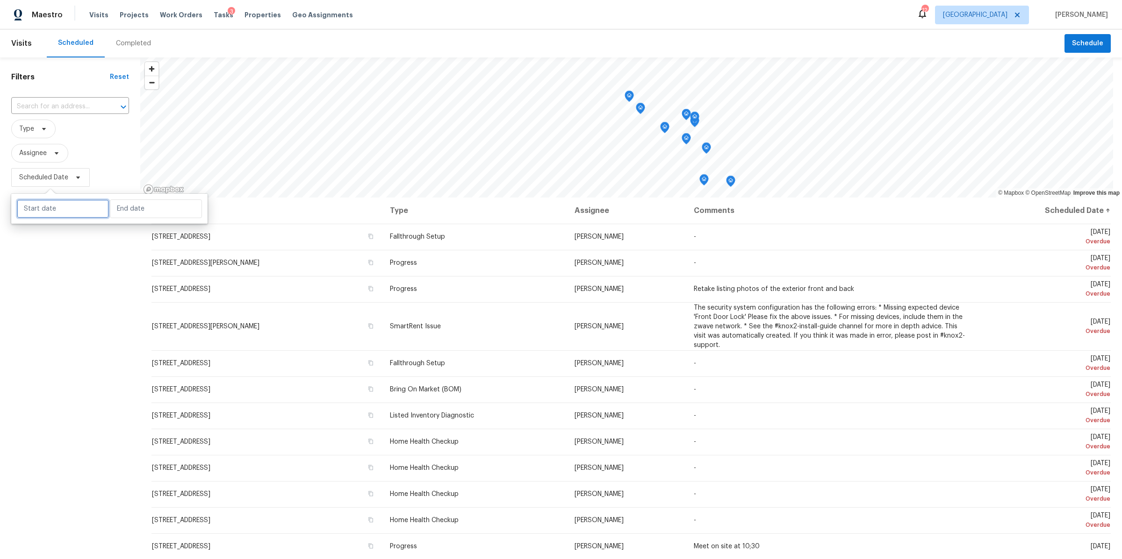
select select "2025"
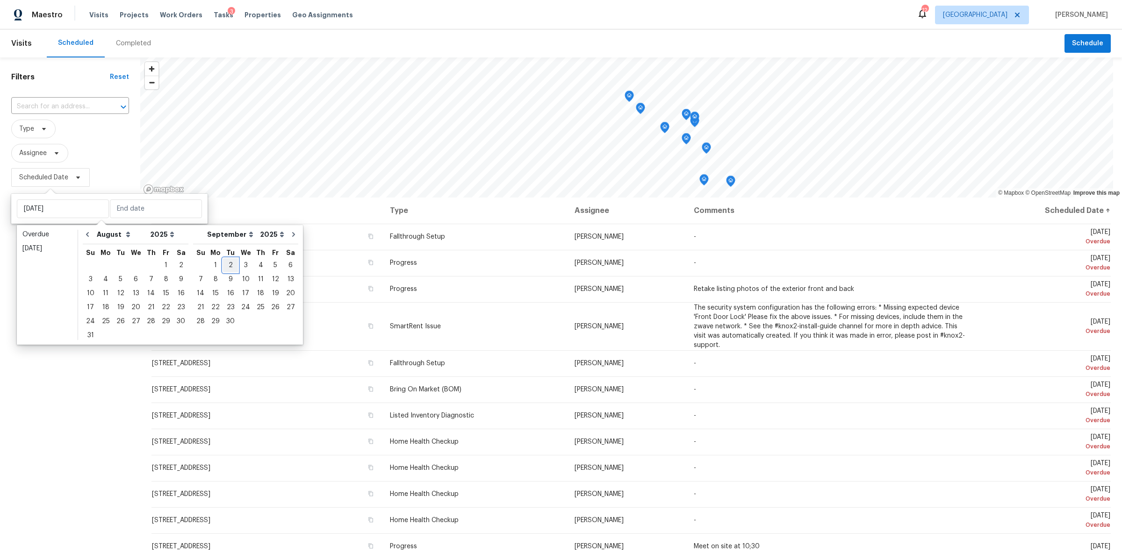
click at [223, 265] on div "2" at bounding box center [230, 265] width 15 height 13
type input "Tue, Sep 02"
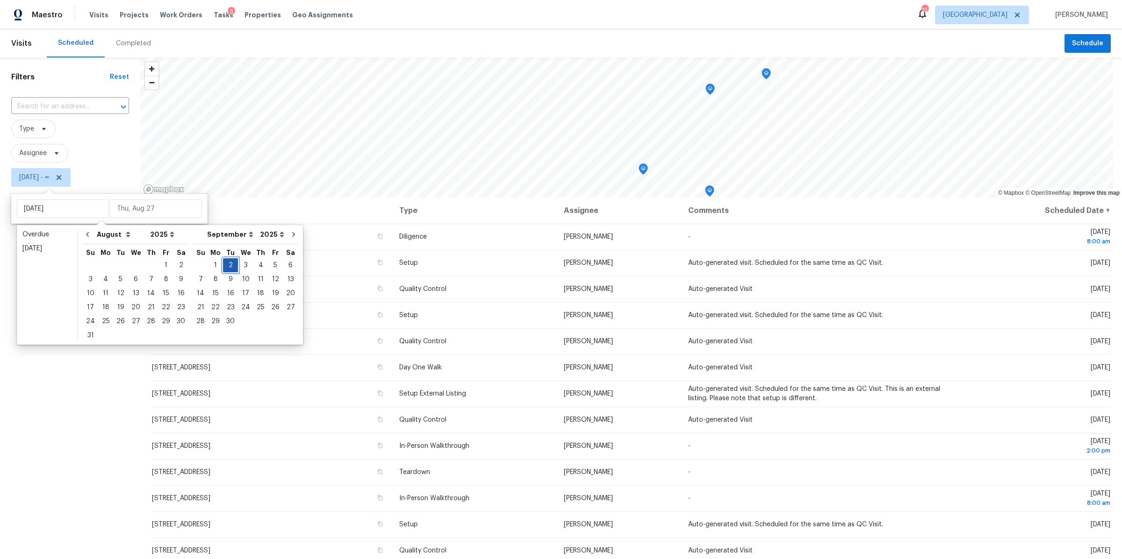
click at [223, 265] on div "2" at bounding box center [230, 265] width 15 height 13
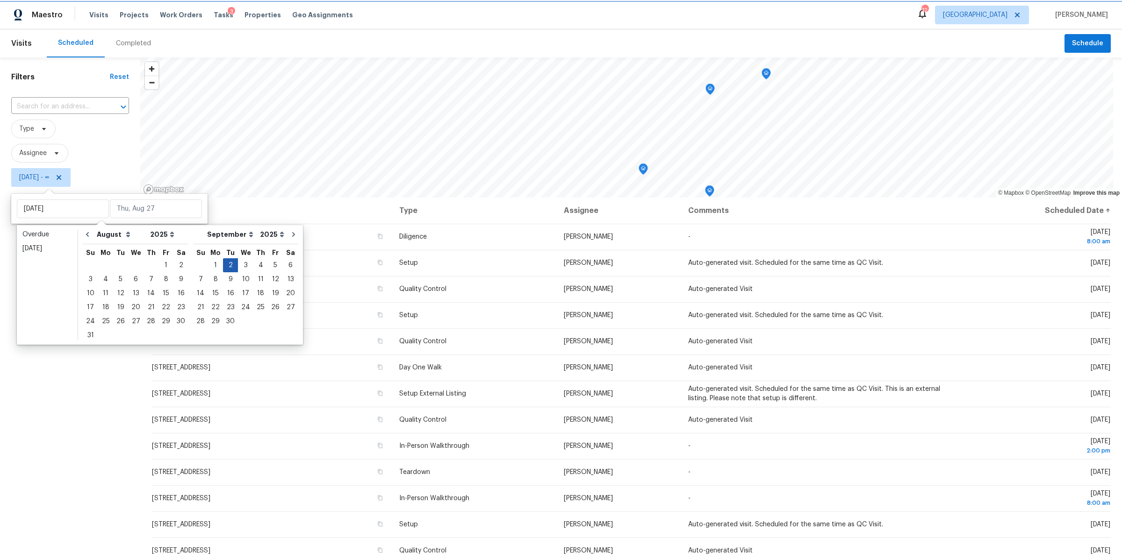
type input "Tue, Sep 02"
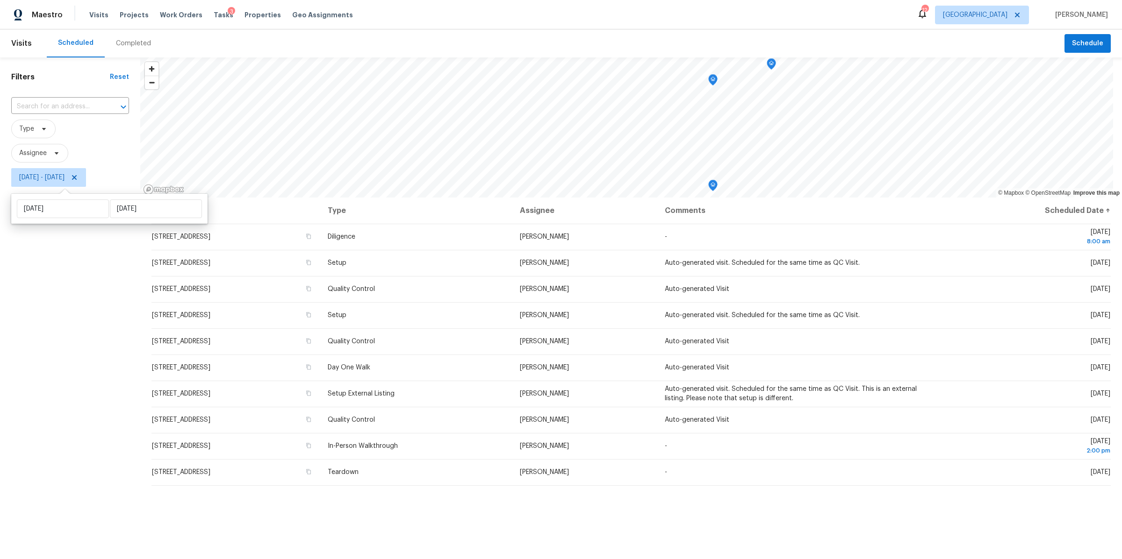
click at [107, 282] on div "Filters Reset ​ Type Assignee Tue, Sep 02 - Tue, Sep 02" at bounding box center [70, 351] width 140 height 588
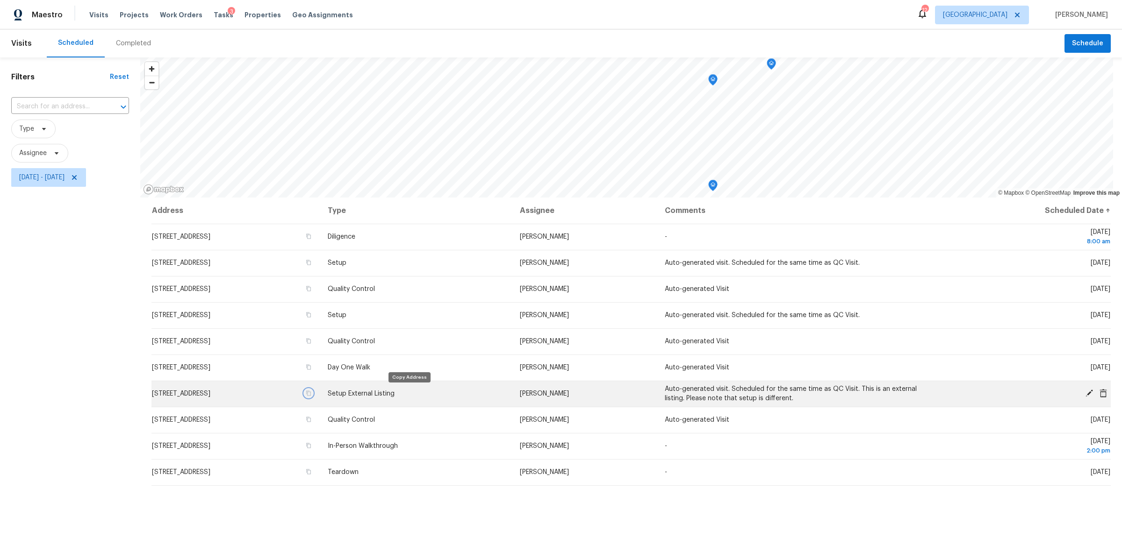
click at [311, 391] on icon "button" at bounding box center [309, 394] width 6 height 6
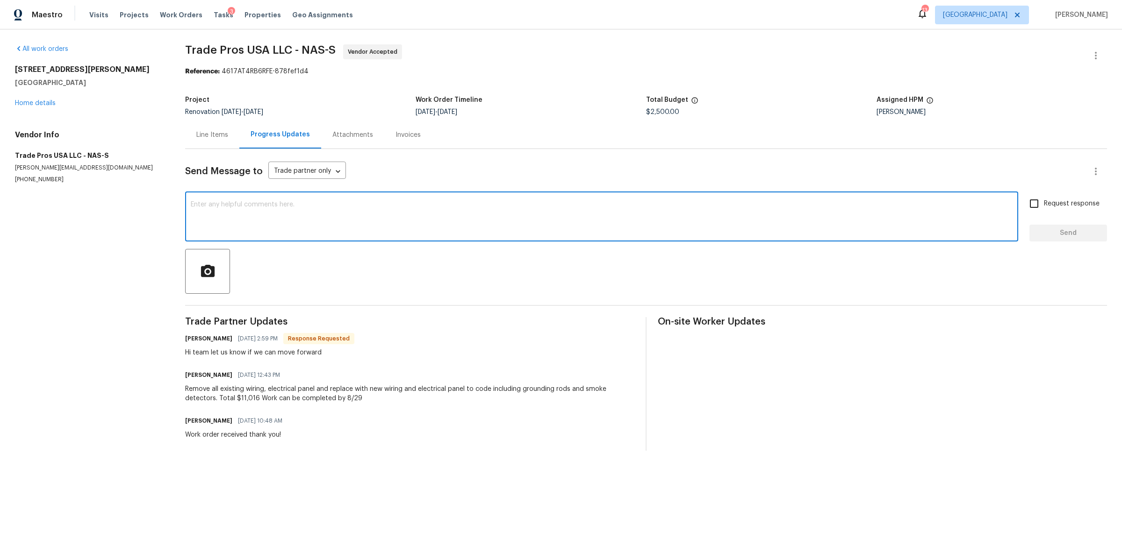
click at [326, 224] on textarea at bounding box center [602, 217] width 822 height 33
type textarea "approved"
click at [1048, 239] on button "Send" at bounding box center [1068, 233] width 78 height 17
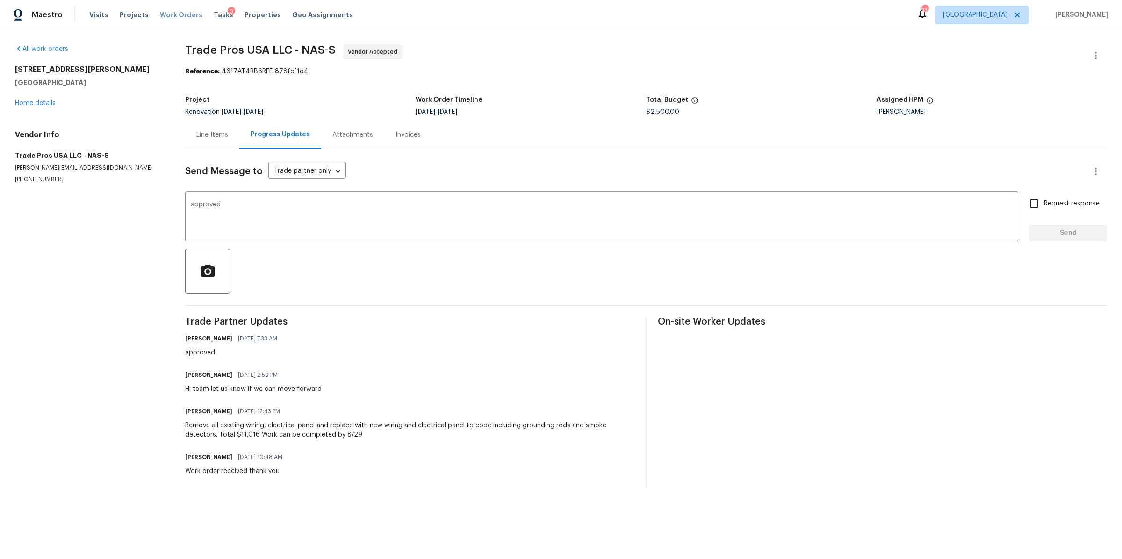
click at [160, 15] on span "Work Orders" at bounding box center [181, 14] width 43 height 9
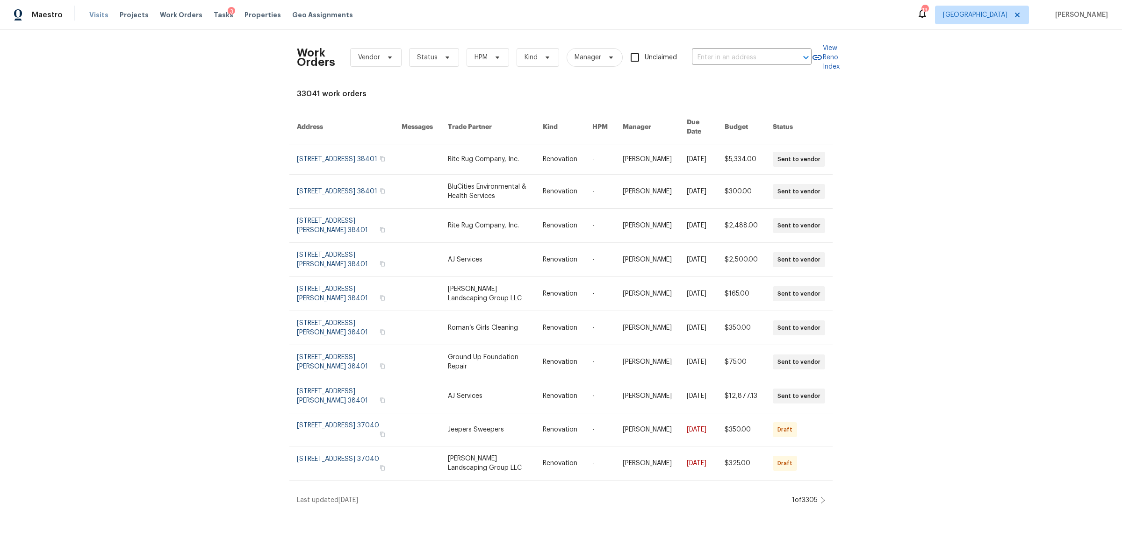
click at [99, 19] on span "Visits" at bounding box center [98, 14] width 19 height 9
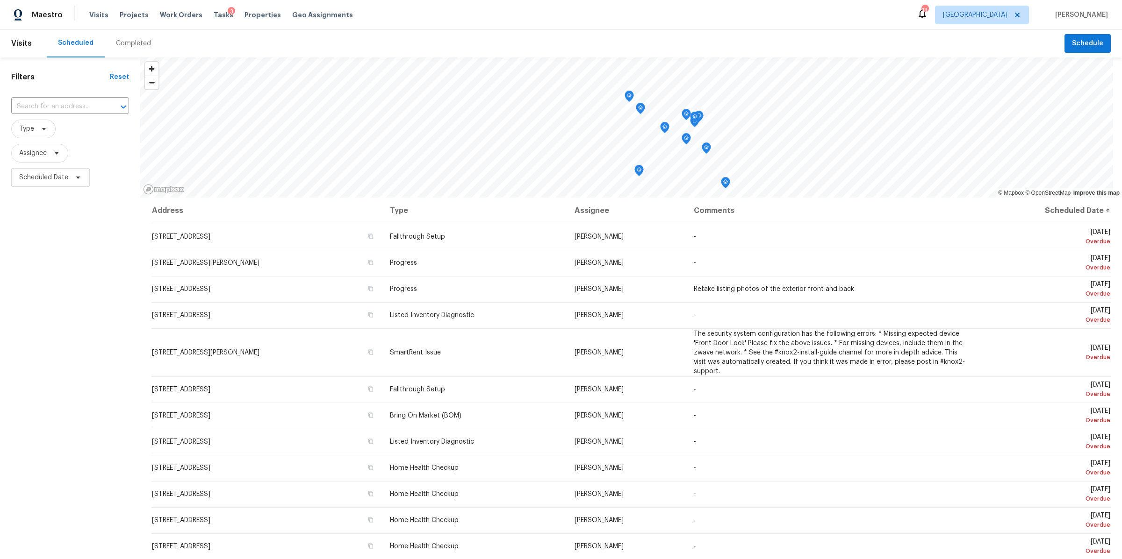
click at [1082, 55] on header "Visits Scheduled Completed Schedule" at bounding box center [561, 43] width 1122 height 28
click at [1080, 45] on span "Schedule" at bounding box center [1087, 44] width 31 height 12
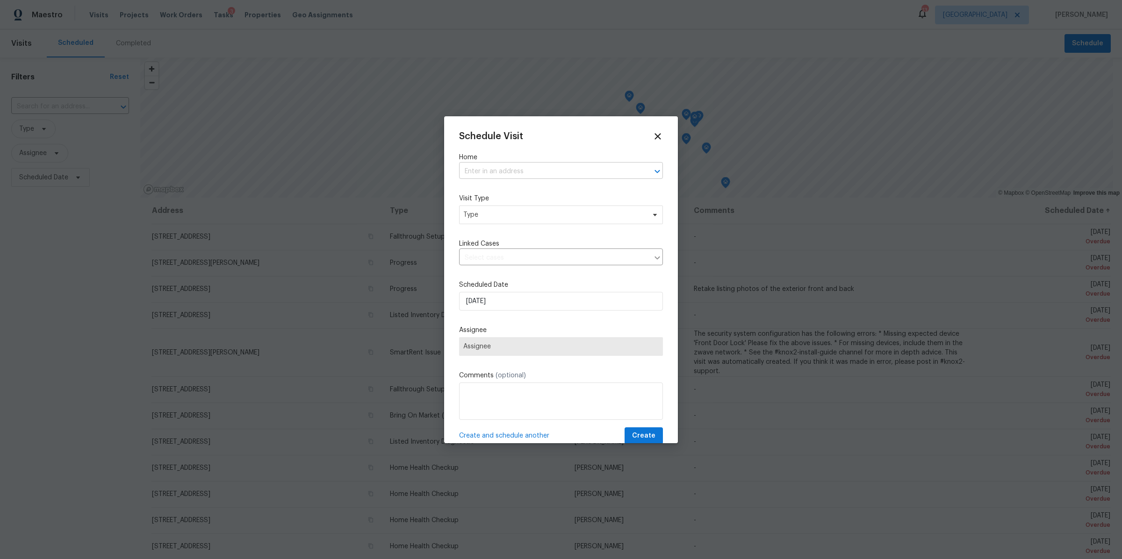
click at [606, 172] on input "text" at bounding box center [548, 172] width 178 height 14
type input "6361"
click at [602, 194] on li "6361 Mount View Rd, Antioch, TN 37013" at bounding box center [556, 192] width 195 height 15
click at [654, 134] on icon at bounding box center [657, 136] width 7 height 7
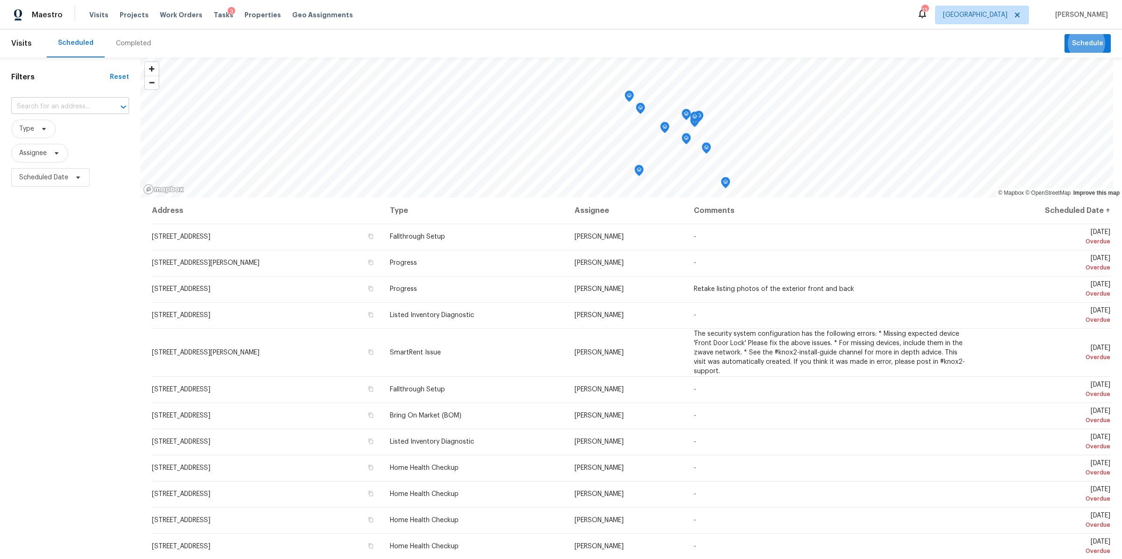
click at [41, 111] on input "text" at bounding box center [57, 107] width 92 height 14
type input "6361"
click at [34, 132] on li "6361 Mount View Rd, Antioch, TN 37013" at bounding box center [70, 127] width 118 height 15
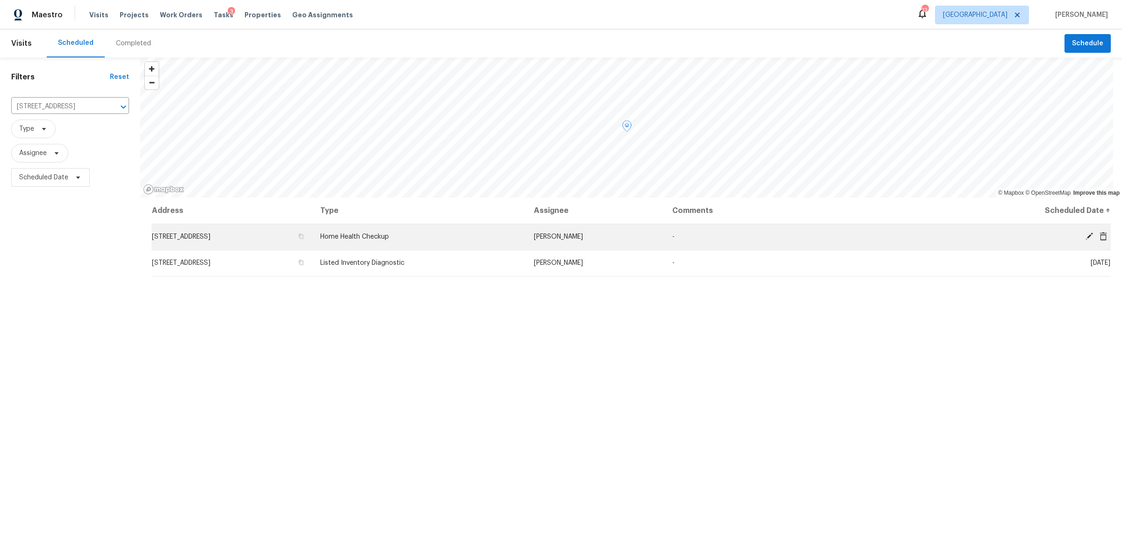
click at [1085, 235] on icon at bounding box center [1088, 236] width 7 height 7
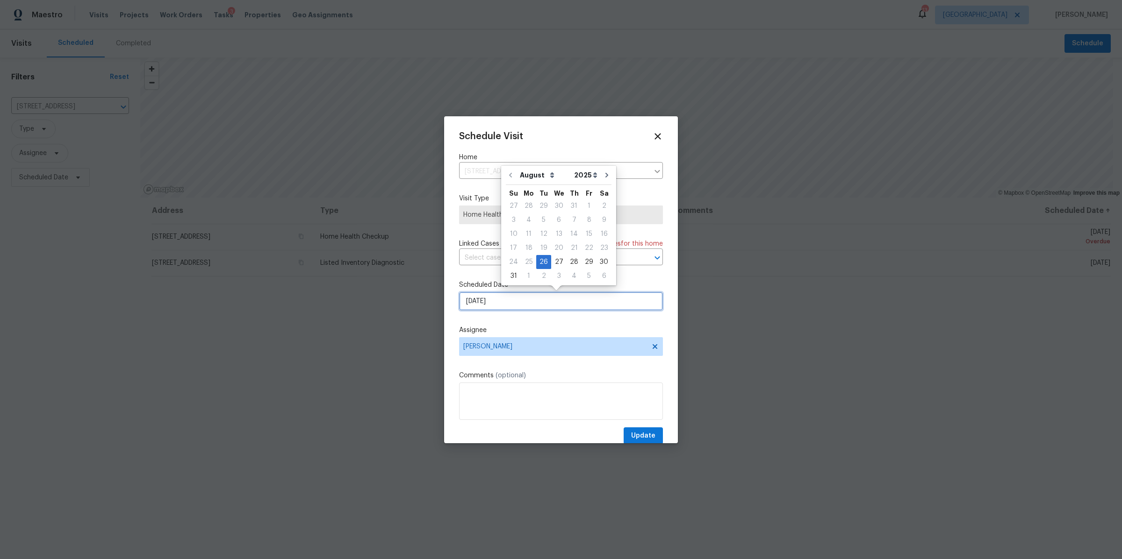
click at [586, 301] on input "[DATE]" at bounding box center [561, 301] width 204 height 19
click at [553, 258] on div "27" at bounding box center [558, 262] width 15 height 13
type input "[DATE]"
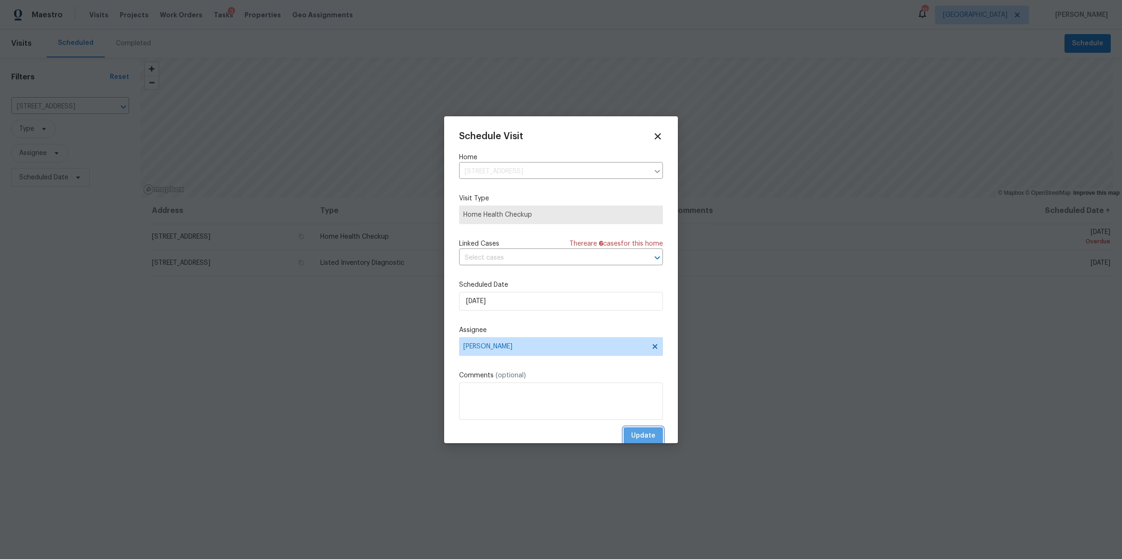
click at [635, 434] on span "Update" at bounding box center [643, 436] width 24 height 12
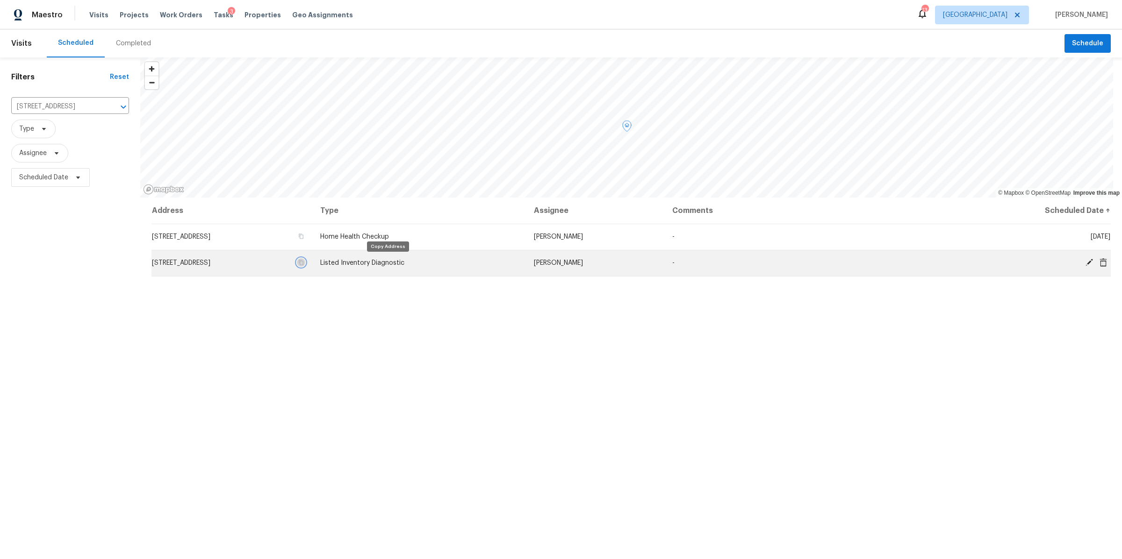
click at [303, 262] on icon "button" at bounding box center [301, 262] width 5 height 5
click at [1085, 262] on icon at bounding box center [1088, 262] width 7 height 7
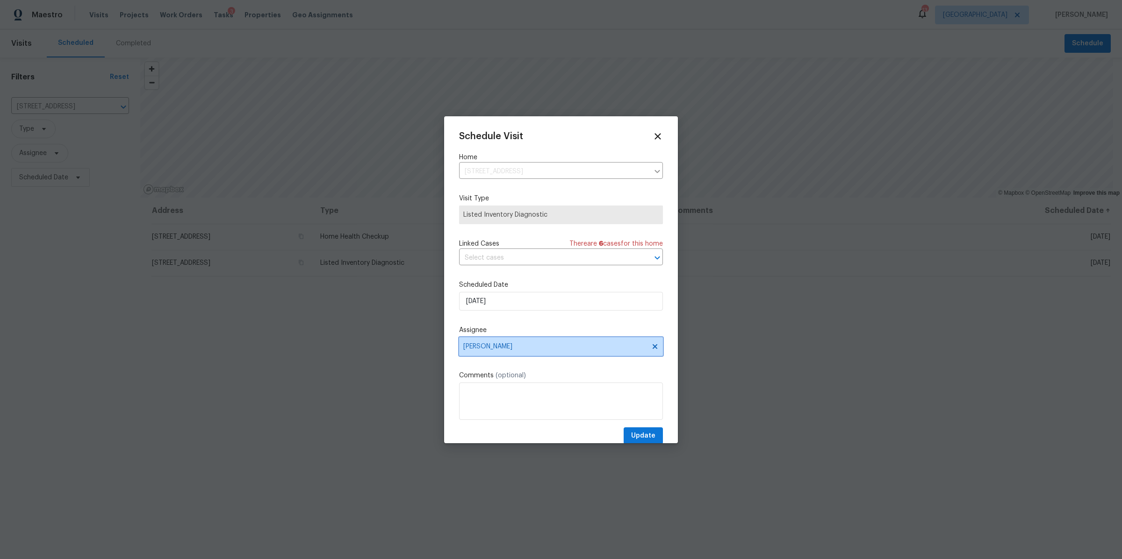
click at [514, 345] on span "[PERSON_NAME]" at bounding box center [554, 346] width 183 height 7
type input "brian"
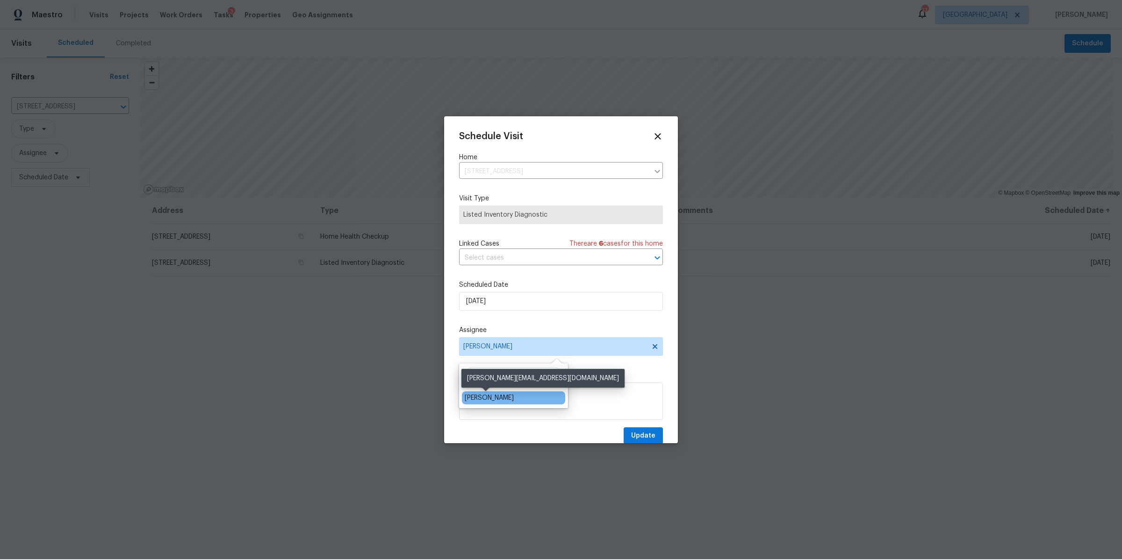
click at [484, 394] on div "[PERSON_NAME]" at bounding box center [489, 398] width 49 height 9
click at [631, 437] on span "Update" at bounding box center [643, 436] width 24 height 12
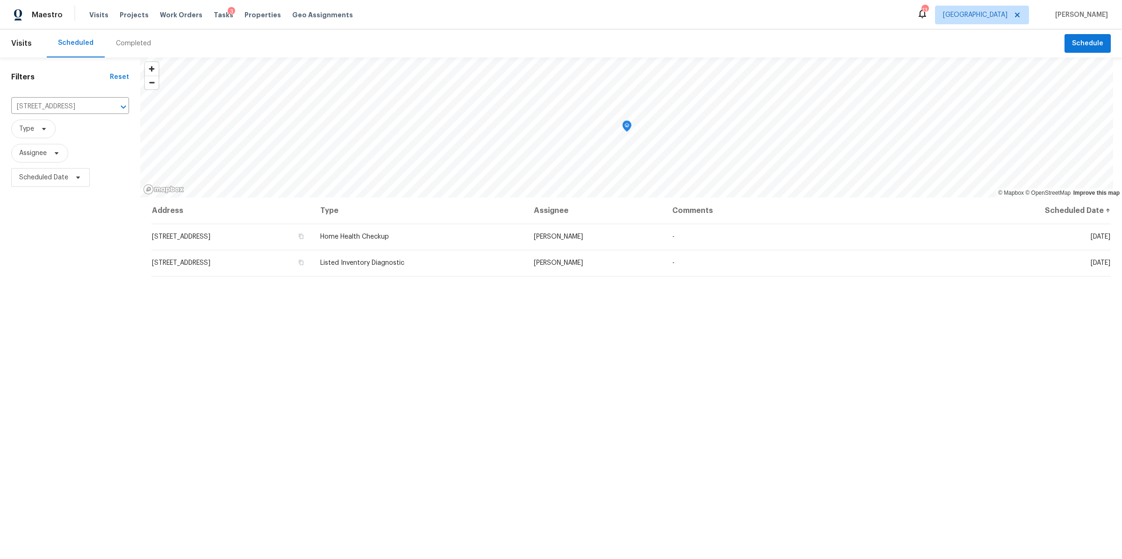
click at [175, 15] on span "Work Orders" at bounding box center [181, 14] width 43 height 9
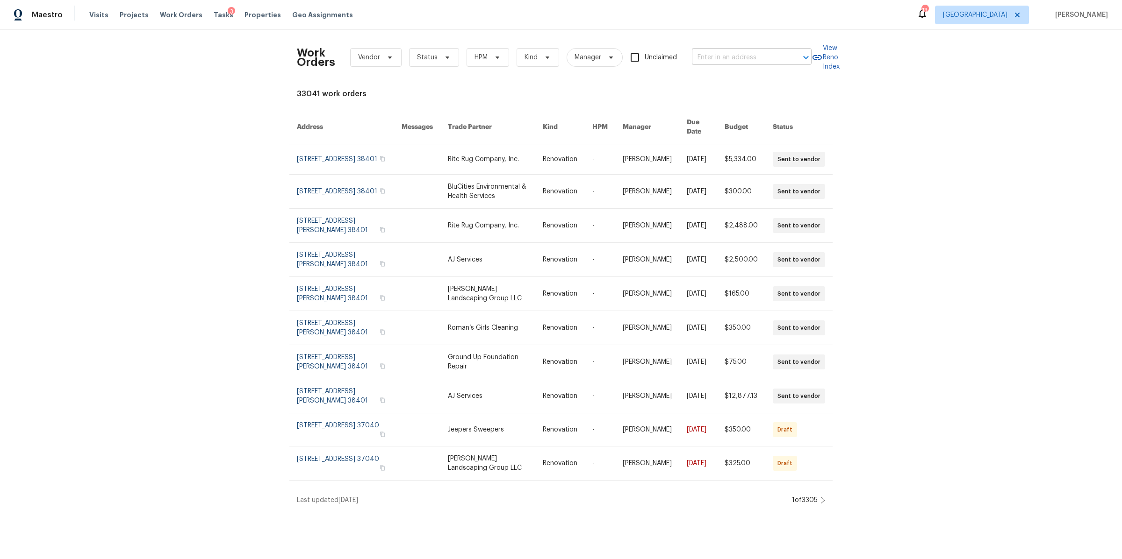
click at [707, 61] on input "text" at bounding box center [738, 57] width 93 height 14
type input "nancy"
click at [701, 107] on li "108 Nancy Ave, Pleasant View, TN 37146" at bounding box center [749, 108] width 120 height 25
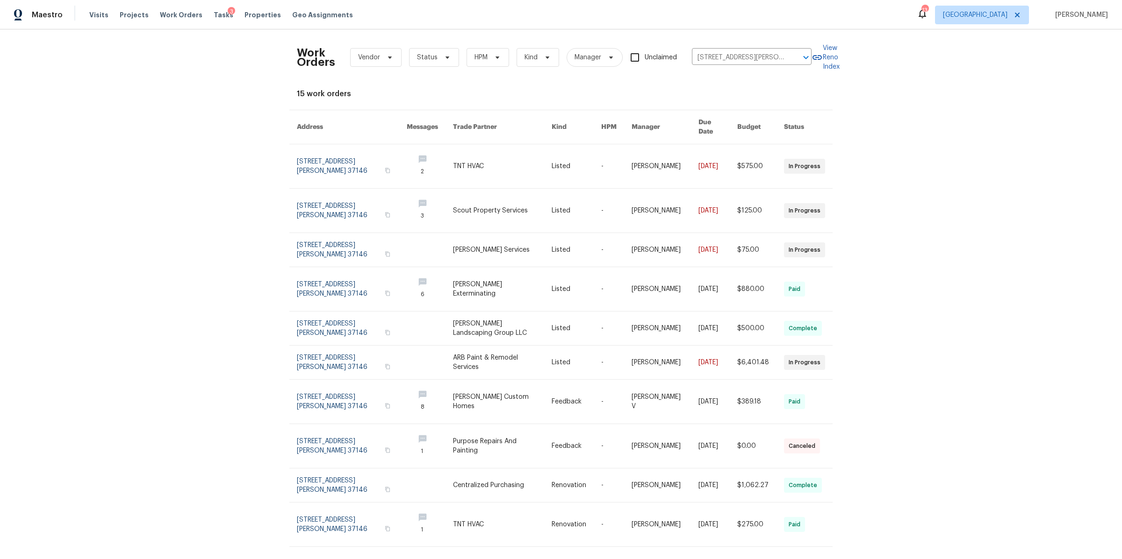
click at [326, 312] on link at bounding box center [352, 329] width 110 height 34
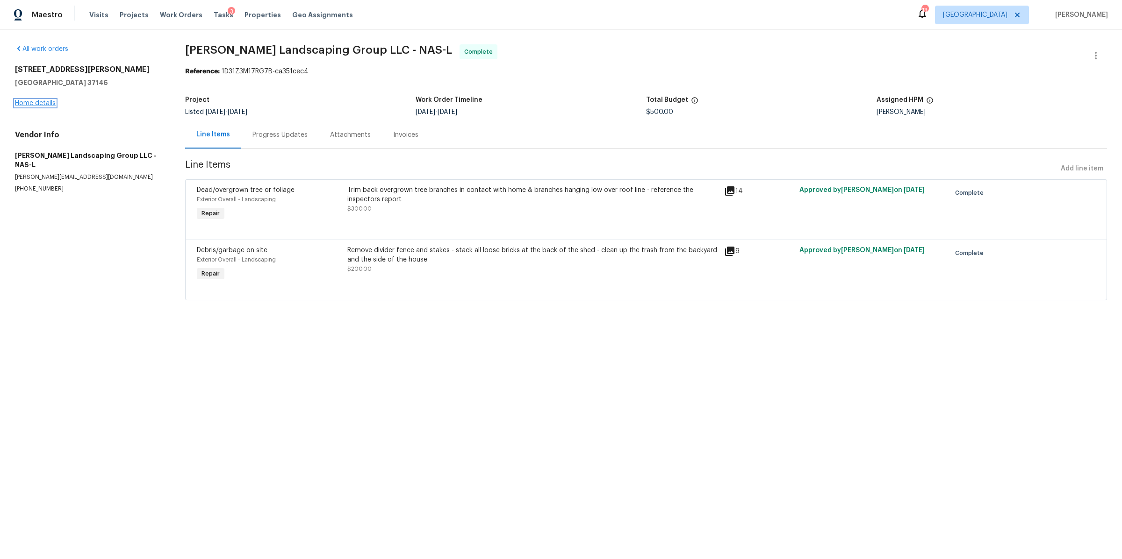
click at [42, 103] on link "Home details" at bounding box center [35, 103] width 41 height 7
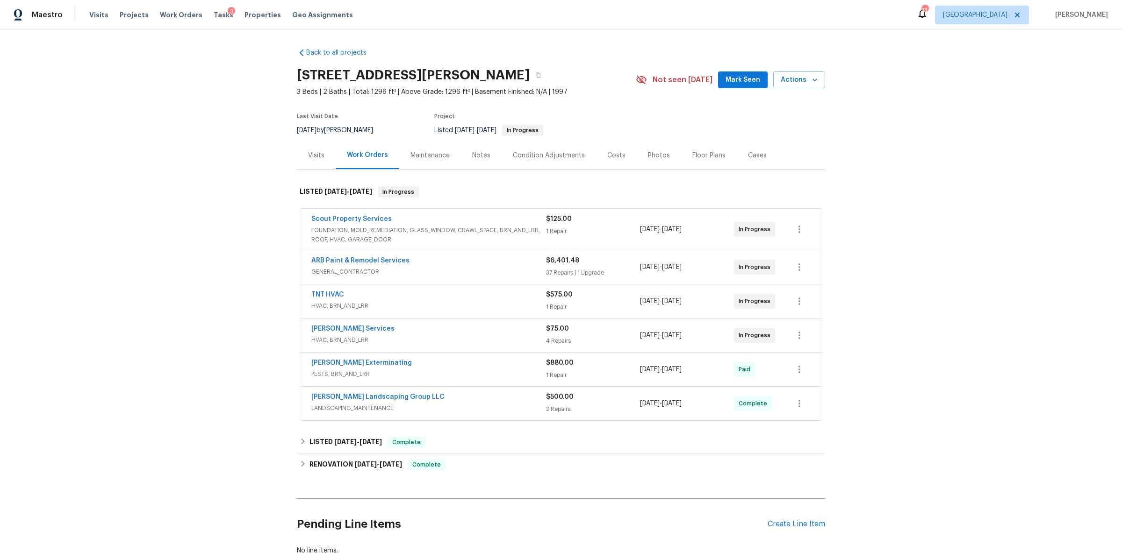
click at [648, 154] on div "Photos" at bounding box center [659, 155] width 22 height 9
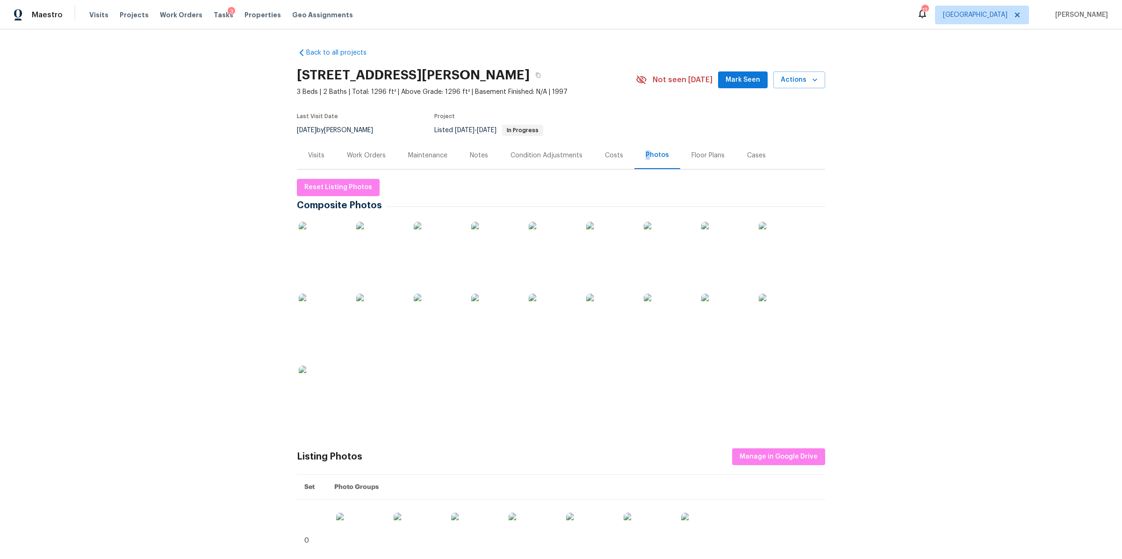
click at [482, 238] on img at bounding box center [494, 245] width 47 height 47
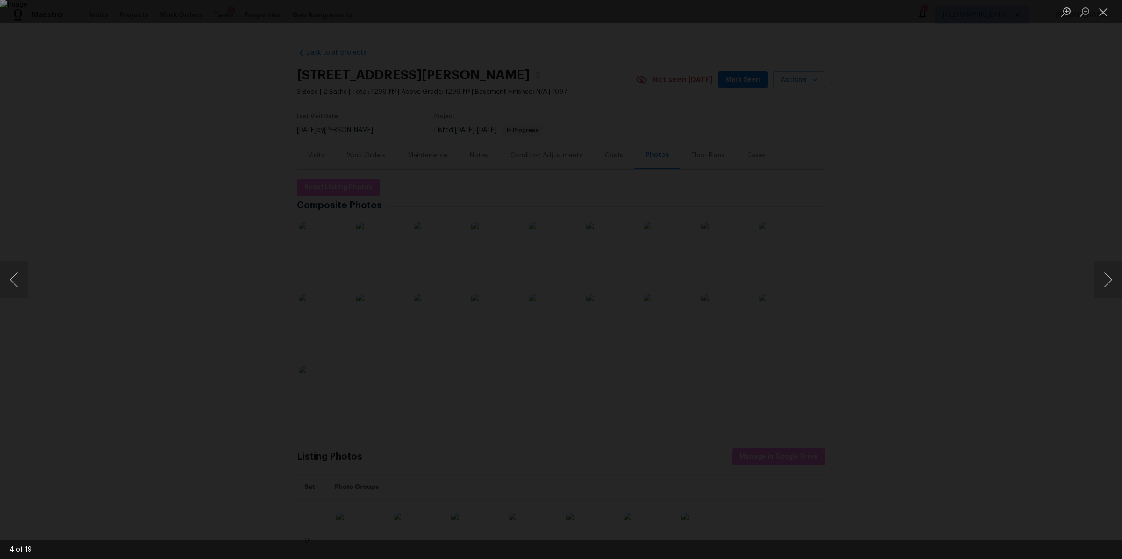
click at [1006, 261] on div "Lightbox" at bounding box center [561, 279] width 1122 height 559
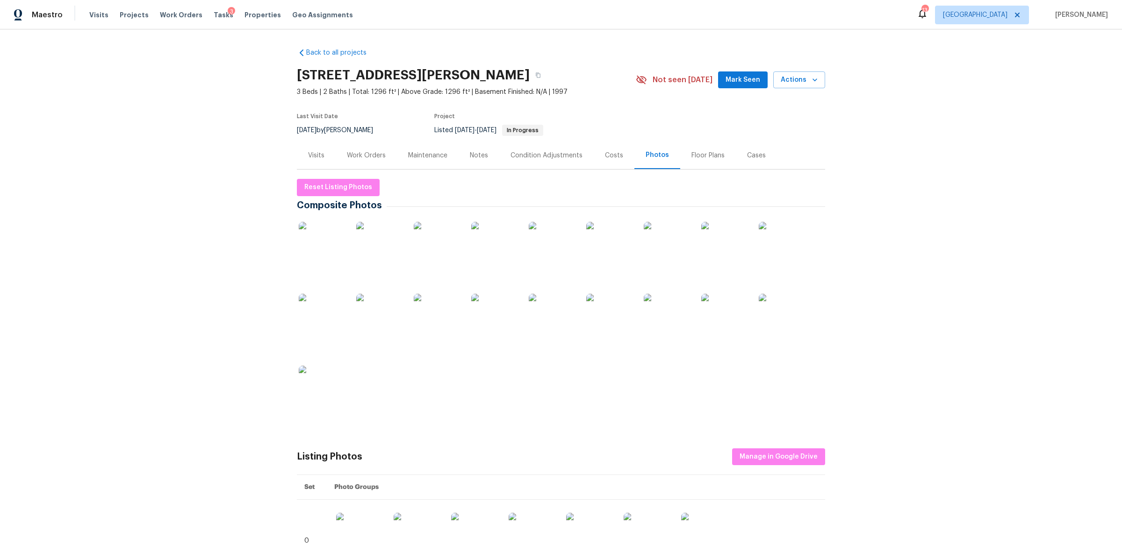
click at [369, 155] on div "Work Orders" at bounding box center [366, 155] width 39 height 9
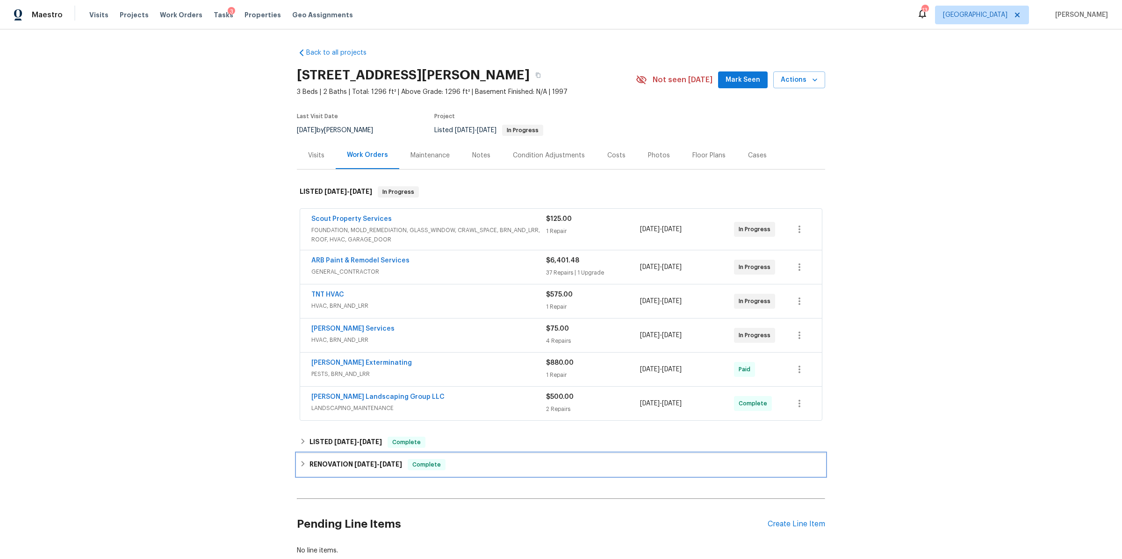
click at [471, 469] on div "RENOVATION 5/19/25 - 6/1/25 Complete" at bounding box center [561, 464] width 523 height 11
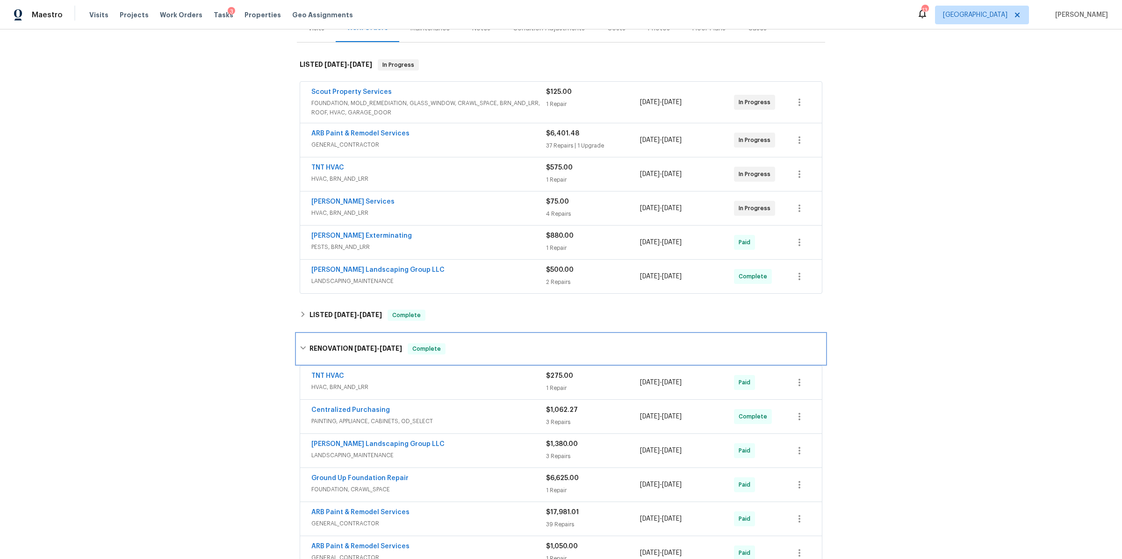
scroll to position [236, 0]
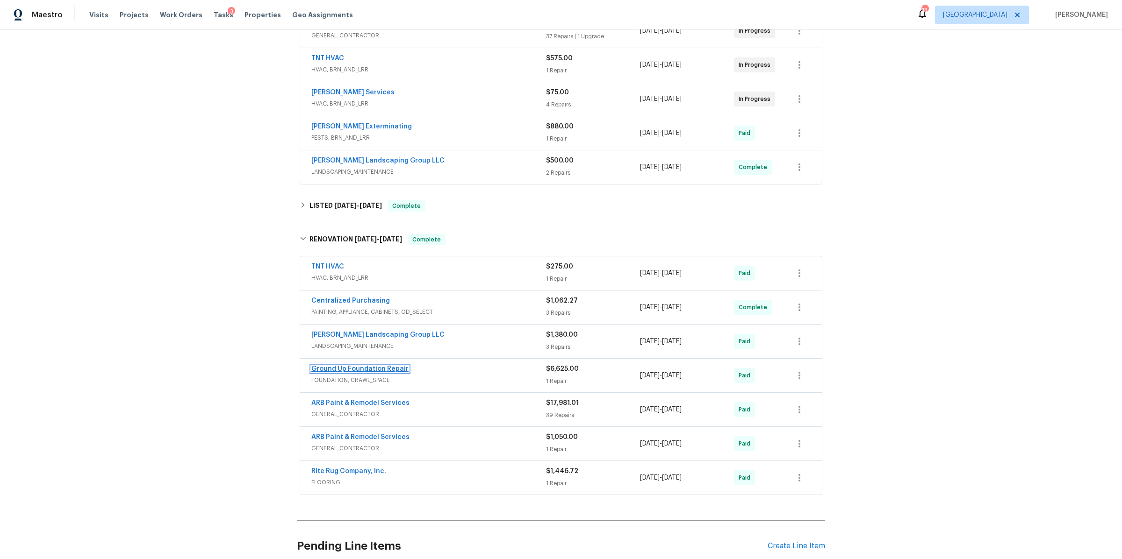
click at [385, 372] on link "Ground Up Foundation Repair" at bounding box center [359, 369] width 97 height 7
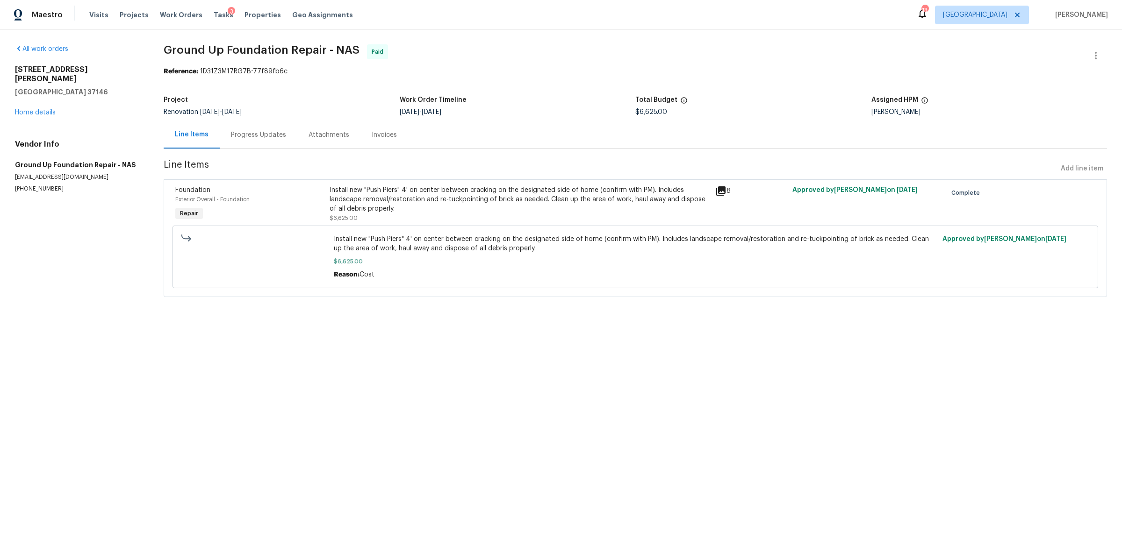
click at [240, 137] on div "Progress Updates" at bounding box center [258, 134] width 55 height 9
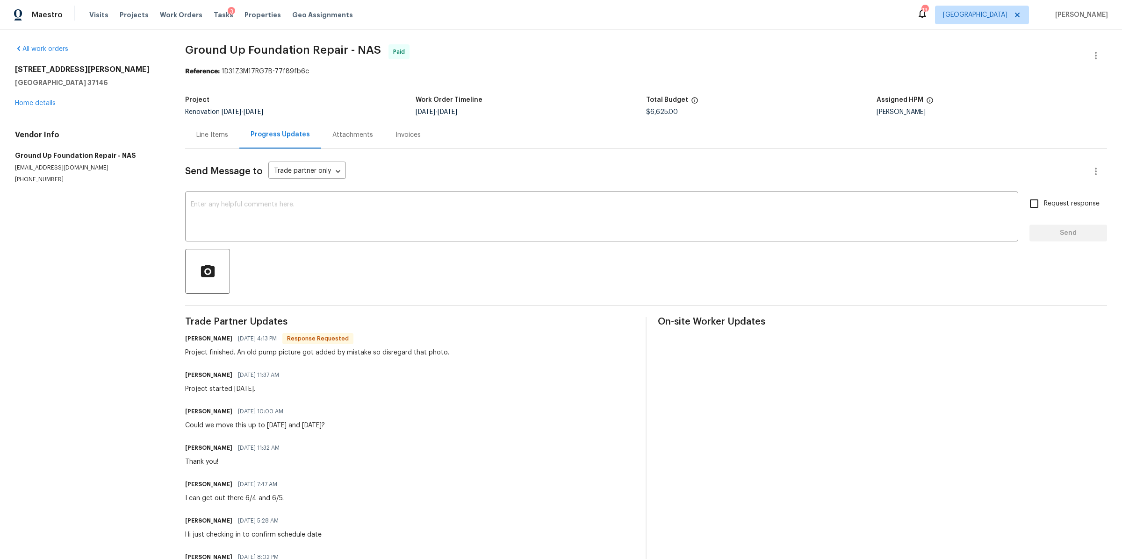
click at [215, 135] on div "Line Items" at bounding box center [212, 134] width 32 height 9
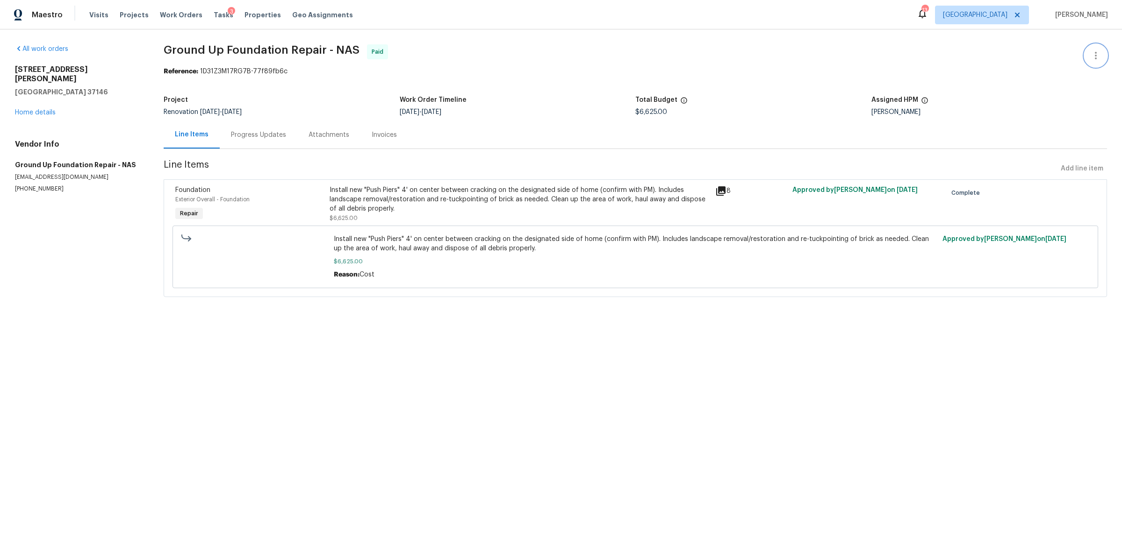
click at [1084, 54] on button "button" at bounding box center [1095, 55] width 22 height 22
click at [1034, 82] on li "View In Trade Partner Portal" at bounding box center [1065, 86] width 101 height 15
click at [36, 103] on div at bounding box center [561, 279] width 1122 height 559
click at [31, 109] on link "Home details" at bounding box center [35, 112] width 41 height 7
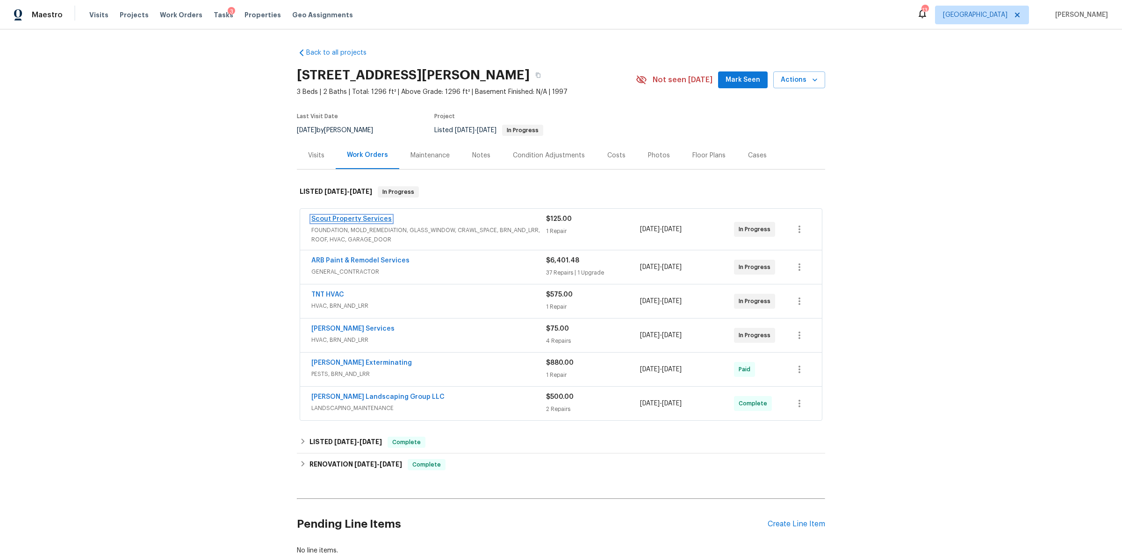
click at [338, 218] on link "Scout Property Services" at bounding box center [351, 219] width 80 height 7
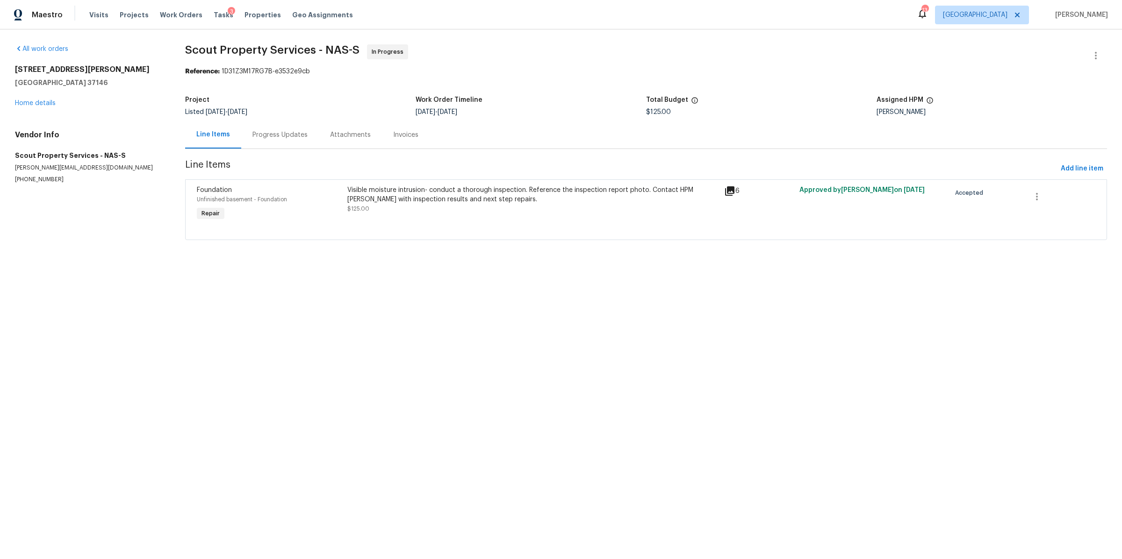
click at [273, 133] on div "Progress Updates" at bounding box center [279, 134] width 55 height 9
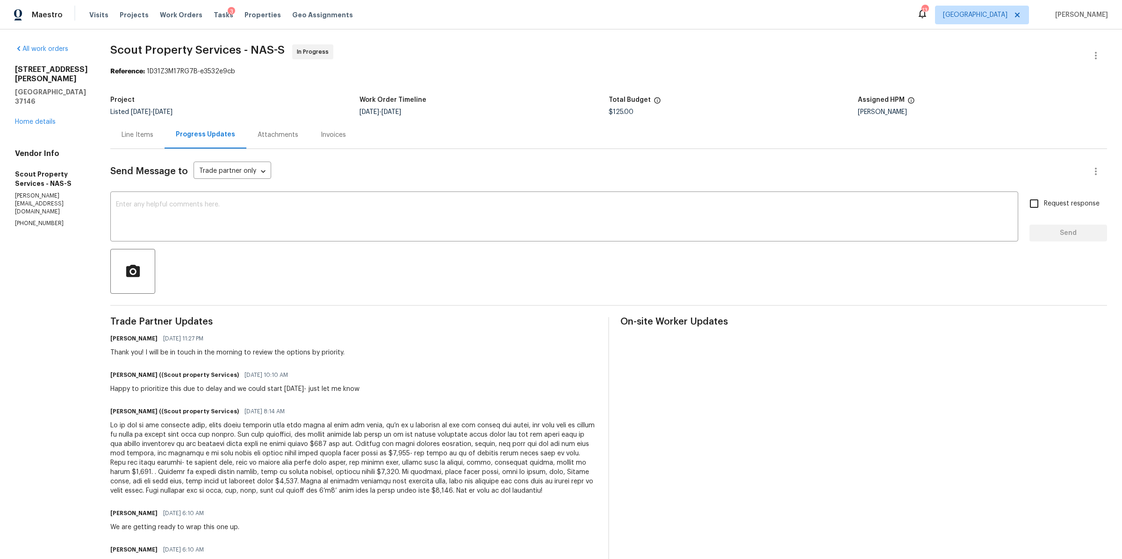
click at [122, 133] on div "Line Items" at bounding box center [138, 134] width 32 height 9
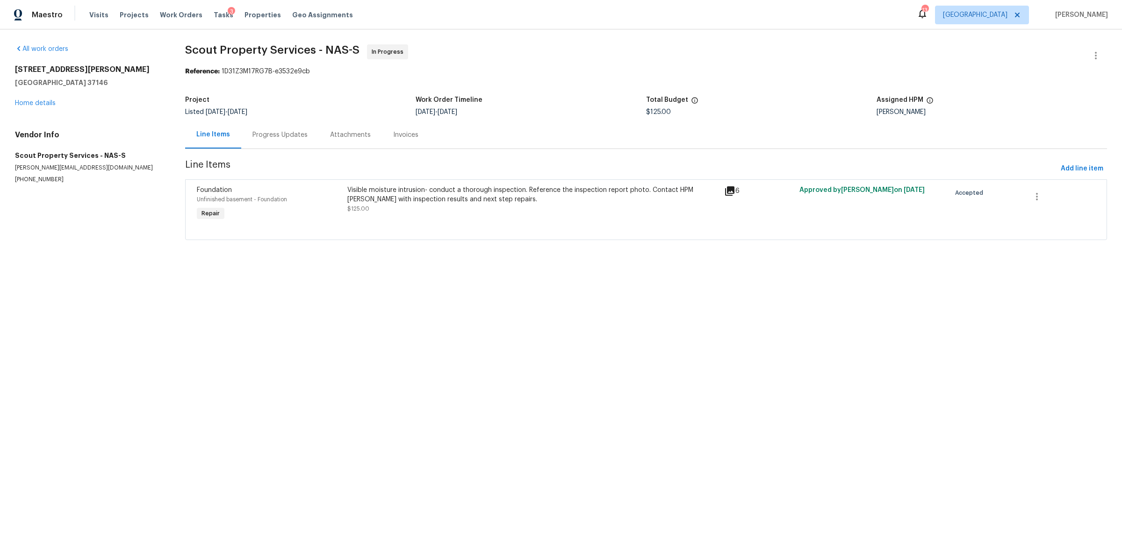
click at [490, 201] on div "Visible moisture intrusion- conduct a thorough inspection. Reference the inspec…" at bounding box center [532, 195] width 371 height 19
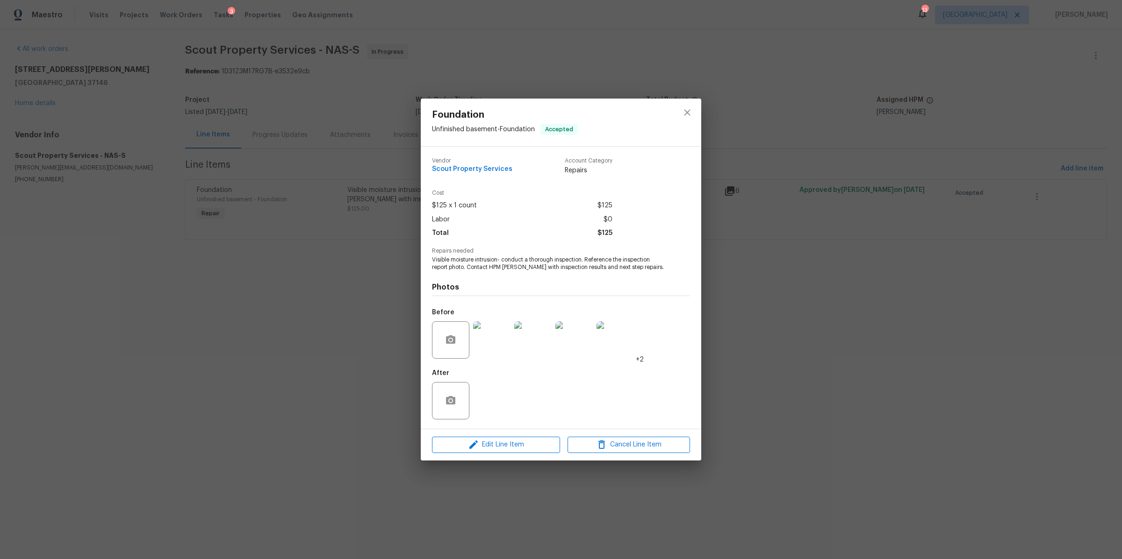
click at [493, 343] on img at bounding box center [491, 340] width 37 height 37
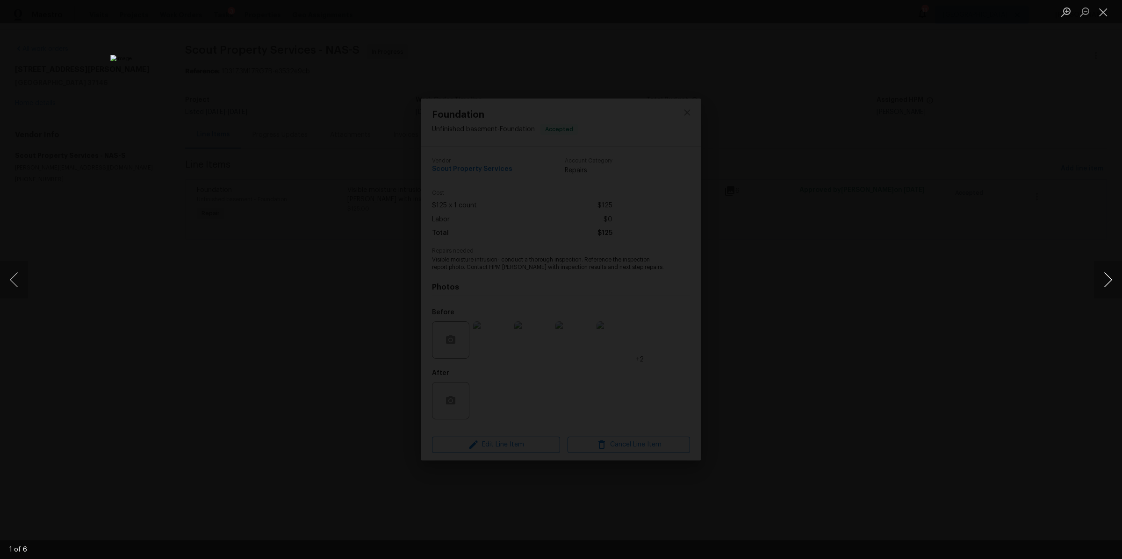
click at [1100, 277] on button "Next image" at bounding box center [1108, 279] width 28 height 37
click at [1103, 283] on button "Next image" at bounding box center [1108, 279] width 28 height 37
click at [1100, 284] on button "Next image" at bounding box center [1108, 279] width 28 height 37
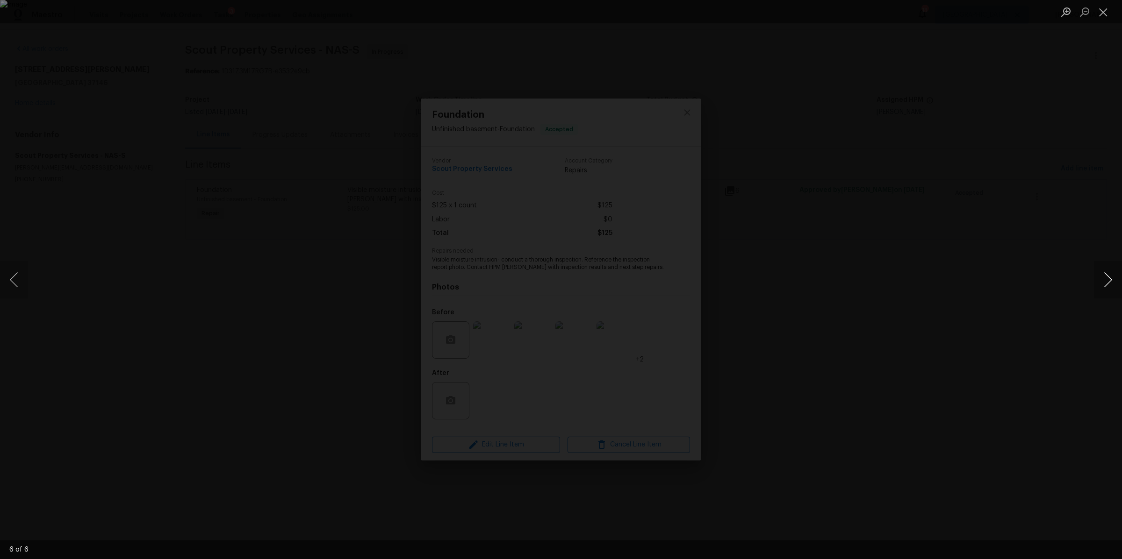
click at [1099, 284] on button "Next image" at bounding box center [1108, 279] width 28 height 37
click at [197, 309] on div "Lightbox" at bounding box center [561, 279] width 1122 height 559
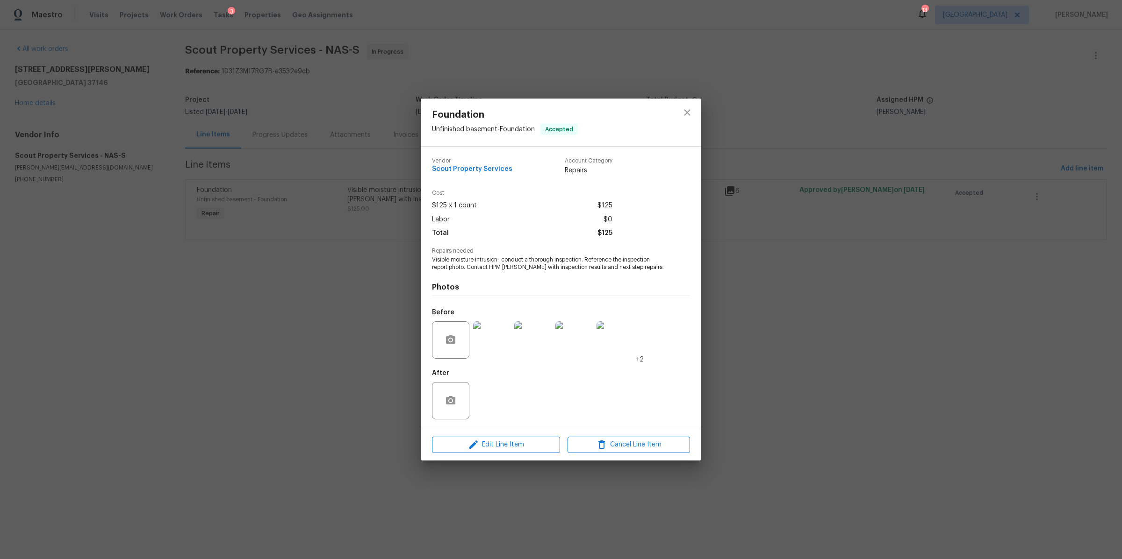
click at [196, 308] on div "Foundation Unfinished basement - Foundation Accepted Vendor Scout Property Serv…" at bounding box center [561, 279] width 1122 height 559
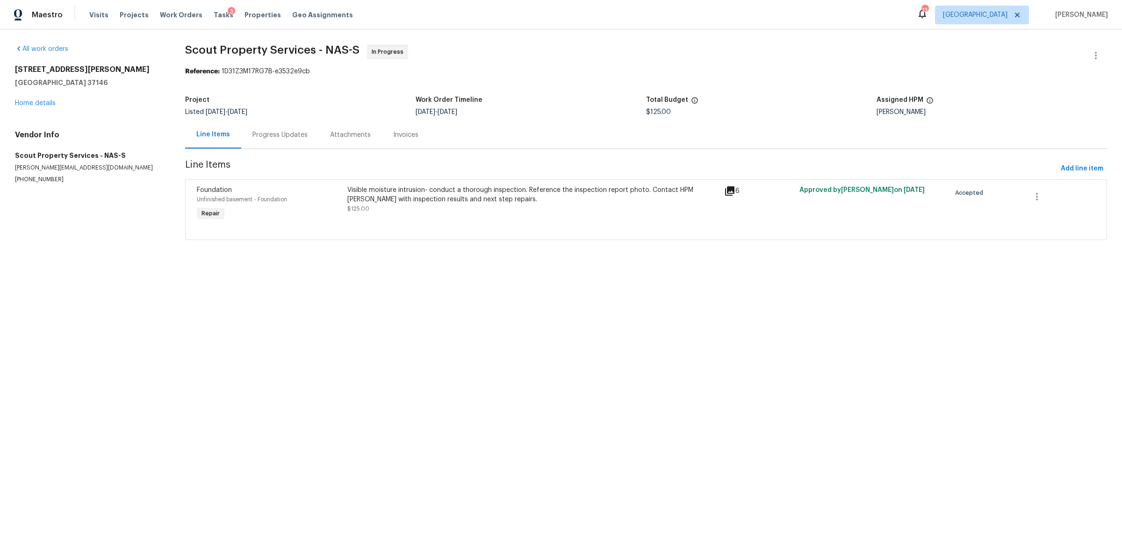
click at [287, 137] on div "Progress Updates" at bounding box center [279, 134] width 55 height 9
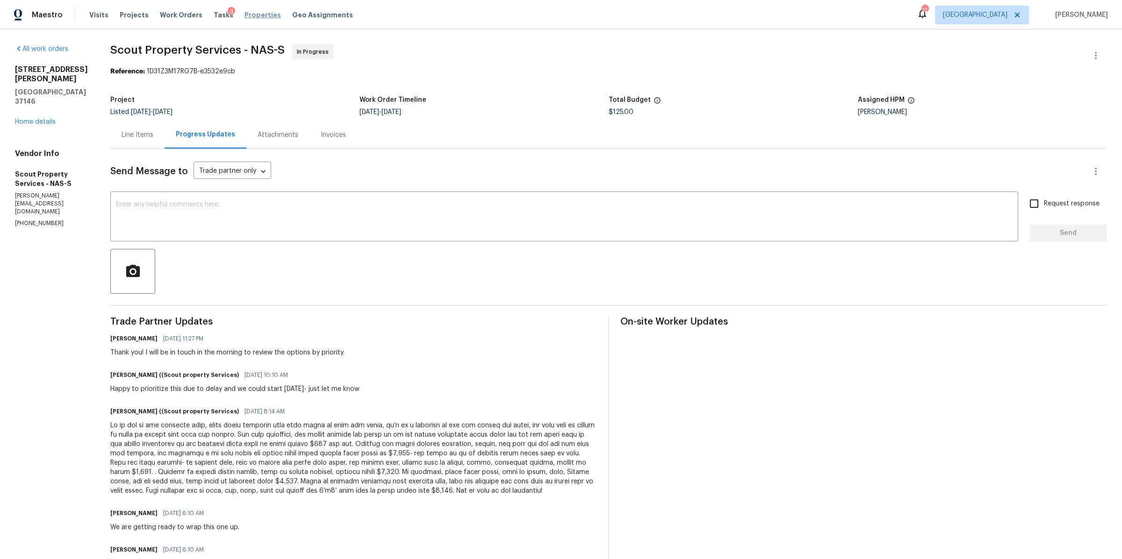
click at [251, 13] on span "Properties" at bounding box center [262, 14] width 36 height 9
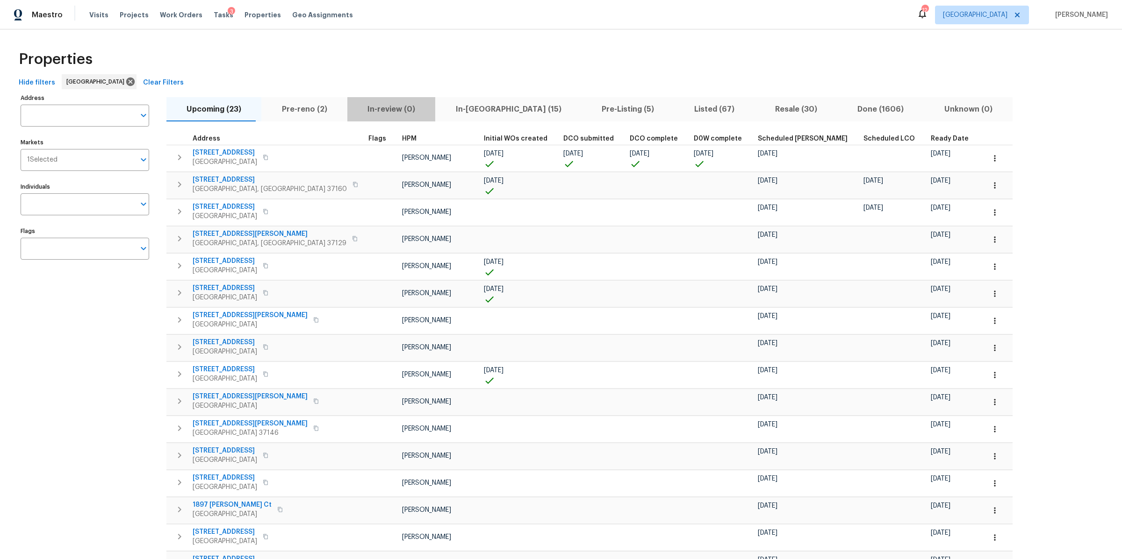
click at [381, 106] on span "In-review (0)" at bounding box center [391, 109] width 77 height 13
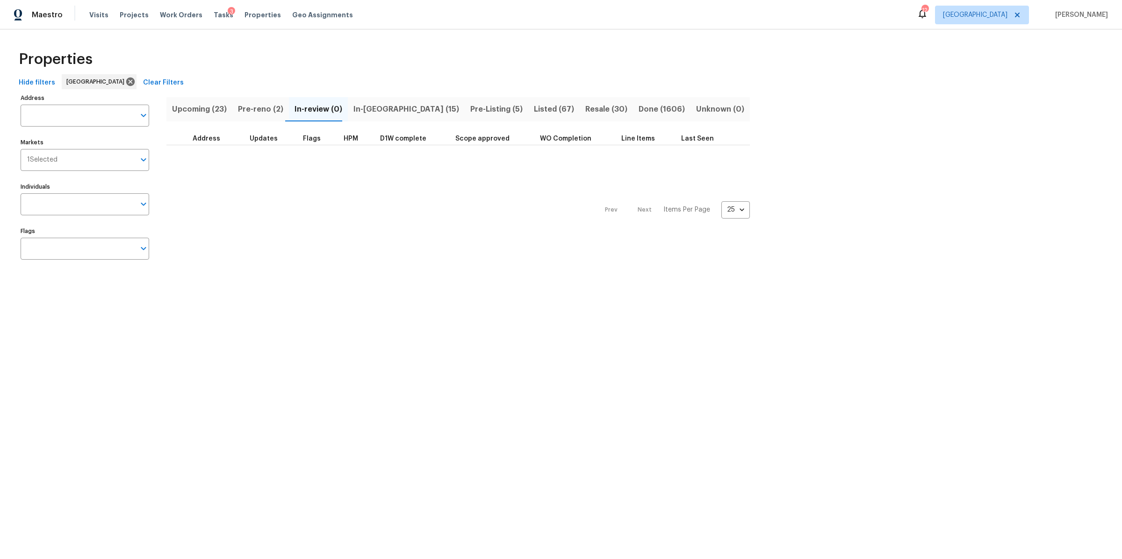
click at [369, 107] on span "In-reno (15)" at bounding box center [406, 109] width 106 height 13
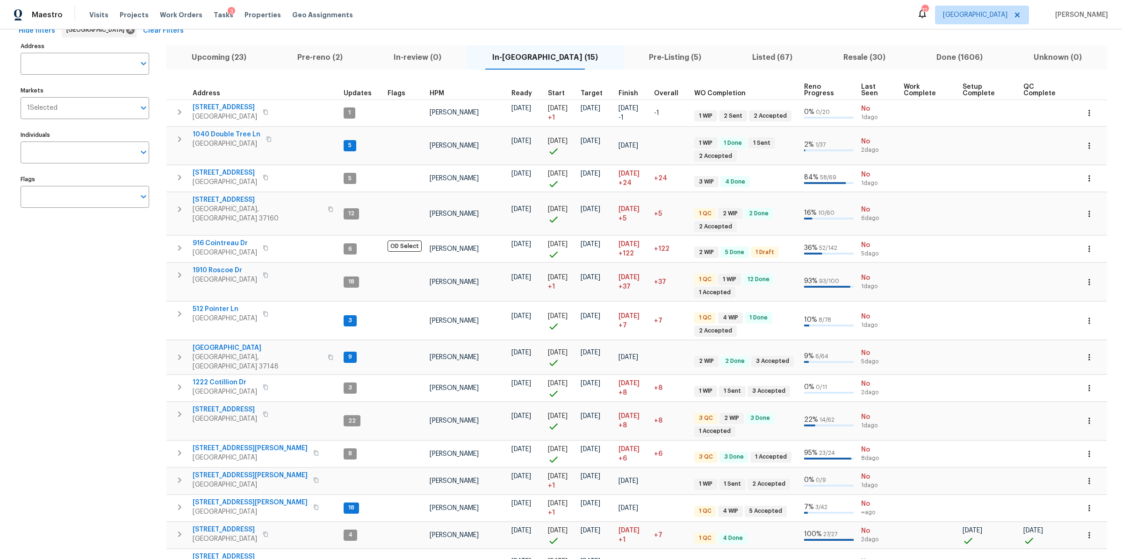
scroll to position [106, 0]
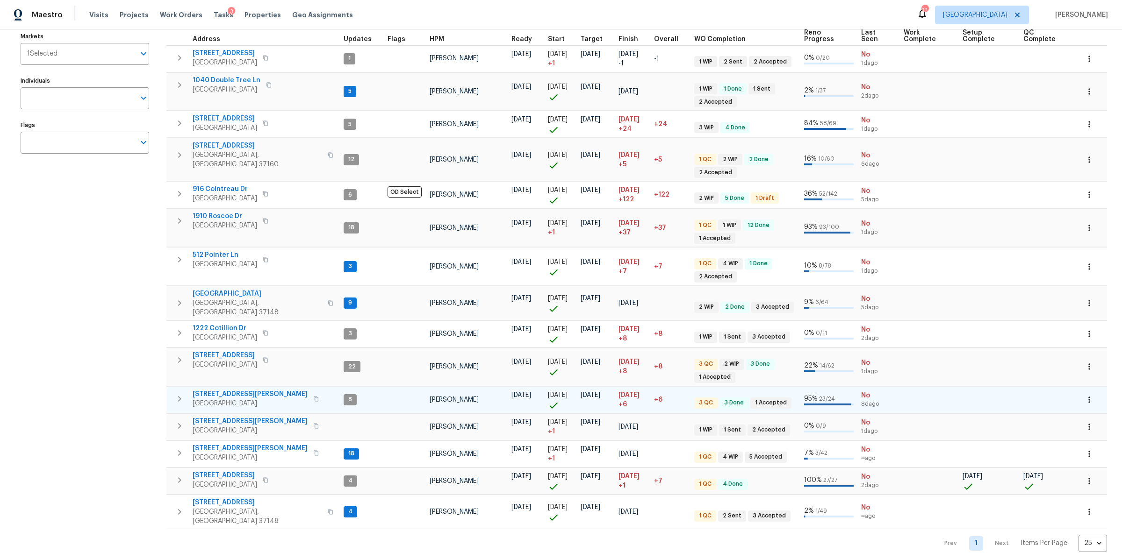
click at [179, 394] on icon "button" at bounding box center [179, 399] width 11 height 11
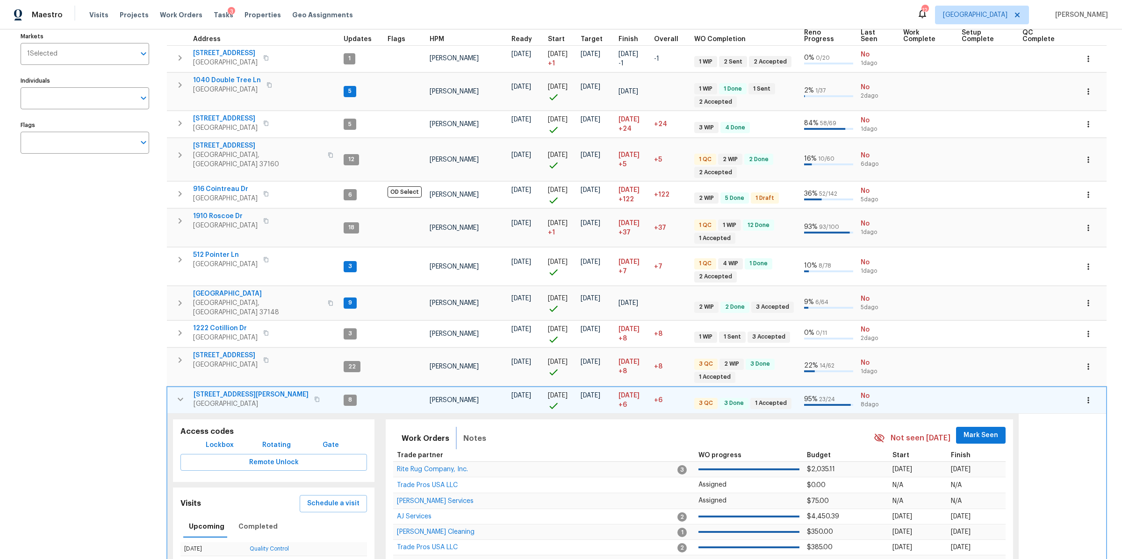
click at [458, 428] on button "Notes" at bounding box center [475, 439] width 34 height 22
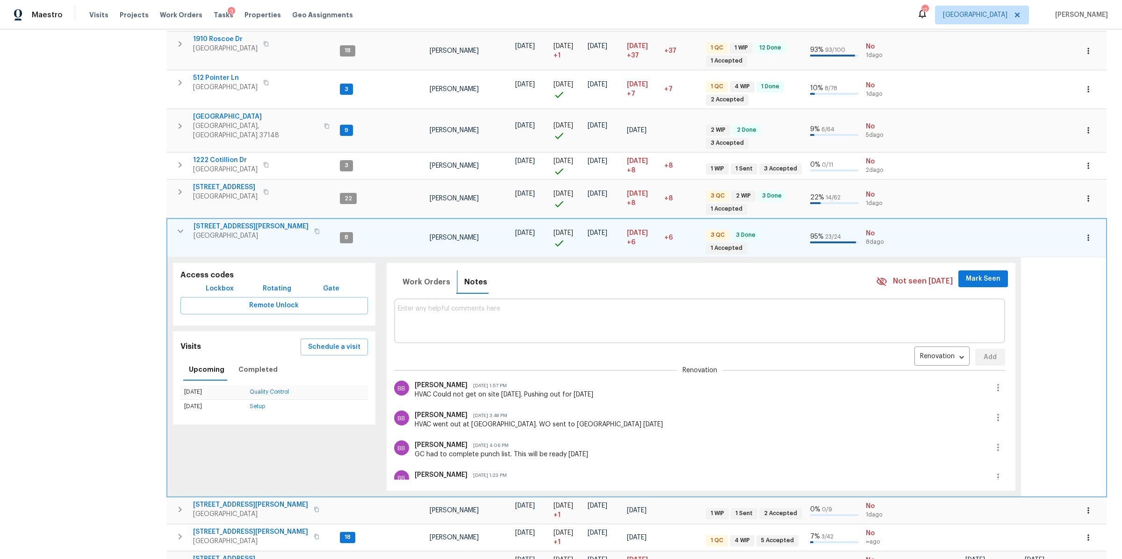
scroll to position [306, 0]
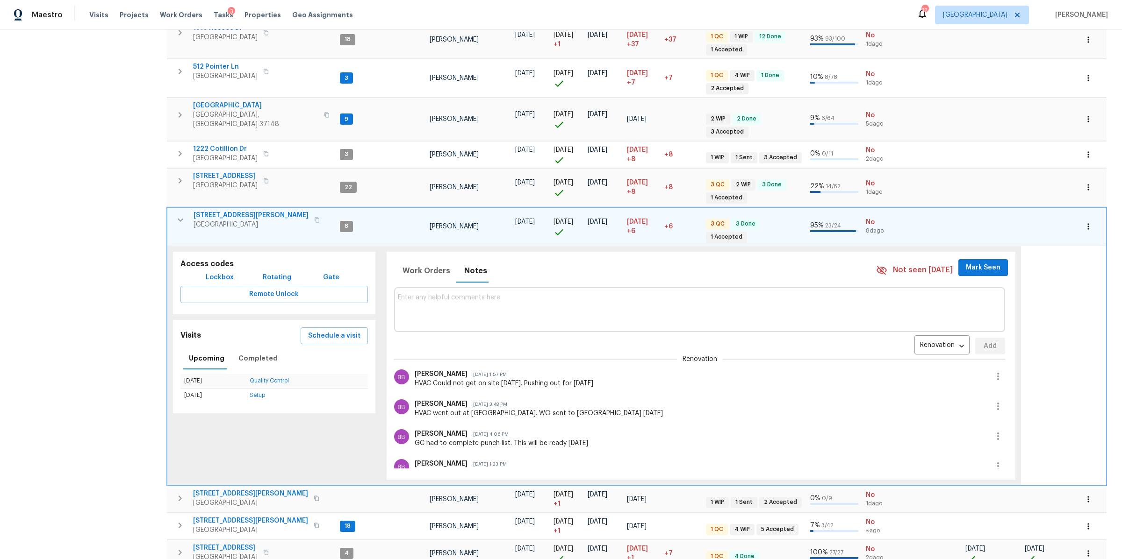
click at [214, 211] on span "4826 Trevino Ct" at bounding box center [250, 215] width 115 height 9
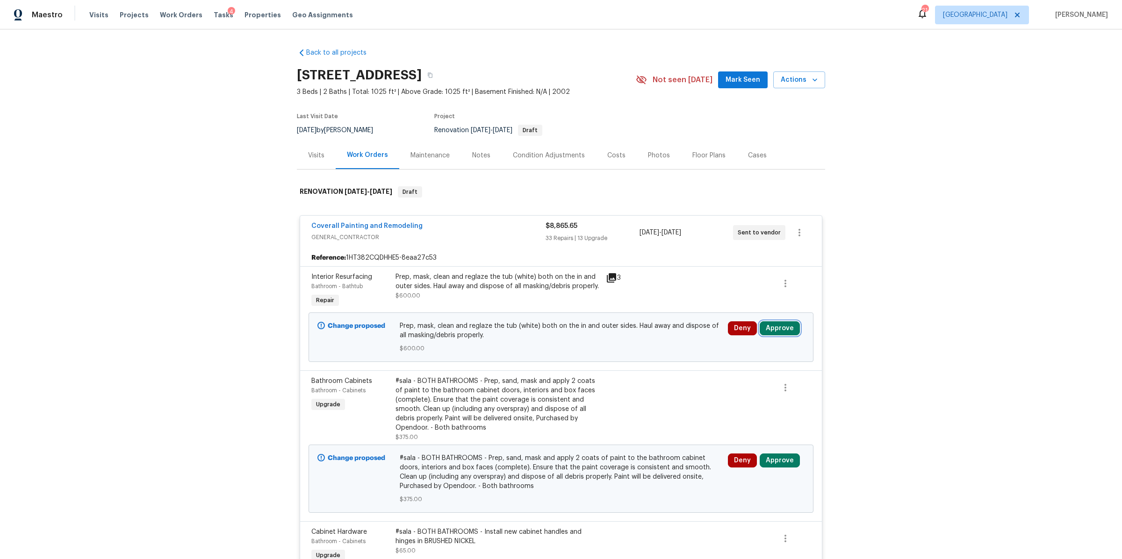
click at [786, 324] on button "Approve" at bounding box center [780, 329] width 40 height 14
click at [638, 339] on span "Approve" at bounding box center [641, 337] width 26 height 7
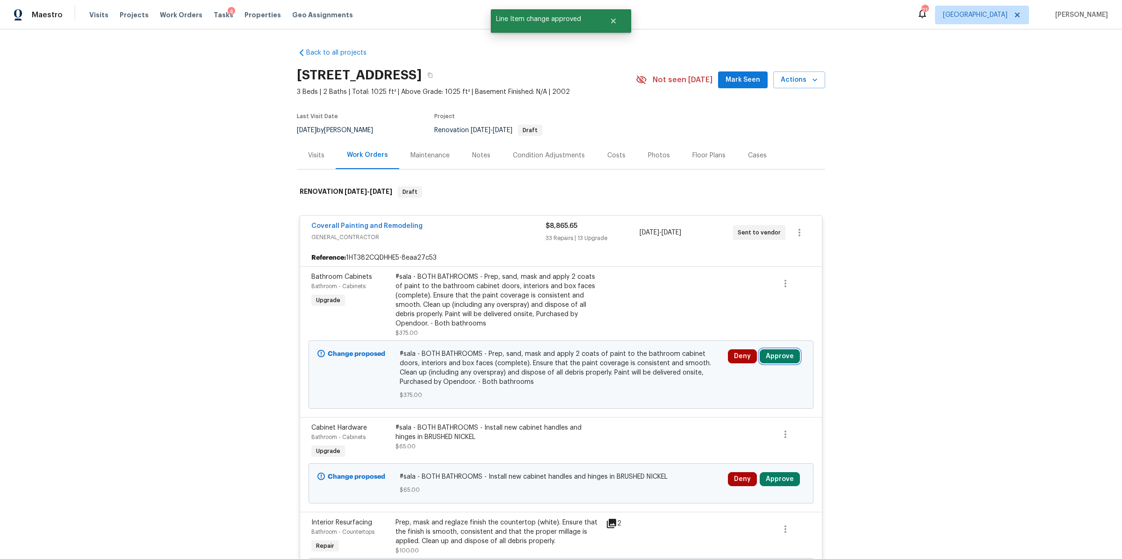
click at [779, 357] on button "Approve" at bounding box center [780, 357] width 40 height 14
click at [654, 362] on button "Approve" at bounding box center [641, 365] width 56 height 19
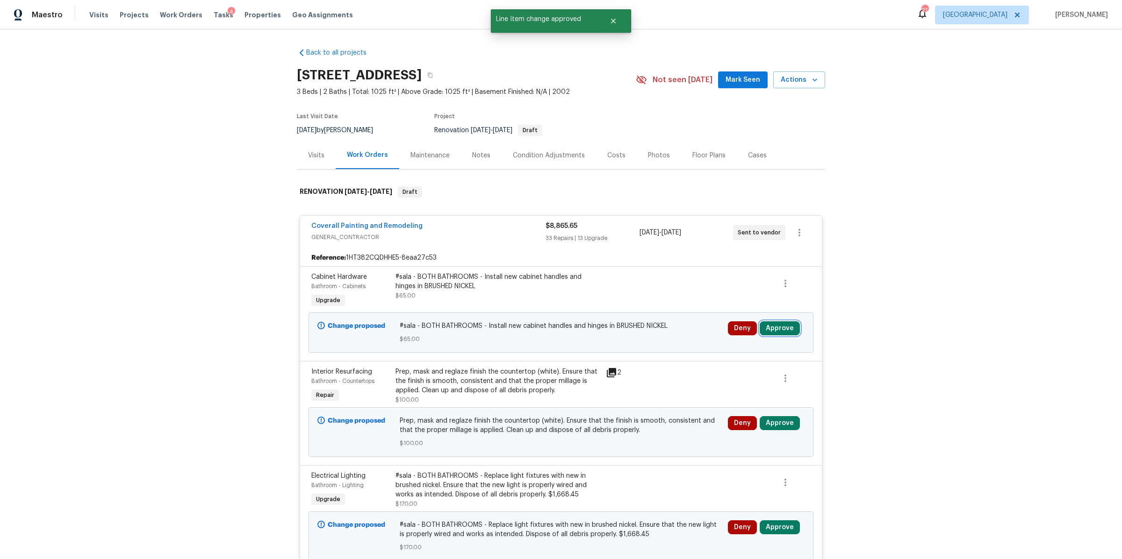
click at [774, 330] on button "Approve" at bounding box center [780, 329] width 40 height 14
click at [643, 332] on button "Approve" at bounding box center [641, 337] width 56 height 19
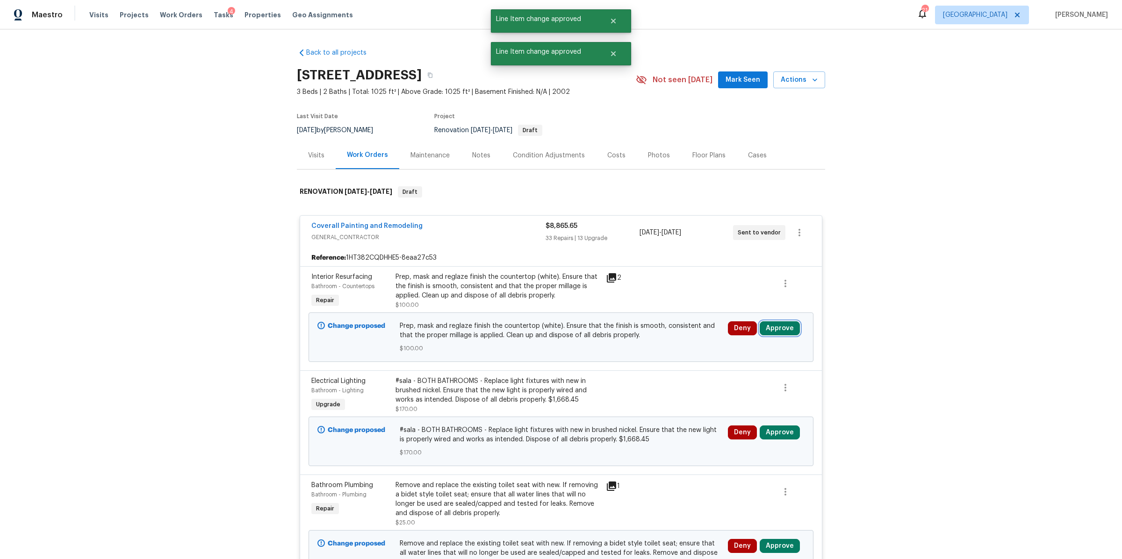
click at [772, 330] on button "Approve" at bounding box center [780, 329] width 40 height 14
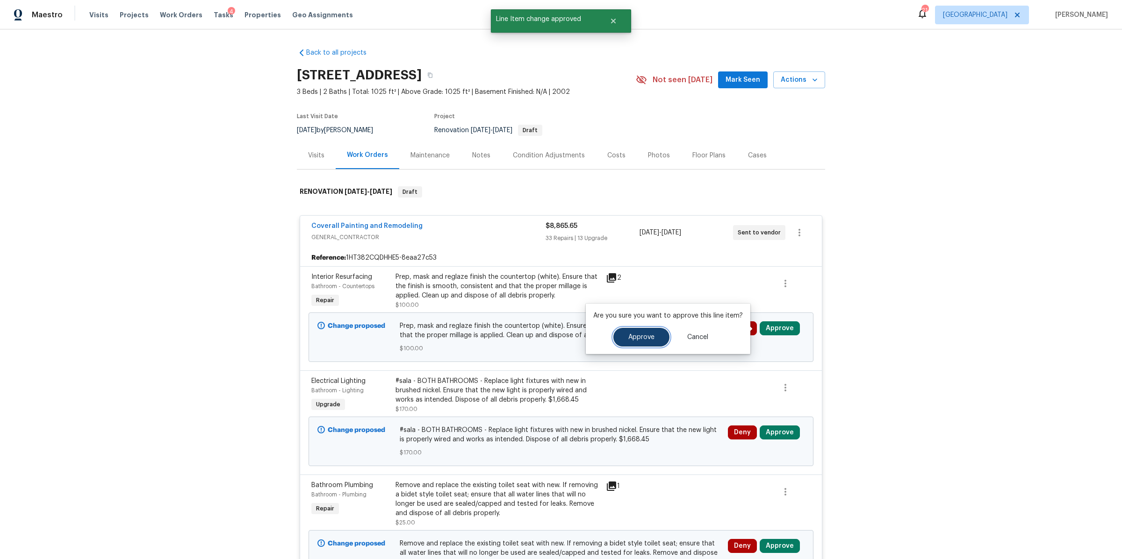
click at [640, 337] on span "Approve" at bounding box center [641, 337] width 26 height 7
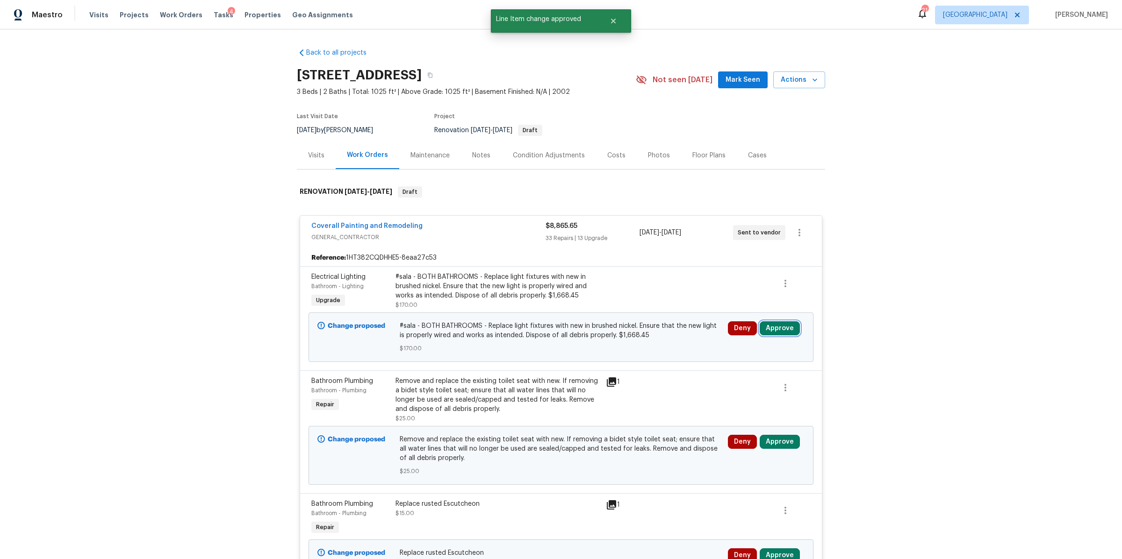
click at [772, 328] on button "Approve" at bounding box center [780, 329] width 40 height 14
click at [654, 339] on button "Approve" at bounding box center [641, 337] width 56 height 19
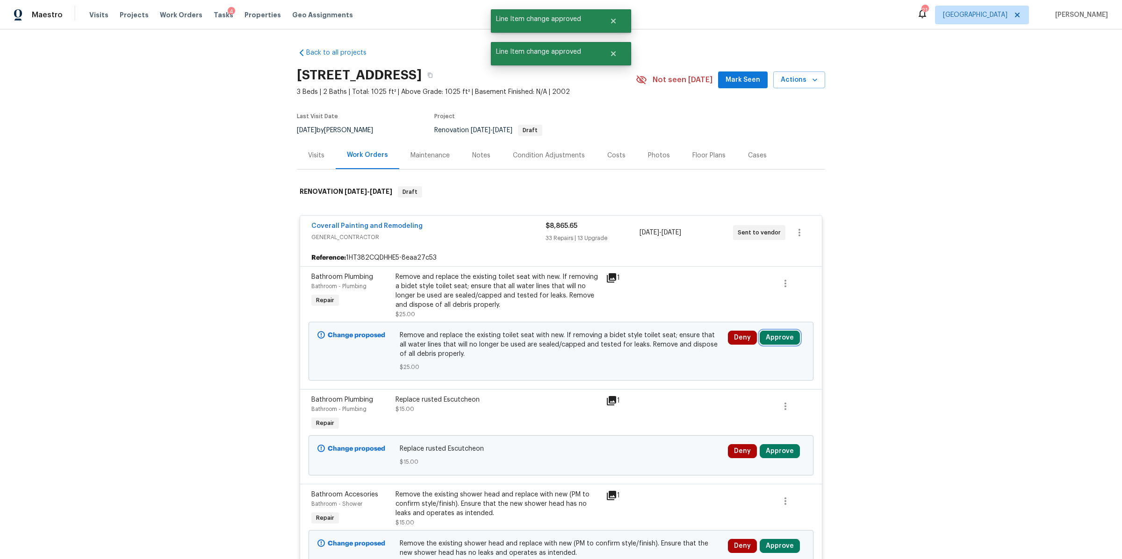
click at [780, 341] on button "Approve" at bounding box center [780, 338] width 40 height 14
click at [642, 349] on span "Approve" at bounding box center [641, 347] width 26 height 7
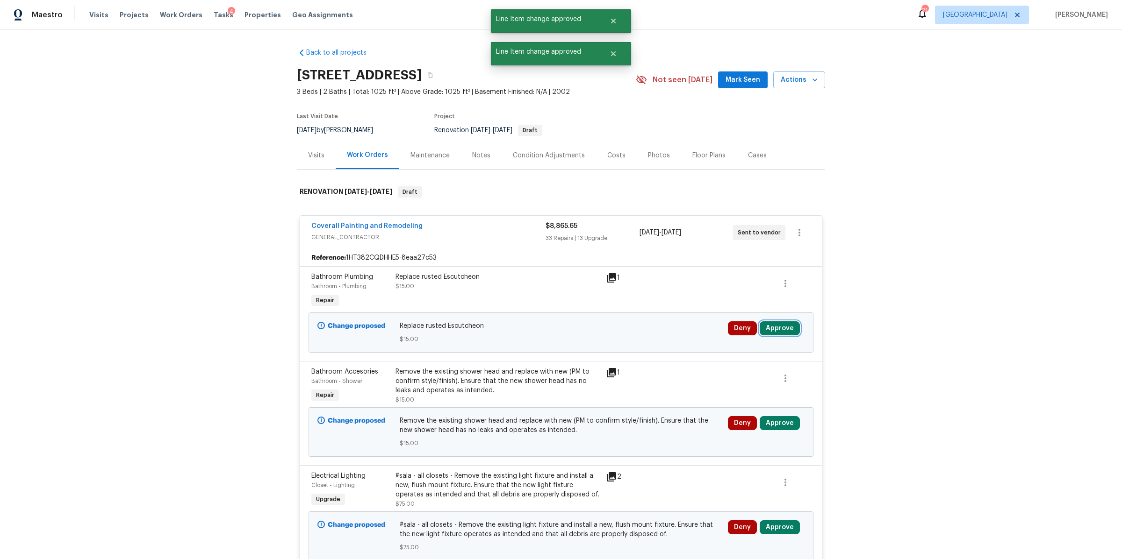
click at [771, 328] on button "Approve" at bounding box center [780, 329] width 40 height 14
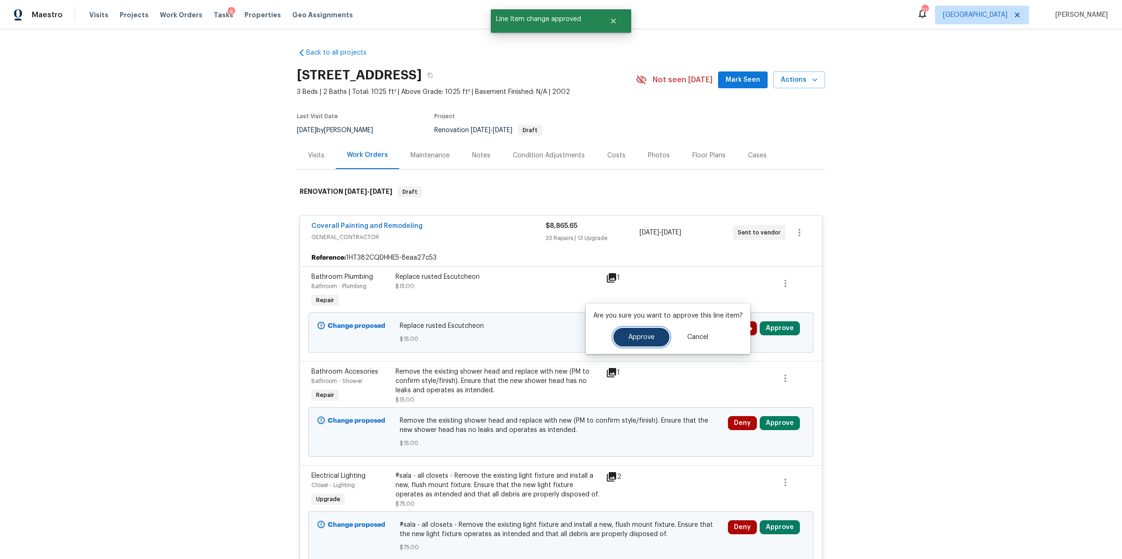
click at [648, 337] on span "Approve" at bounding box center [641, 337] width 26 height 7
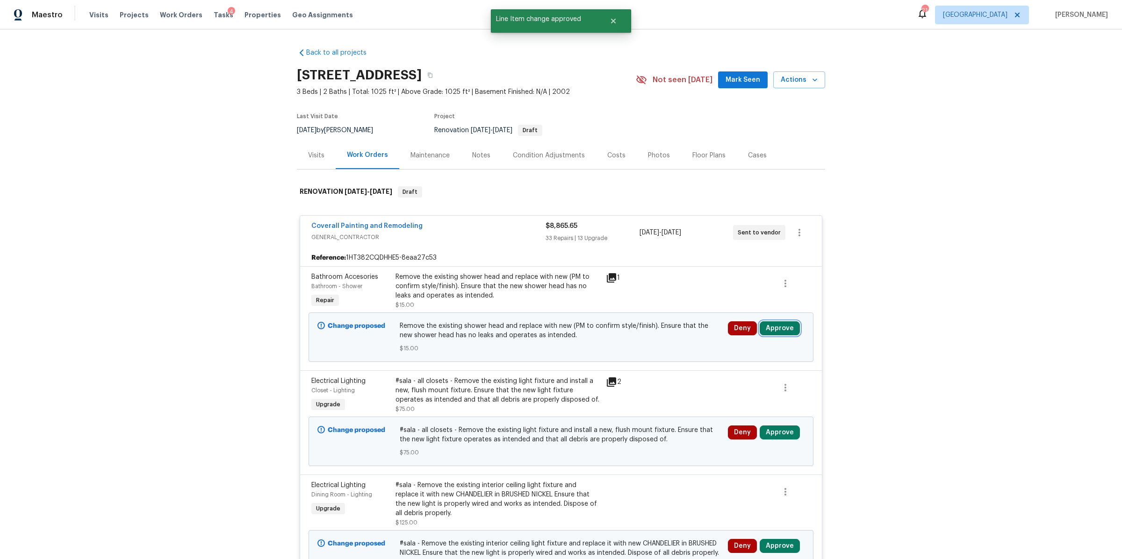
click at [770, 328] on button "Approve" at bounding box center [780, 329] width 40 height 14
click at [645, 334] on span "Approve" at bounding box center [641, 337] width 26 height 7
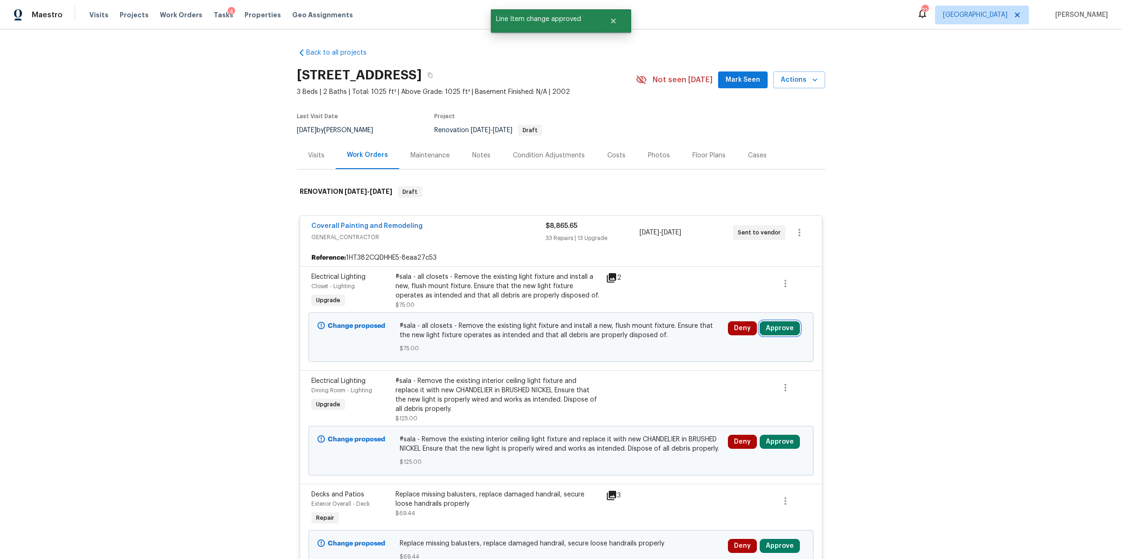
click at [776, 330] on button "Approve" at bounding box center [780, 329] width 40 height 14
click at [640, 335] on span "Approve" at bounding box center [641, 337] width 26 height 7
click at [774, 328] on button "Approve" at bounding box center [780, 329] width 40 height 14
click at [646, 340] on span "Approve" at bounding box center [641, 337] width 26 height 7
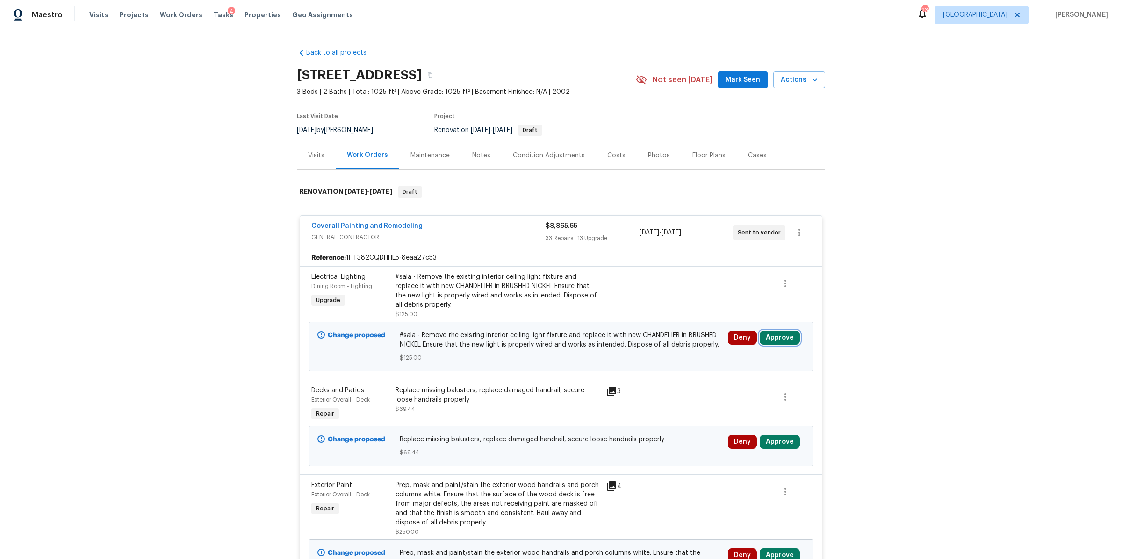
click at [779, 333] on button "Approve" at bounding box center [780, 338] width 40 height 14
click at [643, 344] on span "Approve" at bounding box center [641, 347] width 26 height 7
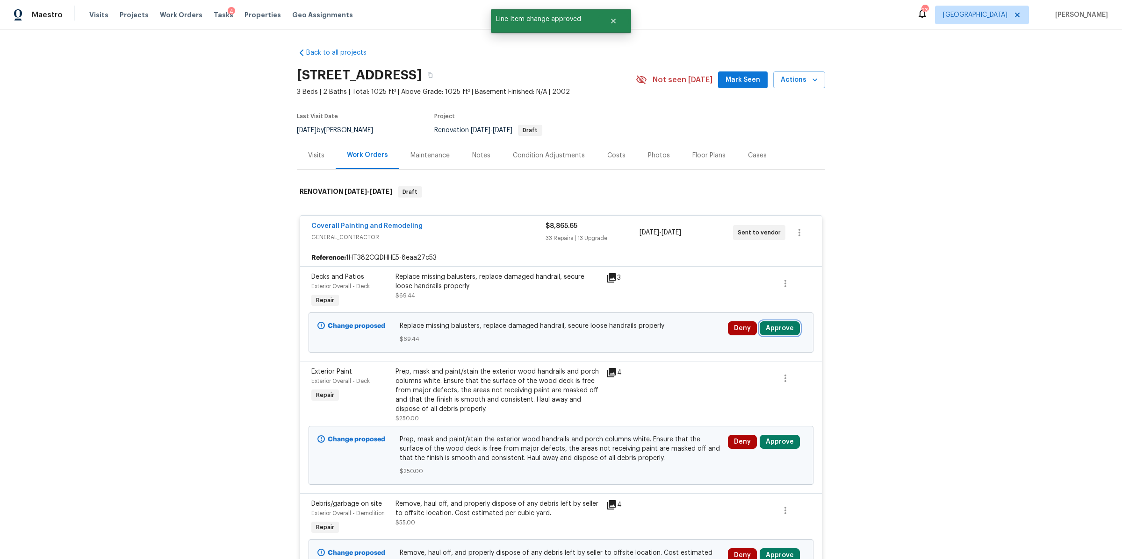
click at [771, 326] on button "Approve" at bounding box center [780, 329] width 40 height 14
click at [648, 340] on span "Approve" at bounding box center [641, 337] width 26 height 7
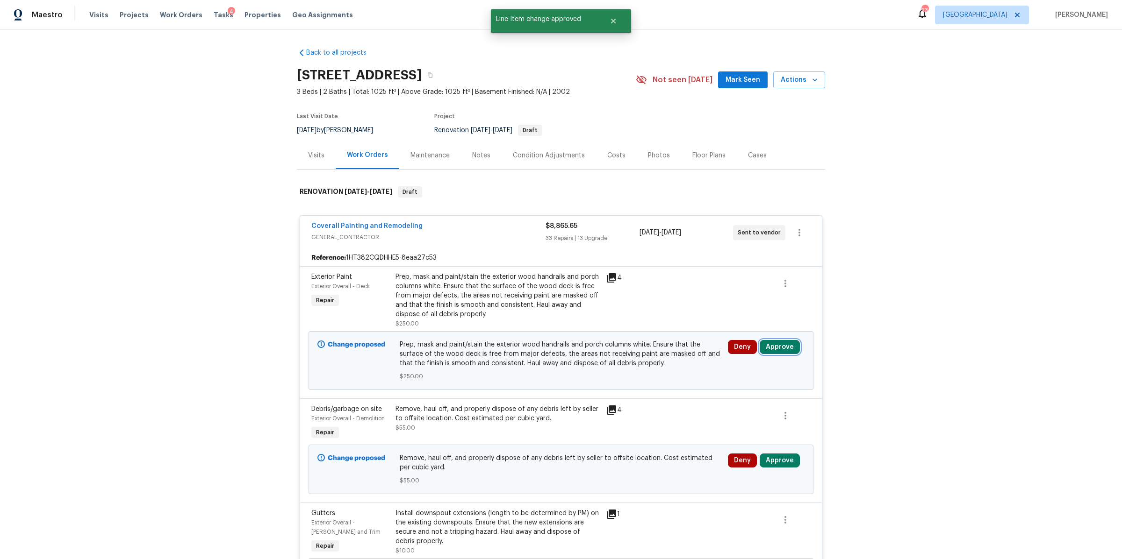
click at [782, 344] on button "Approve" at bounding box center [780, 347] width 40 height 14
click at [649, 353] on span "Approve" at bounding box center [641, 356] width 26 height 7
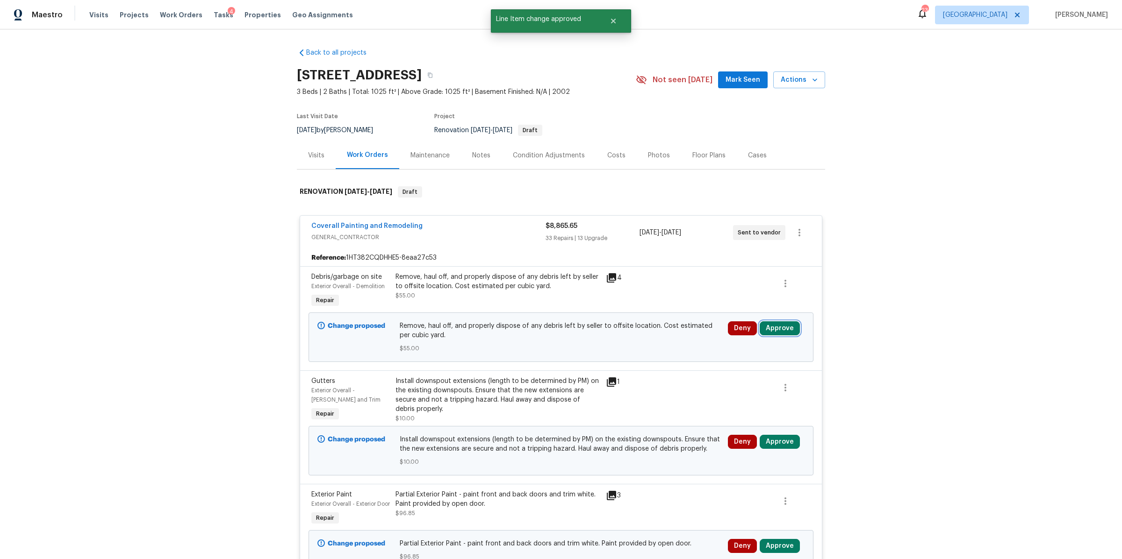
click at [776, 331] on button "Approve" at bounding box center [780, 329] width 40 height 14
click at [648, 339] on span "Approve" at bounding box center [641, 337] width 26 height 7
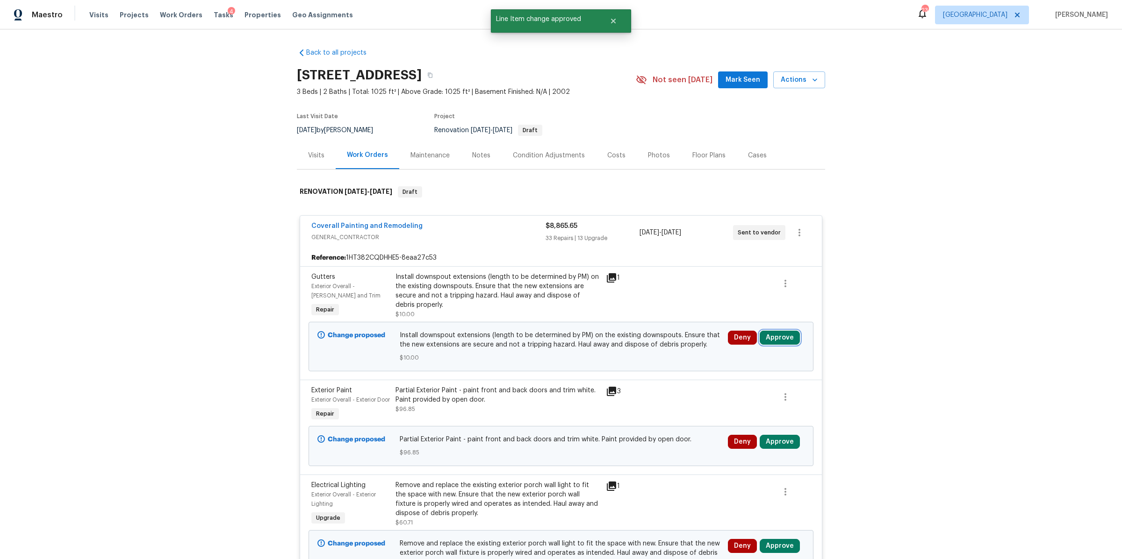
click at [774, 336] on button "Approve" at bounding box center [780, 338] width 40 height 14
click at [646, 344] on span "Approve" at bounding box center [641, 347] width 26 height 7
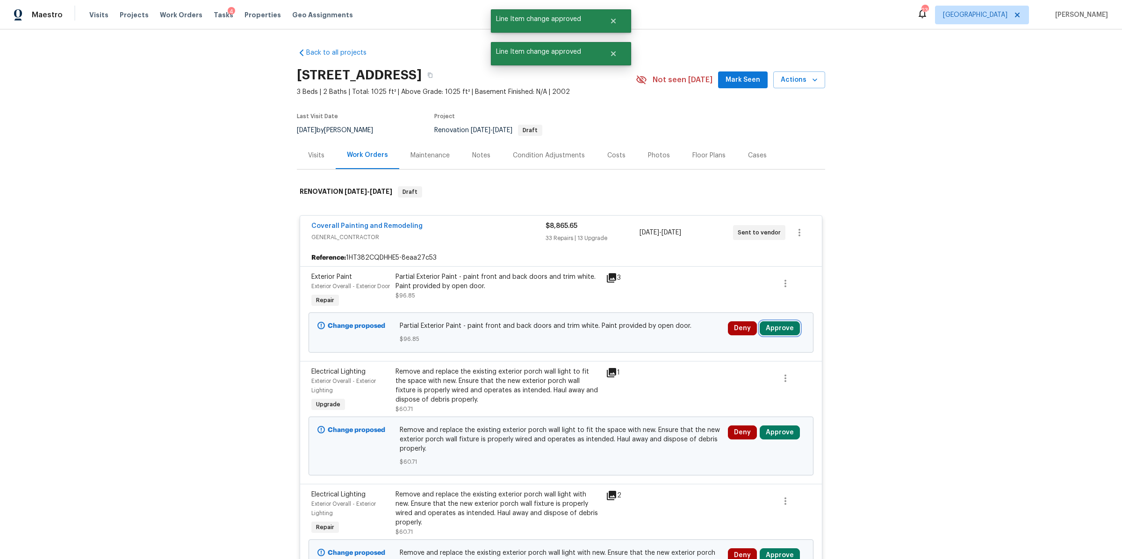
click at [775, 336] on button "Approve" at bounding box center [780, 329] width 40 height 14
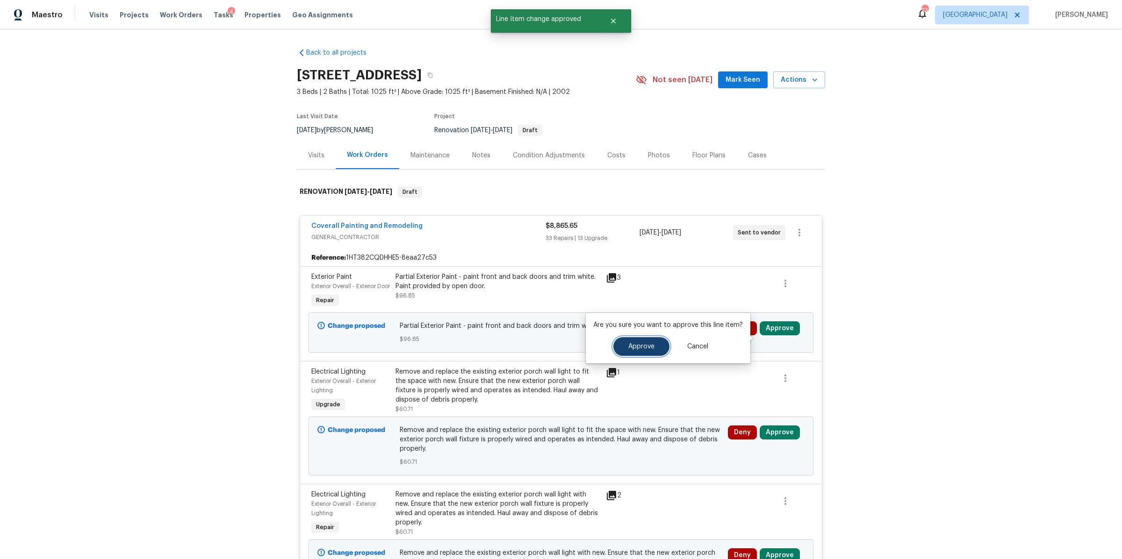
click at [642, 348] on span "Approve" at bounding box center [641, 347] width 26 height 7
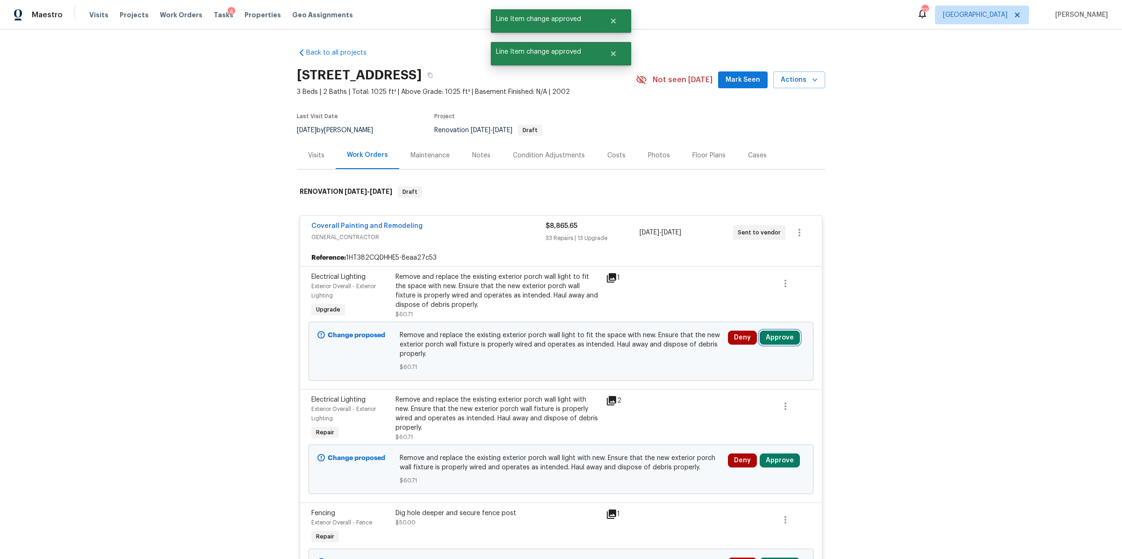
drag, startPoint x: 770, startPoint y: 338, endPoint x: 775, endPoint y: 331, distance: 8.7
click at [770, 338] on button "Approve" at bounding box center [780, 338] width 40 height 14
click at [641, 346] on span "Approve" at bounding box center [641, 347] width 26 height 7
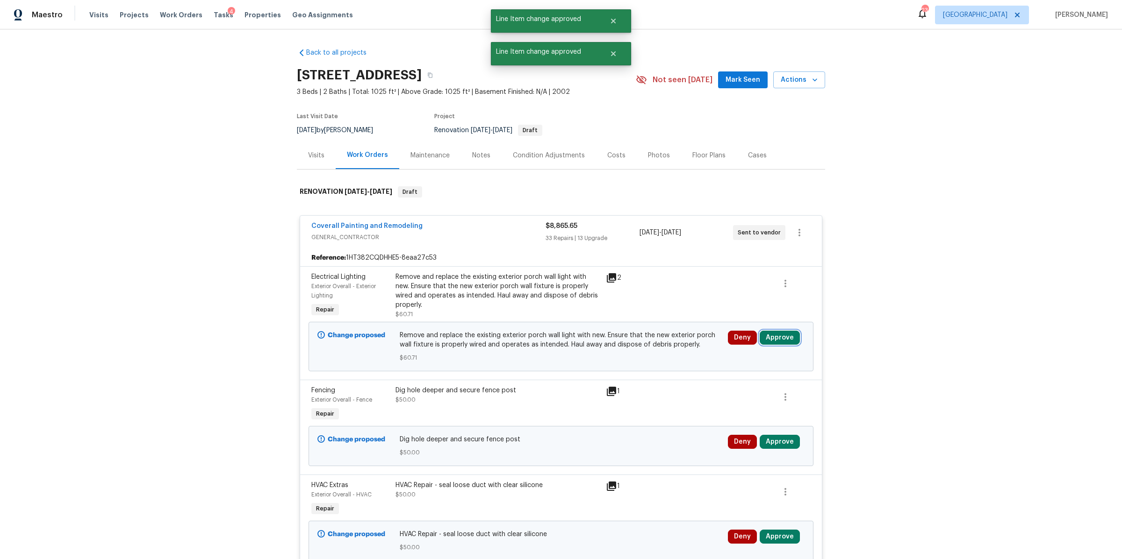
click at [775, 336] on button "Approve" at bounding box center [780, 338] width 40 height 14
click at [637, 347] on span "Approve" at bounding box center [641, 347] width 26 height 7
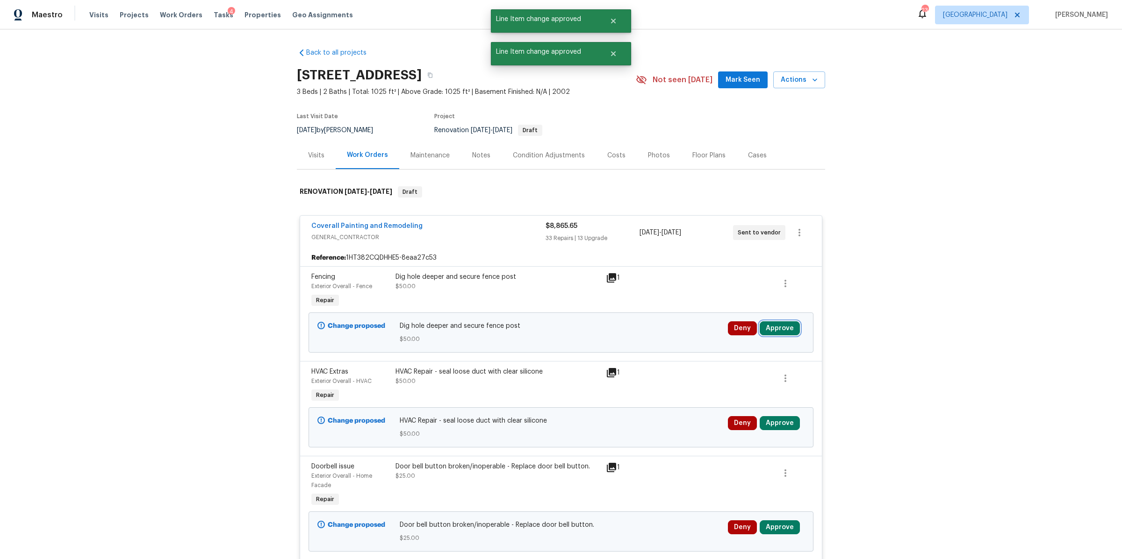
click at [775, 330] on button "Approve" at bounding box center [780, 329] width 40 height 14
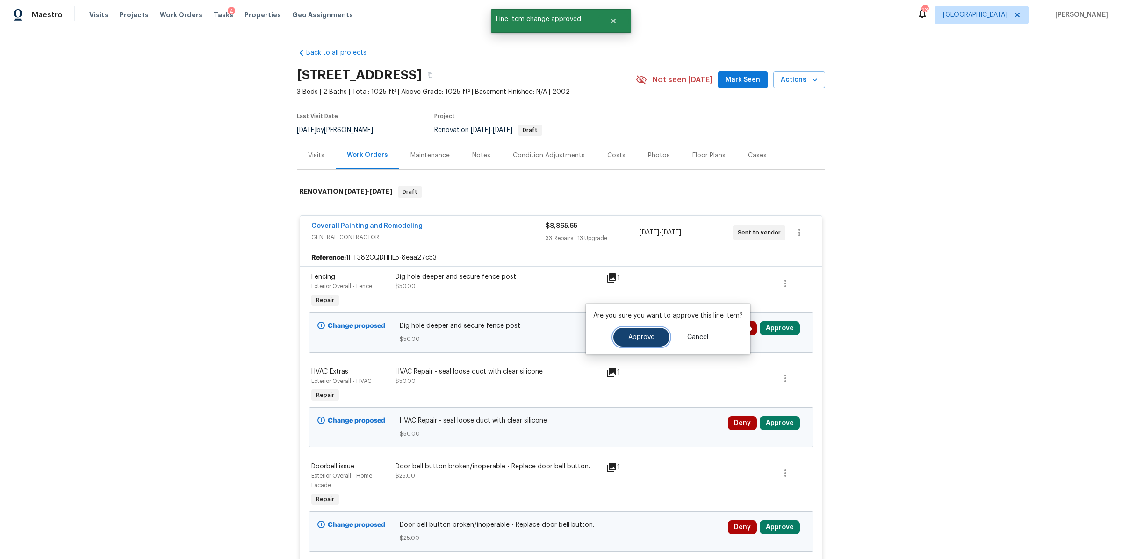
click at [637, 340] on span "Approve" at bounding box center [641, 337] width 26 height 7
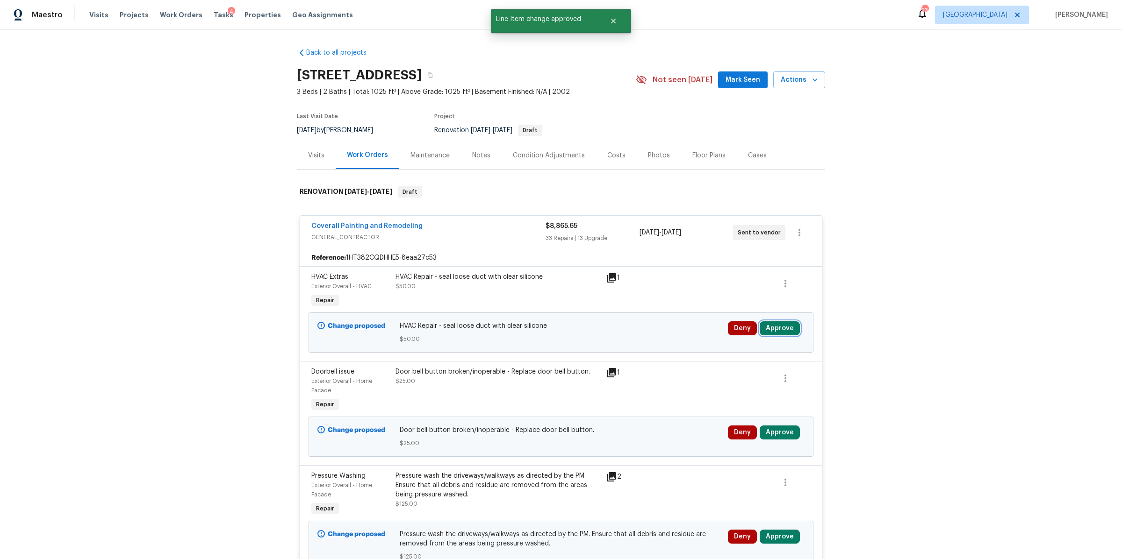
click at [775, 331] on button "Approve" at bounding box center [780, 329] width 40 height 14
click at [654, 334] on button "Approve" at bounding box center [641, 337] width 56 height 19
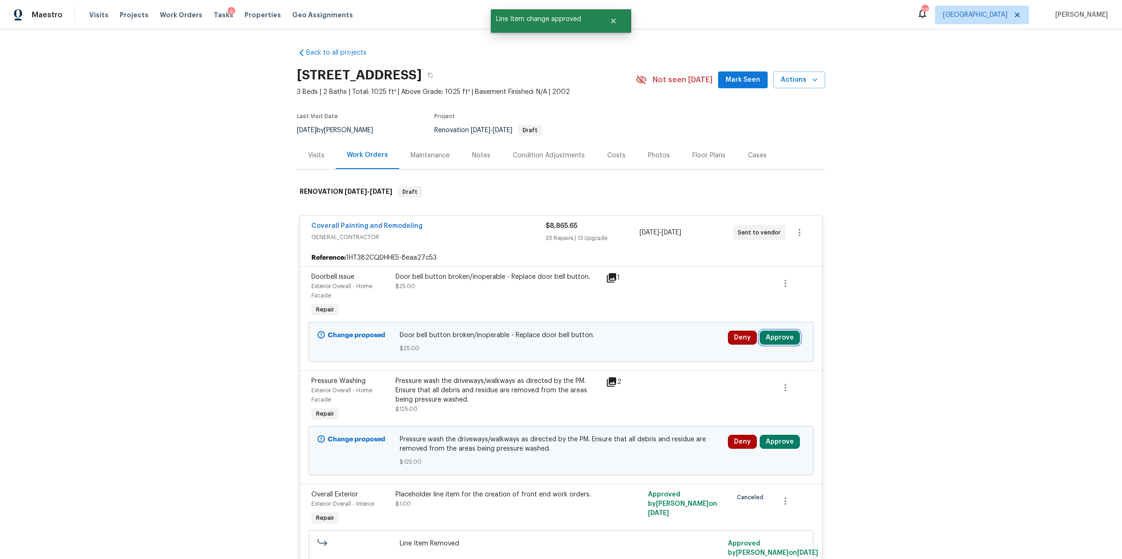
click at [772, 333] on button "Approve" at bounding box center [780, 338] width 40 height 14
click at [642, 341] on button "Approve" at bounding box center [641, 346] width 56 height 19
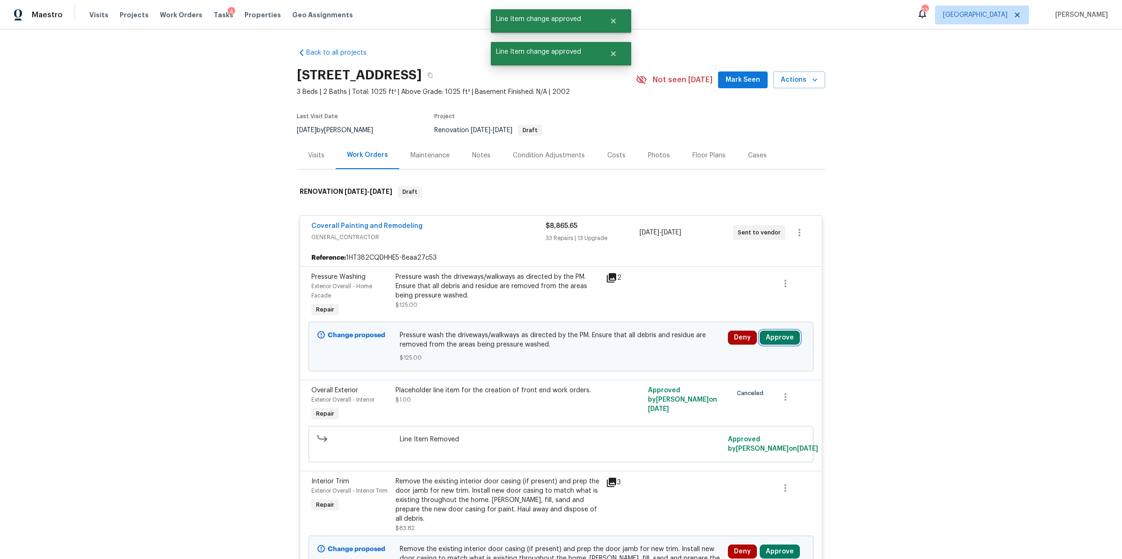
click at [778, 337] on button "Approve" at bounding box center [780, 338] width 40 height 14
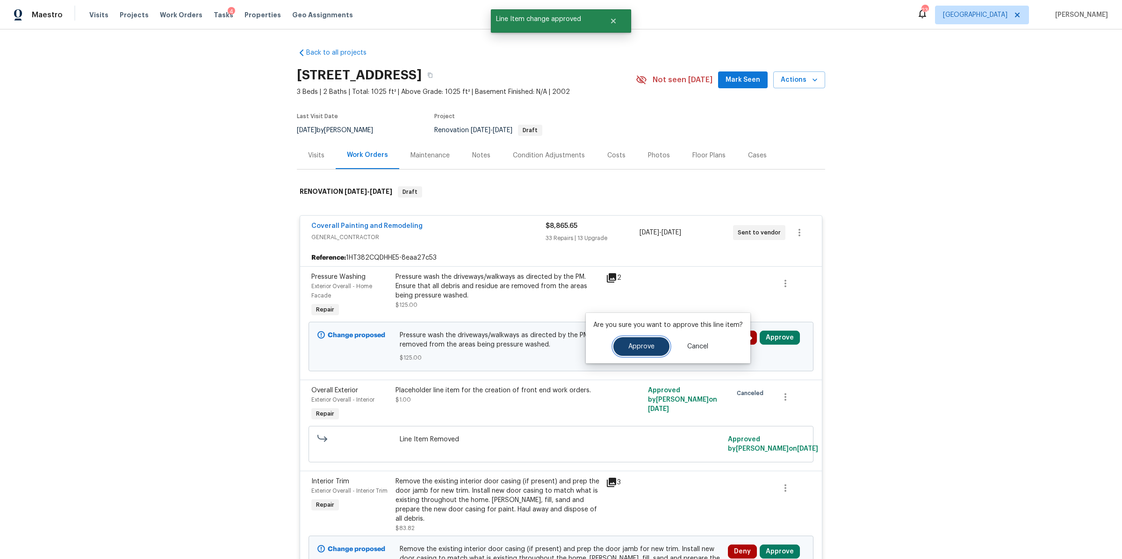
click at [651, 341] on button "Approve" at bounding box center [641, 346] width 56 height 19
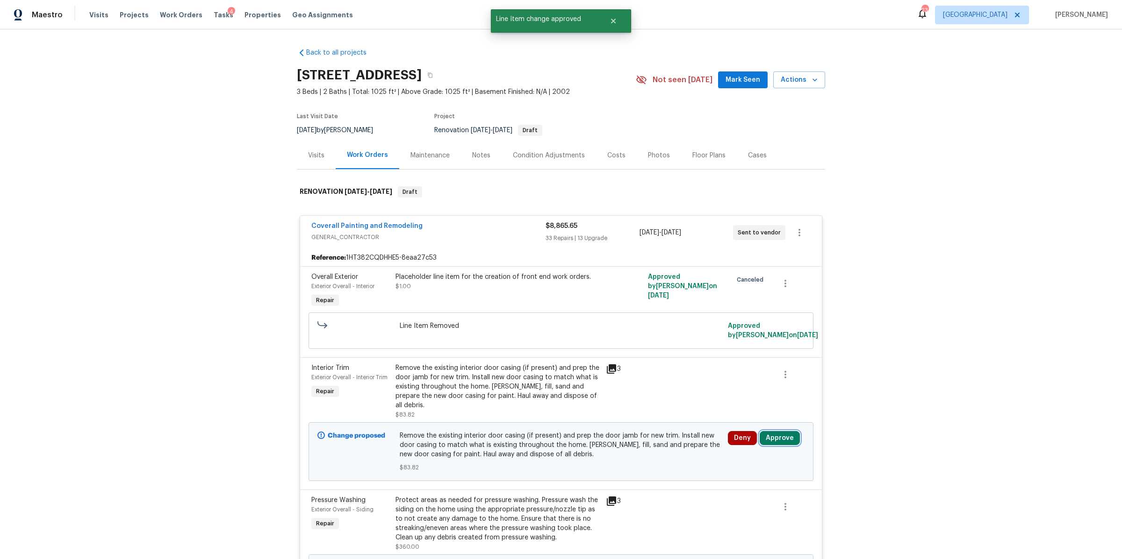
click at [778, 431] on button "Approve" at bounding box center [780, 438] width 40 height 14
click at [735, 397] on span "Approve" at bounding box center [748, 398] width 26 height 7
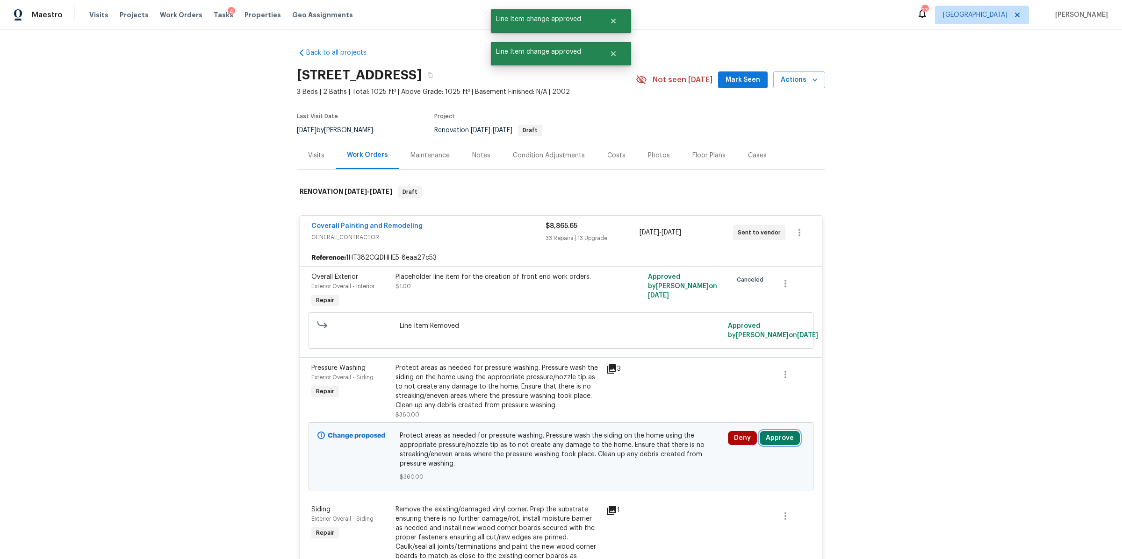
click at [778, 433] on button "Approve" at bounding box center [780, 438] width 40 height 14
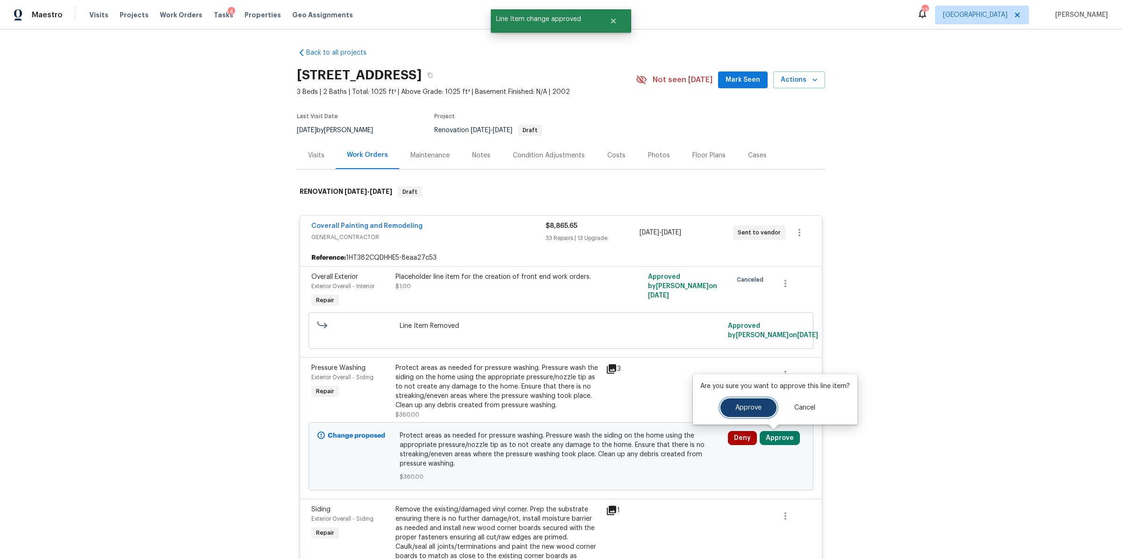
click at [753, 408] on span "Approve" at bounding box center [748, 408] width 26 height 7
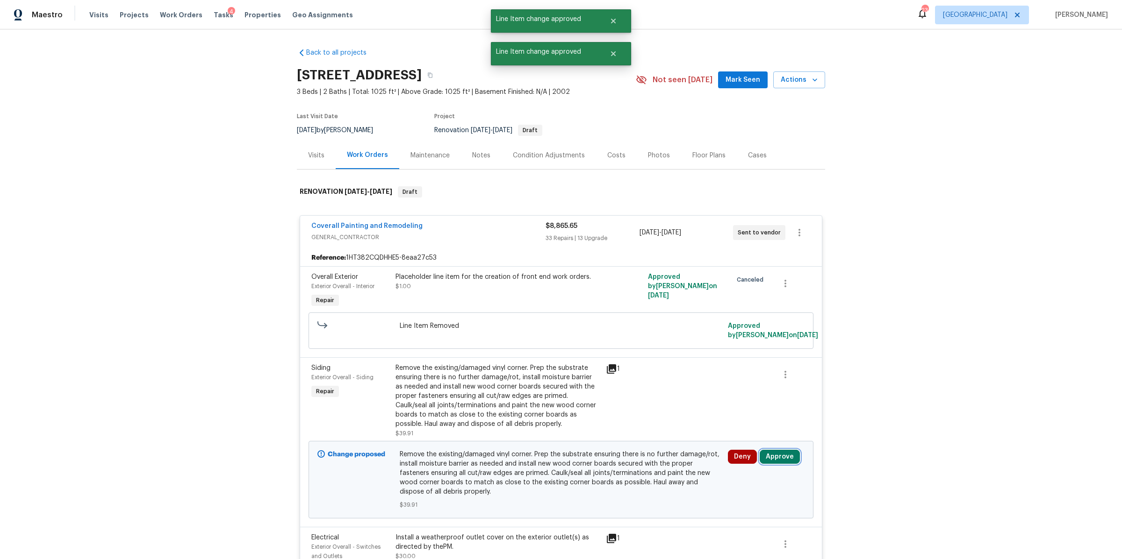
click at [775, 460] on button "Approve" at bounding box center [780, 457] width 40 height 14
click at [726, 430] on button "Approve" at bounding box center [748, 426] width 56 height 19
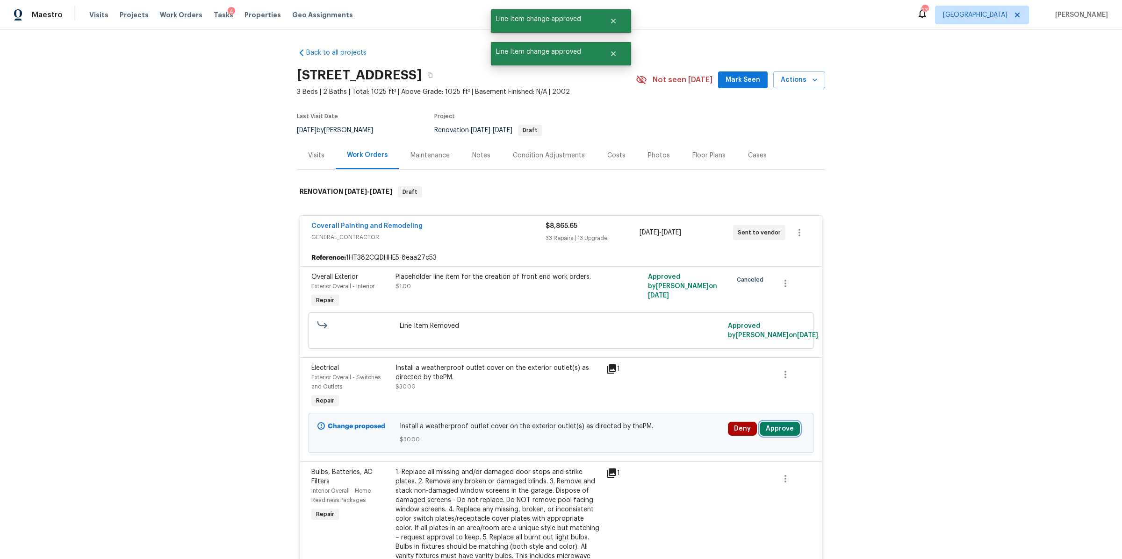
click at [781, 434] on button "Approve" at bounding box center [780, 429] width 40 height 14
click at [729, 400] on button "Approve" at bounding box center [748, 398] width 56 height 19
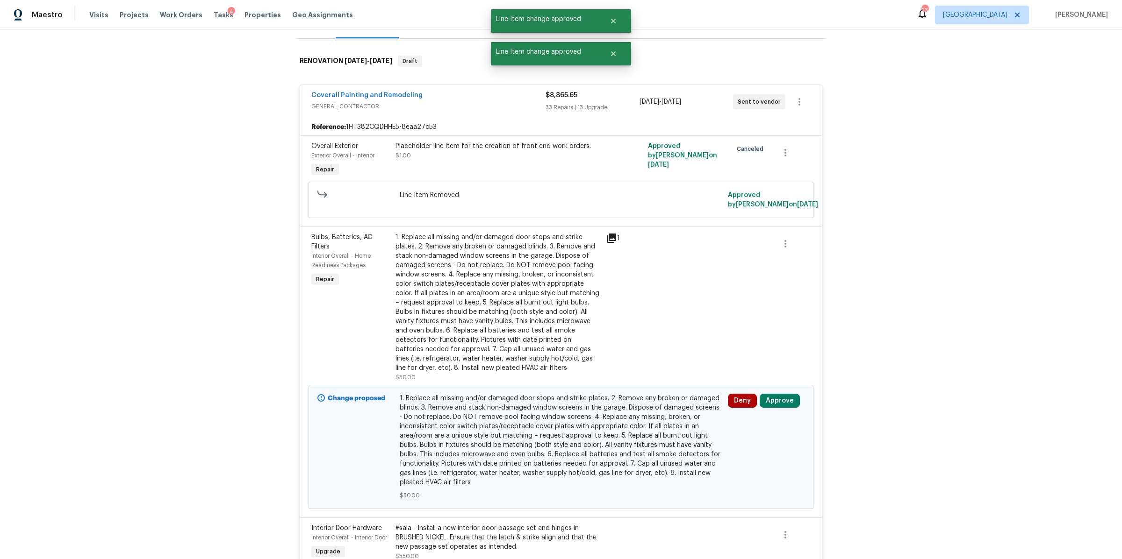
scroll to position [155, 0]
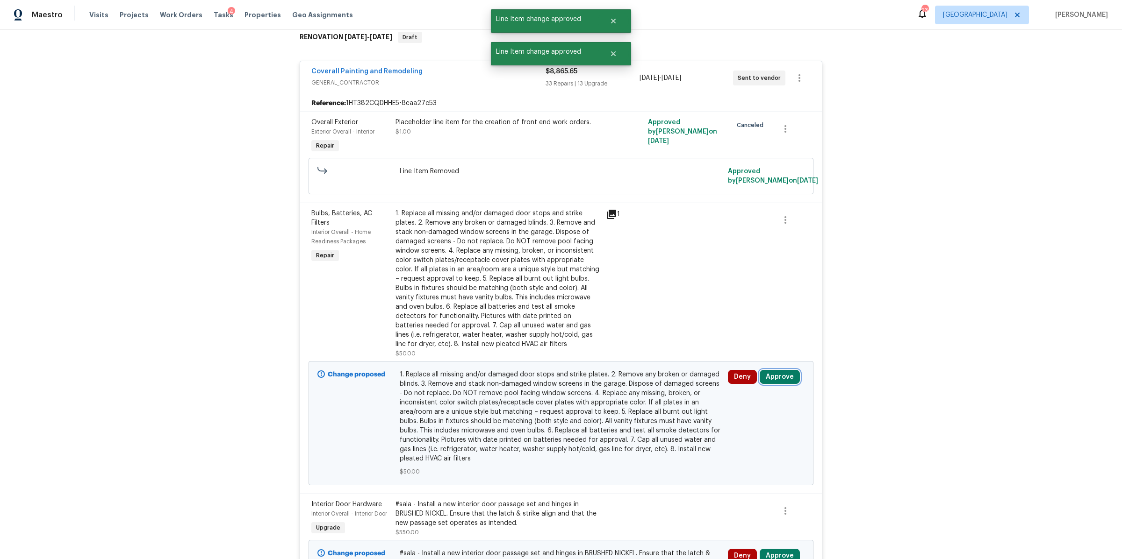
click at [775, 375] on button "Approve" at bounding box center [780, 377] width 40 height 14
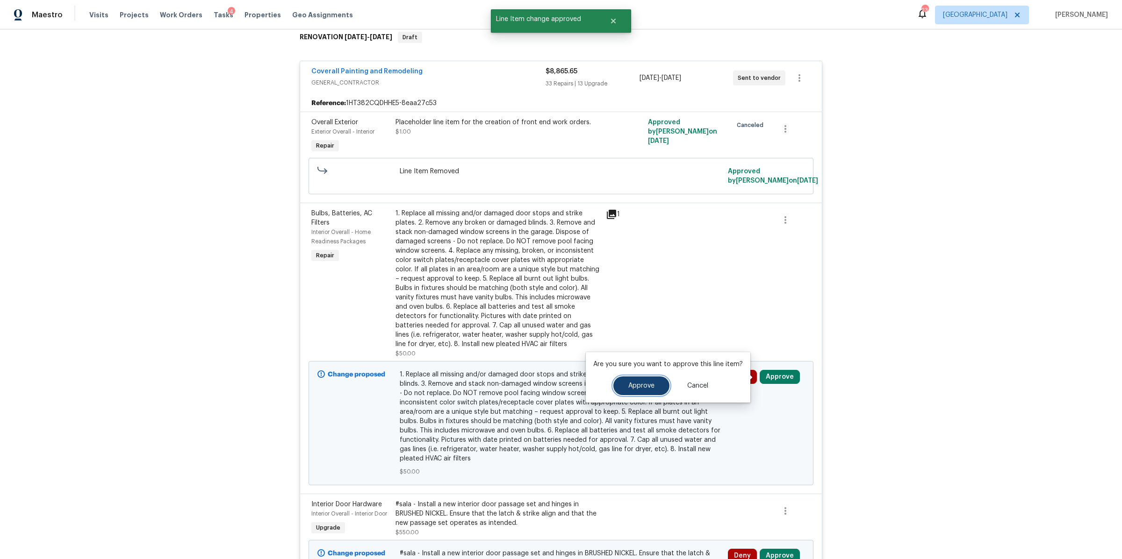
click at [657, 384] on button "Approve" at bounding box center [641, 386] width 56 height 19
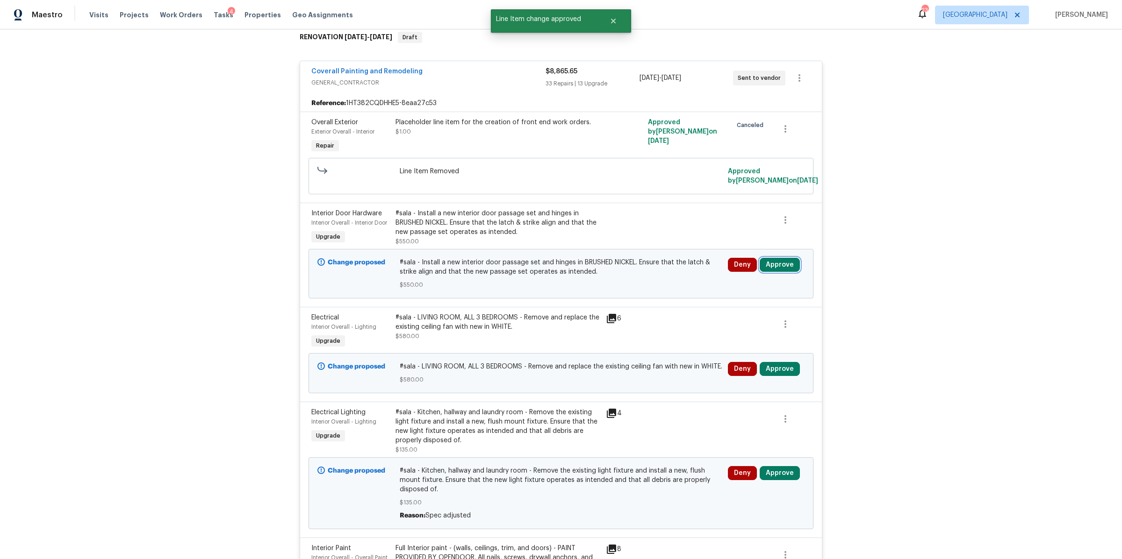
click at [780, 269] on button "Approve" at bounding box center [780, 265] width 40 height 14
click at [646, 269] on button "Approve" at bounding box center [641, 274] width 56 height 19
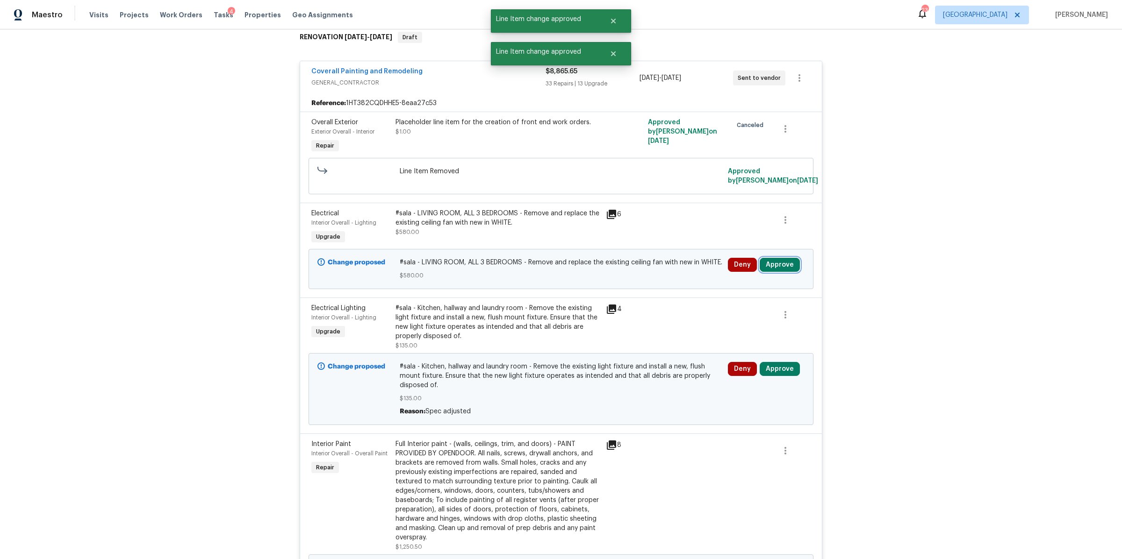
click at [777, 263] on button "Approve" at bounding box center [780, 265] width 40 height 14
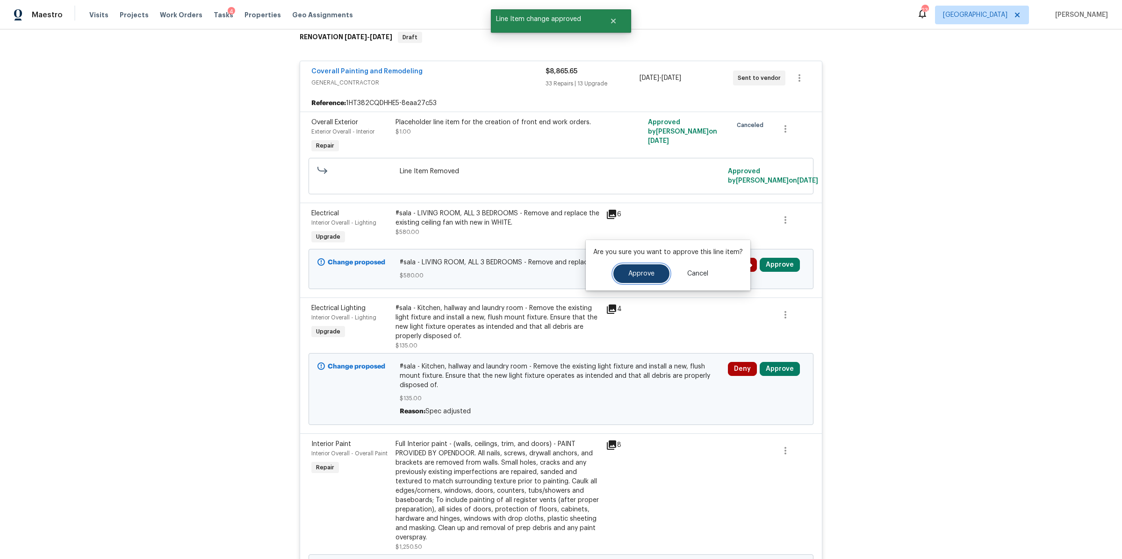
click at [644, 269] on button "Approve" at bounding box center [641, 274] width 56 height 19
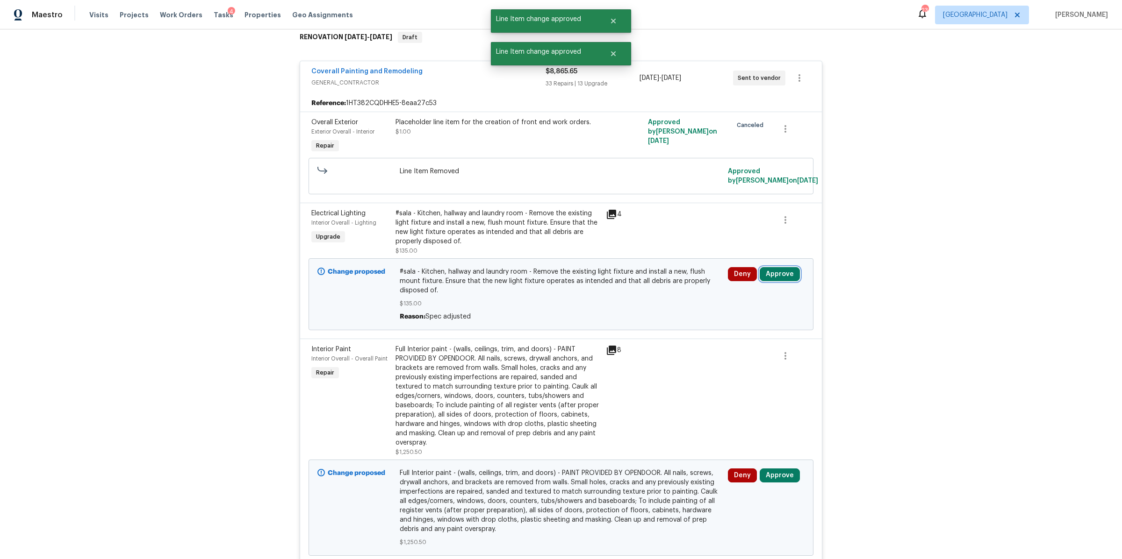
click at [774, 271] on button "Approve" at bounding box center [780, 274] width 40 height 14
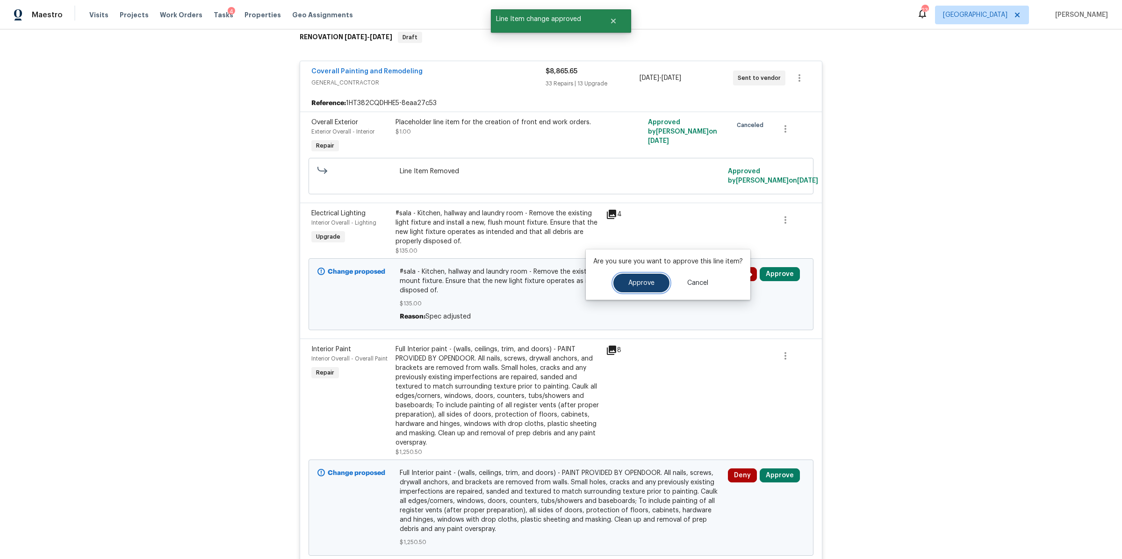
click at [639, 285] on span "Approve" at bounding box center [641, 283] width 26 height 7
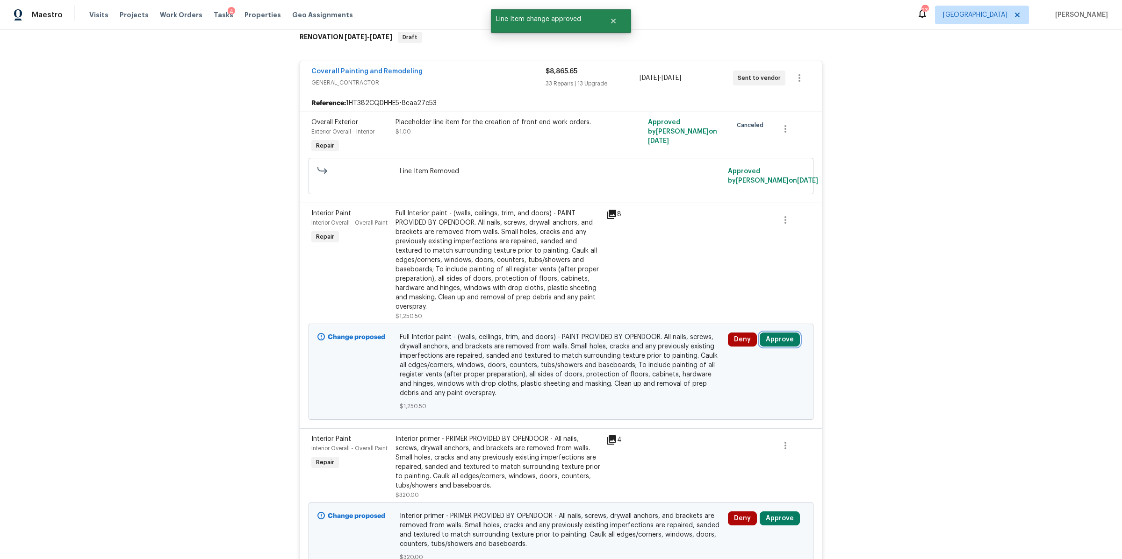
click at [778, 337] on button "Approve" at bounding box center [780, 340] width 40 height 14
drag, startPoint x: 648, startPoint y: 345, endPoint x: 668, endPoint y: 339, distance: 21.1
click at [648, 345] on span "Approve" at bounding box center [641, 348] width 26 height 7
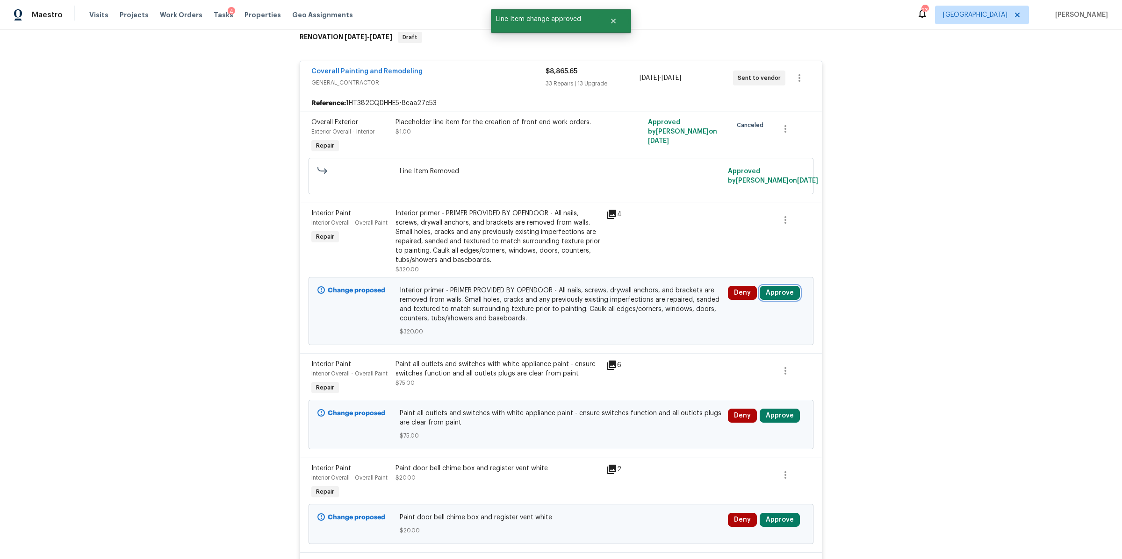
click at [779, 290] on button "Approve" at bounding box center [780, 293] width 40 height 14
click at [643, 297] on button "Approve" at bounding box center [641, 302] width 56 height 19
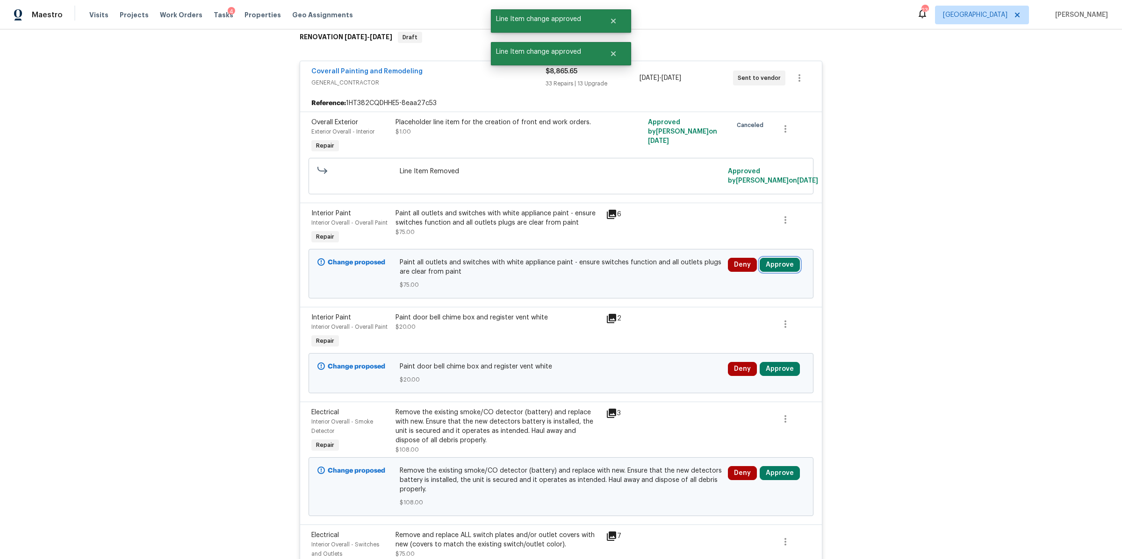
click at [774, 263] on button "Approve" at bounding box center [780, 265] width 40 height 14
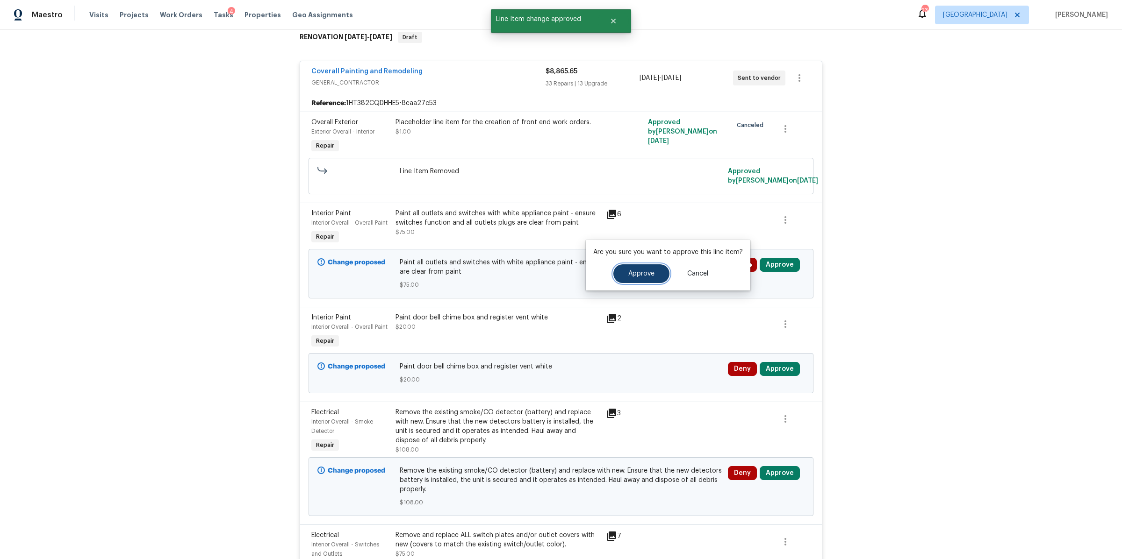
click at [651, 273] on span "Approve" at bounding box center [641, 274] width 26 height 7
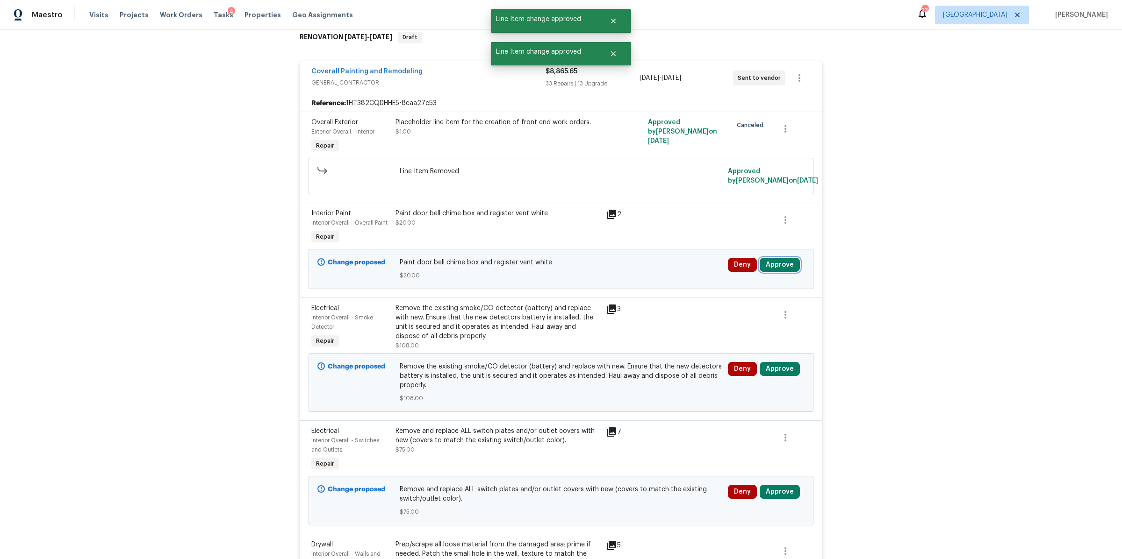
click at [766, 261] on button "Approve" at bounding box center [780, 265] width 40 height 14
click at [654, 275] on button "Approve" at bounding box center [641, 274] width 56 height 19
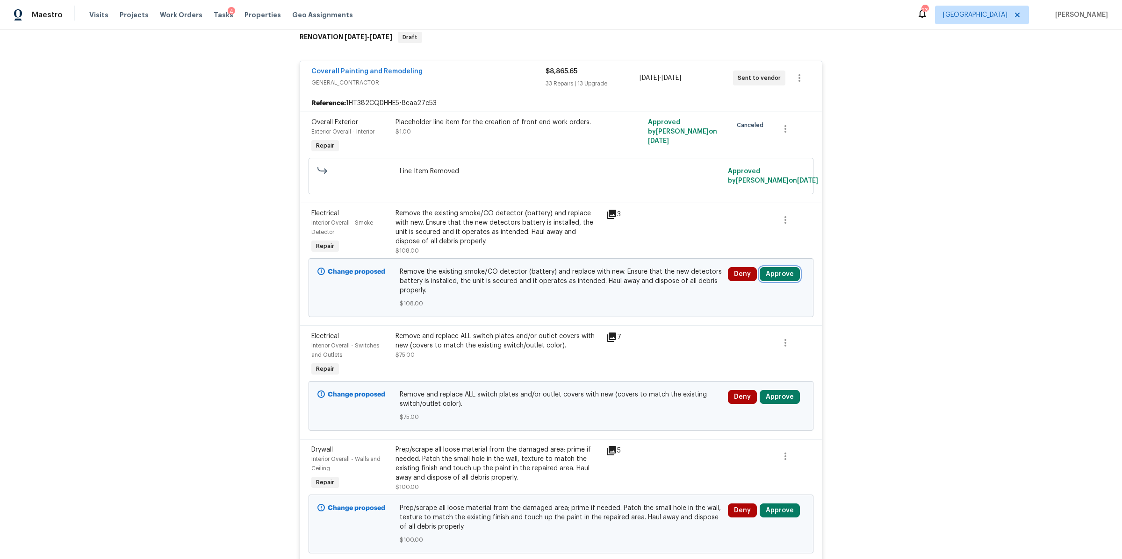
click at [777, 277] on button "Approve" at bounding box center [780, 274] width 40 height 14
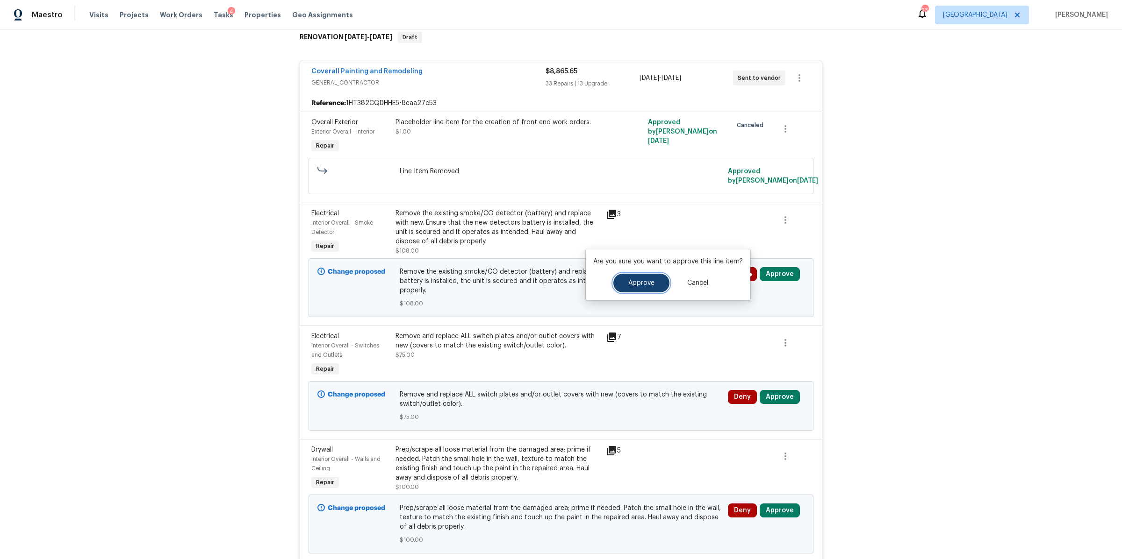
click at [657, 288] on button "Approve" at bounding box center [641, 283] width 56 height 19
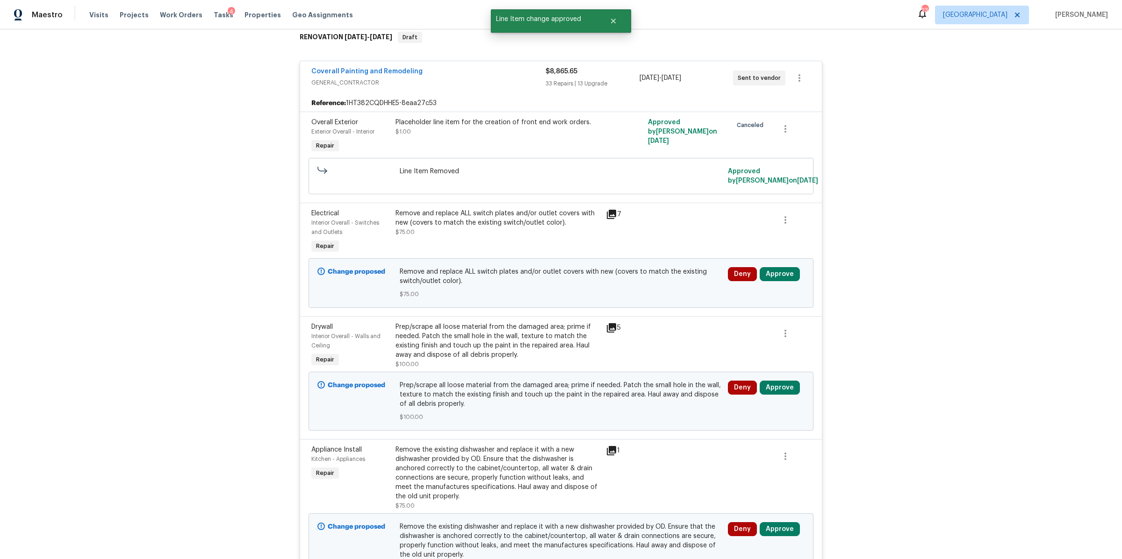
click at [770, 285] on div "Deny Approve" at bounding box center [766, 283] width 82 height 37
click at [772, 275] on button "Approve" at bounding box center [780, 274] width 40 height 14
click at [623, 283] on button "Approve" at bounding box center [641, 283] width 56 height 19
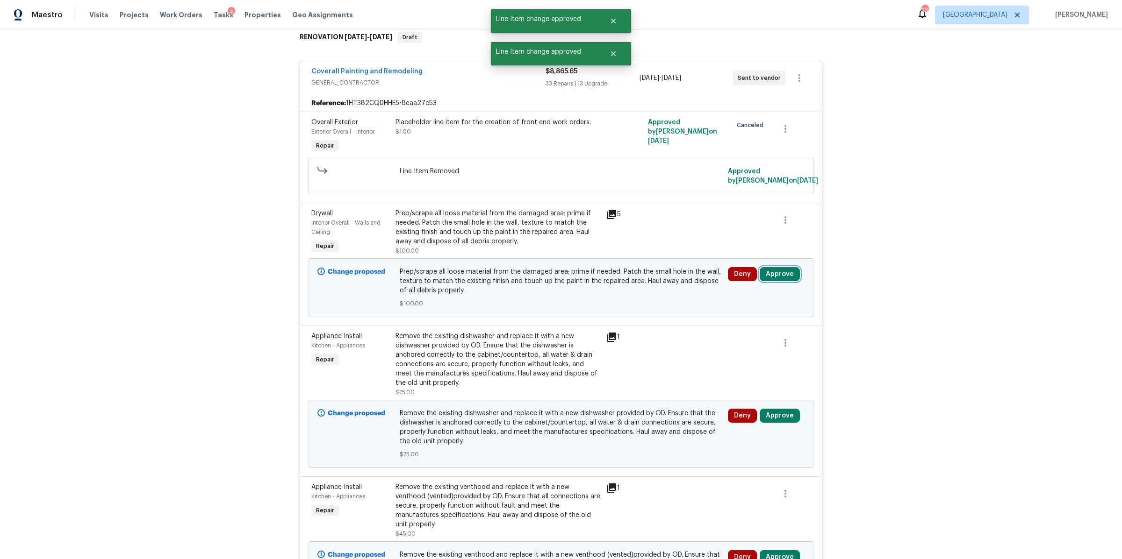
click at [769, 275] on button "Approve" at bounding box center [780, 274] width 40 height 14
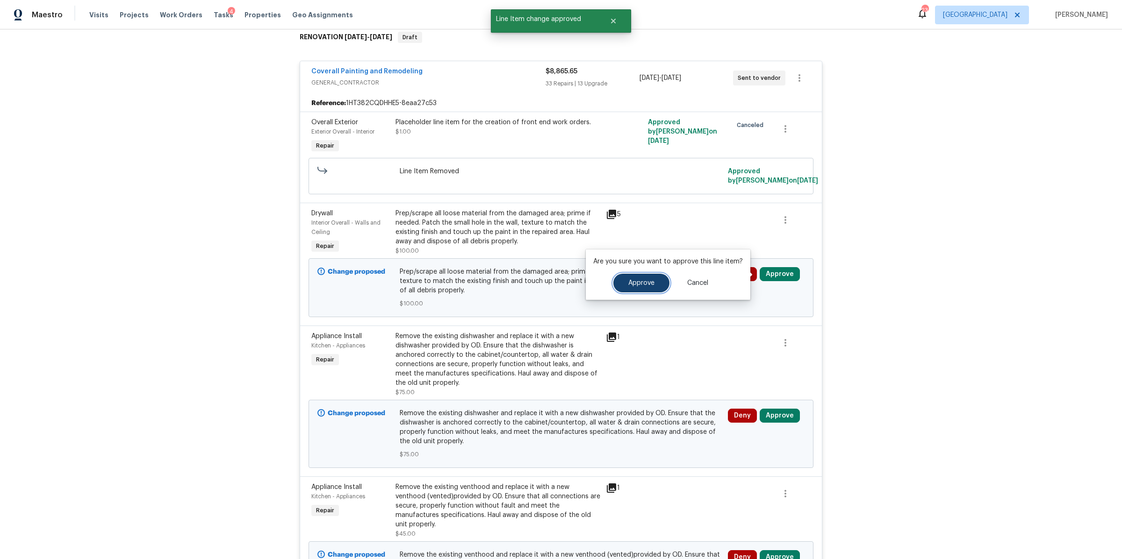
click at [645, 281] on span "Approve" at bounding box center [641, 283] width 26 height 7
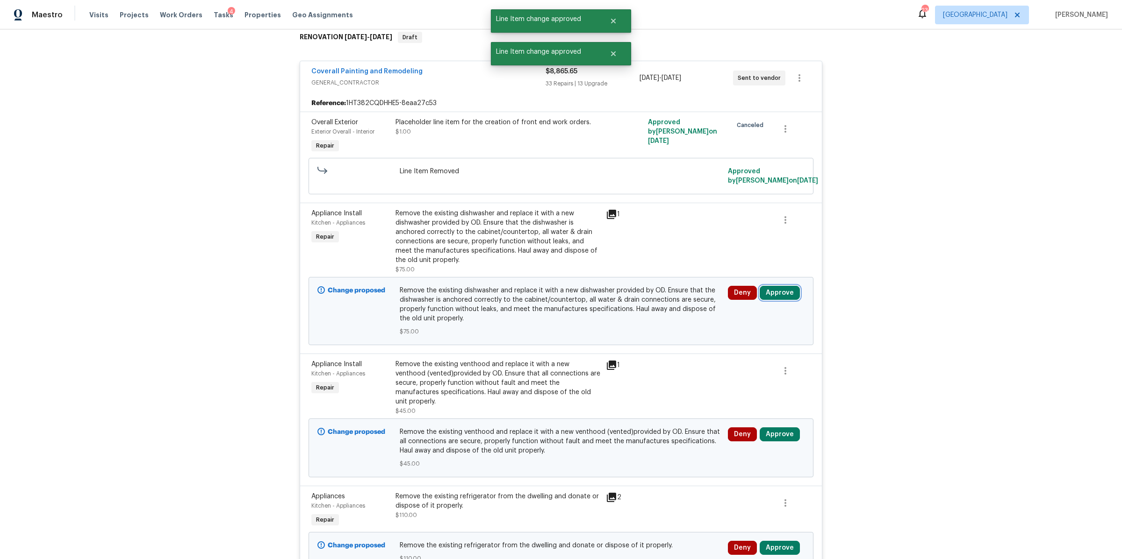
click at [780, 296] on button "Approve" at bounding box center [780, 293] width 40 height 14
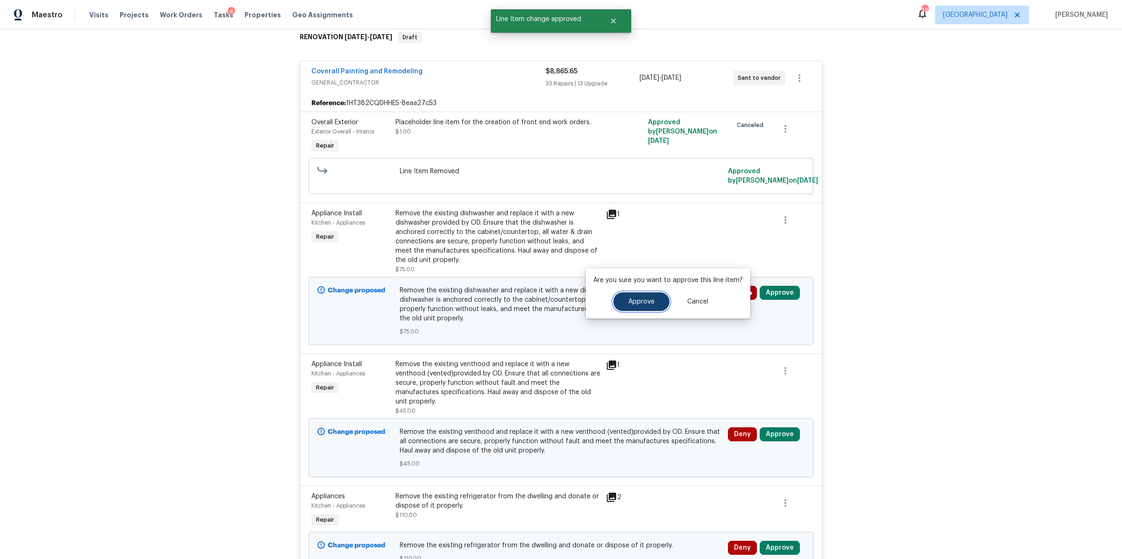
click at [645, 301] on span "Approve" at bounding box center [641, 302] width 26 height 7
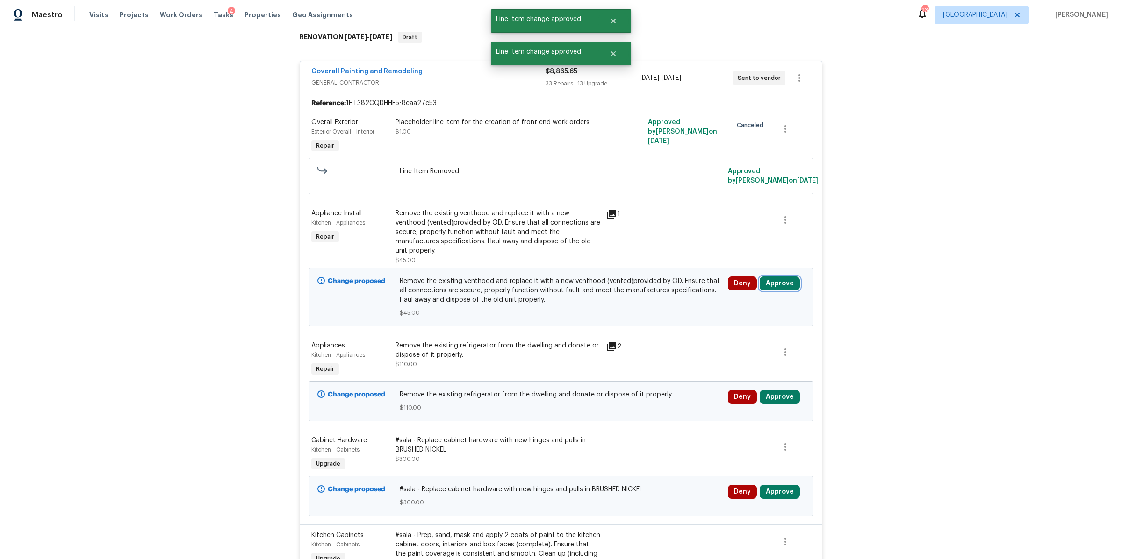
click at [780, 277] on button "Approve" at bounding box center [780, 284] width 40 height 14
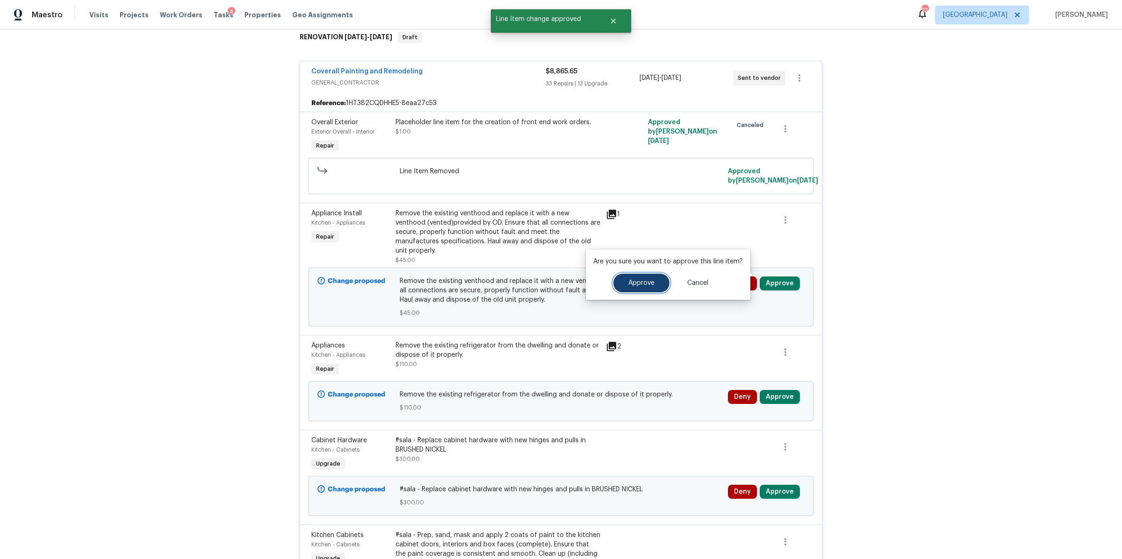
click at [647, 280] on span "Approve" at bounding box center [641, 283] width 26 height 7
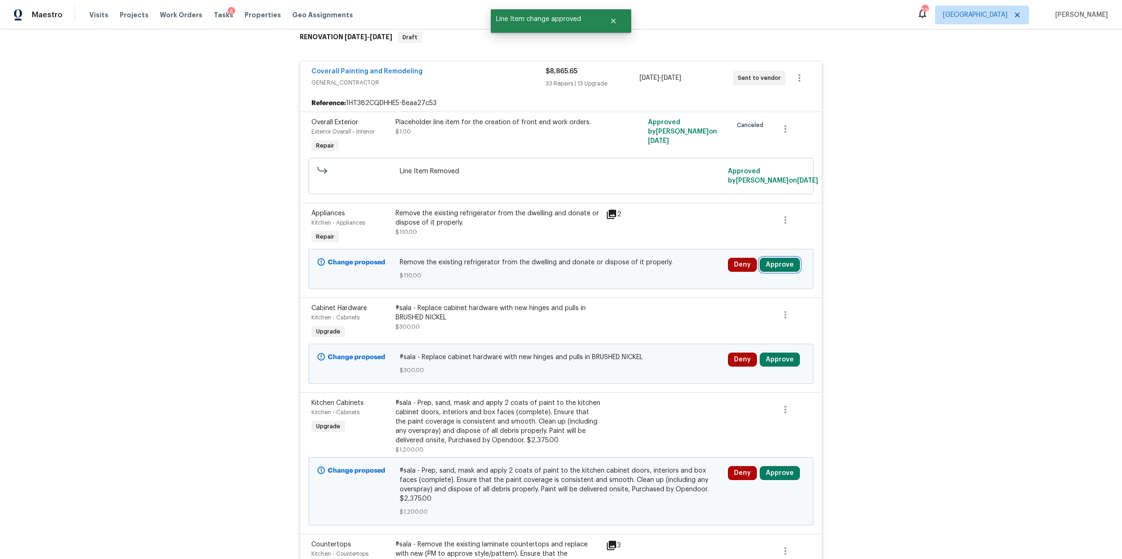
click at [782, 264] on button "Approve" at bounding box center [780, 265] width 40 height 14
click at [642, 271] on span "Approve" at bounding box center [641, 274] width 26 height 7
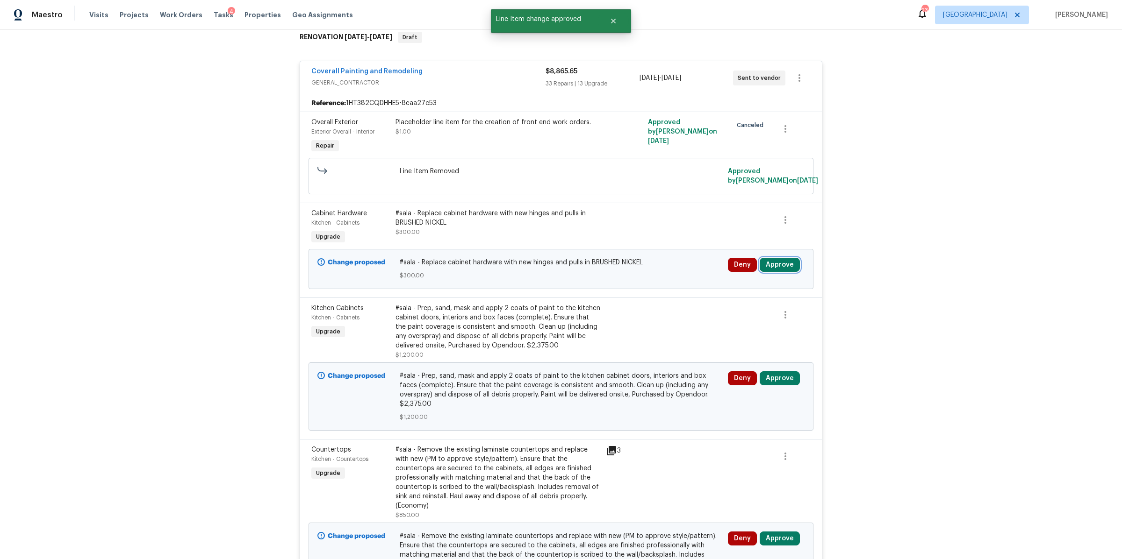
click at [777, 262] on button "Approve" at bounding box center [780, 265] width 40 height 14
click at [628, 272] on span "Approve" at bounding box center [641, 274] width 26 height 7
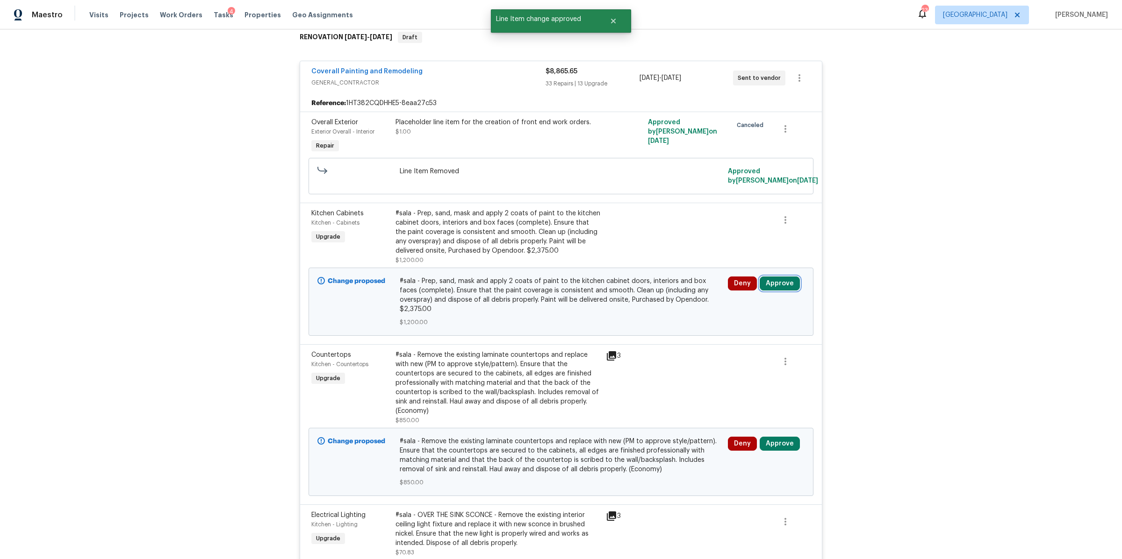
click at [780, 279] on button "Approve" at bounding box center [780, 284] width 40 height 14
click at [655, 287] on button "Approve" at bounding box center [641, 292] width 56 height 19
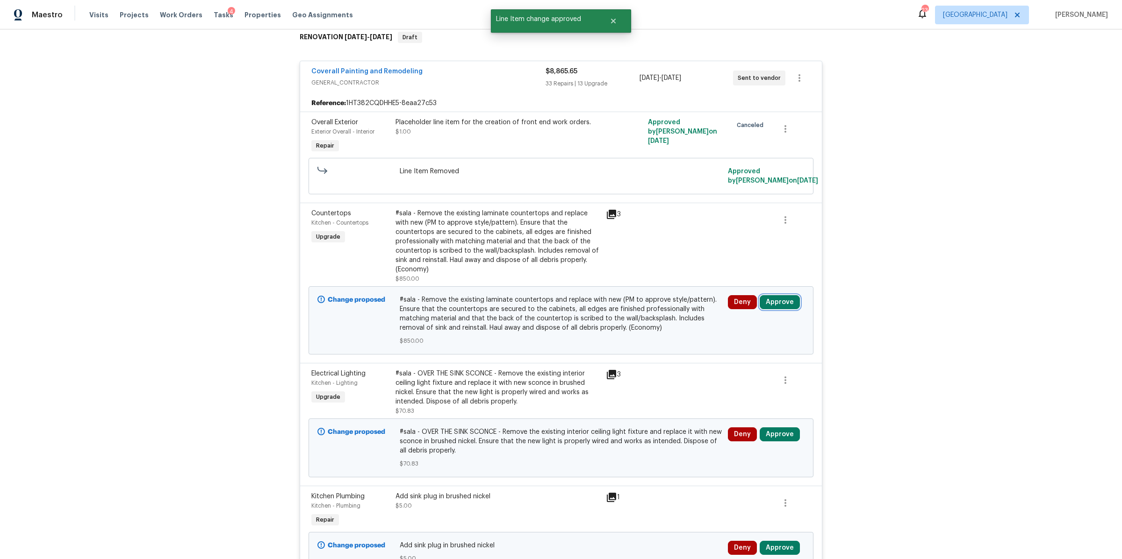
click at [781, 295] on button "Approve" at bounding box center [780, 302] width 40 height 14
click at [631, 301] on span "Approve" at bounding box center [641, 302] width 26 height 7
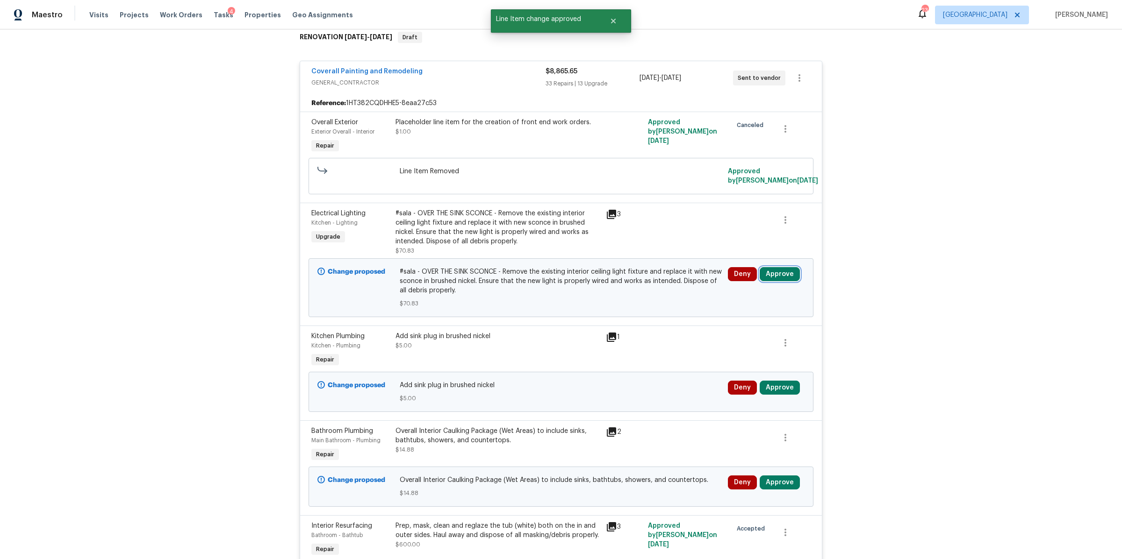
click at [778, 275] on button "Approve" at bounding box center [780, 274] width 40 height 14
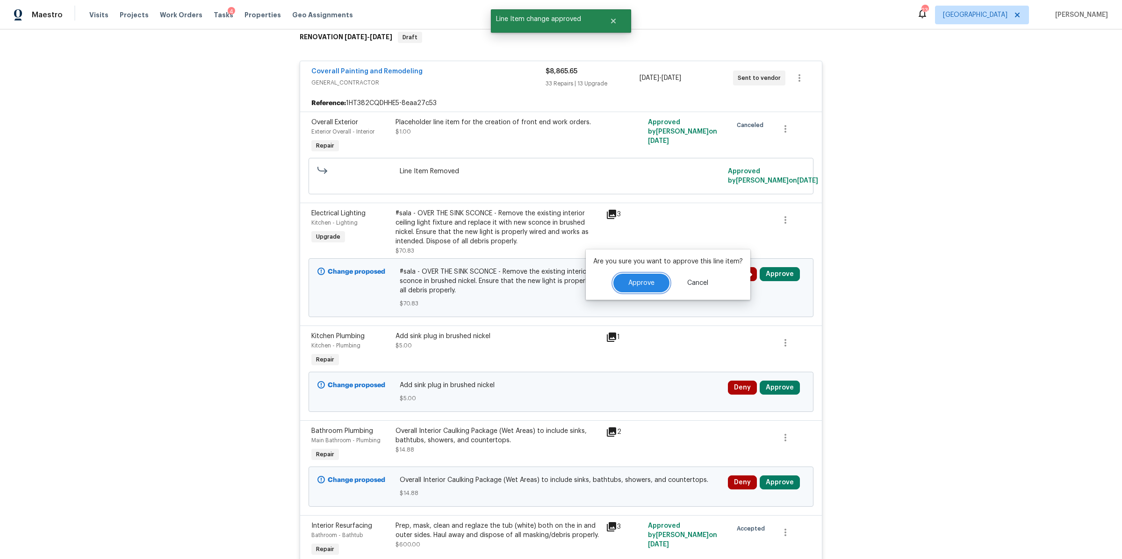
click at [648, 284] on span "Approve" at bounding box center [641, 283] width 26 height 7
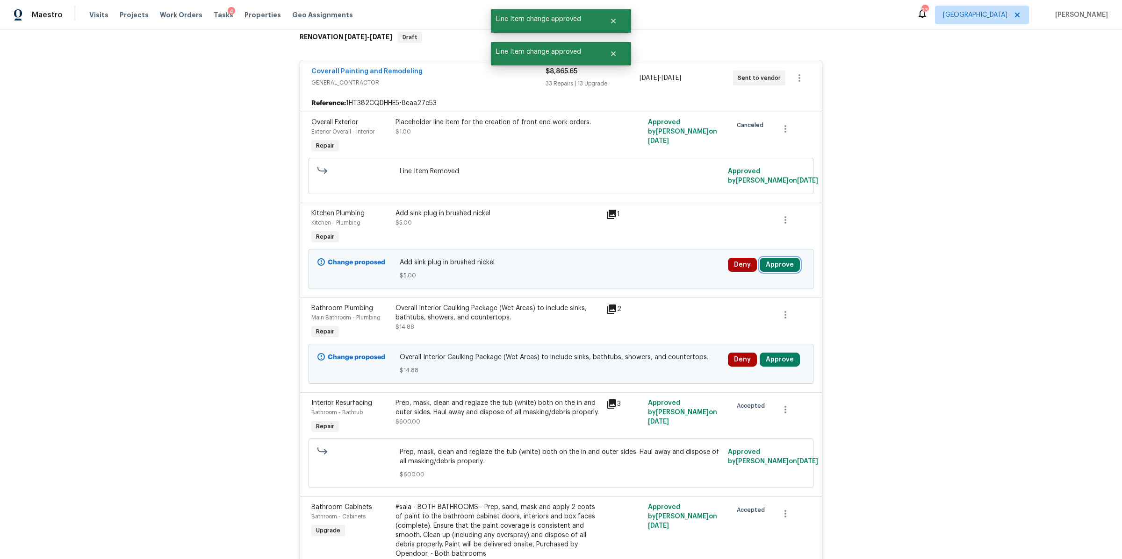
click at [777, 260] on button "Approve" at bounding box center [780, 265] width 40 height 14
click at [652, 271] on span "Approve" at bounding box center [641, 274] width 26 height 7
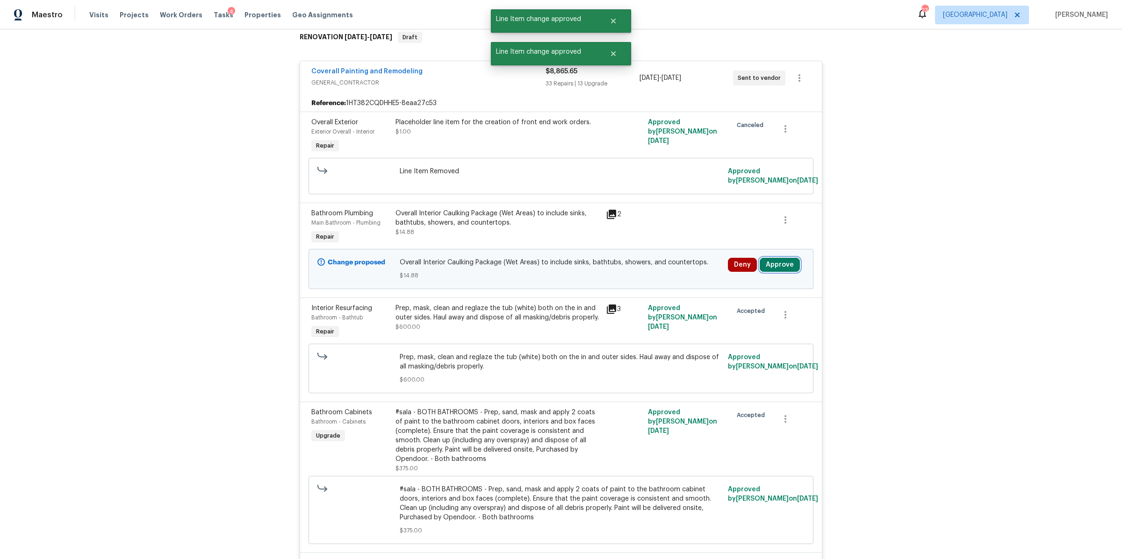
click at [776, 269] on button "Approve" at bounding box center [780, 265] width 40 height 14
click at [653, 272] on button "Approve" at bounding box center [641, 274] width 56 height 19
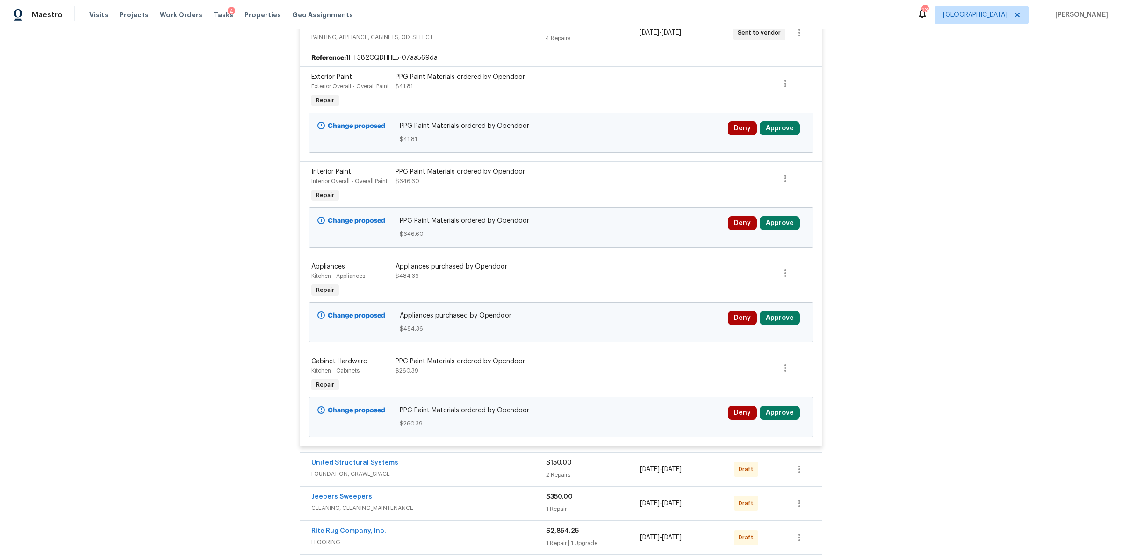
scroll to position [5826, 0]
click at [779, 128] on button "Approve" at bounding box center [780, 130] width 40 height 14
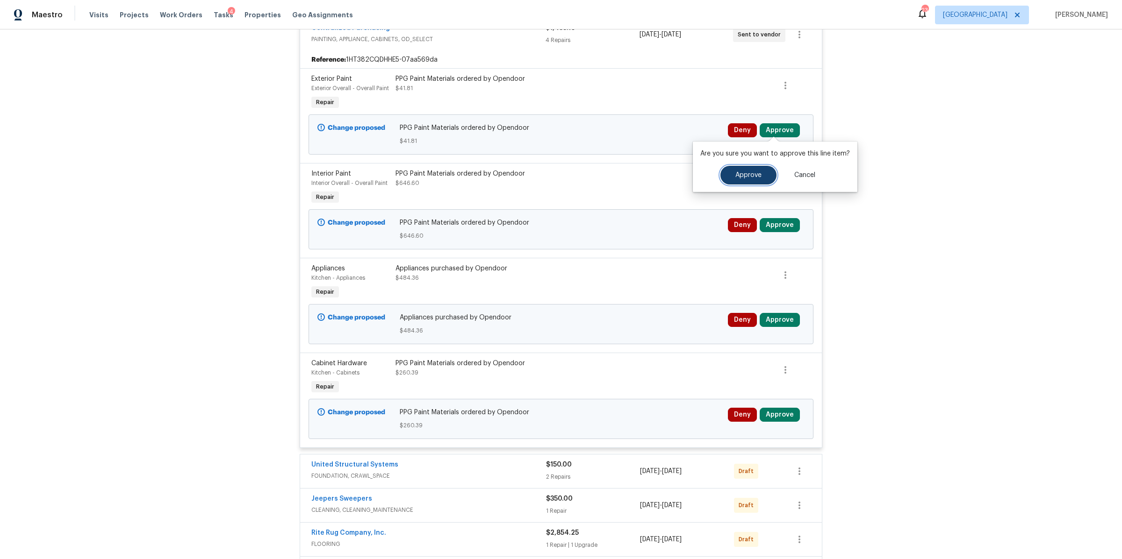
click at [737, 172] on span "Approve" at bounding box center [748, 175] width 26 height 7
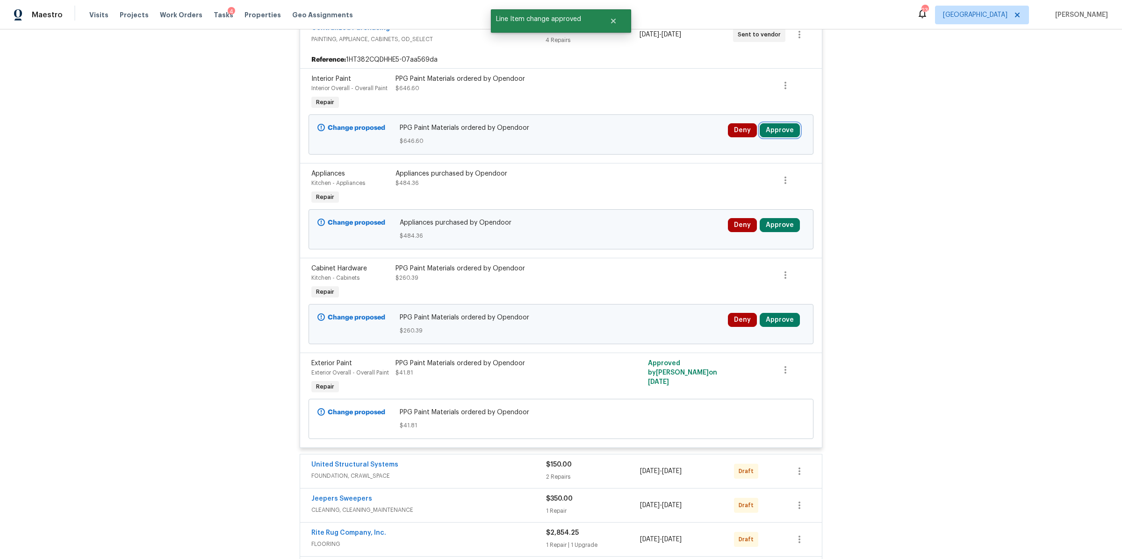
click at [770, 127] on button "Approve" at bounding box center [780, 130] width 40 height 14
click at [746, 172] on span "Approve" at bounding box center [748, 175] width 26 height 7
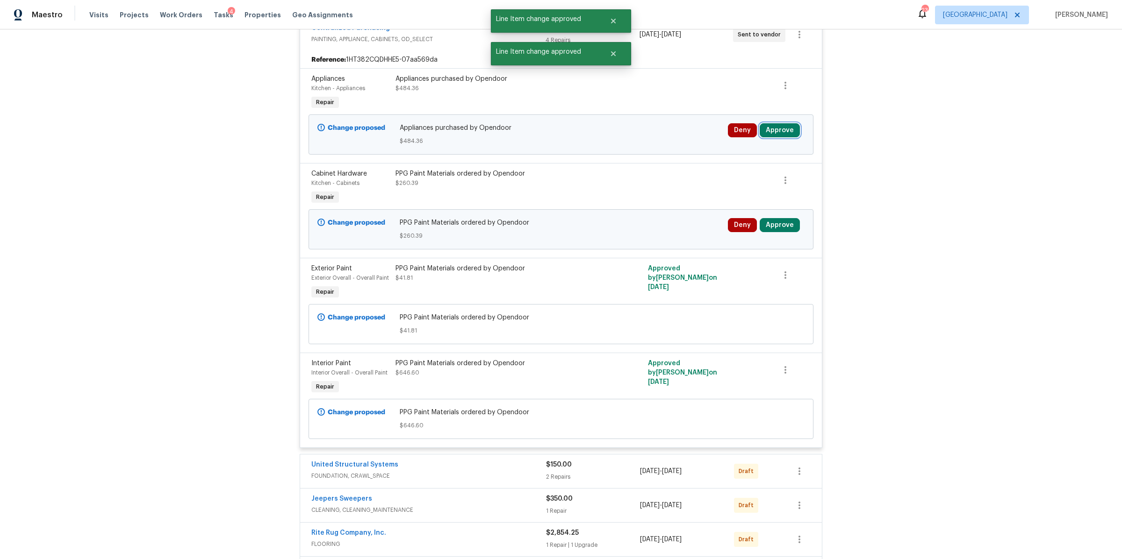
click at [778, 127] on button "Approve" at bounding box center [780, 130] width 40 height 14
click at [744, 173] on span "Approve" at bounding box center [748, 175] width 26 height 7
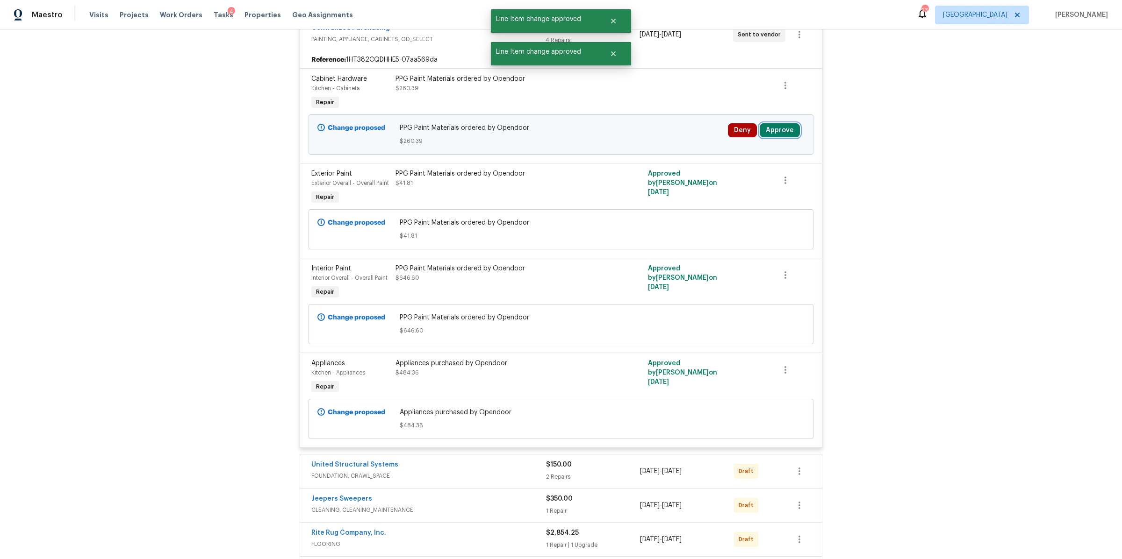
click at [780, 129] on button "Approve" at bounding box center [780, 130] width 40 height 14
click at [738, 171] on button "Approve" at bounding box center [748, 175] width 56 height 19
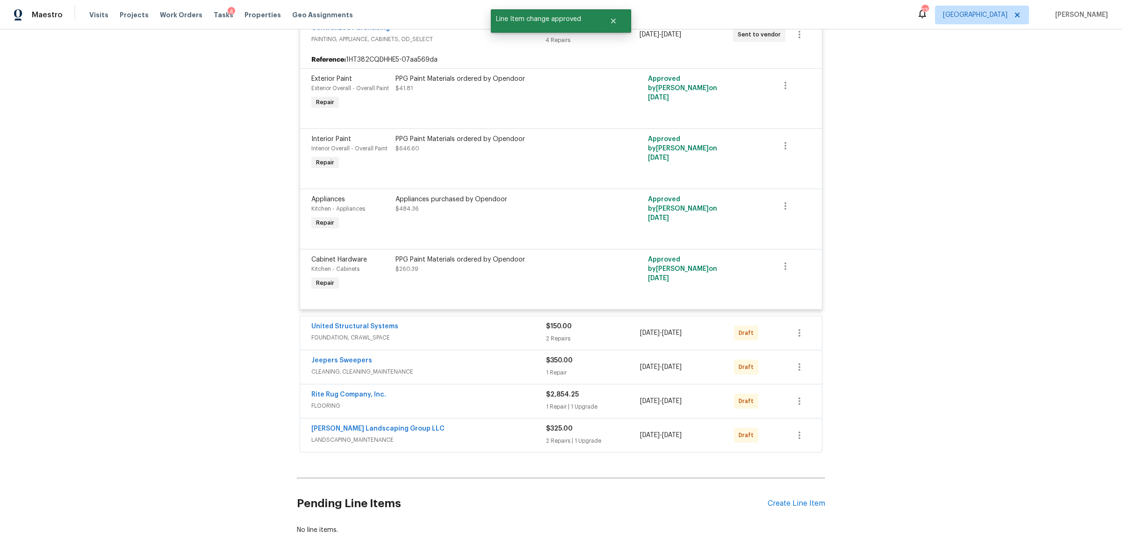
click at [606, 326] on div "$150.00" at bounding box center [593, 326] width 94 height 9
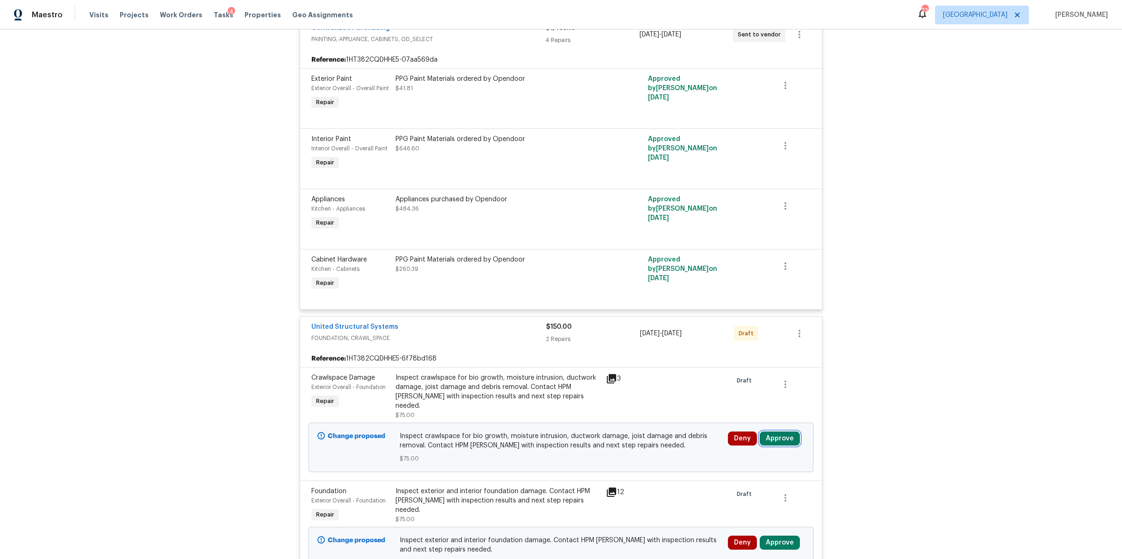
click at [781, 432] on button "Approve" at bounding box center [780, 439] width 40 height 14
click at [749, 393] on span "Approve" at bounding box center [748, 396] width 26 height 7
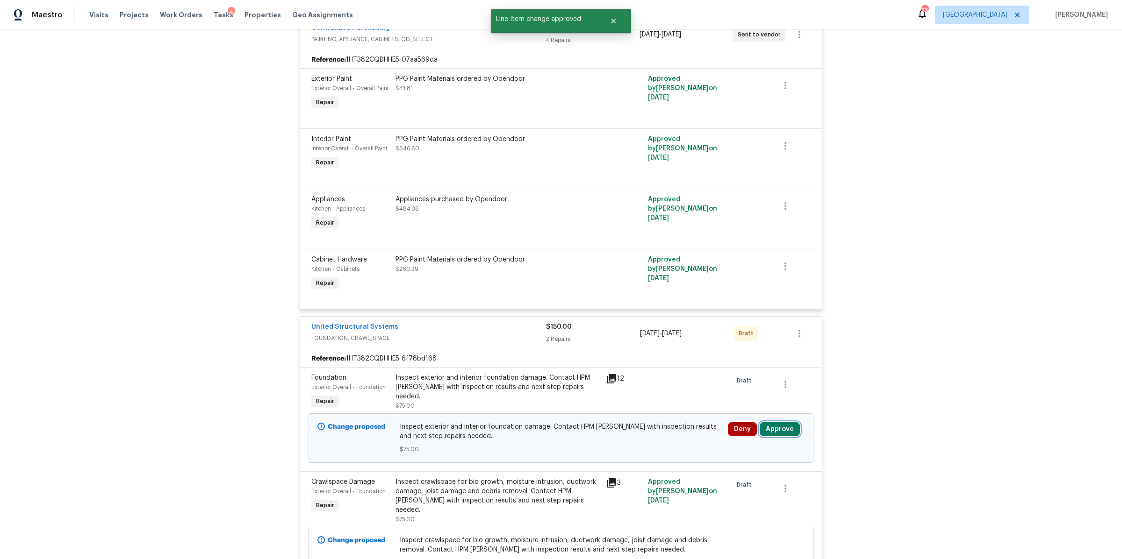
click at [783, 429] on button "Approve" at bounding box center [780, 430] width 40 height 14
click at [725, 395] on button "Approve" at bounding box center [748, 396] width 56 height 19
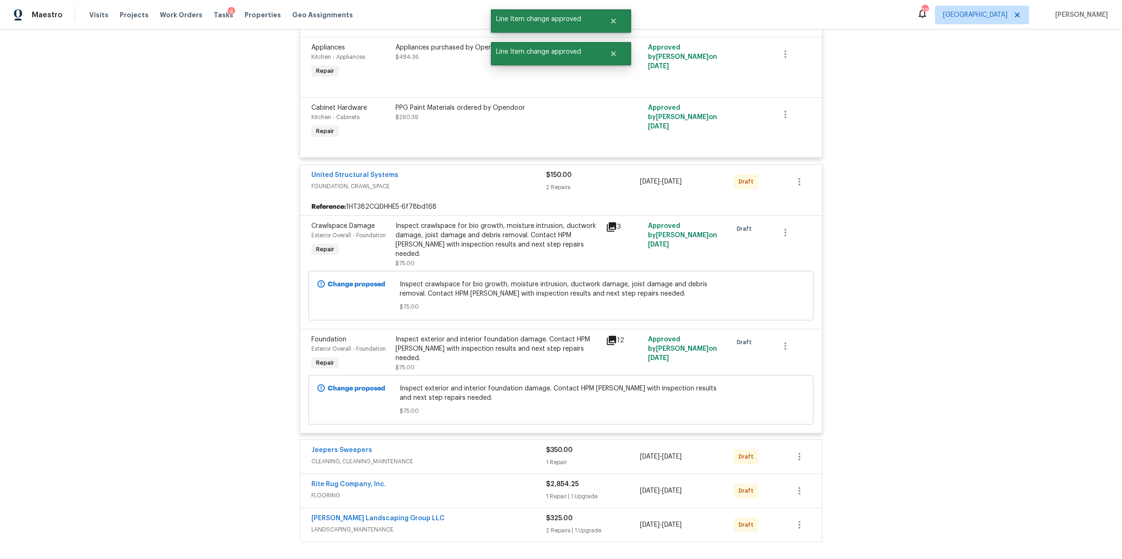
scroll to position [6075, 0]
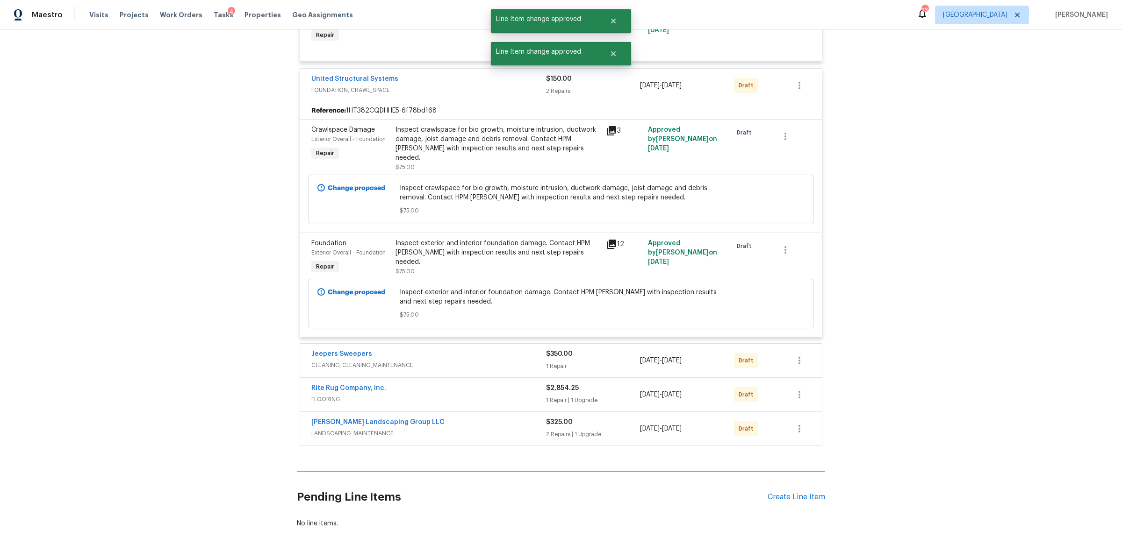
click at [621, 350] on div "$350.00" at bounding box center [593, 354] width 94 height 9
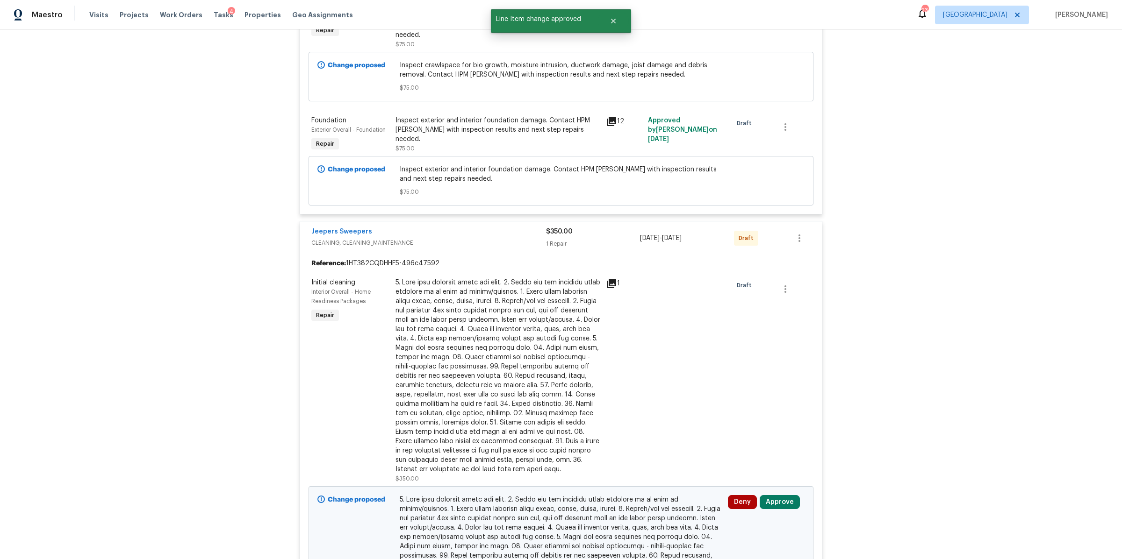
scroll to position [6324, 0]
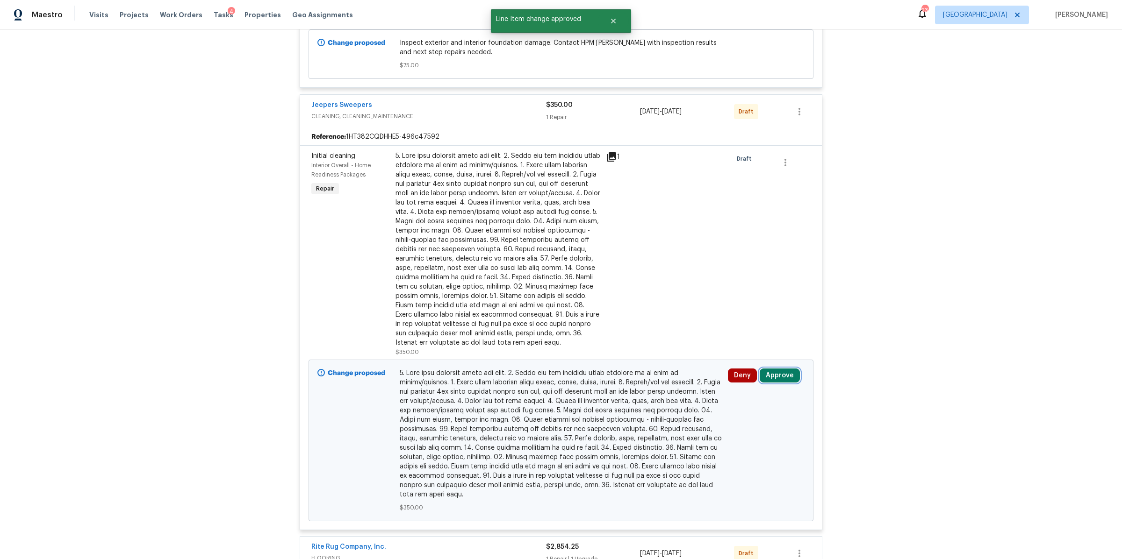
click at [770, 369] on button "Approve" at bounding box center [780, 376] width 40 height 14
click at [661, 373] on button "Approve" at bounding box center [641, 373] width 56 height 19
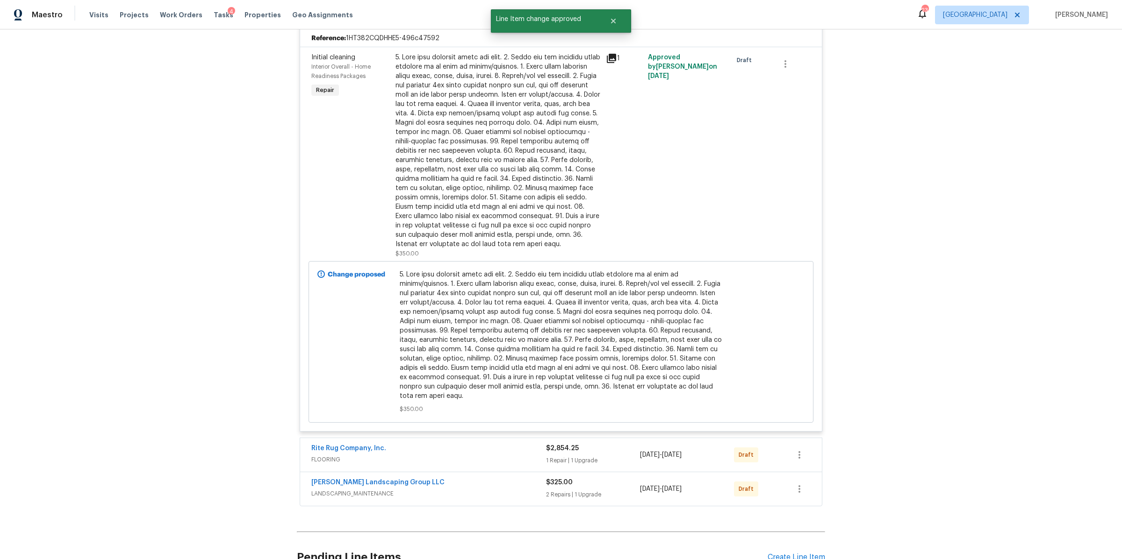
scroll to position [6423, 0]
click at [617, 444] on div "$2,854.25" at bounding box center [593, 448] width 94 height 9
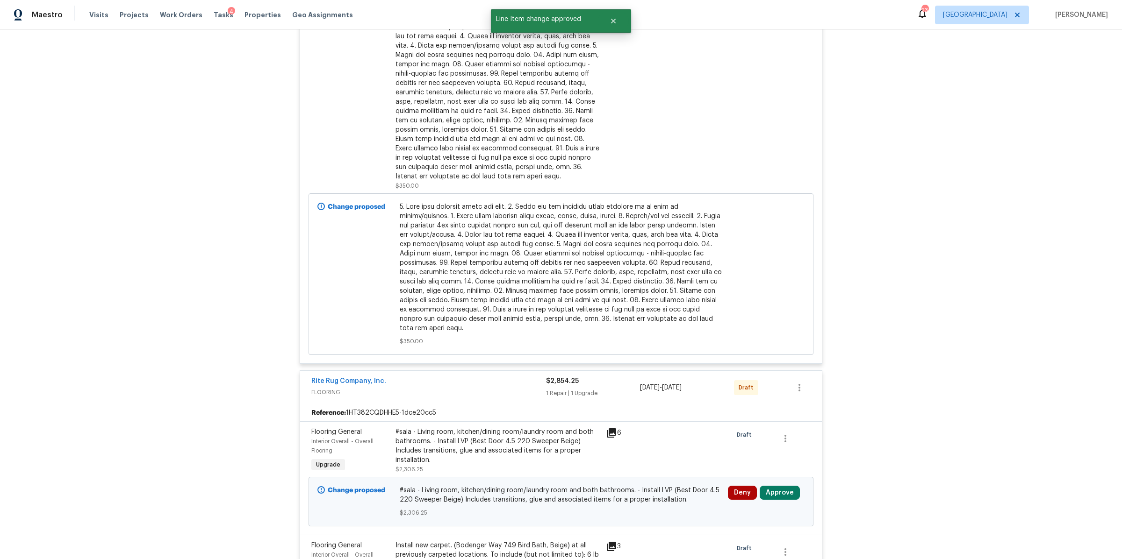
scroll to position [6525, 0]
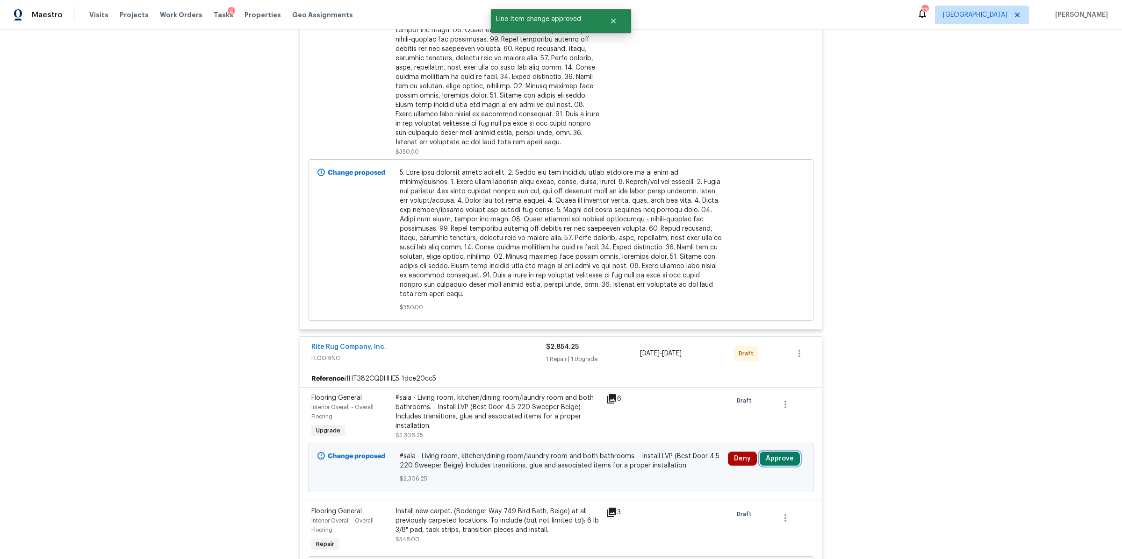
click at [783, 452] on button "Approve" at bounding box center [780, 459] width 40 height 14
click at [738, 416] on span "Approve" at bounding box center [748, 417] width 26 height 7
click at [771, 452] on button "Approve" at bounding box center [780, 459] width 40 height 14
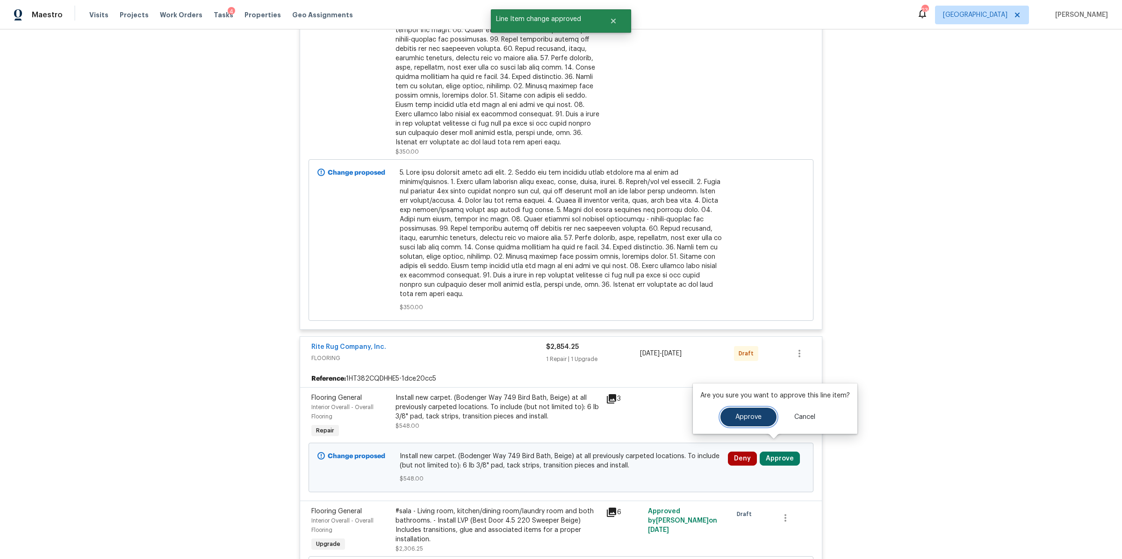
click at [747, 415] on span "Approve" at bounding box center [748, 417] width 26 height 7
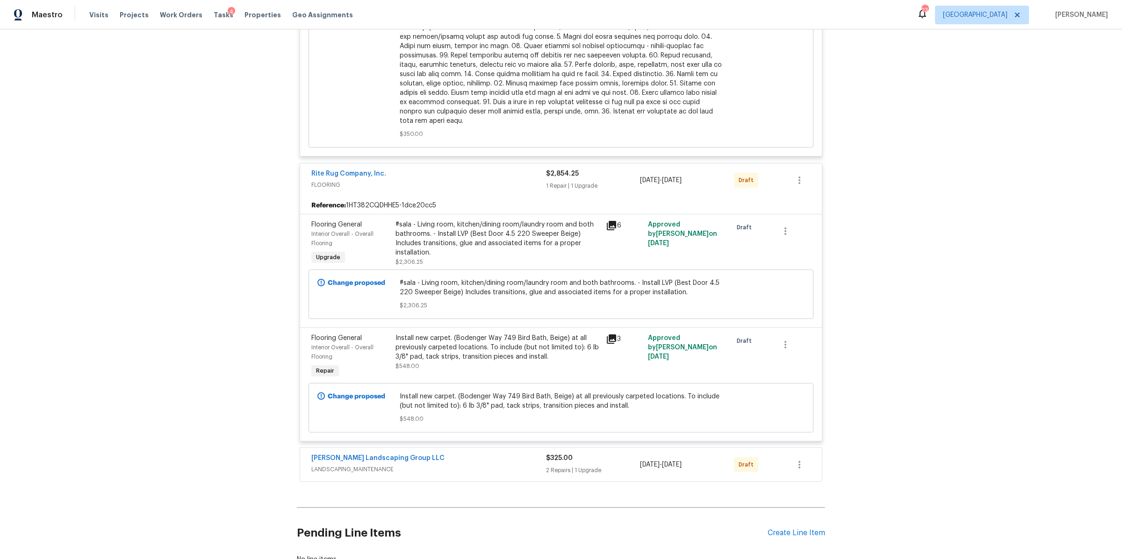
scroll to position [6765, 0]
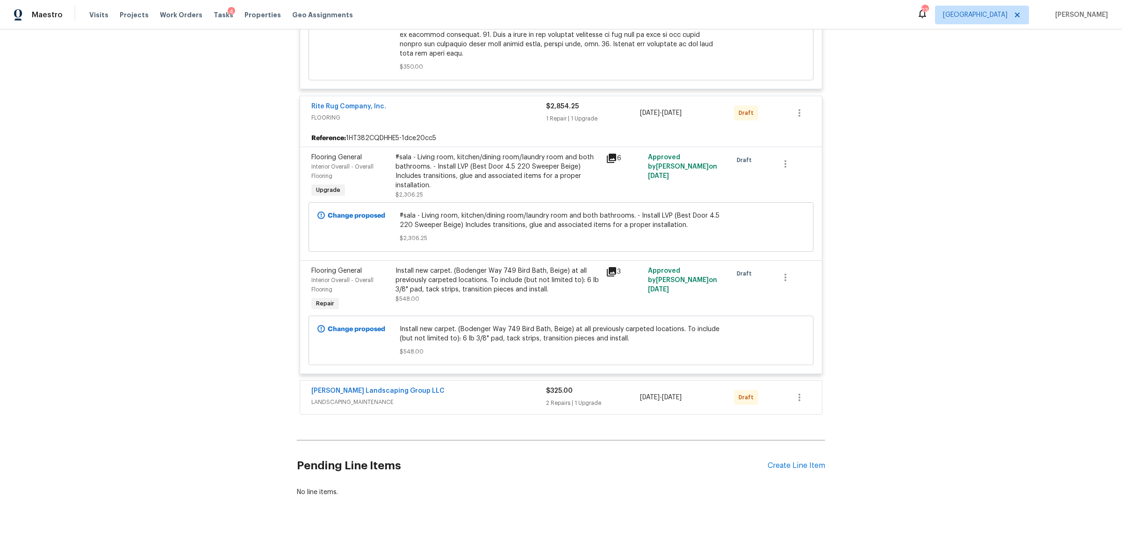
click at [616, 387] on div "$325.00 2 Repairs | 1 Upgrade" at bounding box center [593, 398] width 94 height 22
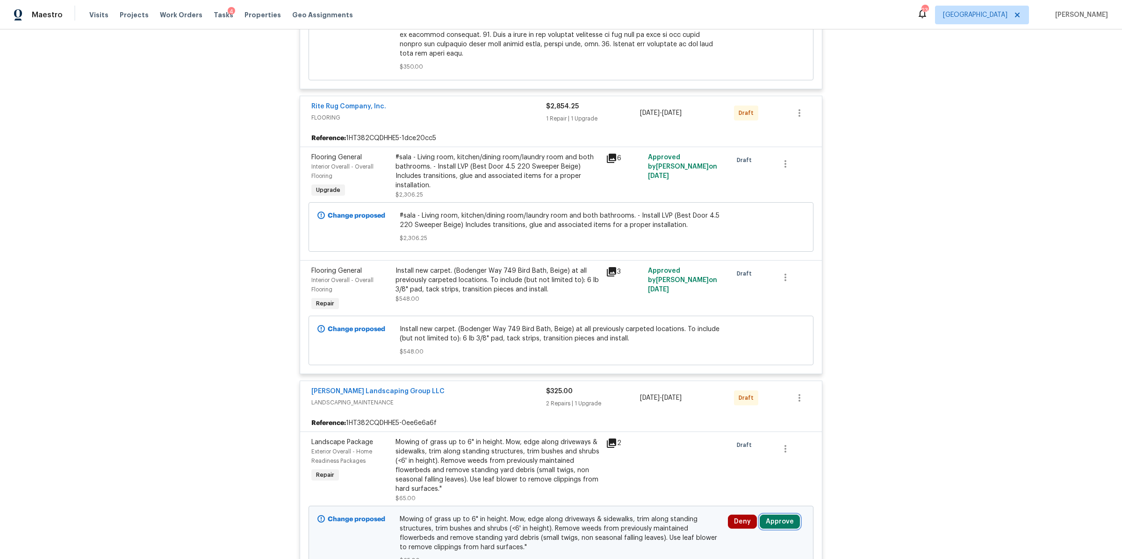
click at [783, 515] on button "Approve" at bounding box center [780, 522] width 40 height 14
click at [742, 482] on span "Approve" at bounding box center [748, 481] width 26 height 7
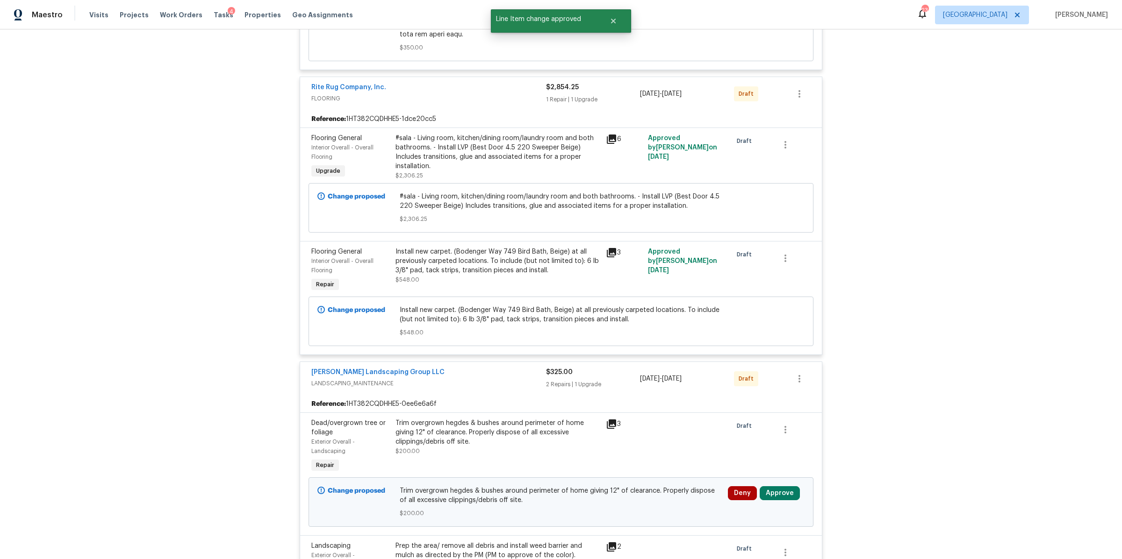
scroll to position [6795, 0]
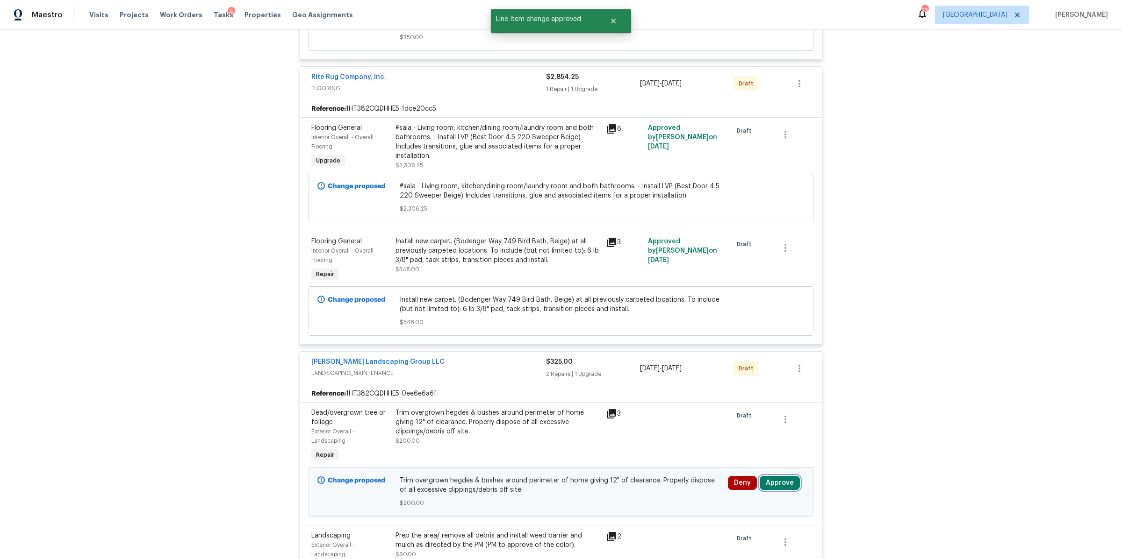
click at [775, 476] on button "Approve" at bounding box center [780, 483] width 40 height 14
click at [733, 448] on button "Approve" at bounding box center [748, 442] width 56 height 19
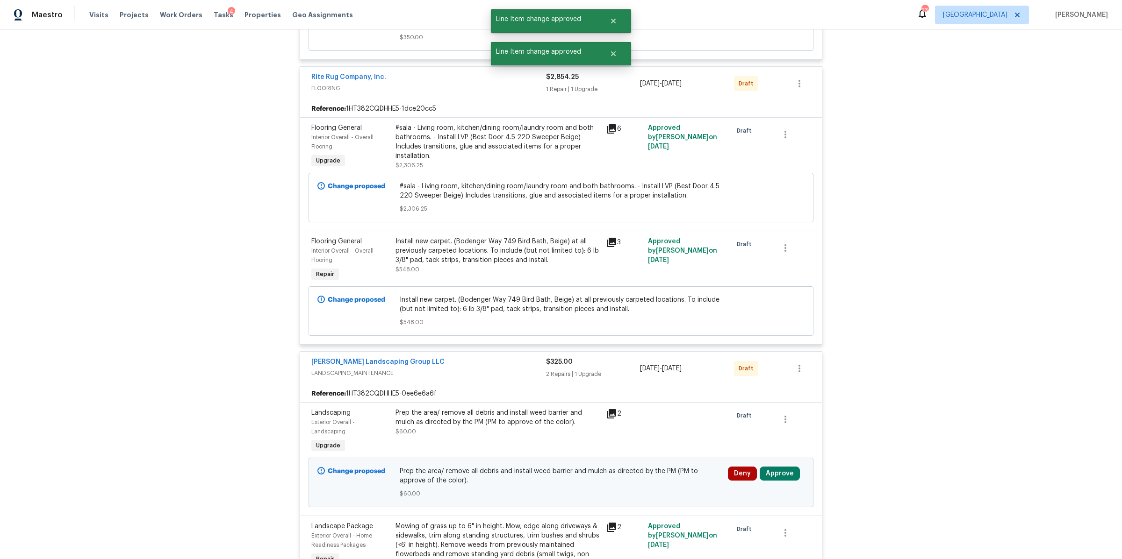
click at [774, 464] on div "Deny Approve" at bounding box center [766, 482] width 82 height 37
click at [775, 467] on button "Approve" at bounding box center [780, 474] width 40 height 14
click at [741, 435] on span "Approve" at bounding box center [748, 433] width 26 height 7
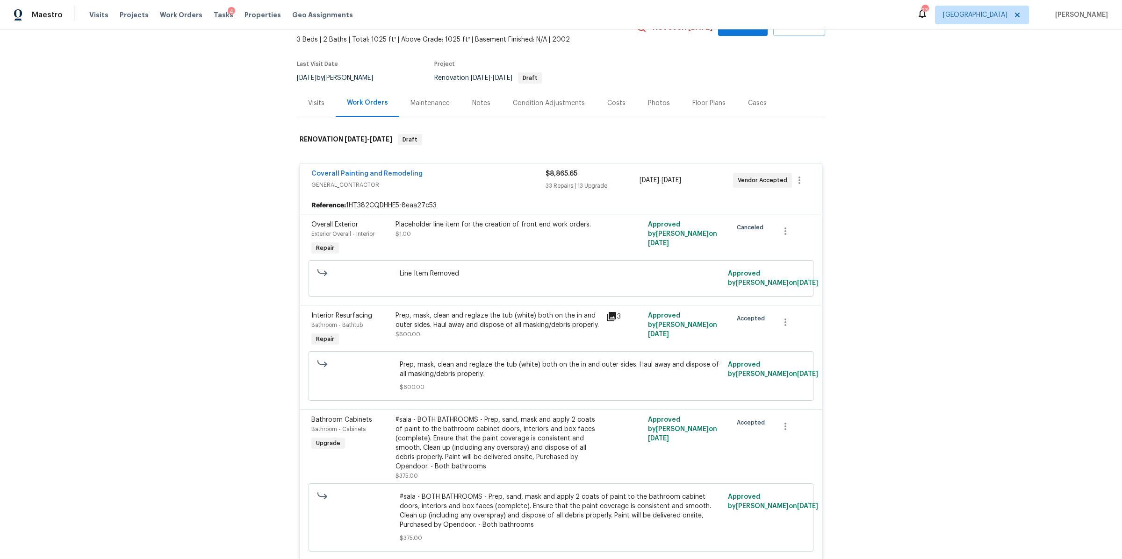
scroll to position [0, 0]
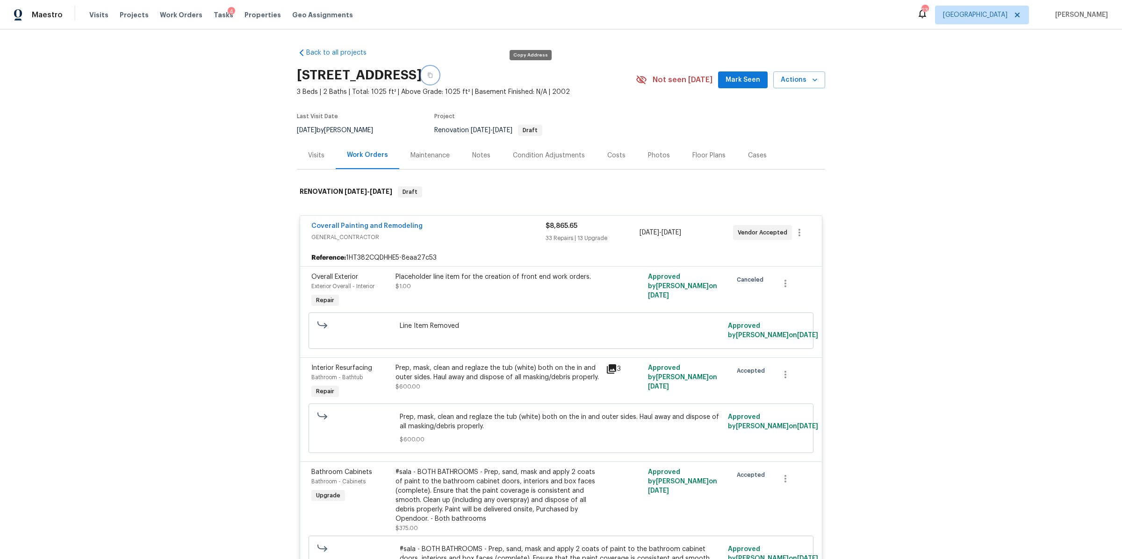
click at [438, 72] on button "button" at bounding box center [430, 75] width 17 height 17
click at [214, 15] on span "Tasks" at bounding box center [224, 15] width 20 height 7
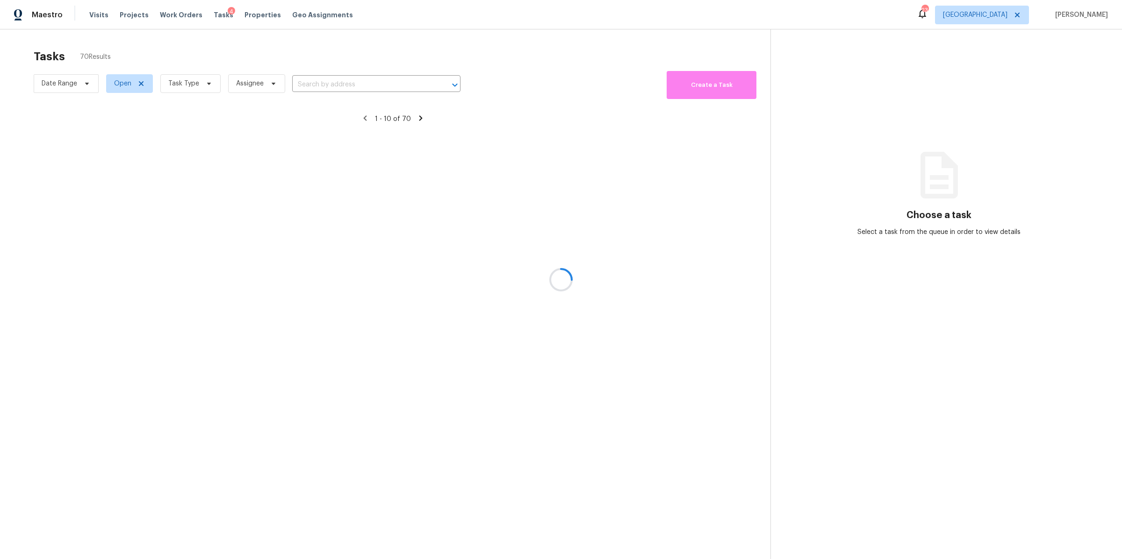
click at [204, 84] on div at bounding box center [561, 279] width 1122 height 559
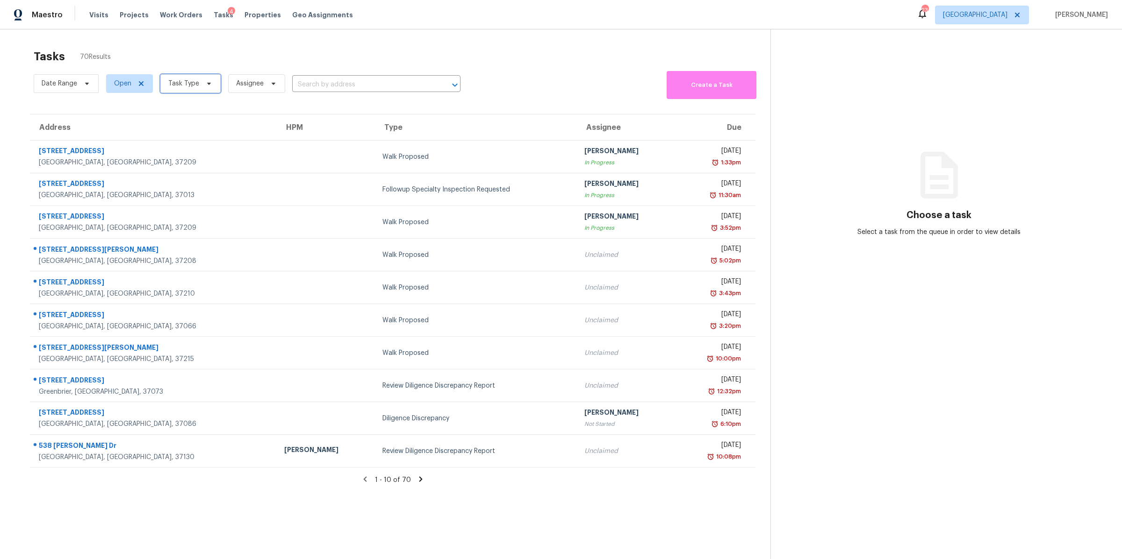
click at [191, 85] on span "Task Type" at bounding box center [183, 83] width 31 height 9
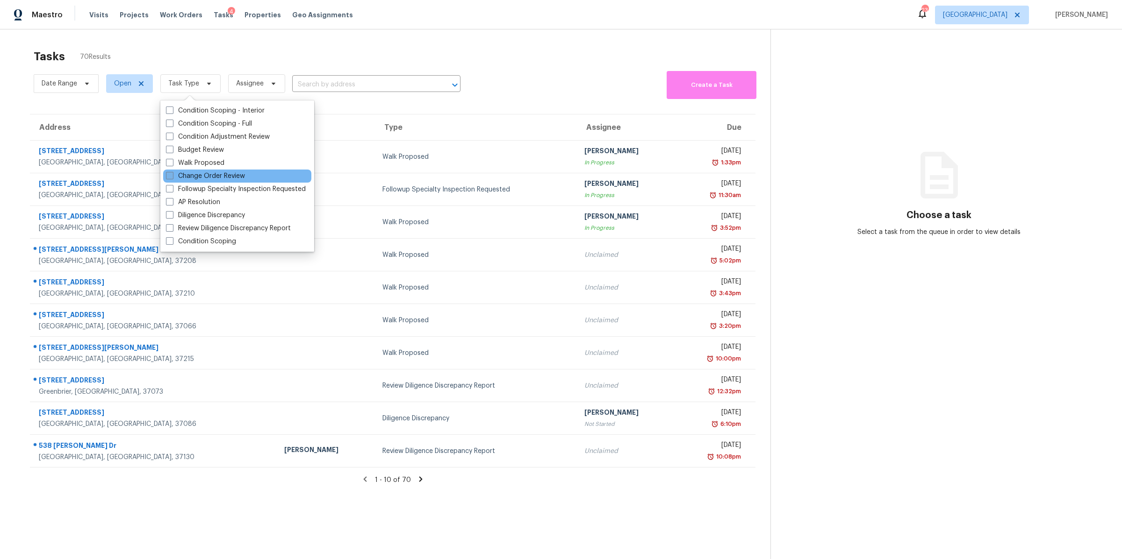
click at [203, 175] on label "Change Order Review" at bounding box center [205, 176] width 79 height 9
click at [172, 175] on input "Change Order Review" at bounding box center [169, 175] width 6 height 6
checkbox input "true"
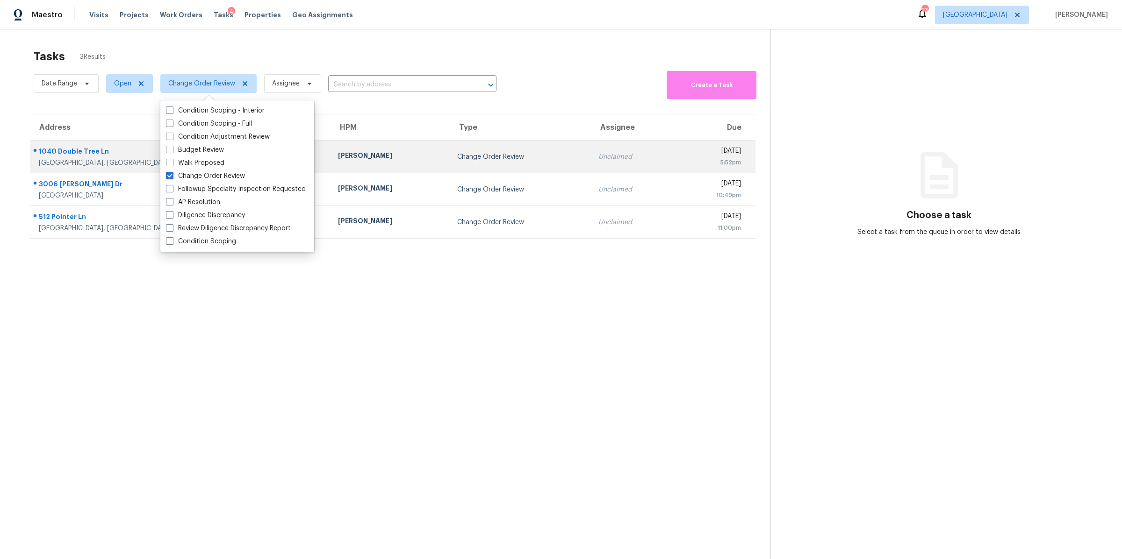
click at [69, 162] on div "Gallatin, TN, 37066" at bounding box center [181, 162] width 284 height 9
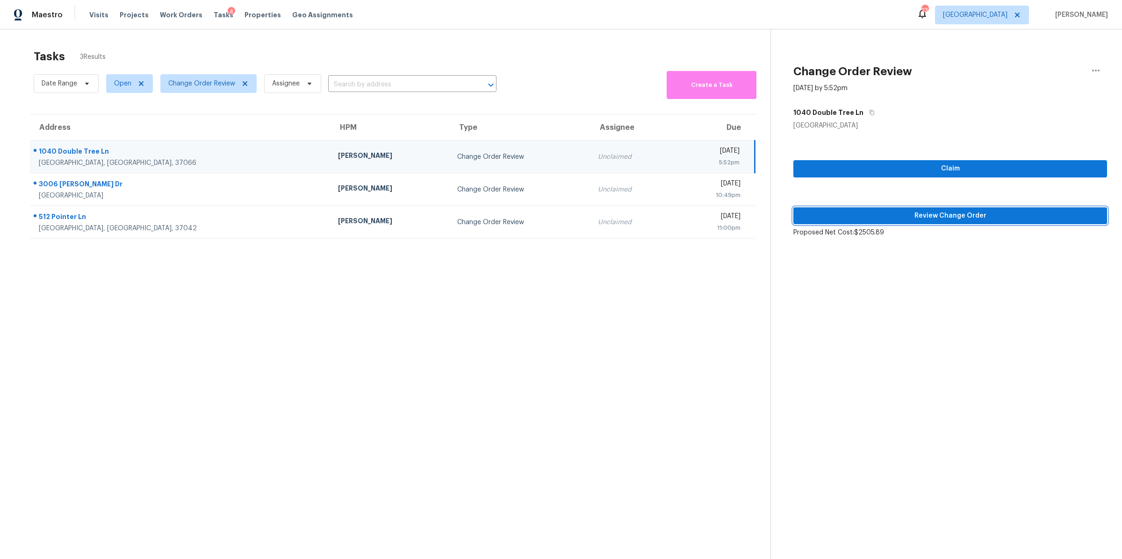
click at [997, 216] on span "Review Change Order" at bounding box center [950, 216] width 299 height 12
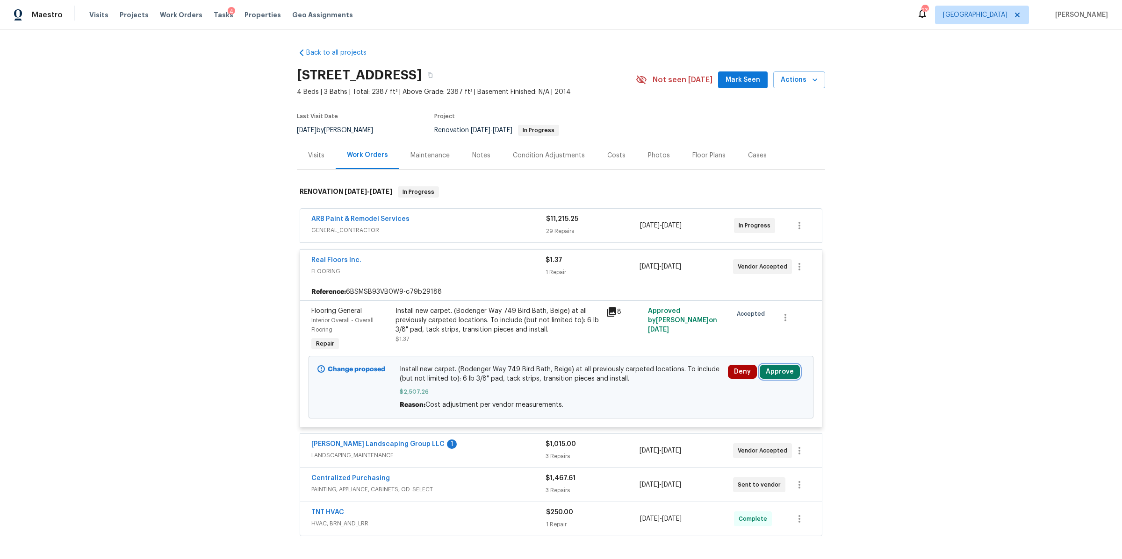
click at [775, 375] on button "Approve" at bounding box center [780, 372] width 40 height 14
click at [646, 384] on button "Approve" at bounding box center [641, 381] width 56 height 19
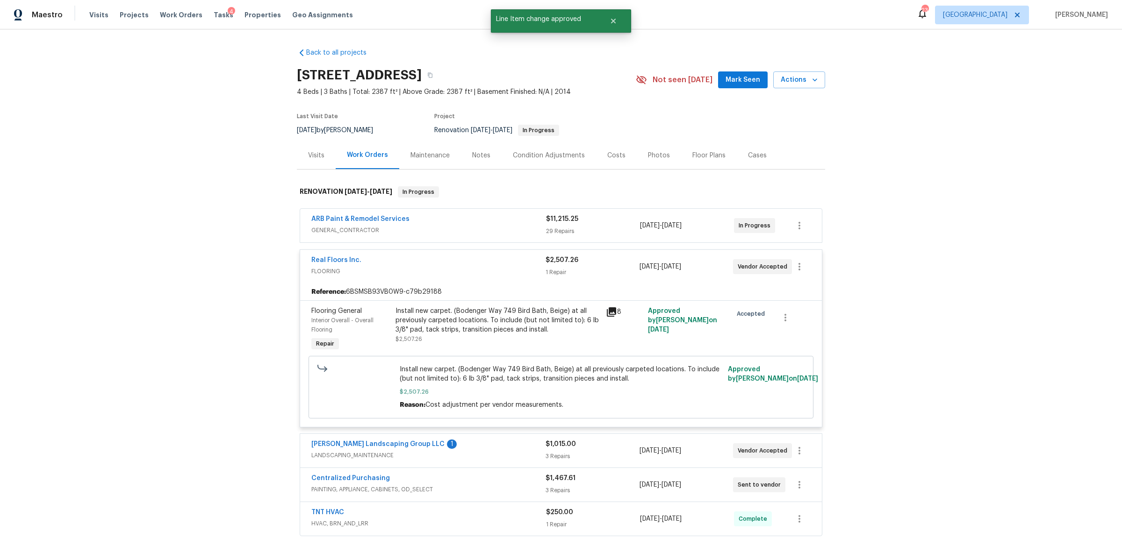
click at [611, 224] on div "$11,215.25 29 Repairs" at bounding box center [593, 226] width 94 height 22
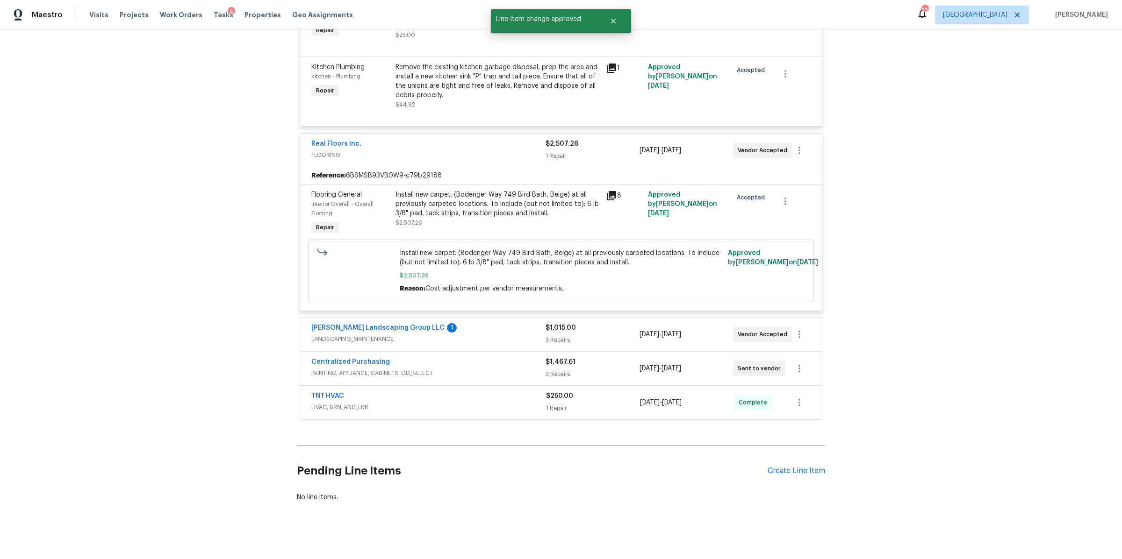
scroll to position [2516, 0]
click at [577, 335] on div "3 Repairs" at bounding box center [591, 339] width 93 height 9
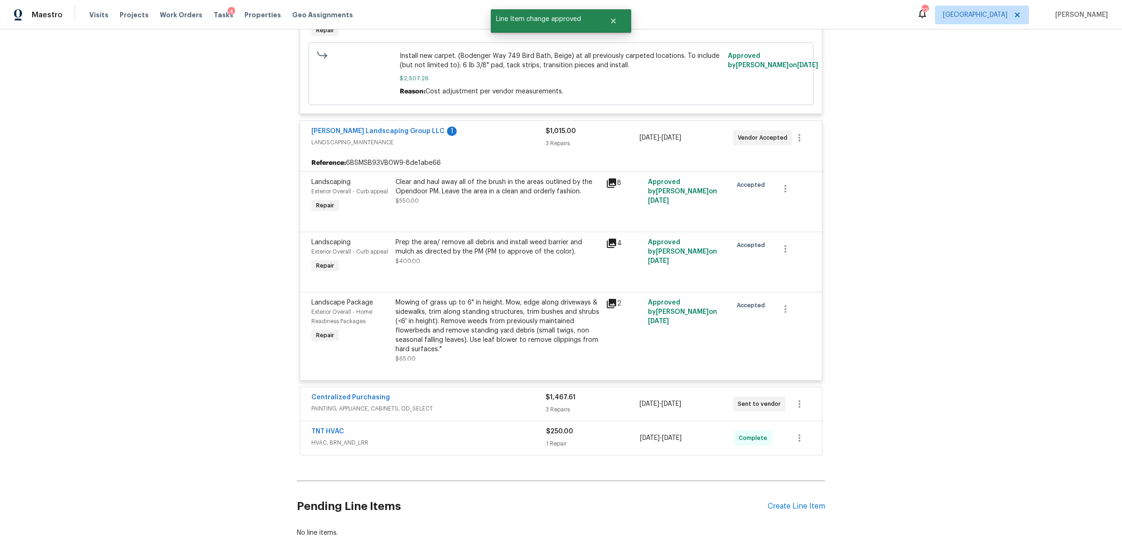
scroll to position [2749, 0]
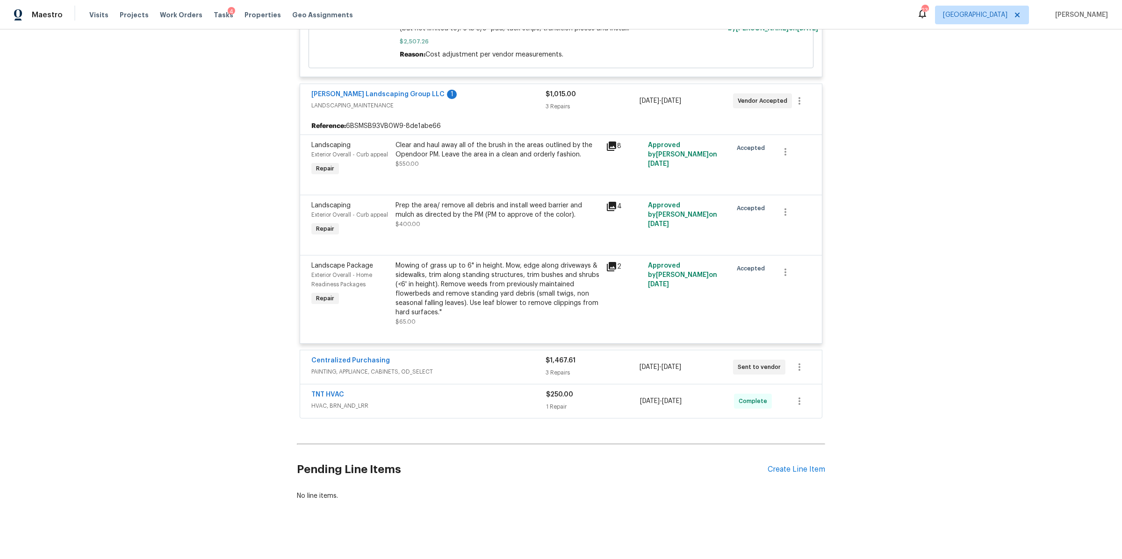
click at [592, 368] on div "3 Repairs" at bounding box center [591, 372] width 93 height 9
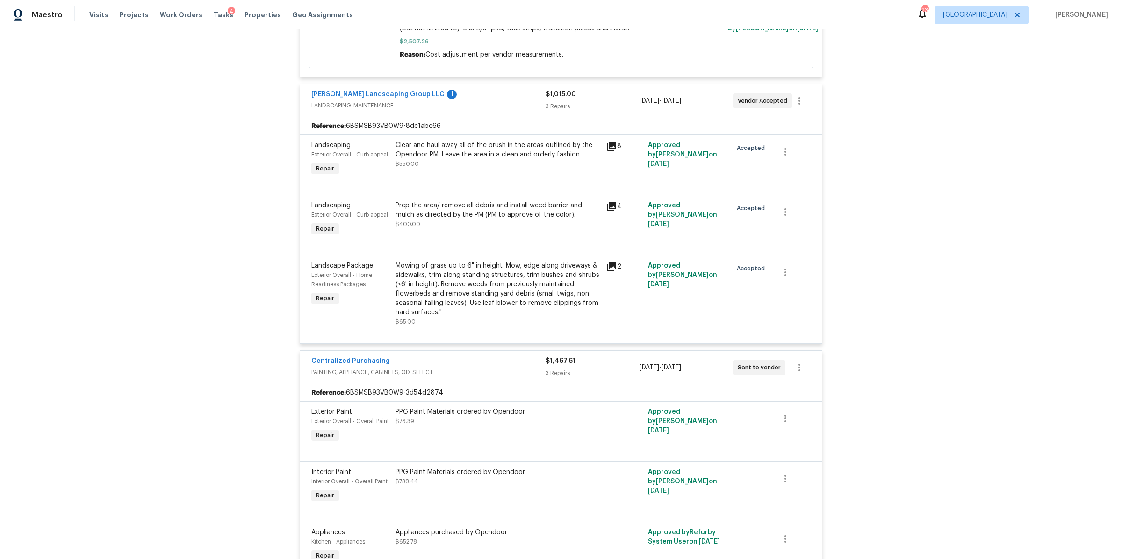
scroll to position [2865, 0]
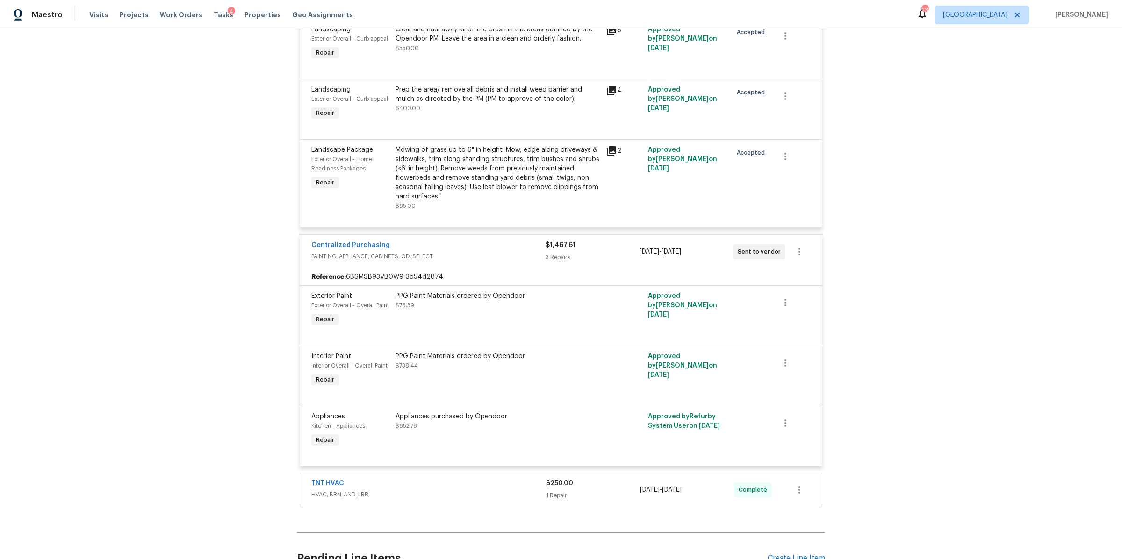
click at [601, 491] on div "1 Repair" at bounding box center [593, 495] width 94 height 9
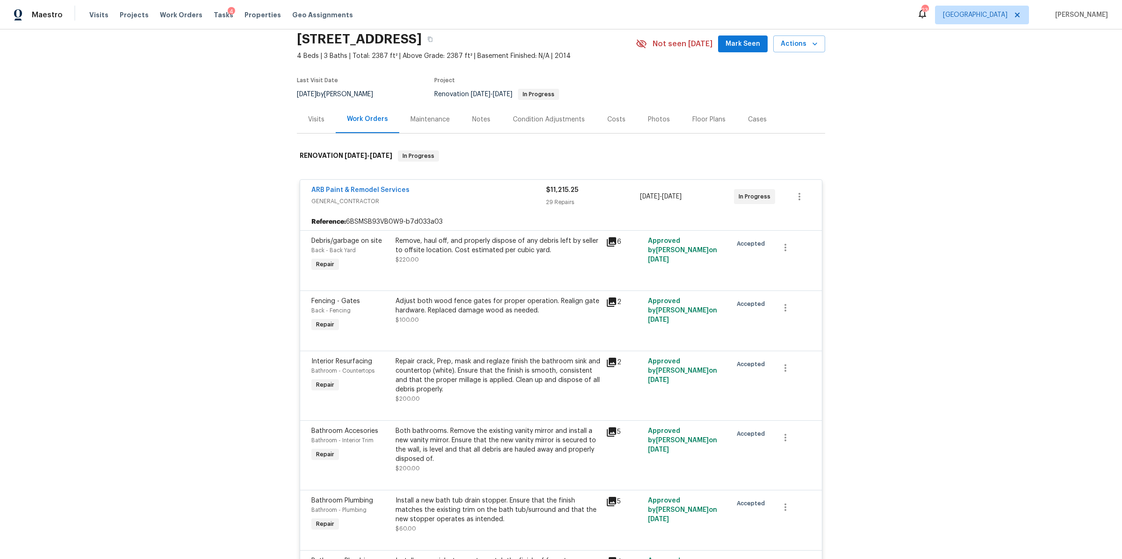
scroll to position [0, 0]
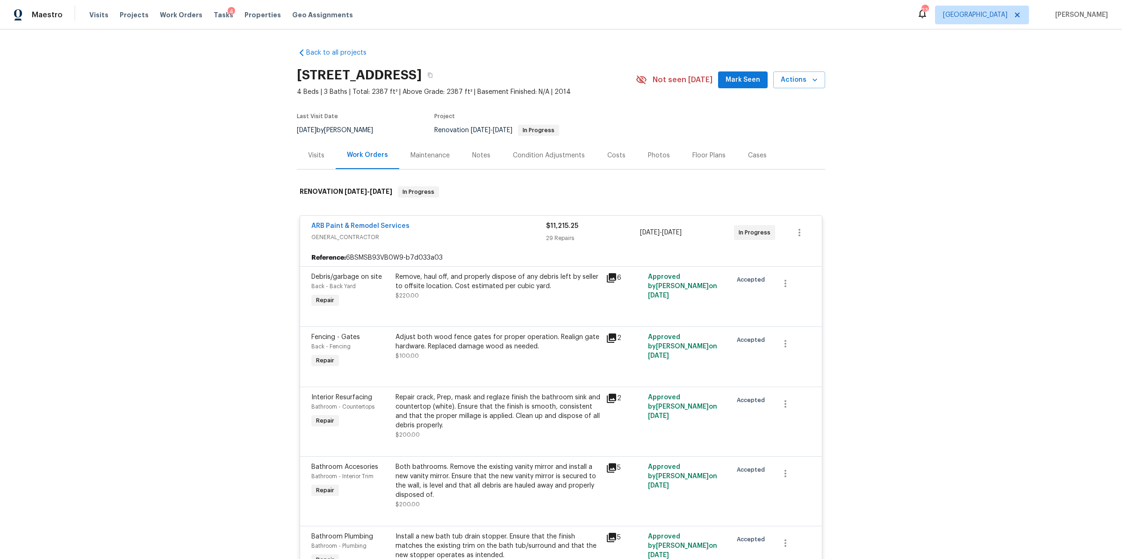
click at [215, 18] on div "Tasks 4" at bounding box center [224, 15] width 20 height 10
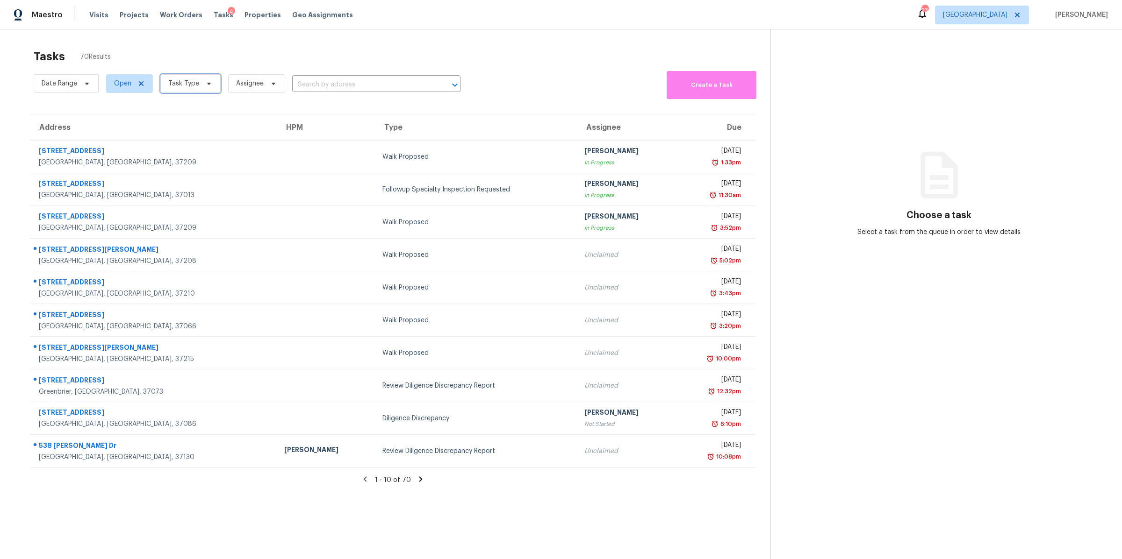
click at [205, 89] on span "Task Type" at bounding box center [190, 83] width 60 height 19
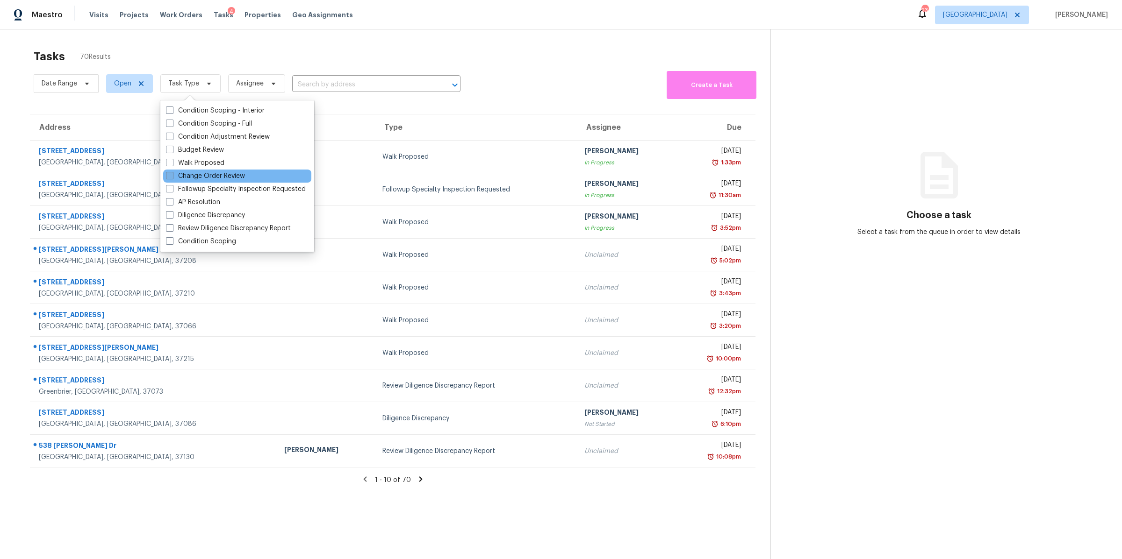
click at [220, 173] on label "Change Order Review" at bounding box center [205, 176] width 79 height 9
click at [172, 173] on input "Change Order Review" at bounding box center [169, 175] width 6 height 6
checkbox input "true"
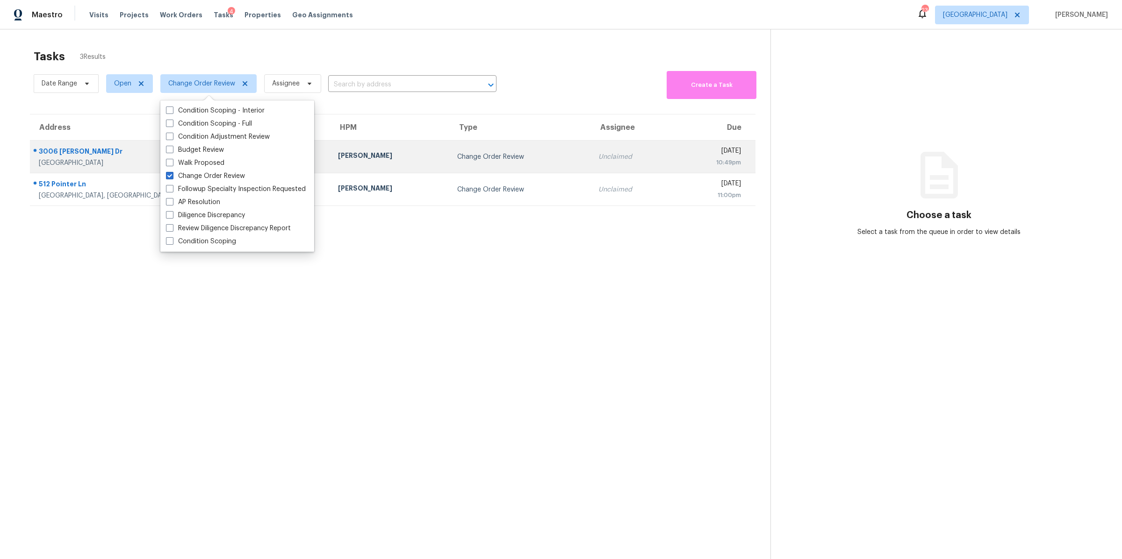
click at [79, 151] on div "3006 Sheddan Dr" at bounding box center [181, 153] width 284 height 12
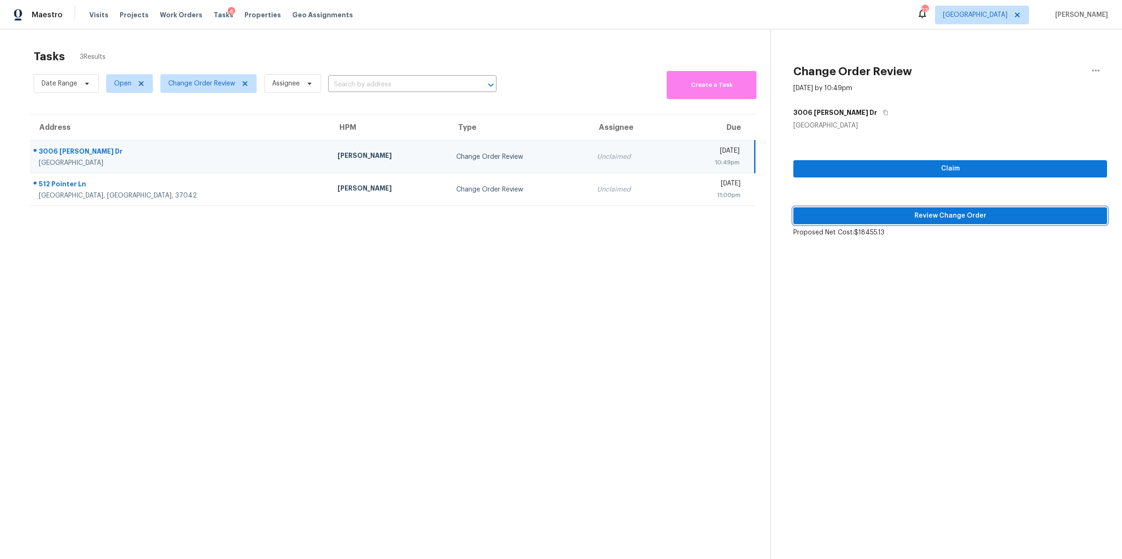
click at [936, 224] on button "Review Change Order" at bounding box center [950, 216] width 314 height 17
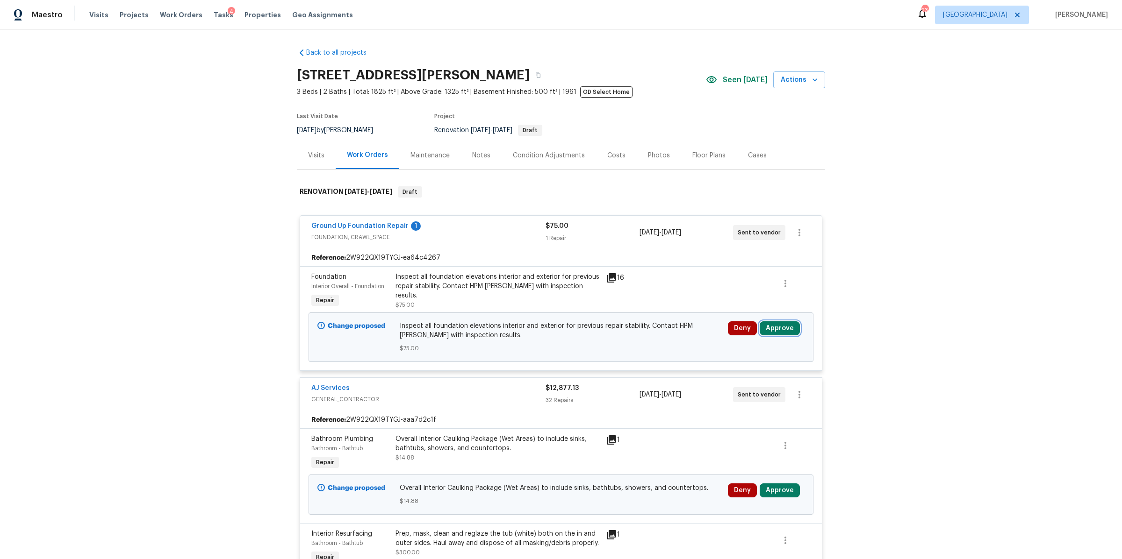
click at [782, 328] on button "Approve" at bounding box center [780, 329] width 40 height 14
drag, startPoint x: 645, startPoint y: 340, endPoint x: 667, endPoint y: 329, distance: 24.3
click at [646, 340] on span "Approve" at bounding box center [641, 337] width 26 height 7
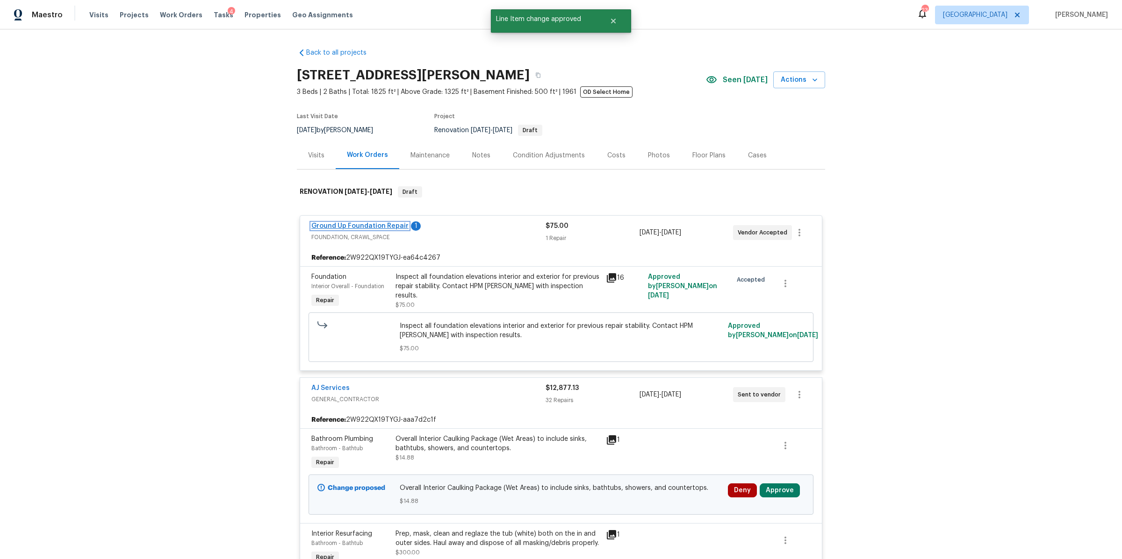
click at [378, 224] on link "Ground Up Foundation Repair" at bounding box center [359, 226] width 97 height 7
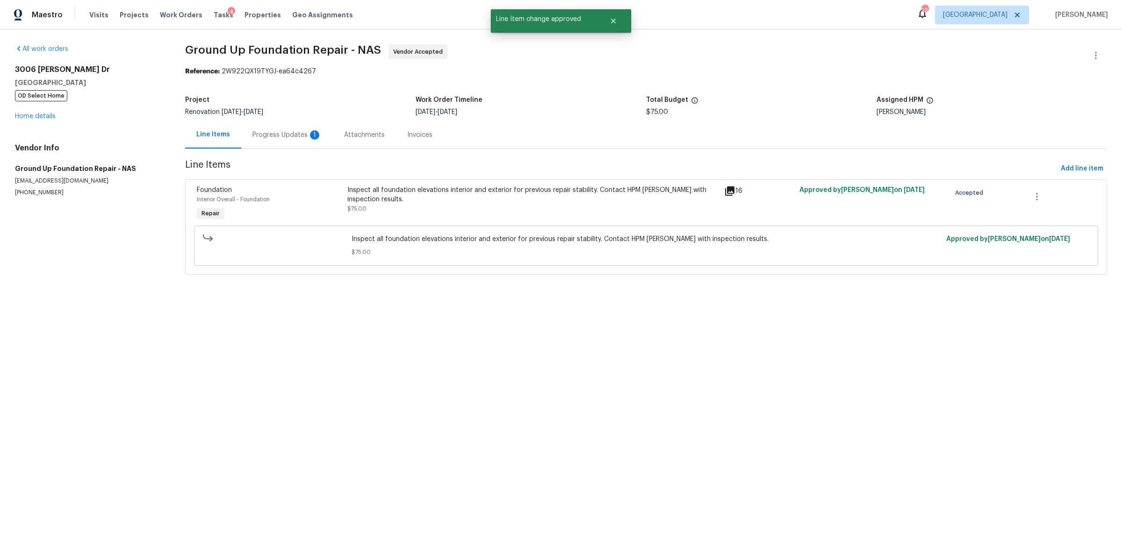
click at [286, 133] on div "Progress Updates 1" at bounding box center [286, 134] width 69 height 9
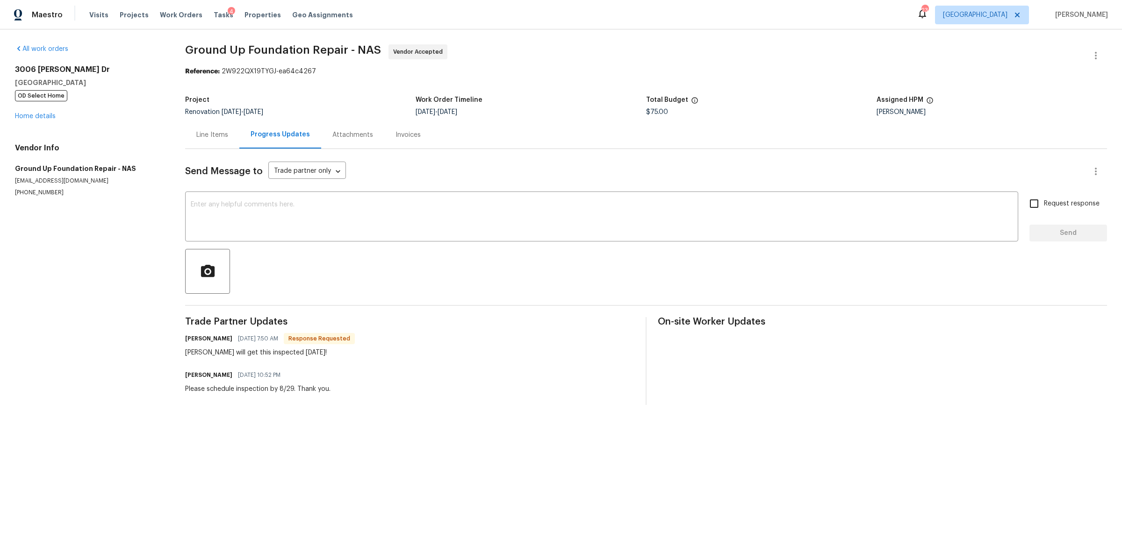
click at [32, 110] on div "3006 Sheddan Dr Columbia, TN 38401 OD Select Home Home details" at bounding box center [89, 93] width 148 height 56
click at [35, 115] on link "Home details" at bounding box center [35, 116] width 41 height 7
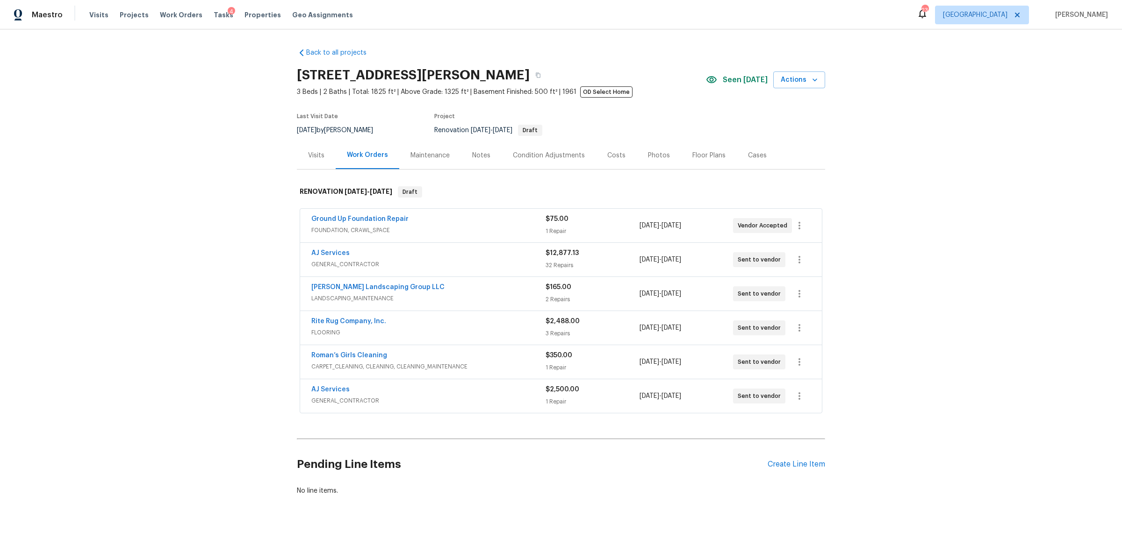
click at [473, 154] on div "Notes" at bounding box center [481, 155] width 18 height 9
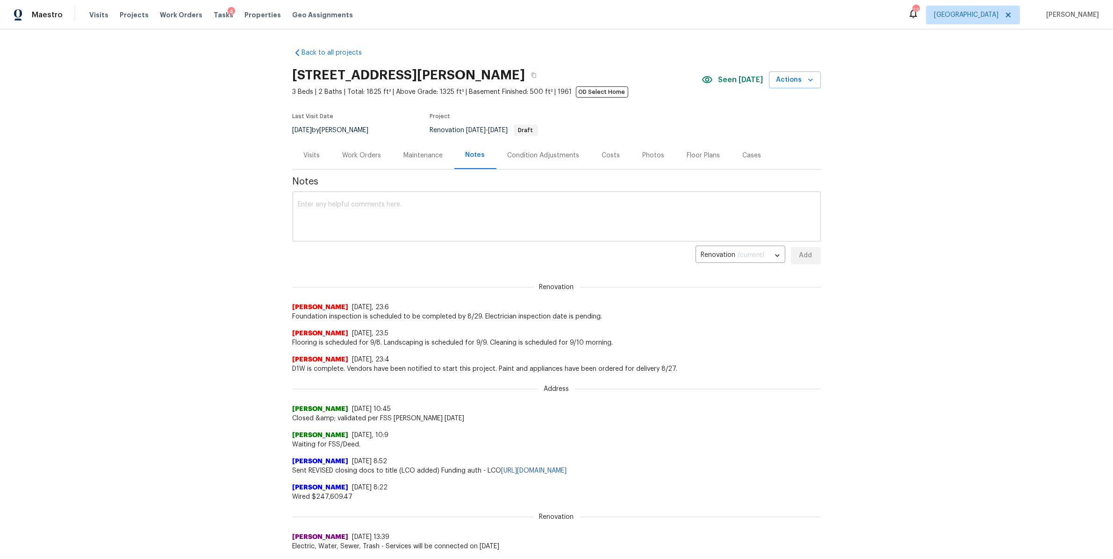
click at [434, 207] on textarea at bounding box center [556, 217] width 517 height 33
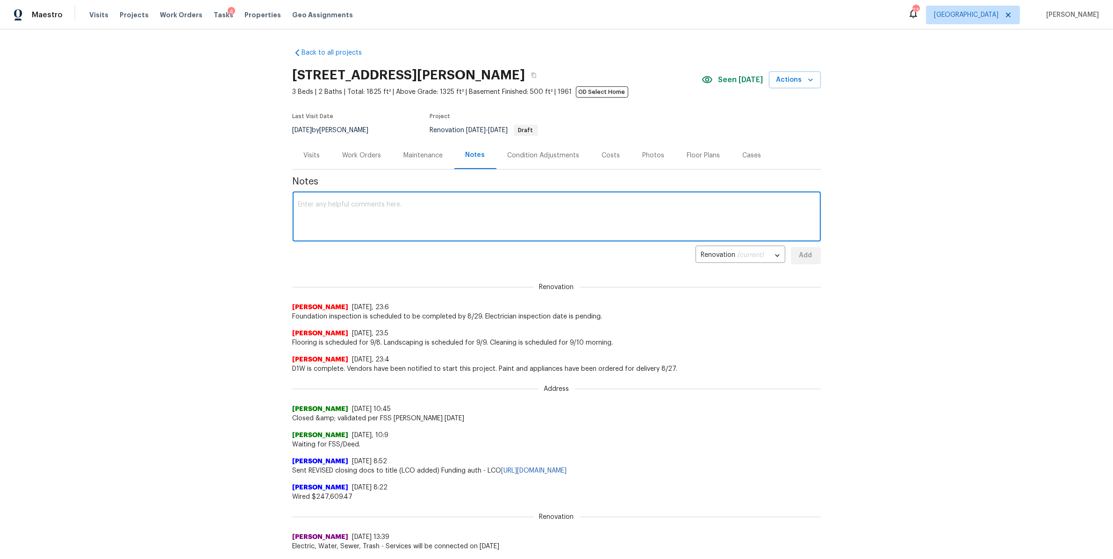
click at [362, 154] on div "Work Orders" at bounding box center [362, 155] width 39 height 9
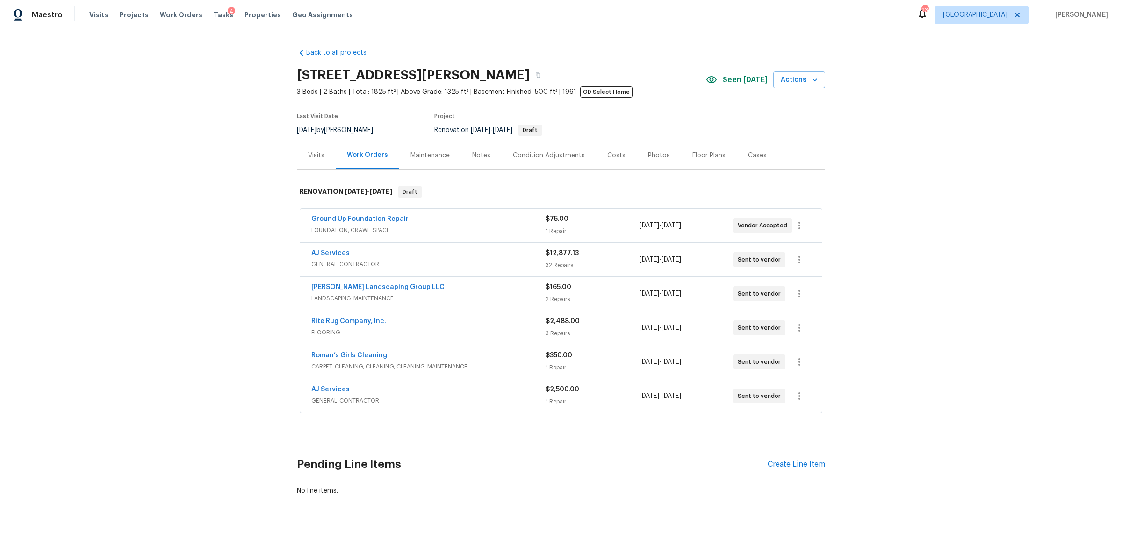
click at [503, 251] on div "AJ Services" at bounding box center [428, 254] width 234 height 11
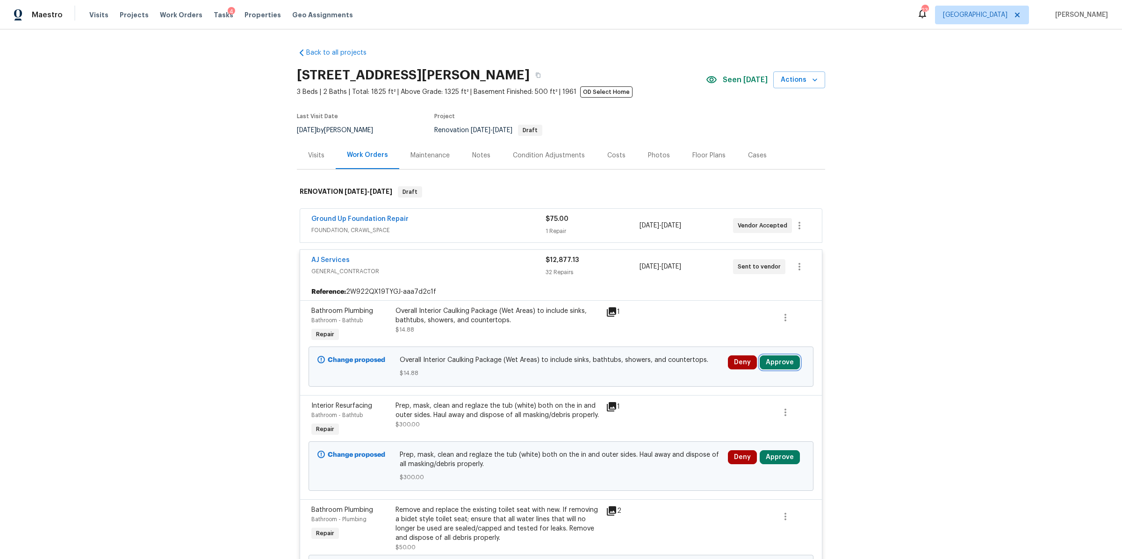
click at [776, 359] on button "Approve" at bounding box center [780, 363] width 40 height 14
click at [651, 377] on button "Approve" at bounding box center [641, 371] width 56 height 19
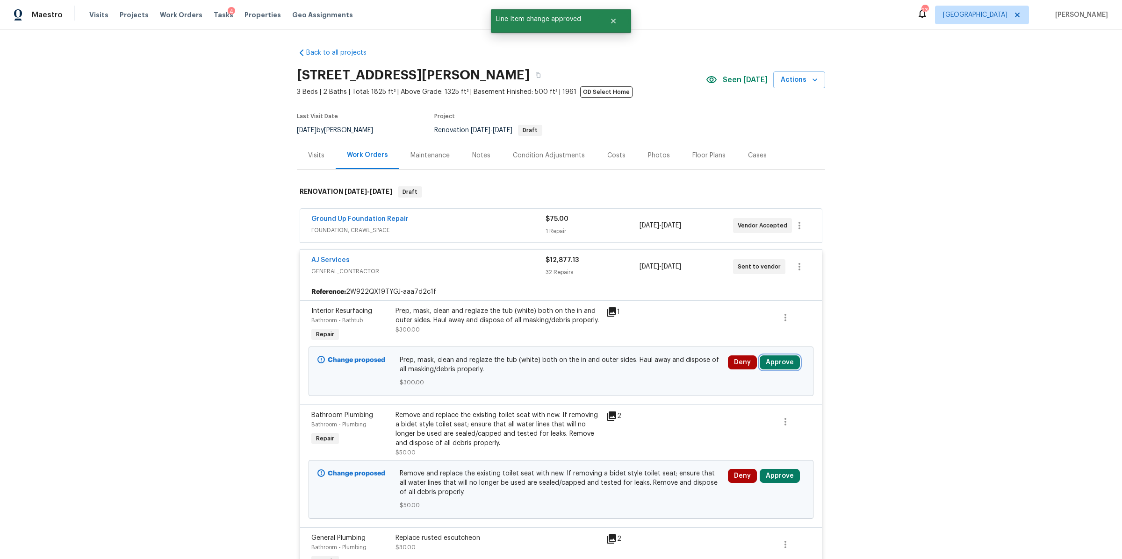
click at [781, 365] on button "Approve" at bounding box center [780, 363] width 40 height 14
click at [636, 365] on button "Approve" at bounding box center [641, 371] width 56 height 19
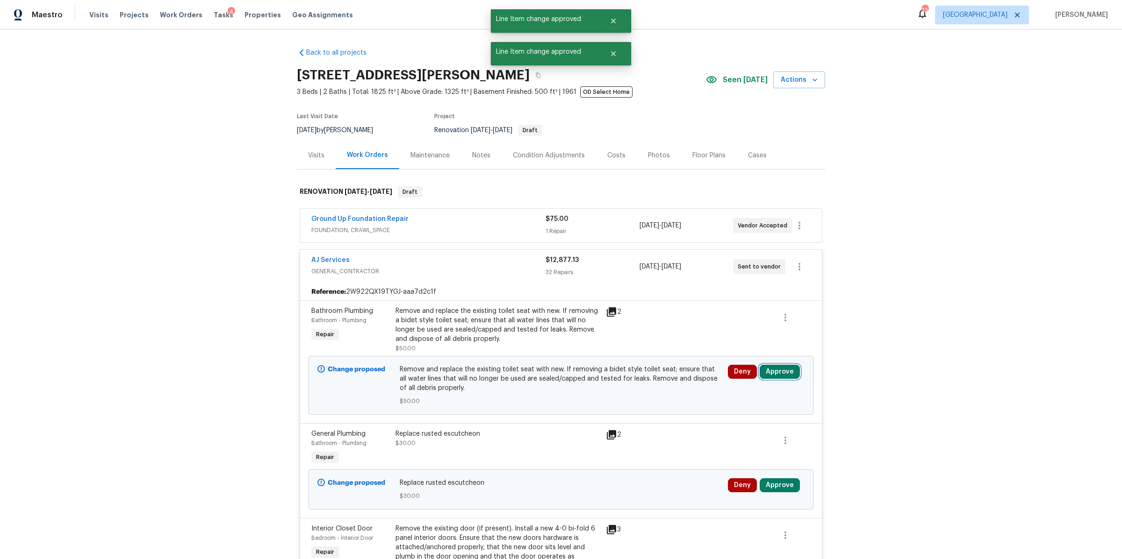
click at [785, 371] on button "Approve" at bounding box center [780, 372] width 40 height 14
click at [650, 381] on span "Approve" at bounding box center [641, 381] width 26 height 7
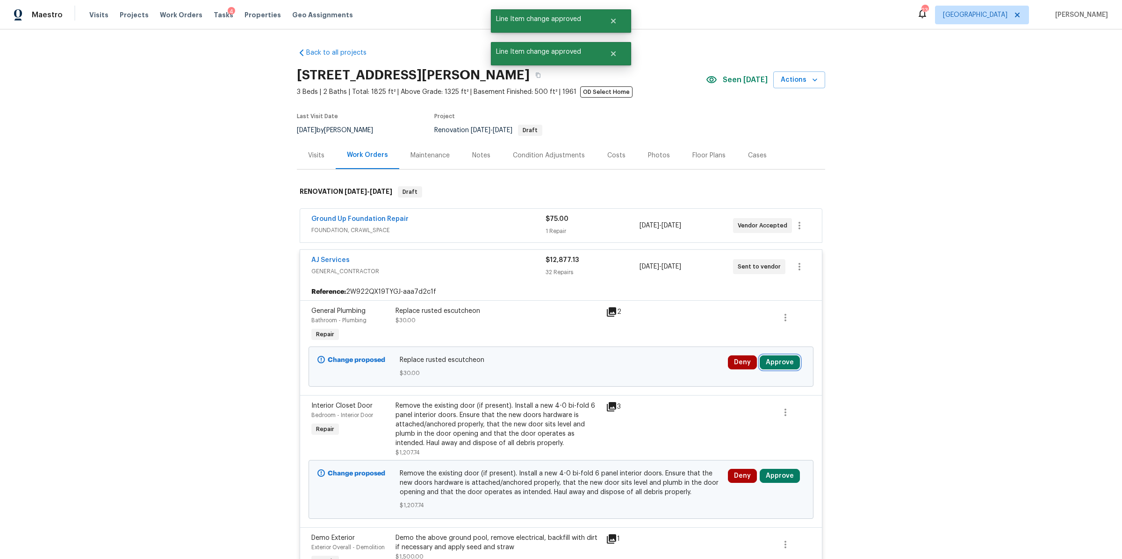
click at [780, 363] on button "Approve" at bounding box center [780, 363] width 40 height 14
click at [655, 366] on button "Approve" at bounding box center [641, 371] width 56 height 19
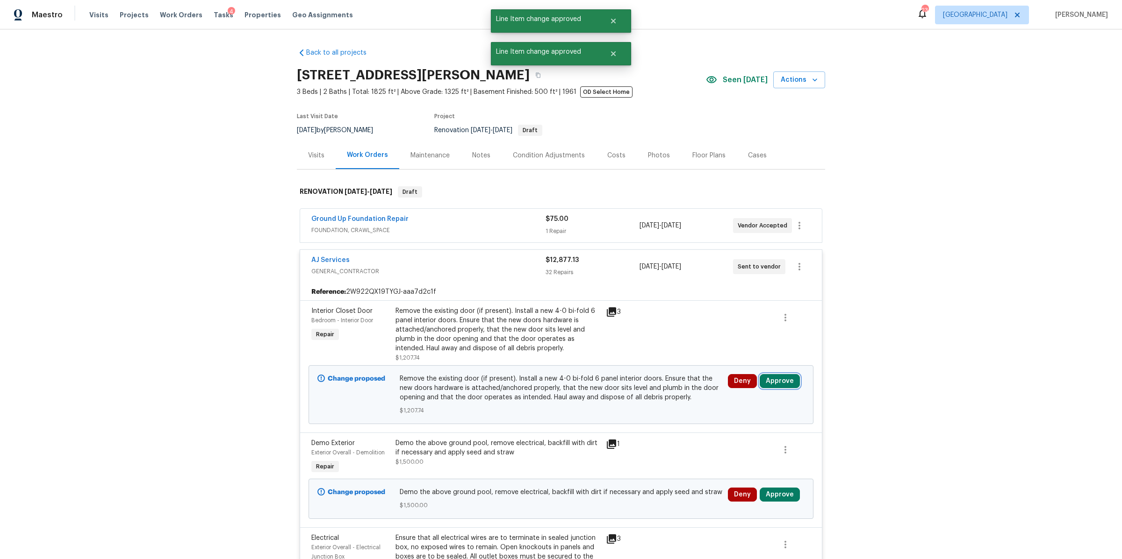
click at [784, 383] on button "Approve" at bounding box center [780, 381] width 40 height 14
click at [642, 392] on span "Approve" at bounding box center [641, 390] width 26 height 7
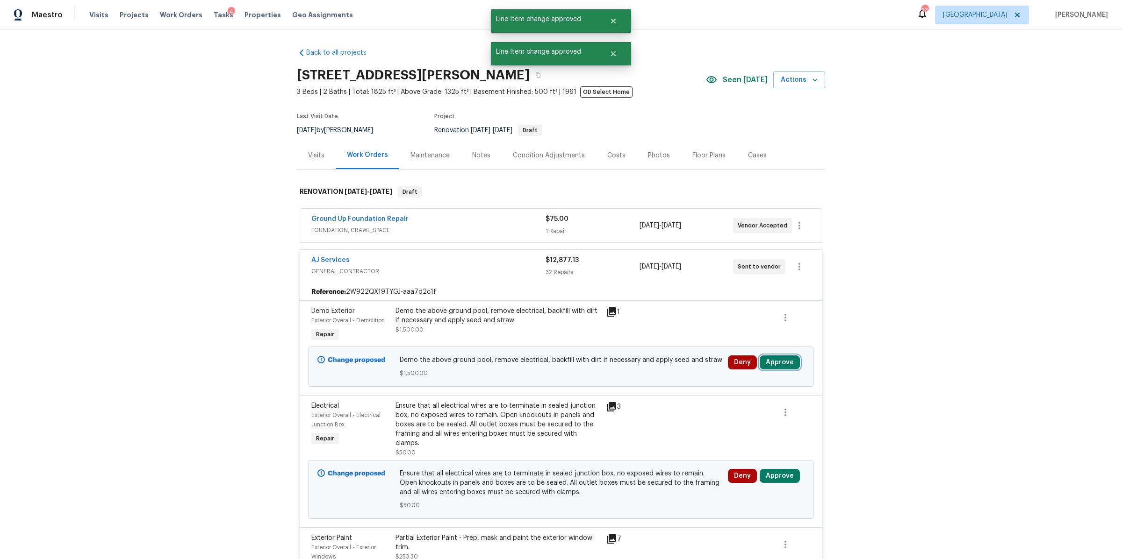
click at [781, 365] on button "Approve" at bounding box center [780, 363] width 40 height 14
click at [636, 369] on span "Approve" at bounding box center [641, 371] width 26 height 7
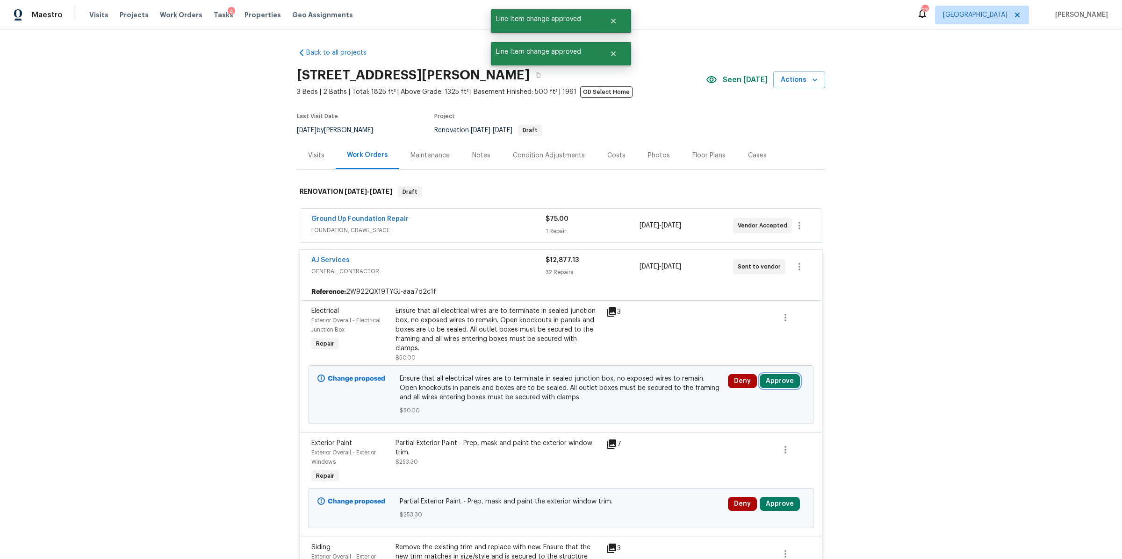
click at [774, 374] on button "Approve" at bounding box center [780, 381] width 40 height 14
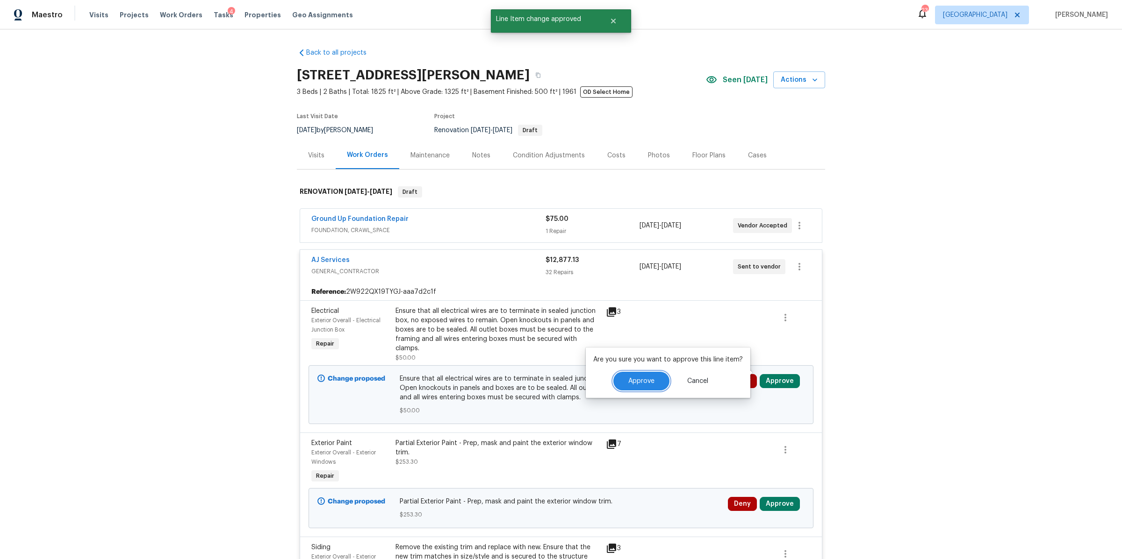
click at [639, 379] on span "Approve" at bounding box center [641, 381] width 26 height 7
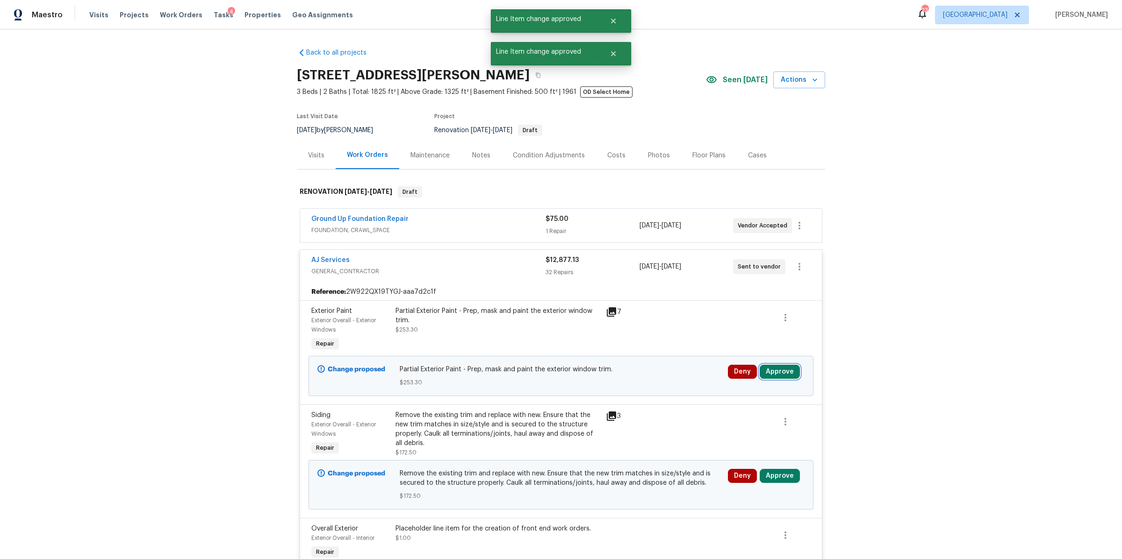
click at [781, 373] on button "Approve" at bounding box center [780, 372] width 40 height 14
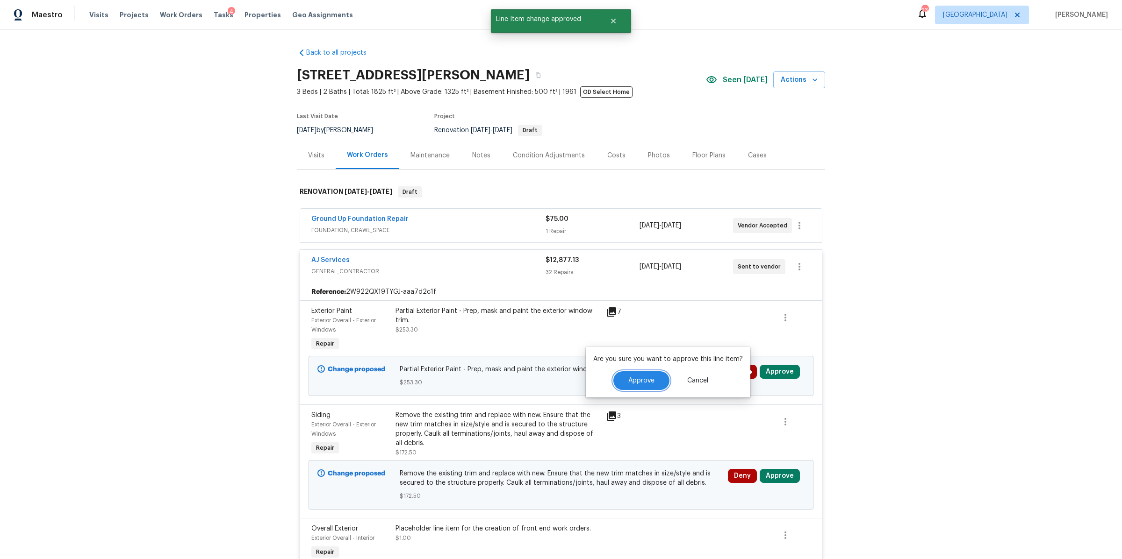
click at [656, 380] on button "Approve" at bounding box center [641, 381] width 56 height 19
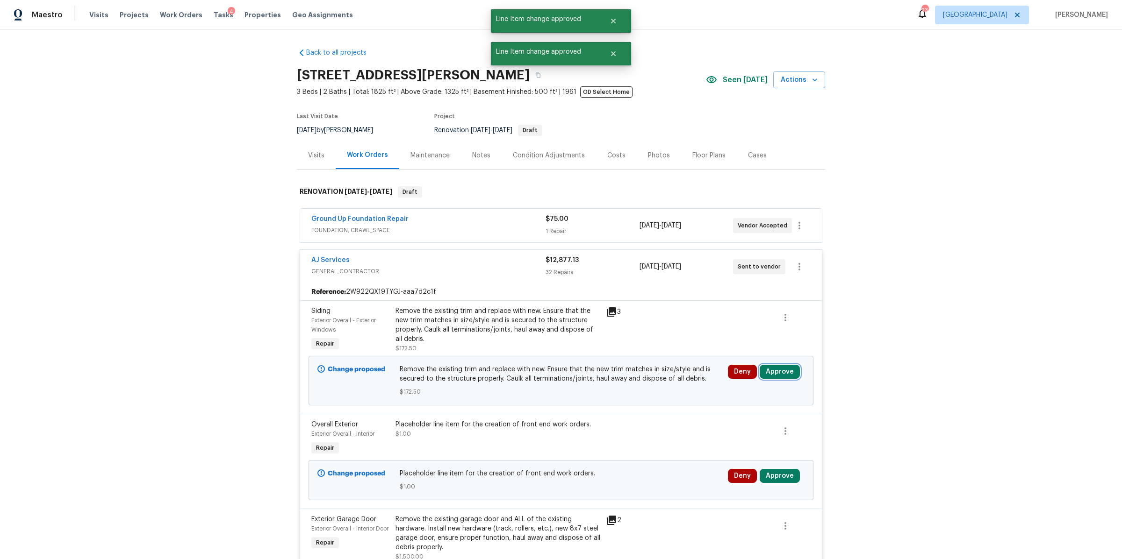
drag, startPoint x: 780, startPoint y: 370, endPoint x: 802, endPoint y: 365, distance: 22.6
click at [781, 370] on button "Approve" at bounding box center [780, 372] width 40 height 14
click at [649, 383] on span "Approve" at bounding box center [641, 381] width 26 height 7
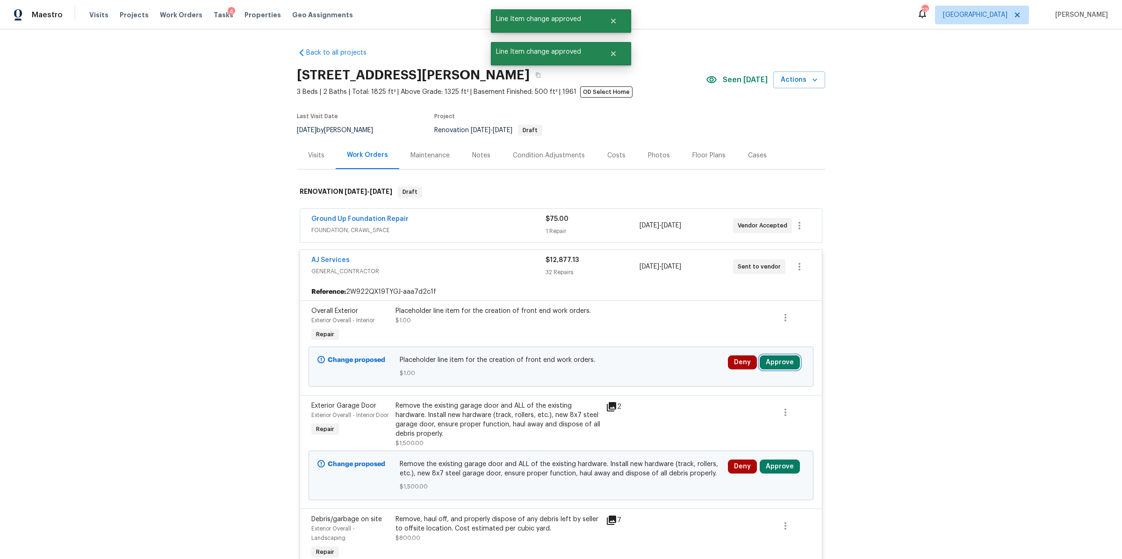
click at [777, 366] on button "Approve" at bounding box center [780, 363] width 40 height 14
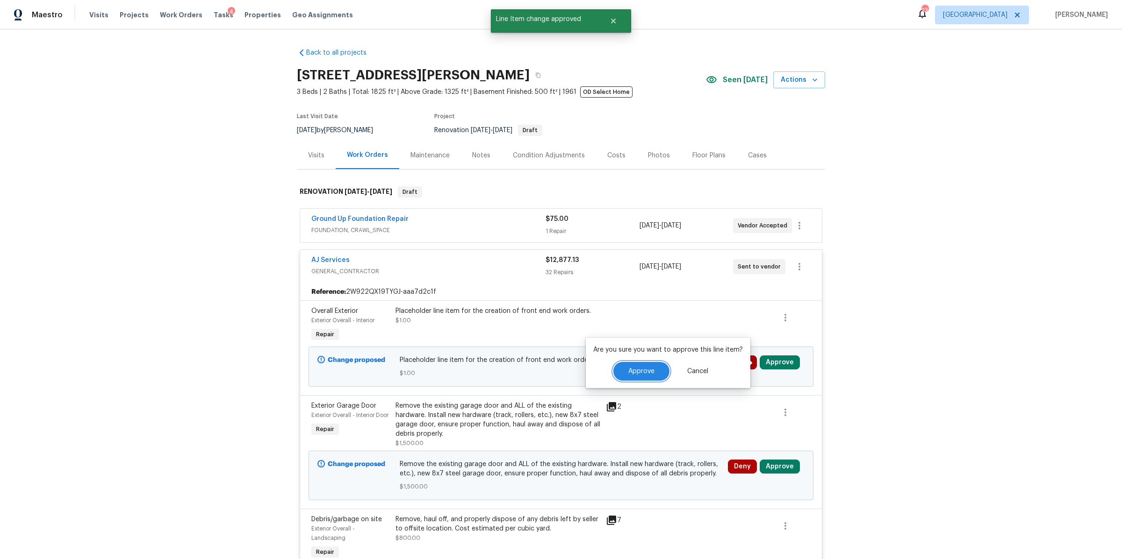
click at [645, 368] on span "Approve" at bounding box center [641, 371] width 26 height 7
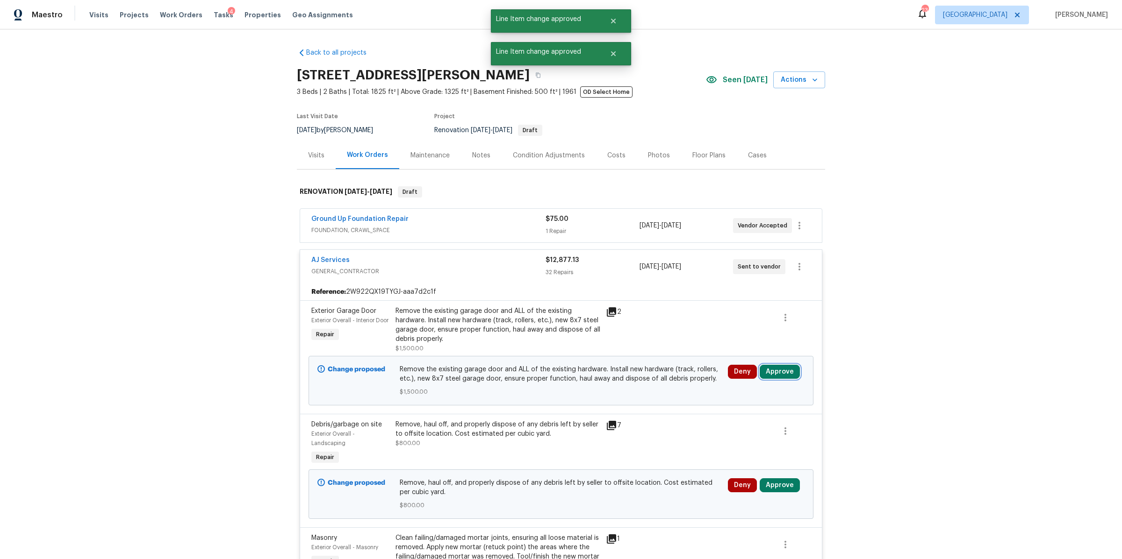
drag, startPoint x: 775, startPoint y: 373, endPoint x: 752, endPoint y: 373, distance: 23.8
click at [775, 373] on button "Approve" at bounding box center [780, 372] width 40 height 14
click at [636, 380] on span "Approve" at bounding box center [641, 381] width 26 height 7
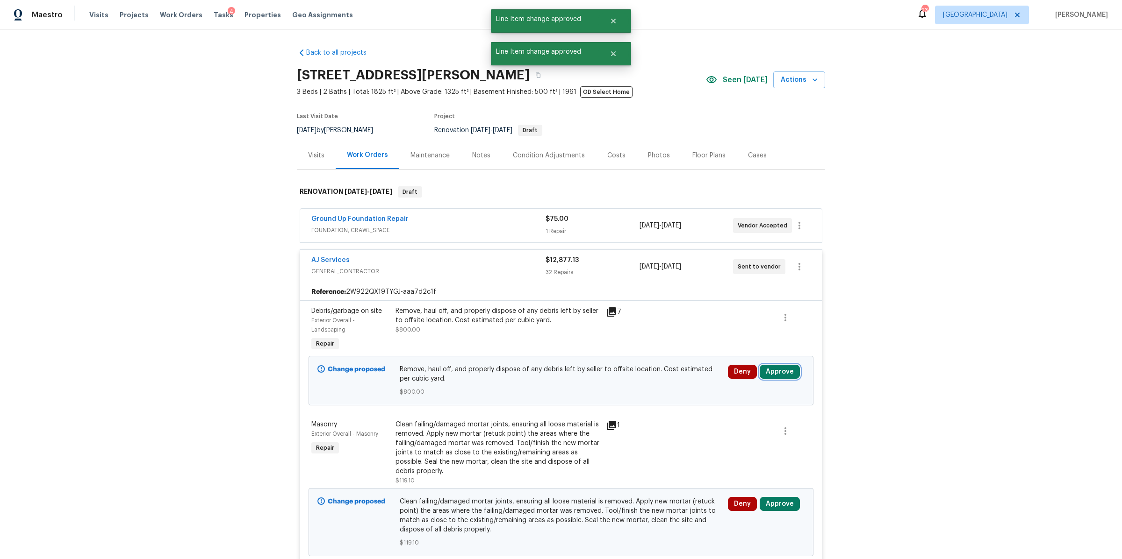
click at [770, 372] on button "Approve" at bounding box center [780, 372] width 40 height 14
click at [647, 381] on span "Approve" at bounding box center [641, 381] width 26 height 7
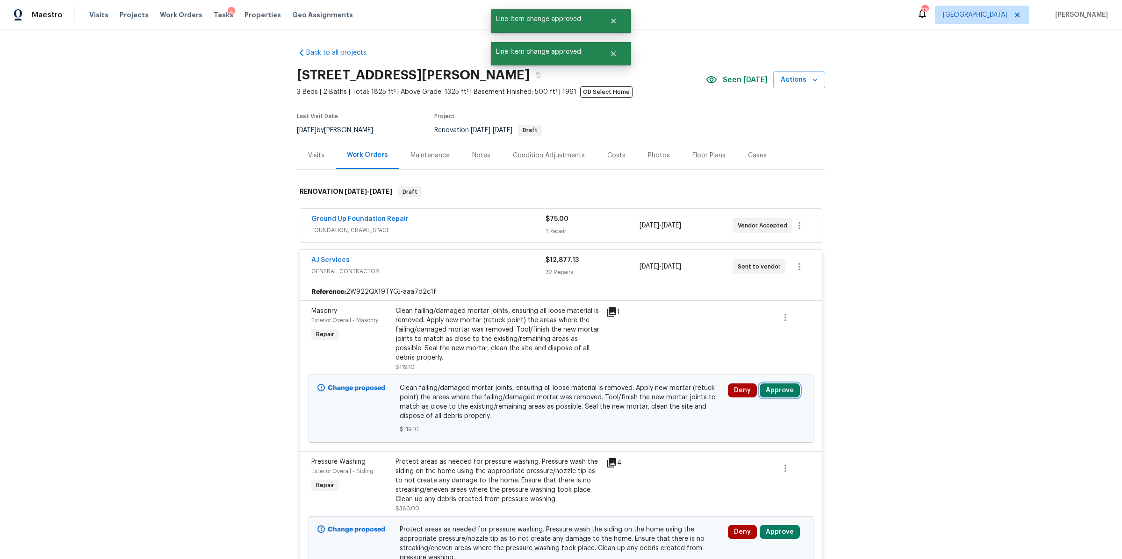
click at [771, 392] on button "Approve" at bounding box center [780, 391] width 40 height 14
drag, startPoint x: 656, startPoint y: 394, endPoint x: 674, endPoint y: 391, distance: 18.6
click at [656, 394] on button "Approve" at bounding box center [641, 400] width 56 height 19
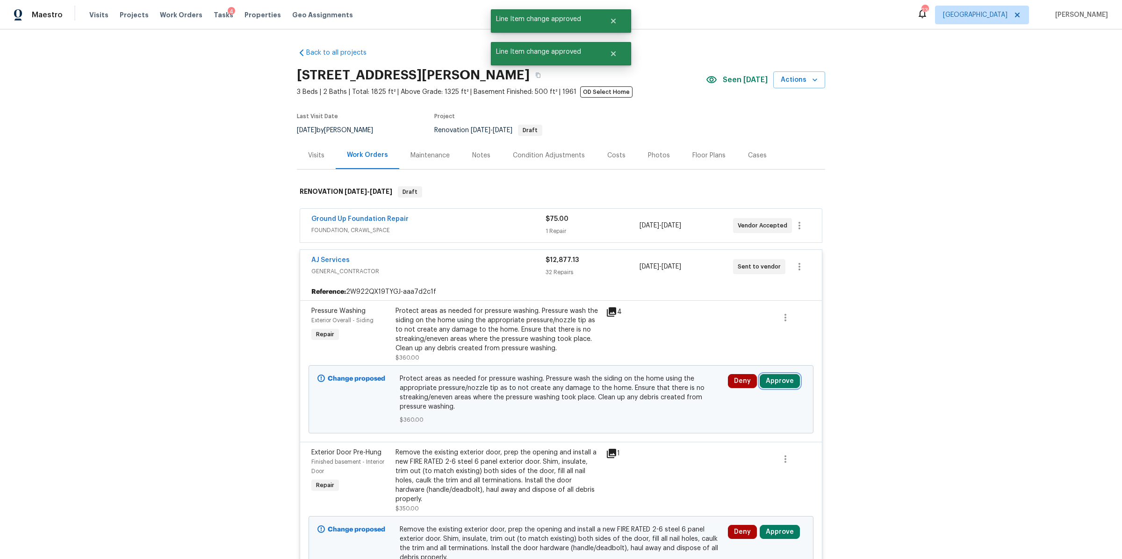
click at [781, 382] on button "Approve" at bounding box center [780, 381] width 40 height 14
click at [650, 390] on span "Approve" at bounding box center [641, 390] width 26 height 7
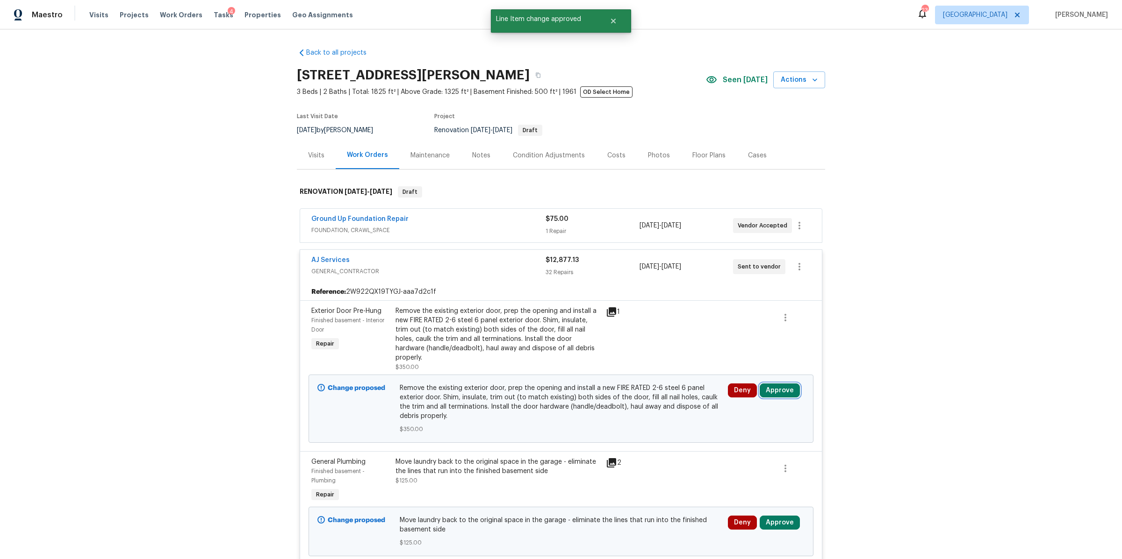
click at [778, 384] on button "Approve" at bounding box center [780, 391] width 40 height 14
click at [638, 395] on button "Approve" at bounding box center [641, 390] width 56 height 19
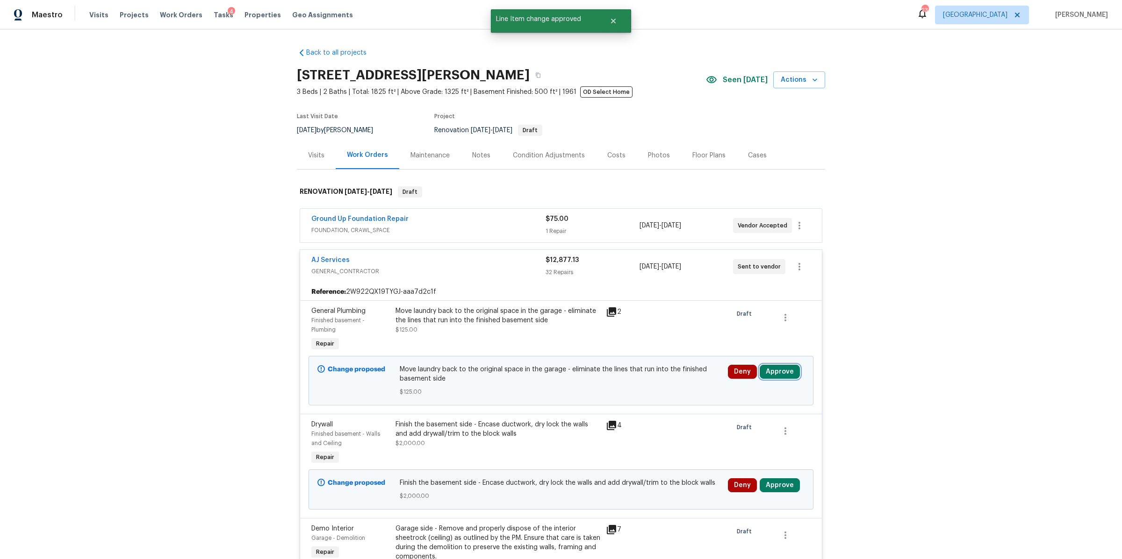
click at [781, 373] on button "Approve" at bounding box center [780, 372] width 40 height 14
click at [634, 378] on span "Approve" at bounding box center [641, 381] width 26 height 7
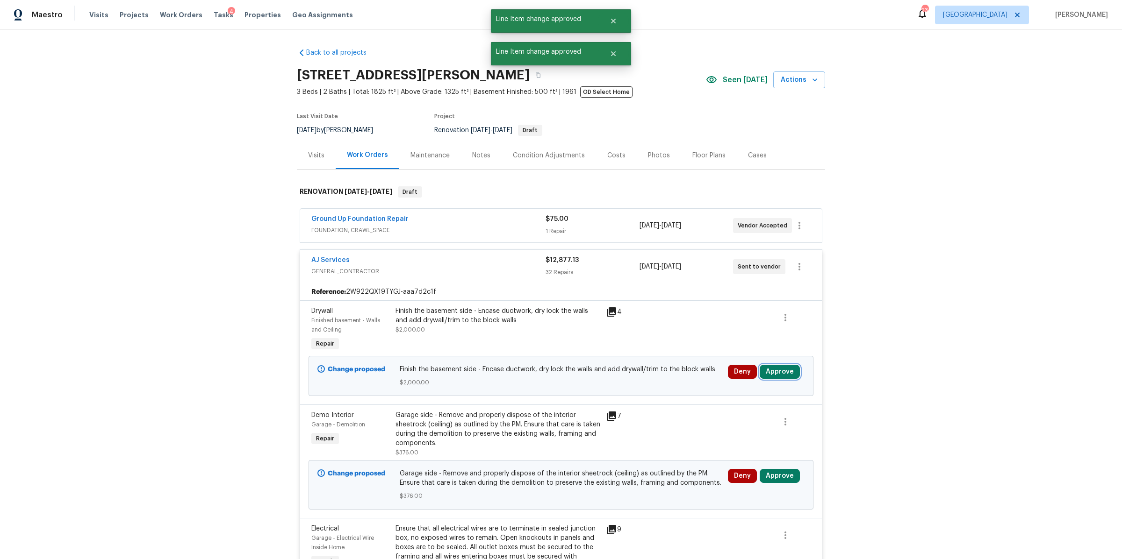
click at [773, 372] on button "Approve" at bounding box center [780, 372] width 40 height 14
click at [649, 378] on span "Approve" at bounding box center [641, 381] width 26 height 7
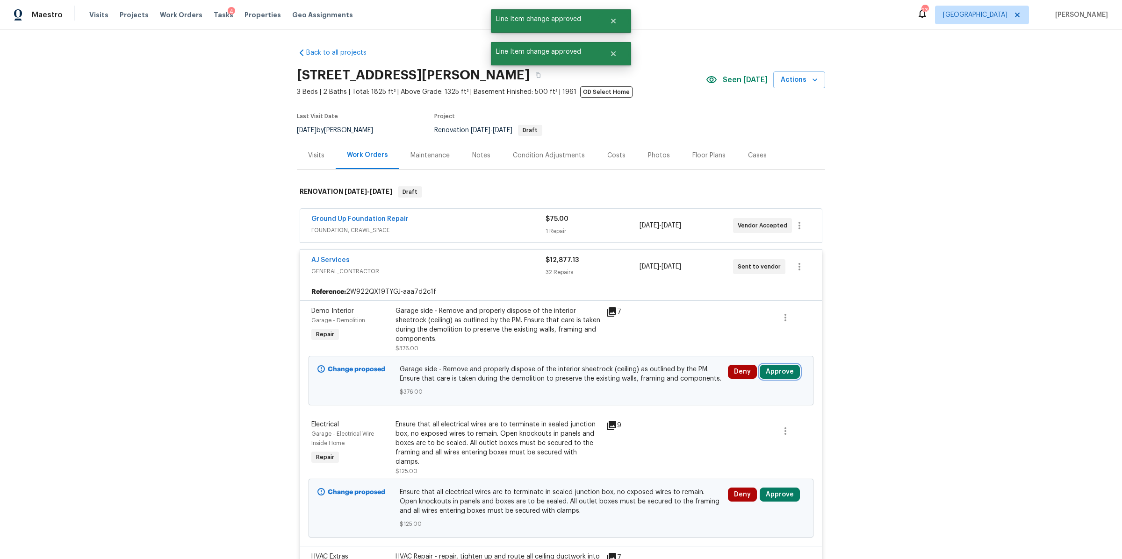
click at [775, 372] on button "Approve" at bounding box center [780, 372] width 40 height 14
click at [640, 378] on span "Approve" at bounding box center [641, 381] width 26 height 7
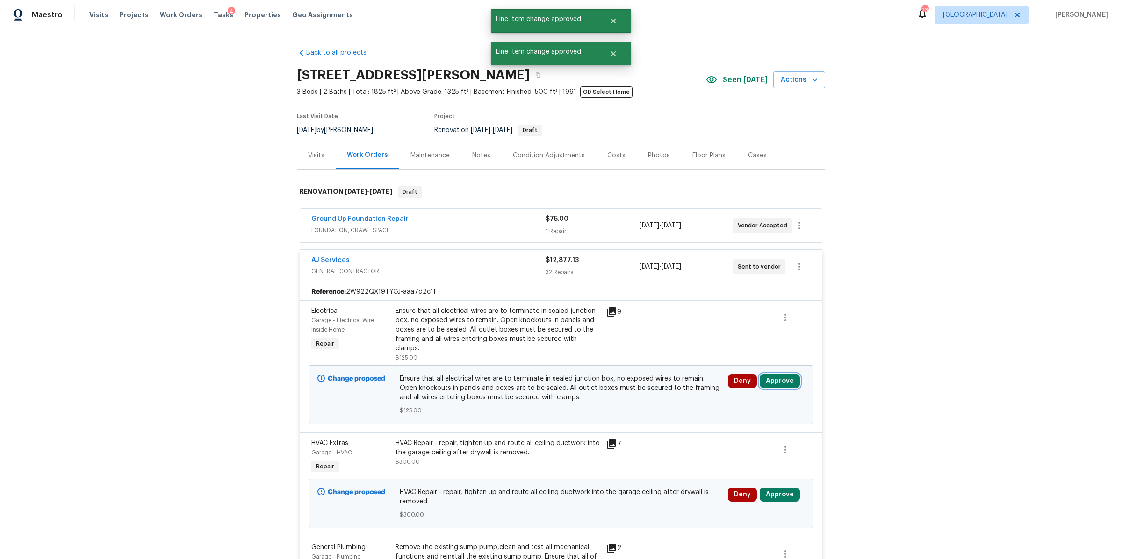
click at [775, 375] on button "Approve" at bounding box center [780, 381] width 40 height 14
click at [640, 380] on span "Approve" at bounding box center [641, 381] width 26 height 7
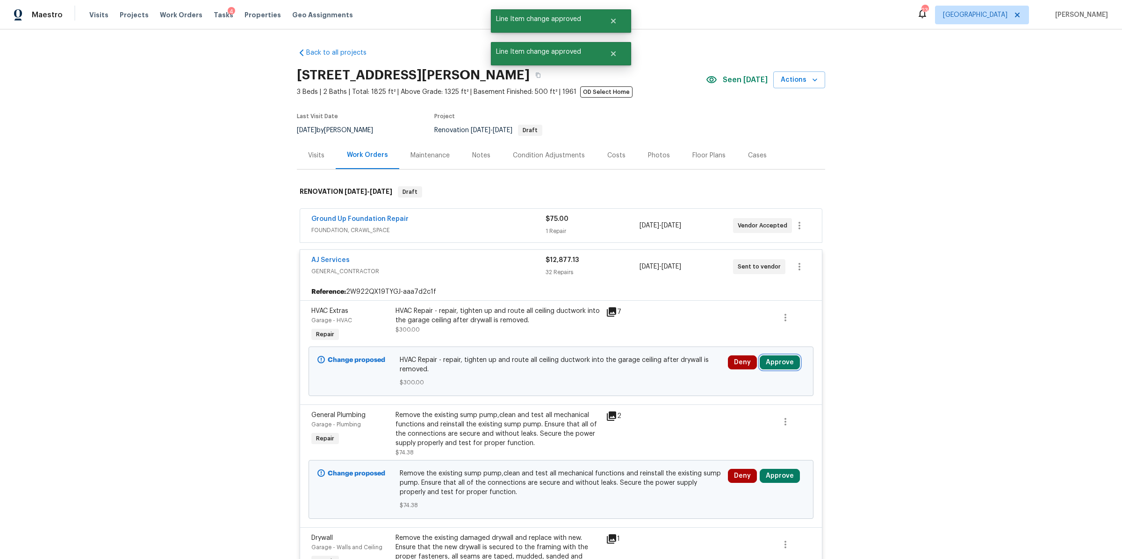
drag, startPoint x: 772, startPoint y: 362, endPoint x: 763, endPoint y: 364, distance: 8.6
click at [773, 362] on button "Approve" at bounding box center [780, 363] width 40 height 14
drag, startPoint x: 643, startPoint y: 368, endPoint x: 647, endPoint y: 369, distance: 4.7
click at [643, 368] on span "Approve" at bounding box center [641, 371] width 26 height 7
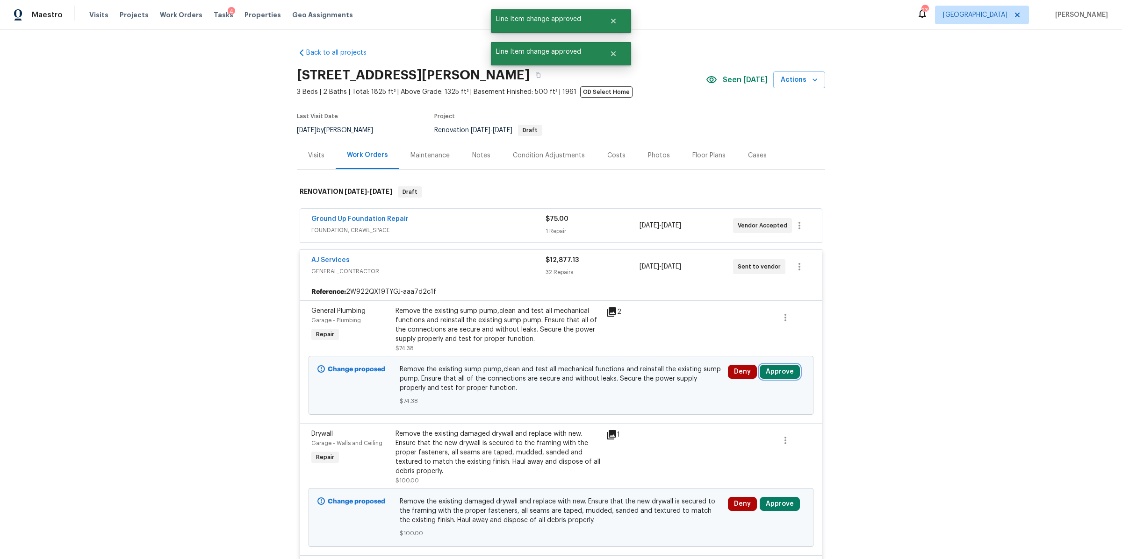
click at [772, 372] on button "Approve" at bounding box center [780, 372] width 40 height 14
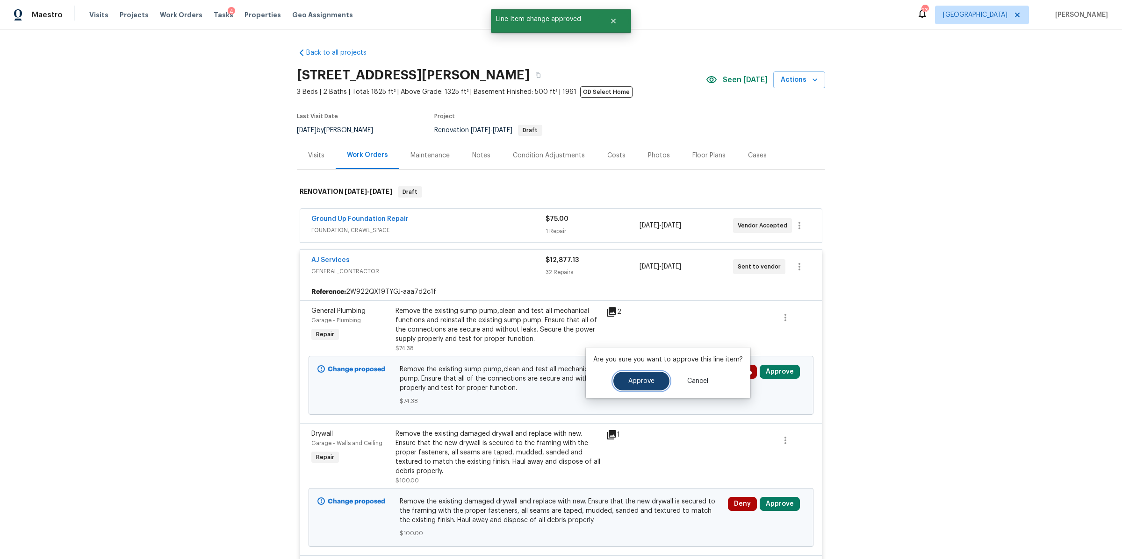
click at [642, 376] on button "Approve" at bounding box center [641, 381] width 56 height 19
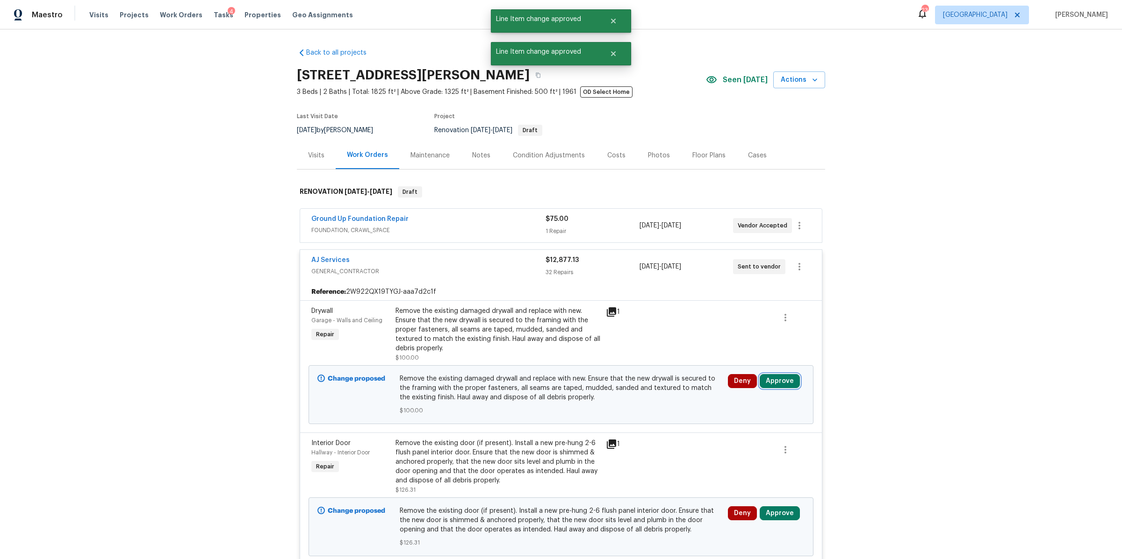
click at [774, 382] on button "Approve" at bounding box center [780, 381] width 40 height 14
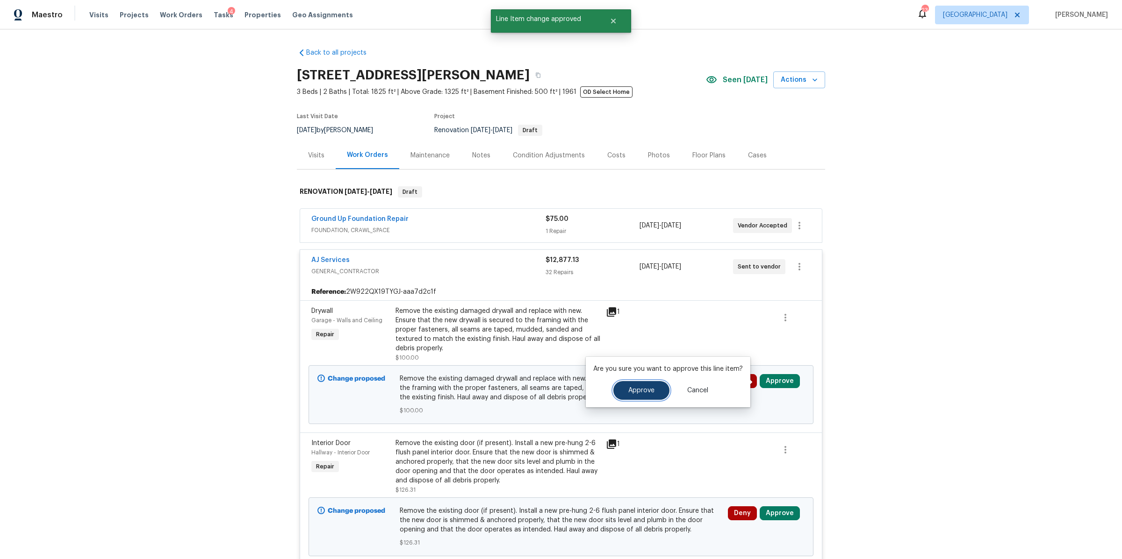
click at [644, 392] on span "Approve" at bounding box center [641, 390] width 26 height 7
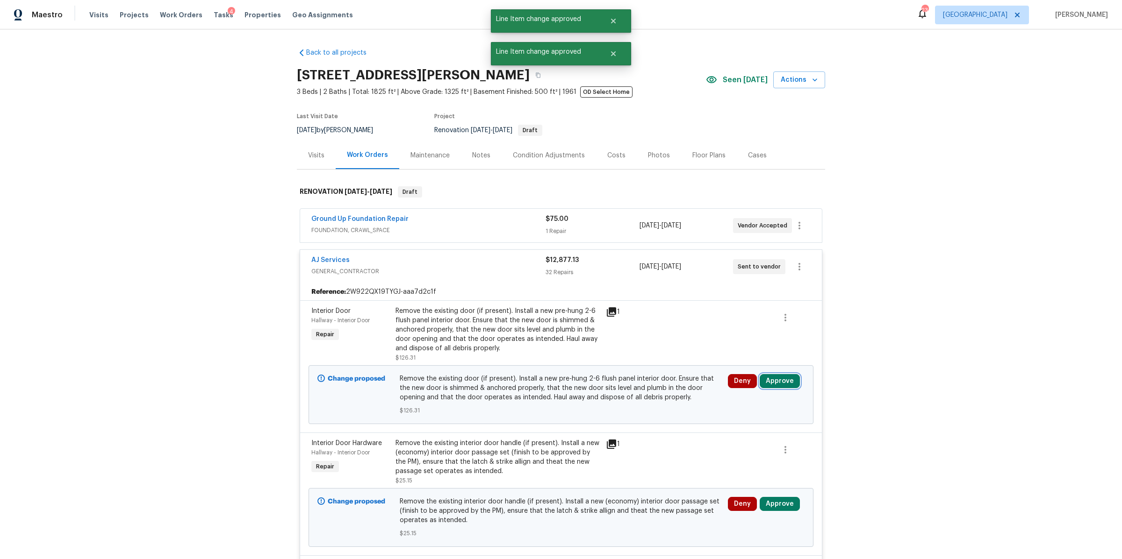
drag, startPoint x: 781, startPoint y: 381, endPoint x: 795, endPoint y: 380, distance: 13.1
click at [781, 381] on button "Approve" at bounding box center [780, 381] width 40 height 14
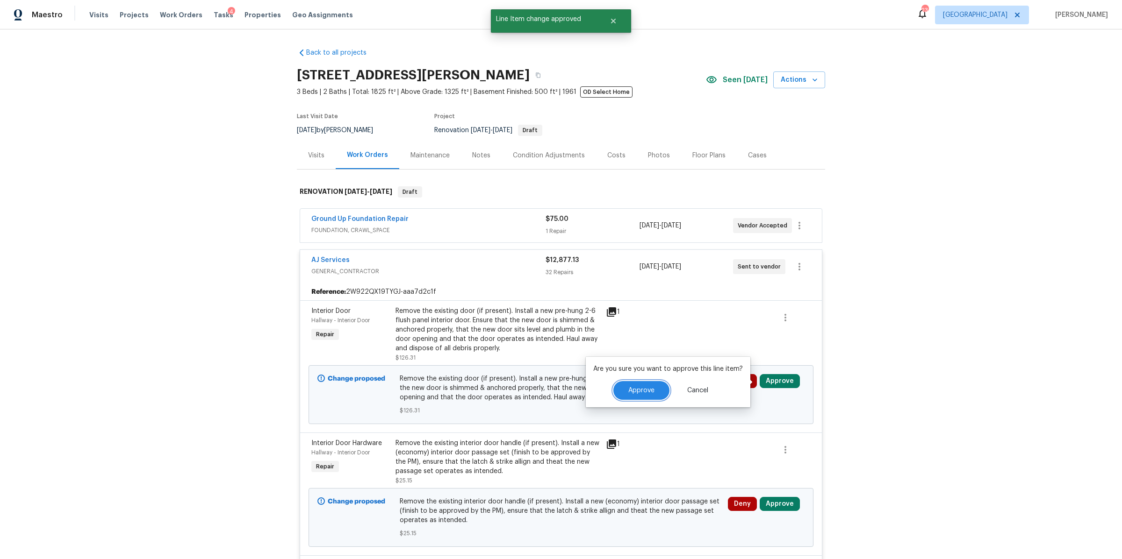
drag, startPoint x: 650, startPoint y: 392, endPoint x: 702, endPoint y: 396, distance: 52.6
click at [650, 392] on span "Approve" at bounding box center [641, 390] width 26 height 7
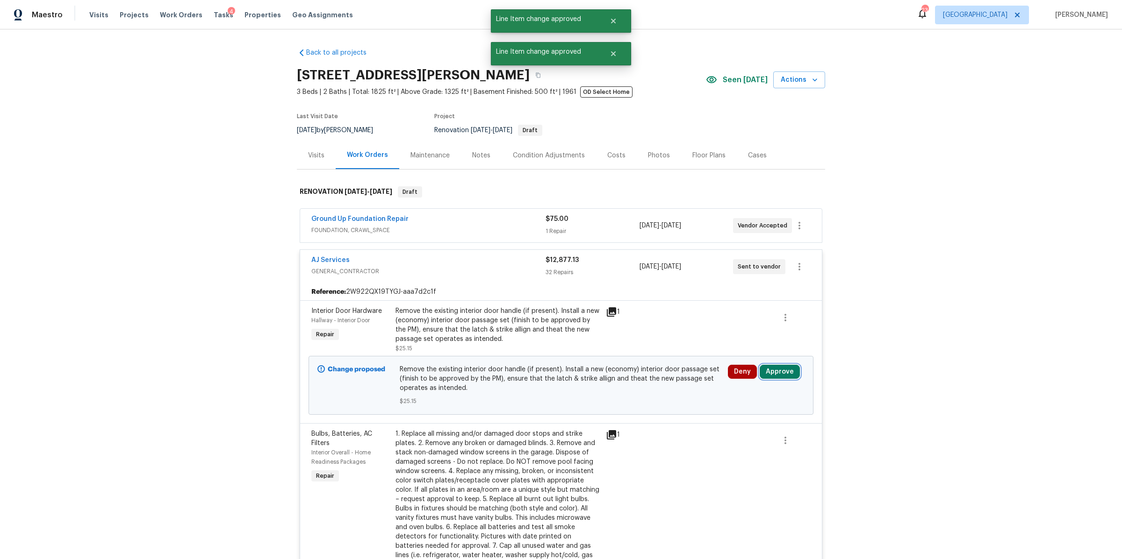
click at [774, 371] on button "Approve" at bounding box center [780, 372] width 40 height 14
click at [628, 380] on span "Approve" at bounding box center [641, 381] width 26 height 7
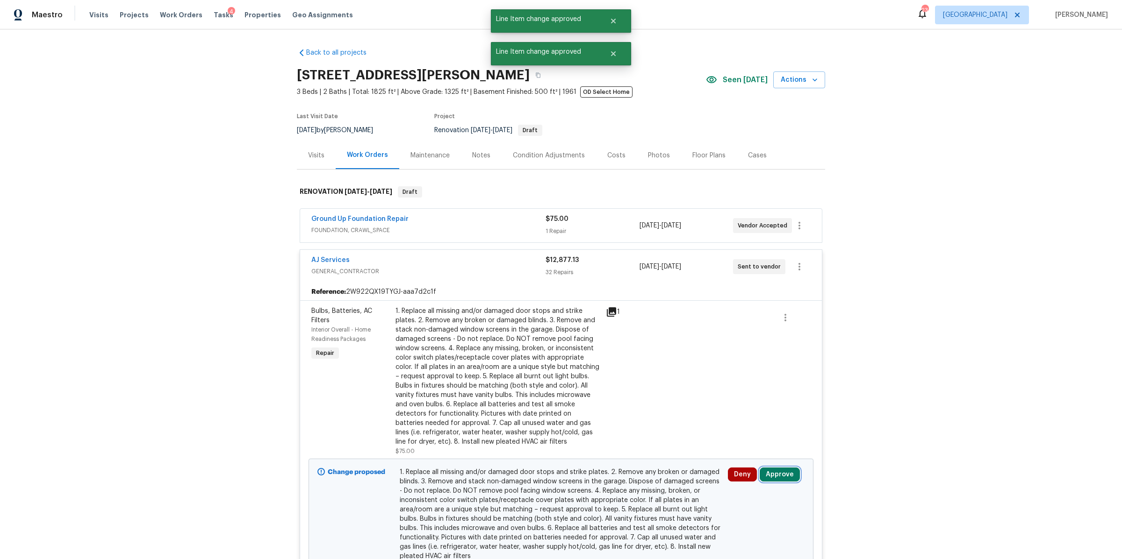
click at [780, 474] on button "Approve" at bounding box center [780, 475] width 40 height 14
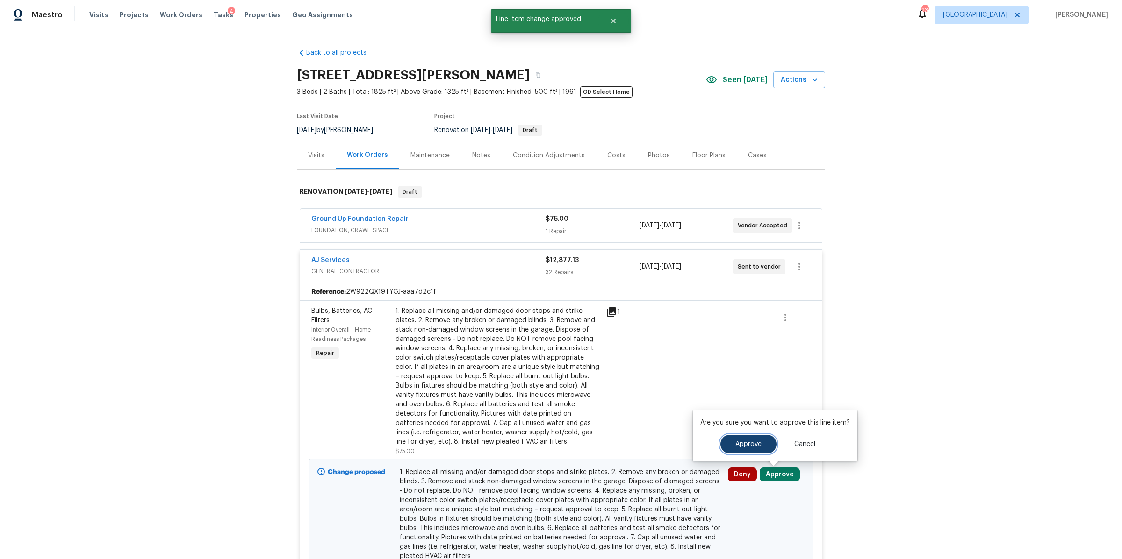
click at [739, 442] on span "Approve" at bounding box center [748, 444] width 26 height 7
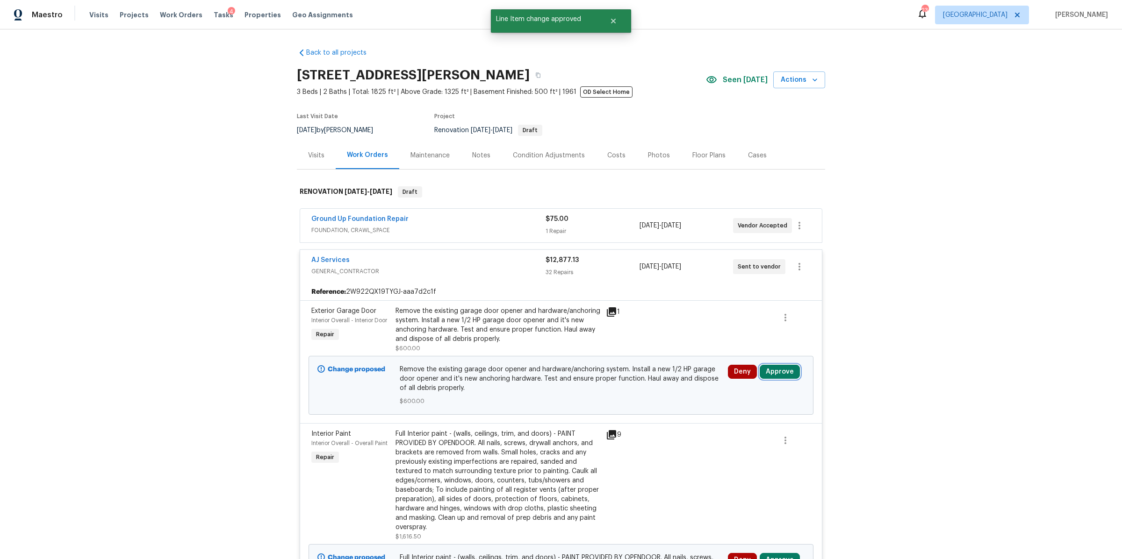
click at [770, 369] on button "Approve" at bounding box center [780, 372] width 40 height 14
click at [648, 375] on button "Approve" at bounding box center [641, 381] width 56 height 19
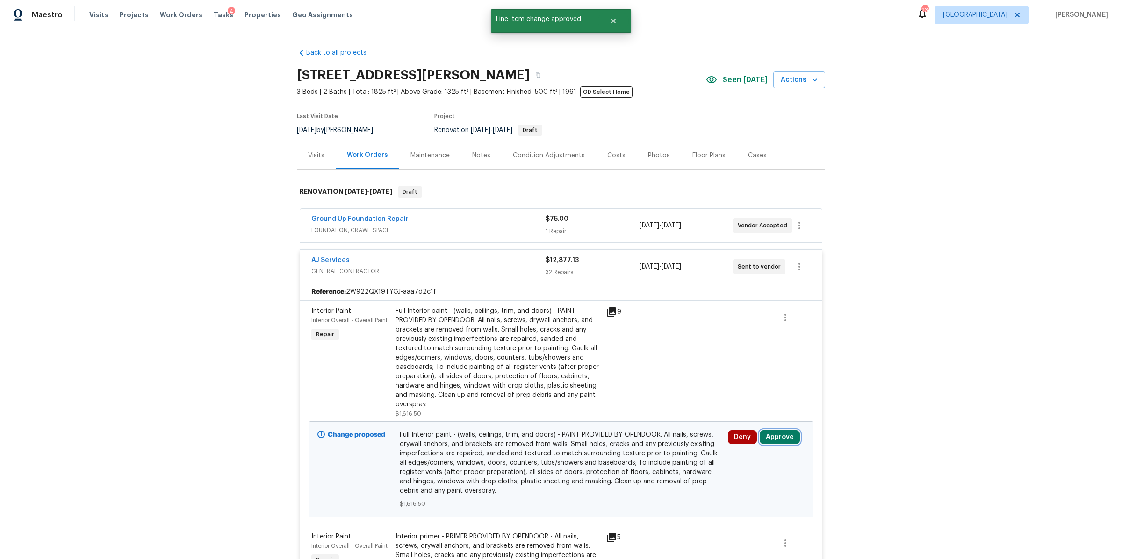
click at [773, 438] on button "Approve" at bounding box center [780, 437] width 40 height 14
click at [741, 407] on span "Approve" at bounding box center [748, 407] width 26 height 7
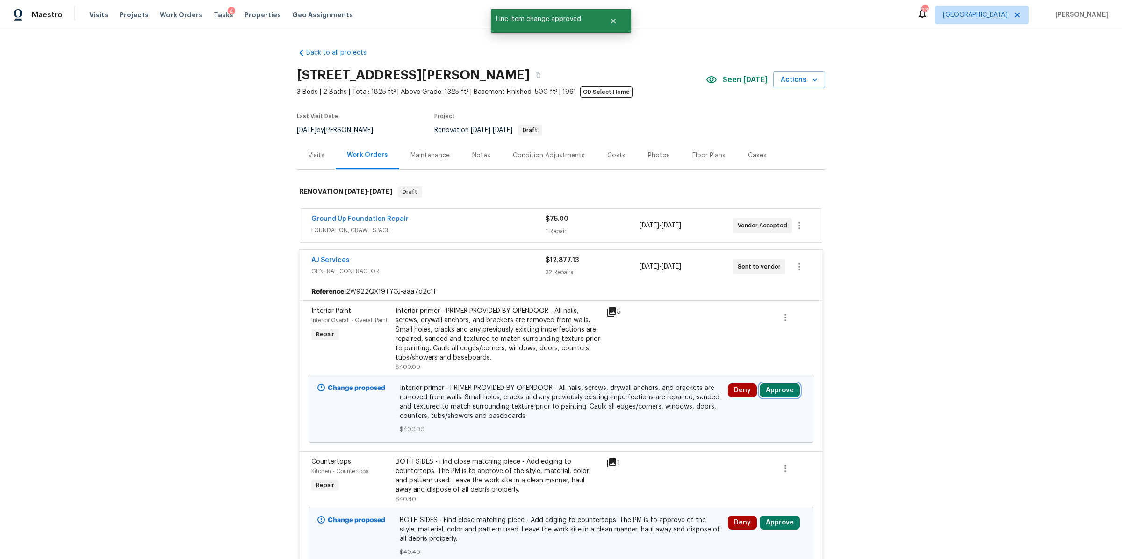
click at [771, 390] on button "Approve" at bounding box center [780, 391] width 40 height 14
click at [652, 395] on button "Approve" at bounding box center [641, 400] width 56 height 19
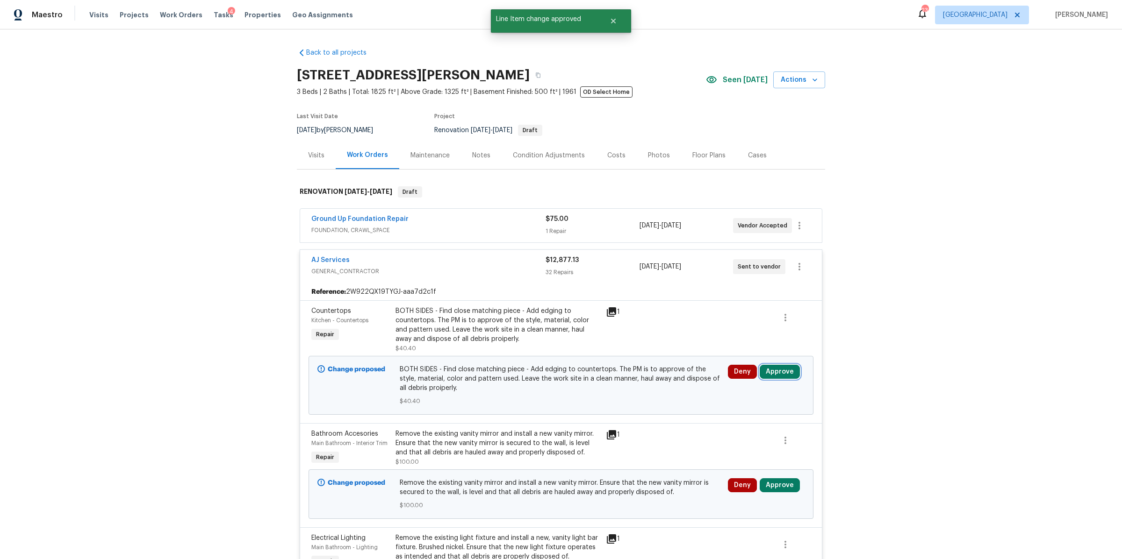
click at [776, 372] on button "Approve" at bounding box center [780, 372] width 40 height 14
click at [638, 382] on span "Approve" at bounding box center [641, 381] width 26 height 7
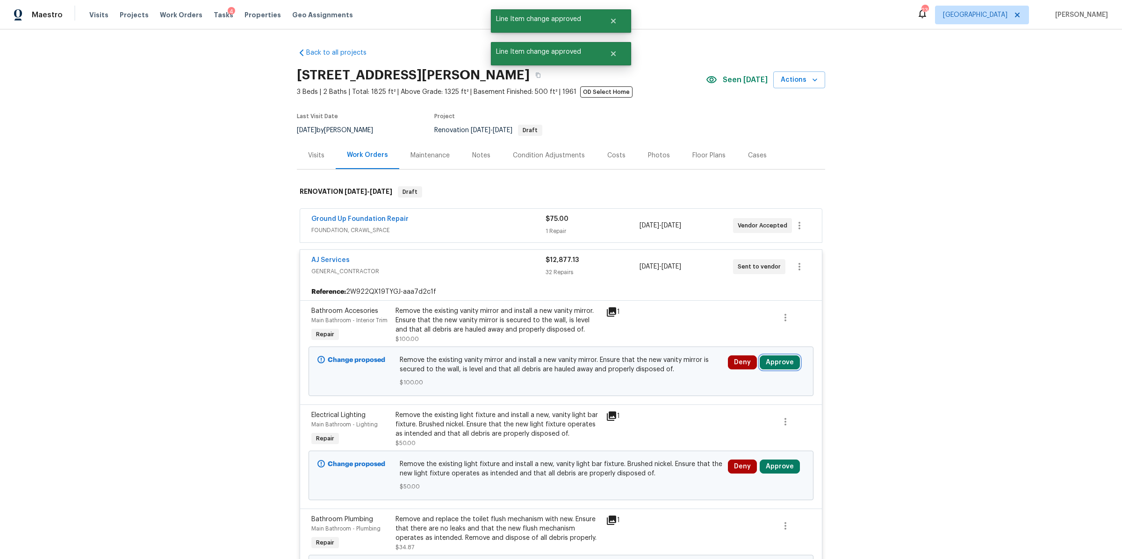
click at [778, 363] on button "Approve" at bounding box center [780, 363] width 40 height 14
click at [615, 373] on button "Approve" at bounding box center [641, 372] width 56 height 19
click at [775, 366] on button "Approve" at bounding box center [780, 363] width 40 height 14
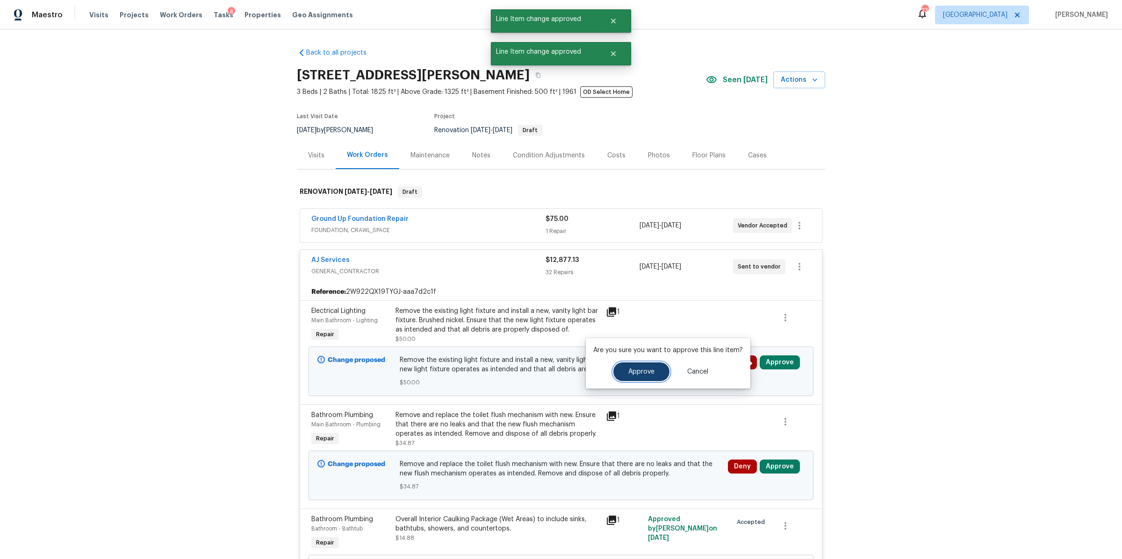
click at [646, 372] on span "Approve" at bounding box center [641, 372] width 26 height 7
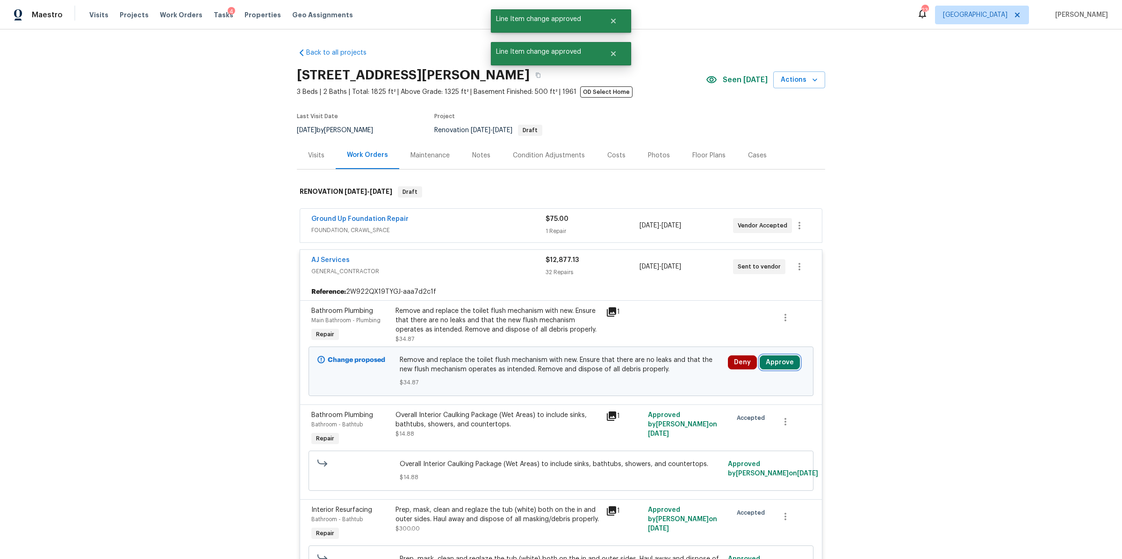
click at [784, 367] on button "Approve" at bounding box center [780, 363] width 40 height 14
click at [653, 368] on button "Approve" at bounding box center [641, 372] width 56 height 19
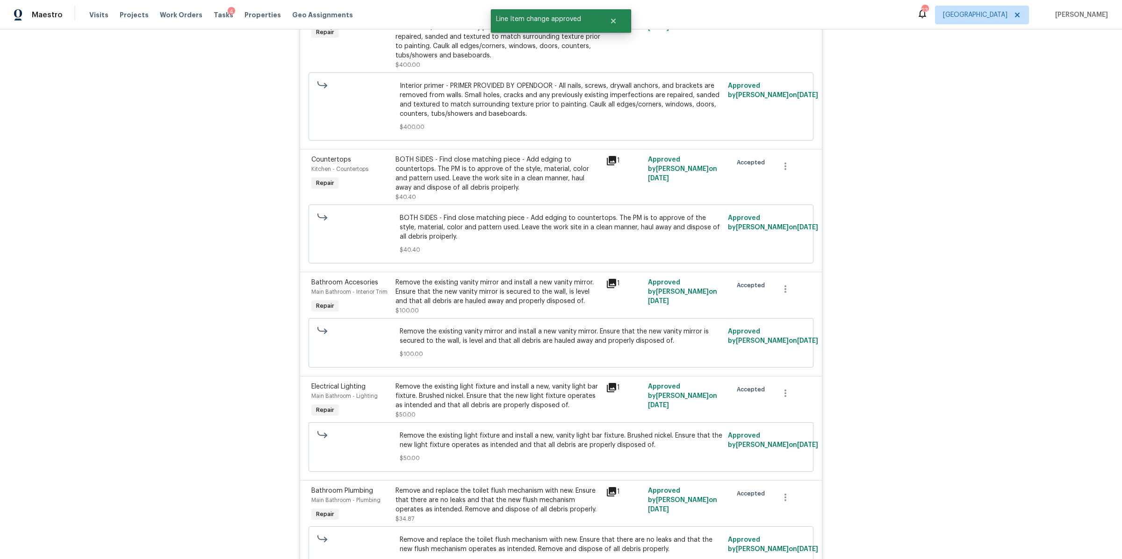
scroll to position [4086, 0]
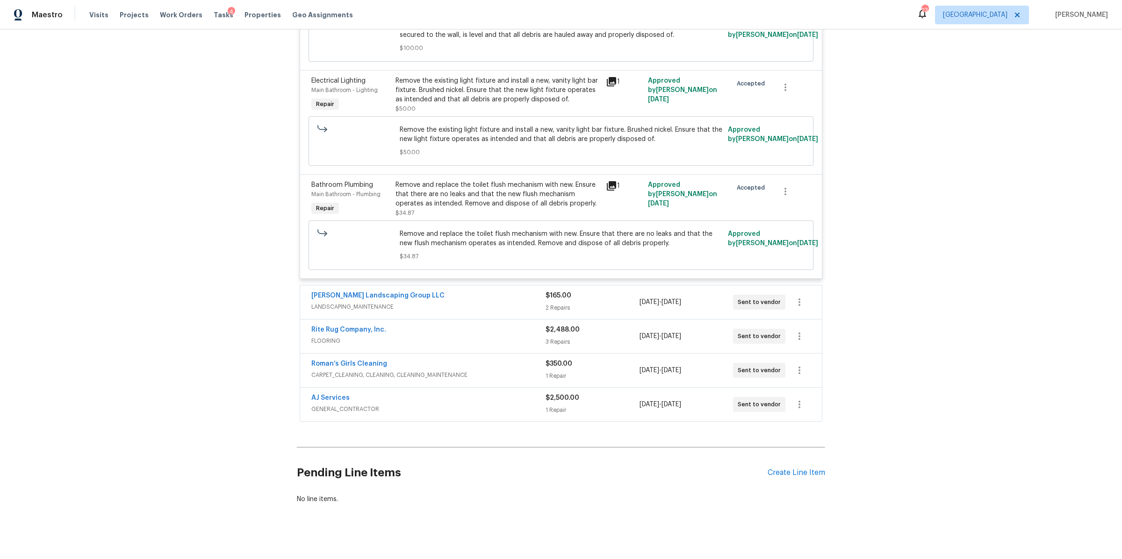
click at [599, 303] on div "2 Repairs" at bounding box center [591, 307] width 93 height 9
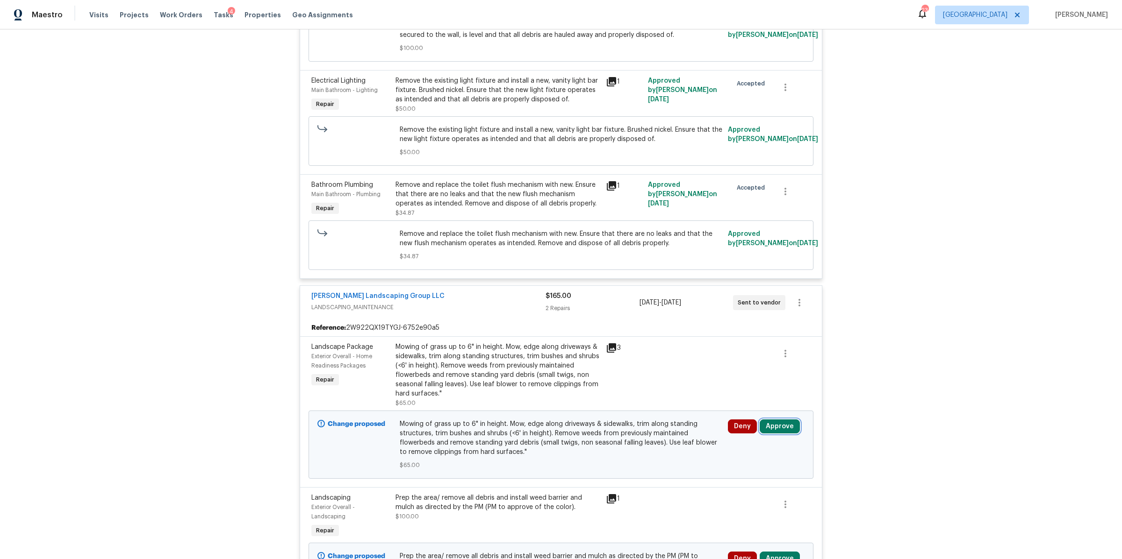
click at [782, 420] on button "Approve" at bounding box center [780, 427] width 40 height 14
click at [741, 362] on div "Are you sure you want to approve this line item? Approve Cancel" at bounding box center [775, 370] width 165 height 50
click at [743, 376] on span "Approve" at bounding box center [748, 378] width 26 height 7
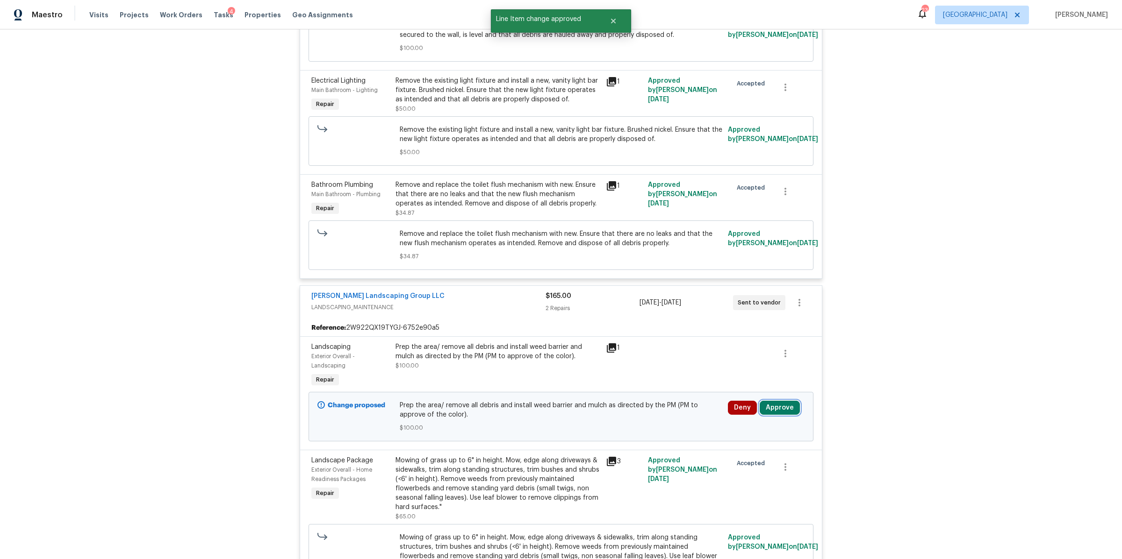
click at [777, 401] on button "Approve" at bounding box center [780, 408] width 40 height 14
click at [651, 399] on span "Approve" at bounding box center [641, 399] width 26 height 7
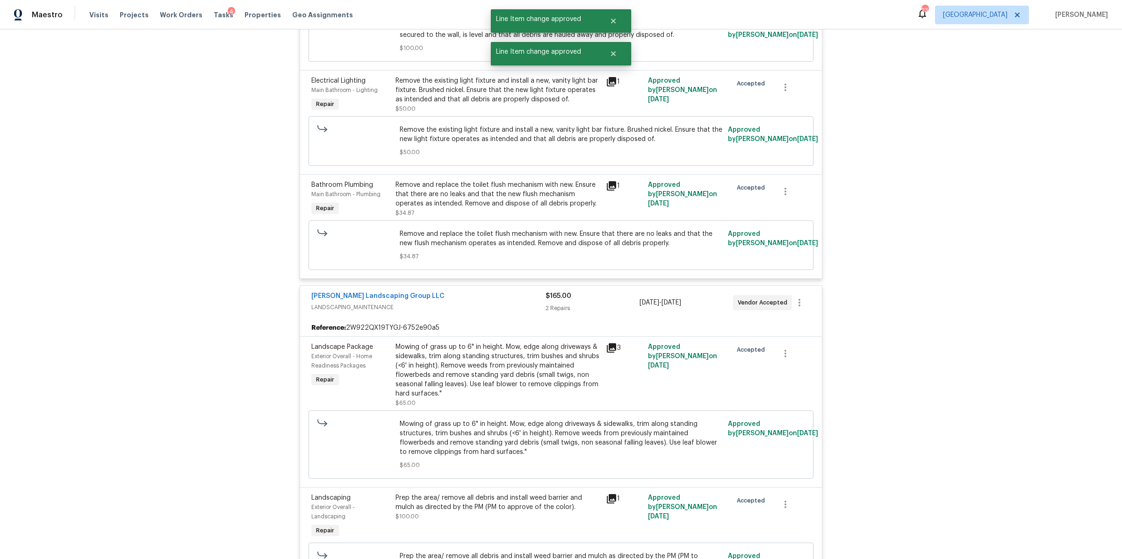
scroll to position [4296, 0]
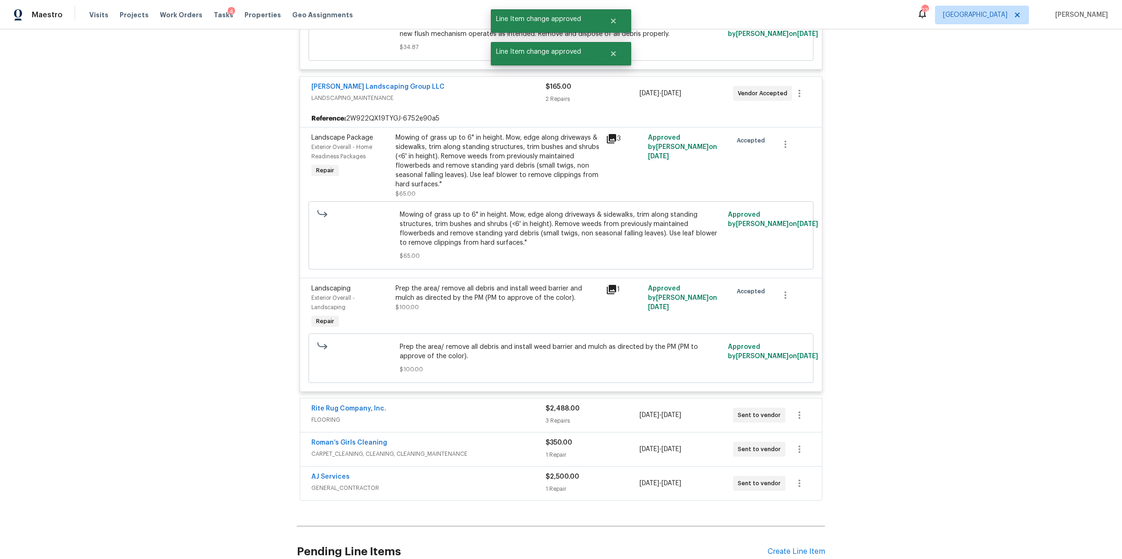
click at [613, 416] on div "3 Repairs" at bounding box center [591, 420] width 93 height 9
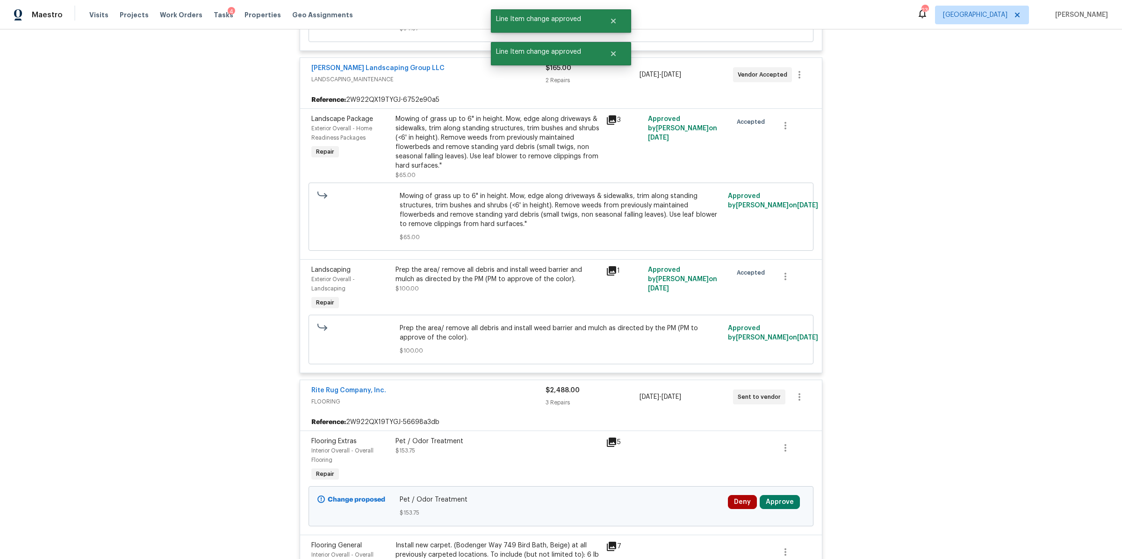
scroll to position [4465, 0]
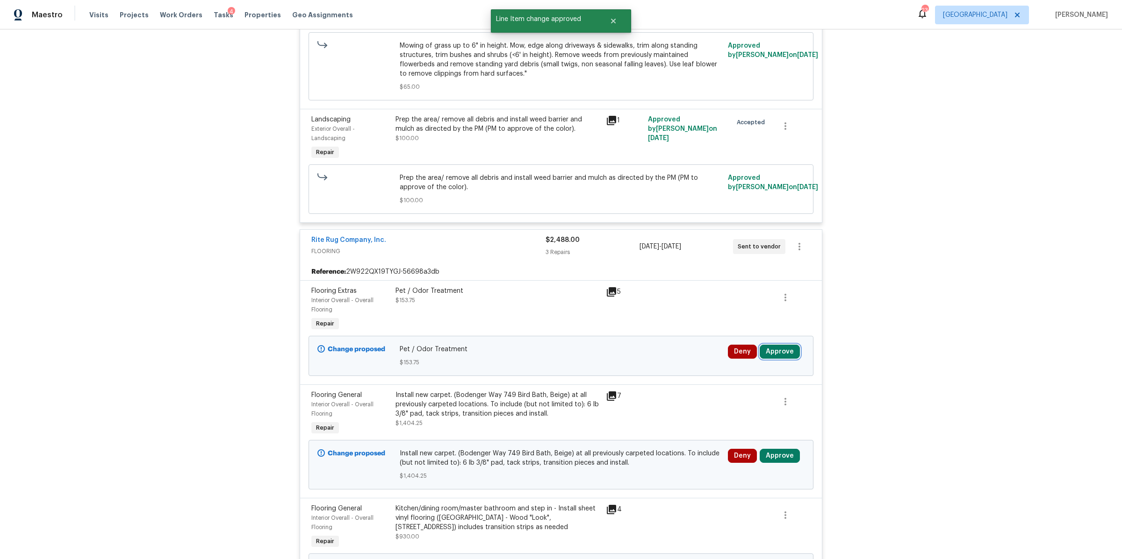
click at [777, 345] on button "Approve" at bounding box center [780, 352] width 40 height 14
click at [654, 346] on button "Approve" at bounding box center [641, 344] width 56 height 19
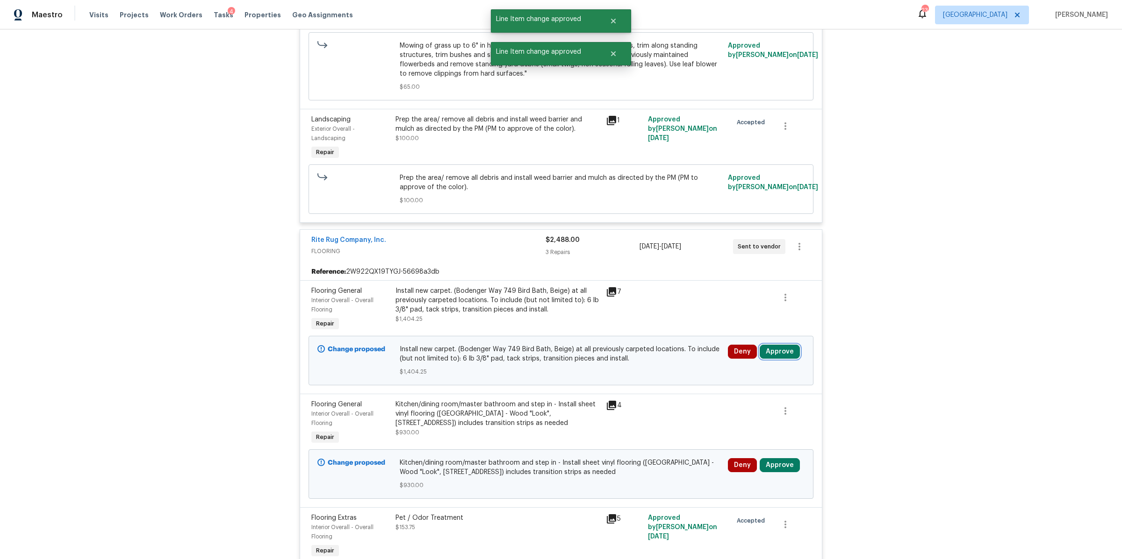
click at [779, 345] on button "Approve" at bounding box center [780, 352] width 40 height 14
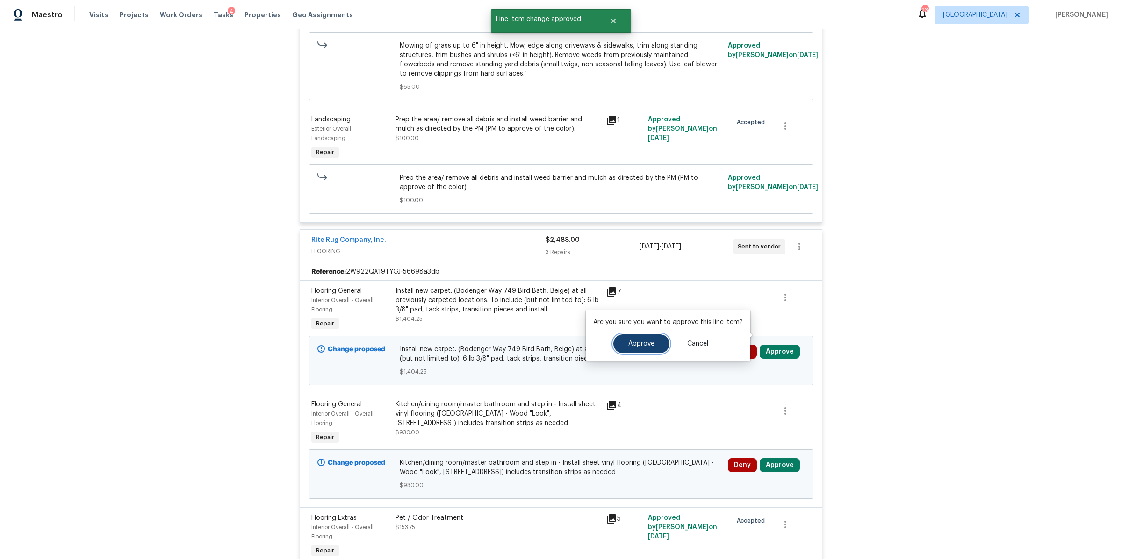
click at [638, 344] on span "Approve" at bounding box center [641, 344] width 26 height 7
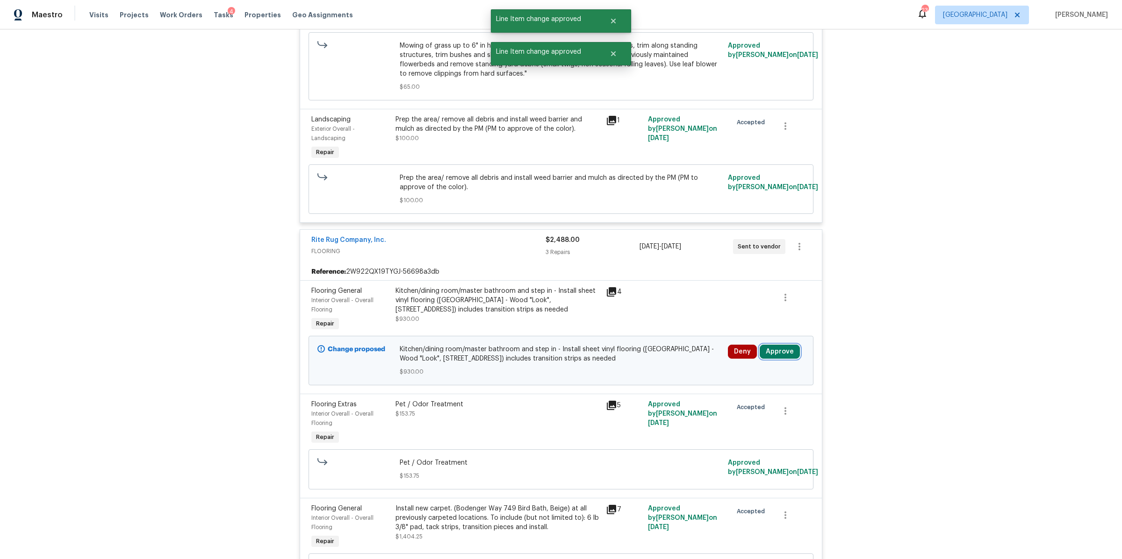
click at [777, 345] on button "Approve" at bounding box center [780, 352] width 40 height 14
click at [645, 344] on span "Approve" at bounding box center [641, 344] width 26 height 7
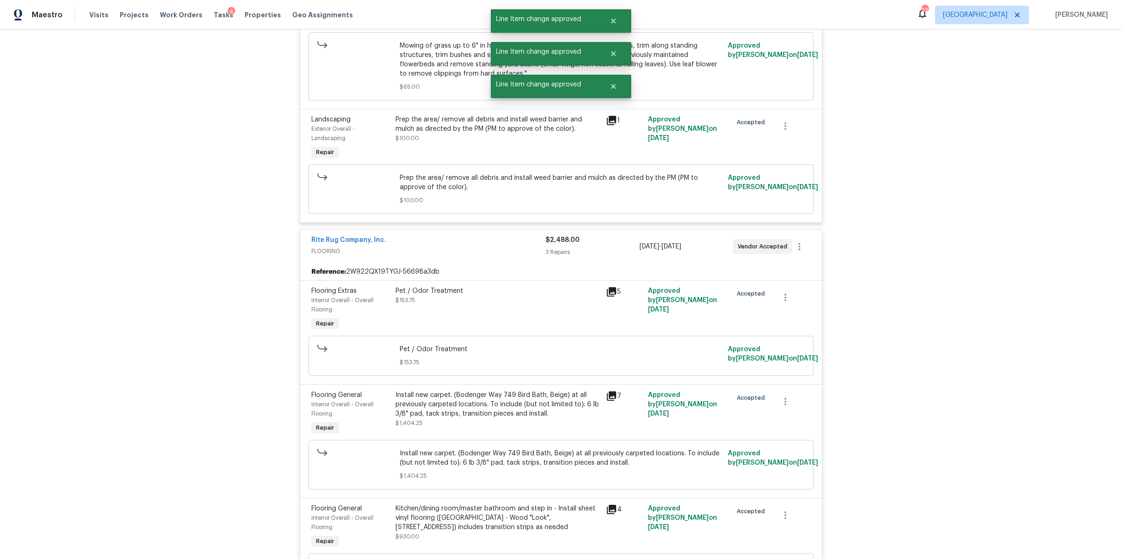
scroll to position [4731, 0]
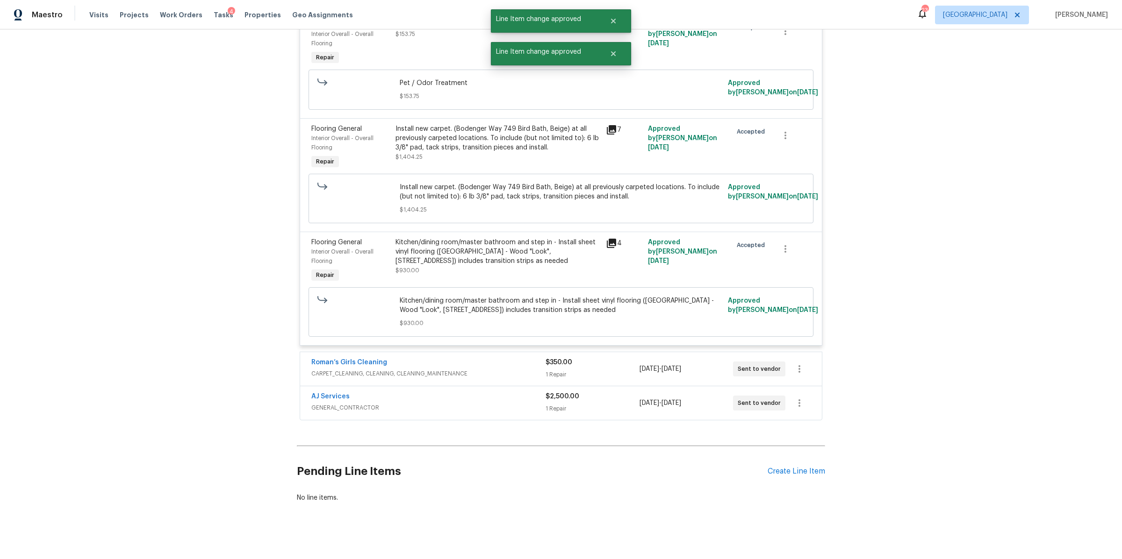
click at [605, 370] on div "1 Repair" at bounding box center [591, 374] width 93 height 9
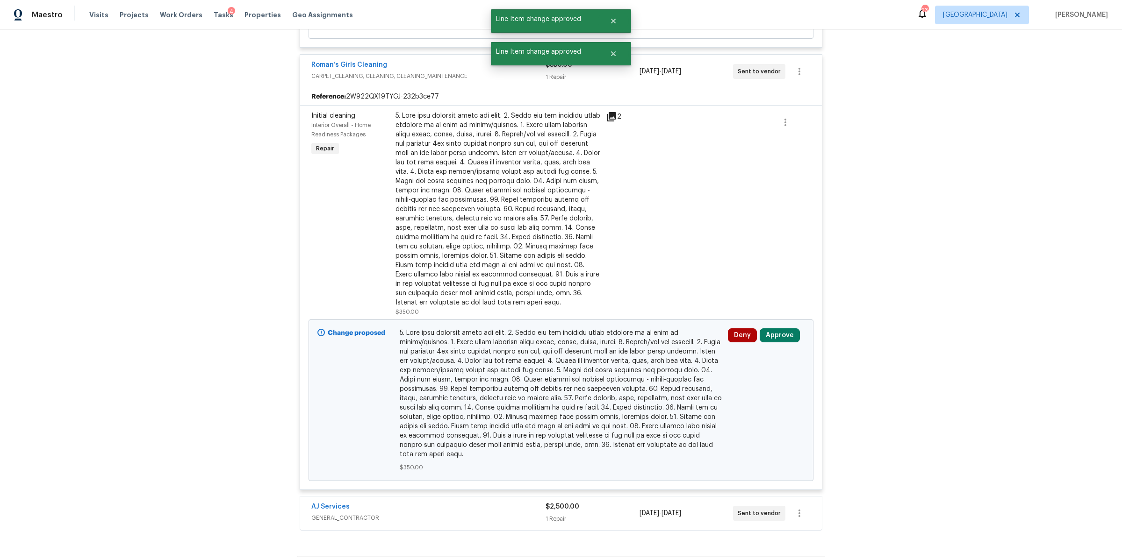
scroll to position [5102, 0]
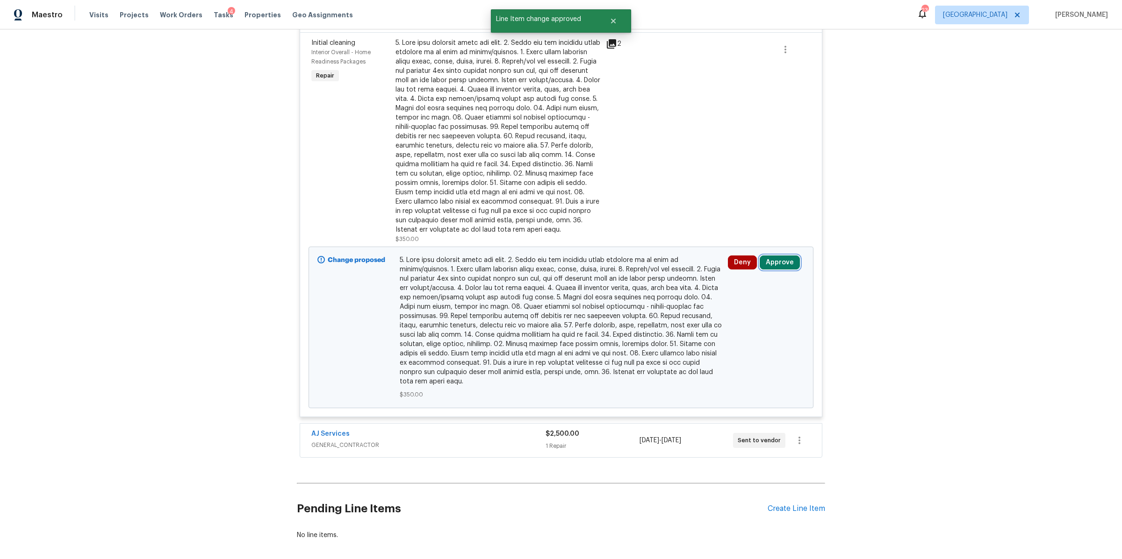
drag, startPoint x: 773, startPoint y: 249, endPoint x: 765, endPoint y: 251, distance: 8.0
click at [773, 256] on button "Approve" at bounding box center [780, 263] width 40 height 14
click at [654, 259] on button "Approve" at bounding box center [641, 255] width 56 height 19
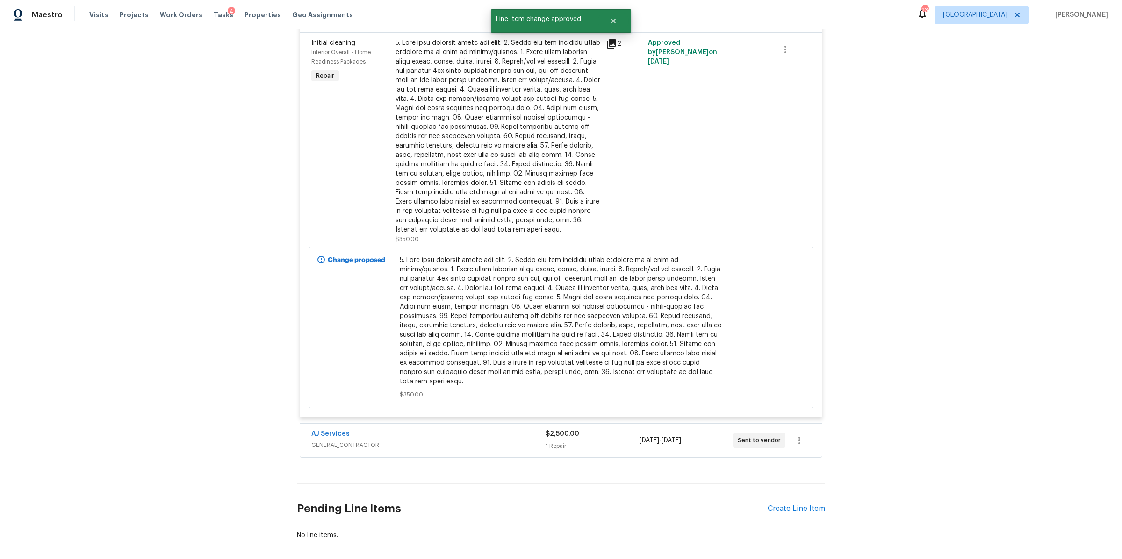
click at [595, 430] on div "$2,500.00" at bounding box center [591, 434] width 93 height 9
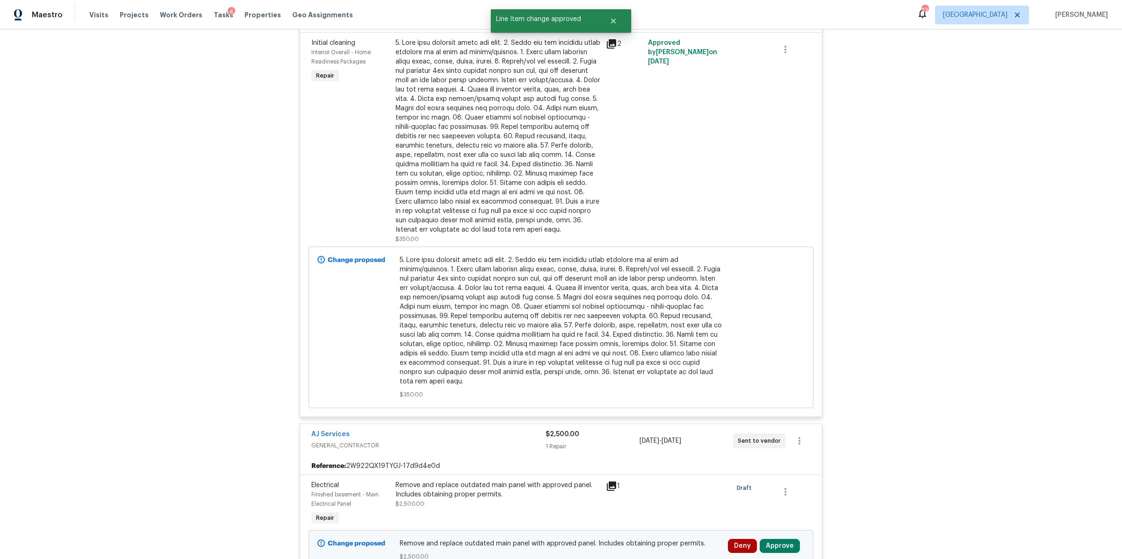
scroll to position [5269, 0]
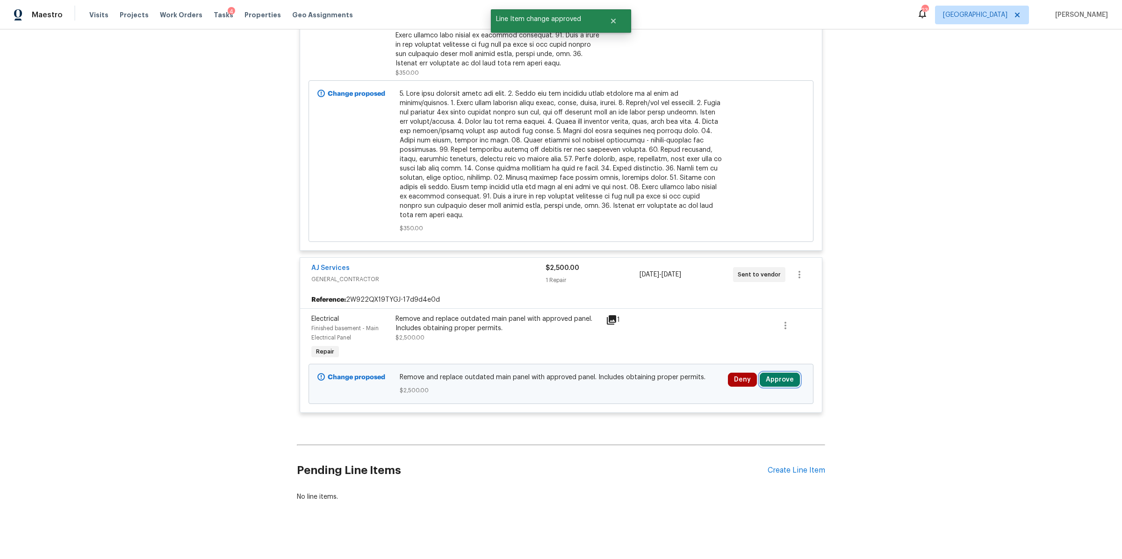
click at [778, 373] on button "Approve" at bounding box center [780, 380] width 40 height 14
click at [622, 373] on button "Approve" at bounding box center [641, 373] width 56 height 19
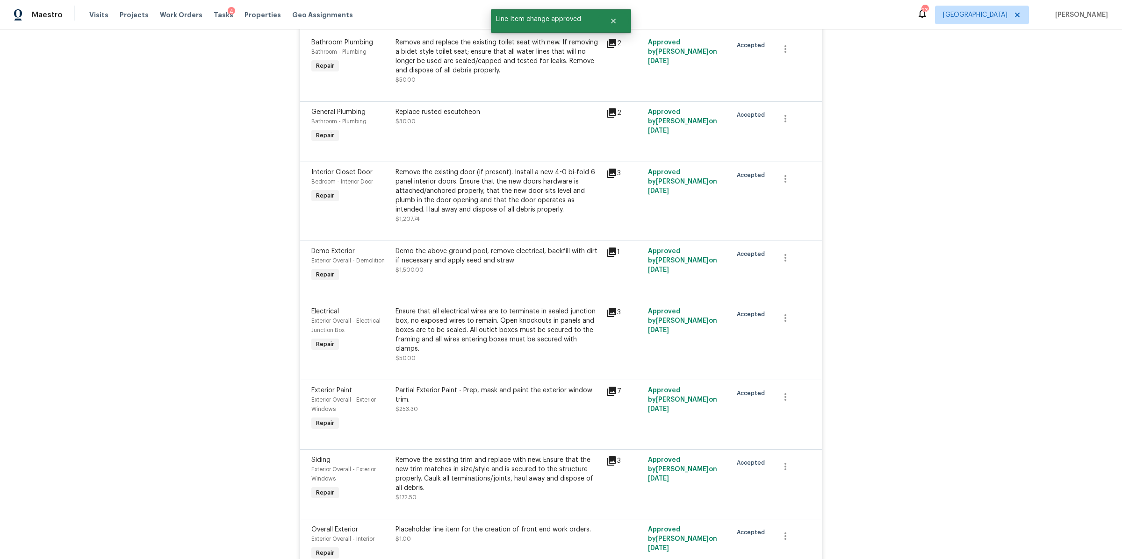
scroll to position [0, 0]
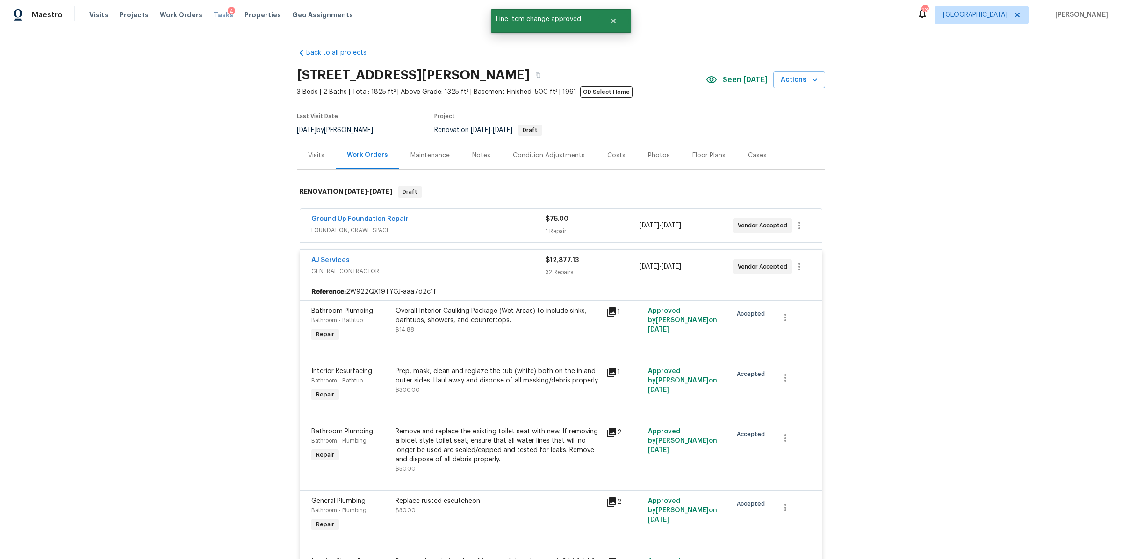
click at [214, 15] on span "Tasks" at bounding box center [224, 15] width 20 height 7
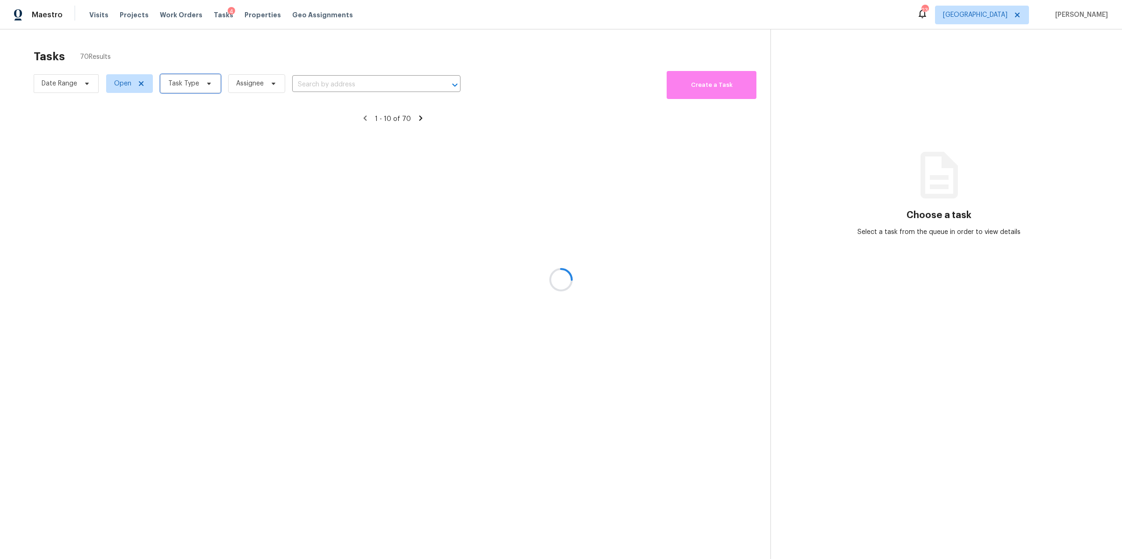
click at [198, 85] on span "Task Type" at bounding box center [190, 83] width 60 height 19
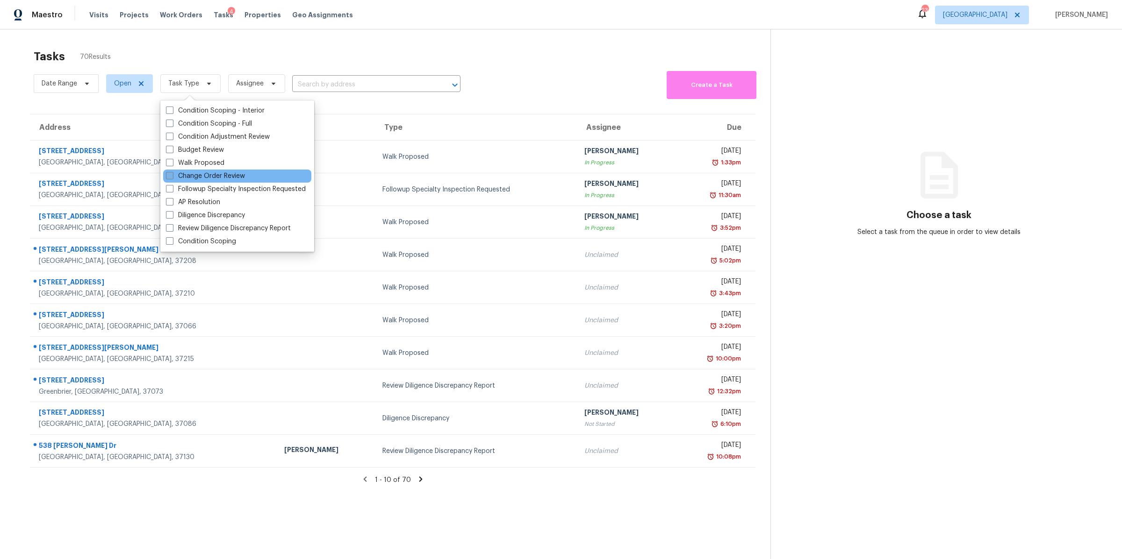
click at [214, 172] on label "Change Order Review" at bounding box center [205, 176] width 79 height 9
click at [172, 172] on input "Change Order Review" at bounding box center [169, 175] width 6 height 6
checkbox input "true"
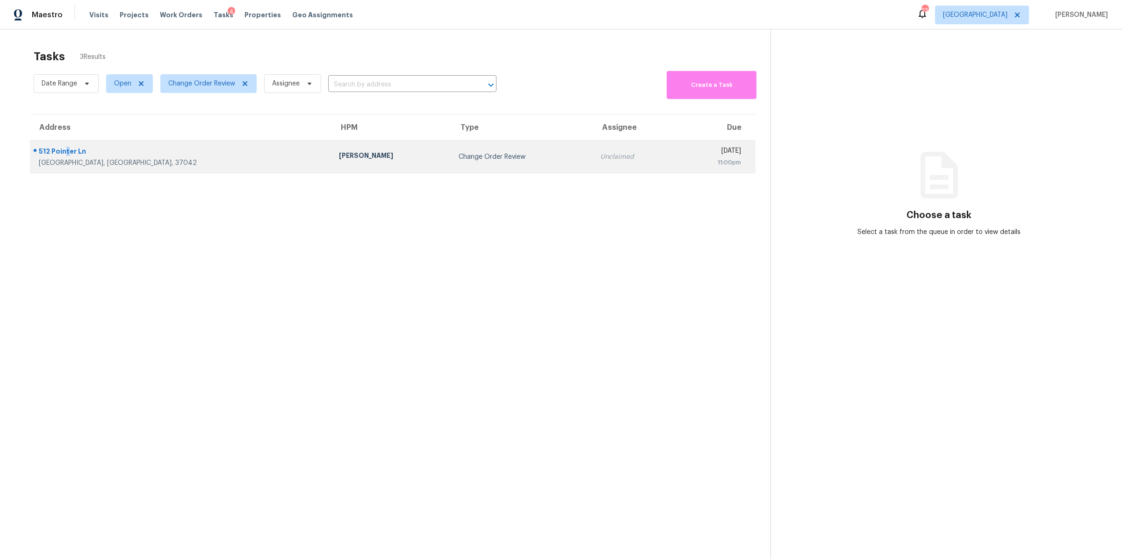
click at [66, 151] on div "512 Pointer Ln" at bounding box center [181, 153] width 285 height 12
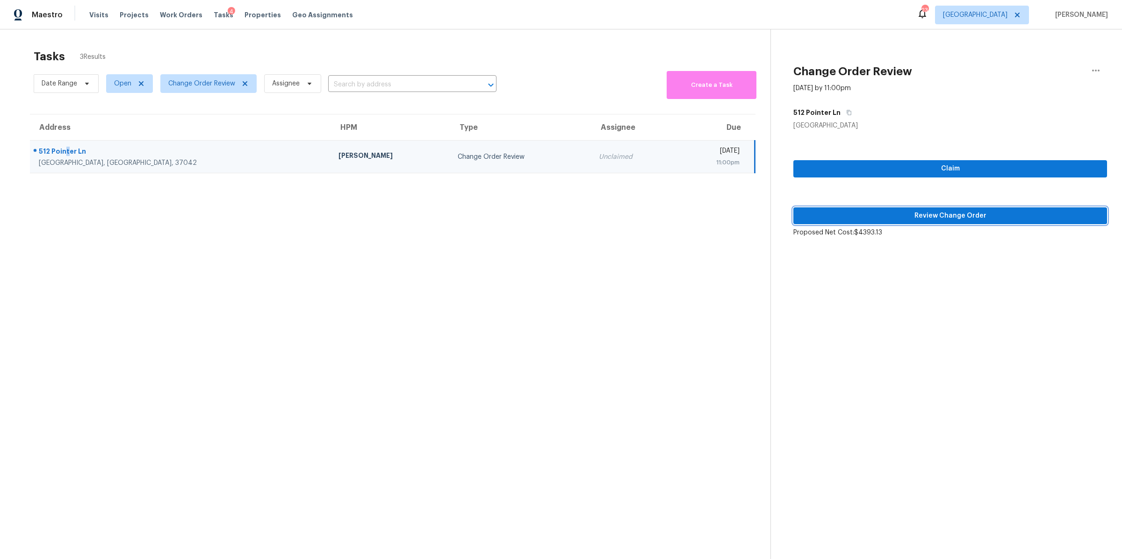
click at [877, 221] on span "Review Change Order" at bounding box center [950, 216] width 299 height 12
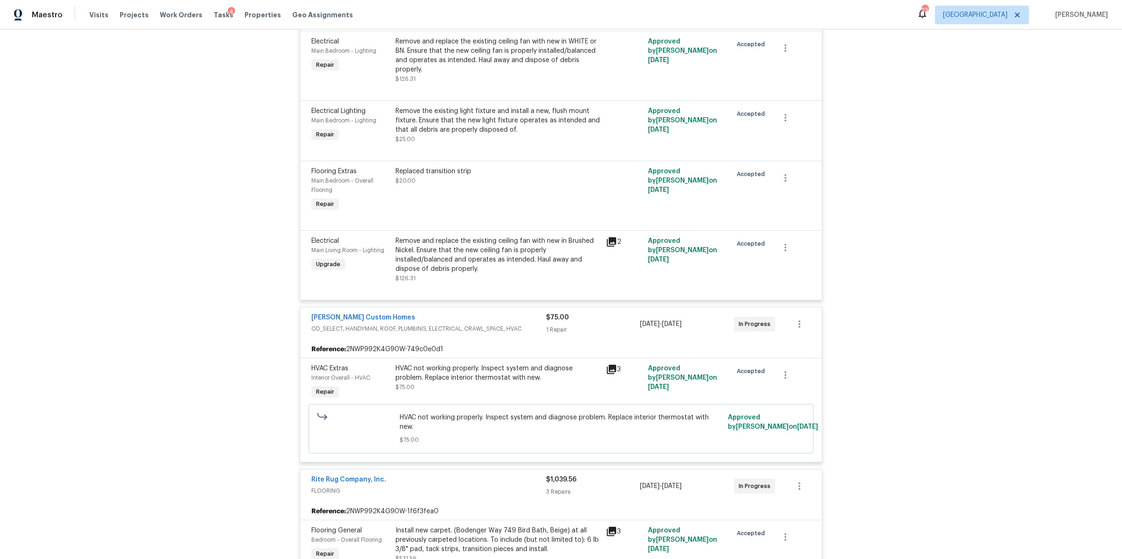
scroll to position [6810, 0]
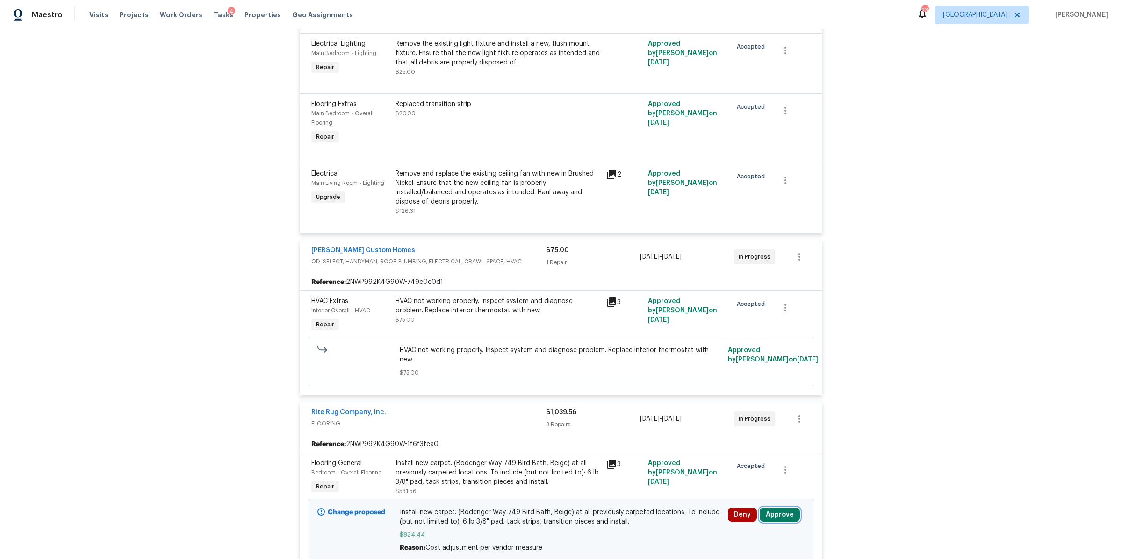
click at [770, 508] on button "Approve" at bounding box center [780, 515] width 40 height 14
click at [738, 451] on span "Approve" at bounding box center [748, 453] width 26 height 7
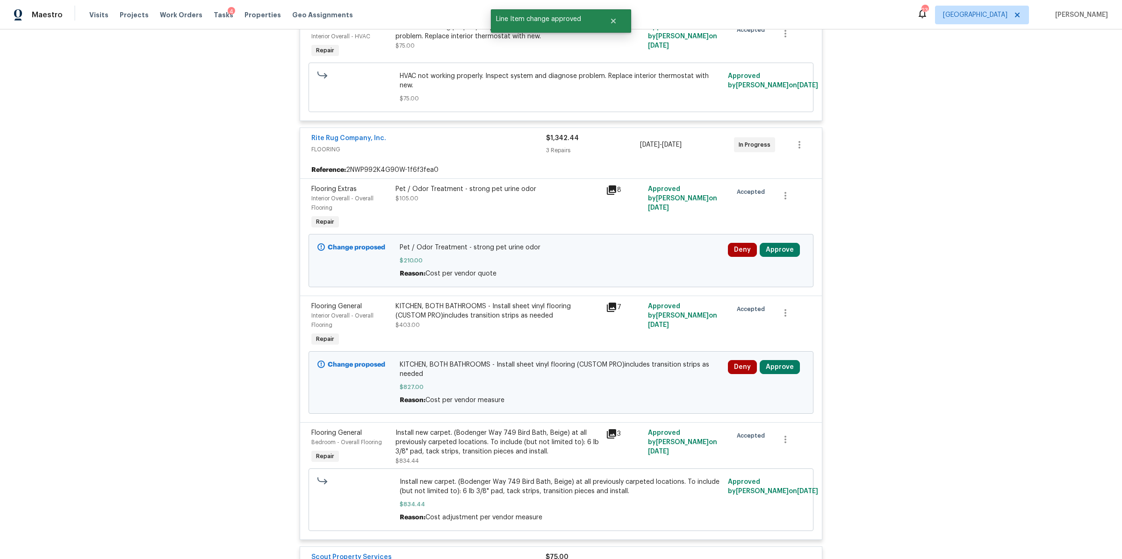
scroll to position [7191, 0]
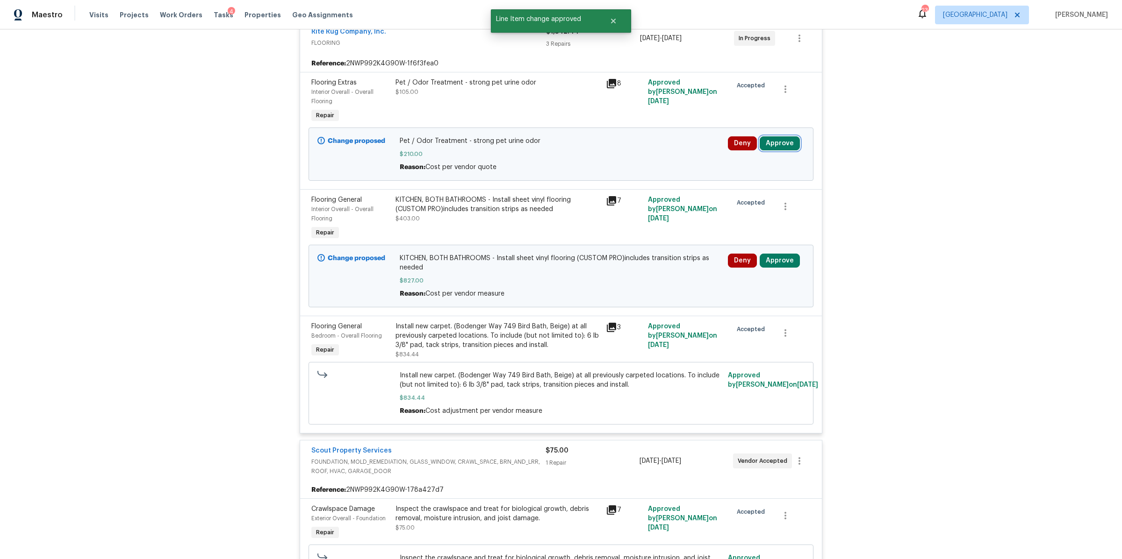
click at [785, 136] on button "Approve" at bounding box center [780, 143] width 40 height 14
click at [735, 161] on span "Approve" at bounding box center [748, 160] width 26 height 7
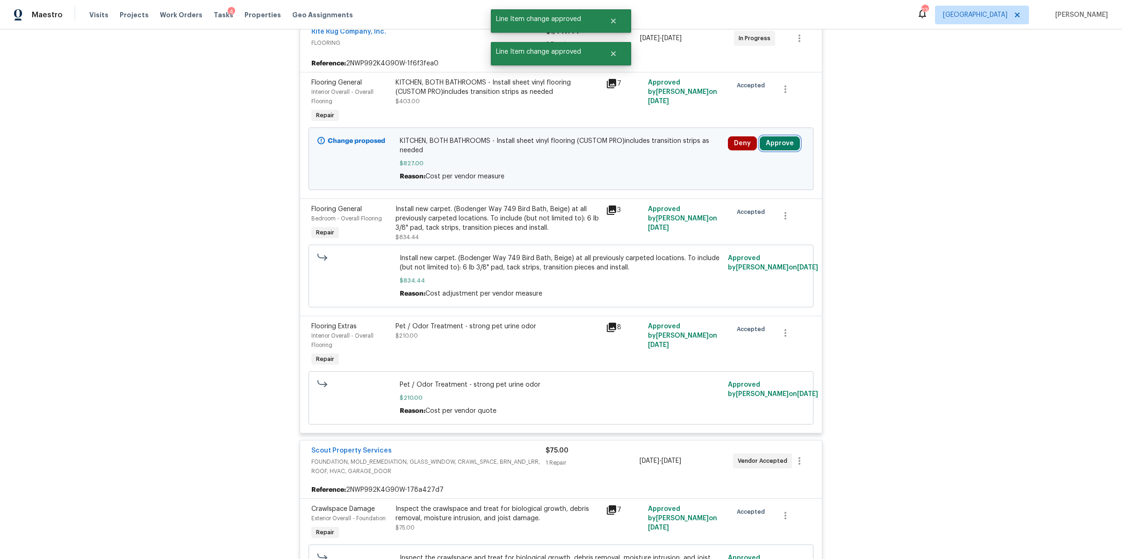
click at [781, 136] on button "Approve" at bounding box center [780, 143] width 40 height 14
click at [734, 150] on button "Approve" at bounding box center [748, 159] width 56 height 19
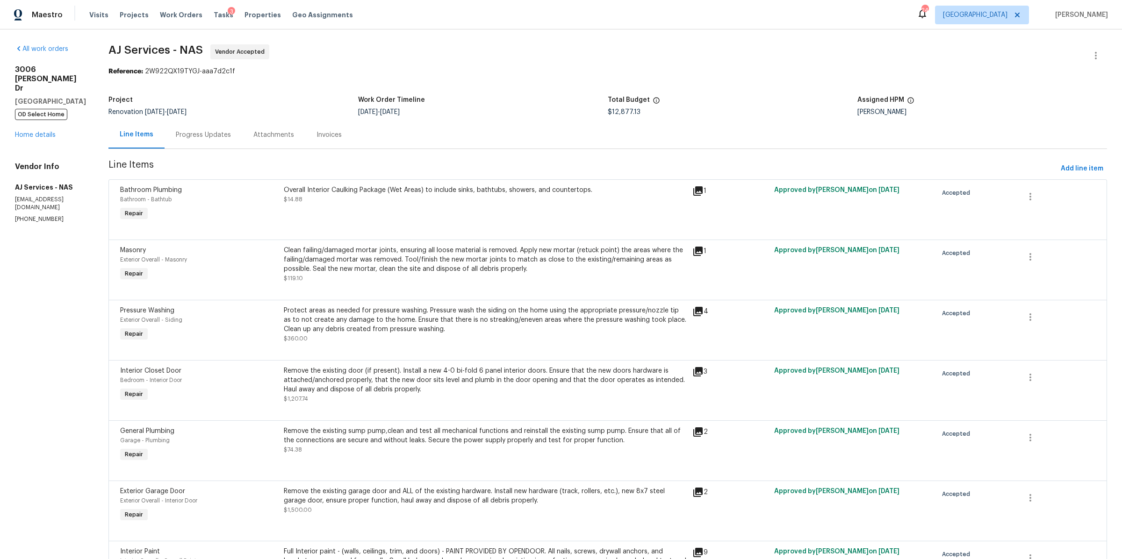
click at [214, 137] on div "Progress Updates" at bounding box center [203, 134] width 55 height 9
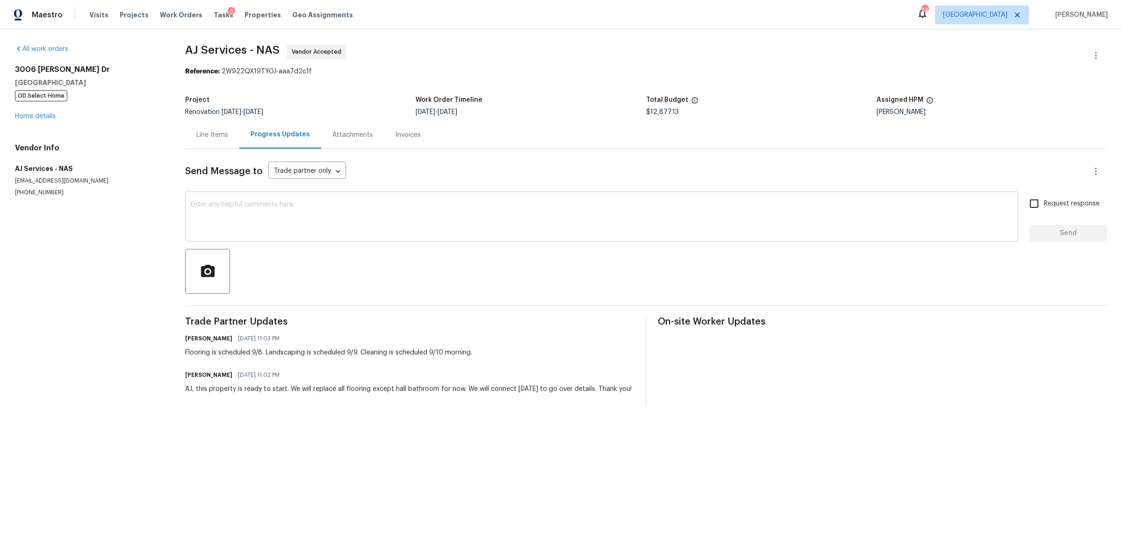
click at [283, 201] on textarea at bounding box center [602, 217] width 822 height 33
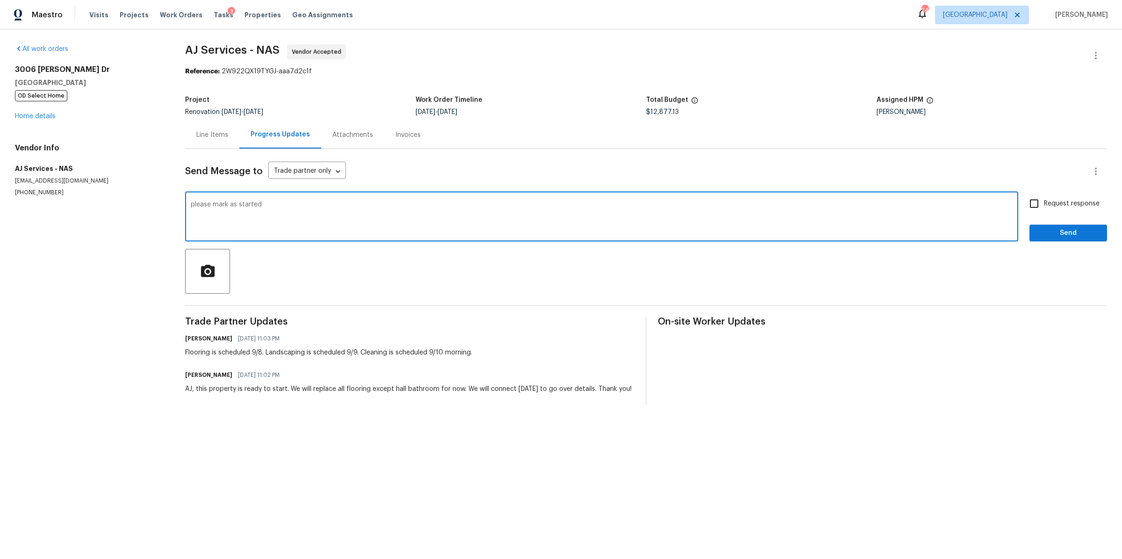
type textarea "please mark as started"
click at [1053, 207] on span "Request response" at bounding box center [1072, 204] width 56 height 10
click at [1044, 207] on input "Request response" at bounding box center [1034, 204] width 20 height 20
checkbox input "true"
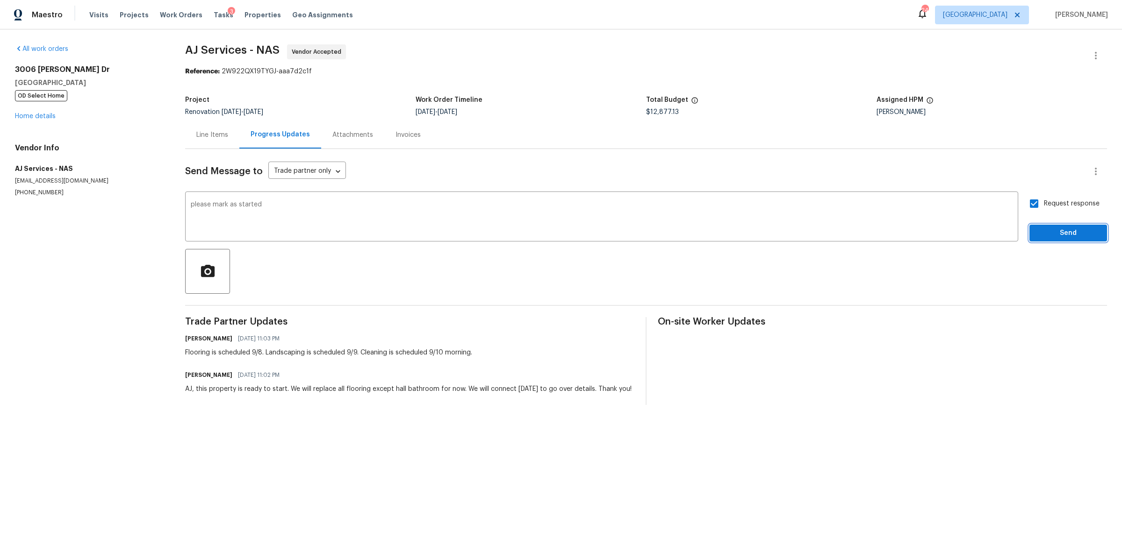
click at [1043, 230] on span "Send" at bounding box center [1068, 234] width 63 height 12
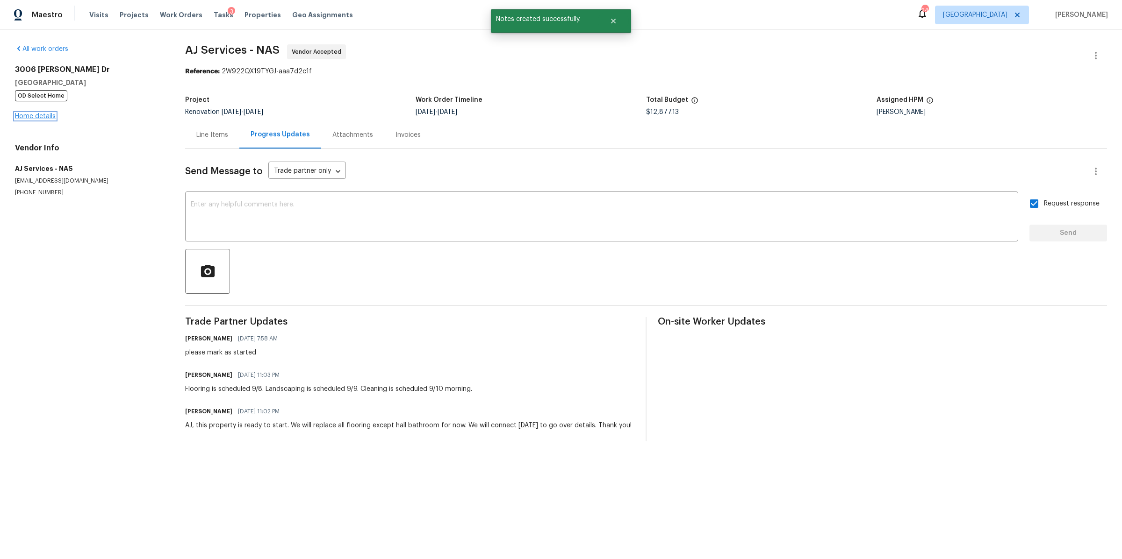
click at [30, 116] on link "Home details" at bounding box center [35, 116] width 41 height 7
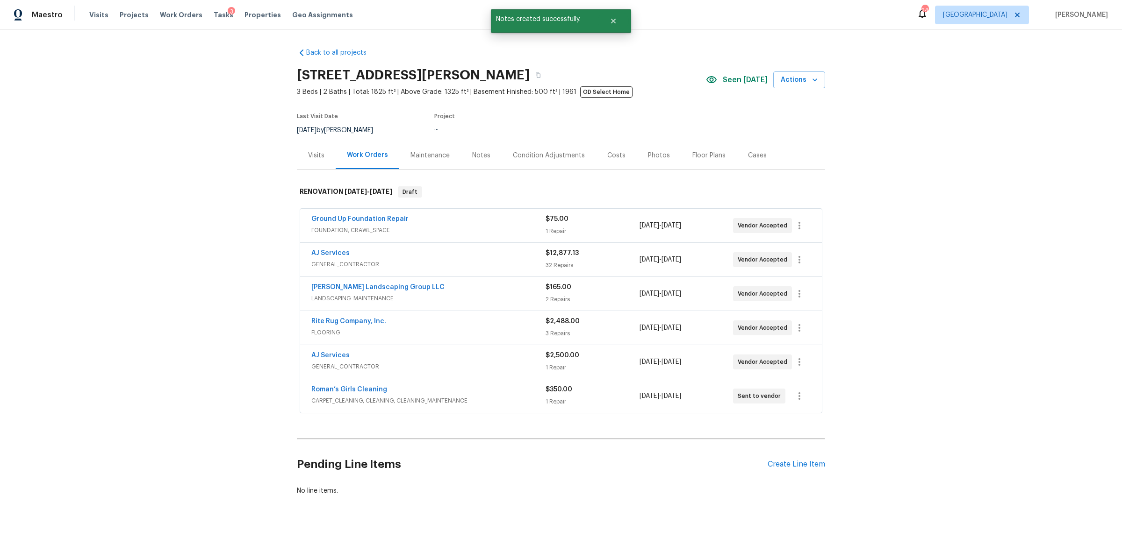
click at [474, 151] on div "Notes" at bounding box center [481, 155] width 18 height 9
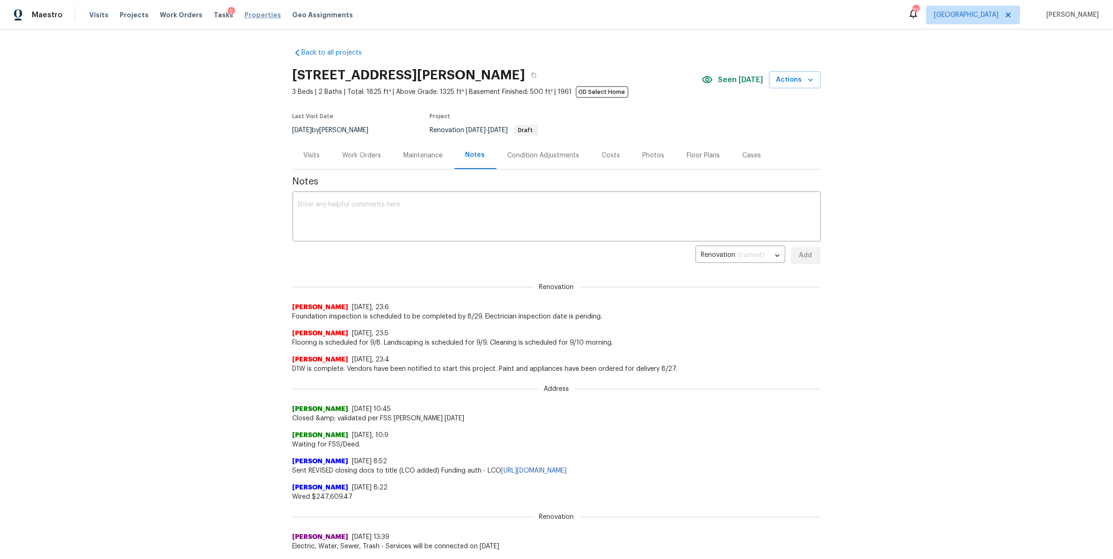
click at [249, 17] on span "Properties" at bounding box center [262, 14] width 36 height 9
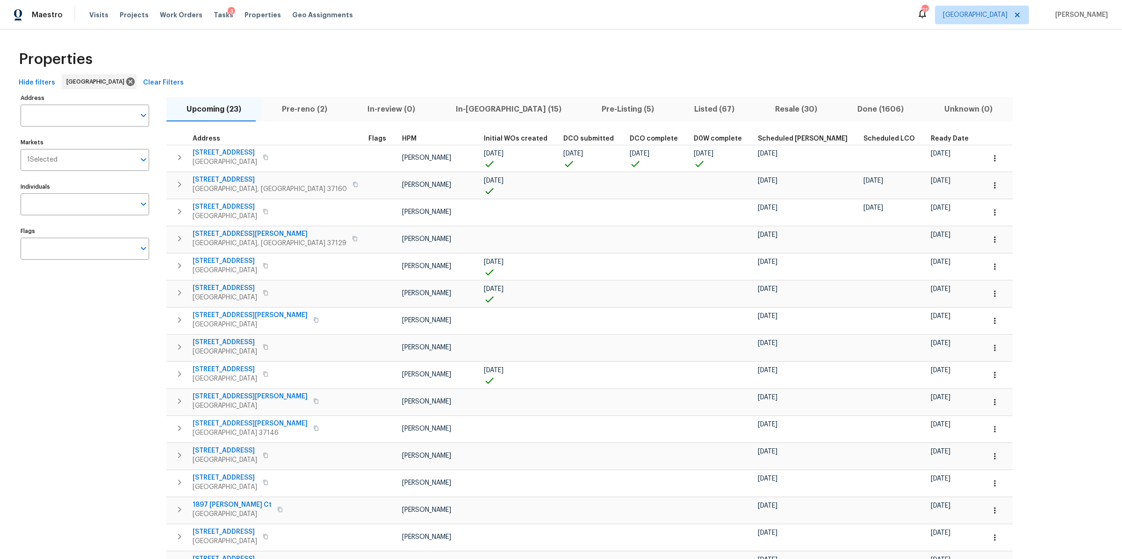
click at [441, 113] on span "In-[GEOGRAPHIC_DATA] (15)" at bounding box center [508, 109] width 135 height 13
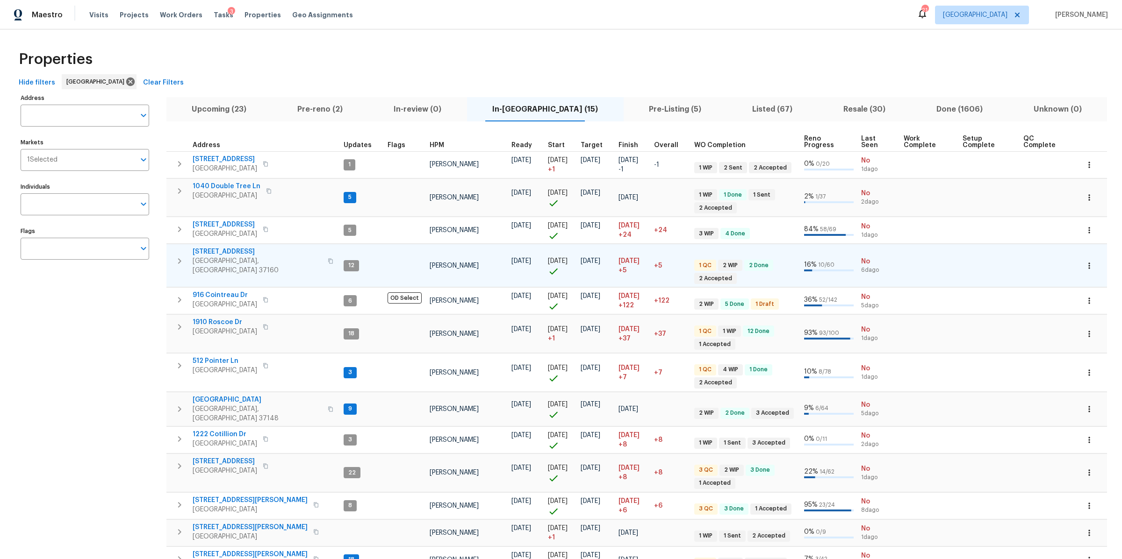
click at [212, 252] on span "[STREET_ADDRESS]" at bounding box center [257, 251] width 129 height 9
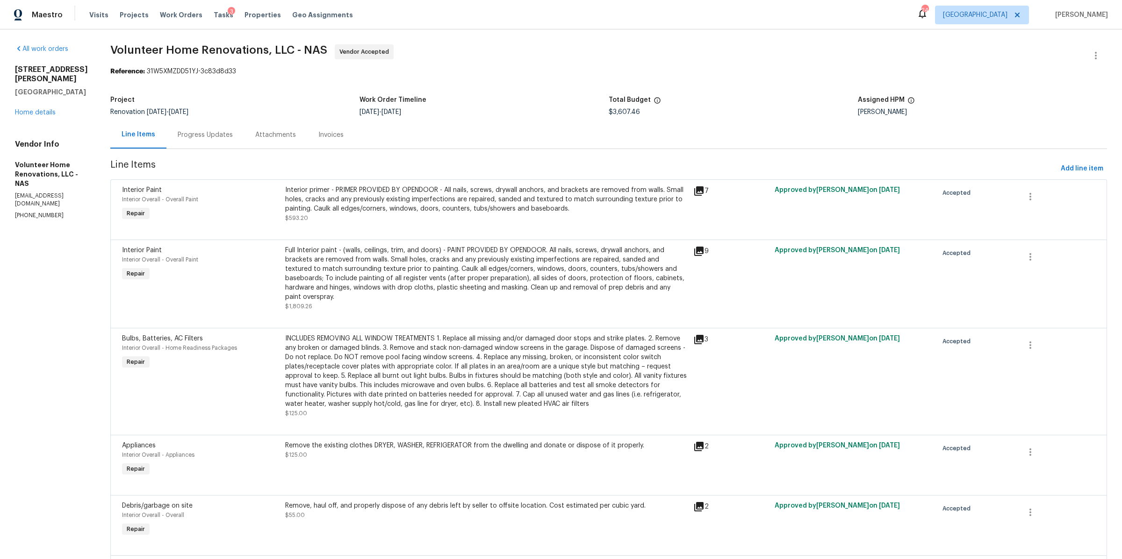
click at [233, 134] on div "Progress Updates" at bounding box center [205, 134] width 55 height 9
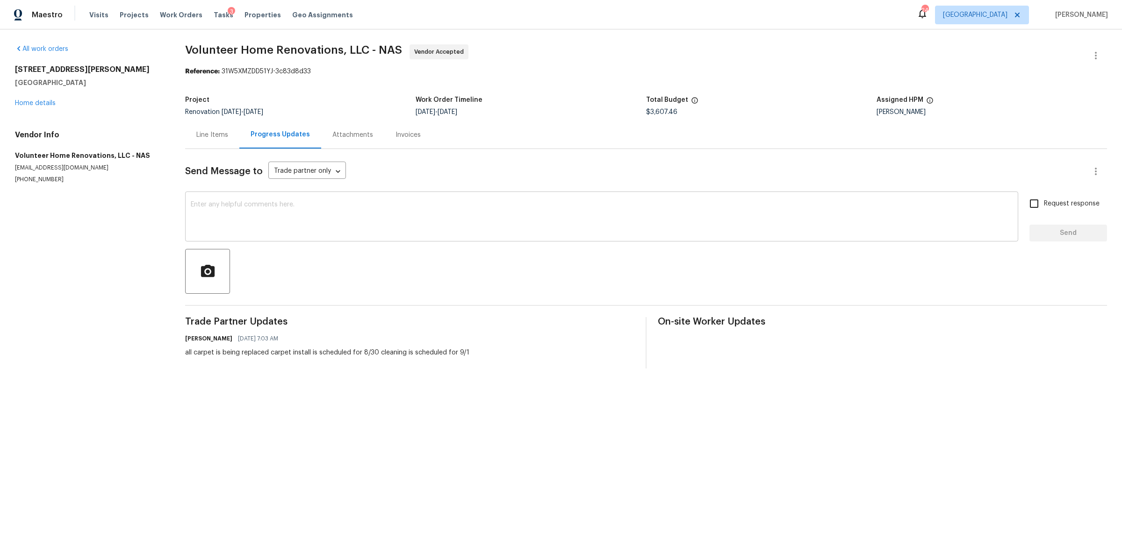
click at [299, 216] on textarea at bounding box center [602, 217] width 822 height 33
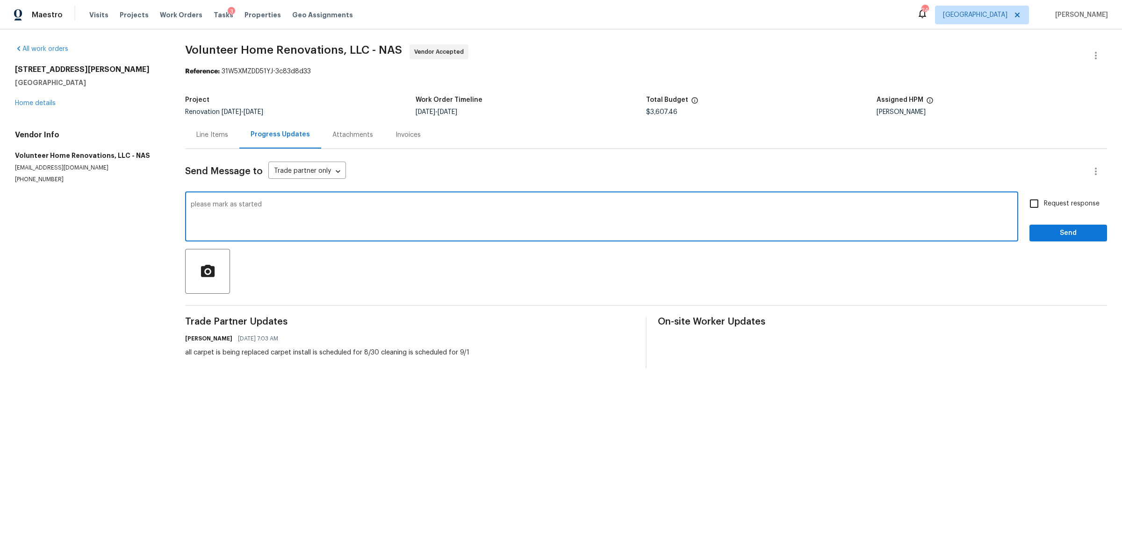
type textarea "please mark as started"
click at [1044, 205] on span "Request response" at bounding box center [1072, 204] width 56 height 10
click at [1040, 205] on input "Request response" at bounding box center [1034, 204] width 20 height 20
checkbox input "true"
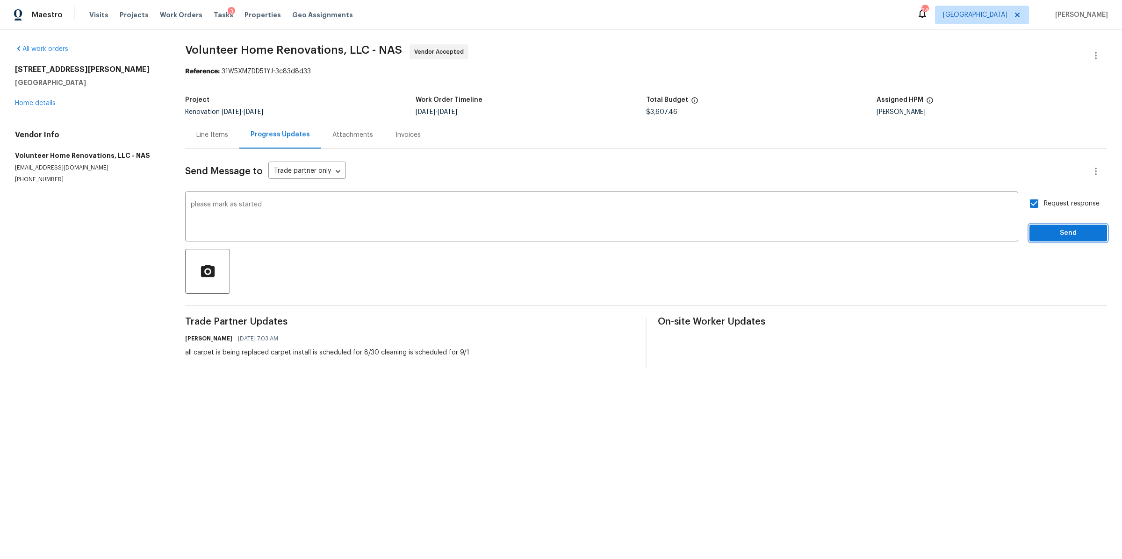
click at [1037, 229] on span "Send" at bounding box center [1068, 234] width 63 height 12
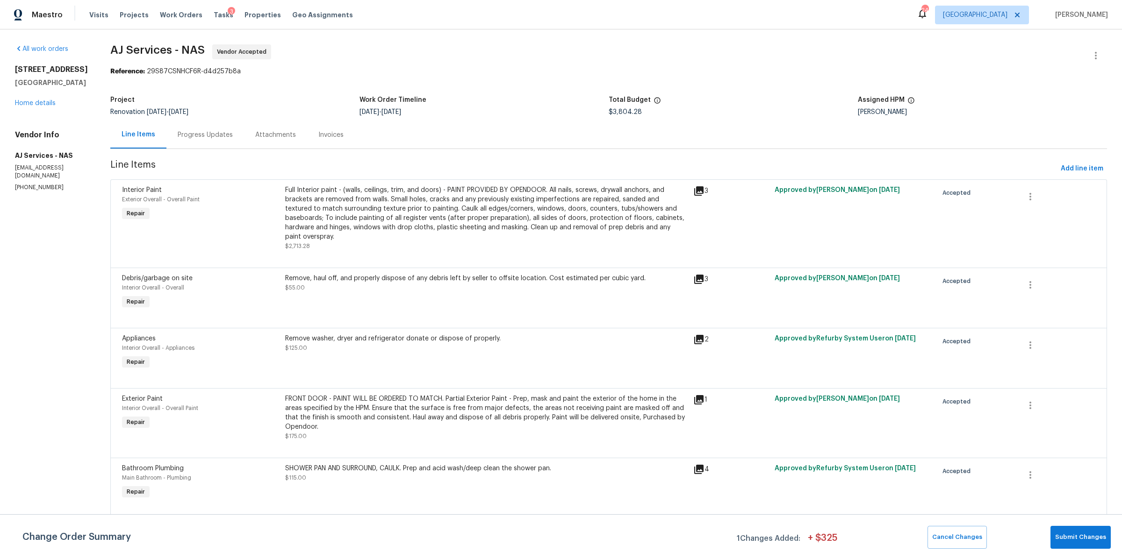
click at [206, 136] on div "Progress Updates" at bounding box center [205, 134] width 55 height 9
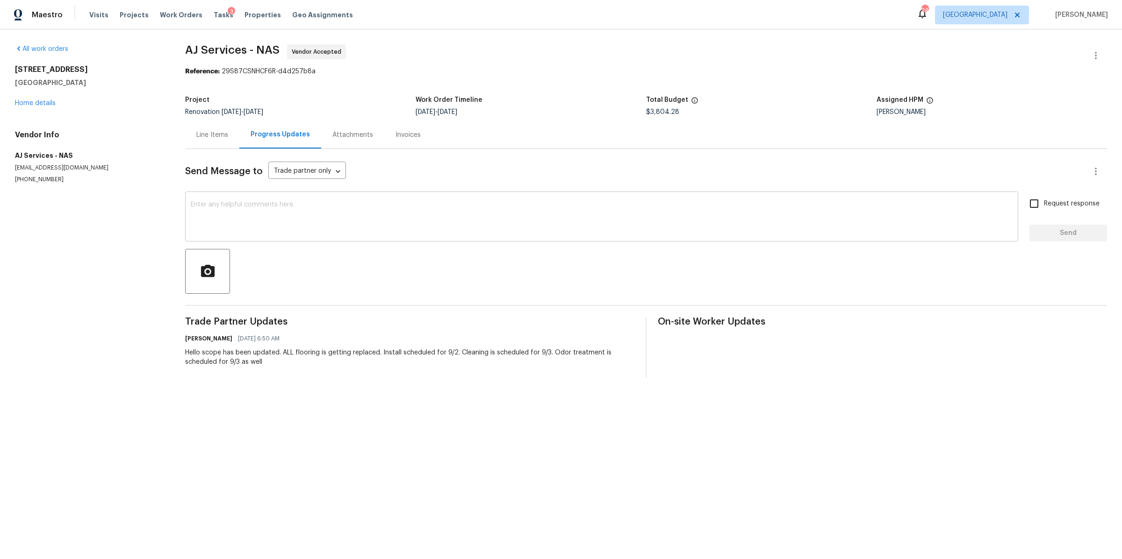
click at [318, 208] on textarea at bounding box center [602, 217] width 822 height 33
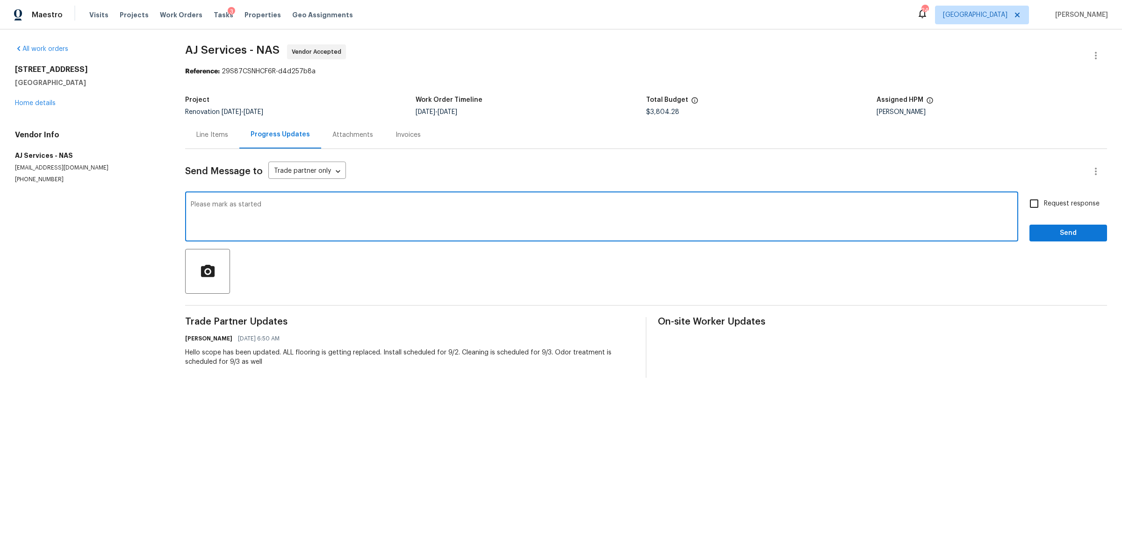
type textarea "Please mark as started"
click at [1024, 200] on input "Request response" at bounding box center [1034, 204] width 20 height 20
checkbox input "true"
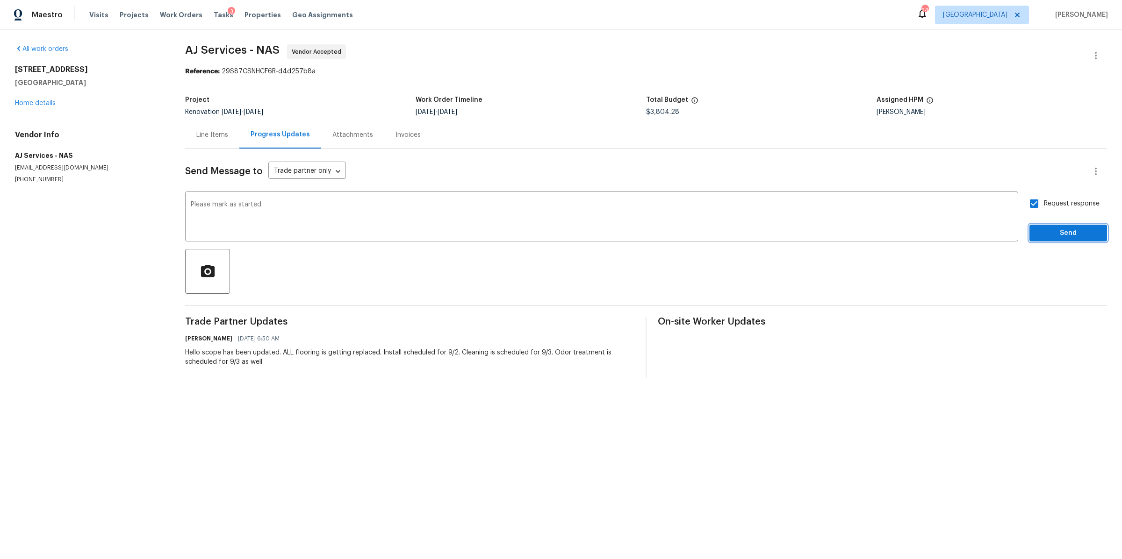
click at [1053, 236] on span "Send" at bounding box center [1068, 234] width 63 height 12
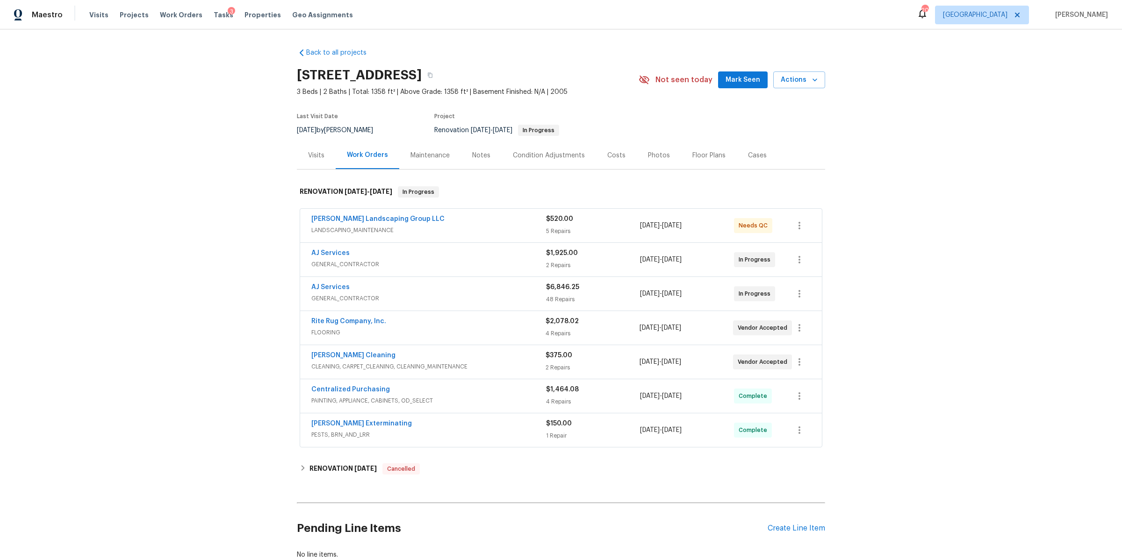
click at [472, 158] on div "Notes" at bounding box center [481, 155] width 18 height 9
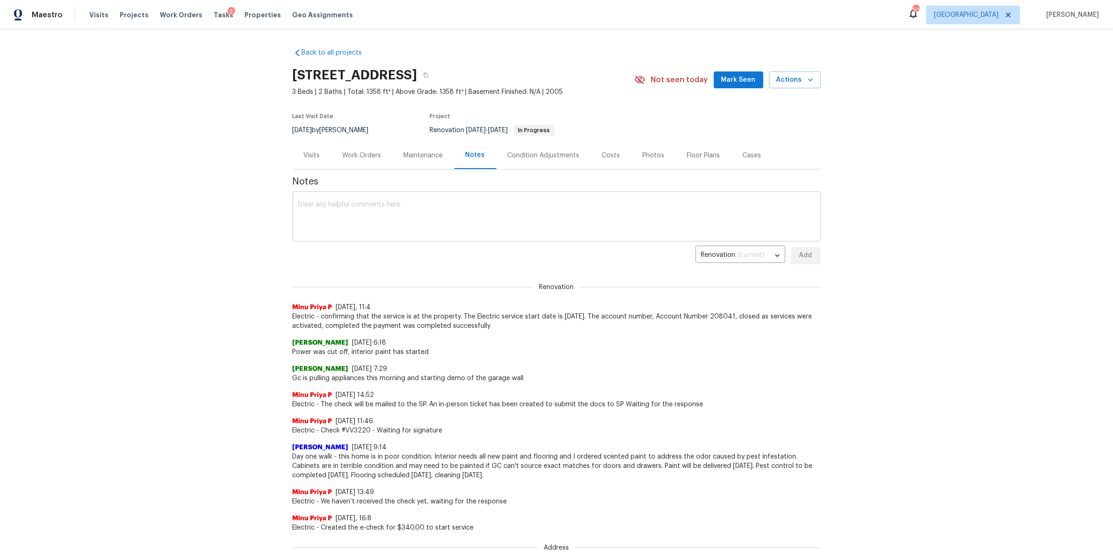
click at [448, 207] on textarea at bounding box center [556, 217] width 517 height 33
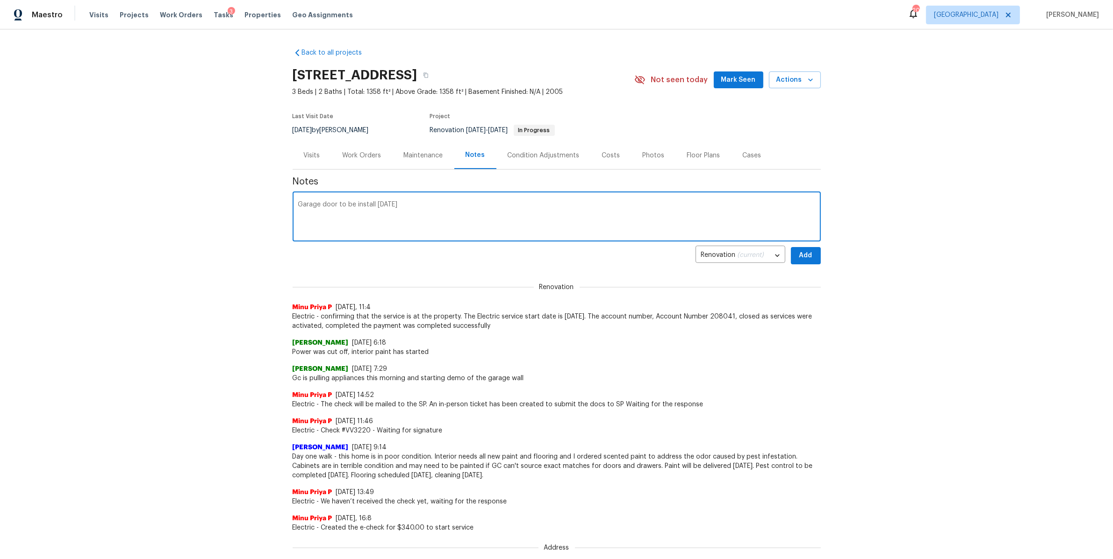
type textarea "Garage door to be install [DATE]"
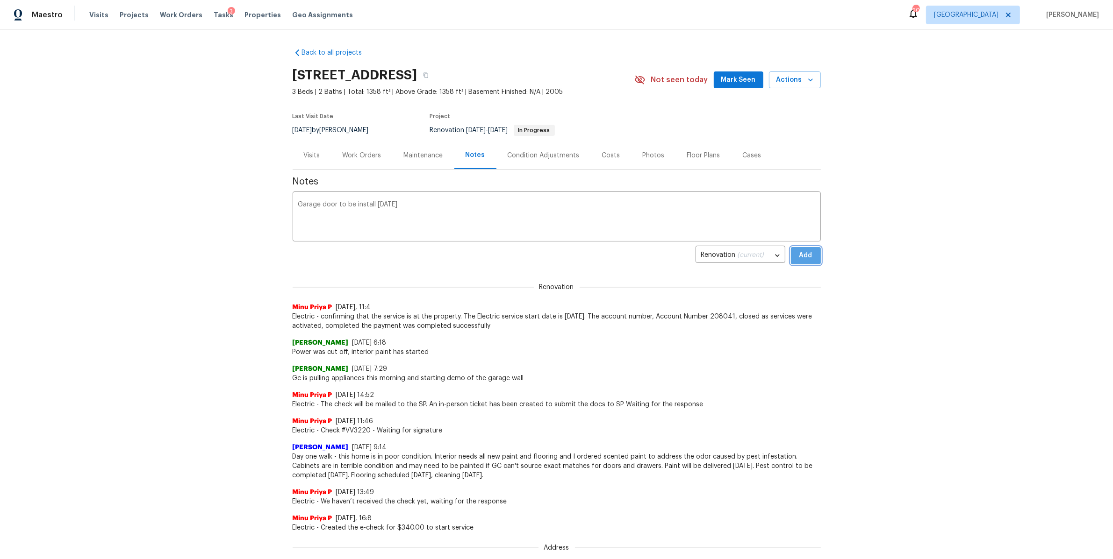
click at [799, 253] on span "Add" at bounding box center [805, 256] width 15 height 12
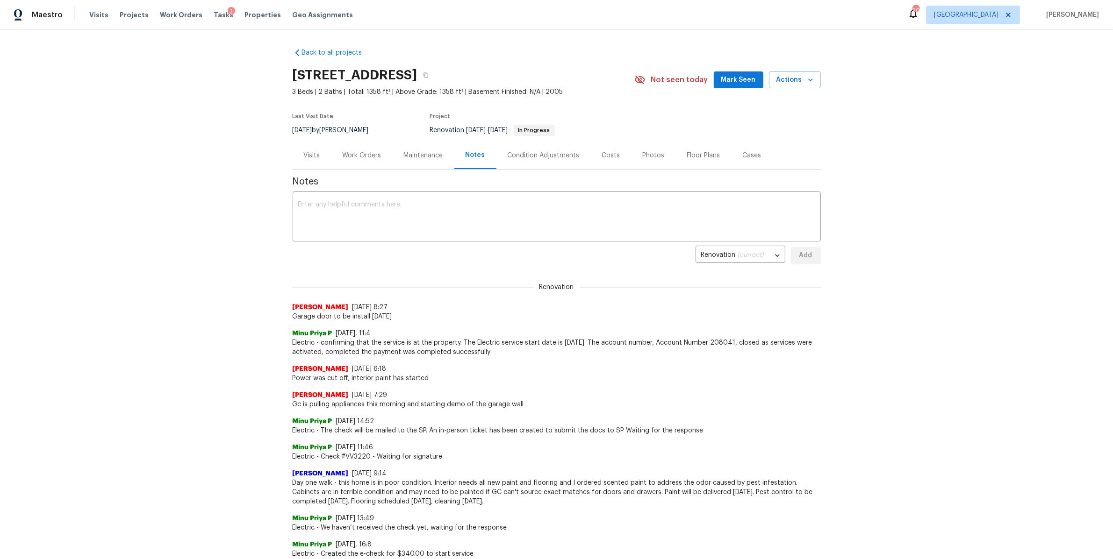
click at [346, 159] on div "Work Orders" at bounding box center [362, 155] width 39 height 9
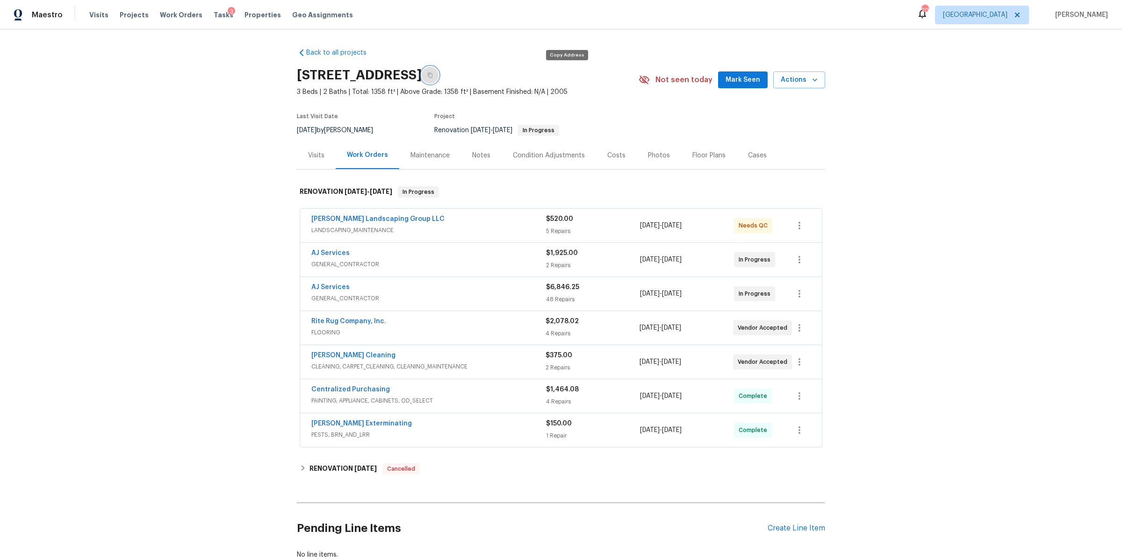
click at [433, 74] on icon "button" at bounding box center [430, 75] width 6 height 6
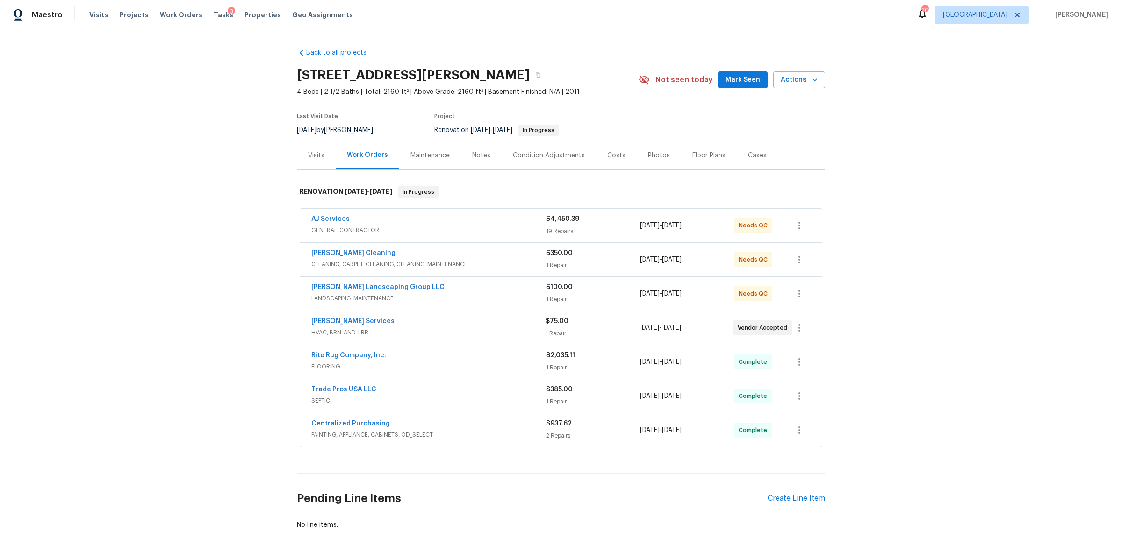
click at [466, 148] on div "Notes" at bounding box center [481, 156] width 41 height 28
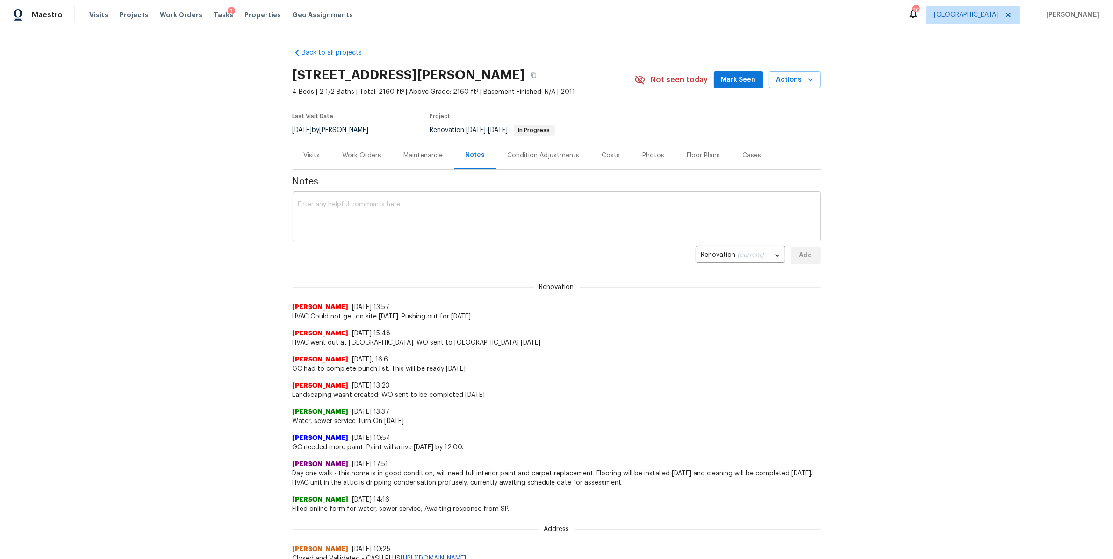
click at [462, 220] on textarea at bounding box center [556, 217] width 517 height 33
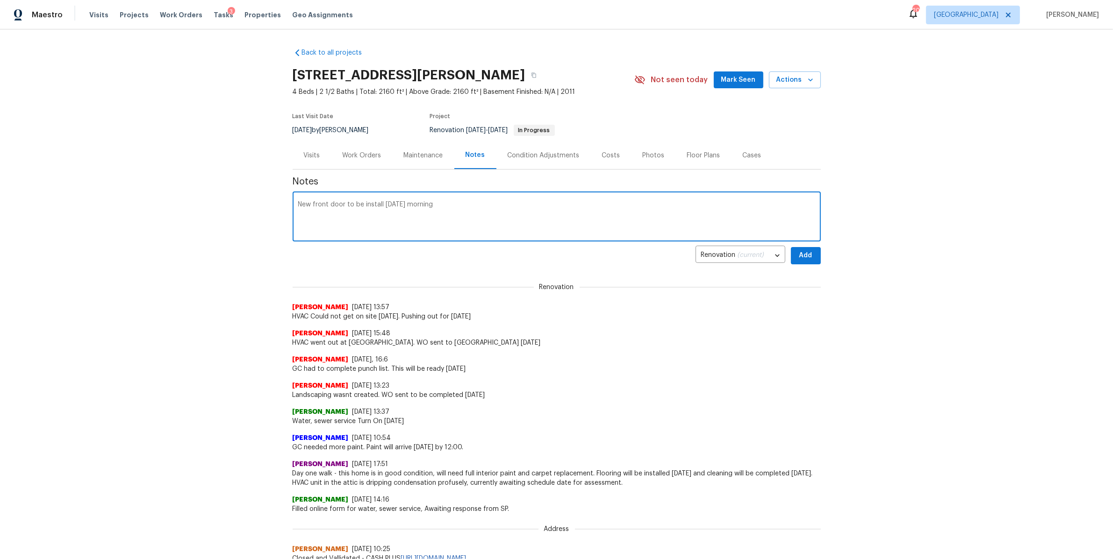
type textarea "New front door to be install [DATE] morning"
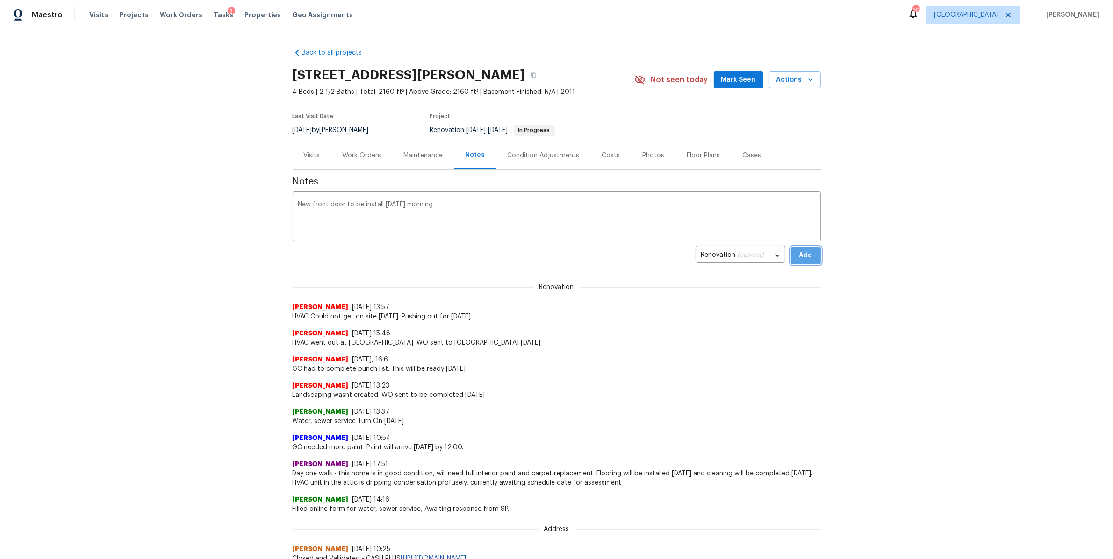
click at [809, 251] on button "Add" at bounding box center [806, 255] width 30 height 17
